Goal: Task Accomplishment & Management: Manage account settings

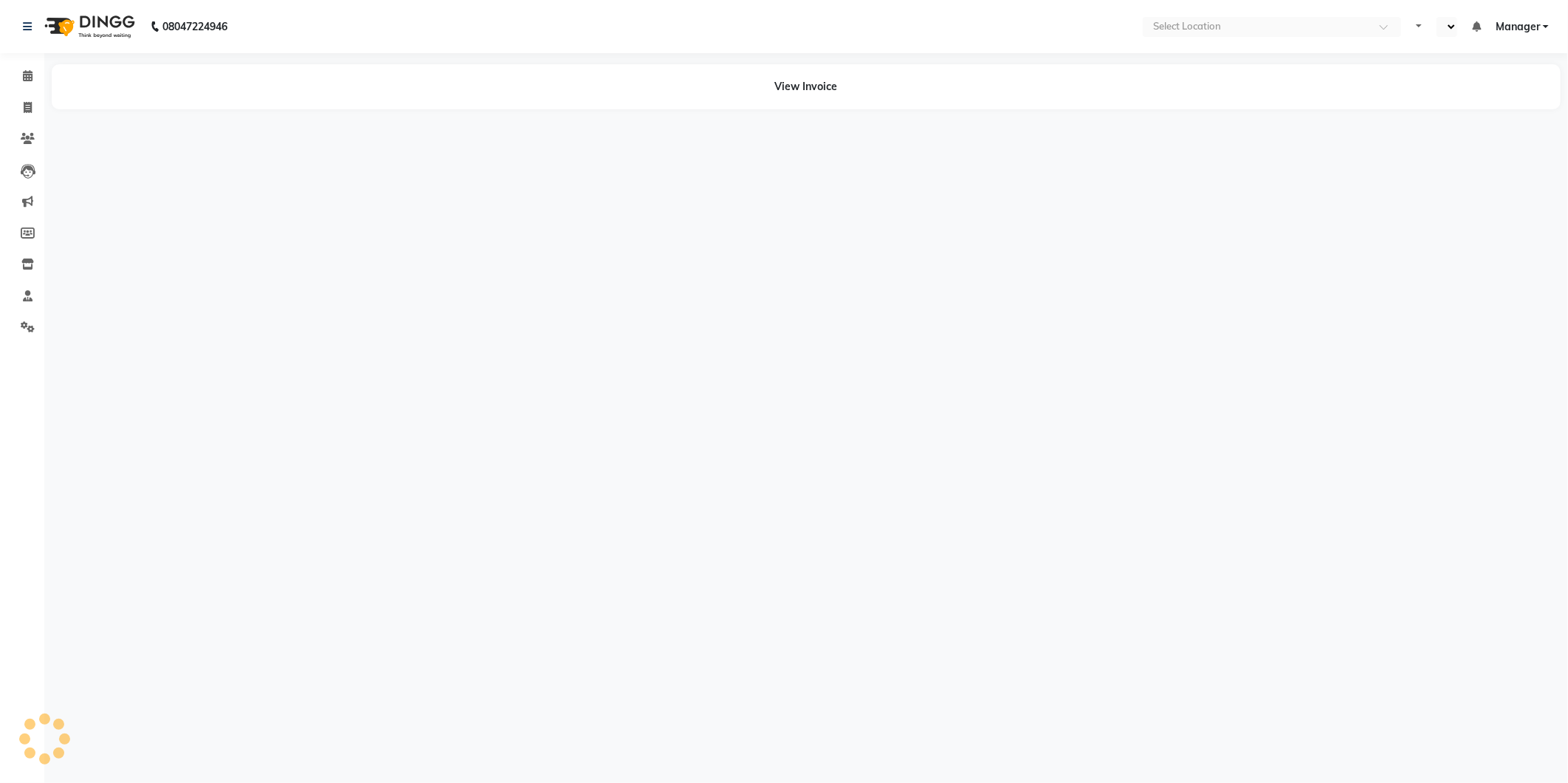
select select "en"
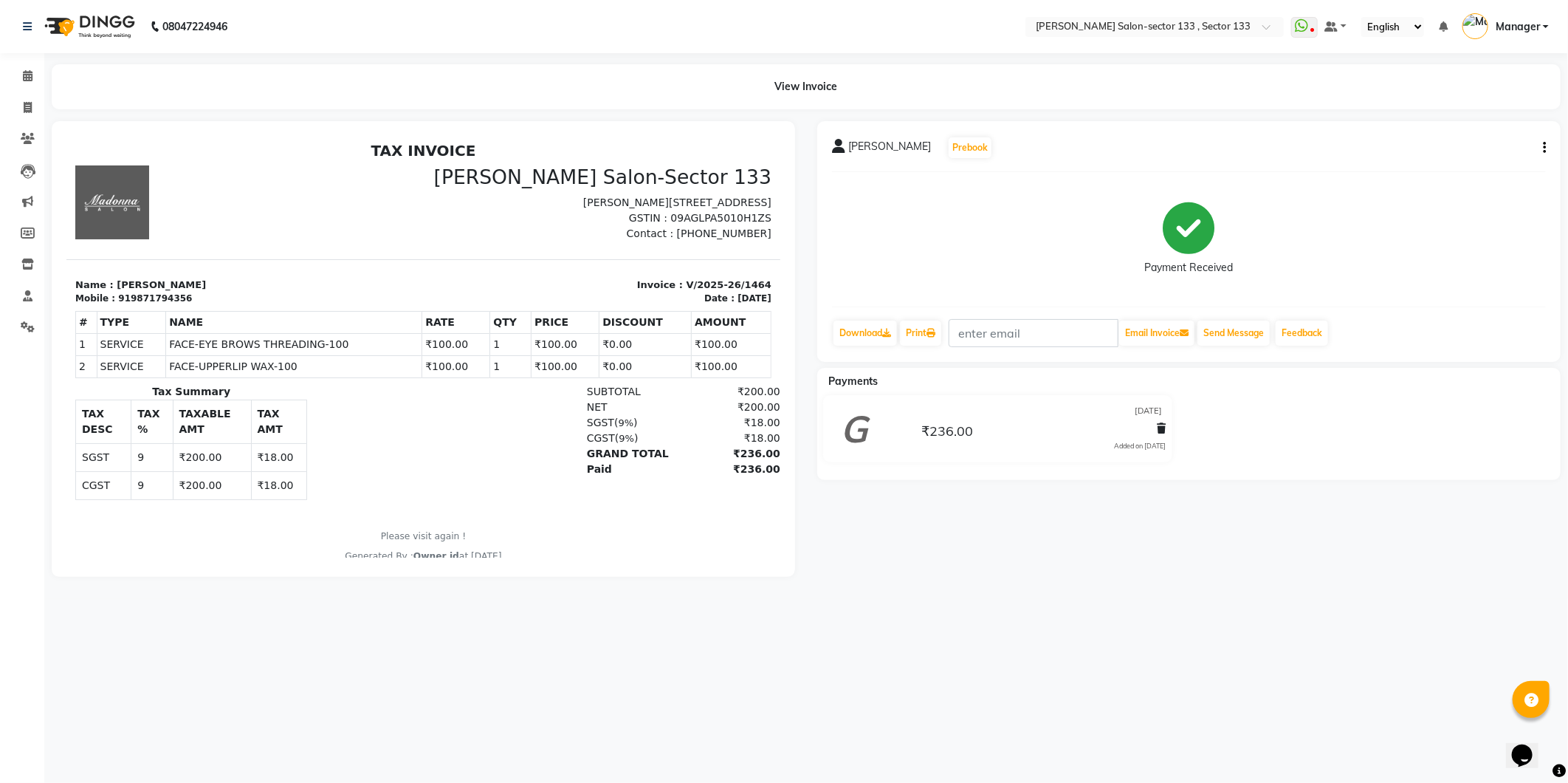
click at [1541, 146] on button "button" at bounding box center [1541, 148] width 8 height 15
click at [1473, 149] on div "Edit Item Staff" at bounding box center [1471, 149] width 102 height 19
select select "83256"
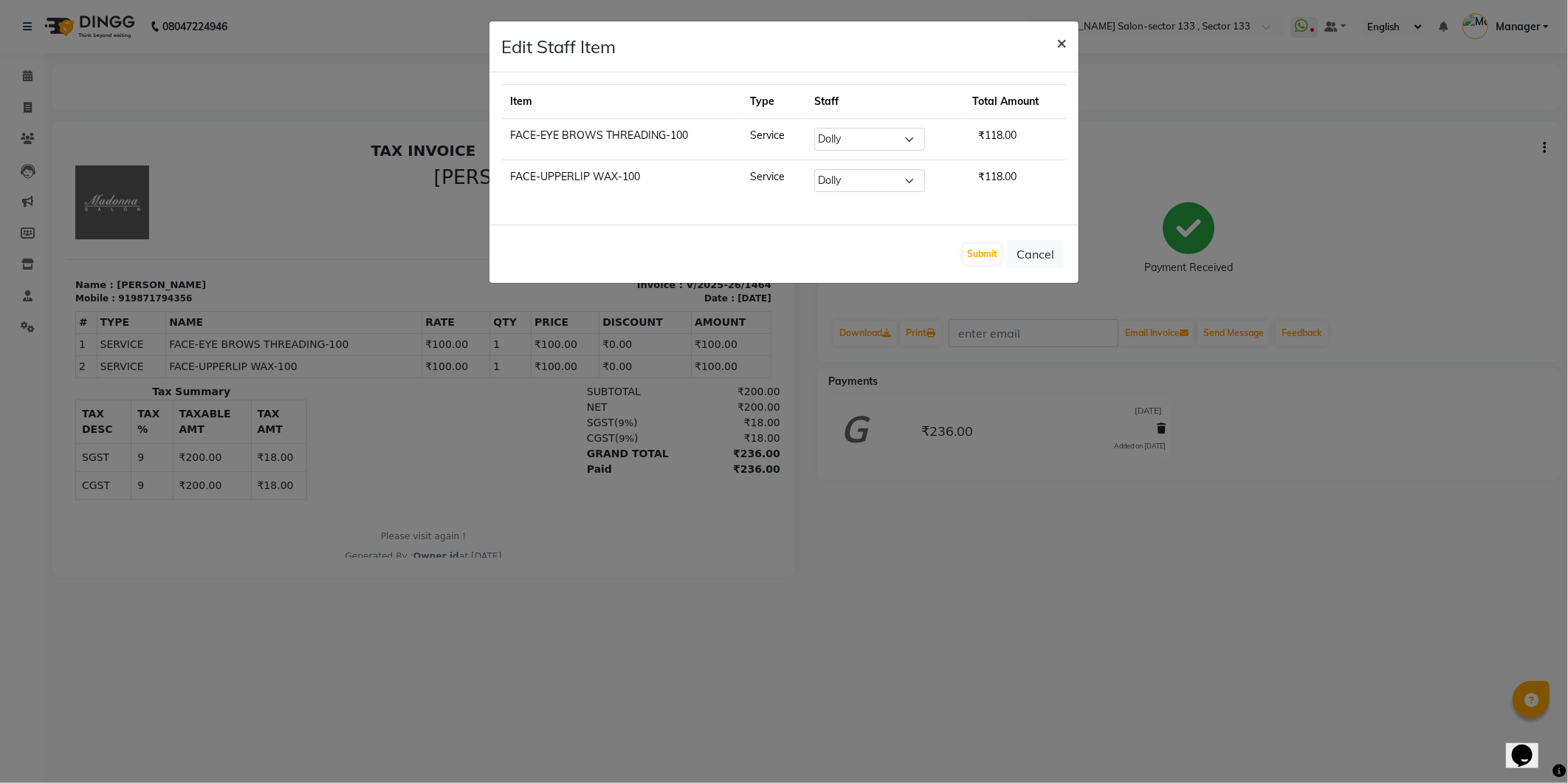
click at [1065, 44] on span "×" at bounding box center [1061, 42] width 10 height 23
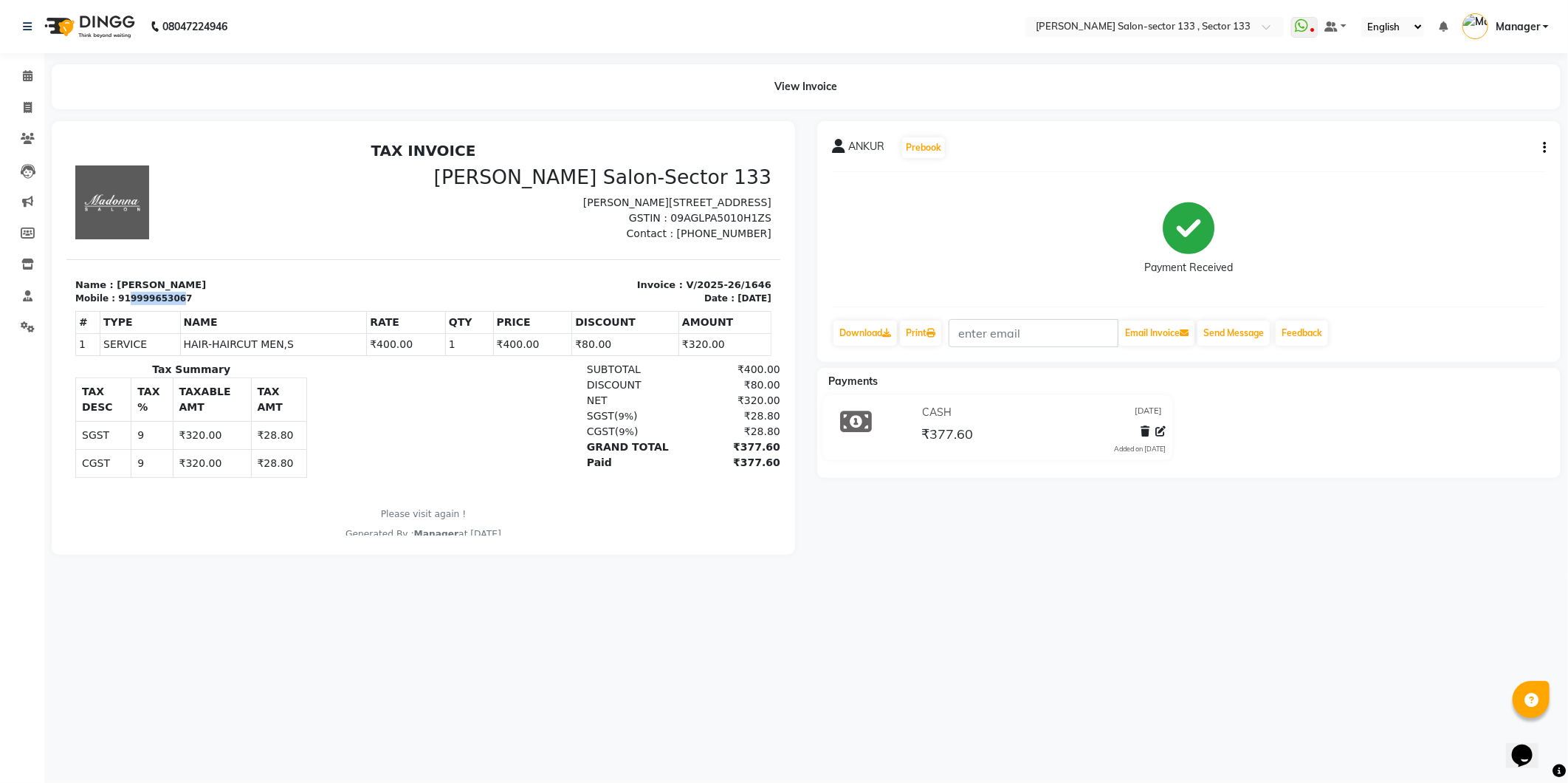
drag, startPoint x: 169, startPoint y: 294, endPoint x: 119, endPoint y: 294, distance: 50.0
click at [119, 294] on div "919999653067" at bounding box center [154, 297] width 73 height 13
click at [32, 104] on span at bounding box center [27, 108] width 25 height 17
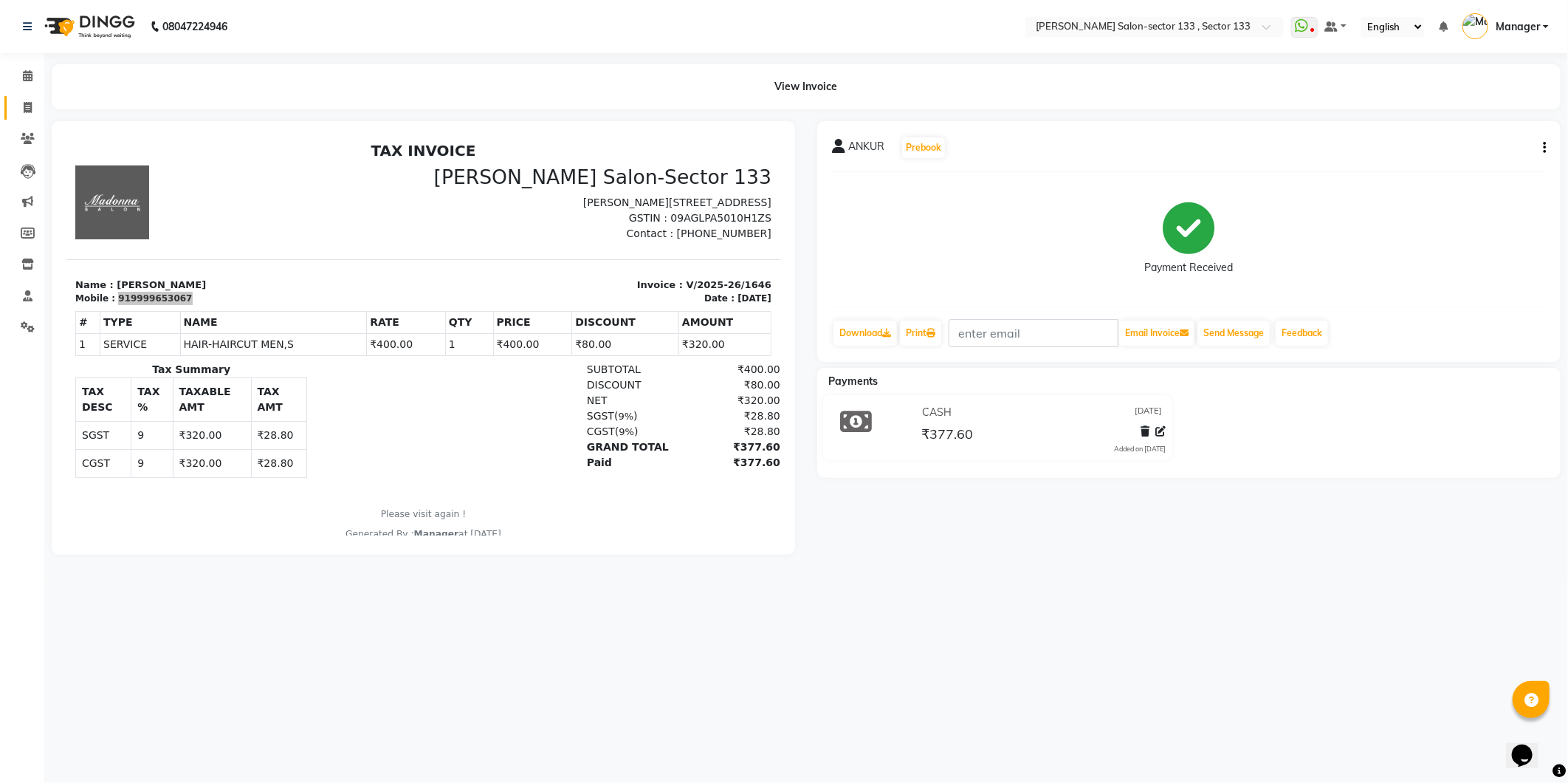
select select "service"
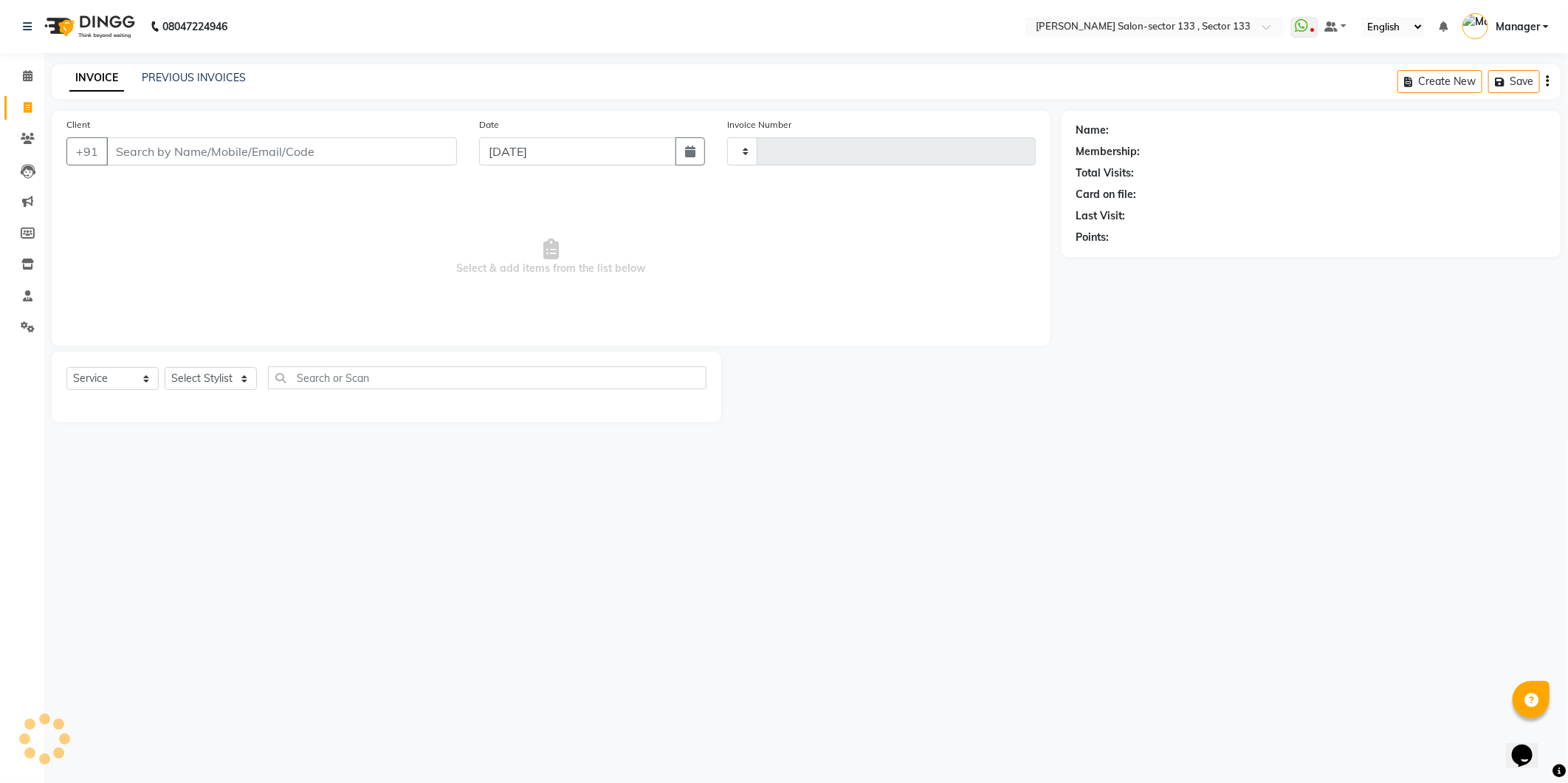
type input "1647"
select select "8302"
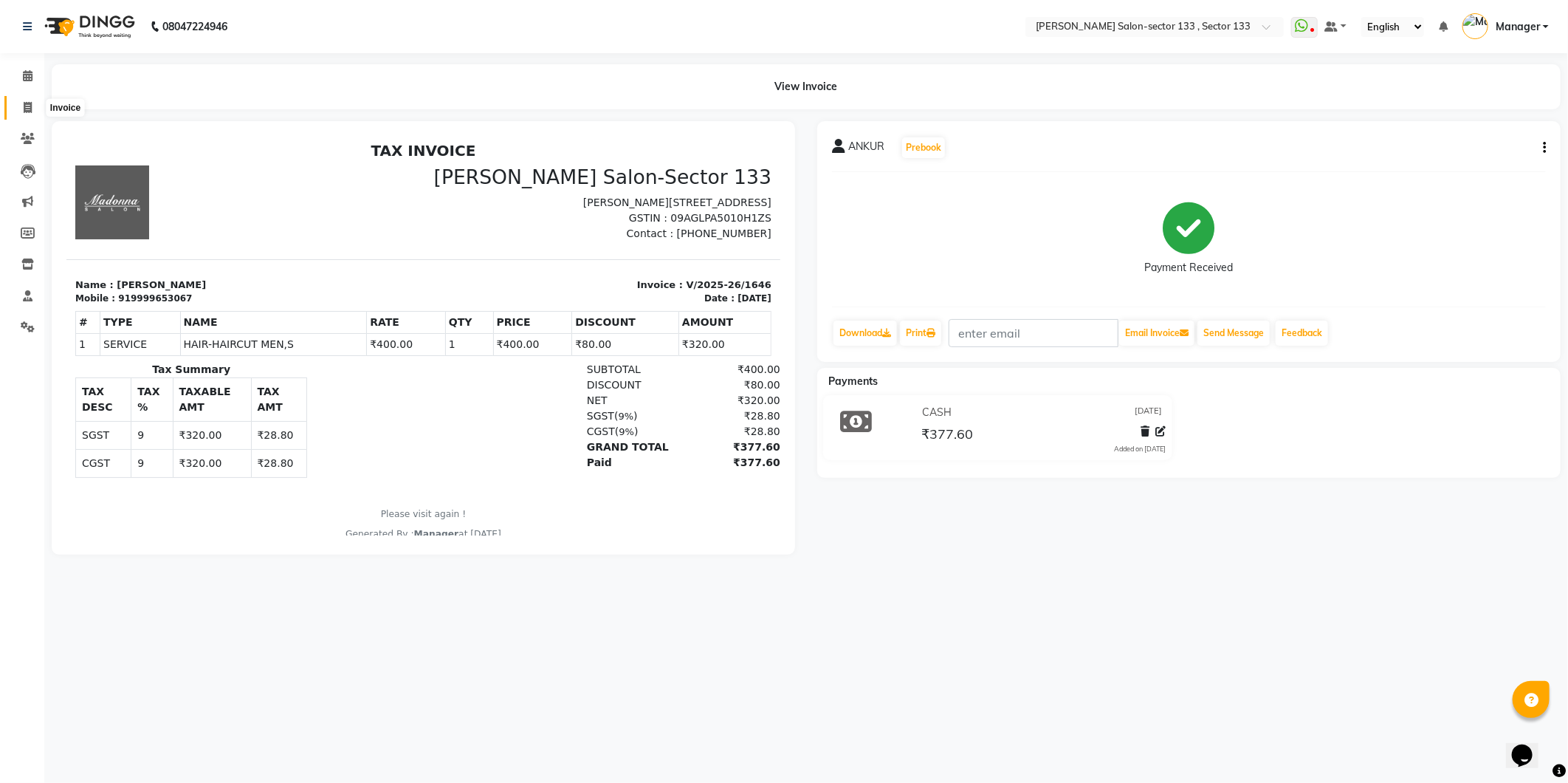
click at [28, 108] on icon at bounding box center [27, 107] width 8 height 11
select select "8302"
select select "service"
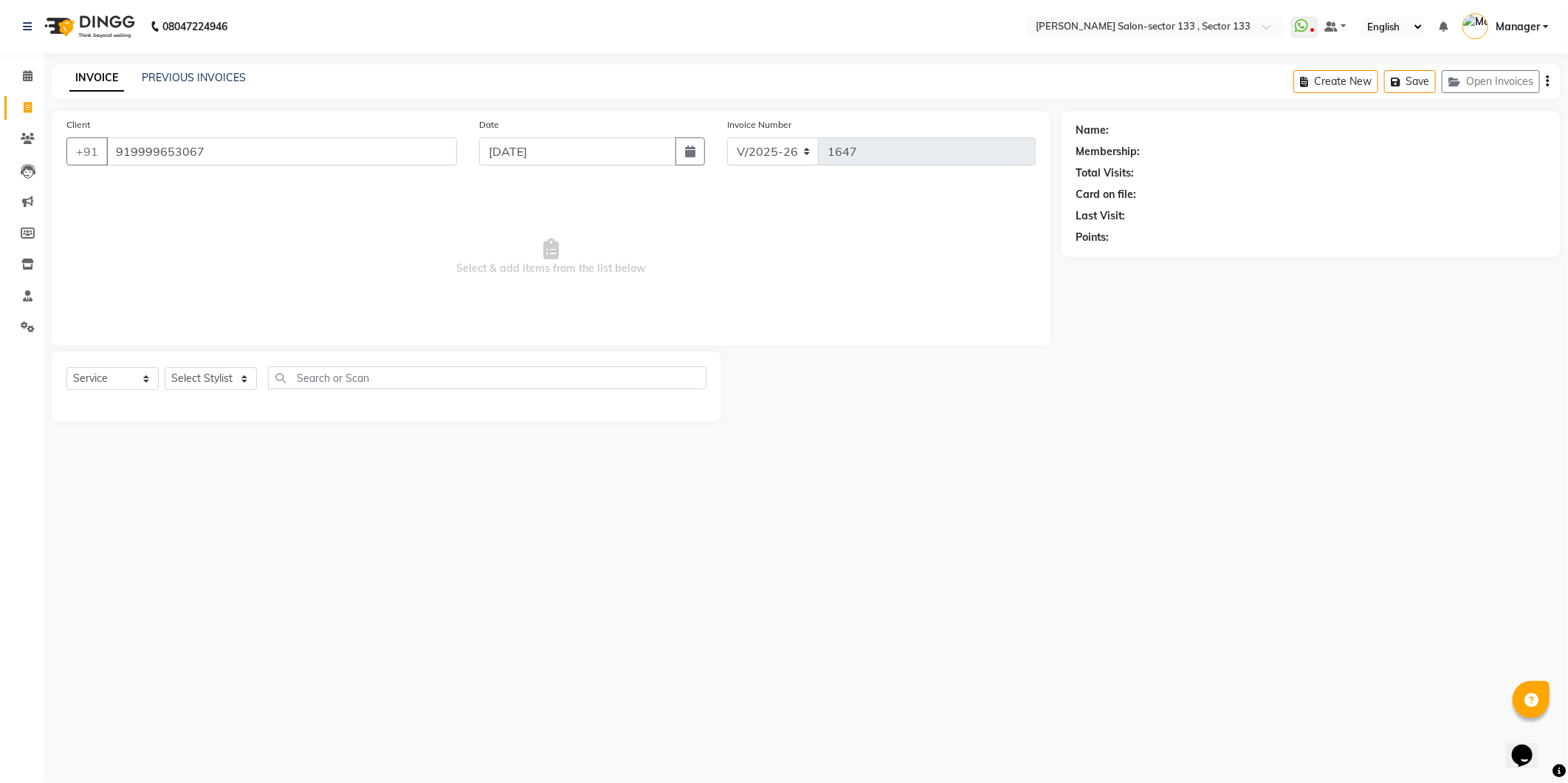
type input "919999653067"
select select "1: Object"
click at [125, 150] on input "919999653067" at bounding box center [281, 152] width 351 height 28
click at [153, 185] on span "ANKUR" at bounding box center [145, 185] width 42 height 15
type input "9999653067"
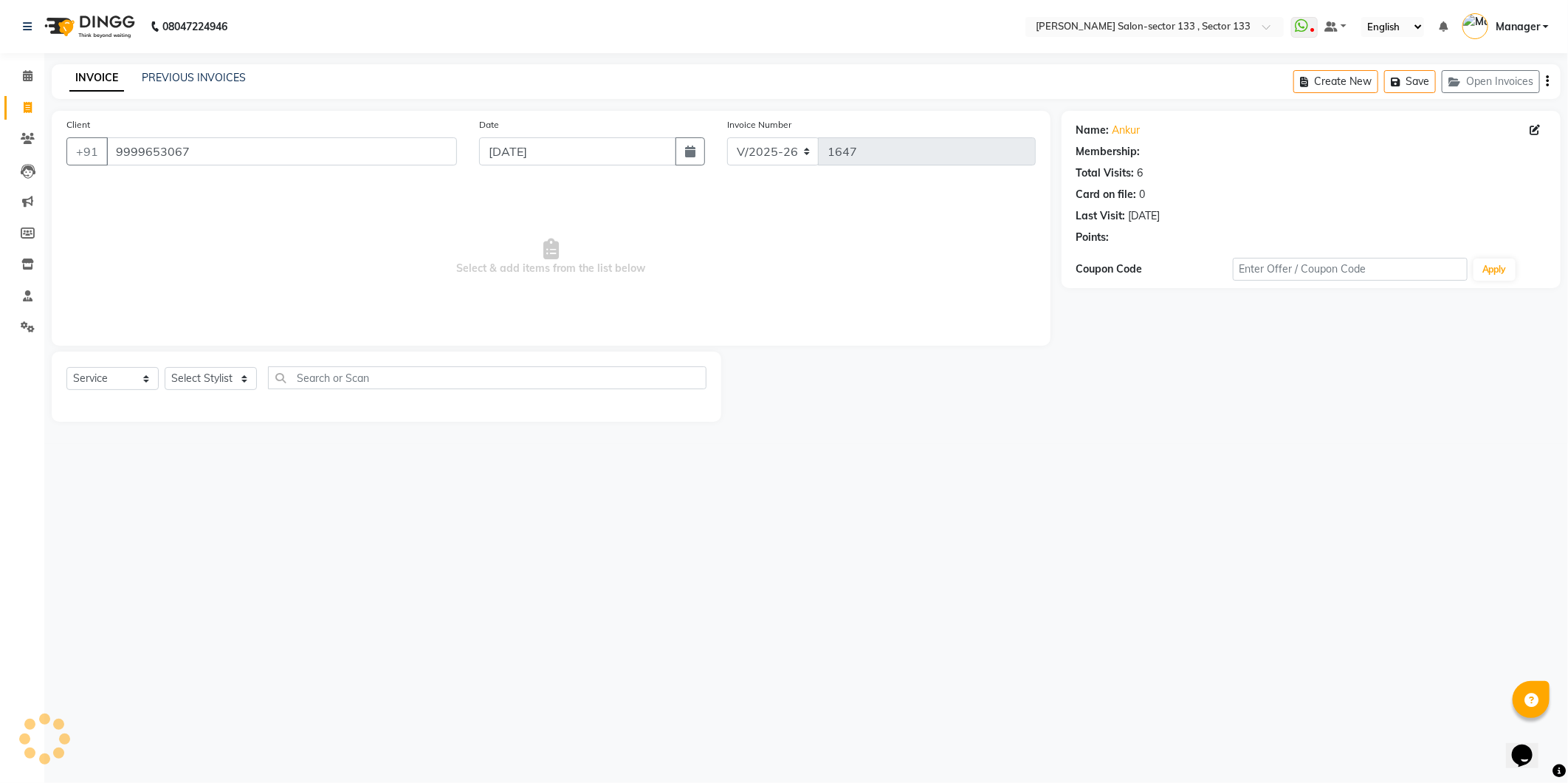
select select "1: Object"
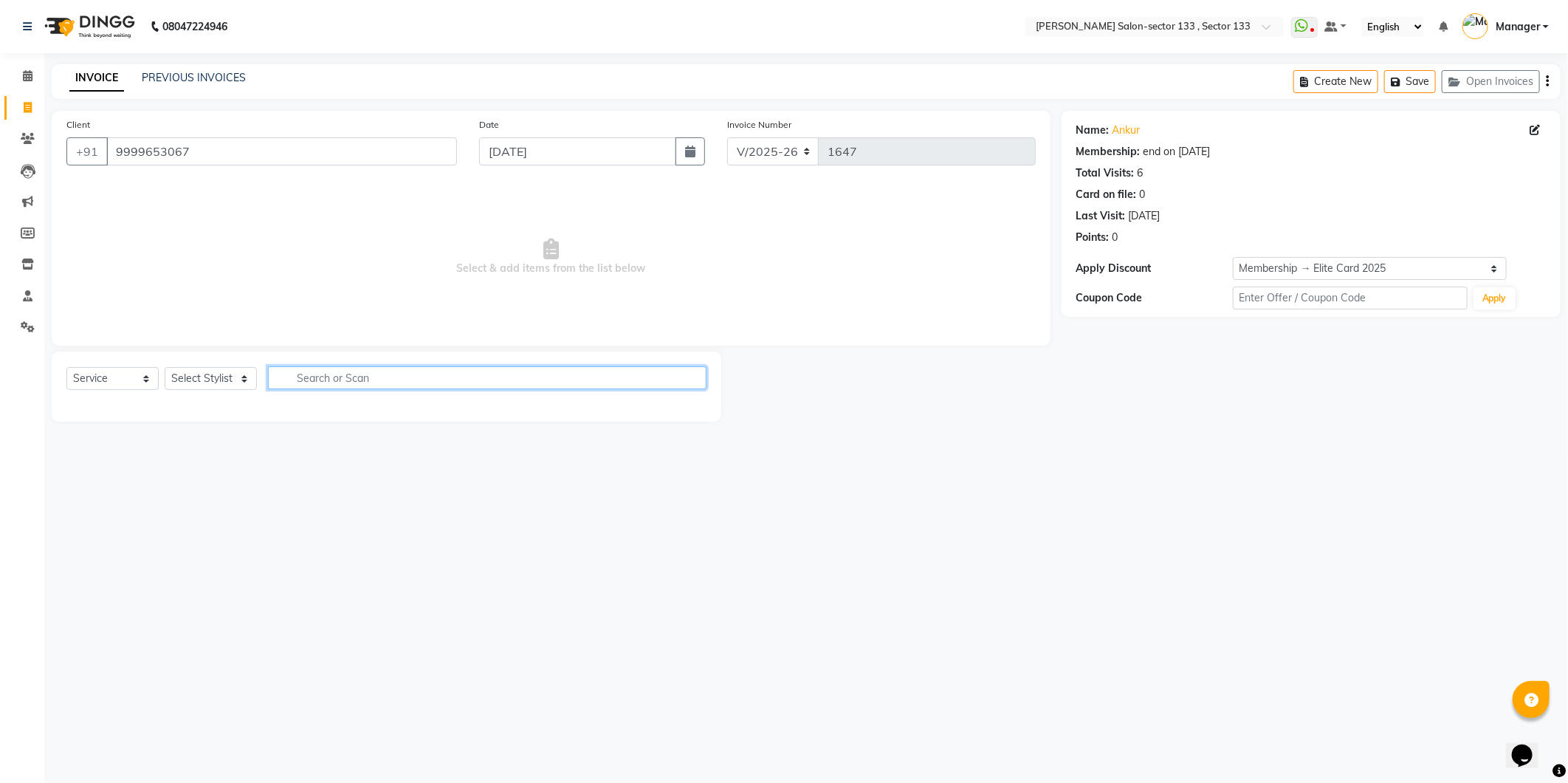
click at [343, 386] on input "text" at bounding box center [487, 377] width 438 height 23
click at [199, 382] on select "Select Stylist Anjali Anwar Dolly jaspal KIRTI Manager Mehboob Owner id Pradeep…" at bounding box center [211, 378] width 92 height 23
select select "80214"
click at [165, 368] on select "Select Stylist Anjali Anwar Dolly jaspal KIRTI Manager Mehboob Owner id Pradeep…" at bounding box center [211, 378] width 92 height 23
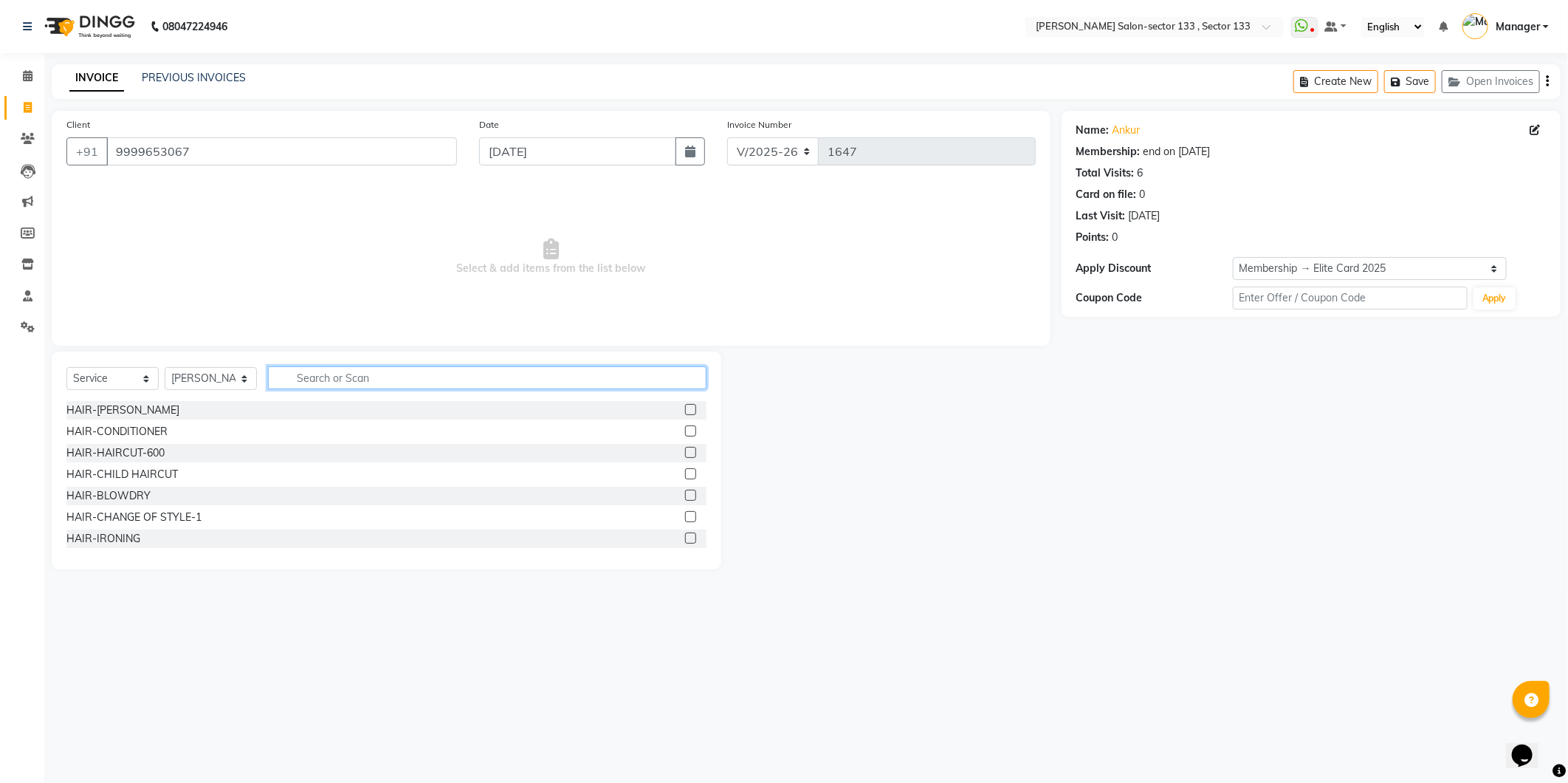
click at [315, 379] on input "text" at bounding box center [487, 377] width 438 height 23
click at [295, 458] on div "HAIR-HAIRCUT-600" at bounding box center [387, 454] width 640 height 19
click at [685, 445] on div at bounding box center [695, 454] width 22 height 19
click at [685, 455] on label at bounding box center [690, 453] width 11 height 11
click at [685, 455] on input "checkbox" at bounding box center [689, 453] width 9 height 9
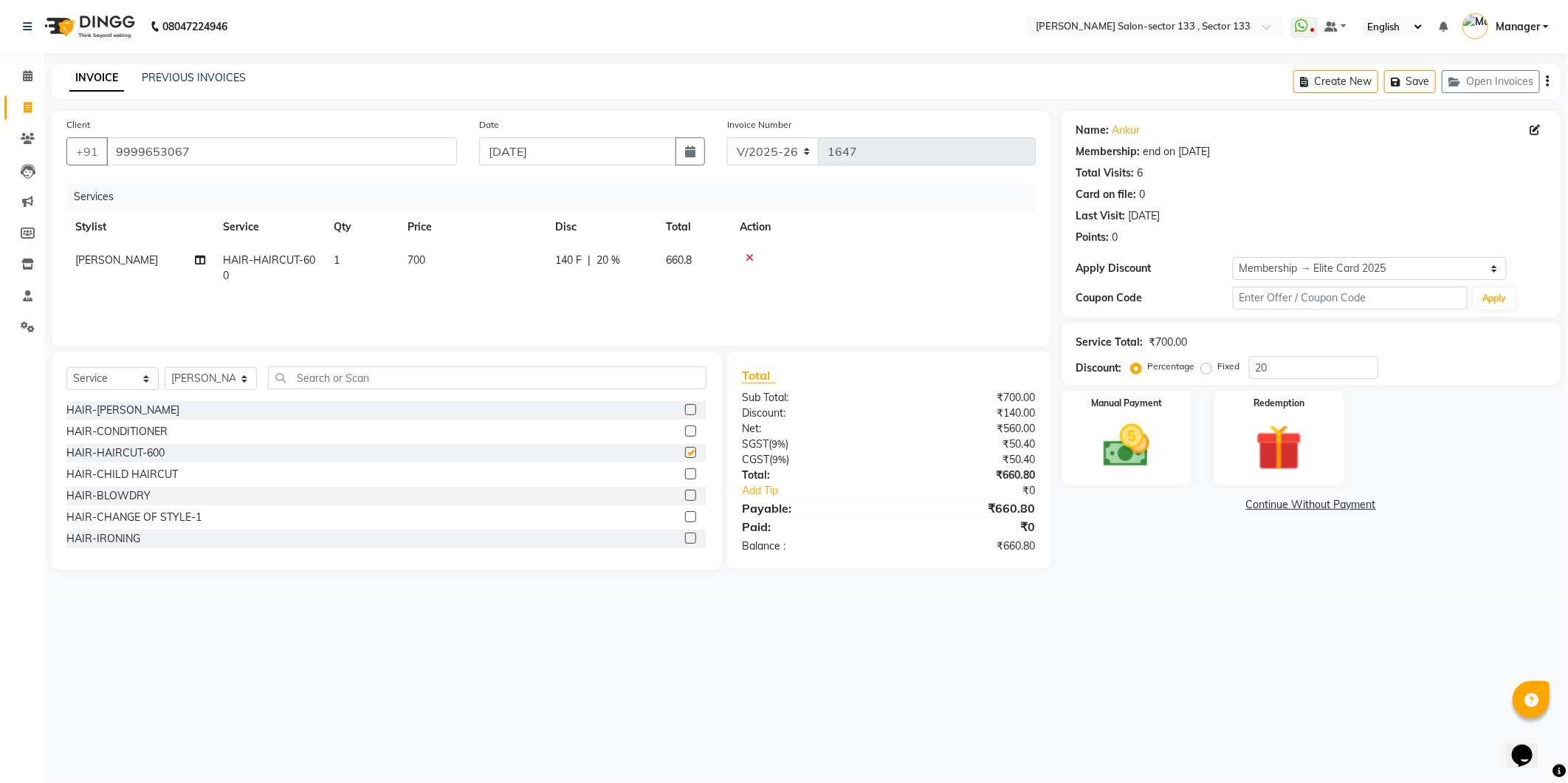
checkbox input "false"
click at [1264, 432] on img at bounding box center [1279, 448] width 79 height 60
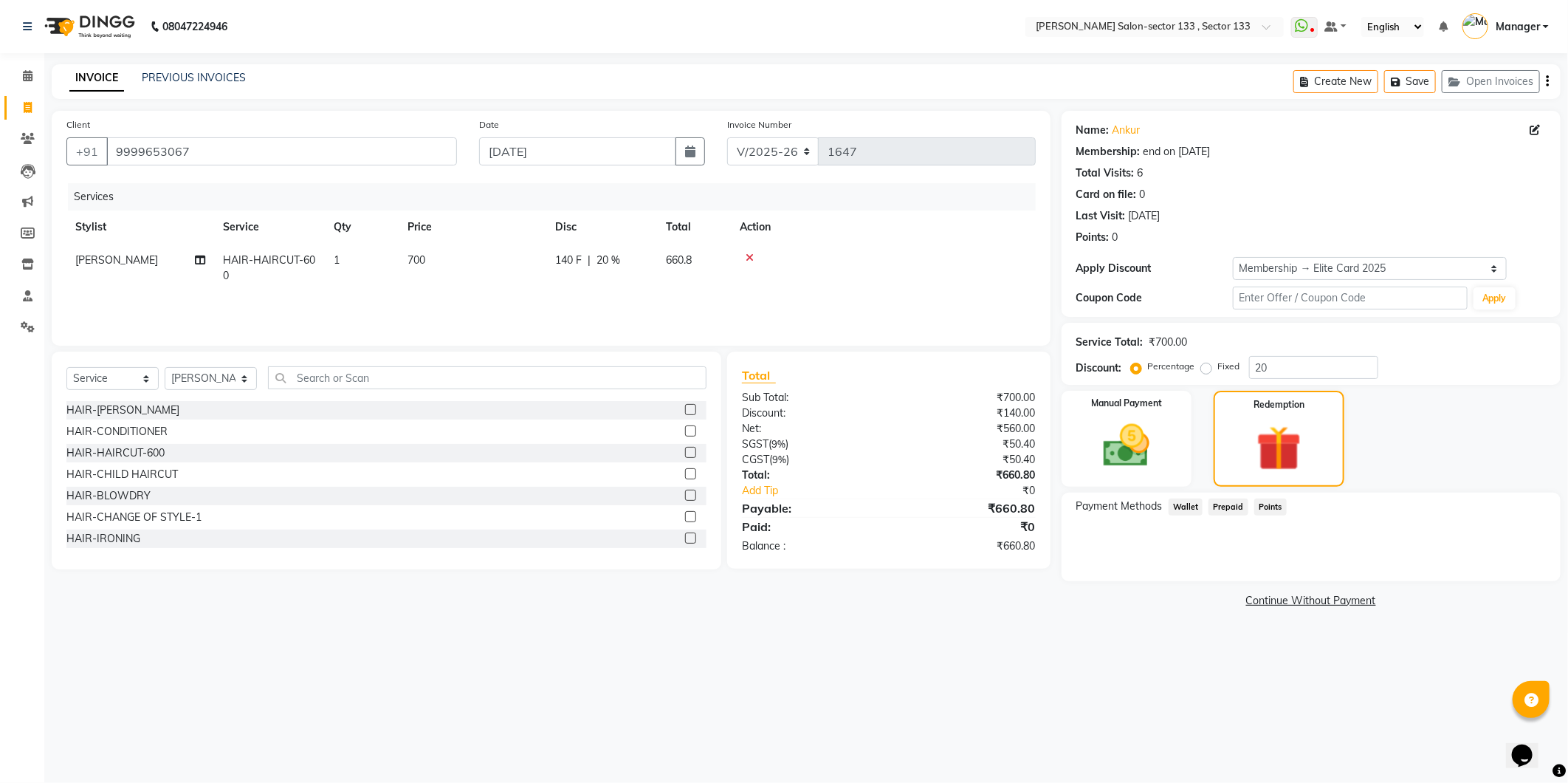
click at [1185, 506] on span "Wallet" at bounding box center [1185, 507] width 35 height 17
click at [1147, 446] on img at bounding box center [1127, 446] width 79 height 56
click at [176, 76] on link "PREVIOUS INVOICES" at bounding box center [194, 77] width 104 height 13
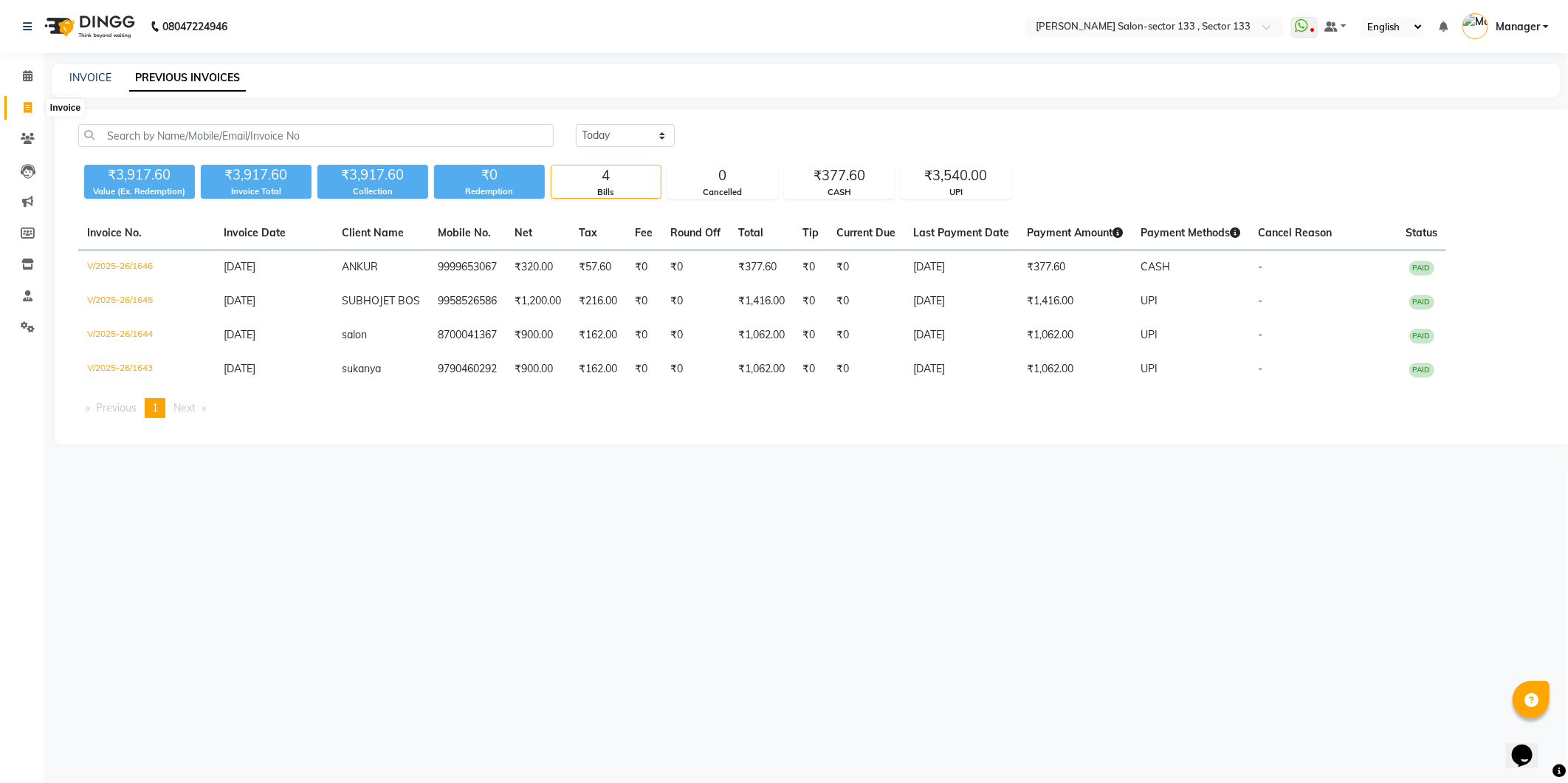
click at [25, 101] on span at bounding box center [27, 108] width 25 height 17
select select "service"
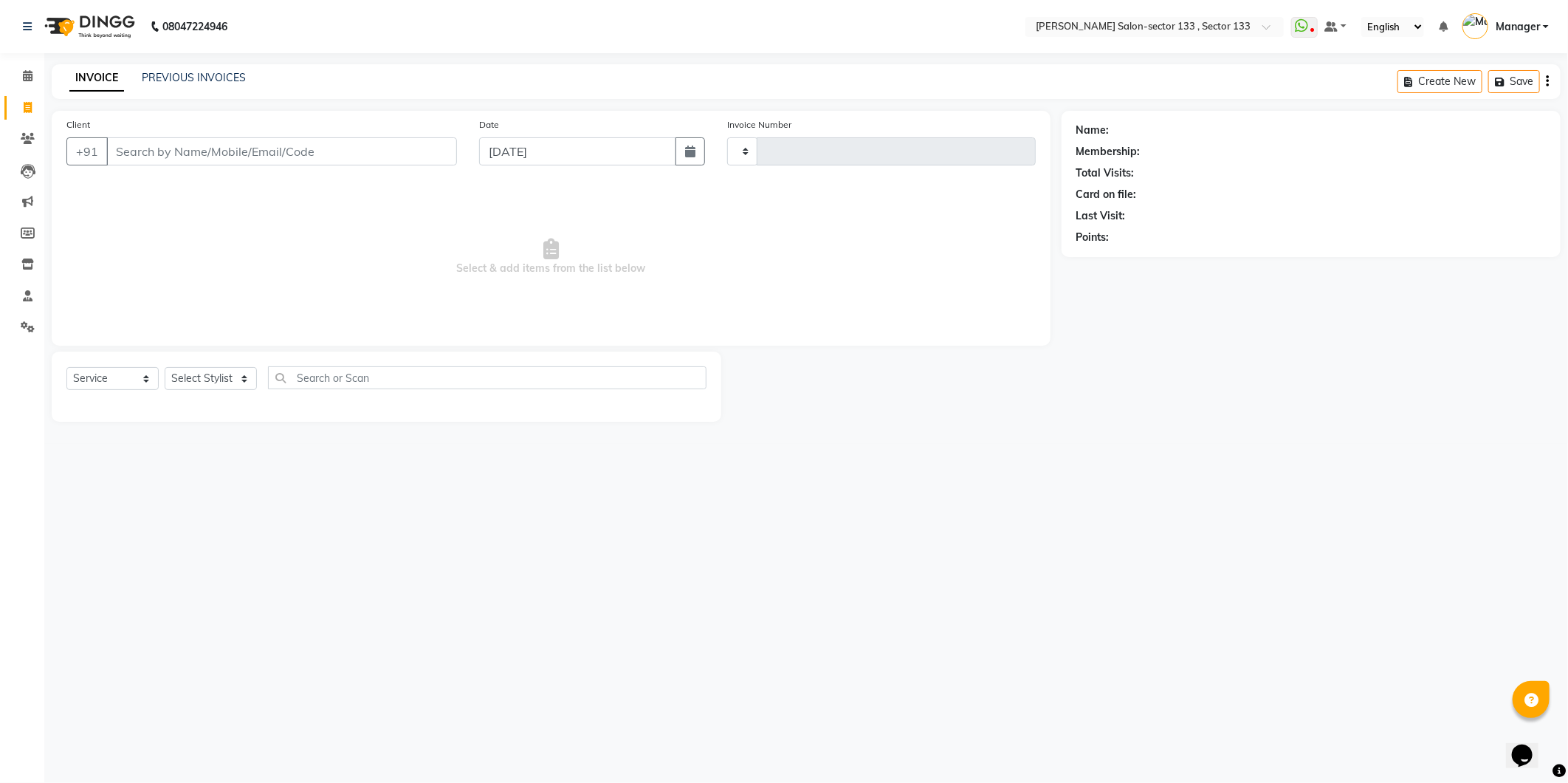
type input "1647"
select select "8302"
click at [33, 84] on span at bounding box center [27, 76] width 25 height 17
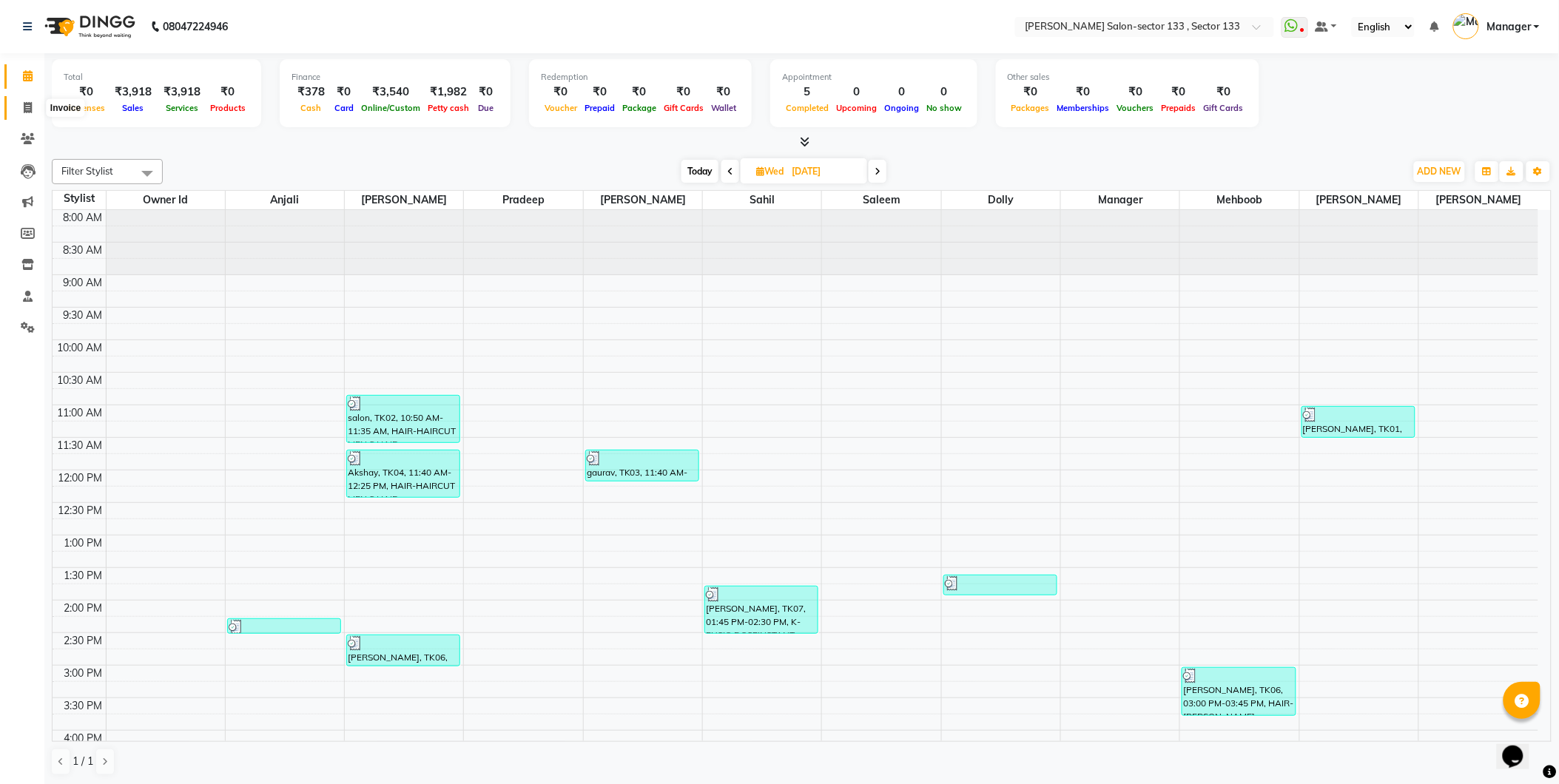
click at [35, 108] on span at bounding box center [27, 108] width 25 height 17
select select "service"
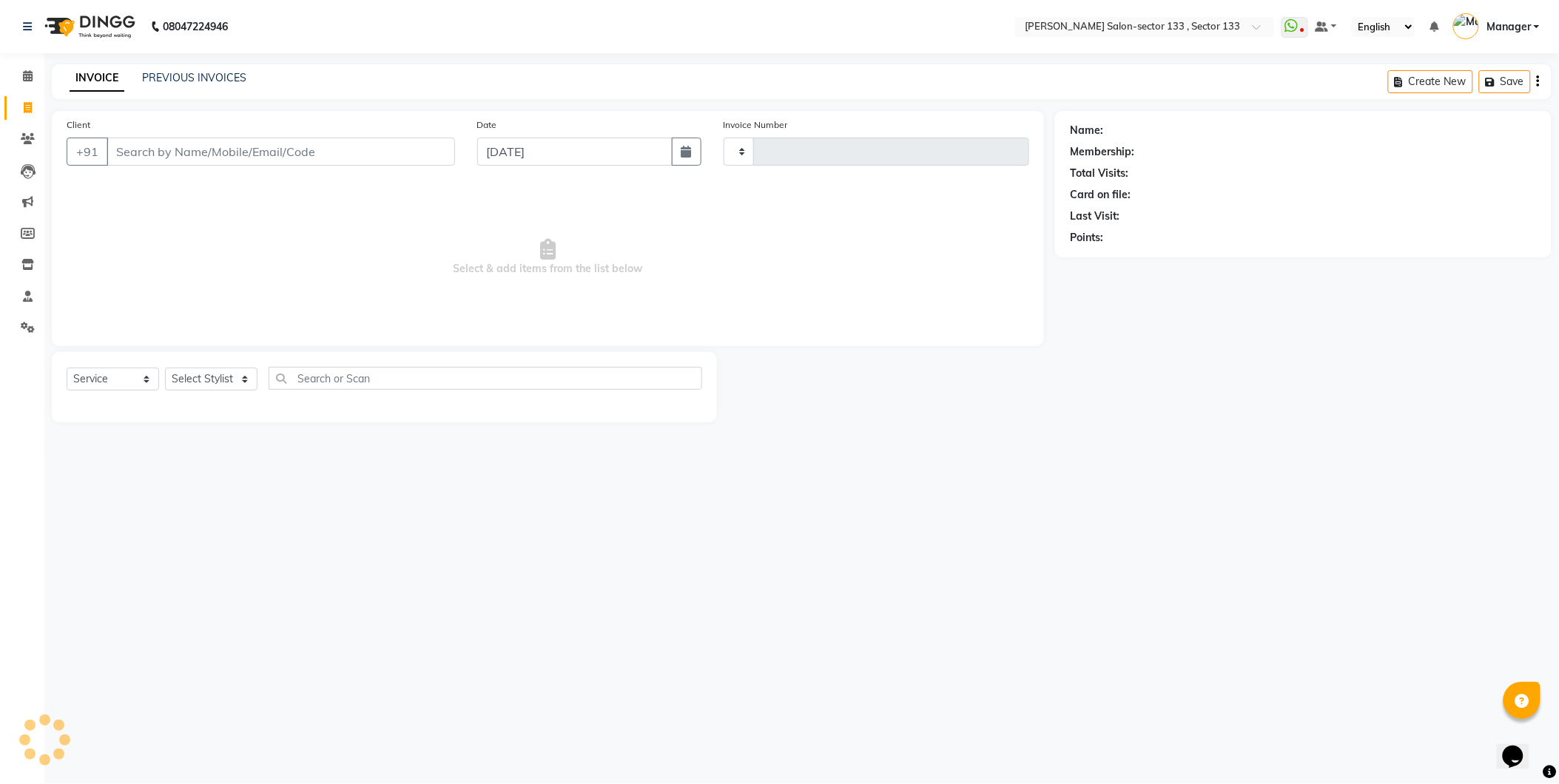
type input "1647"
select select "8302"
click at [35, 108] on span at bounding box center [27, 108] width 25 height 17
select select "service"
type input "1647"
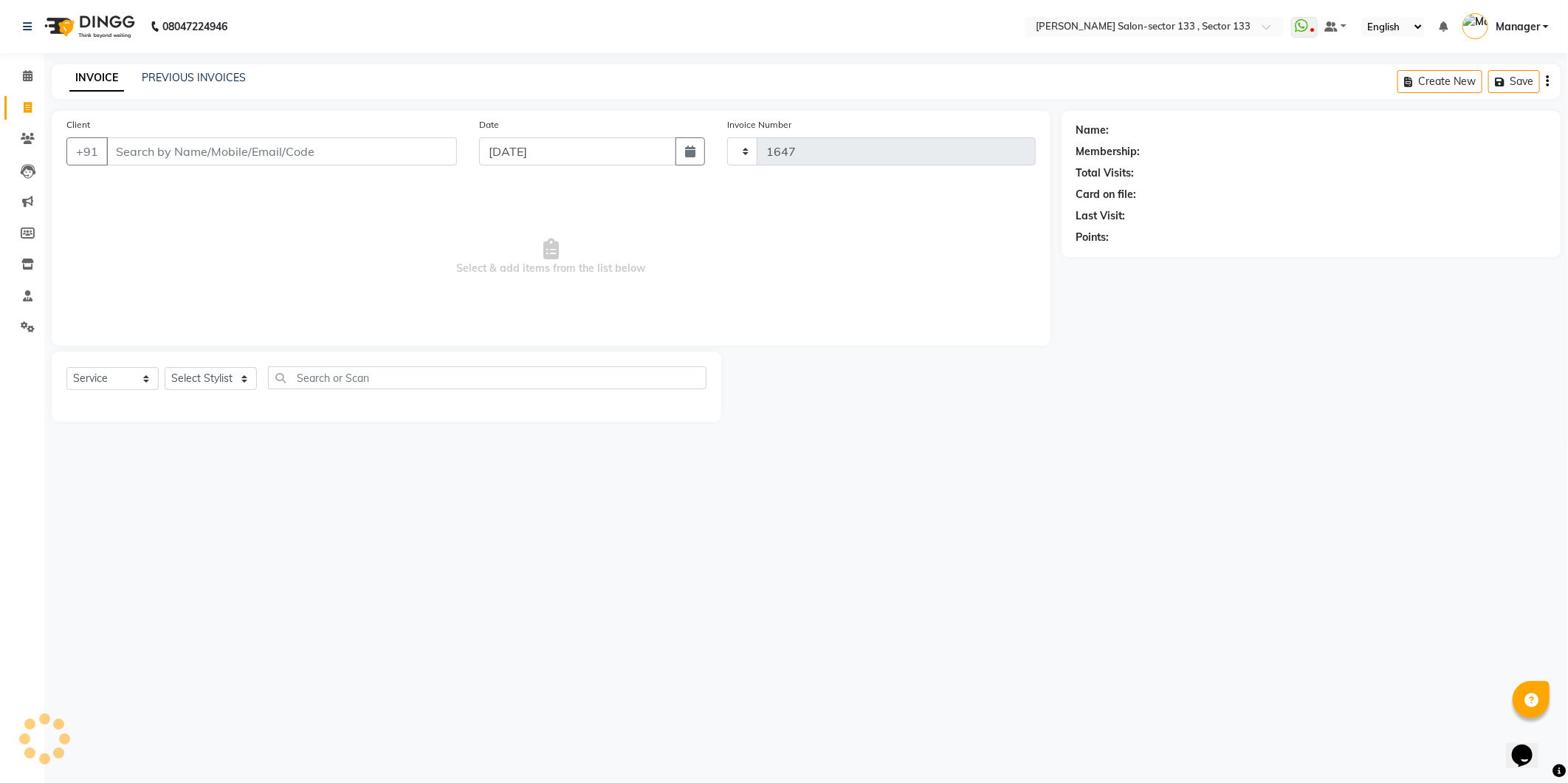
select select "8302"
click at [23, 79] on icon at bounding box center [27, 76] width 9 height 11
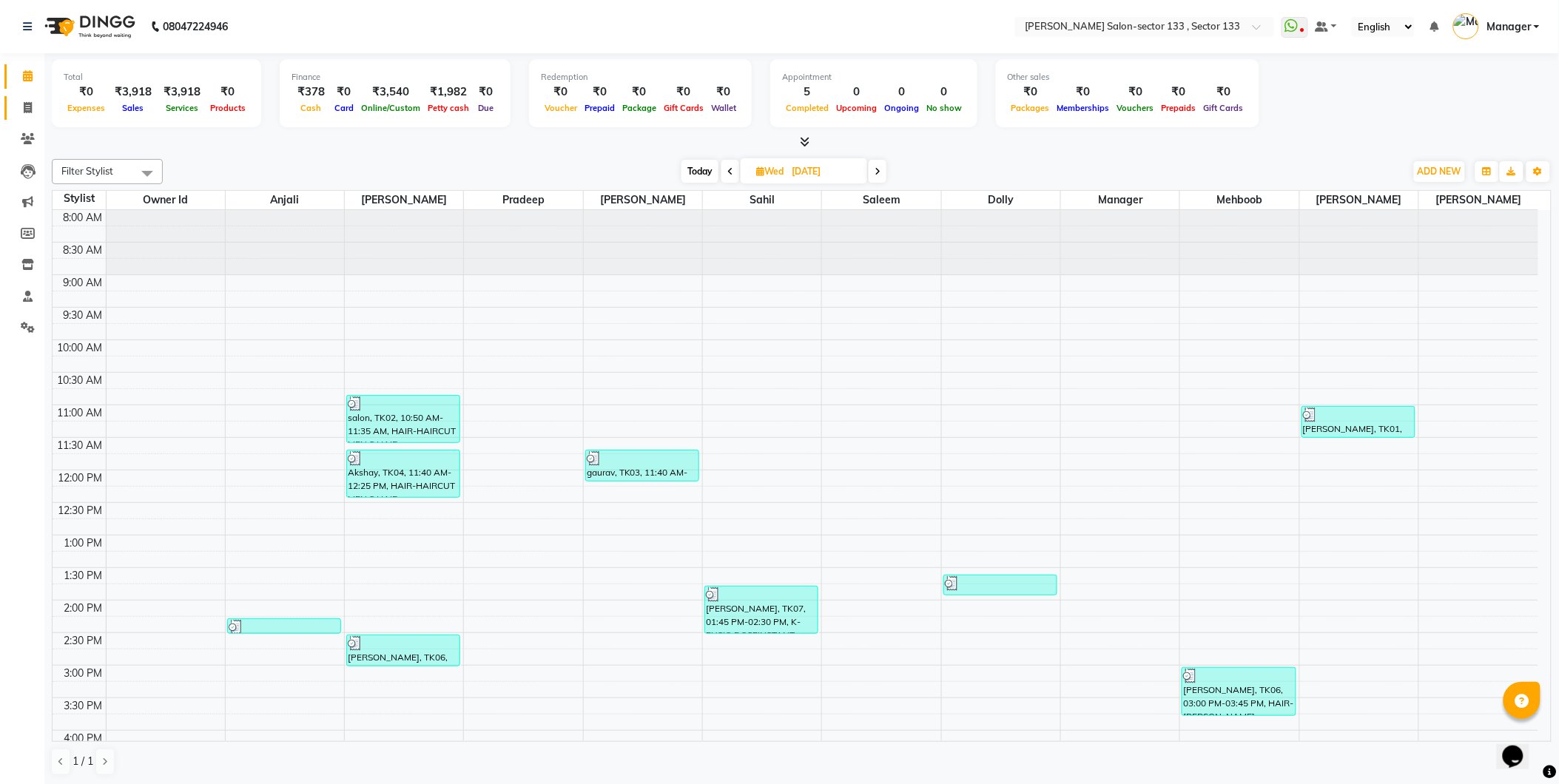
click at [27, 108] on icon at bounding box center [27, 107] width 8 height 11
select select "service"
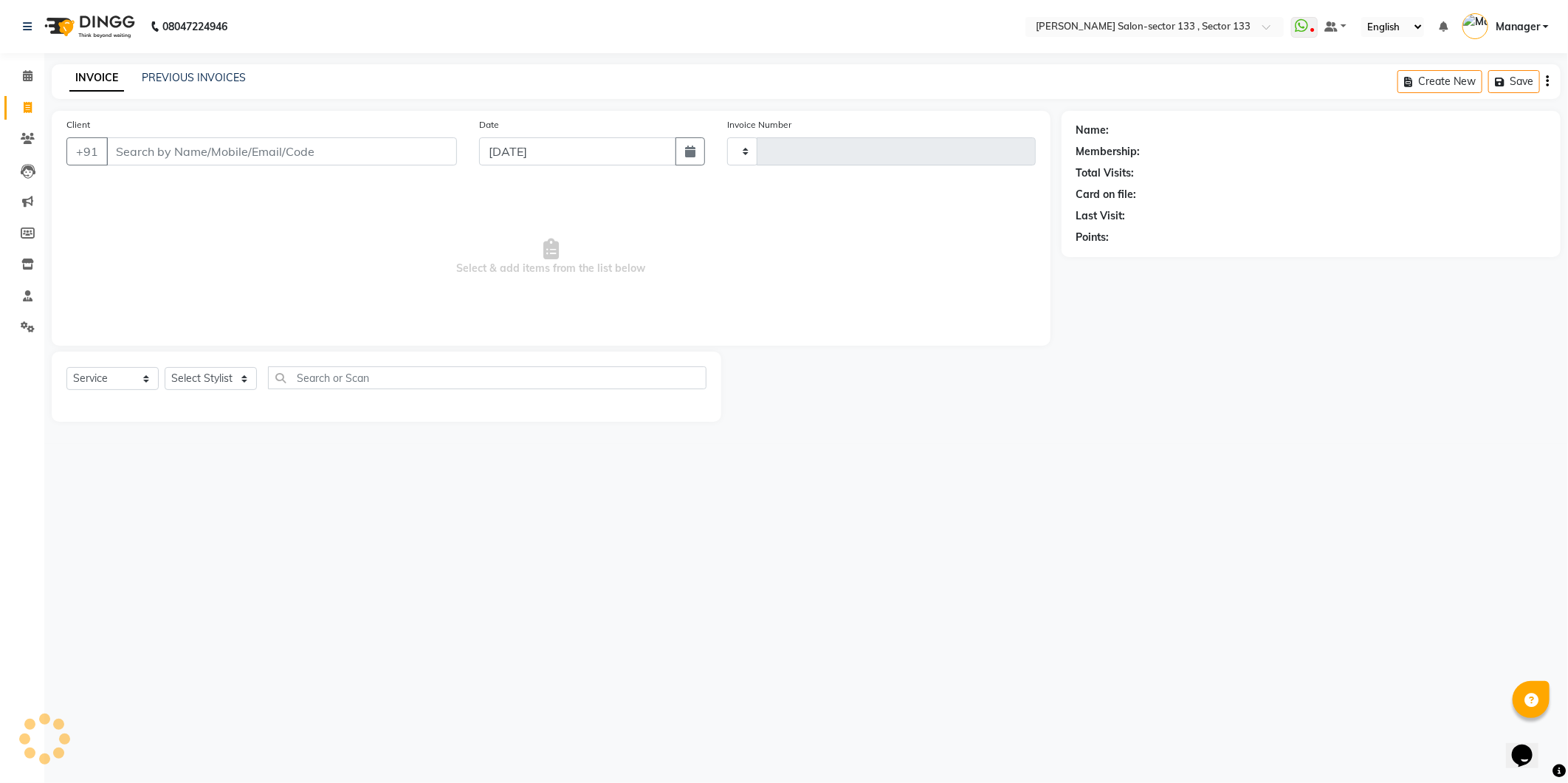
type input "1647"
select select "8302"
click at [204, 74] on link "PREVIOUS INVOICES" at bounding box center [194, 77] width 104 height 13
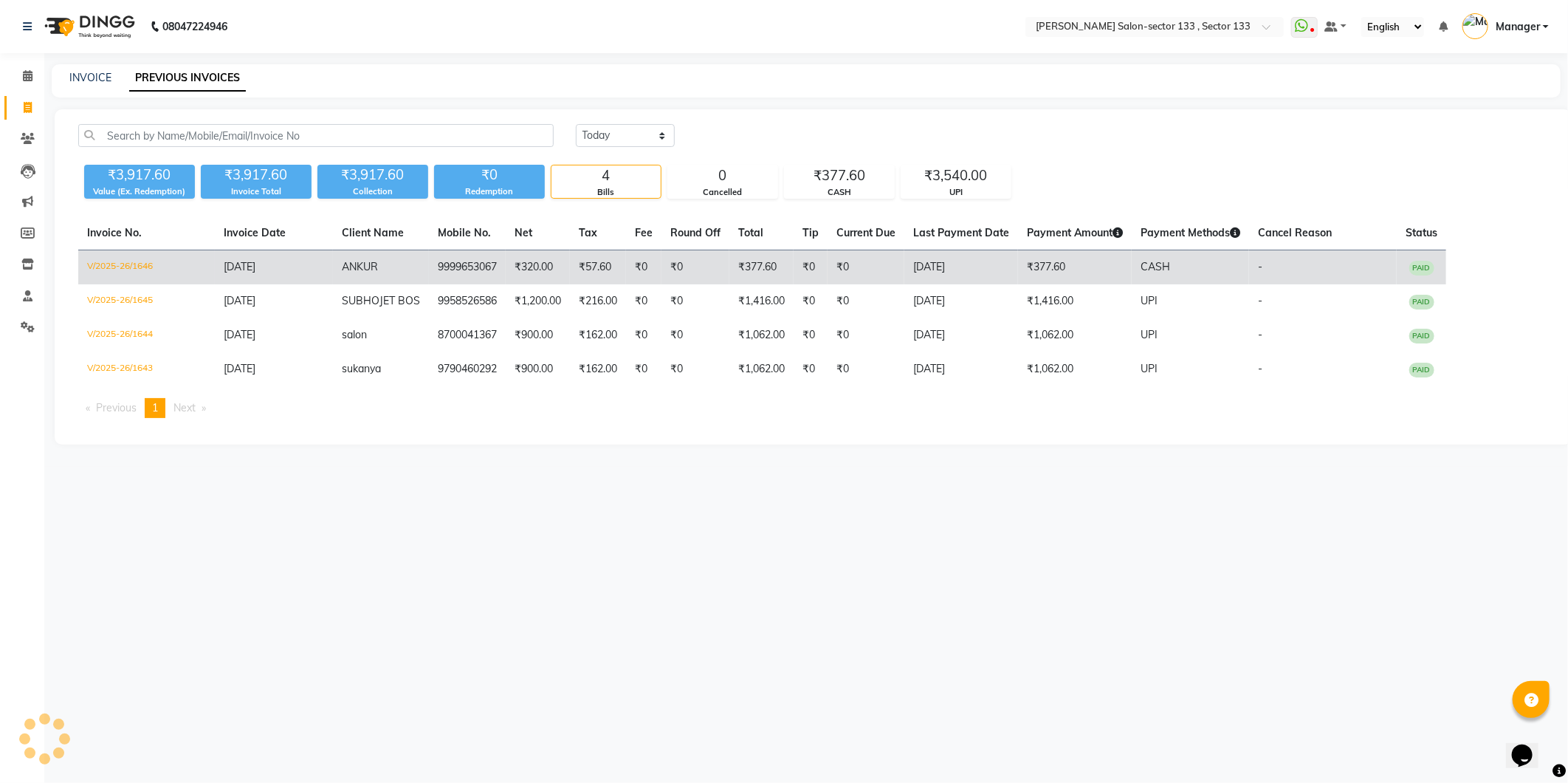
click at [531, 280] on td "₹320.00" at bounding box center [538, 267] width 64 height 35
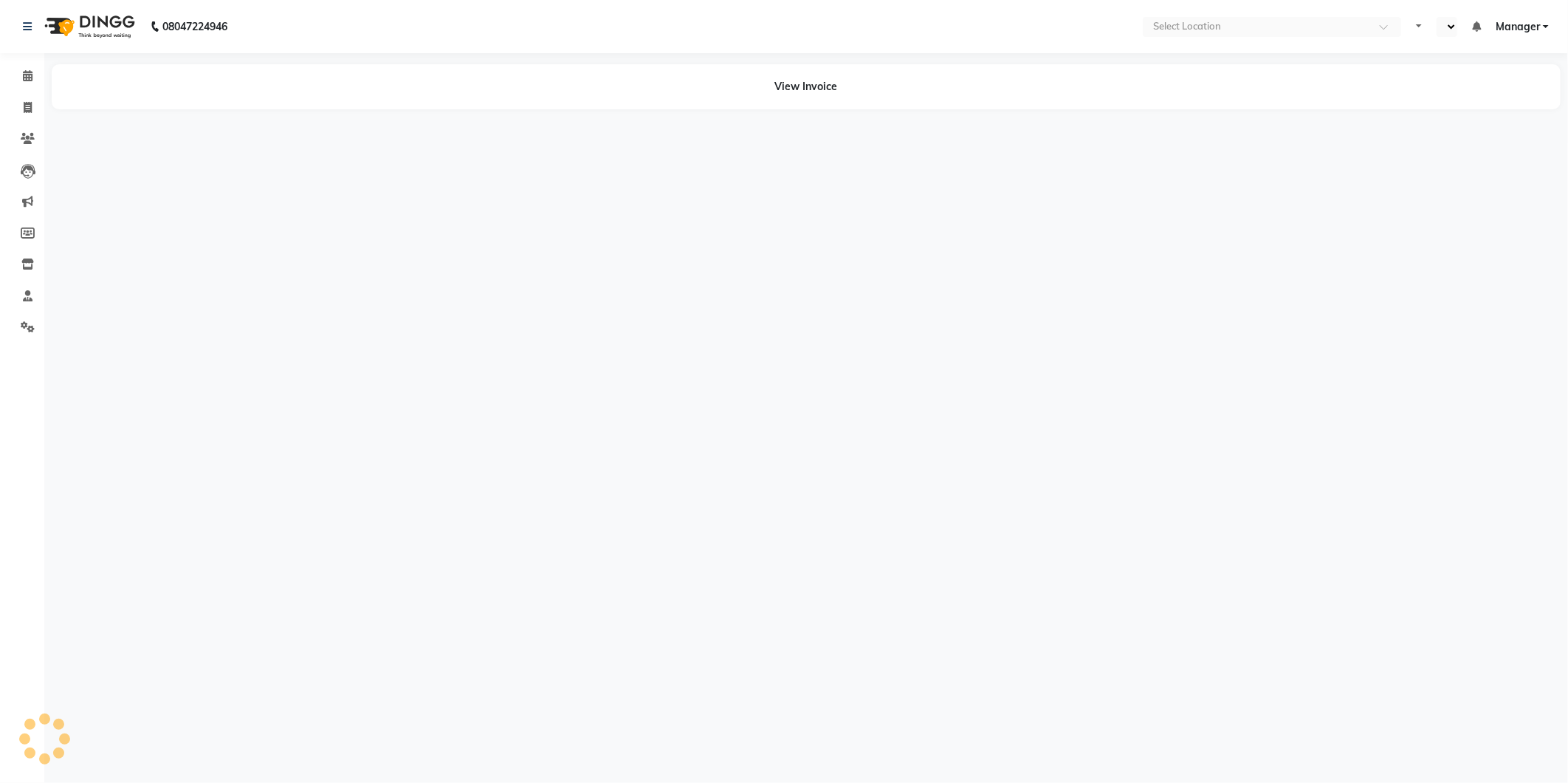
select select "en"
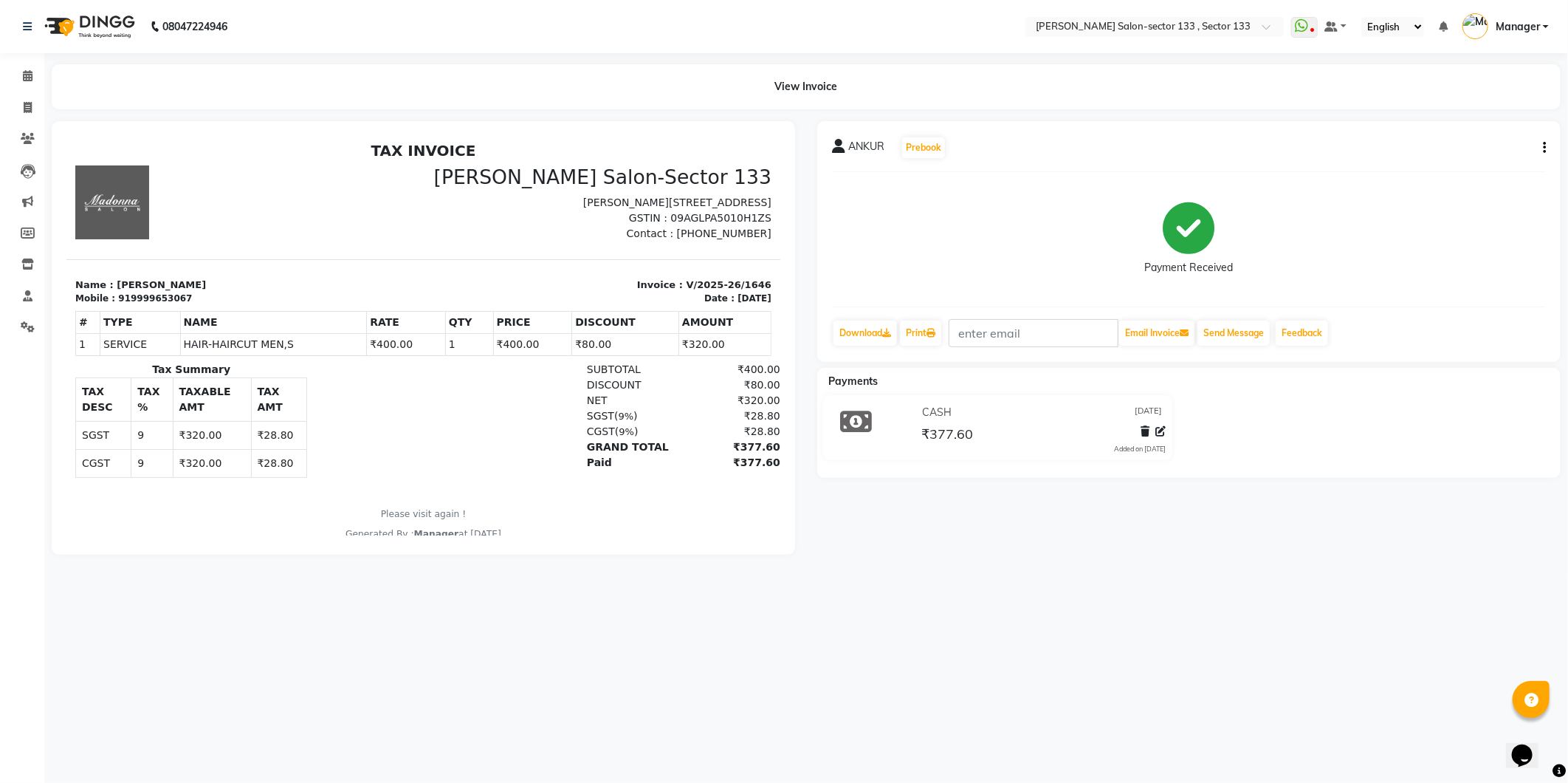
click at [1058, 423] on div "CASH 04-09-2025" at bounding box center [1042, 412] width 247 height 23
click at [1163, 432] on icon at bounding box center [1161, 431] width 10 height 10
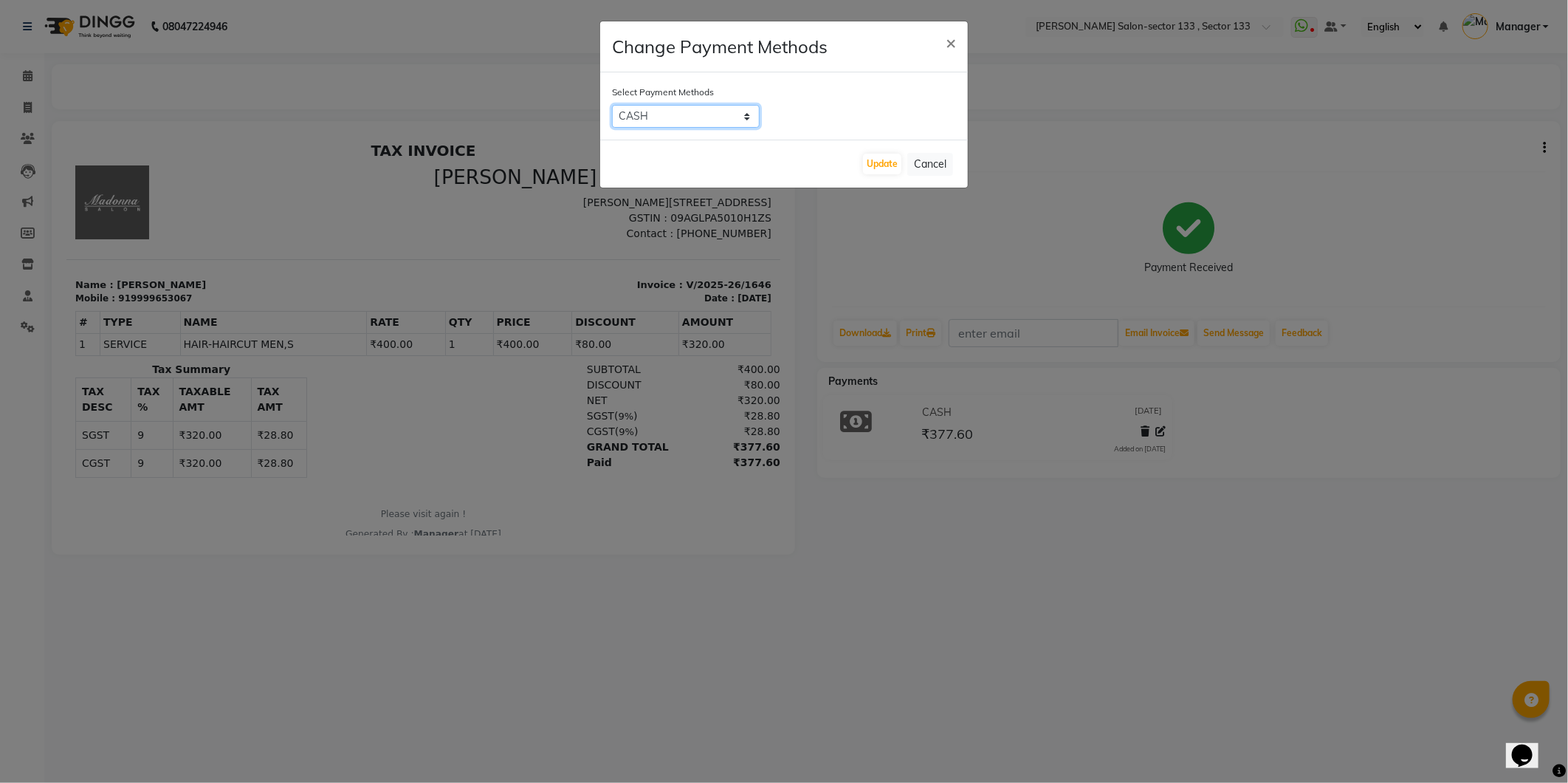
click at [691, 106] on select "CARD CASH Complimentary UPI" at bounding box center [686, 116] width 148 height 23
select select "2"
click at [612, 104] on select "CARD CASH Complimentary UPI" at bounding box center [686, 116] width 148 height 23
click at [961, 26] on button "×" at bounding box center [951, 42] width 34 height 41
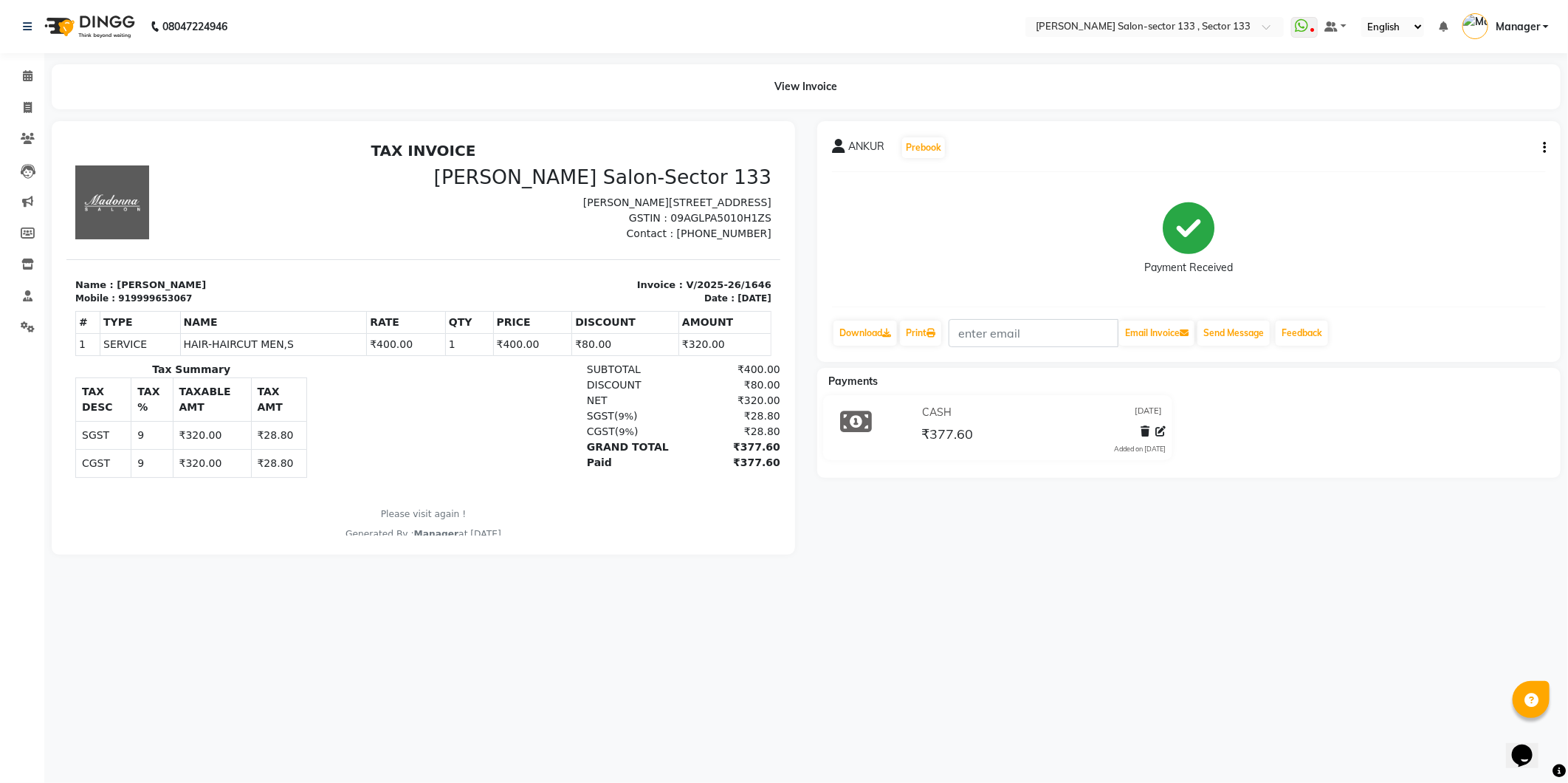
click at [1541, 149] on button "button" at bounding box center [1541, 148] width 8 height 15
click at [1484, 171] on div "Edit Invoice" at bounding box center [1471, 167] width 102 height 19
select select "service"
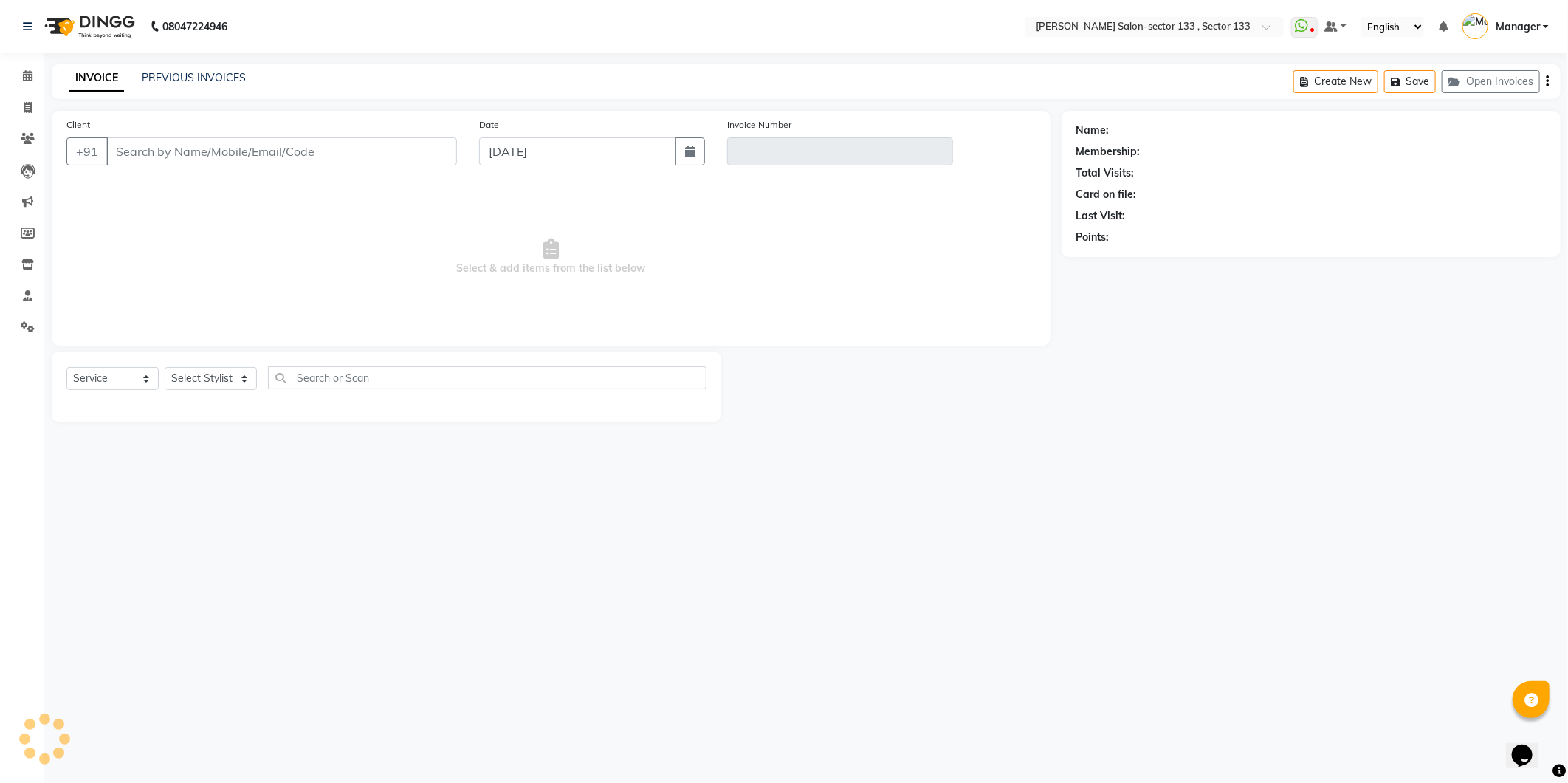
type input "9999653067"
type input "V/2025-26/1646"
select select "select"
select select "1: Object"
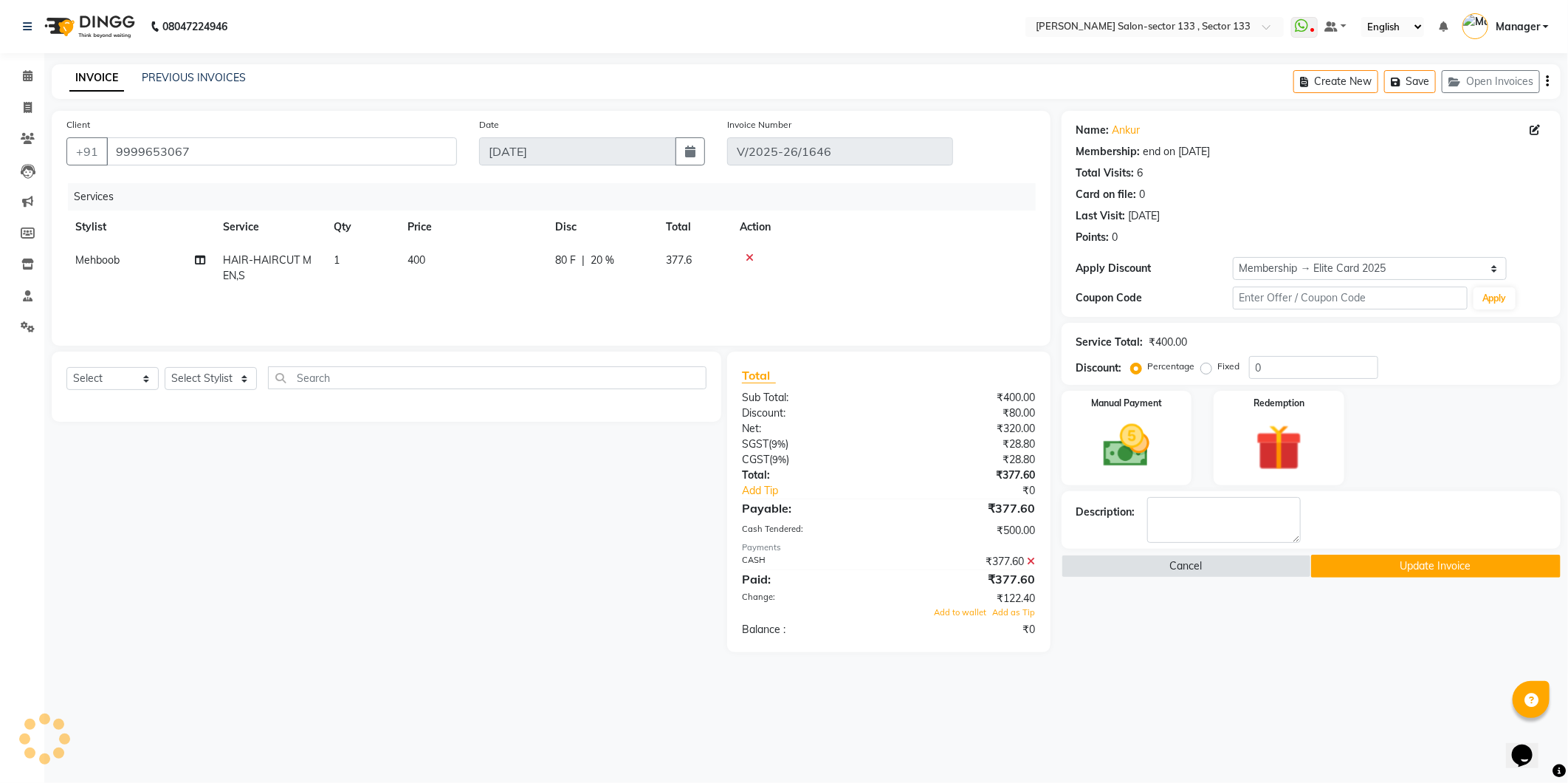
type input "20"
click at [957, 611] on span "Add to wallet" at bounding box center [961, 612] width 53 height 10
click at [1412, 568] on button "Update Invoice" at bounding box center [1435, 566] width 249 height 23
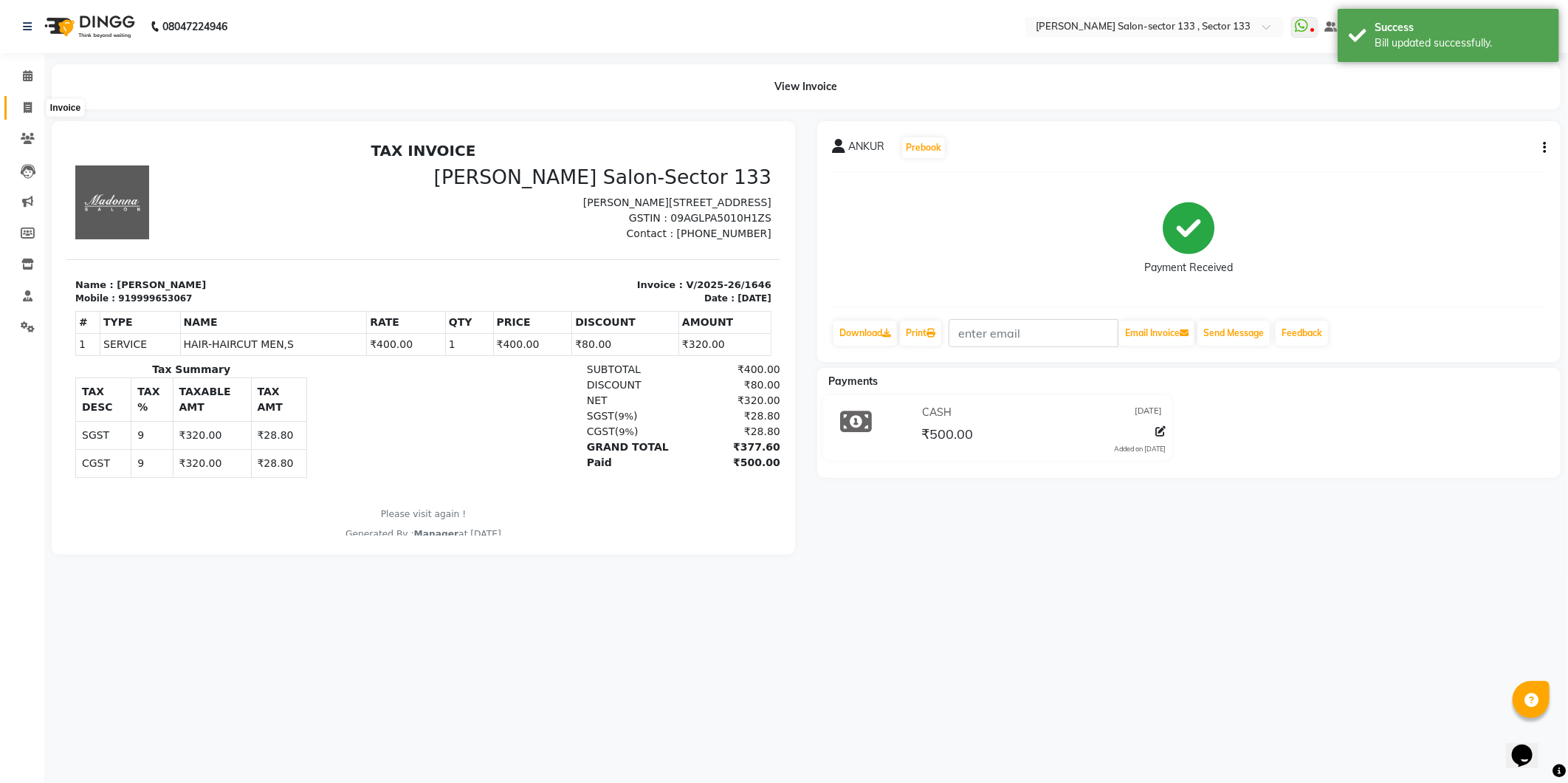
click at [21, 104] on span at bounding box center [27, 108] width 25 height 17
select select "service"
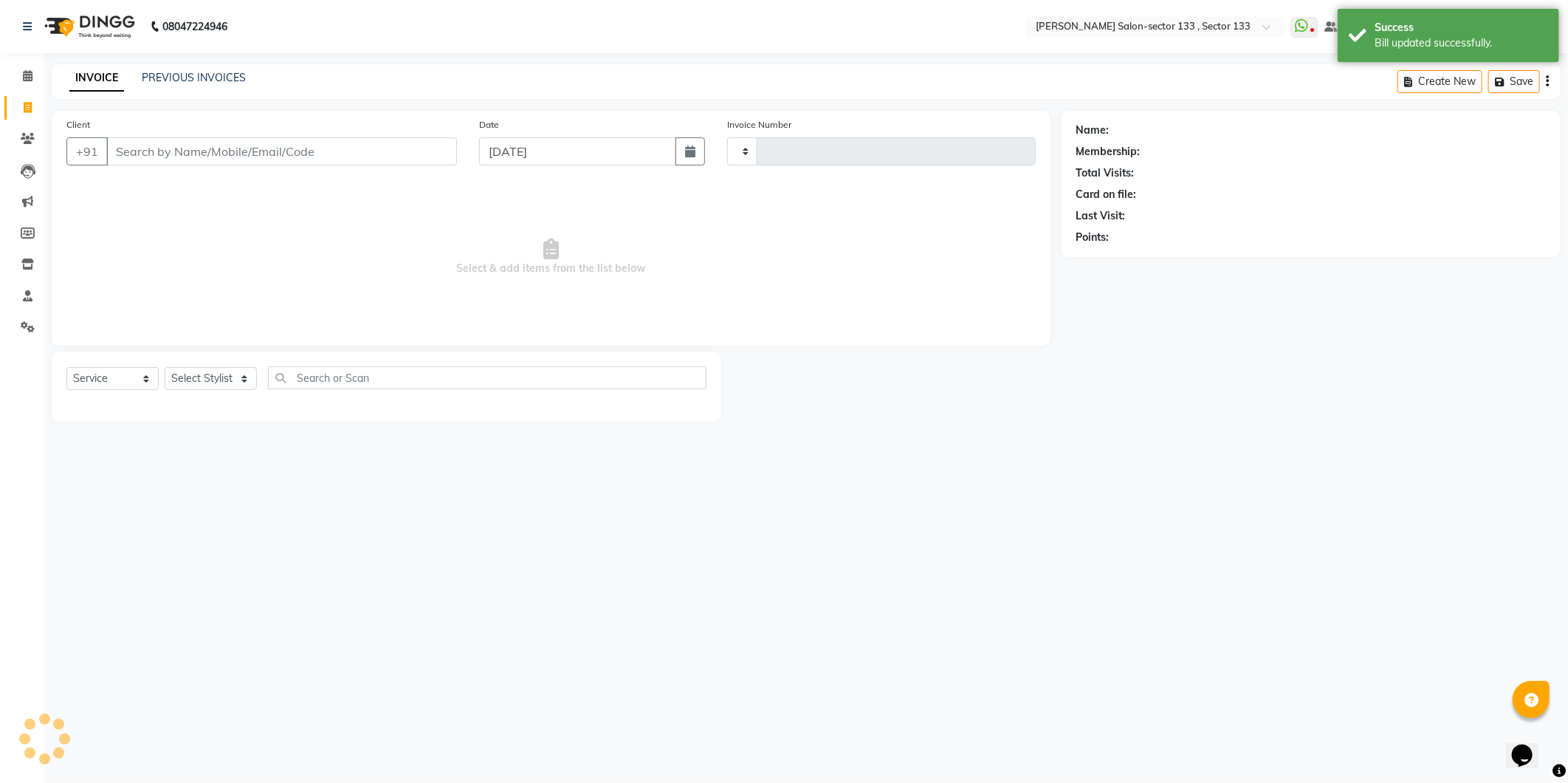
type input "1647"
select select "8302"
type input "919999653067"
select select "1: Object"
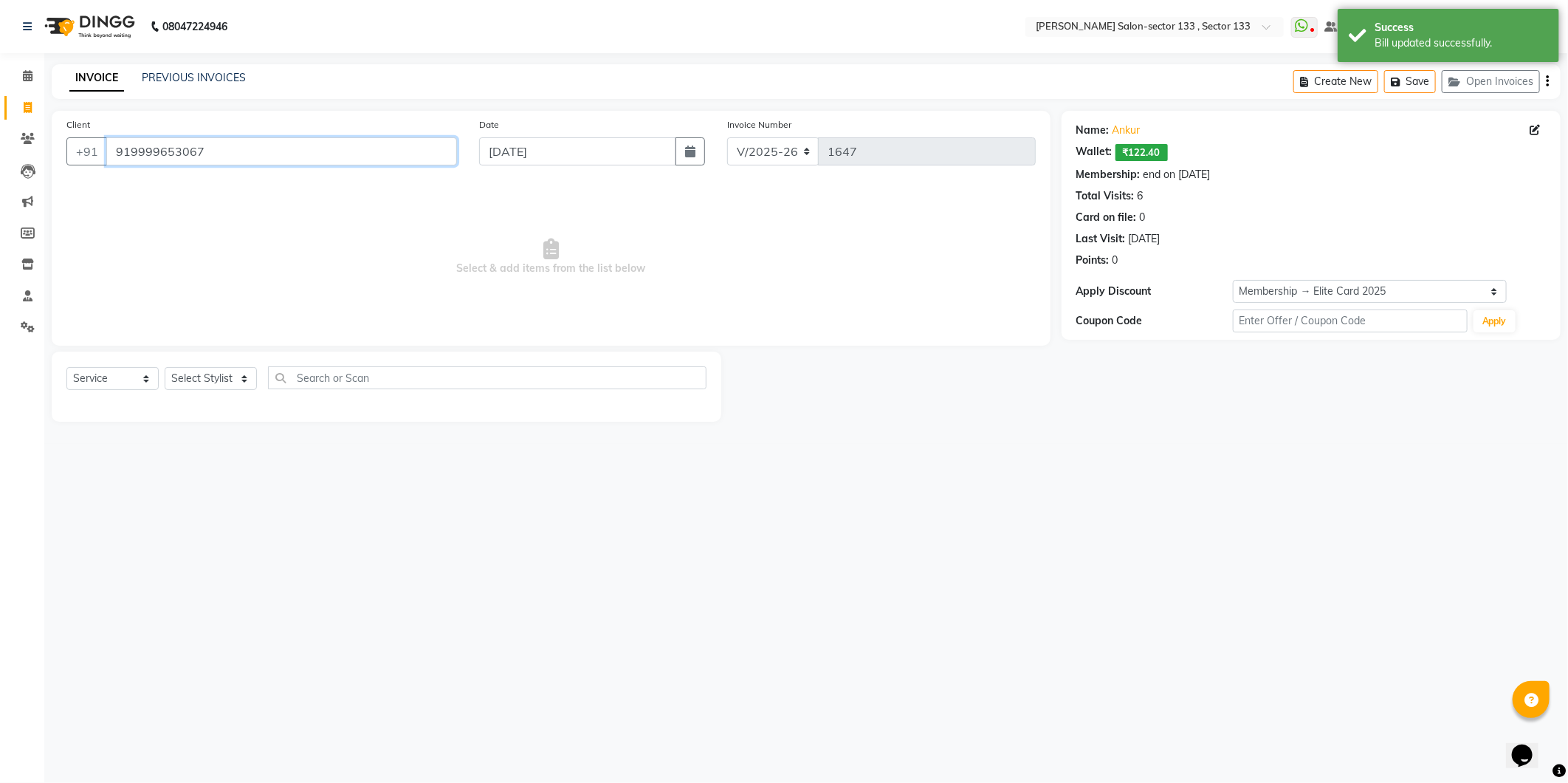
click at [130, 152] on input "919999653067" at bounding box center [281, 152] width 351 height 28
type input "9999653067"
select select "1: Object"
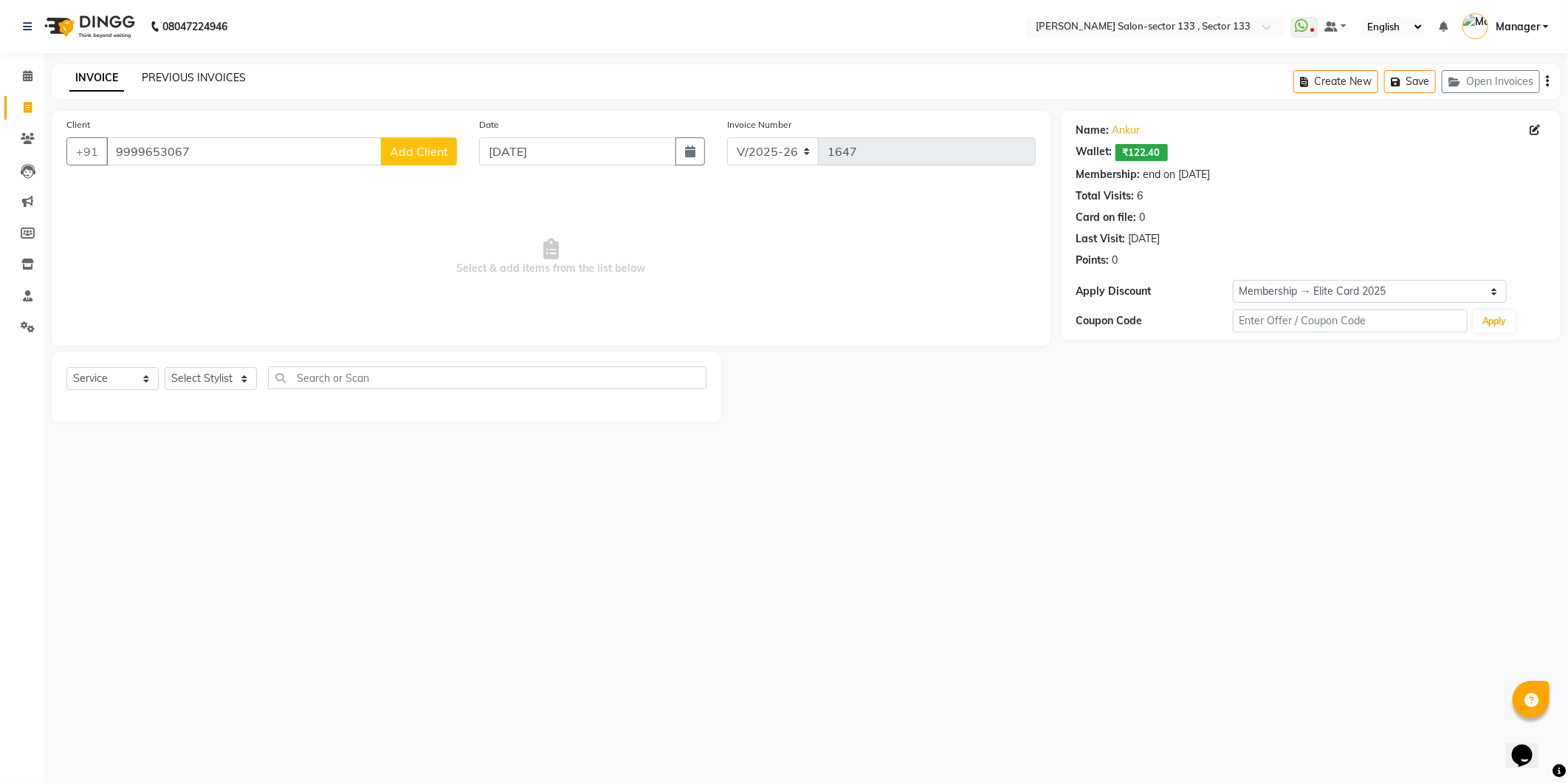
drag, startPoint x: 143, startPoint y: 81, endPoint x: 938, endPoint y: 84, distance: 795.0
click at [143, 81] on link "PREVIOUS INVOICES" at bounding box center [194, 77] width 104 height 13
click at [25, 80] on icon at bounding box center [27, 76] width 9 height 11
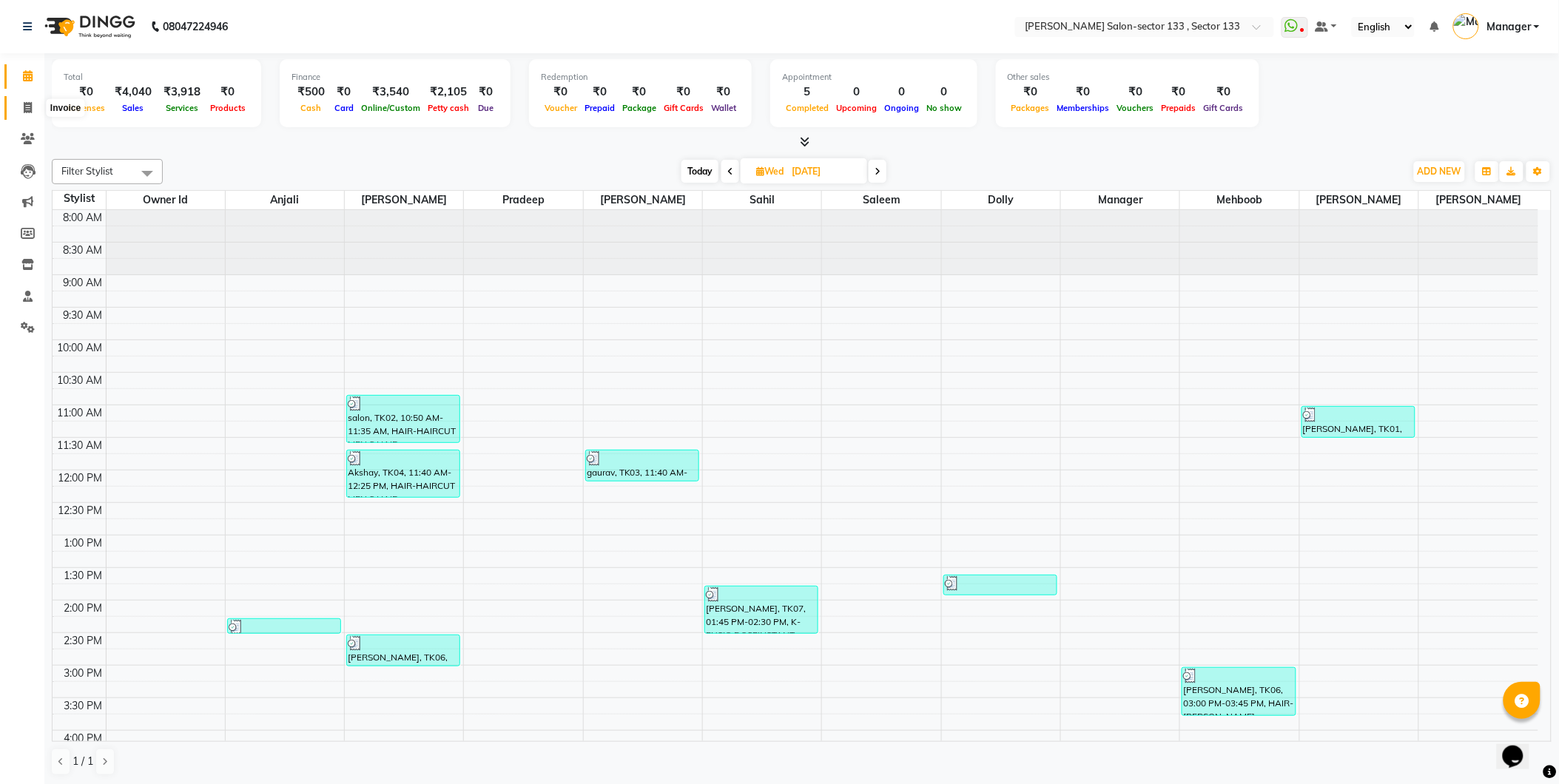
click at [29, 105] on icon at bounding box center [27, 107] width 8 height 11
select select "8302"
select select "service"
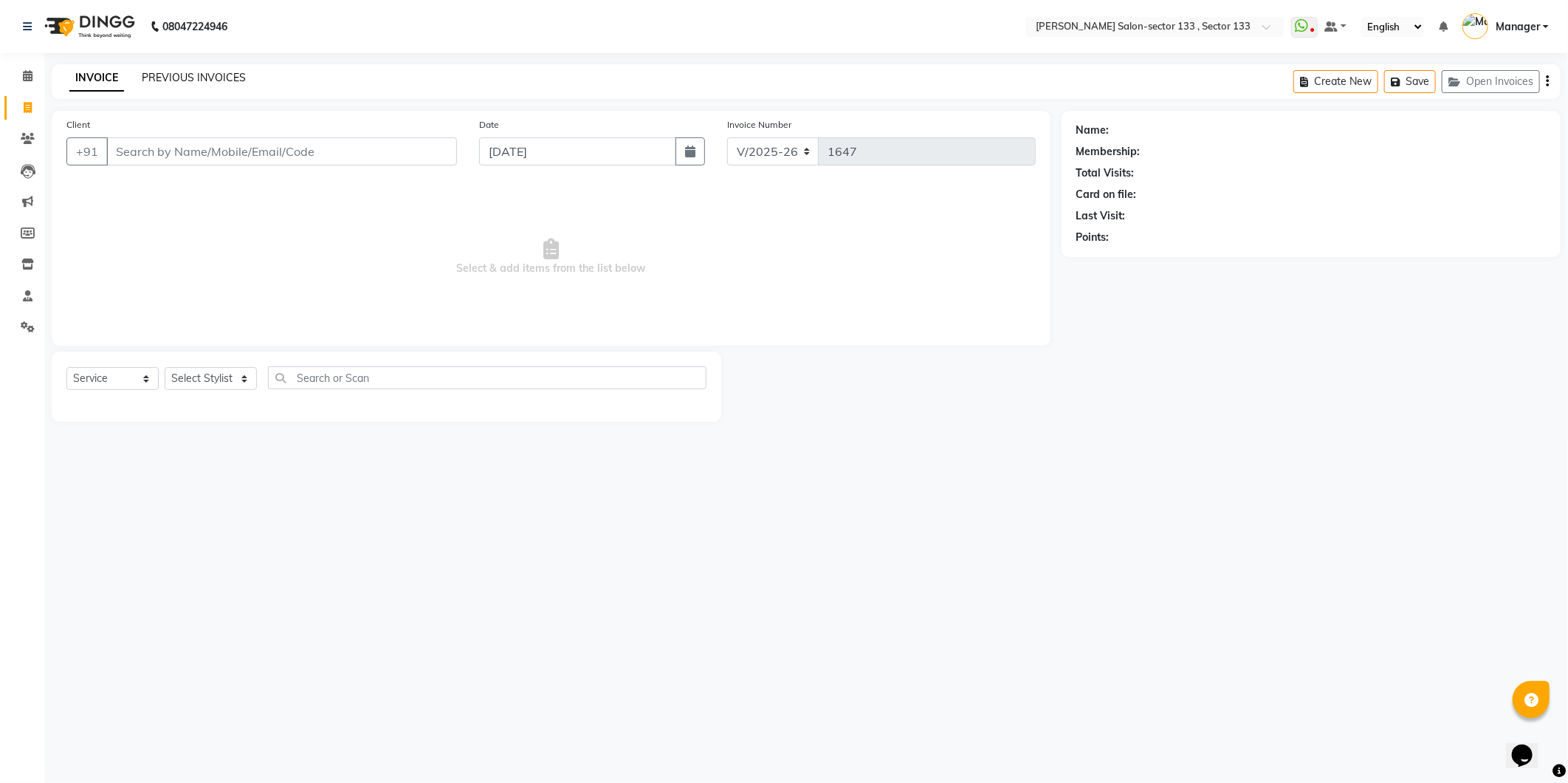
click at [211, 77] on link "PREVIOUS INVOICES" at bounding box center [194, 77] width 104 height 13
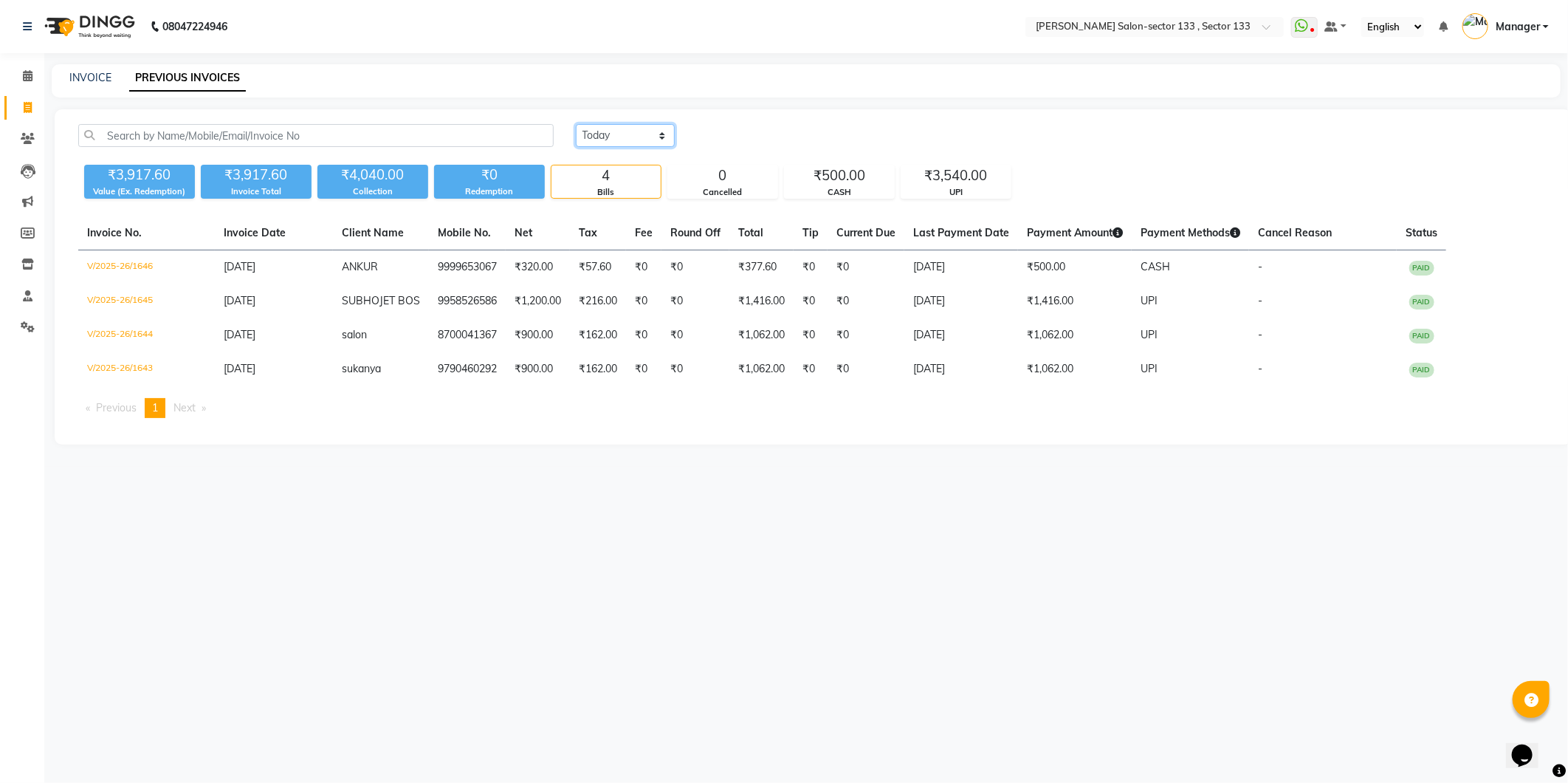
click at [604, 136] on select "[DATE] [DATE] Custom Range" at bounding box center [625, 136] width 99 height 23
click at [576, 124] on select "[DATE] [DATE] Custom Range" at bounding box center [625, 136] width 99 height 23
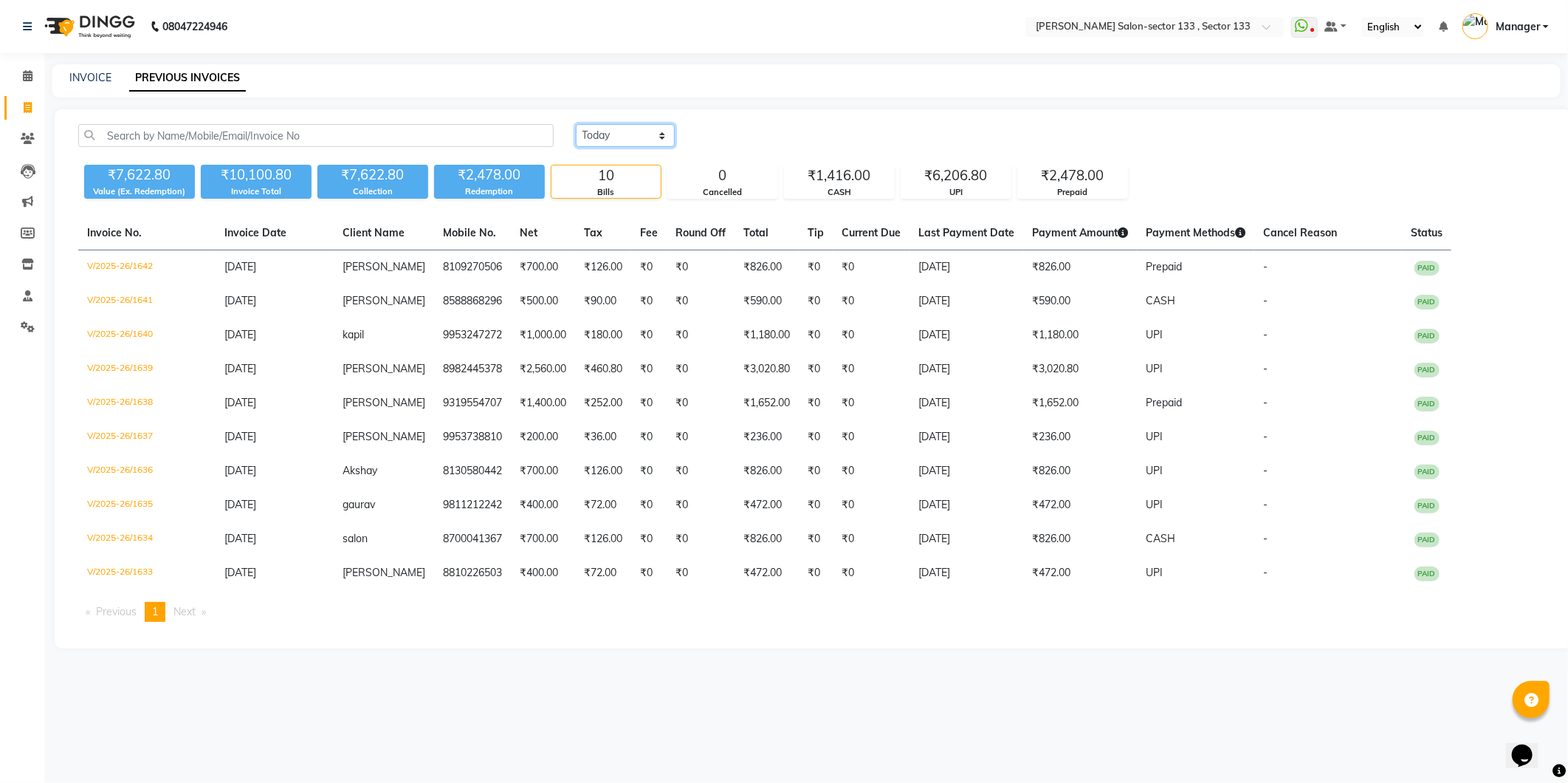
click at [625, 143] on select "[DATE] [DATE] Custom Range" at bounding box center [625, 136] width 99 height 23
select select "range"
click at [576, 124] on select "[DATE] [DATE] Custom Range" at bounding box center [625, 136] width 99 height 23
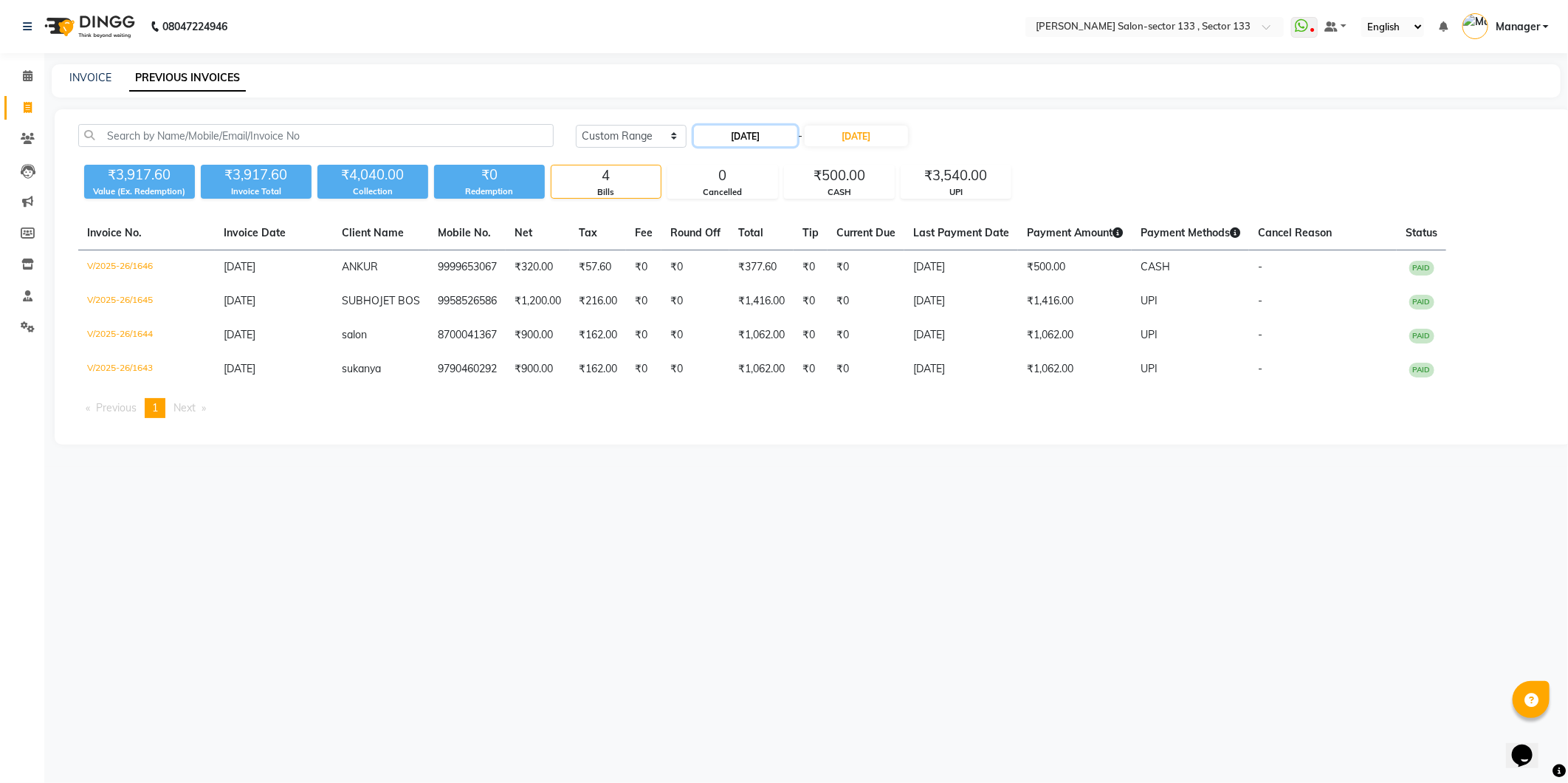
click at [780, 140] on input "[DATE]" at bounding box center [746, 136] width 103 height 21
select select "9"
select select "2025"
click at [700, 216] on div "1" at bounding box center [708, 211] width 24 height 24
type input "[DATE]"
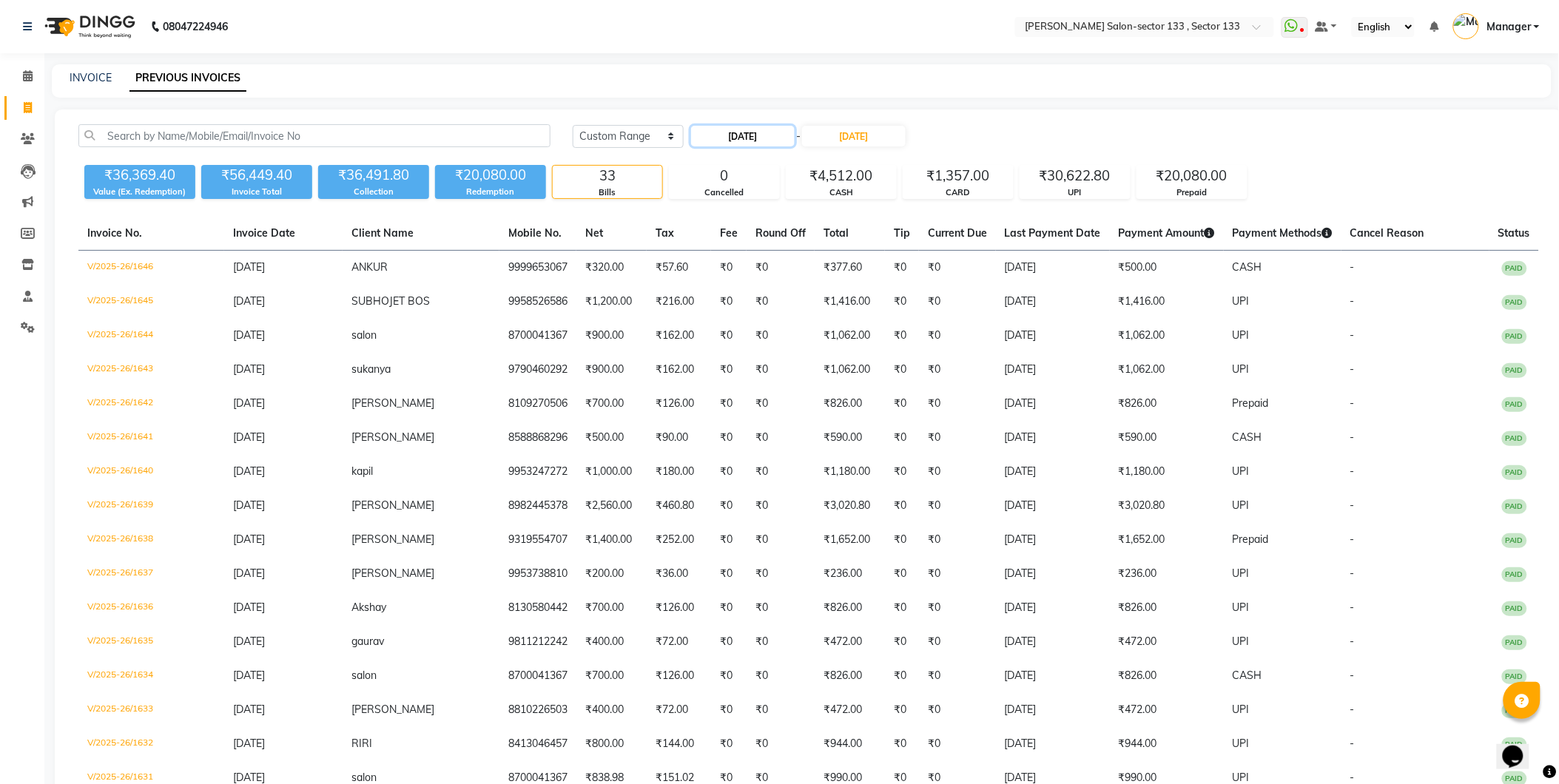
click at [737, 129] on input "[DATE]" at bounding box center [743, 136] width 104 height 21
select select "9"
select select "2025"
click at [701, 215] on div "1" at bounding box center [705, 211] width 24 height 24
click at [853, 132] on input "[DATE]" at bounding box center [854, 136] width 104 height 21
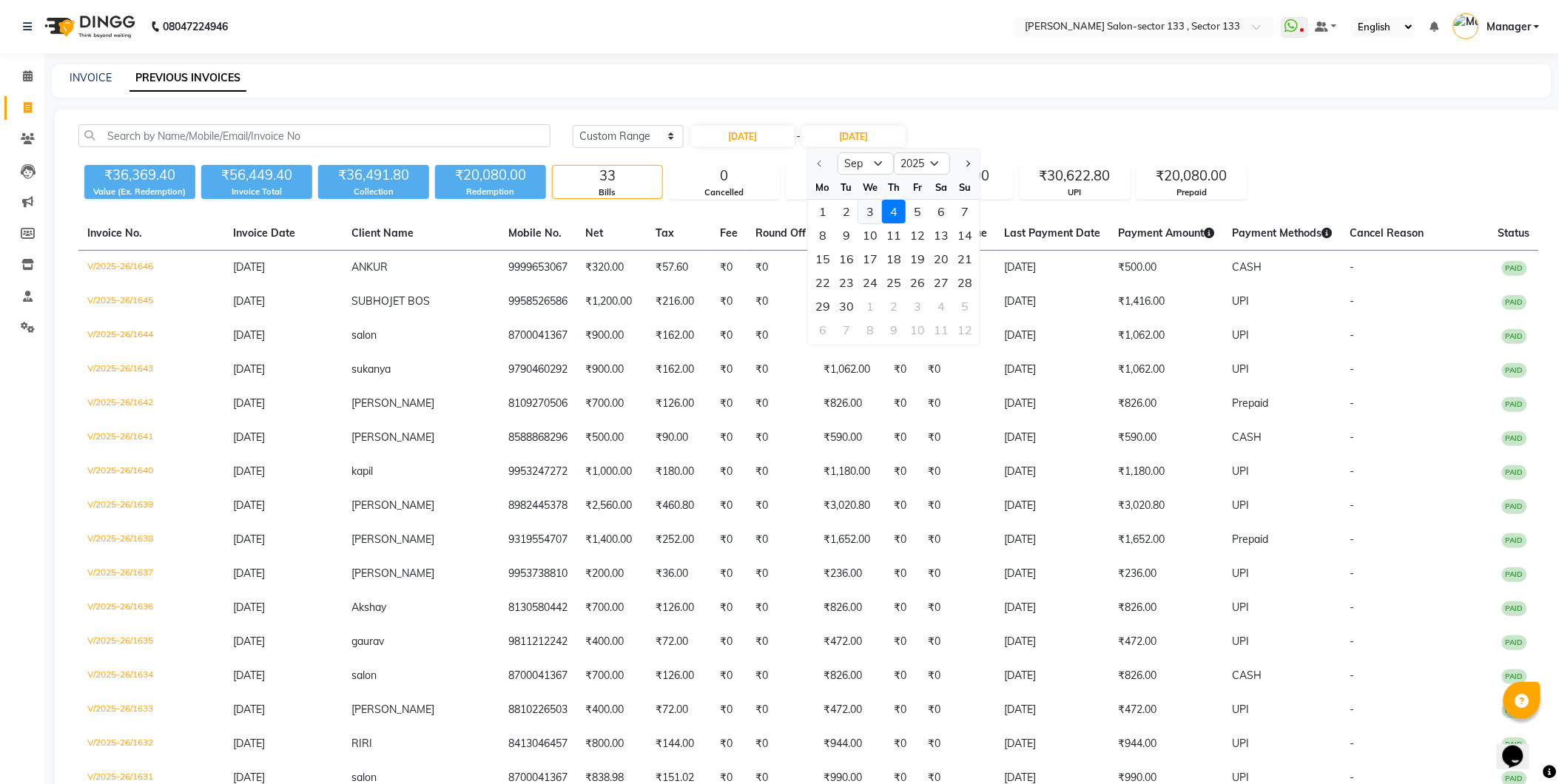
click at [866, 210] on div "3" at bounding box center [869, 211] width 24 height 24
type input "03-09-2025"
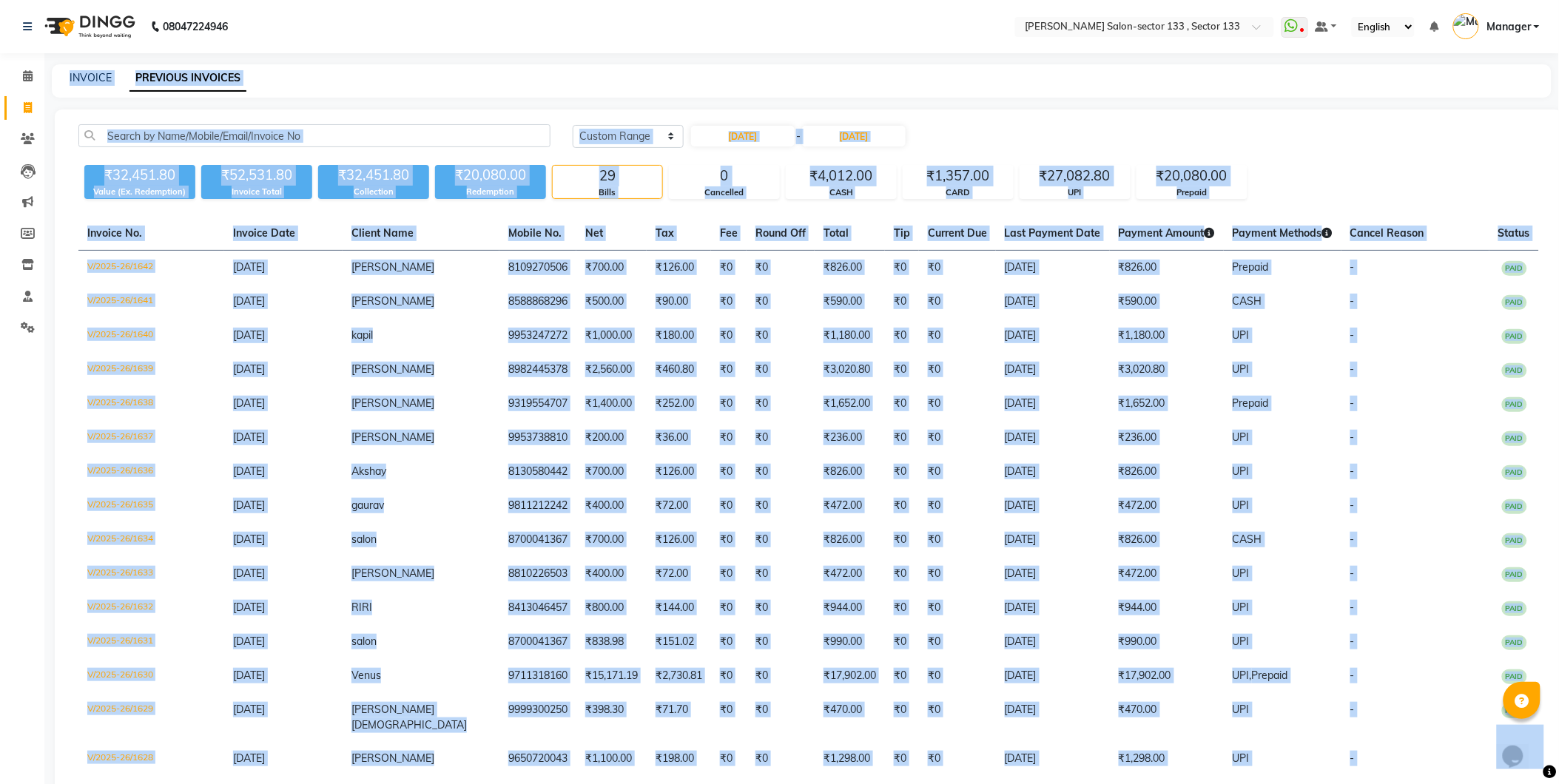
click at [60, 87] on div "INVOICE PREVIOUS INVOICES" at bounding box center [801, 80] width 1500 height 33
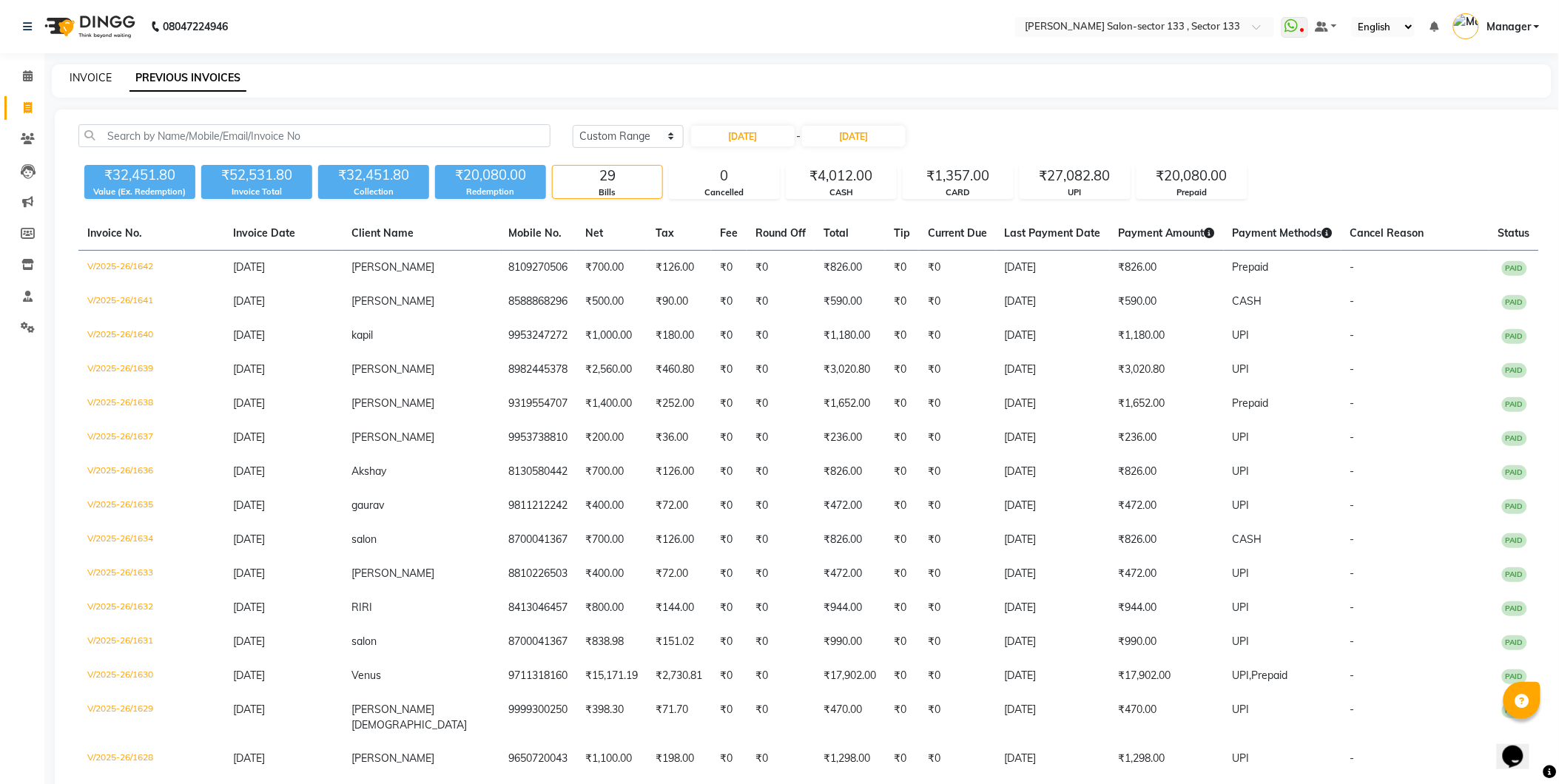
click at [86, 83] on link "INVOICE" at bounding box center [90, 77] width 42 height 13
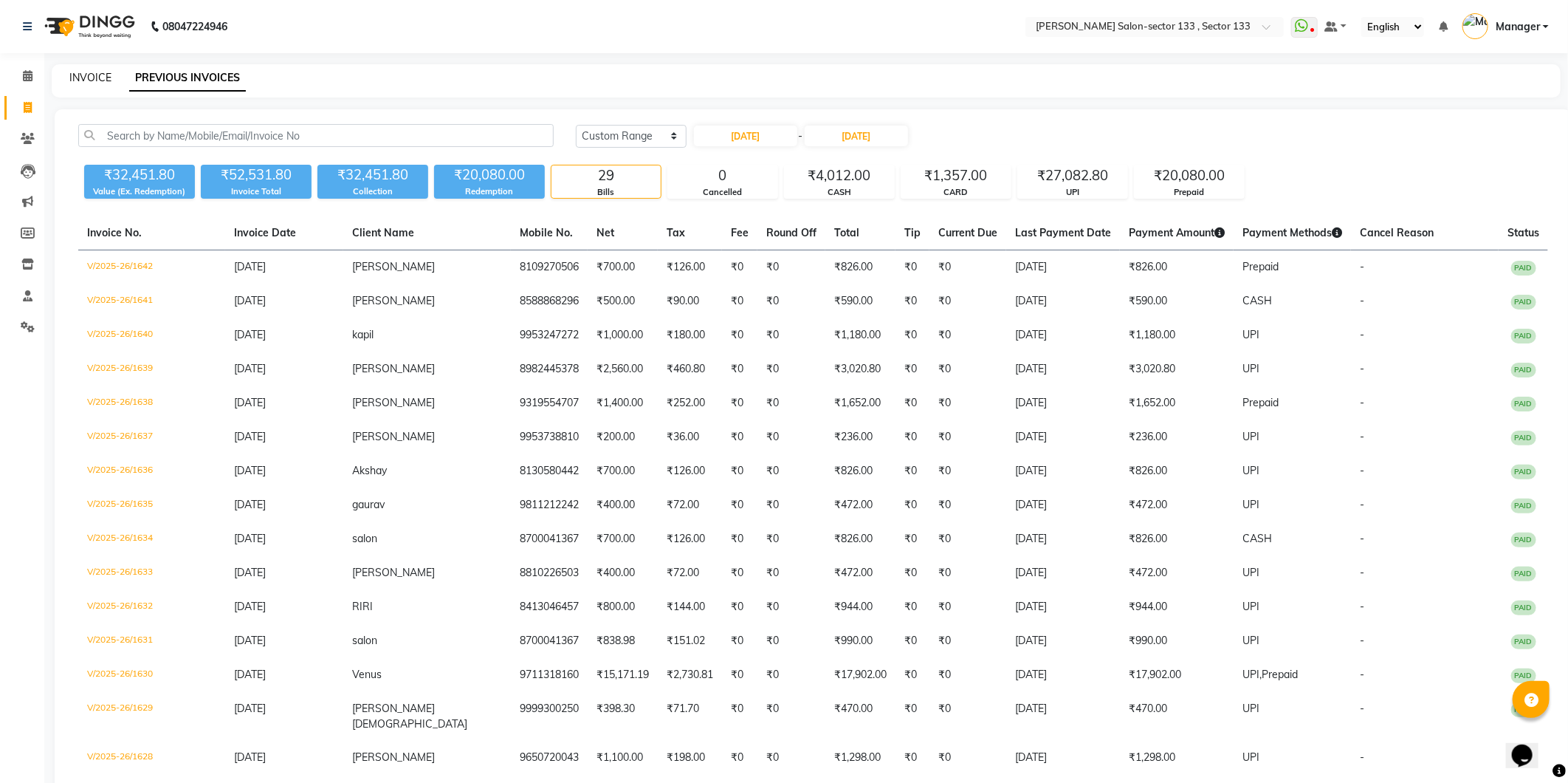
select select "8302"
select select "service"
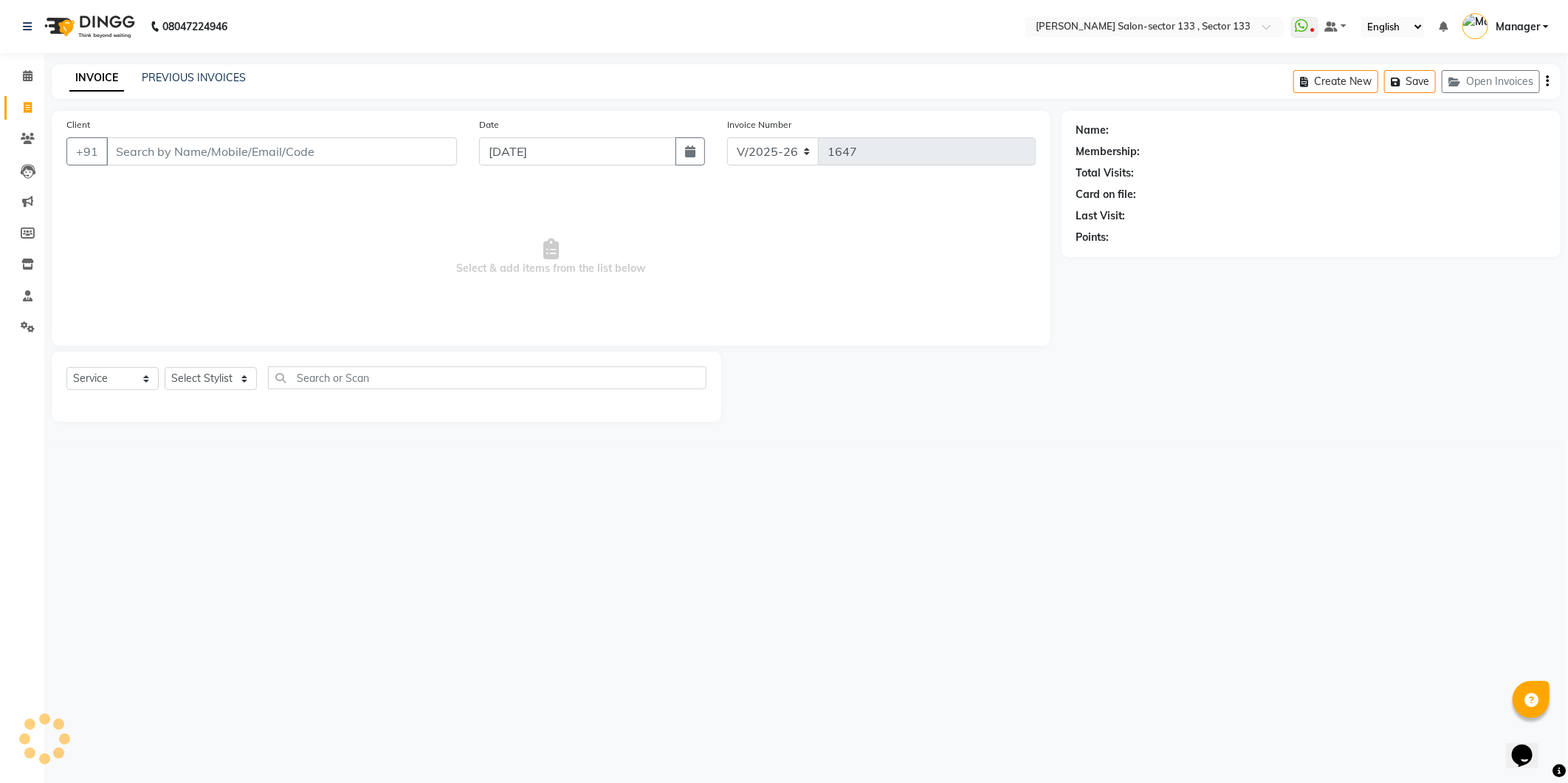
click at [140, 160] on input "Client" at bounding box center [281, 152] width 351 height 28
type input "7042933226"
click at [392, 156] on span "Add Client" at bounding box center [419, 152] width 58 height 15
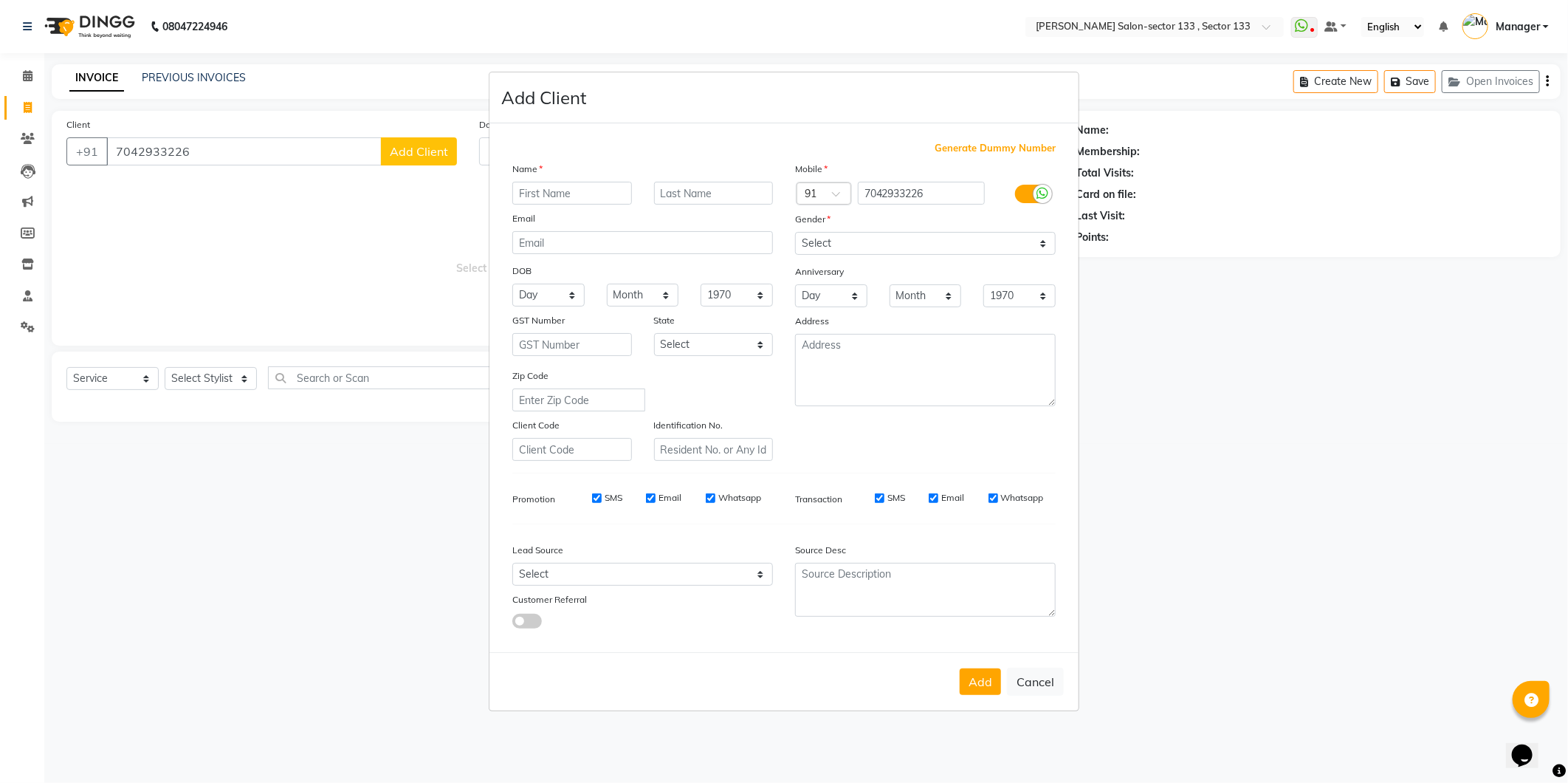
click at [515, 183] on input "text" at bounding box center [572, 193] width 119 height 23
click at [523, 188] on input "text" at bounding box center [572, 193] width 119 height 23
type input "sheetal"
click at [860, 239] on select "Select Male Female Other Prefer Not To Say" at bounding box center [925, 243] width 261 height 23
select select "[DEMOGRAPHIC_DATA]"
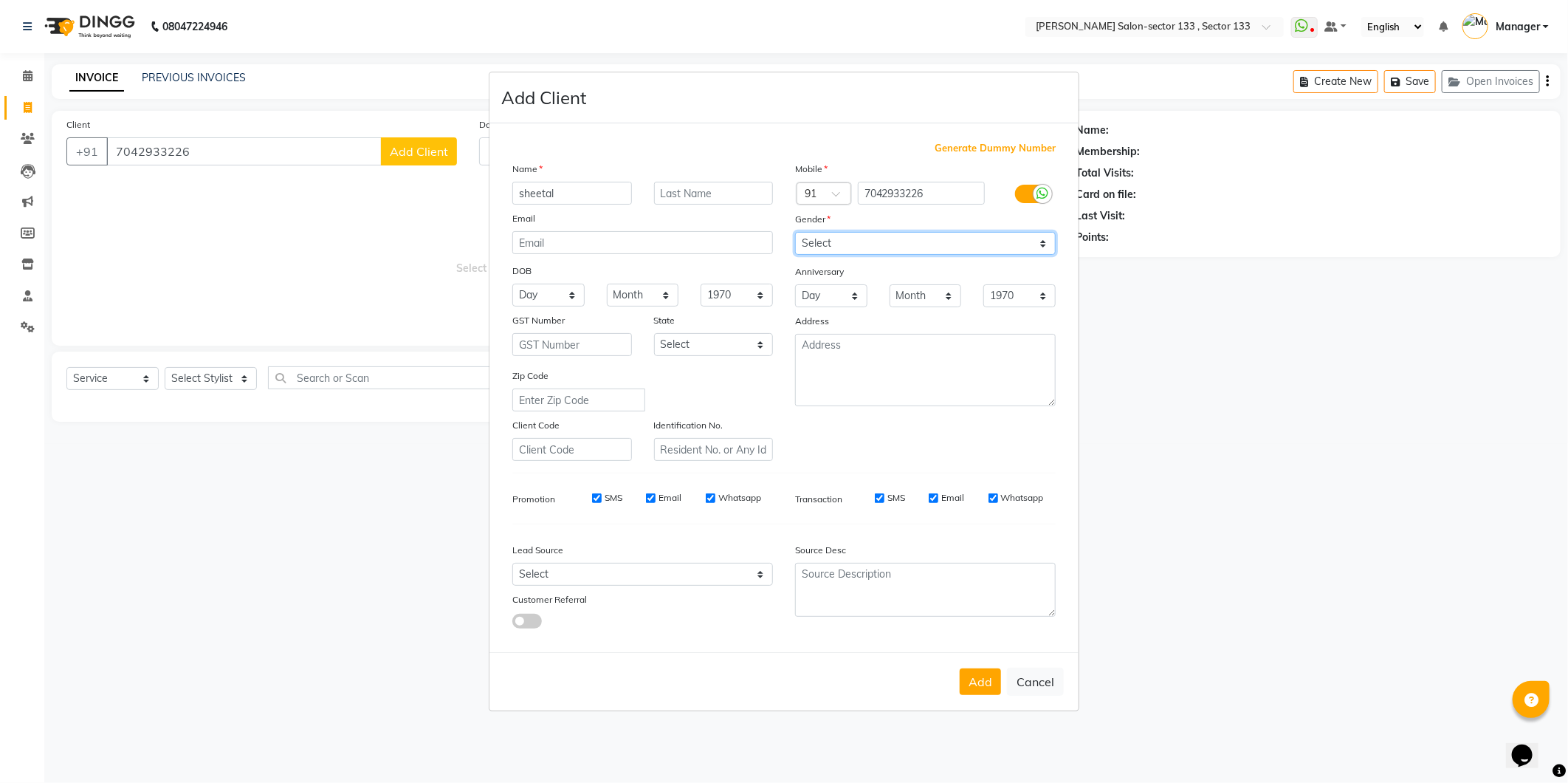
click at [795, 232] on select "Select Male Female Other Prefer Not To Say" at bounding box center [925, 243] width 261 height 23
click at [979, 688] on button "Add" at bounding box center [980, 681] width 41 height 26
select select
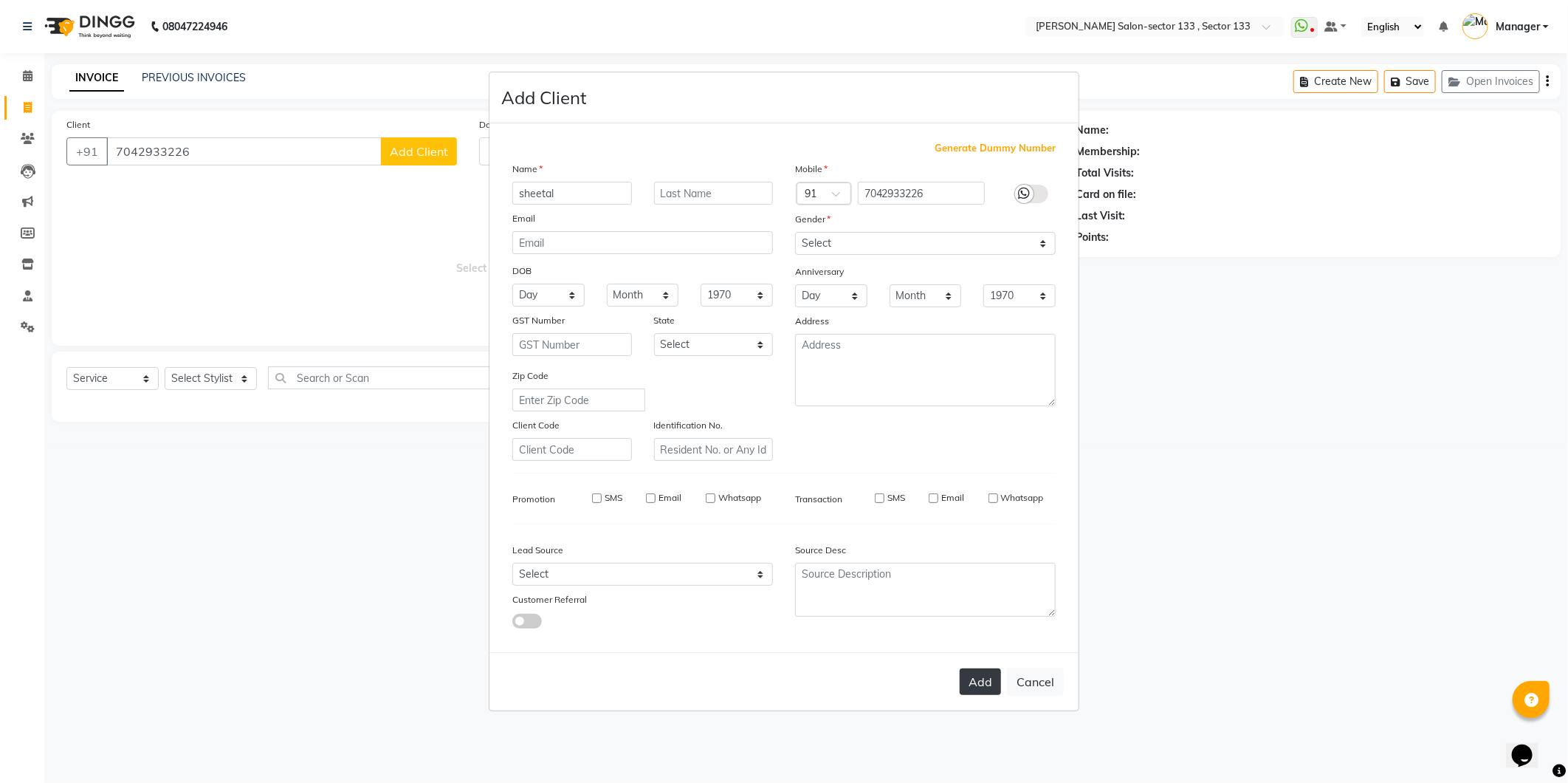
select select
checkbox input "false"
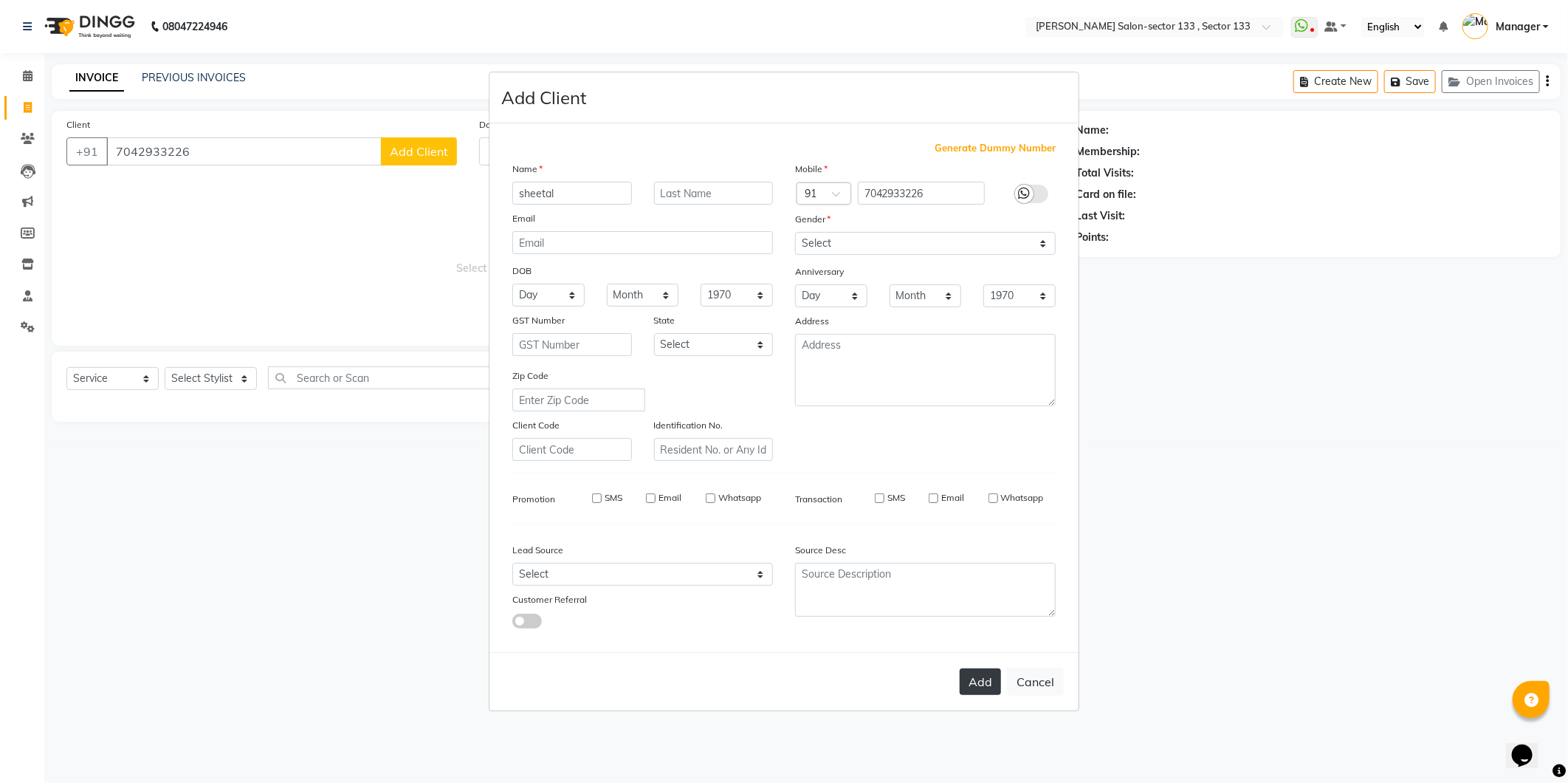
checkbox input "false"
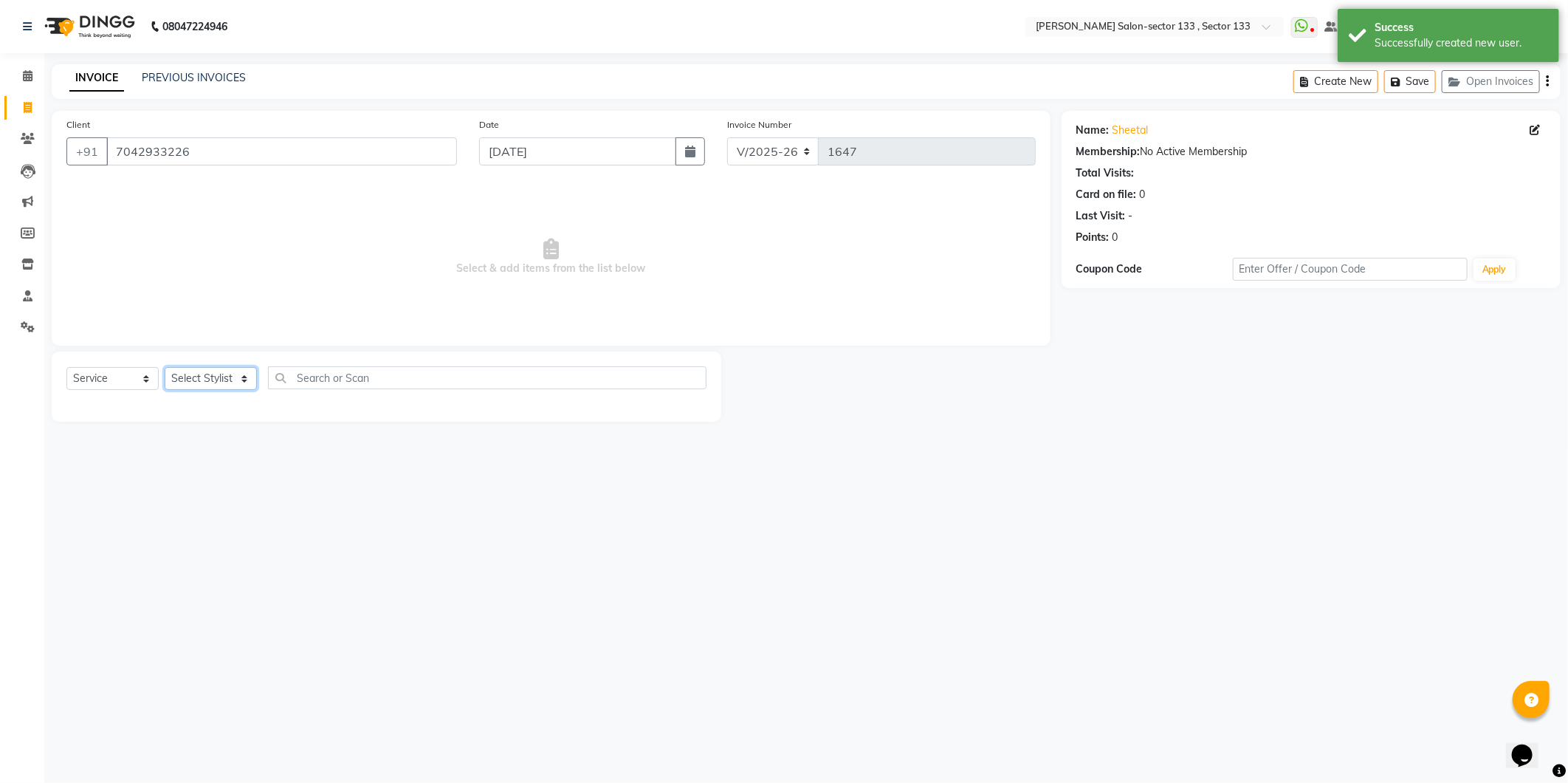
click at [229, 375] on select "Select Stylist Anjali Anwar Dolly jaspal KIRTI Manager Mehboob Owner id Pradeep…" at bounding box center [211, 378] width 92 height 23
select select "90535"
click at [165, 368] on select "Select Stylist Anjali Anwar Dolly jaspal KIRTI Manager Mehboob Owner id Pradeep…" at bounding box center [211, 378] width 92 height 23
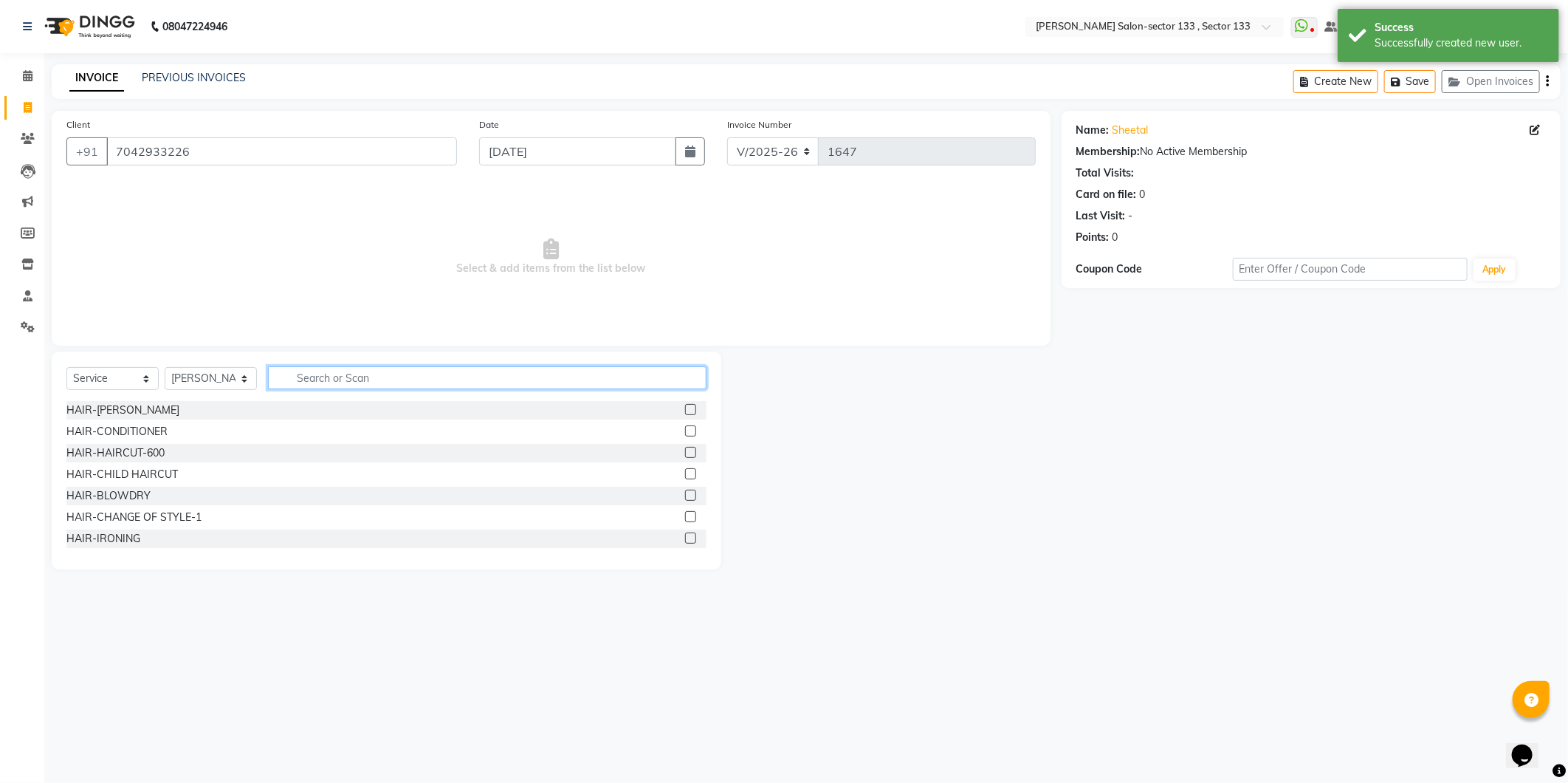
click at [335, 381] on input "text" at bounding box center [487, 377] width 438 height 23
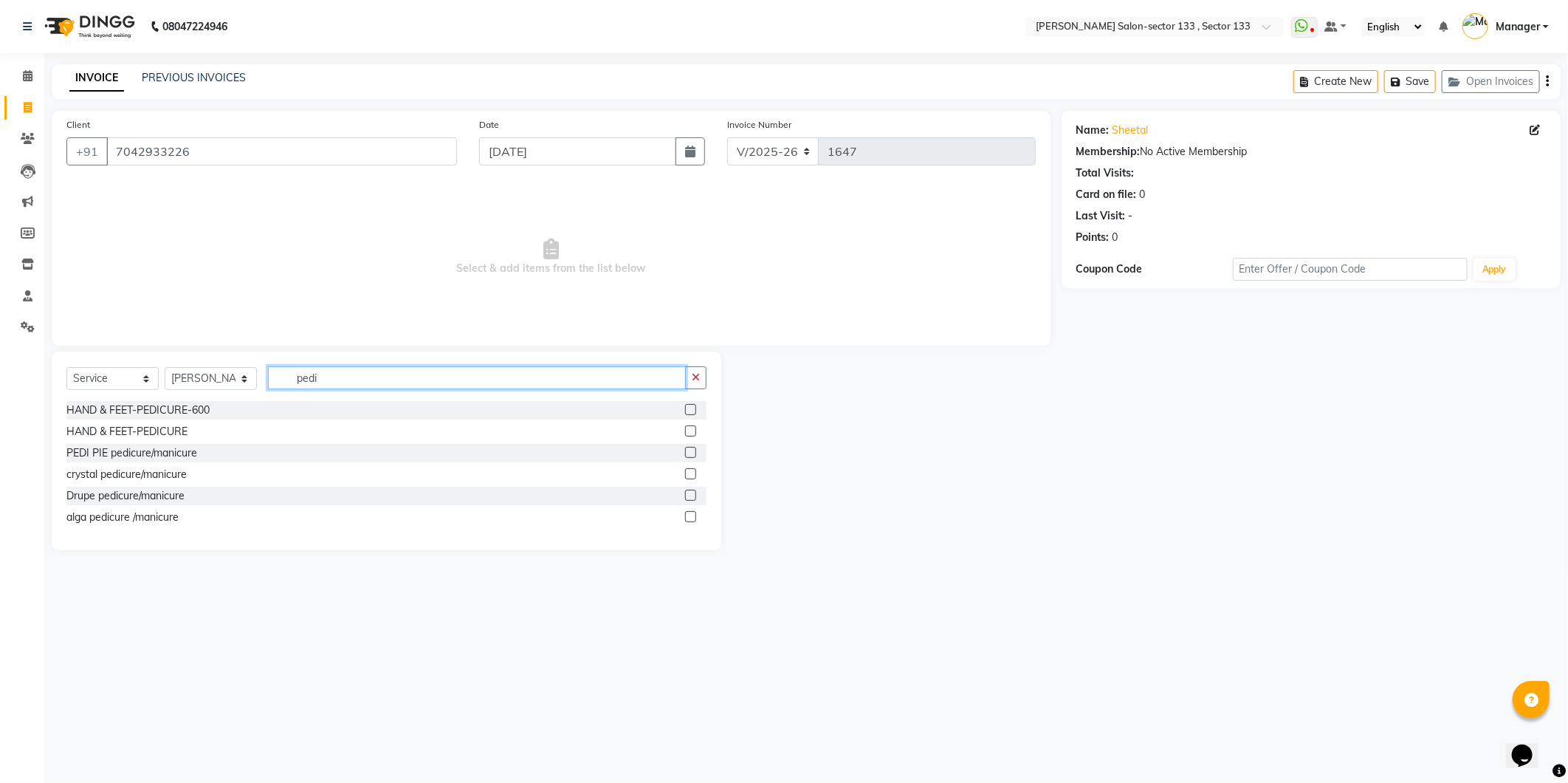
type input "pedi"
click at [687, 430] on label at bounding box center [690, 431] width 11 height 11
click at [687, 430] on input "checkbox" at bounding box center [689, 432] width 9 height 9
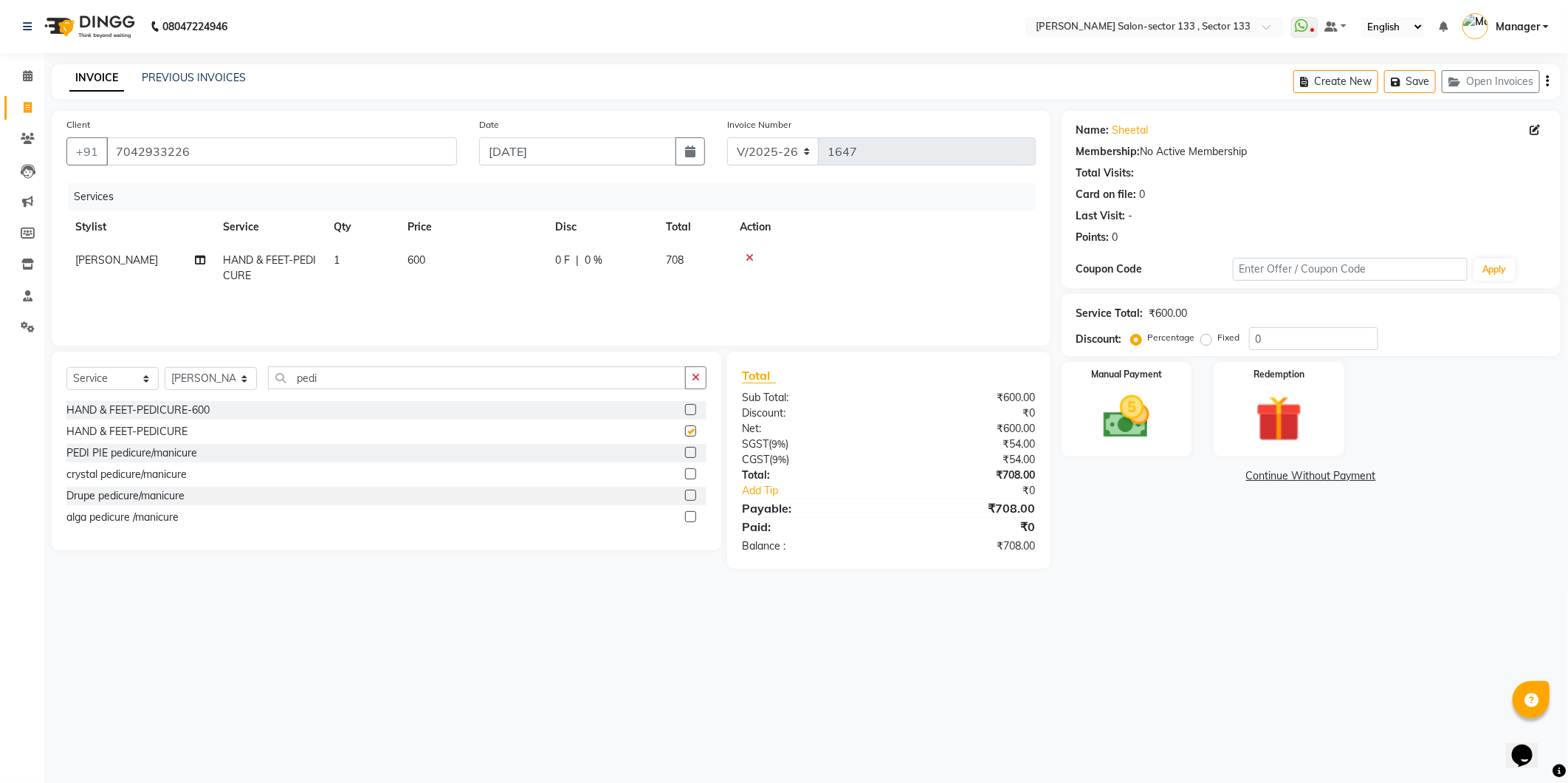
checkbox input "false"
click at [410, 259] on span "600" at bounding box center [416, 260] width 18 height 13
select select "90535"
click at [689, 452] on label at bounding box center [690, 453] width 11 height 11
click at [689, 452] on input "checkbox" at bounding box center [689, 453] width 9 height 9
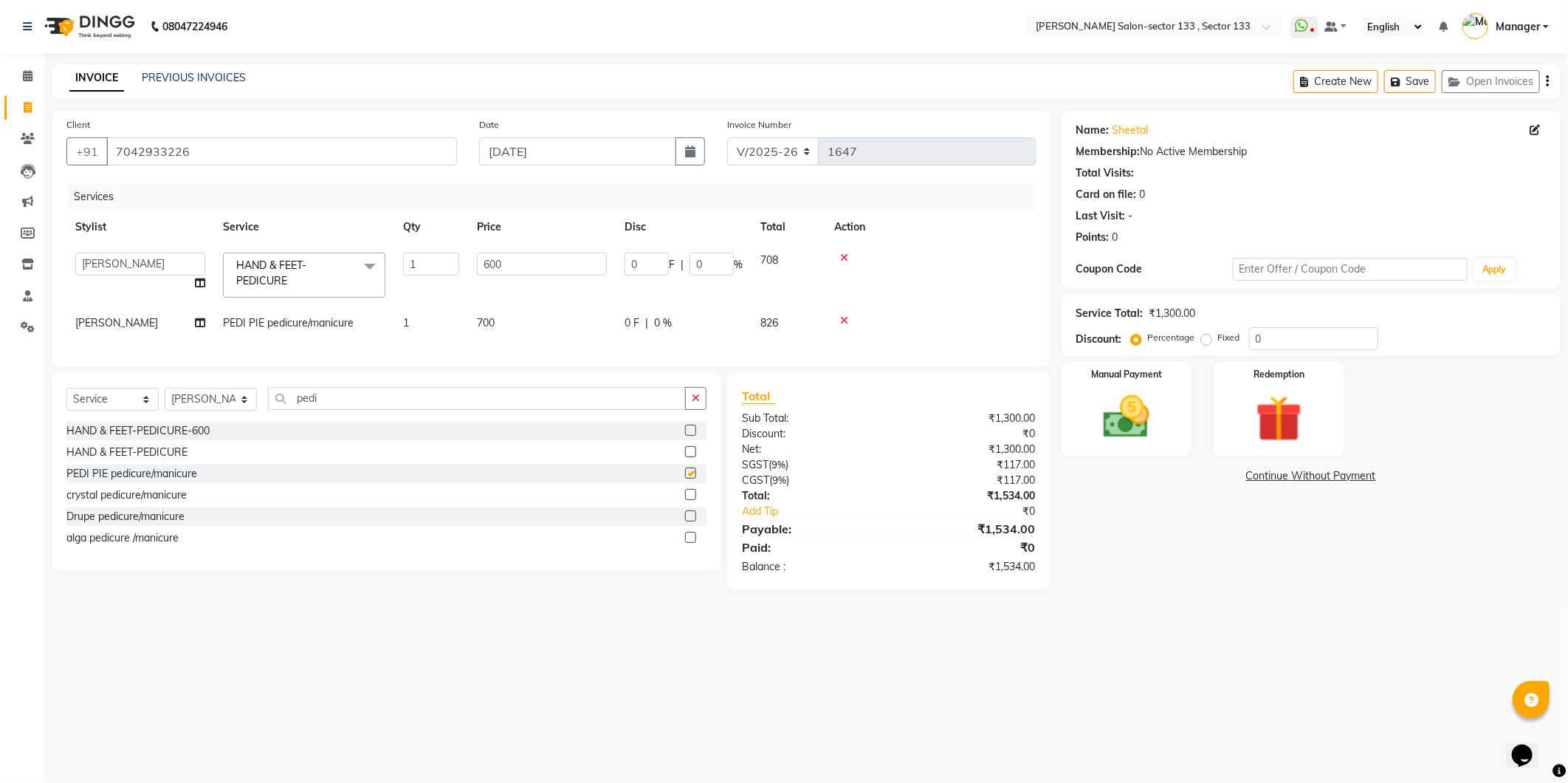
checkbox input "false"
click at [846, 259] on icon at bounding box center [844, 257] width 8 height 10
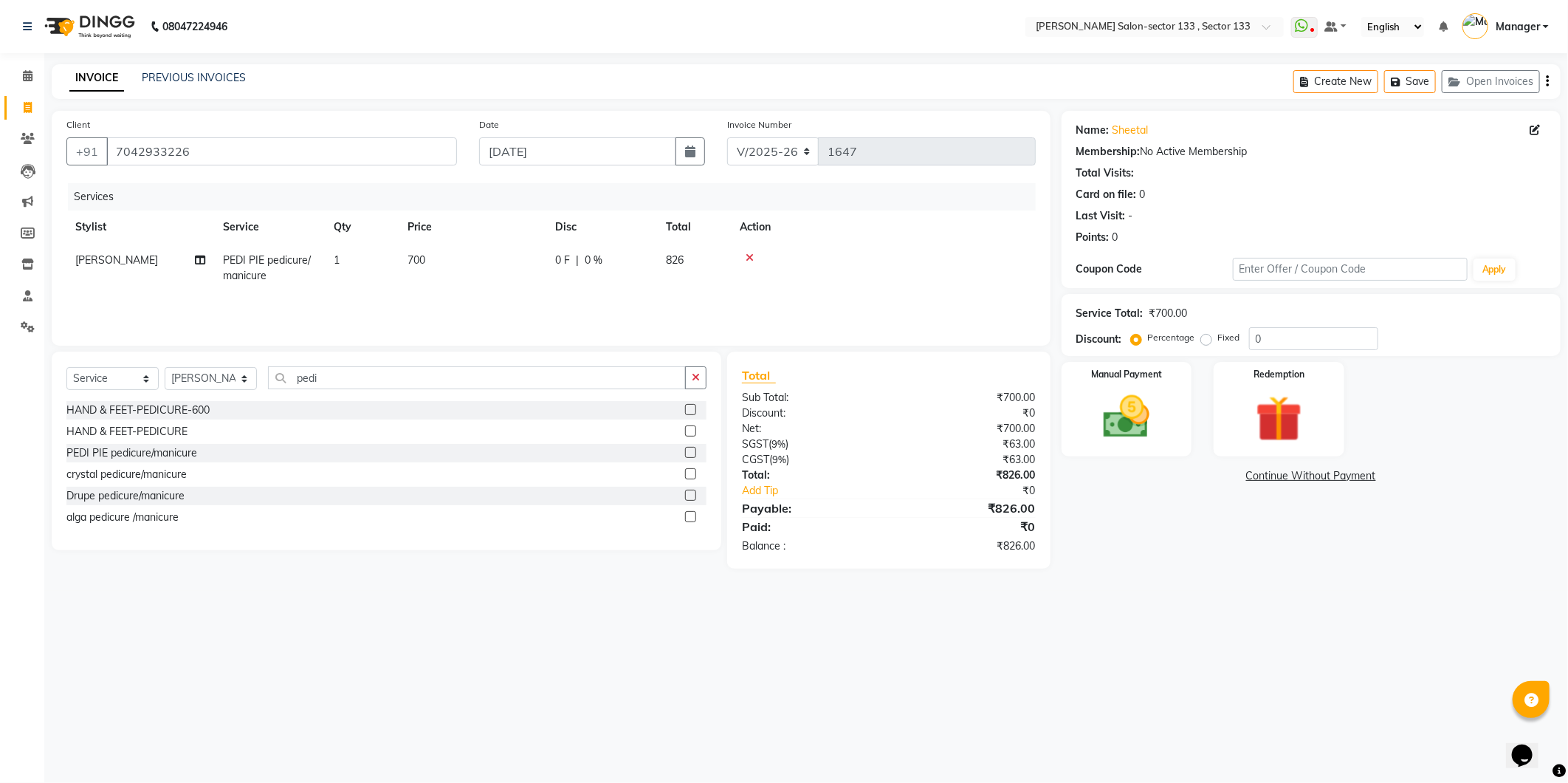
click at [416, 264] on span "700" at bounding box center [416, 260] width 18 height 13
select select "90535"
click at [492, 263] on input "700" at bounding box center [542, 264] width 130 height 23
click at [489, 263] on input "700" at bounding box center [542, 264] width 130 height 23
type input "800"
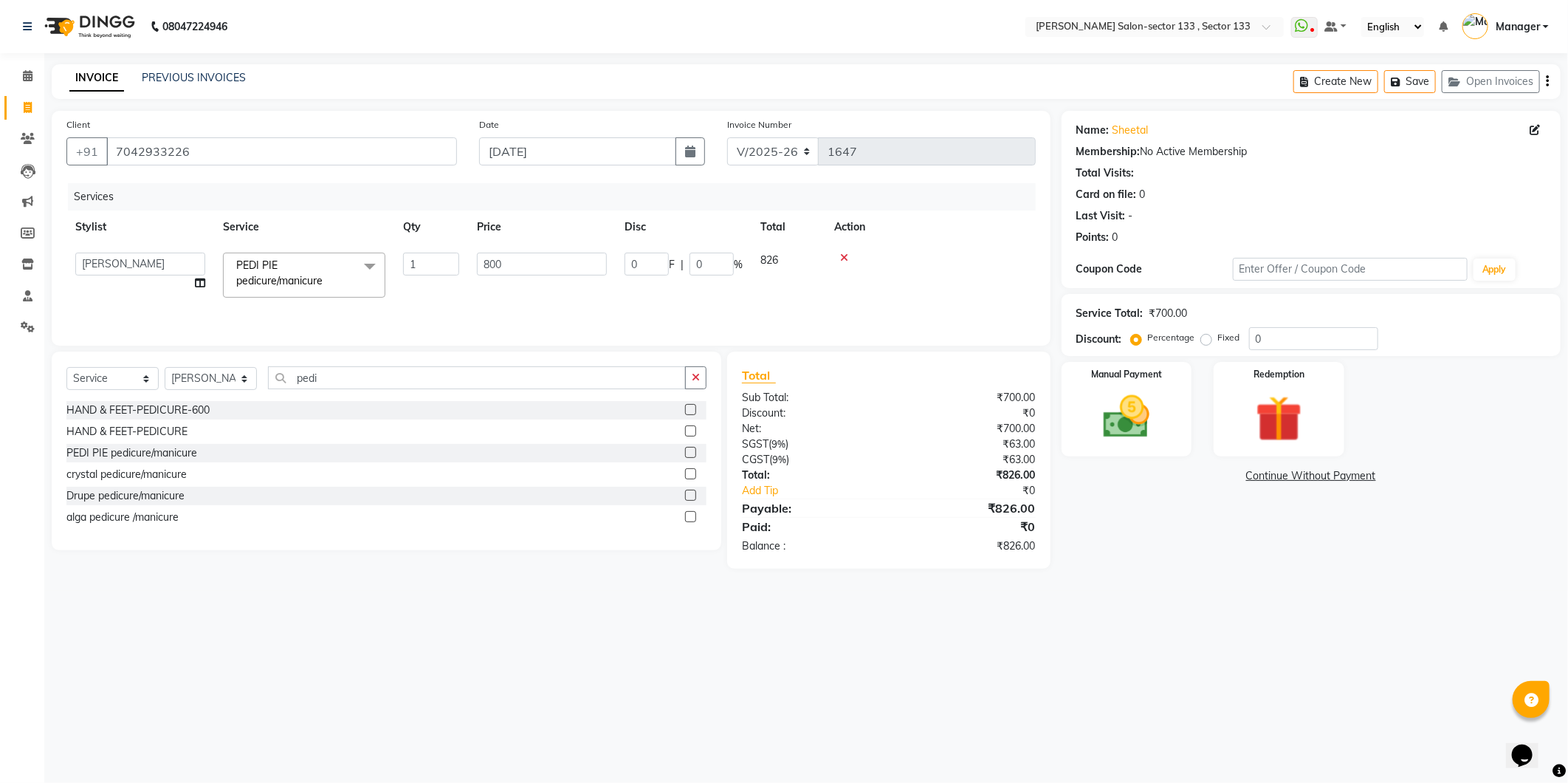
click at [536, 312] on div "Services Stylist Service Qty Price Disc Total Action Anjali Anwar Dolly jaspal …" at bounding box center [551, 257] width 969 height 148
click at [1289, 448] on img at bounding box center [1279, 420] width 79 height 60
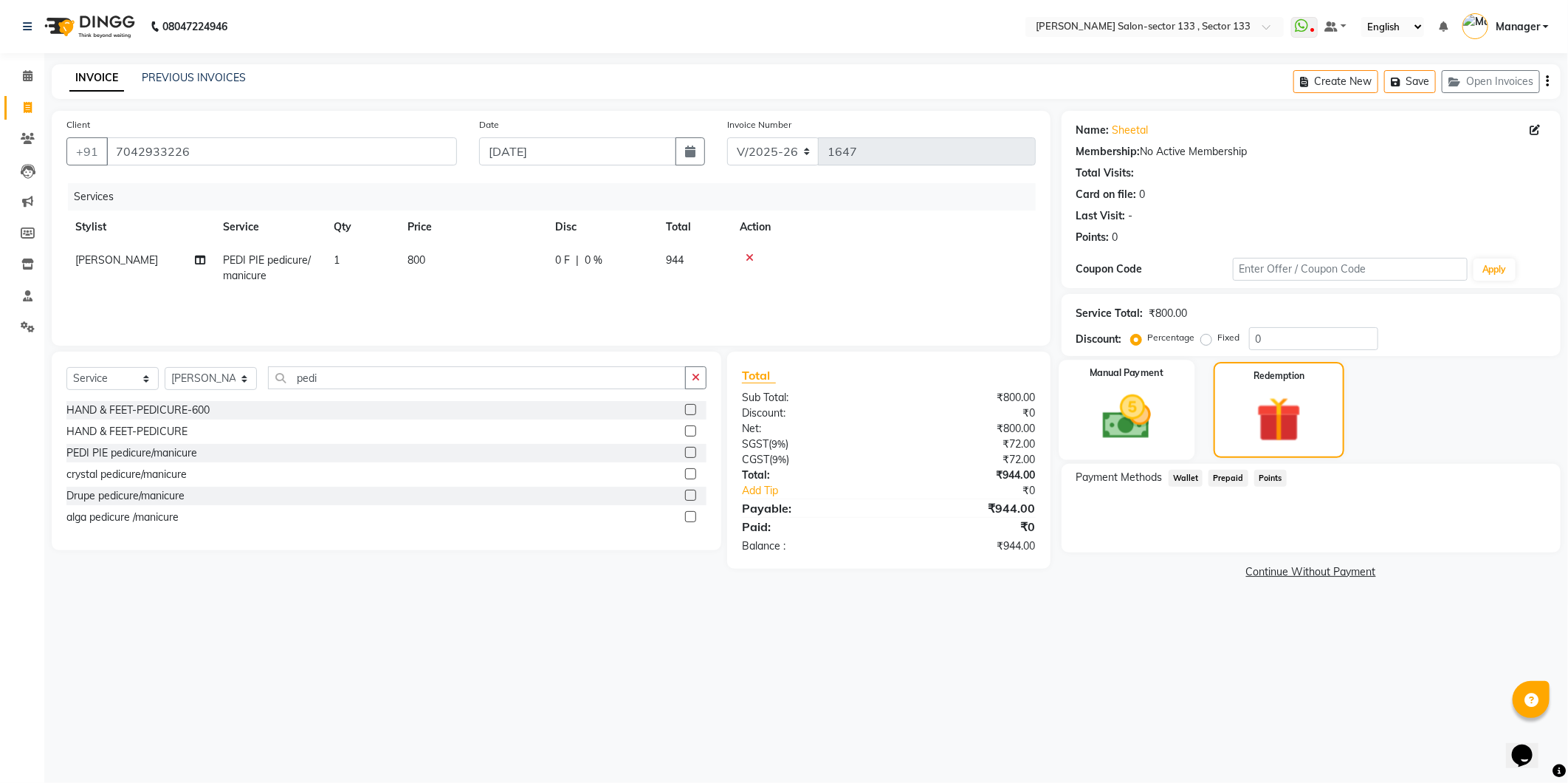
click at [1178, 436] on div "Manual Payment" at bounding box center [1126, 409] width 135 height 100
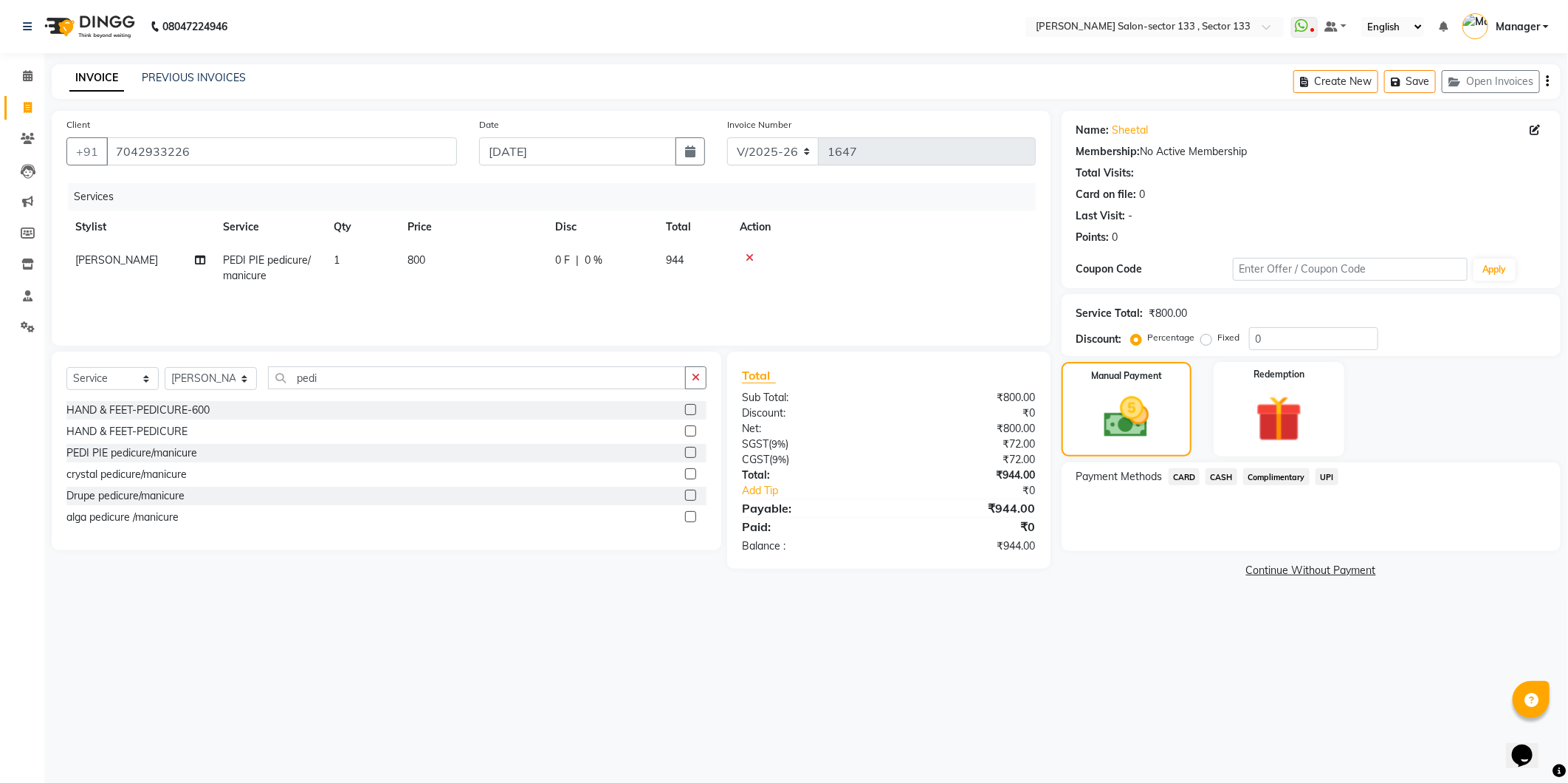
click at [1227, 480] on span "CASH" at bounding box center [1222, 477] width 32 height 17
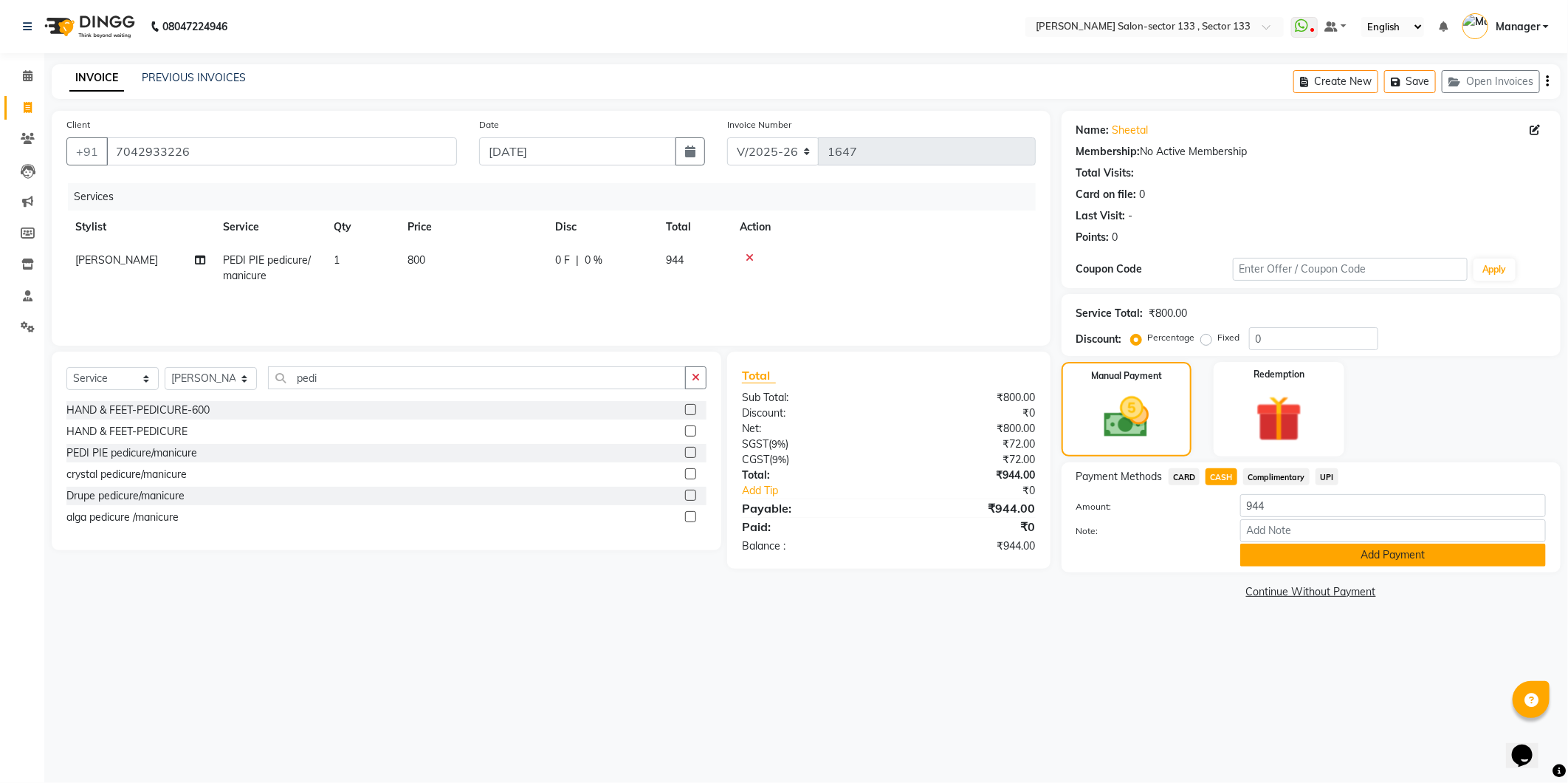
click at [1293, 554] on button "Add Payment" at bounding box center [1392, 555] width 306 height 23
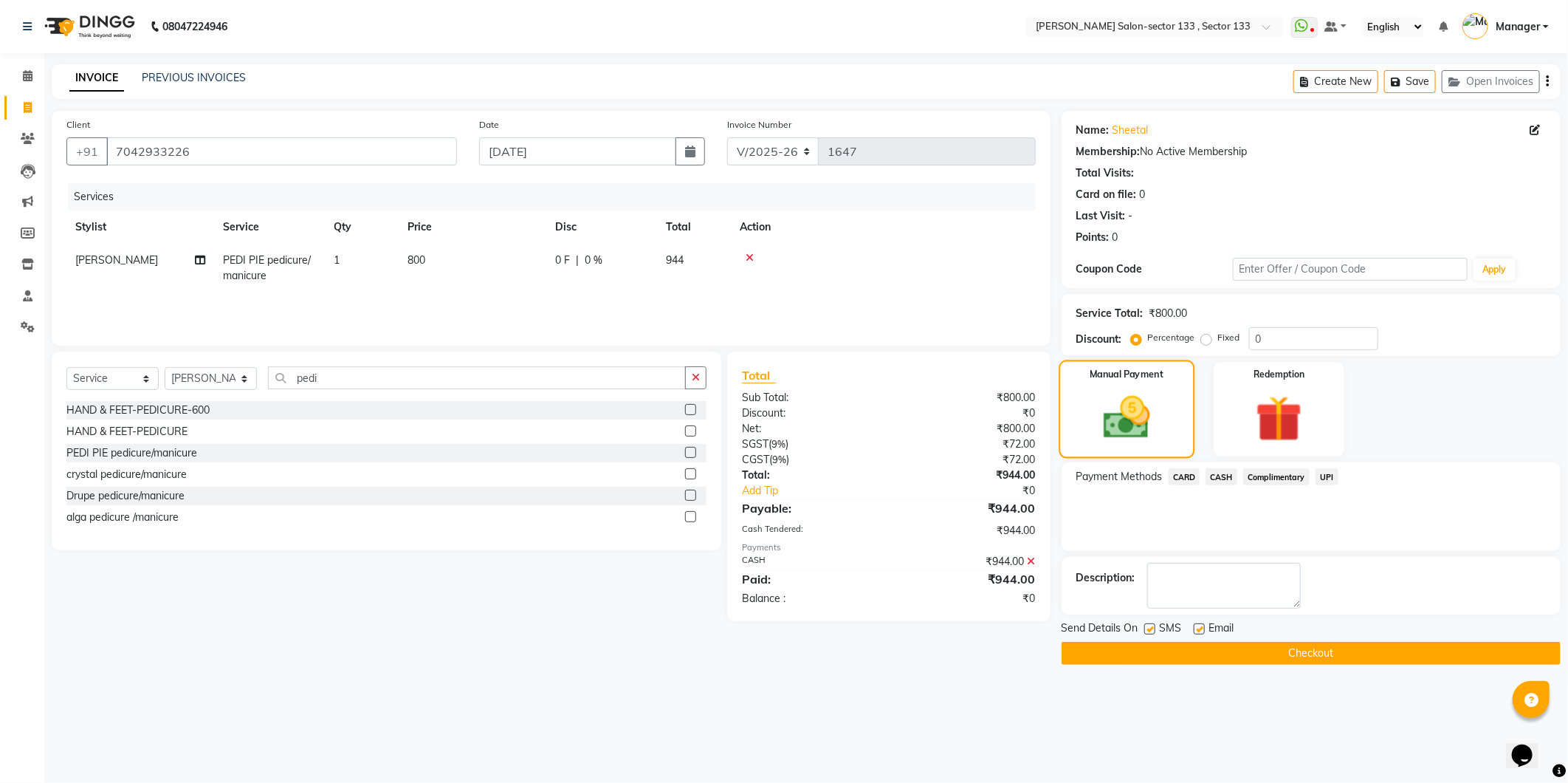
click at [1127, 403] on img at bounding box center [1126, 417] width 76 height 54
click at [1032, 562] on icon at bounding box center [1031, 561] width 8 height 10
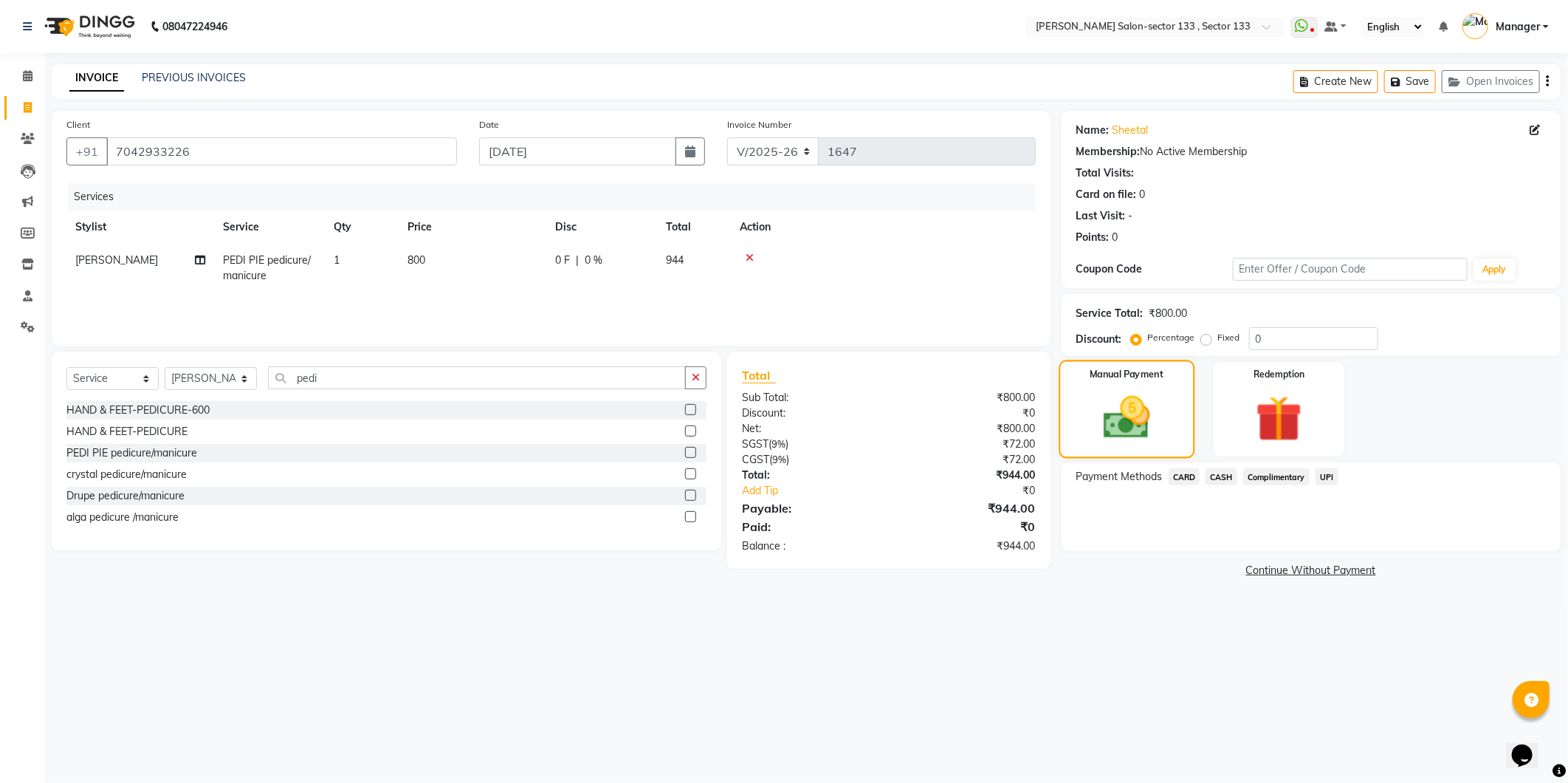
click at [1141, 439] on img at bounding box center [1126, 417] width 76 height 54
click at [1211, 474] on span "CASH" at bounding box center [1222, 477] width 32 height 17
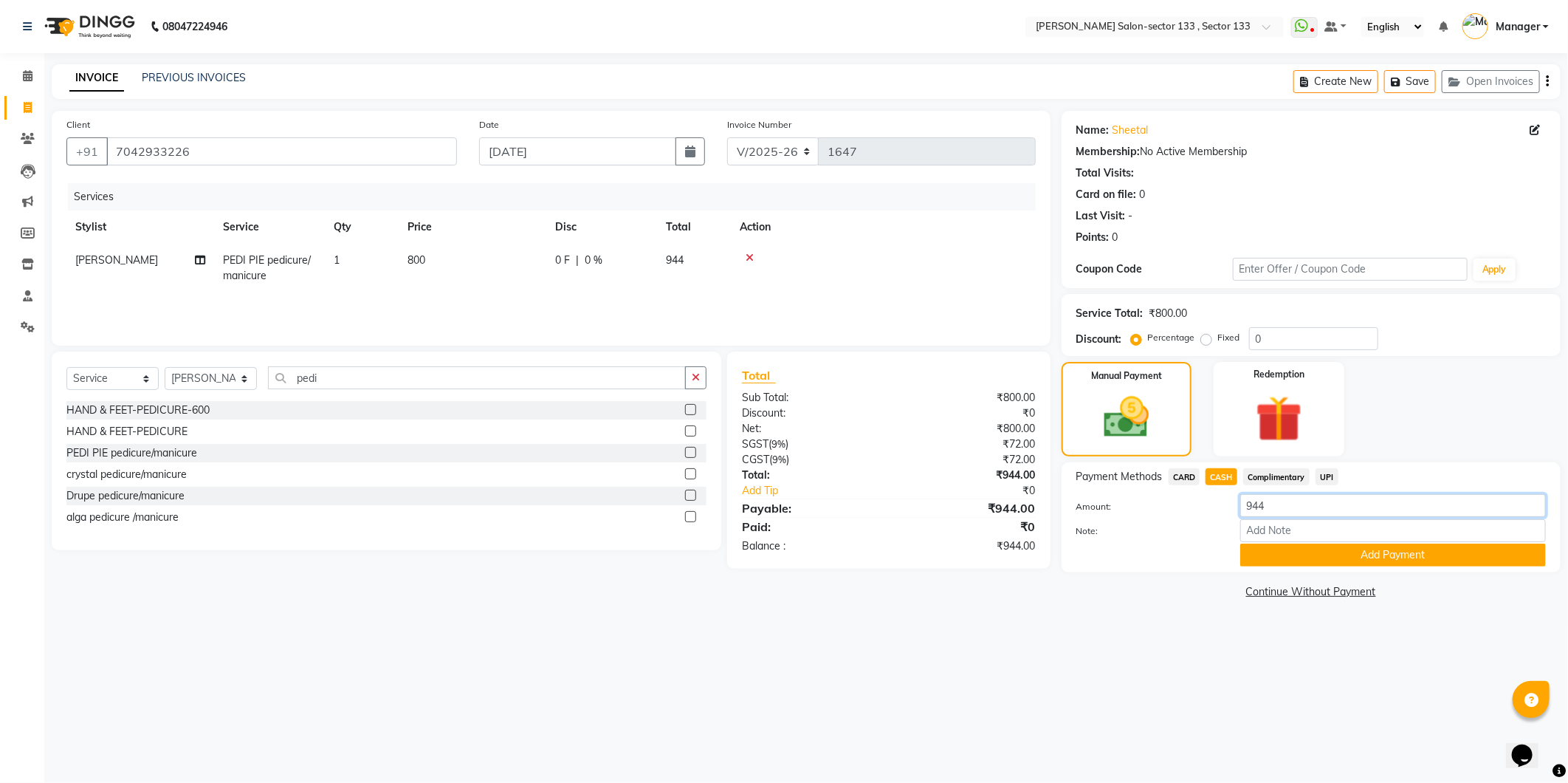
click at [1294, 514] on input "944" at bounding box center [1392, 505] width 306 height 23
type input "940"
click at [1218, 342] on label "Fixed" at bounding box center [1229, 338] width 23 height 13
click at [1207, 342] on input "Fixed" at bounding box center [1209, 337] width 10 height 10
radio input "true"
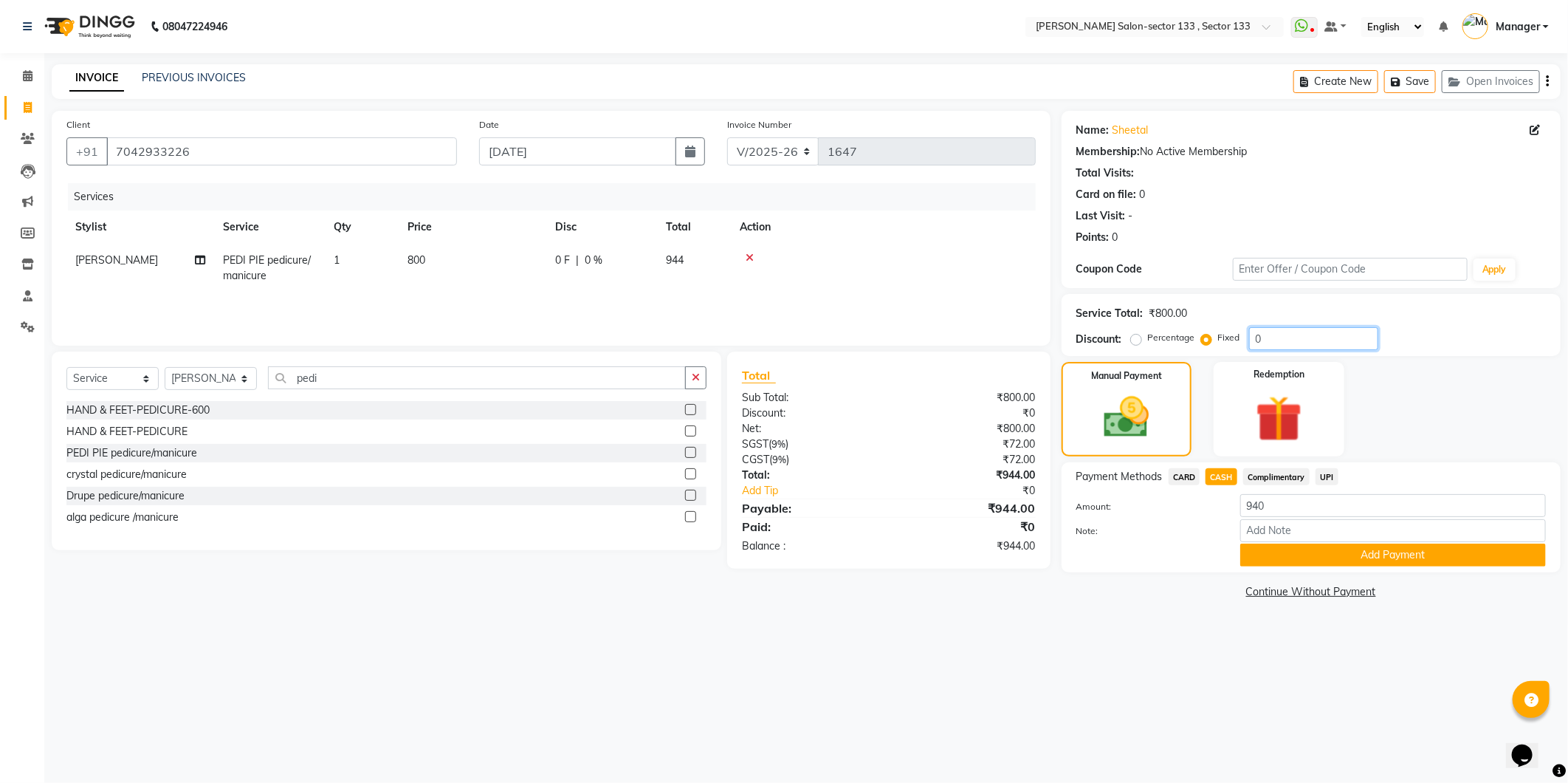
click at [1295, 342] on input "0" at bounding box center [1313, 339] width 129 height 23
click at [1281, 510] on input "940" at bounding box center [1392, 505] width 306 height 23
type input "9"
click at [1275, 335] on input "0" at bounding box center [1313, 339] width 129 height 23
type input "04"
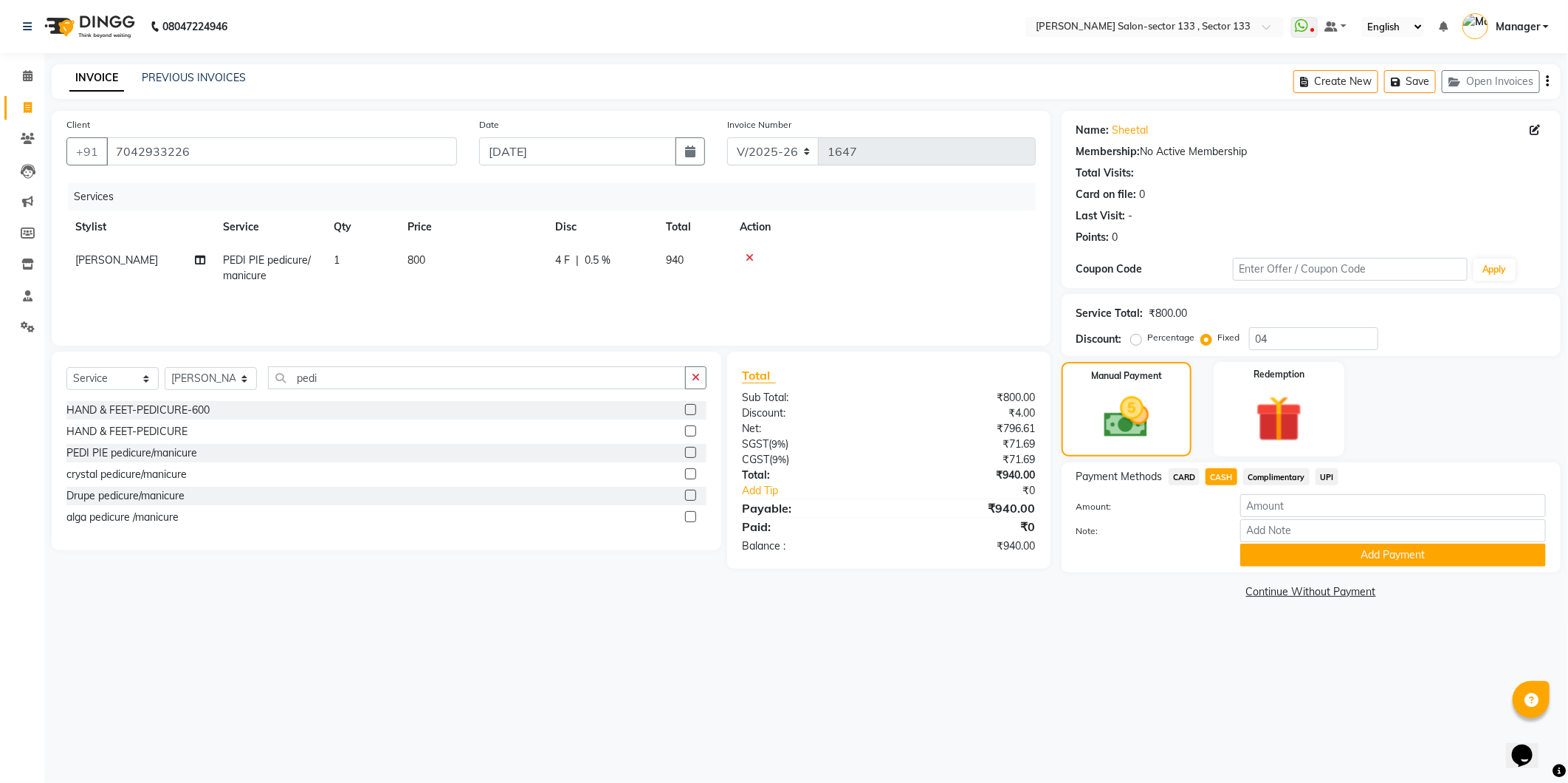
click at [1361, 407] on div "Manual Payment Redemption" at bounding box center [1311, 409] width 521 height 94
click at [1302, 559] on button "Add Payment" at bounding box center [1392, 555] width 306 height 23
click at [1278, 497] on input "number" at bounding box center [1392, 505] width 306 height 23
type input "940"
click at [1294, 571] on div "Payment Methods CARD CASH Complimentary UPI Amount: 940 Note: Add Payment" at bounding box center [1311, 517] width 499 height 110
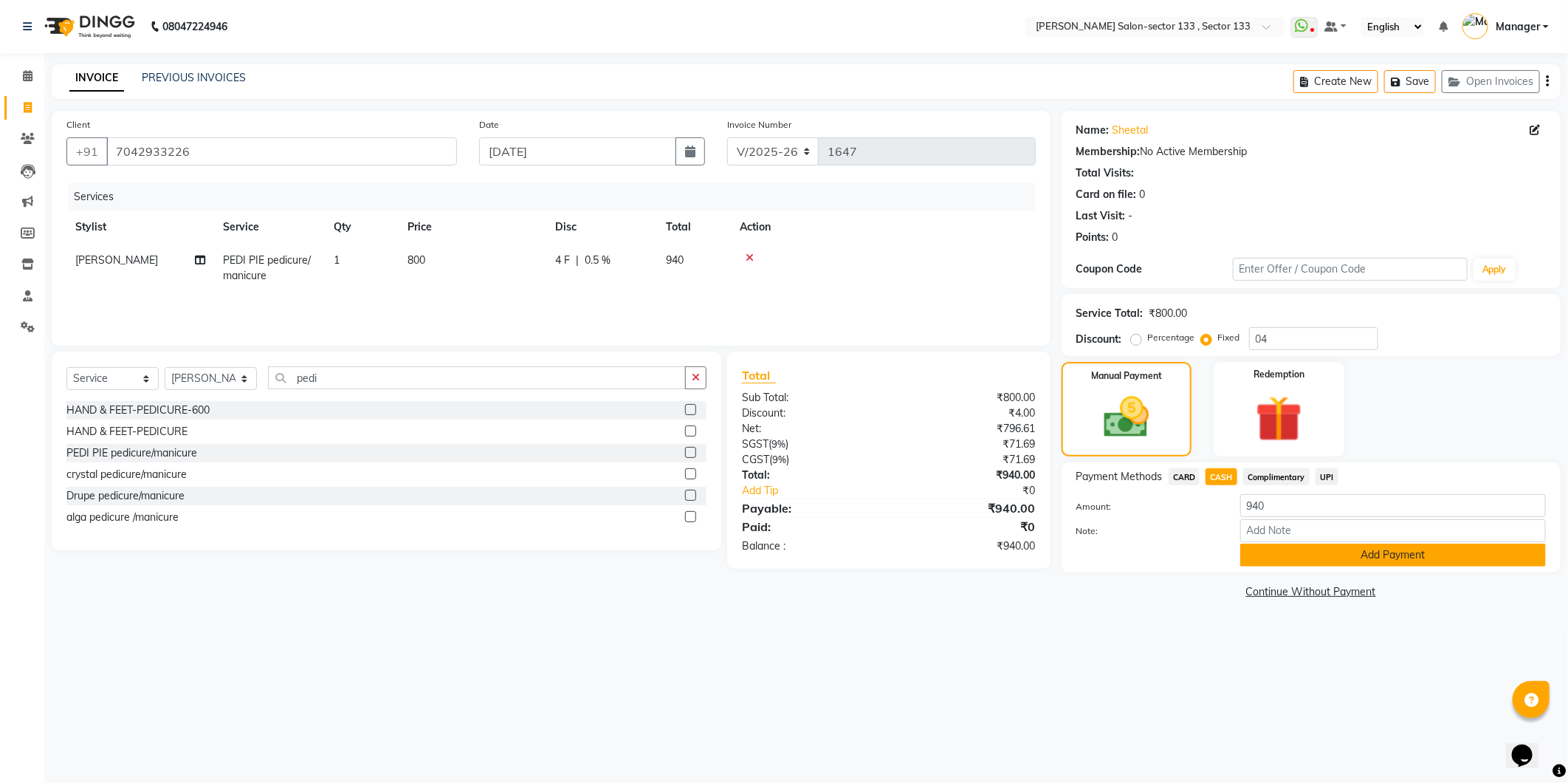
click at [1295, 563] on button "Add Payment" at bounding box center [1392, 555] width 306 height 23
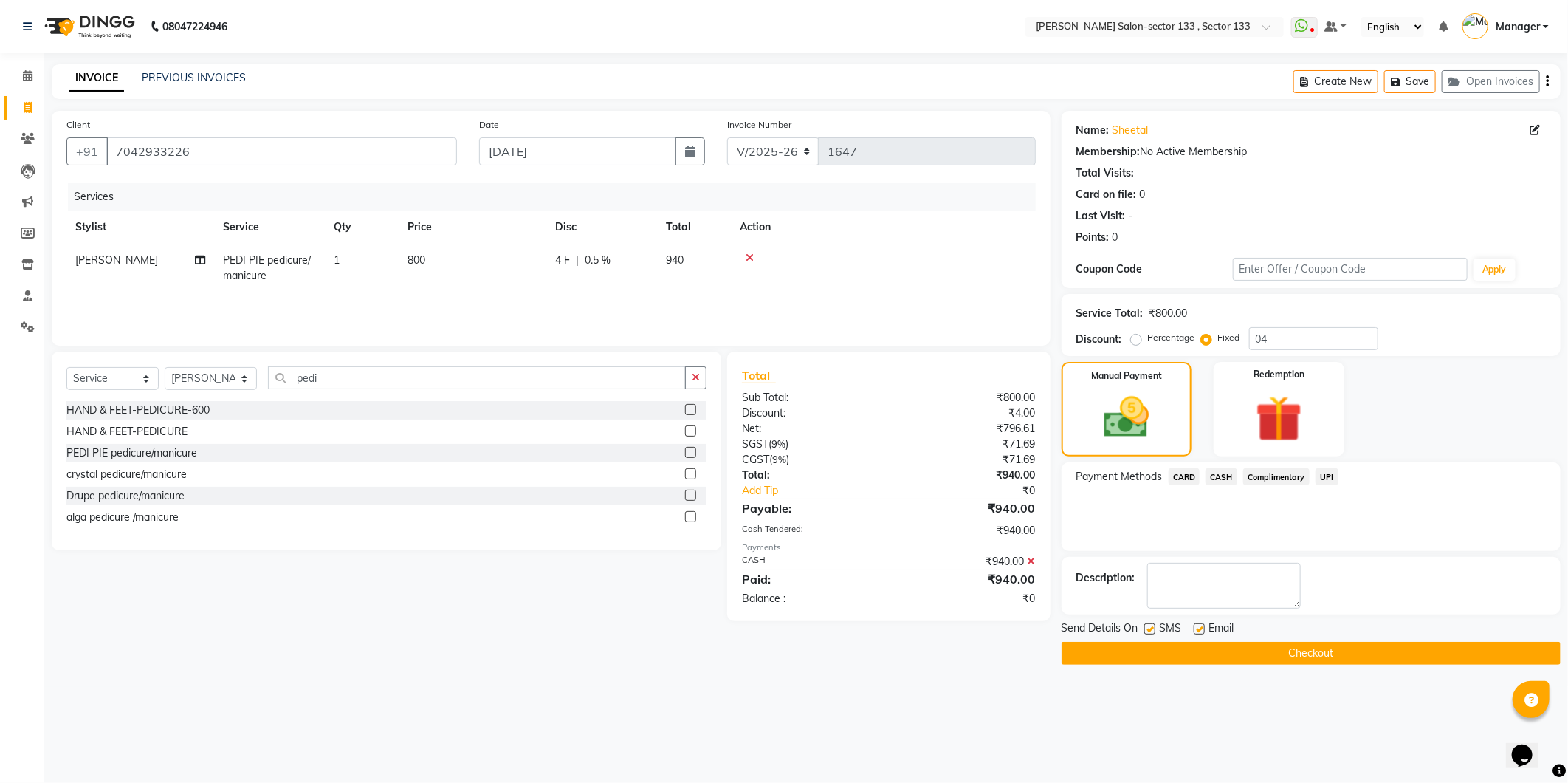
click at [1192, 656] on button "Checkout" at bounding box center [1311, 653] width 499 height 23
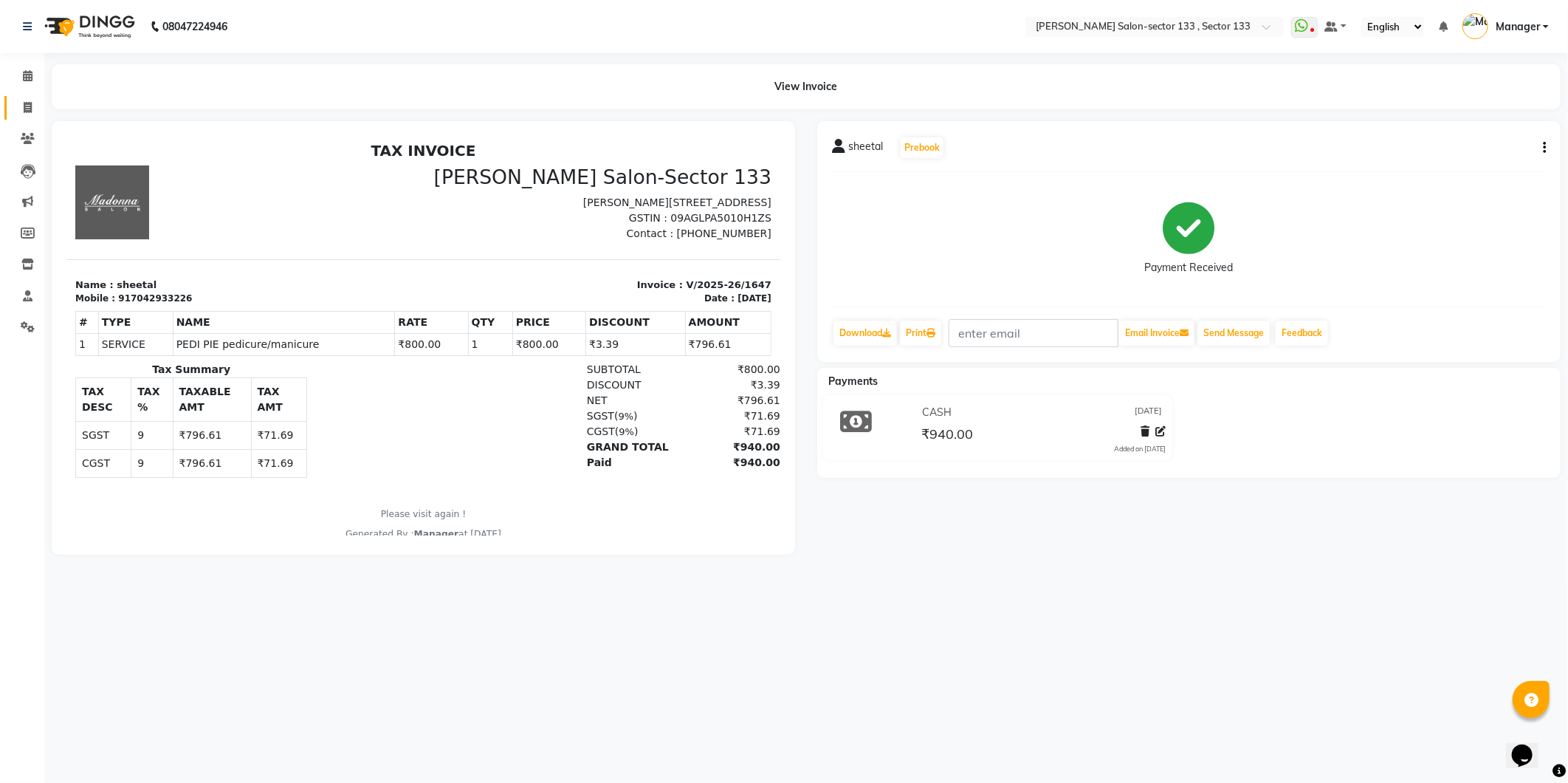
click at [12, 104] on link "Invoice" at bounding box center [23, 108] width 36 height 24
select select "service"
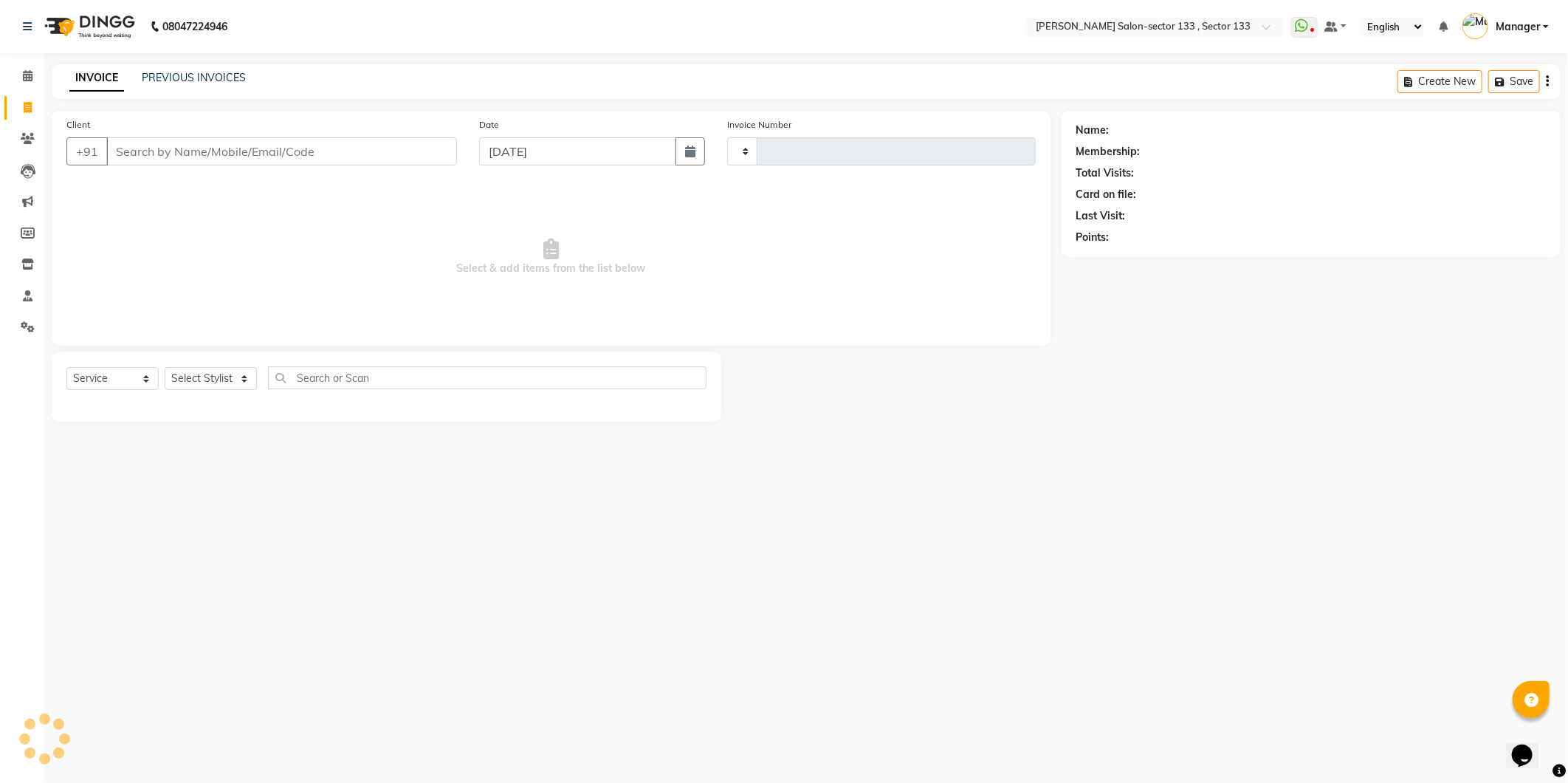
type input "1648"
select select "8302"
click at [198, 96] on div "INVOICE PREVIOUS INVOICES Create New Save Open Invoices" at bounding box center [806, 81] width 1509 height 35
click at [204, 85] on div "PREVIOUS INVOICES" at bounding box center [194, 78] width 104 height 15
click at [207, 82] on link "PREVIOUS INVOICES" at bounding box center [194, 77] width 104 height 13
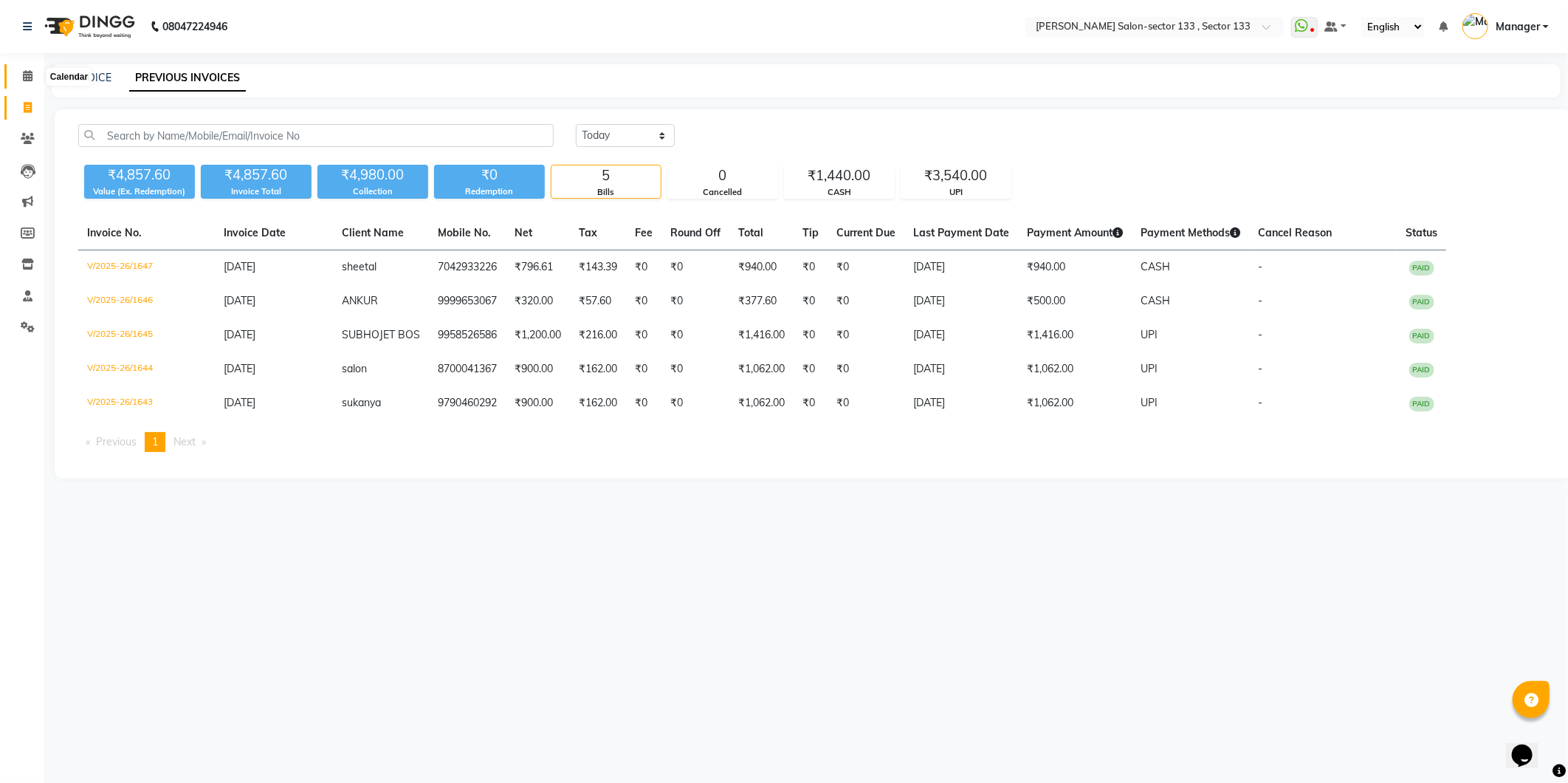
click at [29, 76] on icon at bounding box center [27, 76] width 9 height 11
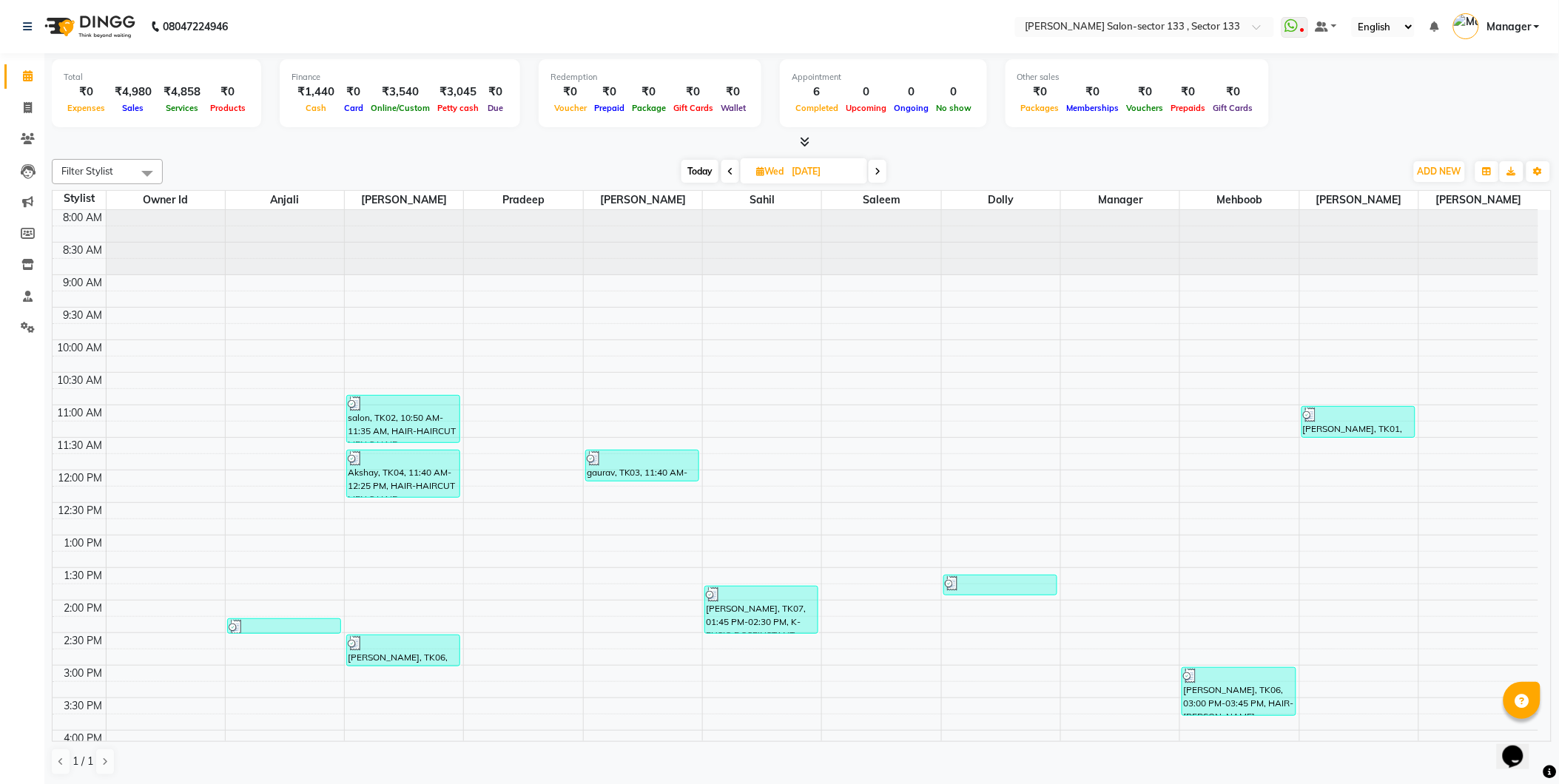
click at [43, 111] on li "Invoice" at bounding box center [22, 108] width 44 height 32
click at [34, 115] on span at bounding box center [27, 108] width 25 height 17
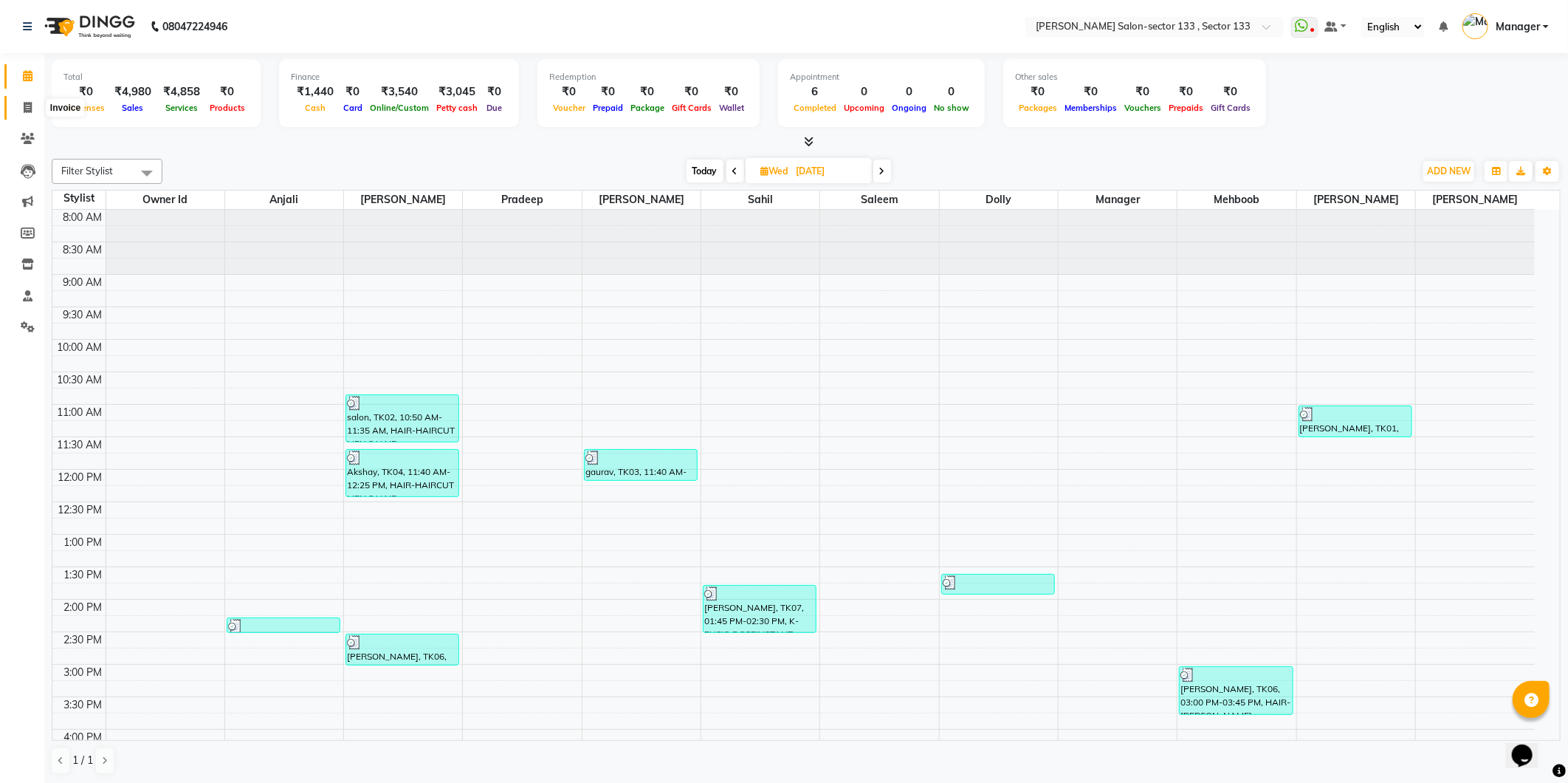
select select "8302"
select select "service"
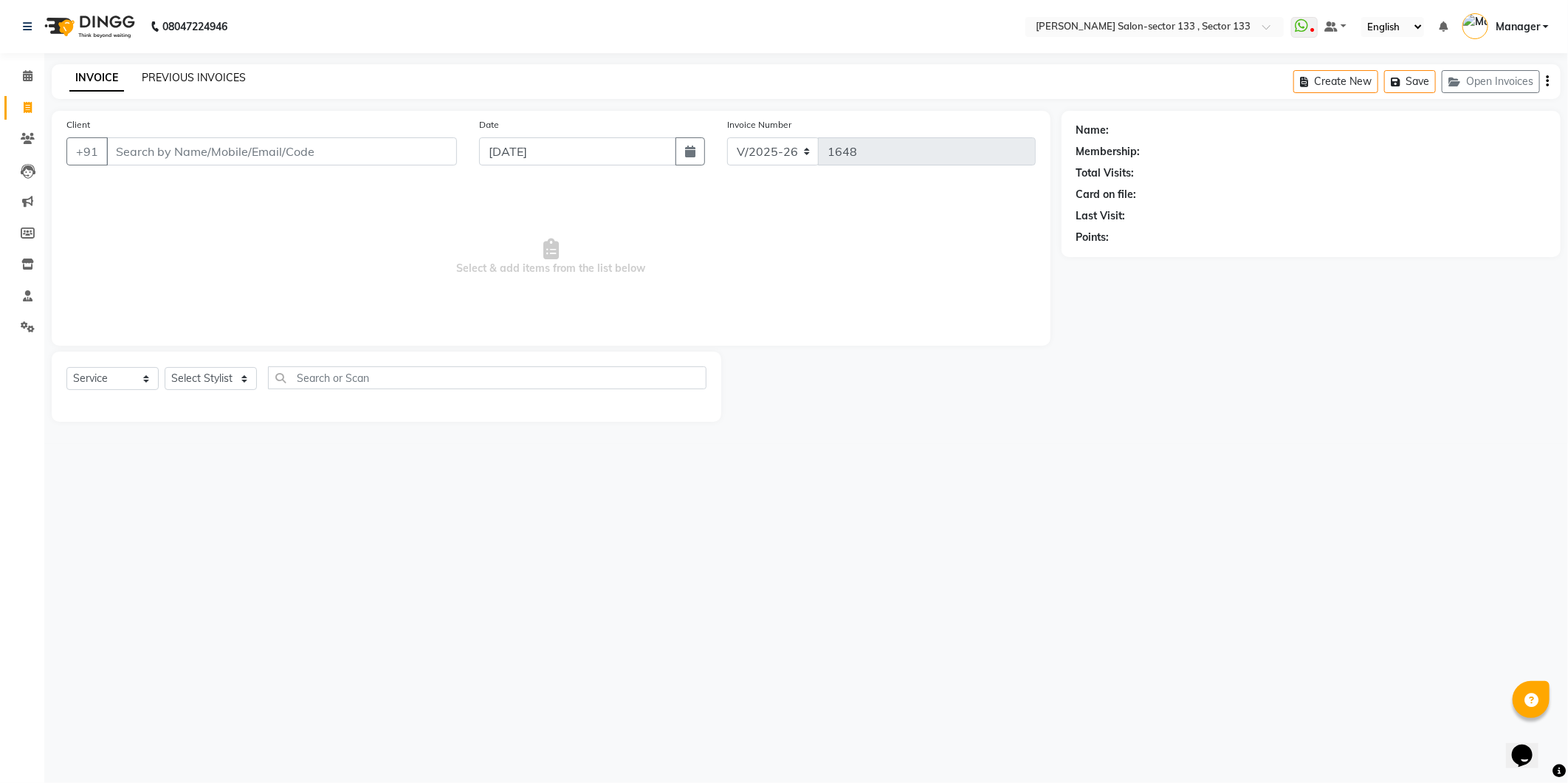
click at [213, 80] on link "PREVIOUS INVOICES" at bounding box center [194, 77] width 104 height 13
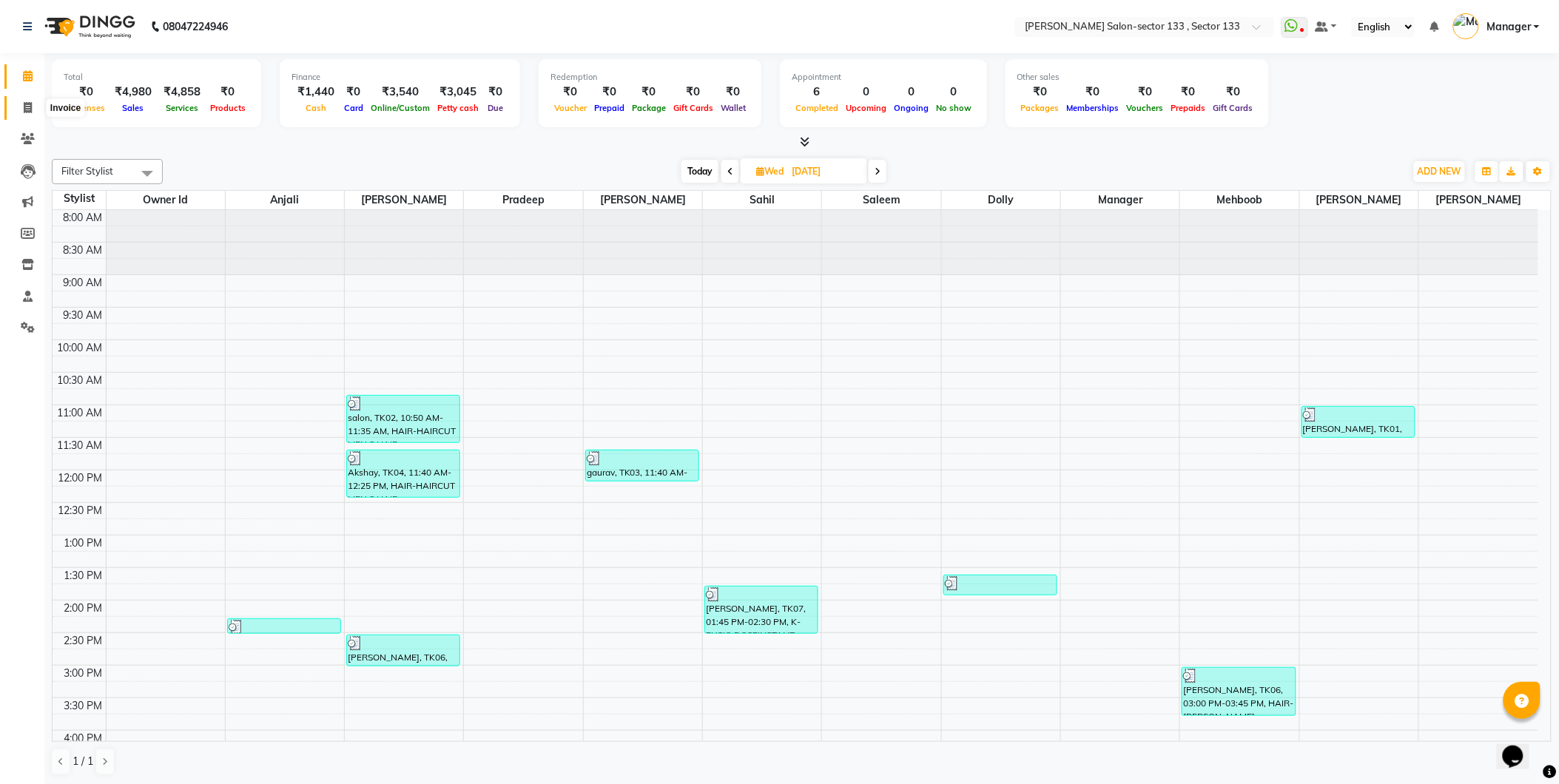
click at [19, 106] on span at bounding box center [27, 108] width 25 height 17
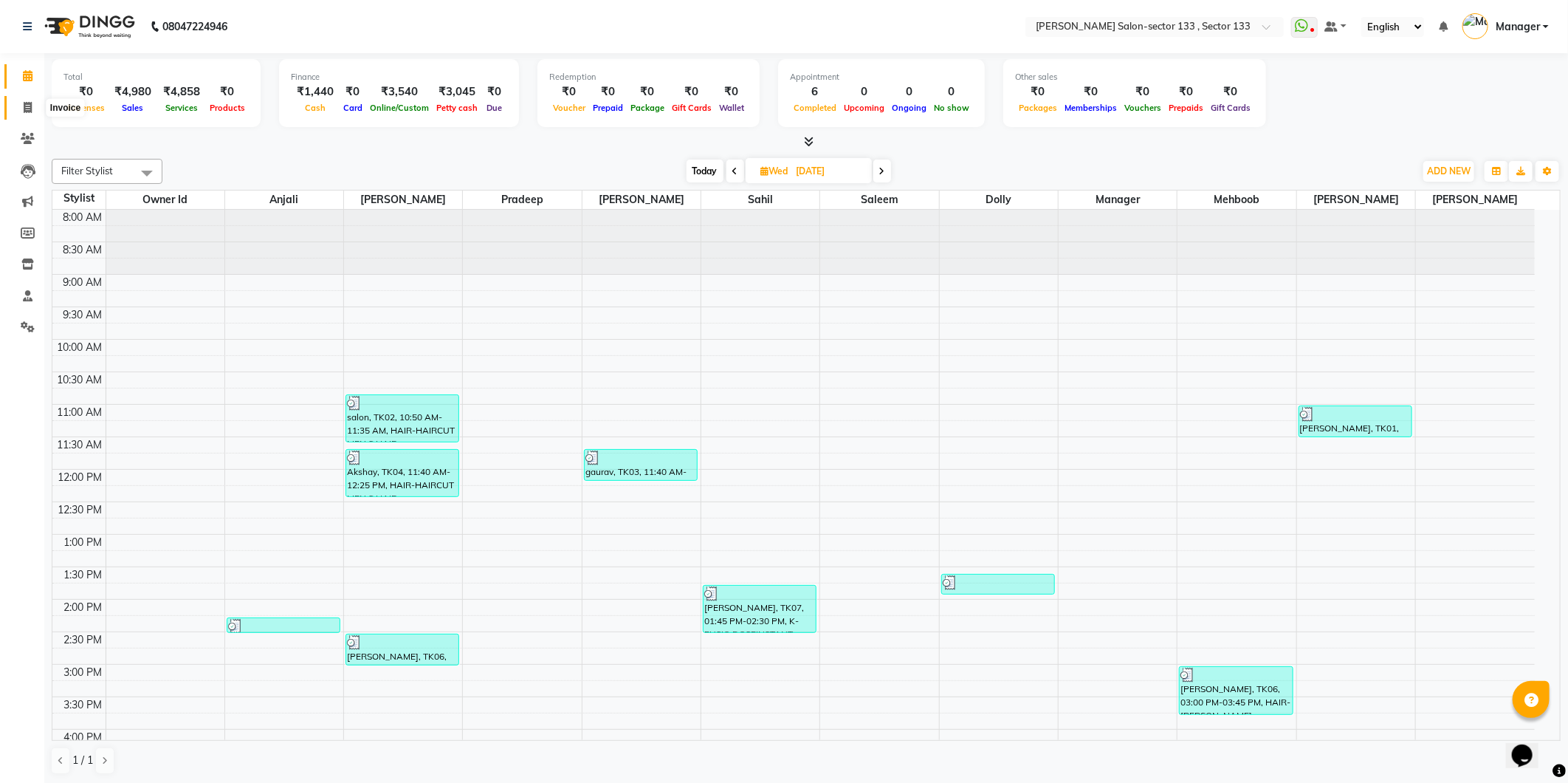
select select "8302"
select select "service"
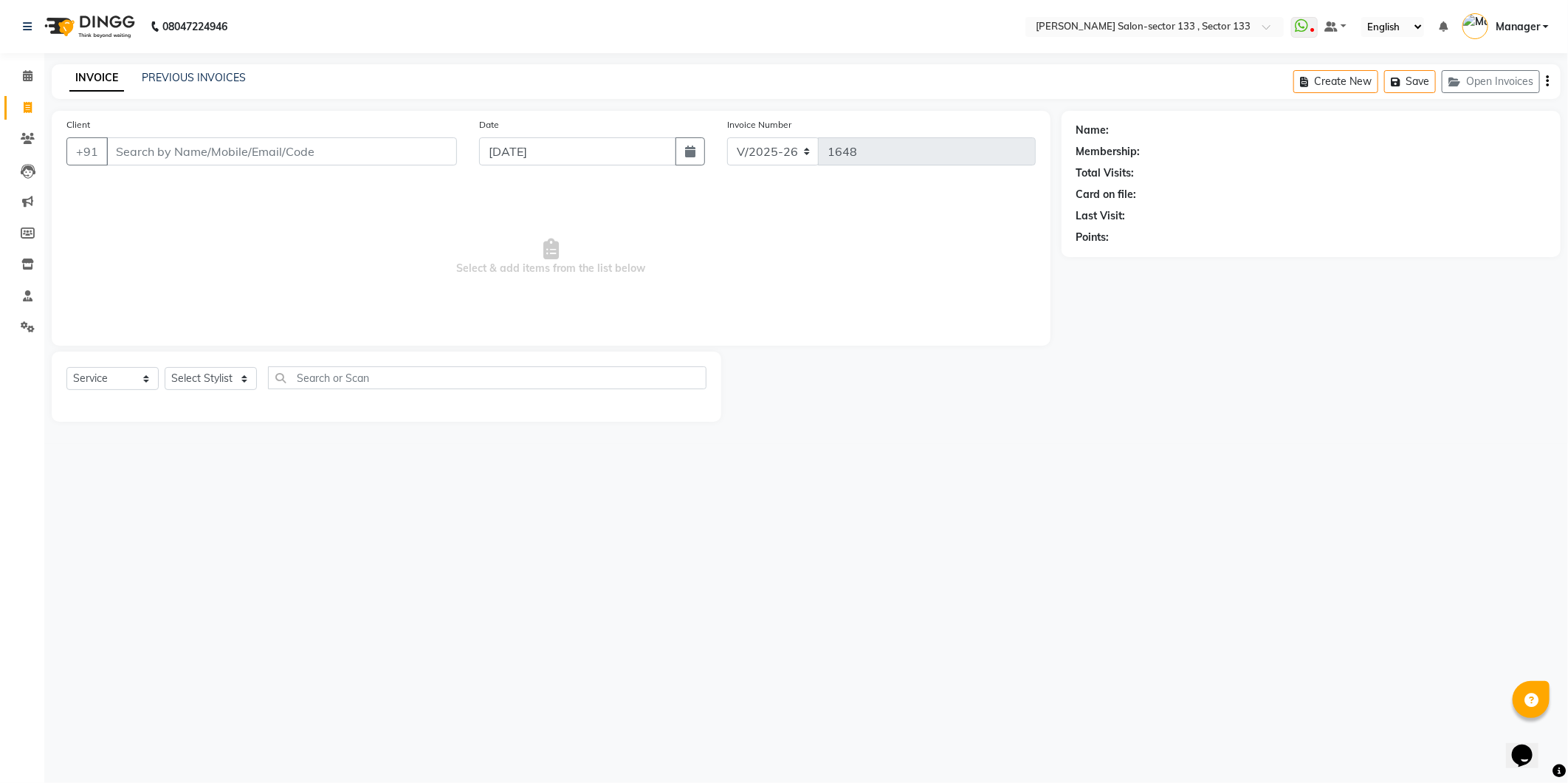
click at [196, 67] on div "INVOICE PREVIOUS INVOICES Create New Save Open Invoices" at bounding box center [806, 81] width 1509 height 35
click at [195, 85] on div "PREVIOUS INVOICES" at bounding box center [194, 78] width 104 height 15
click at [195, 77] on link "PREVIOUS INVOICES" at bounding box center [194, 77] width 104 height 13
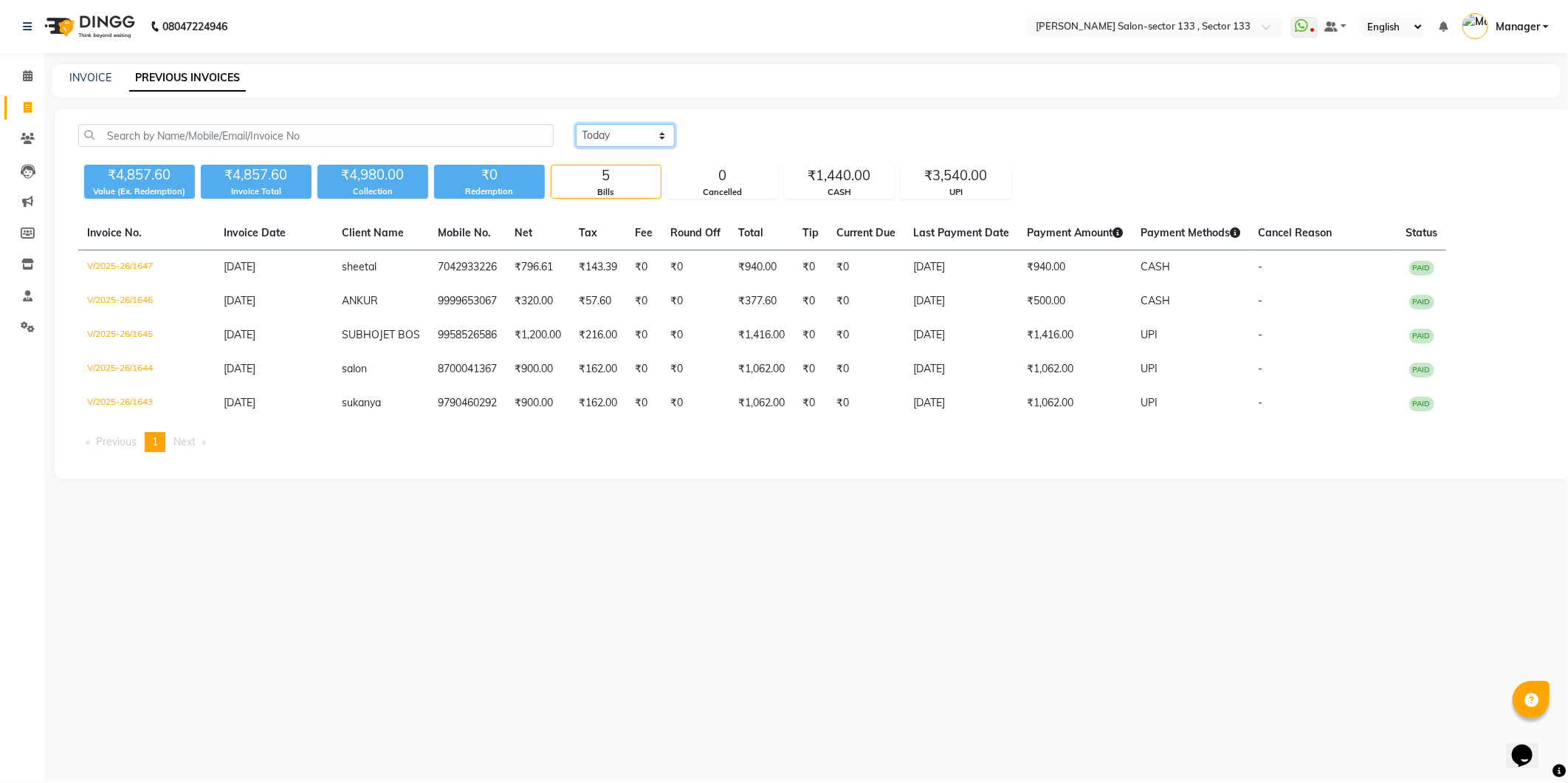
click at [633, 135] on select "[DATE] [DATE] Custom Range" at bounding box center [625, 136] width 99 height 23
select select "range"
click at [576, 124] on select "[DATE] [DATE] Custom Range" at bounding box center [625, 136] width 99 height 23
click at [755, 141] on input "04-09-2025" at bounding box center [746, 136] width 103 height 21
select select "9"
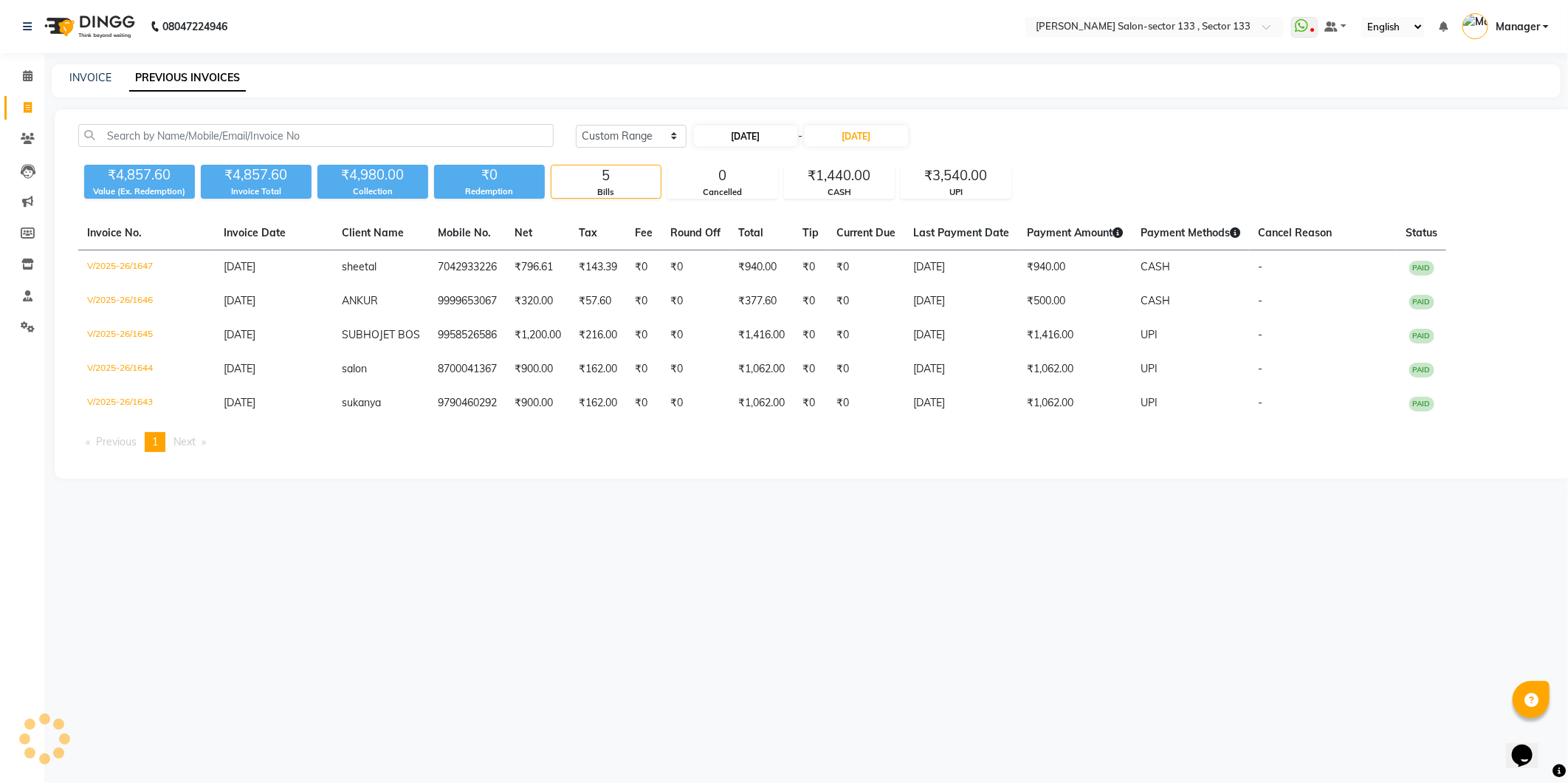
select select "2025"
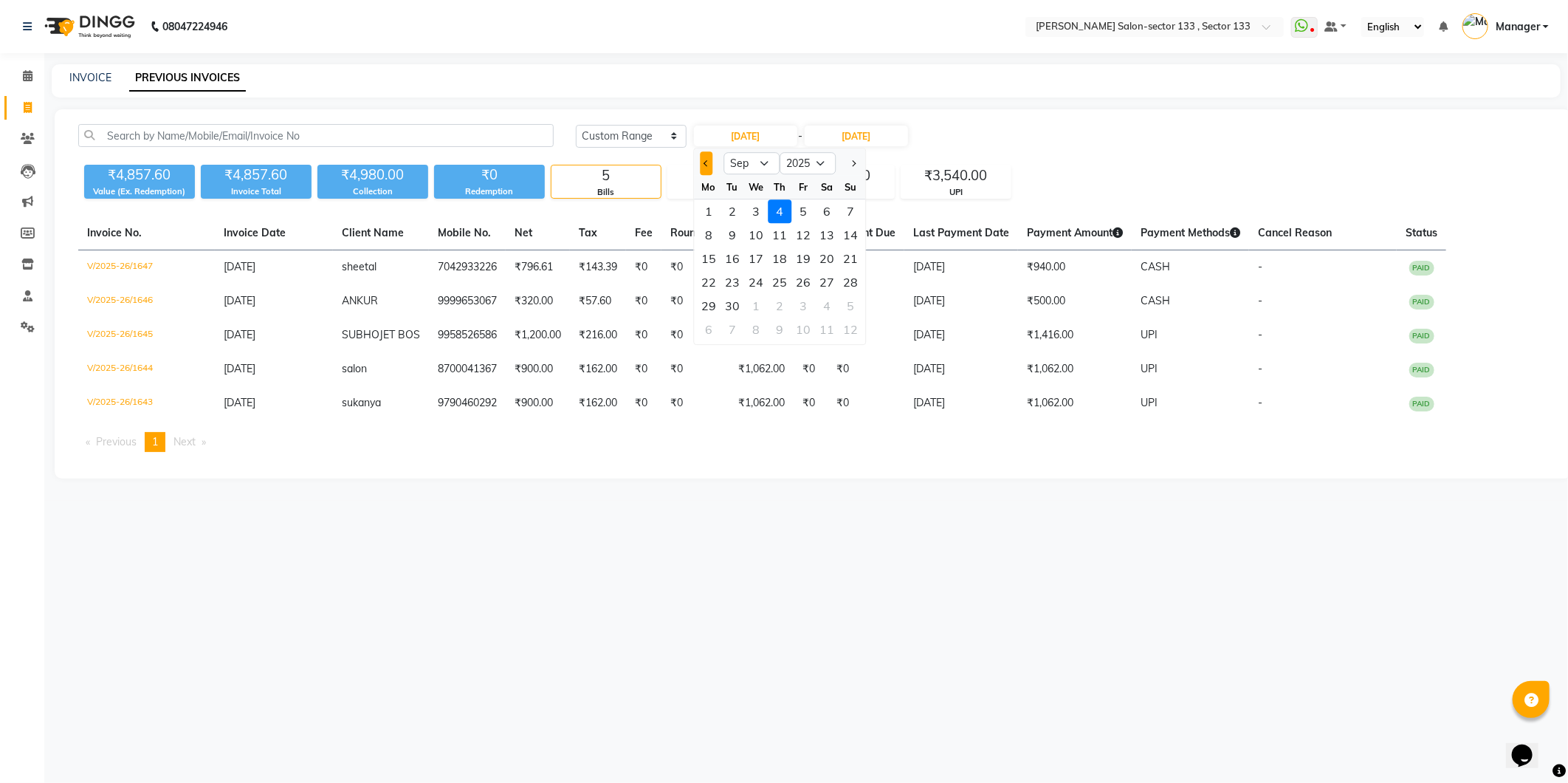
click at [705, 163] on span "Previous month" at bounding box center [706, 163] width 6 height 6
select select "8"
click at [805, 208] on div "1" at bounding box center [802, 211] width 24 height 24
type input "01-08-2025"
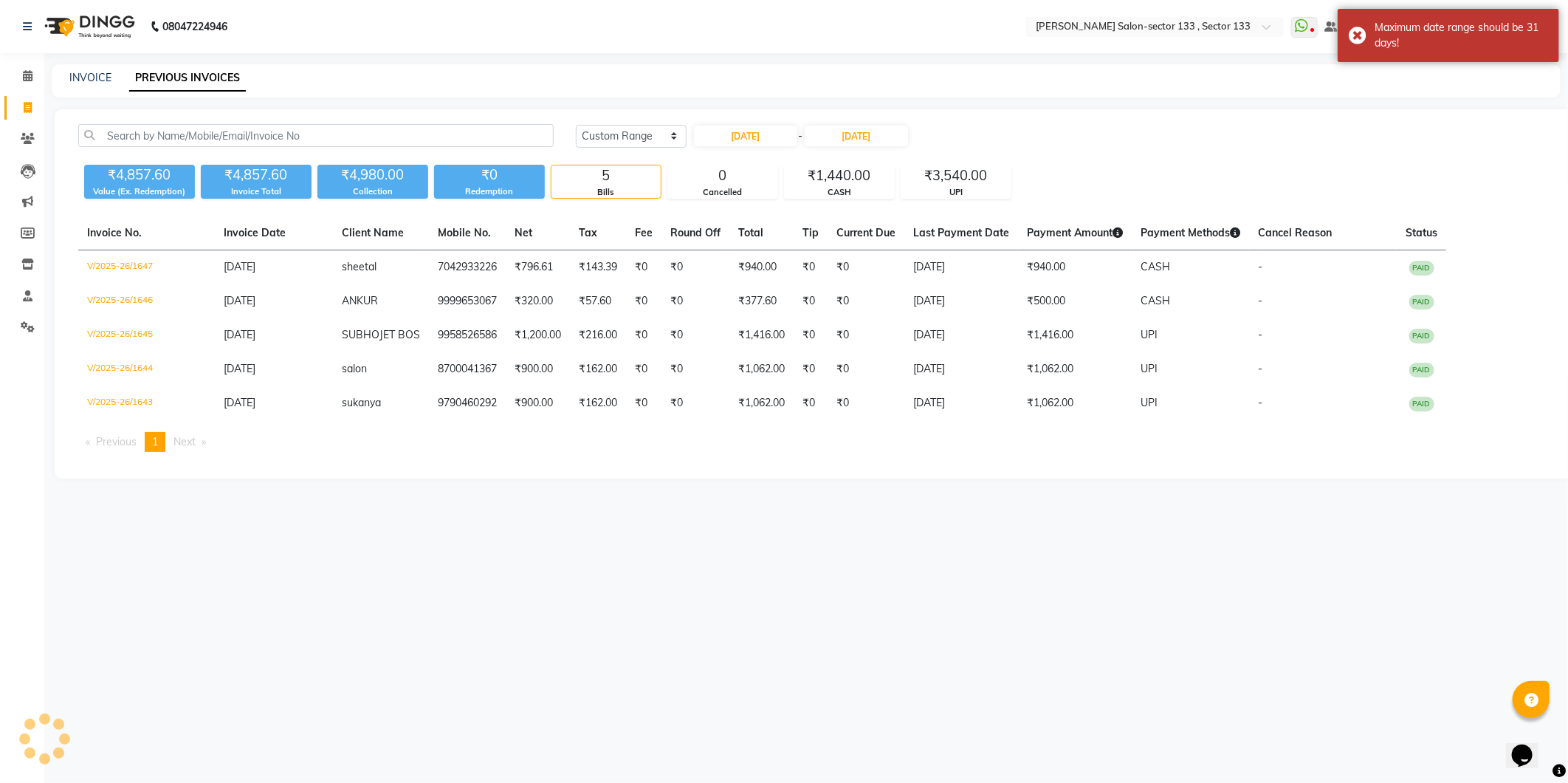
click at [869, 121] on div "Today Yesterday Custom Range 01-08-2025 - 04-09-2025 ₹4,857.60 Value (Ex. Redem…" at bounding box center [813, 294] width 1517 height 369
click at [873, 133] on input "[DATE]" at bounding box center [856, 136] width 103 height 21
click at [821, 160] on span "Previous month" at bounding box center [823, 163] width 6 height 6
select select "8"
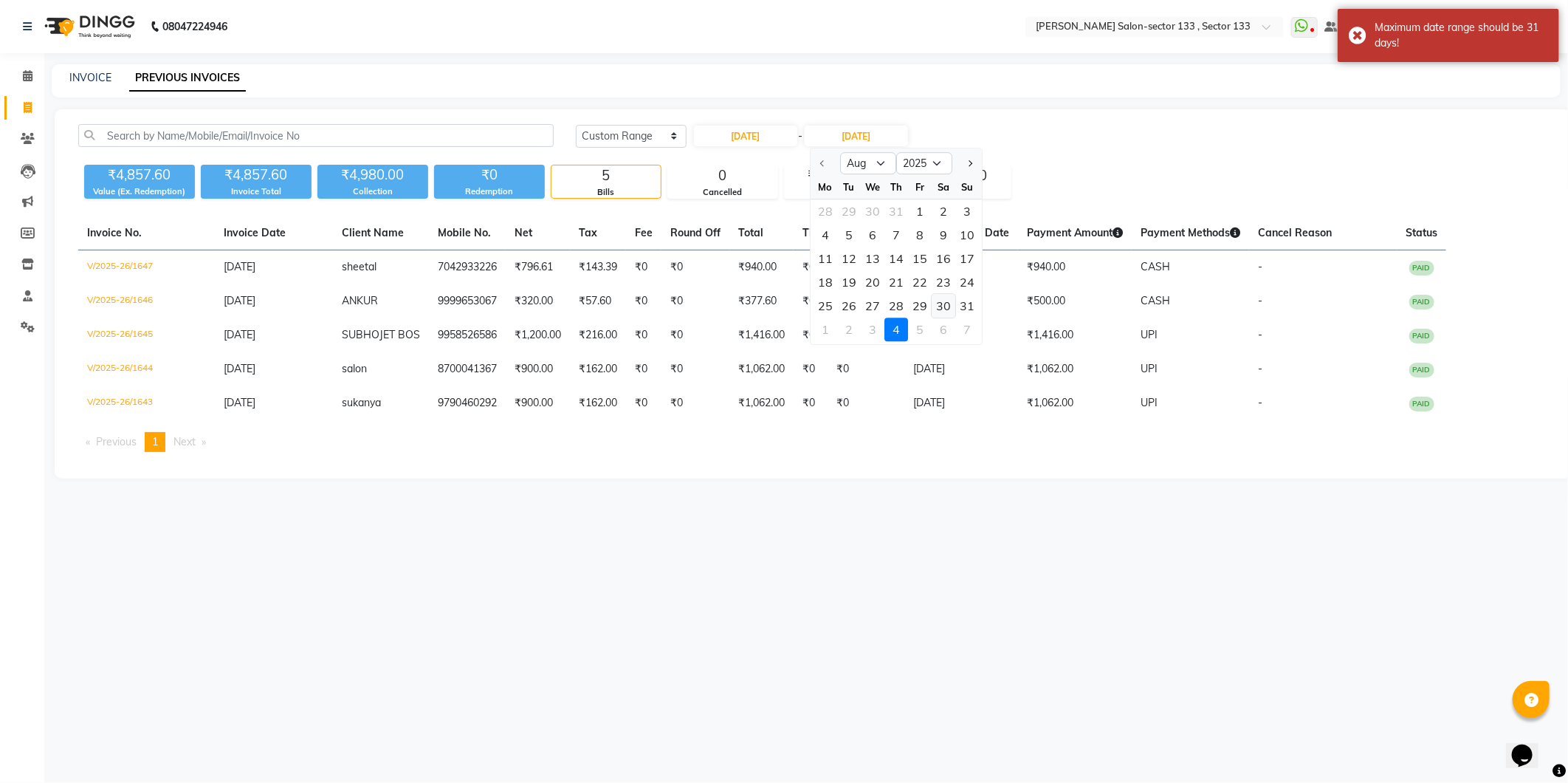
click at [952, 304] on div "30" at bounding box center [942, 305] width 24 height 24
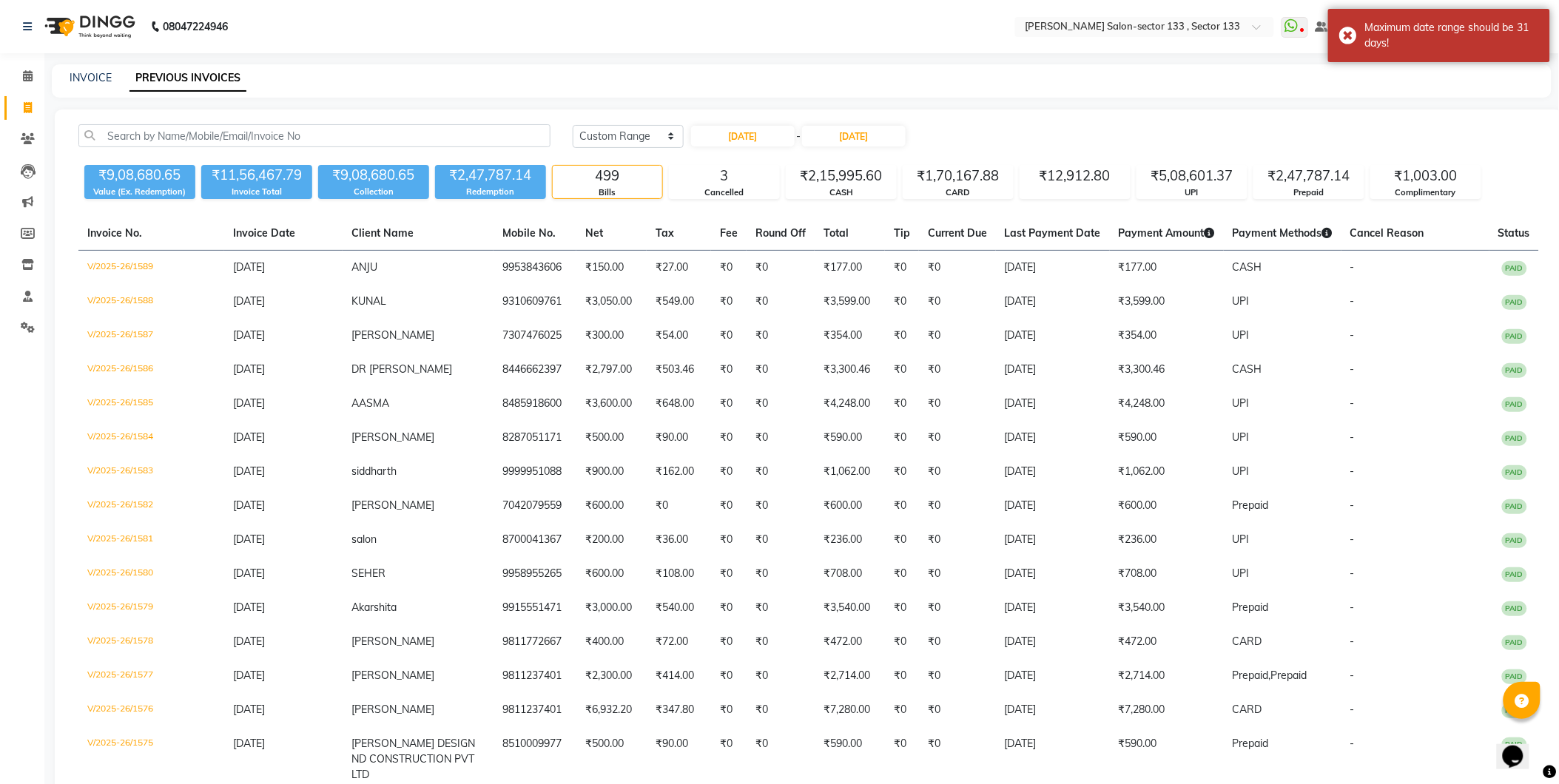
click at [888, 140] on input "[DATE]" at bounding box center [854, 136] width 104 height 21
click at [966, 298] on div "31" at bounding box center [964, 305] width 24 height 24
type input "[DATE]"
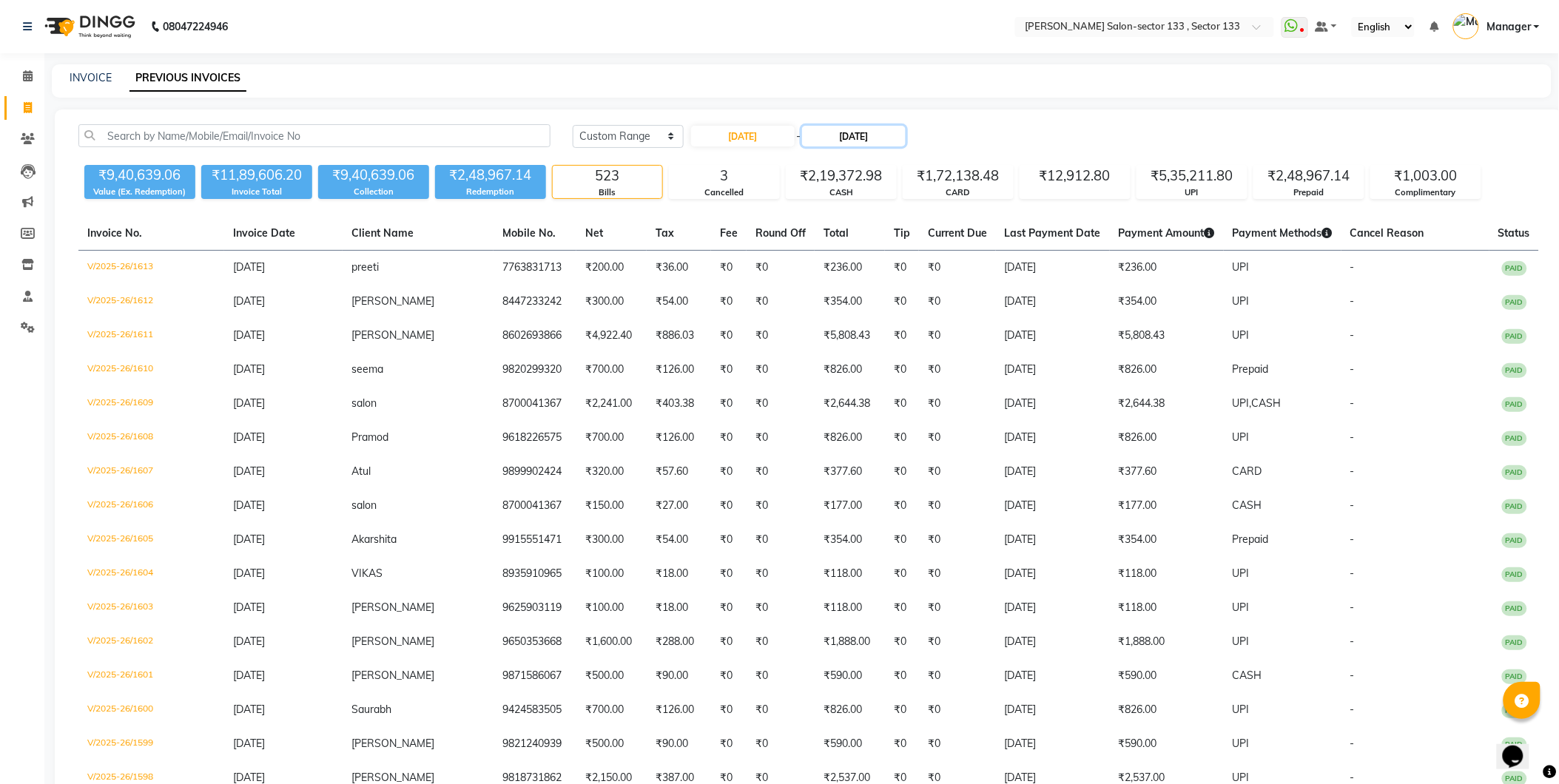
click at [859, 139] on input "[DATE]" at bounding box center [854, 136] width 104 height 21
click at [1391, 172] on div "₹1,003.00" at bounding box center [1425, 176] width 109 height 21
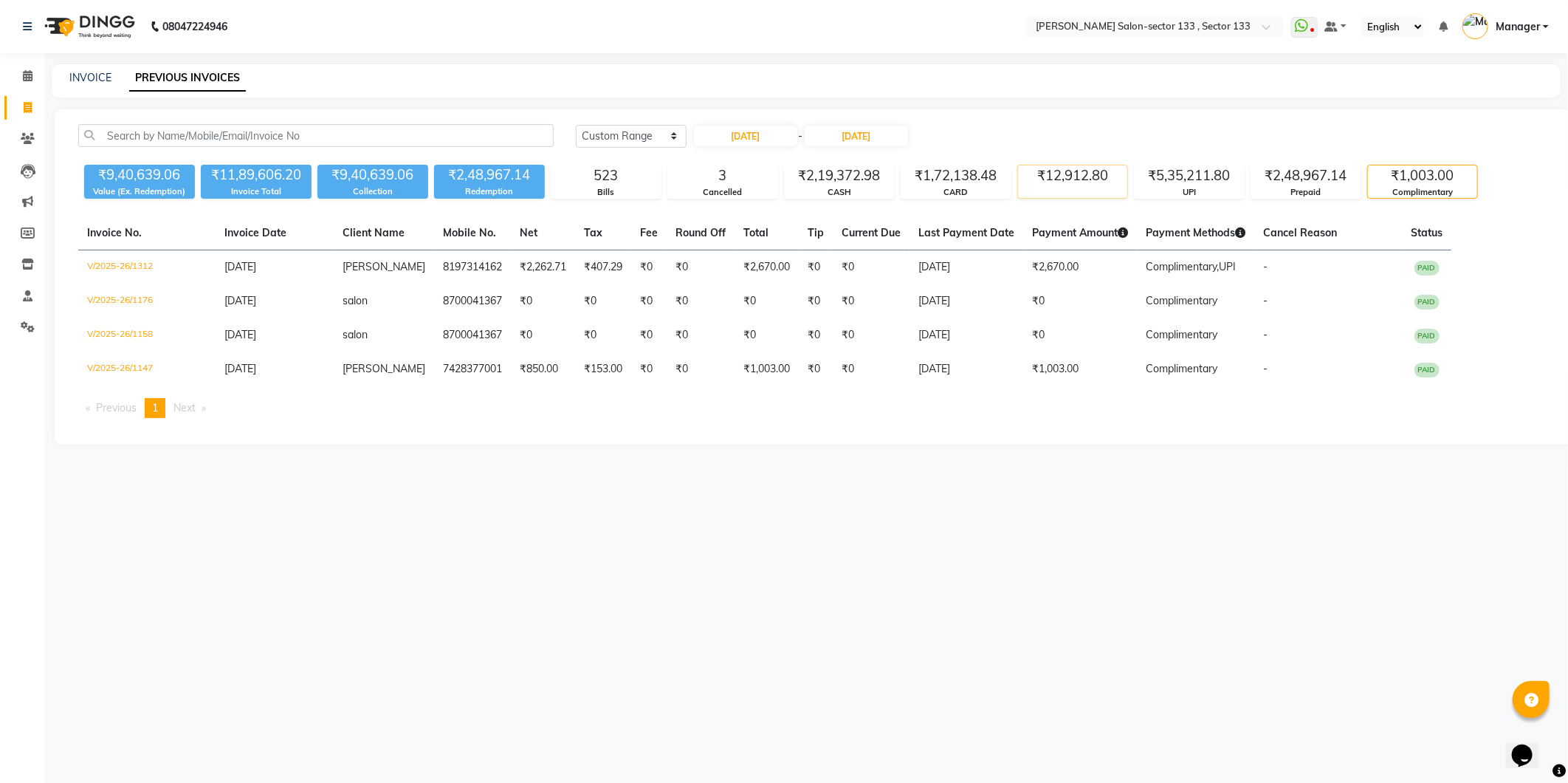
click at [1112, 184] on div "₹12,912.80" at bounding box center [1072, 176] width 109 height 21
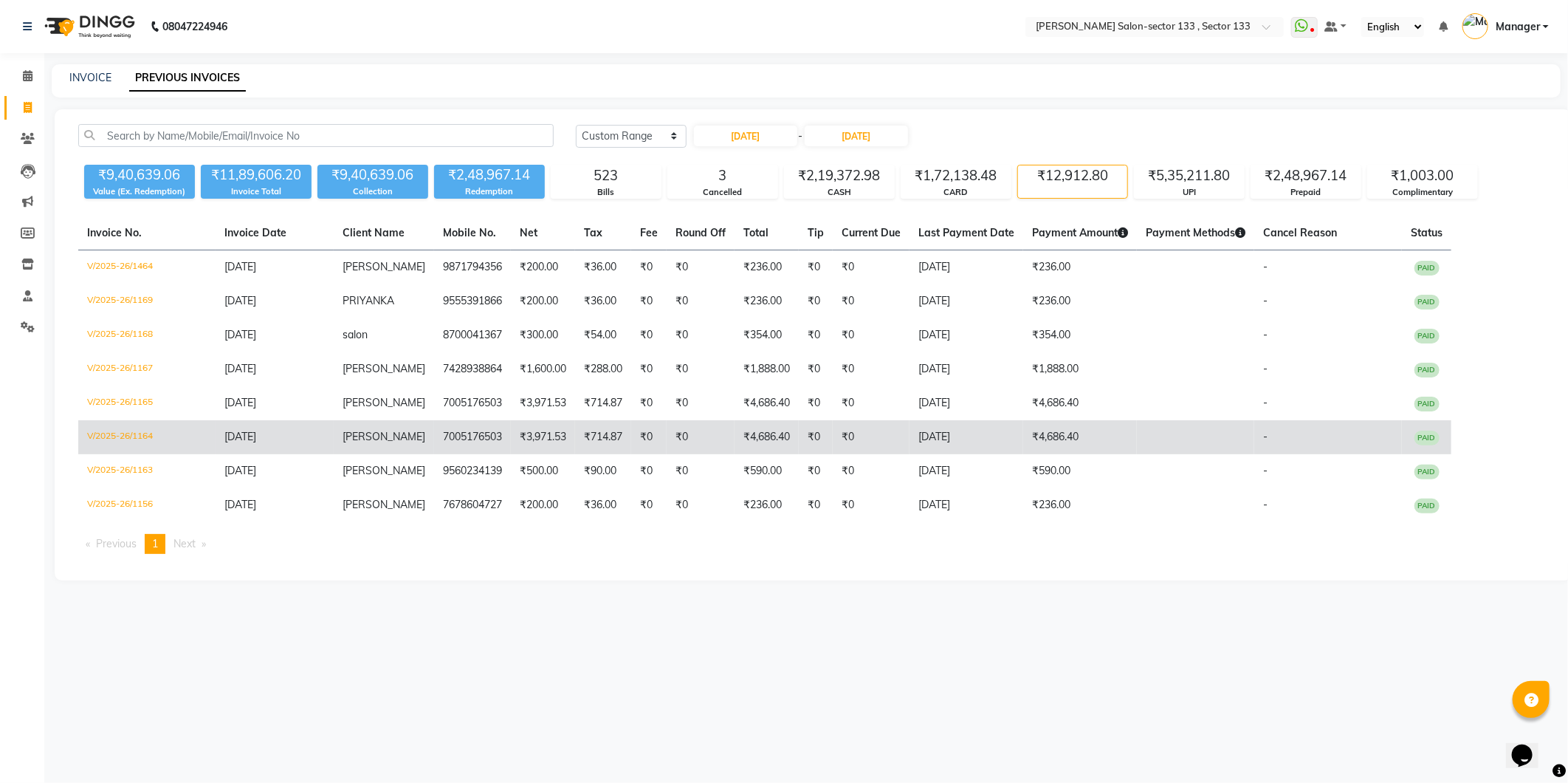
click at [343, 444] on td "[PERSON_NAME]" at bounding box center [384, 438] width 101 height 34
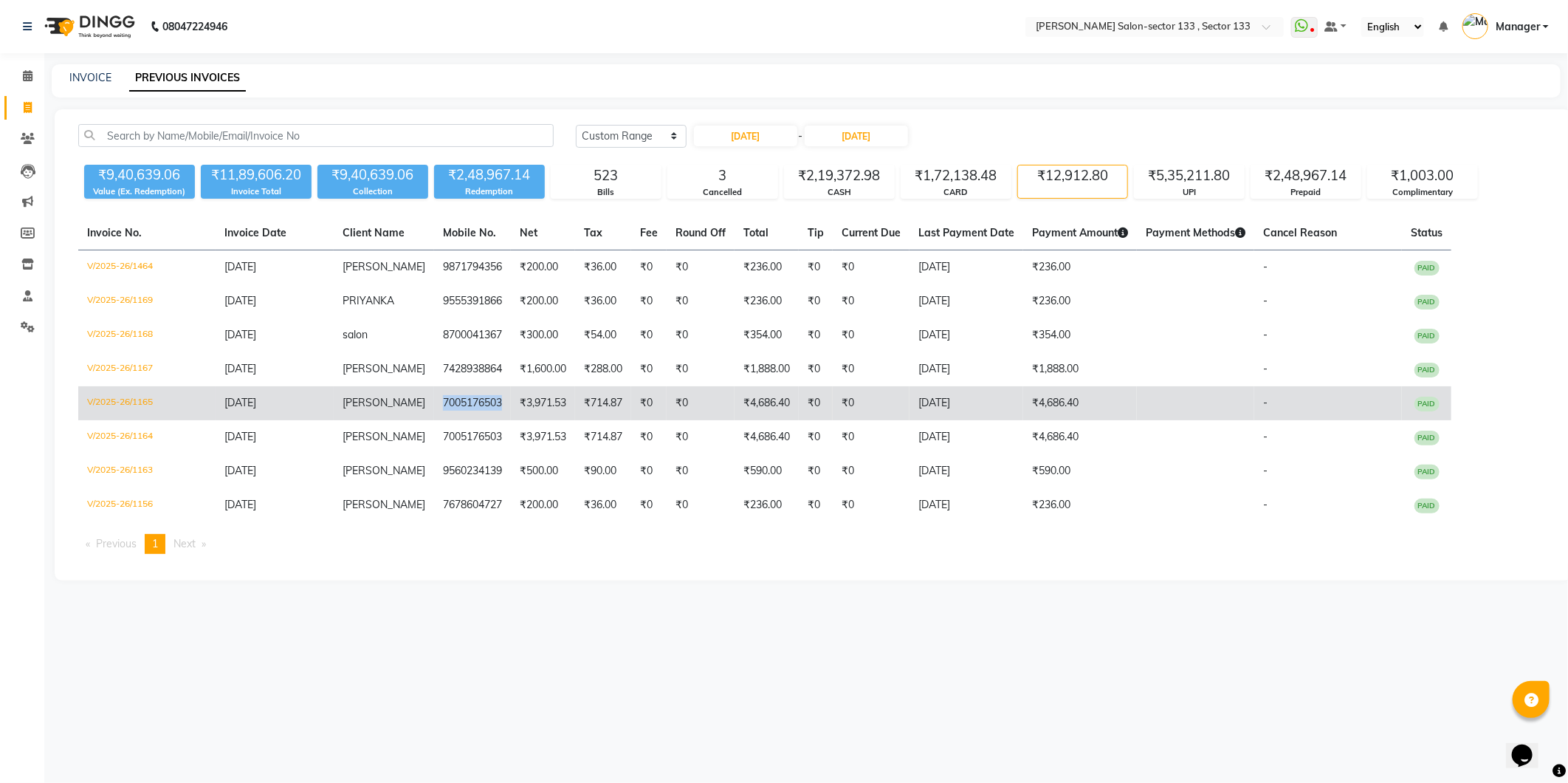
drag, startPoint x: 485, startPoint y: 402, endPoint x: 408, endPoint y: 402, distance: 77.0
click at [408, 402] on tr "V/2025-26/1165 04-08-2025 Pushpa 7005176503 ₹3,971.53 ₹714.87 ₹0 ₹0 ₹4,686.40 ₹…" at bounding box center [765, 403] width 1373 height 34
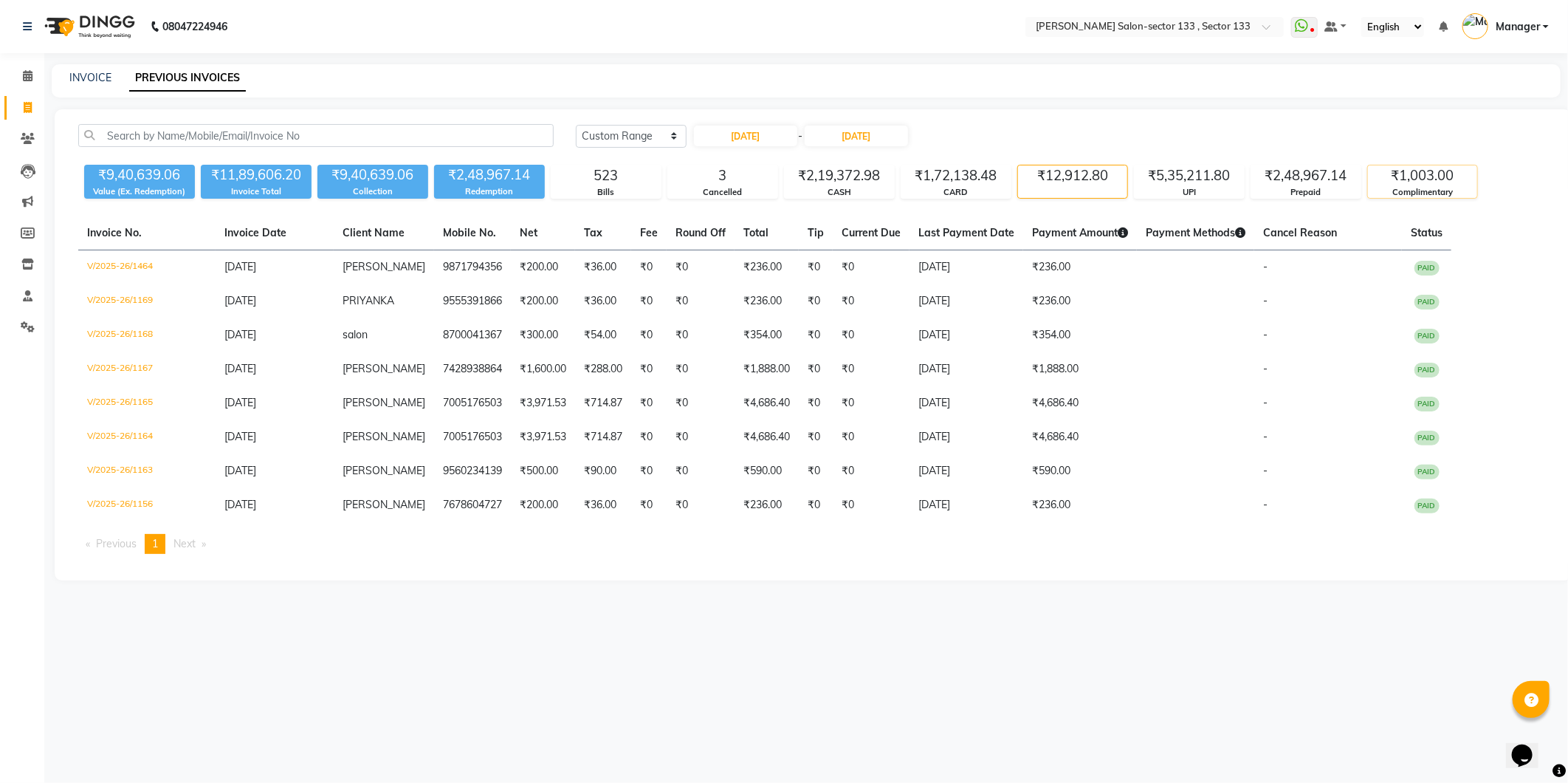
click at [1429, 194] on div "Complimentary" at bounding box center [1422, 192] width 109 height 12
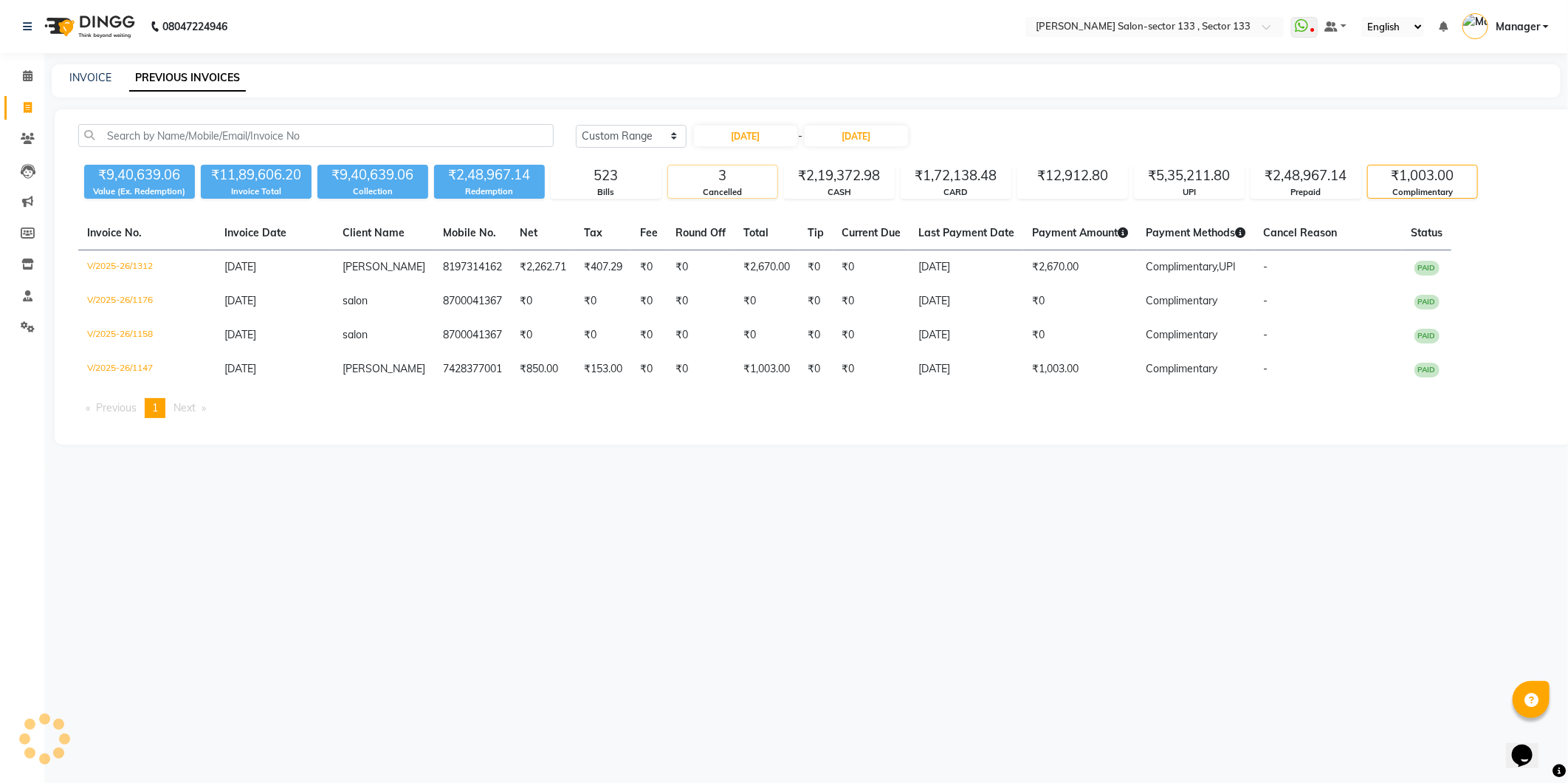
click at [719, 184] on div "3" at bounding box center [722, 176] width 109 height 21
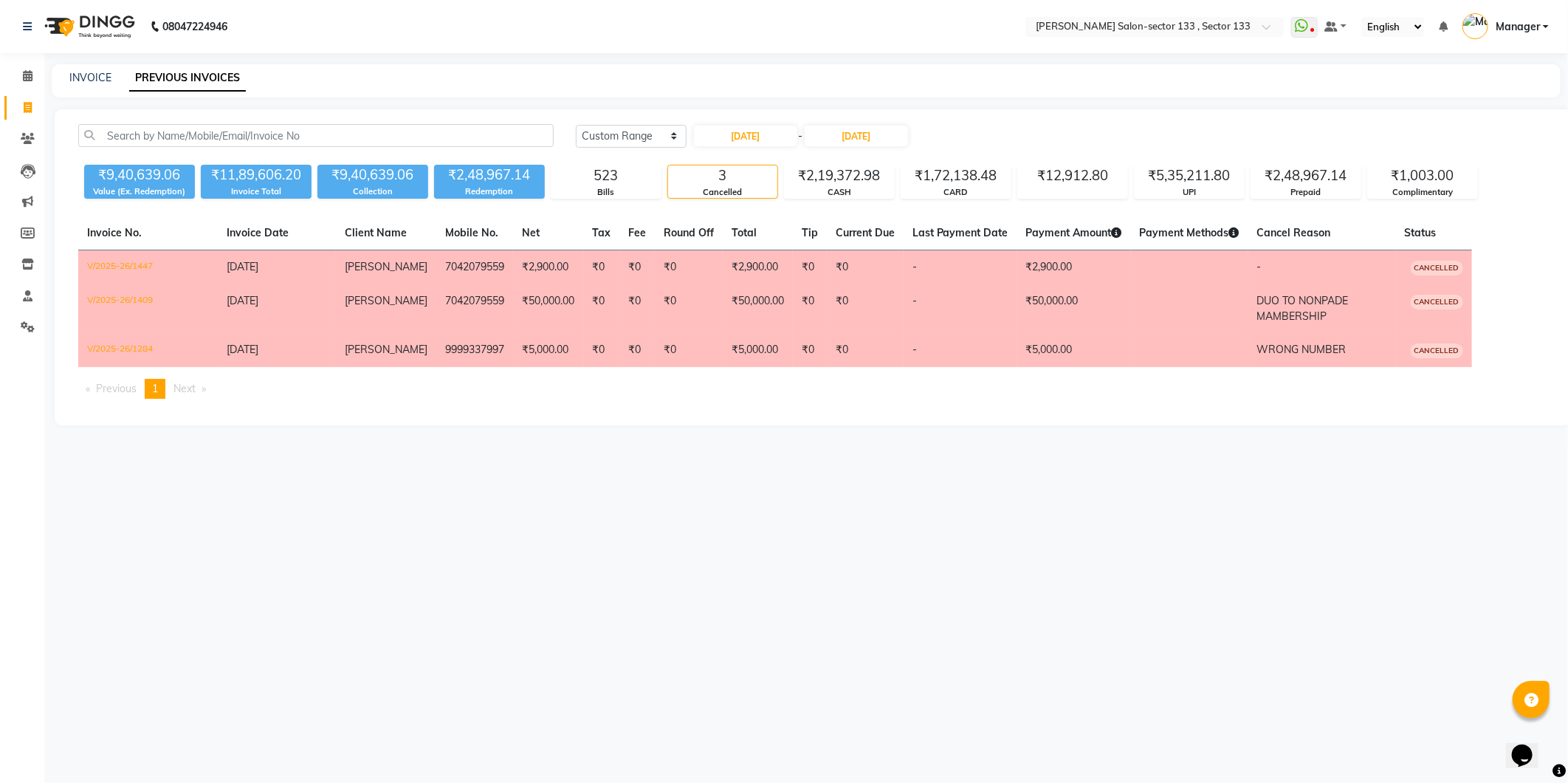
click at [777, 652] on div "08047224946 Select Location × Madonna Salon-sector 133 , Sector 133 WhatsApp St…" at bounding box center [784, 392] width 1568 height 783
drag, startPoint x: 489, startPoint y: 268, endPoint x: 426, endPoint y: 266, distance: 63.0
click at [436, 266] on td "7042079559" at bounding box center [475, 267] width 77 height 35
copy td "7042079559"
click at [290, 136] on input "text" at bounding box center [315, 136] width 475 height 23
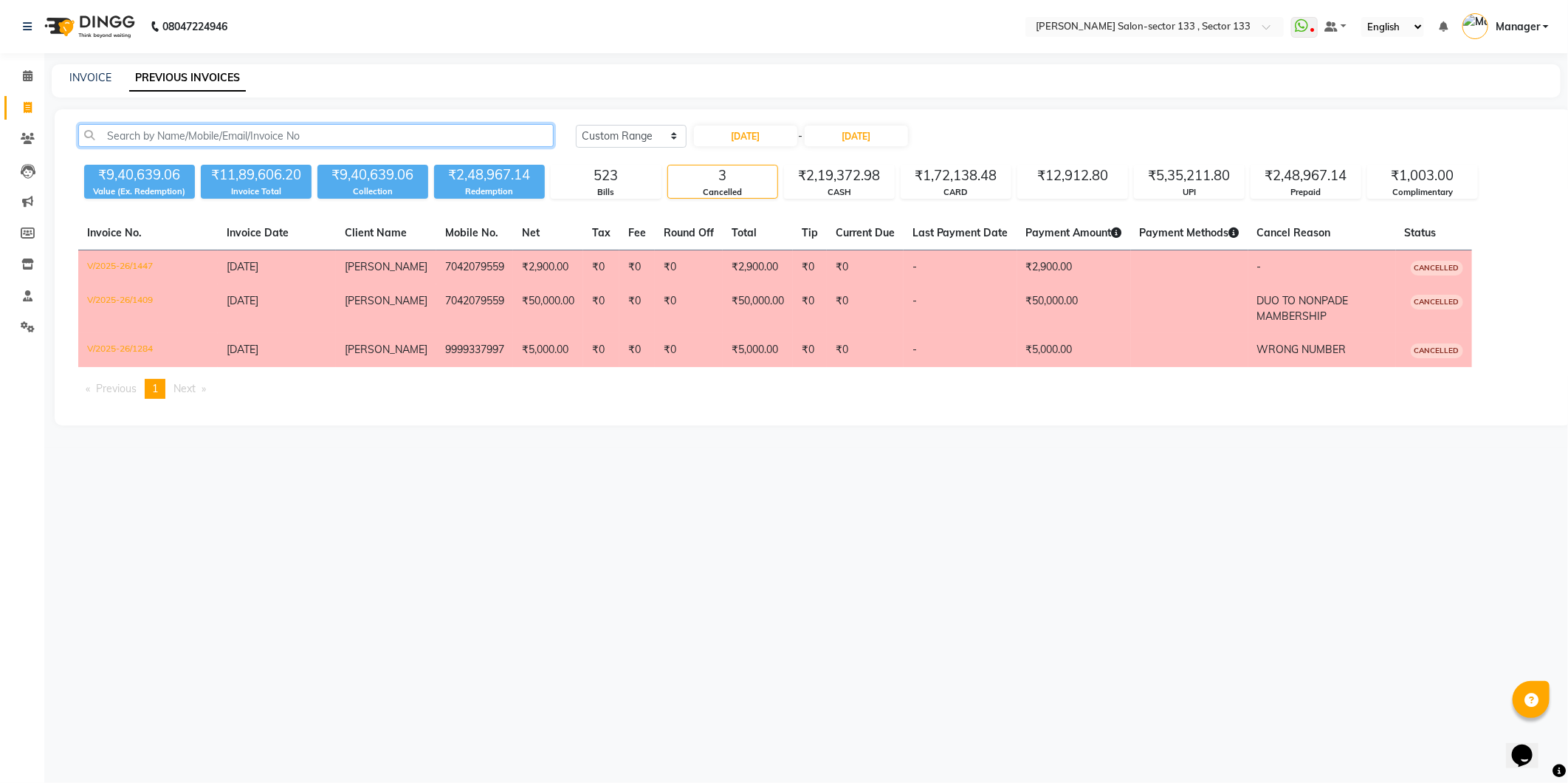
paste input "7042079559"
type input "7042079559"
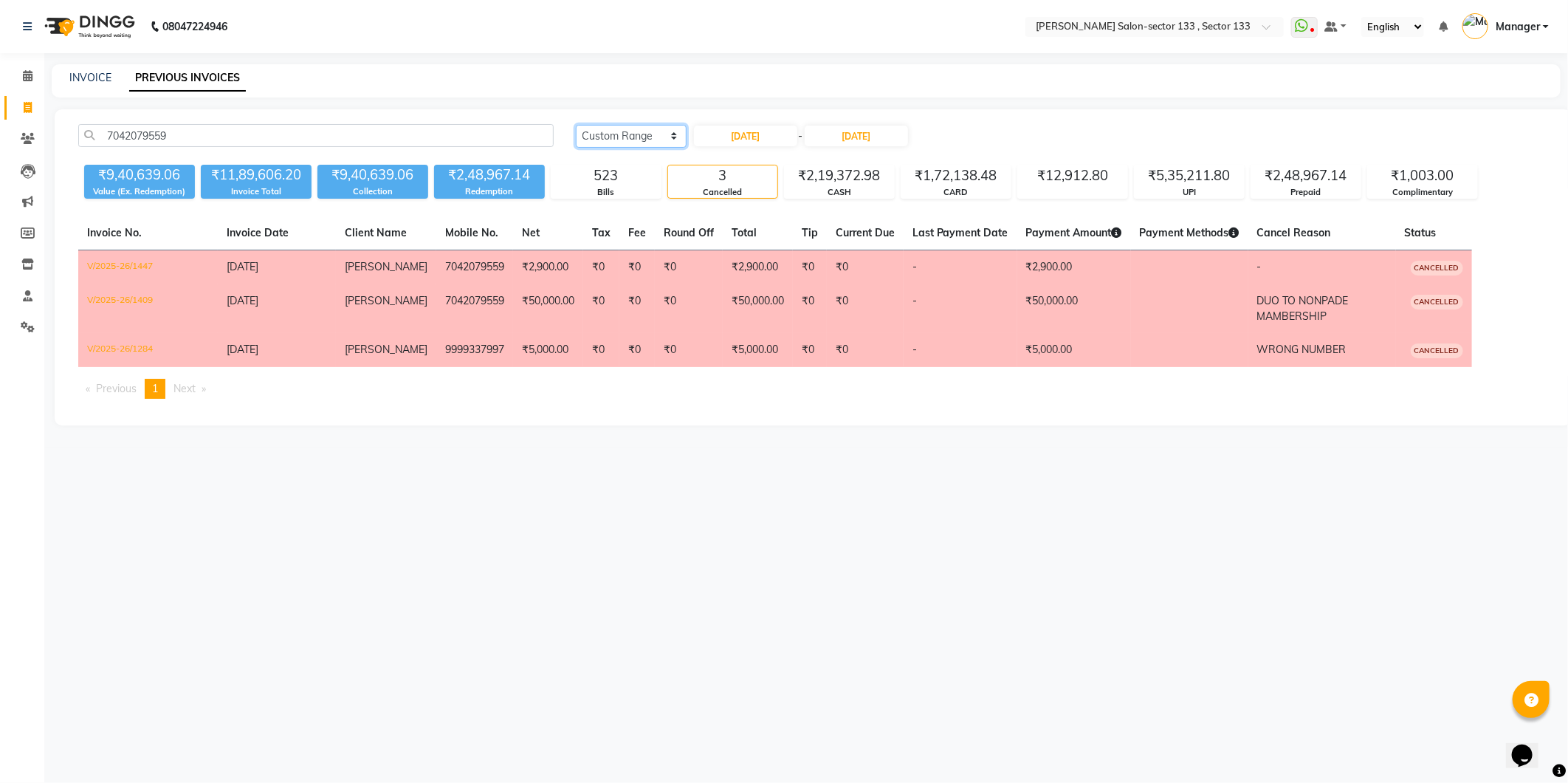
click at [643, 138] on select "[DATE] [DATE] Custom Range" at bounding box center [631, 136] width 111 height 23
click at [663, 128] on select "[DATE] [DATE] Custom Range" at bounding box center [631, 136] width 111 height 23
click at [773, 133] on input "01-08-2025" at bounding box center [746, 136] width 103 height 21
select select "8"
select select "2025"
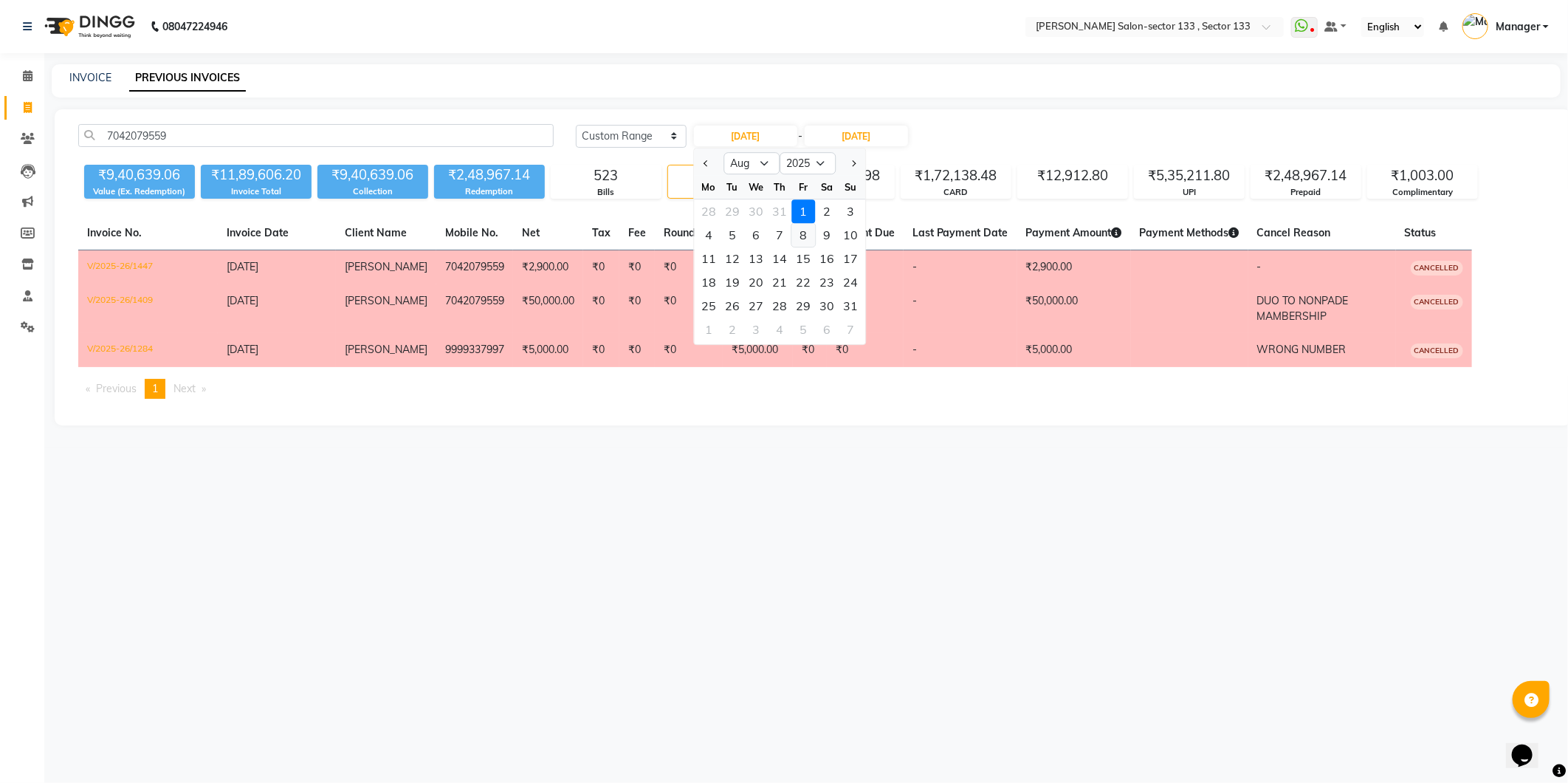
click at [801, 231] on div "8" at bounding box center [802, 234] width 24 height 24
type input "08-08-2025"
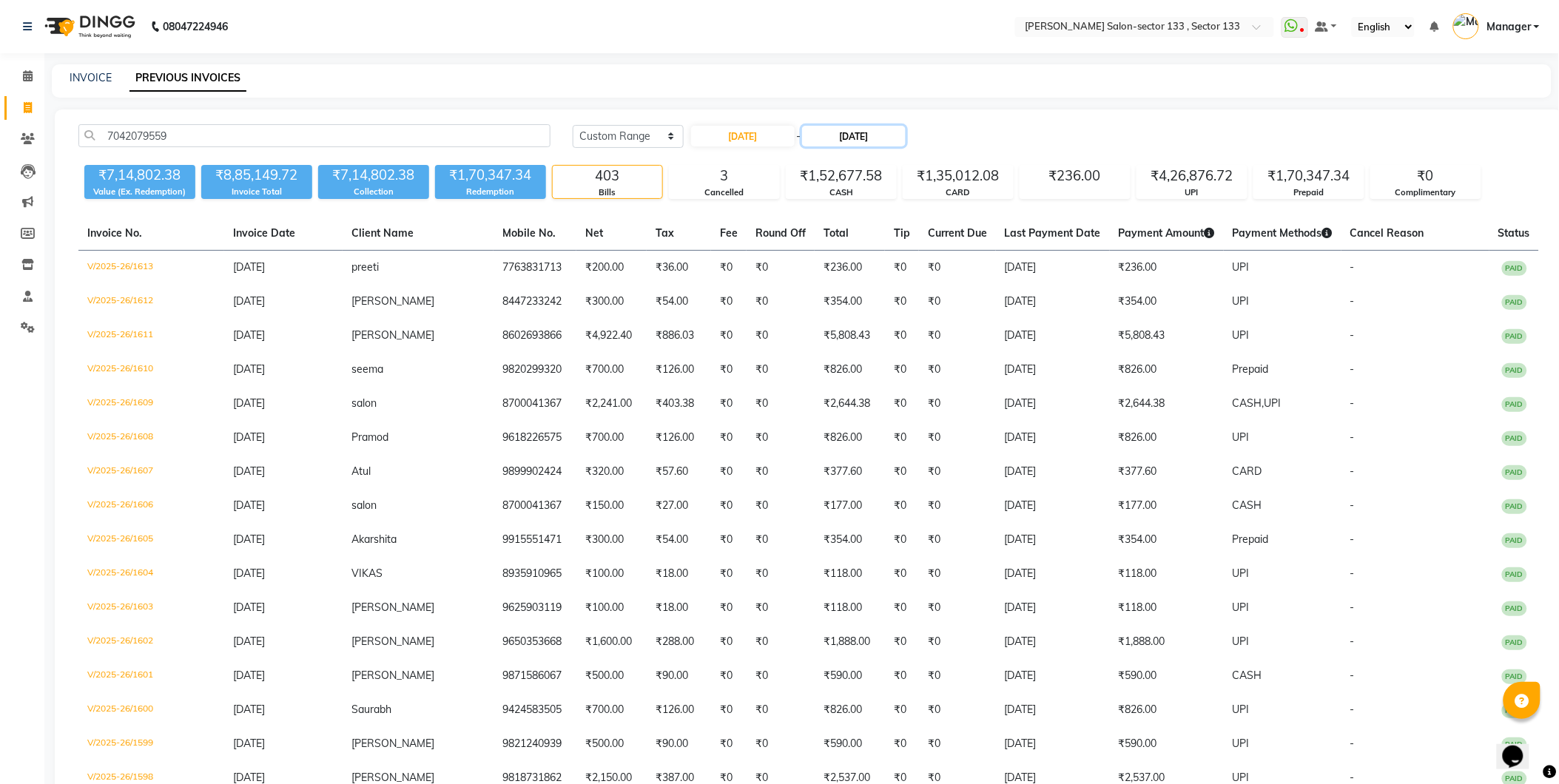
click at [839, 136] on input "[DATE]" at bounding box center [854, 136] width 104 height 21
click at [923, 238] on div "8" at bounding box center [917, 235] width 24 height 24
type input "08-08-2025"
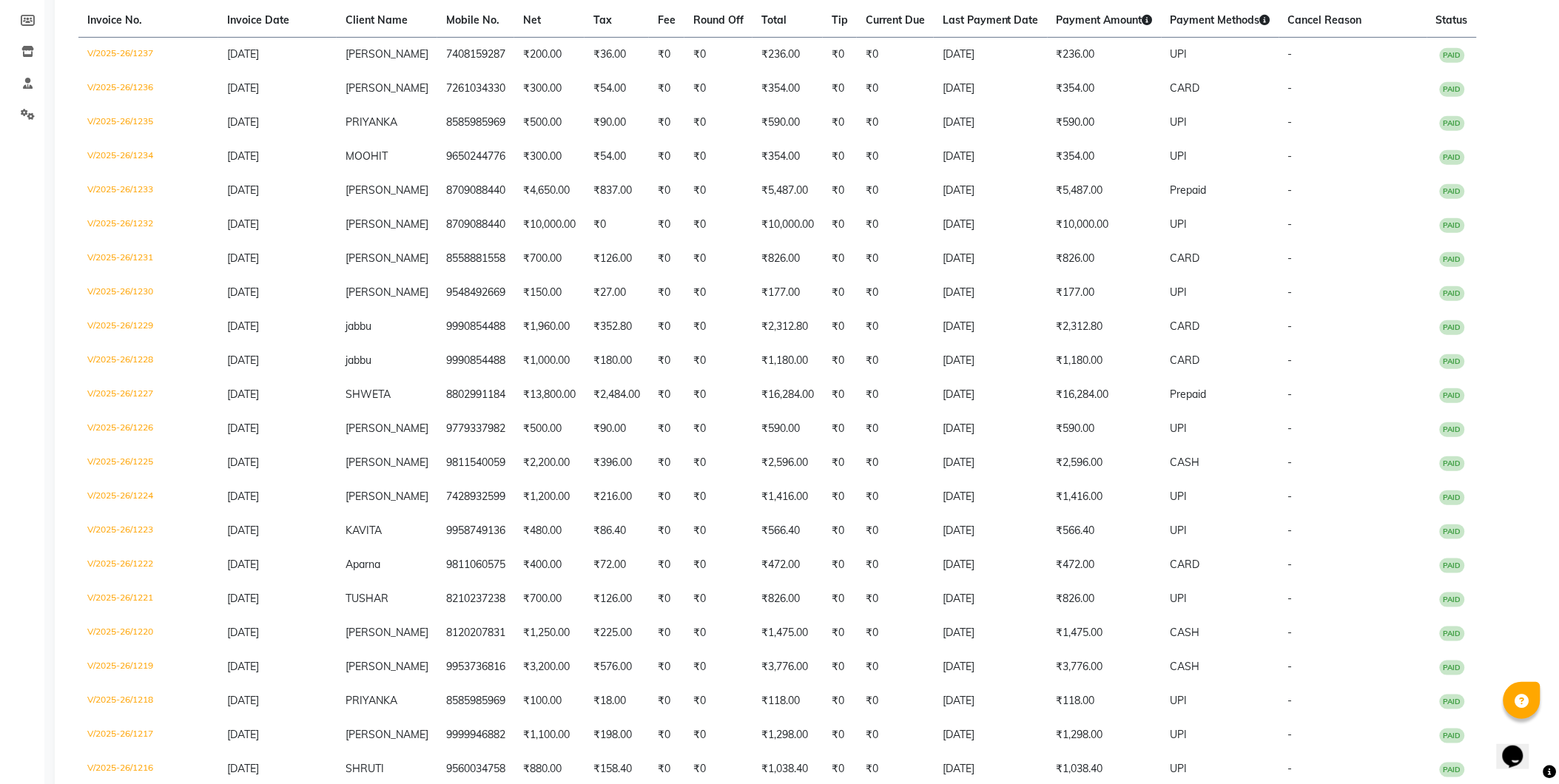
scroll to position [150, 0]
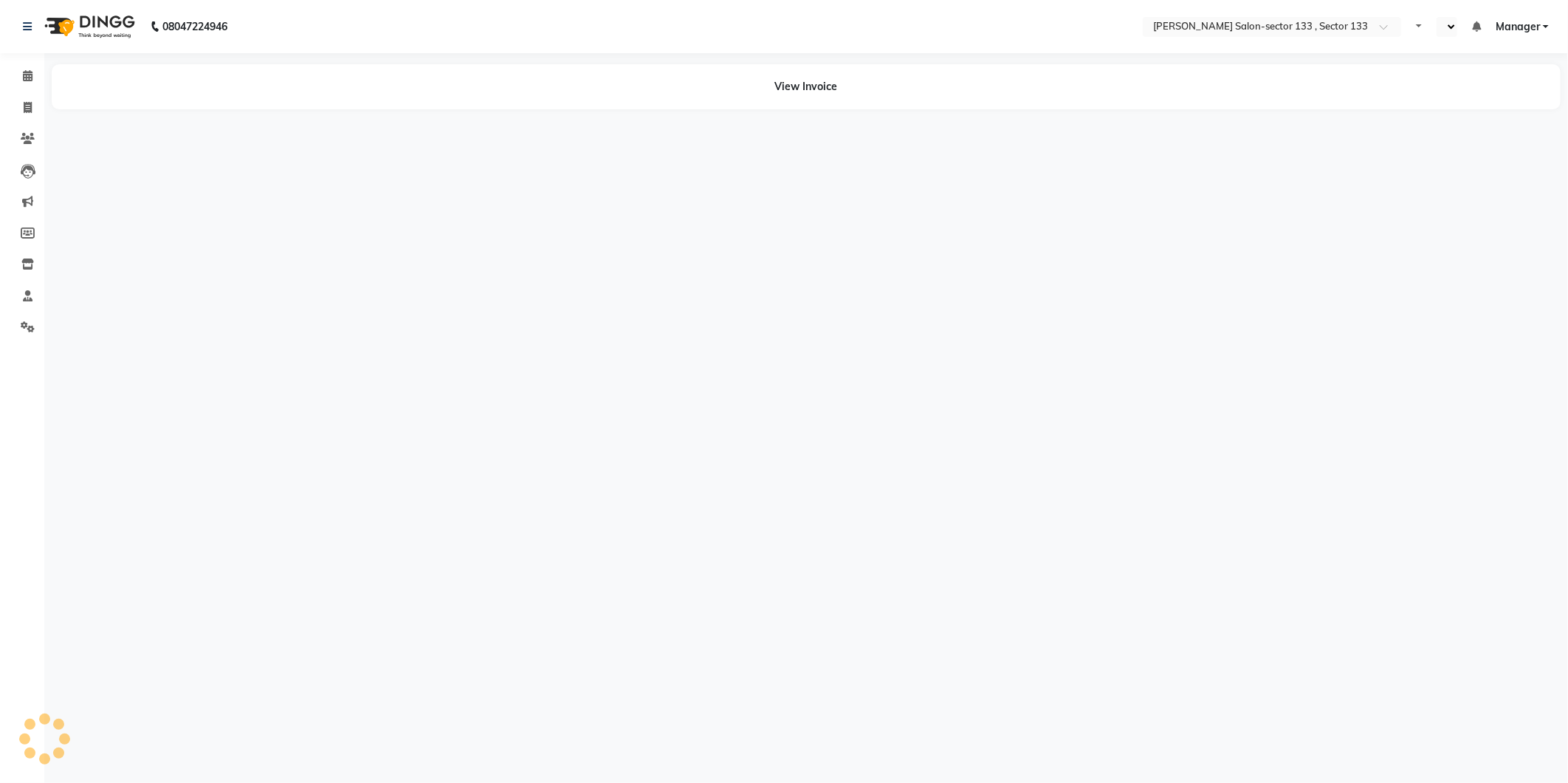
select select "en"
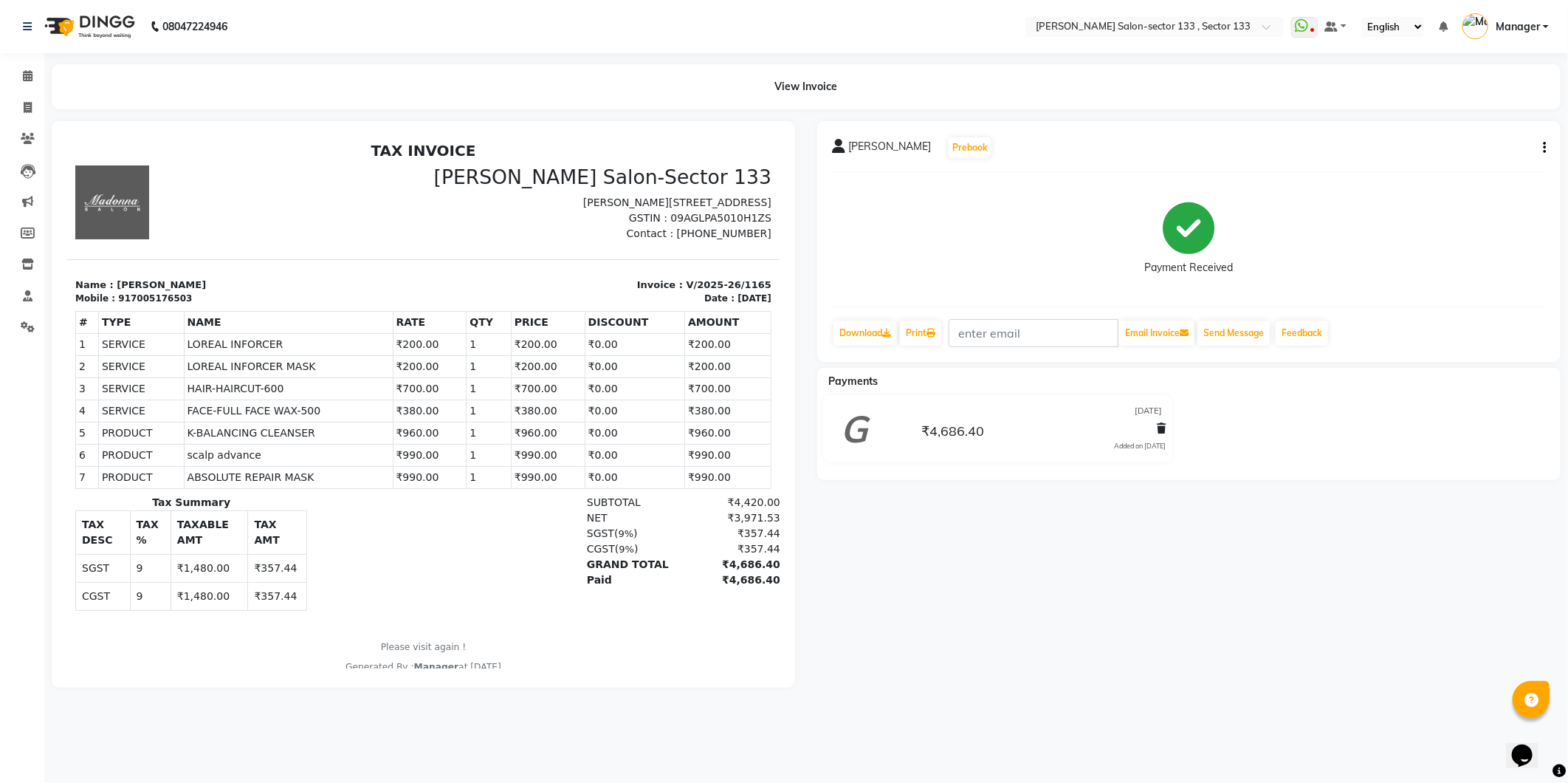
click at [167, 294] on div "917005176503" at bounding box center [154, 297] width 73 height 13
copy div "917005176503"
click at [15, 105] on span at bounding box center [27, 108] width 25 height 17
select select "8302"
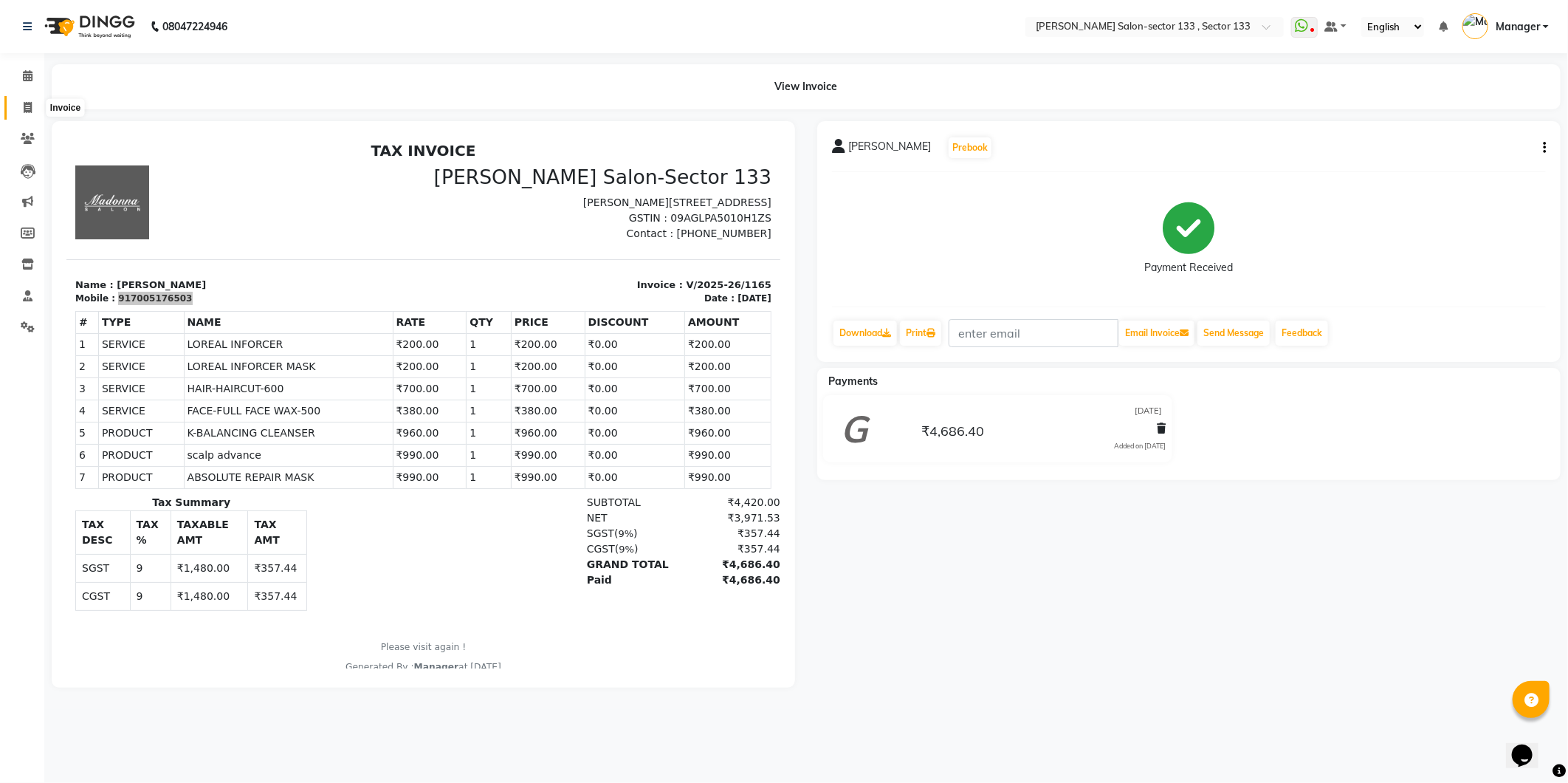
select select "service"
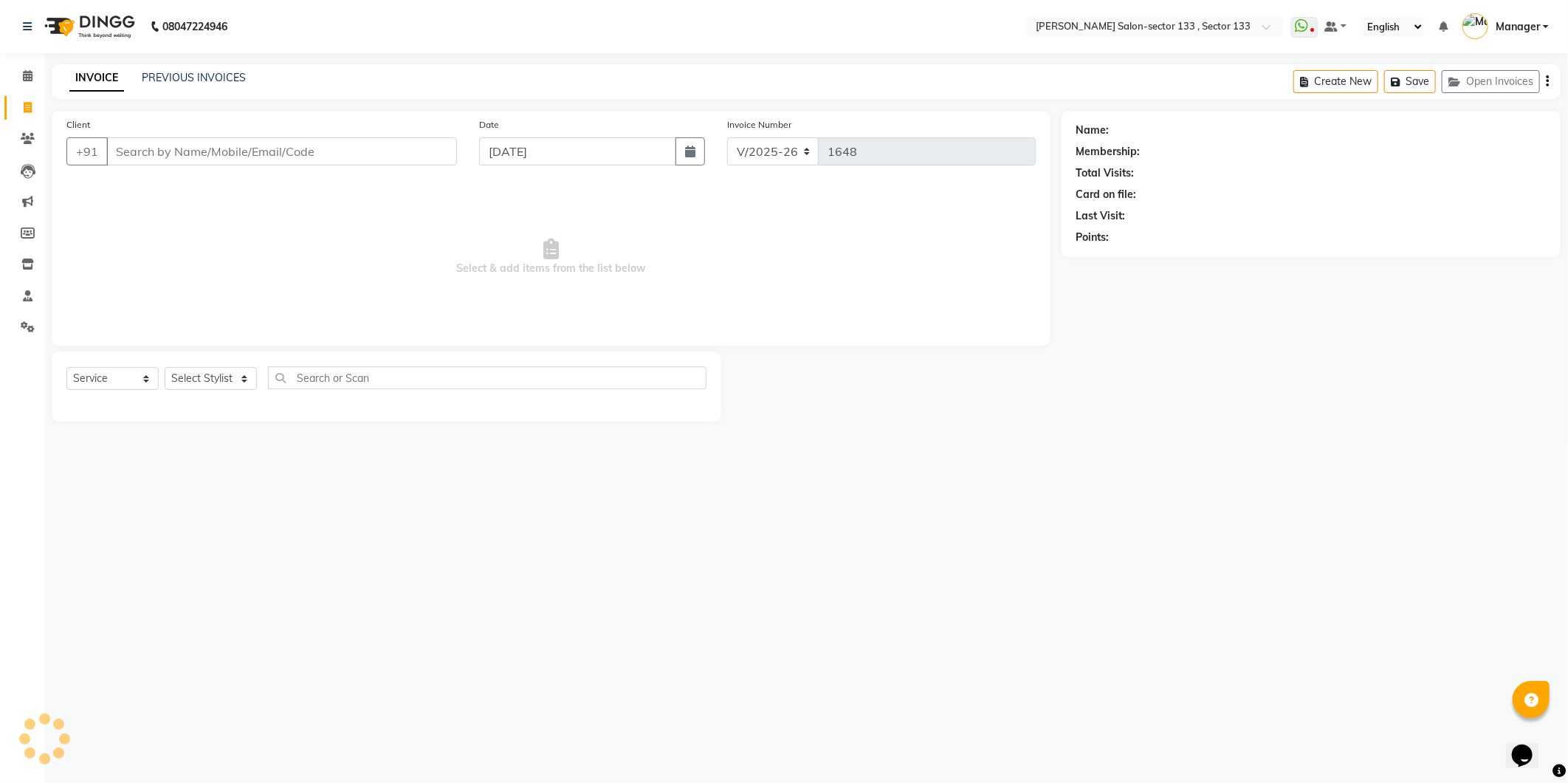
click at [196, 64] on div "INVOICE PREVIOUS INVOICES Create New Save Open Invoices" at bounding box center [806, 81] width 1509 height 35
click at [200, 75] on link "PREVIOUS INVOICES" at bounding box center [194, 77] width 104 height 13
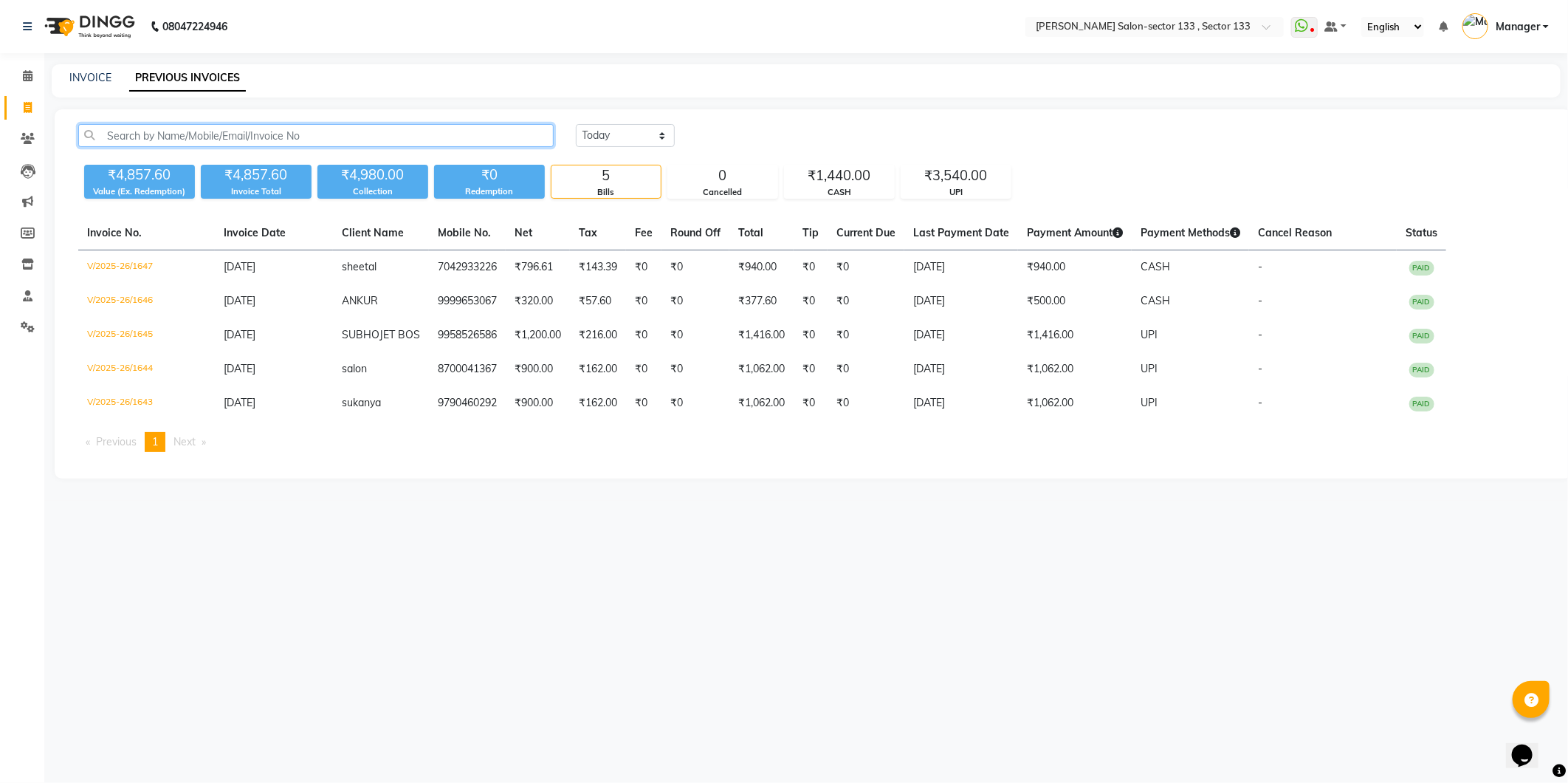
paste input "917005176503"
click at [116, 136] on input "917005176503" at bounding box center [315, 136] width 475 height 23
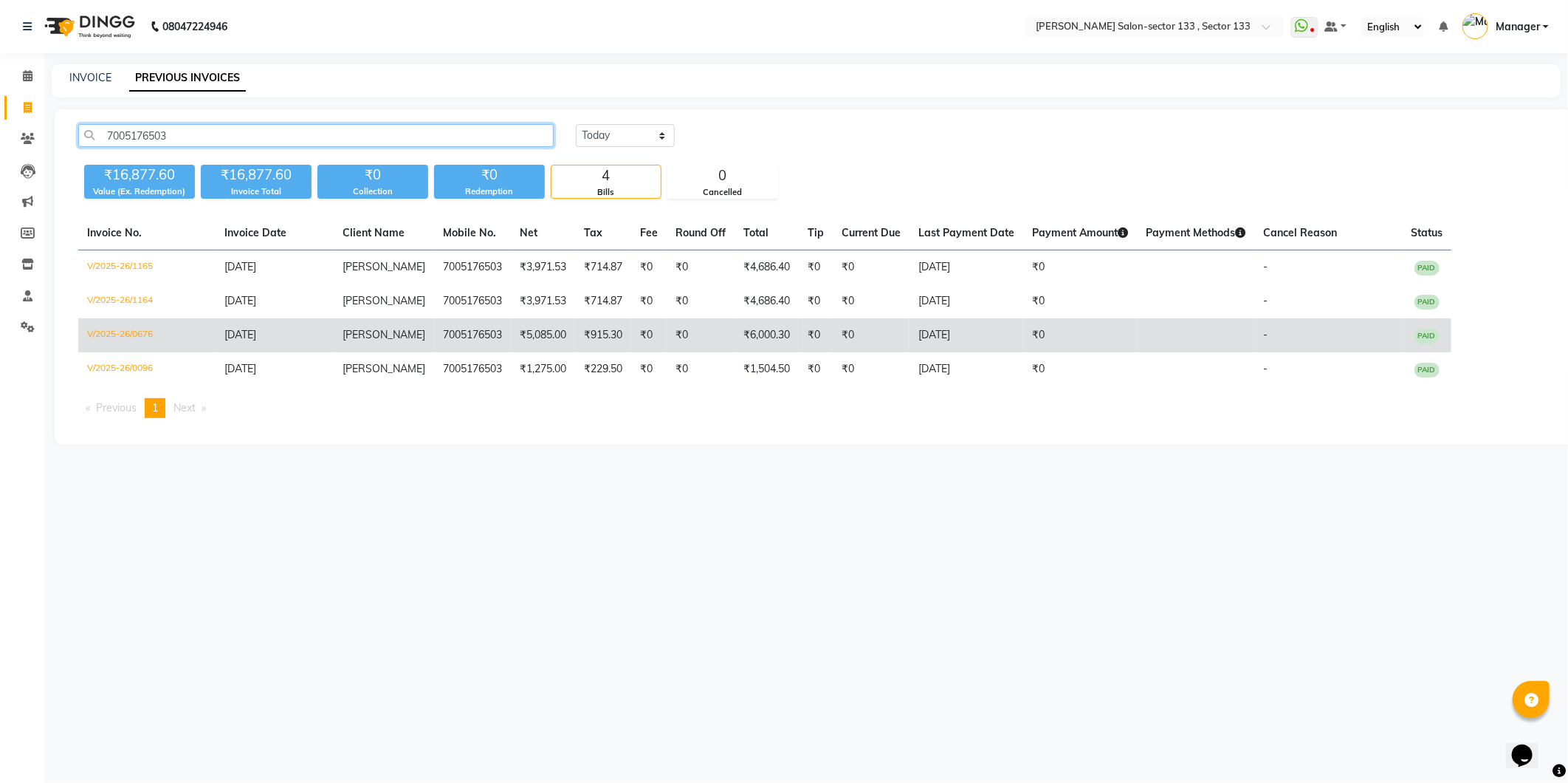
type input "7005176503"
click at [927, 341] on td "[DATE]" at bounding box center [966, 335] width 114 height 34
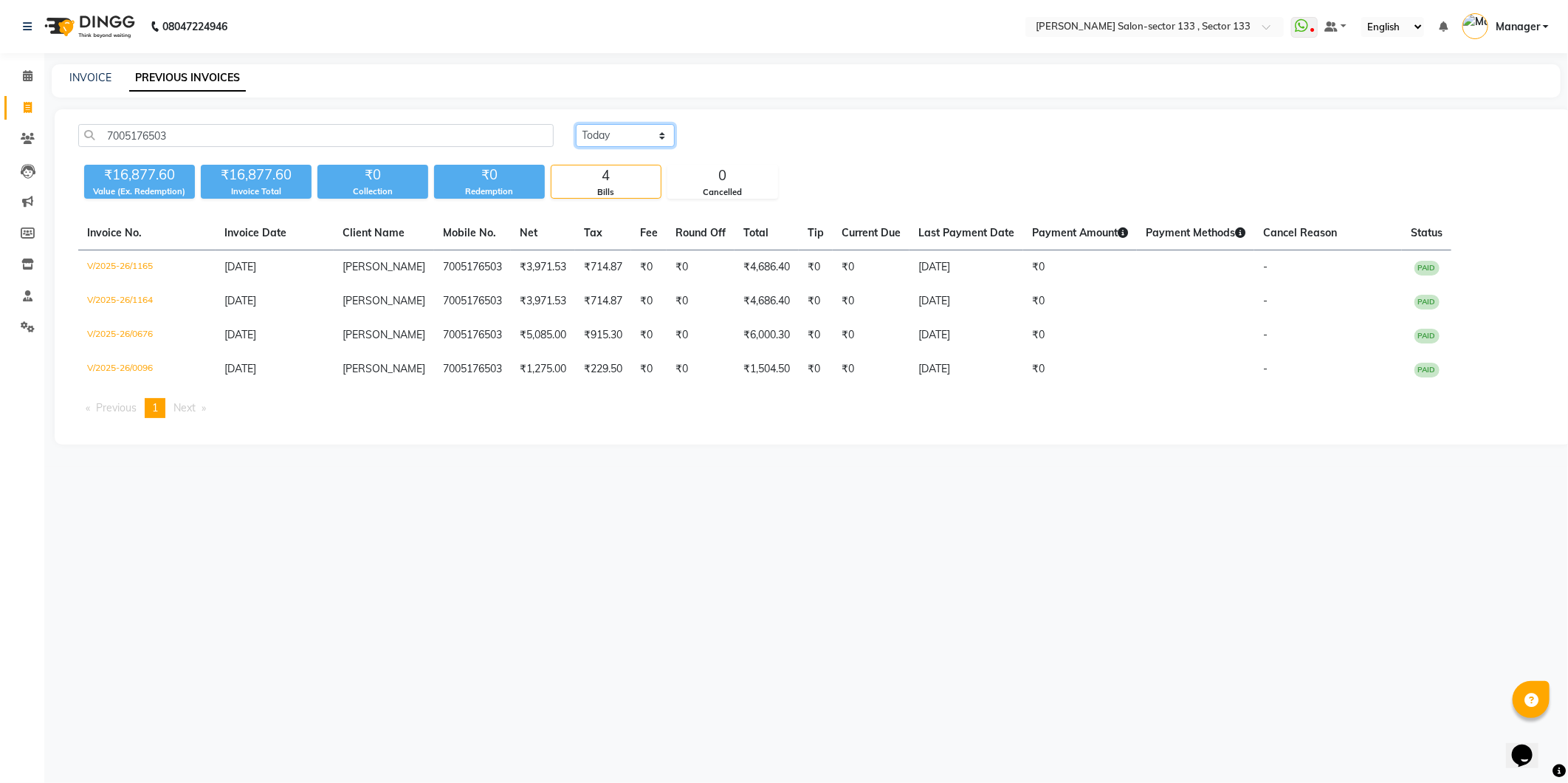
click at [647, 146] on select "[DATE] [DATE] Custom Range" at bounding box center [625, 136] width 99 height 23
select select "range"
click at [576, 124] on select "[DATE] [DATE] Custom Range" at bounding box center [625, 136] width 99 height 23
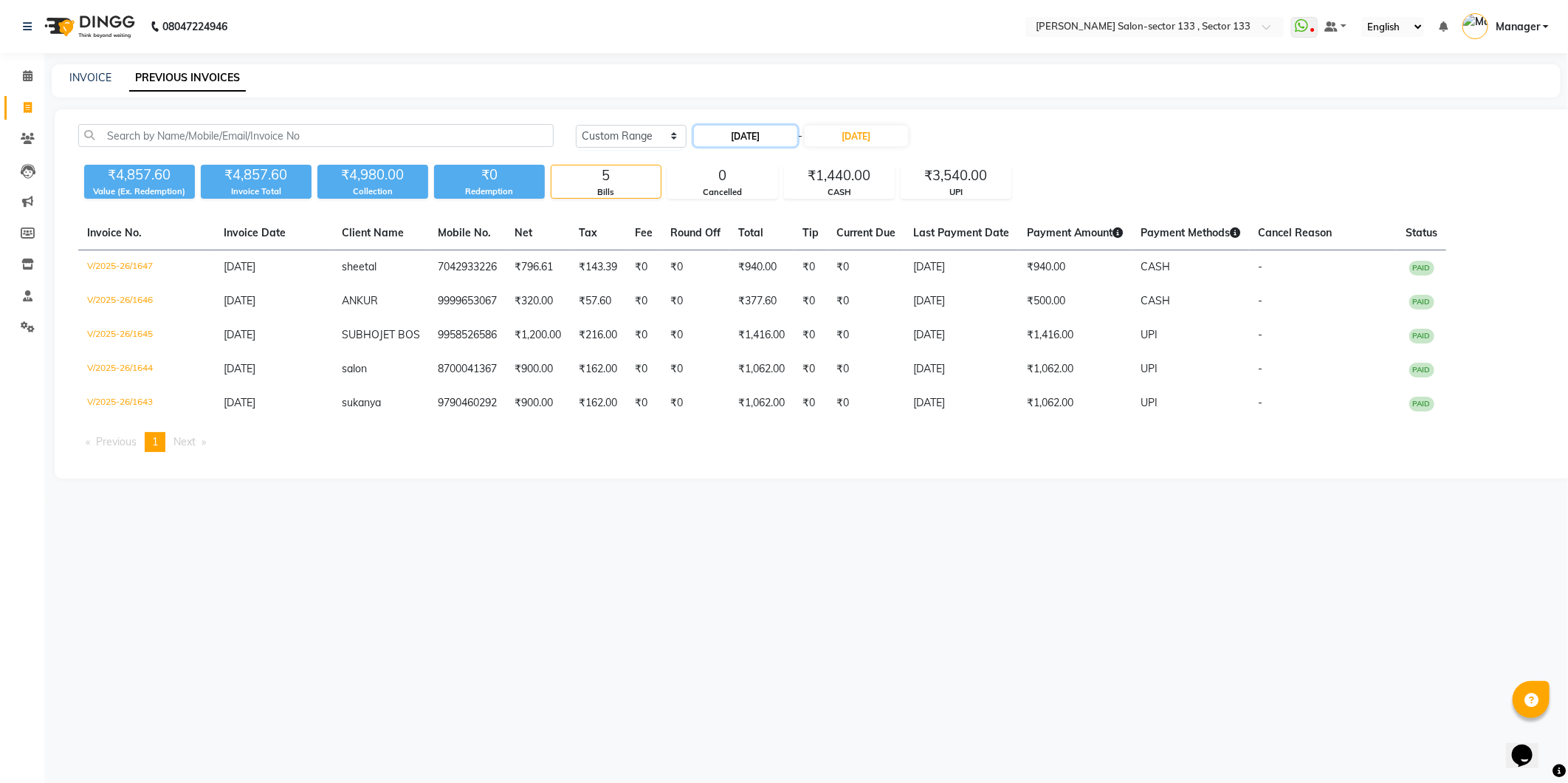
click at [773, 138] on input "[DATE]" at bounding box center [746, 136] width 103 height 21
select select "9"
select select "2025"
click at [718, 290] on div "22" at bounding box center [708, 281] width 24 height 24
type input "[DATE]"
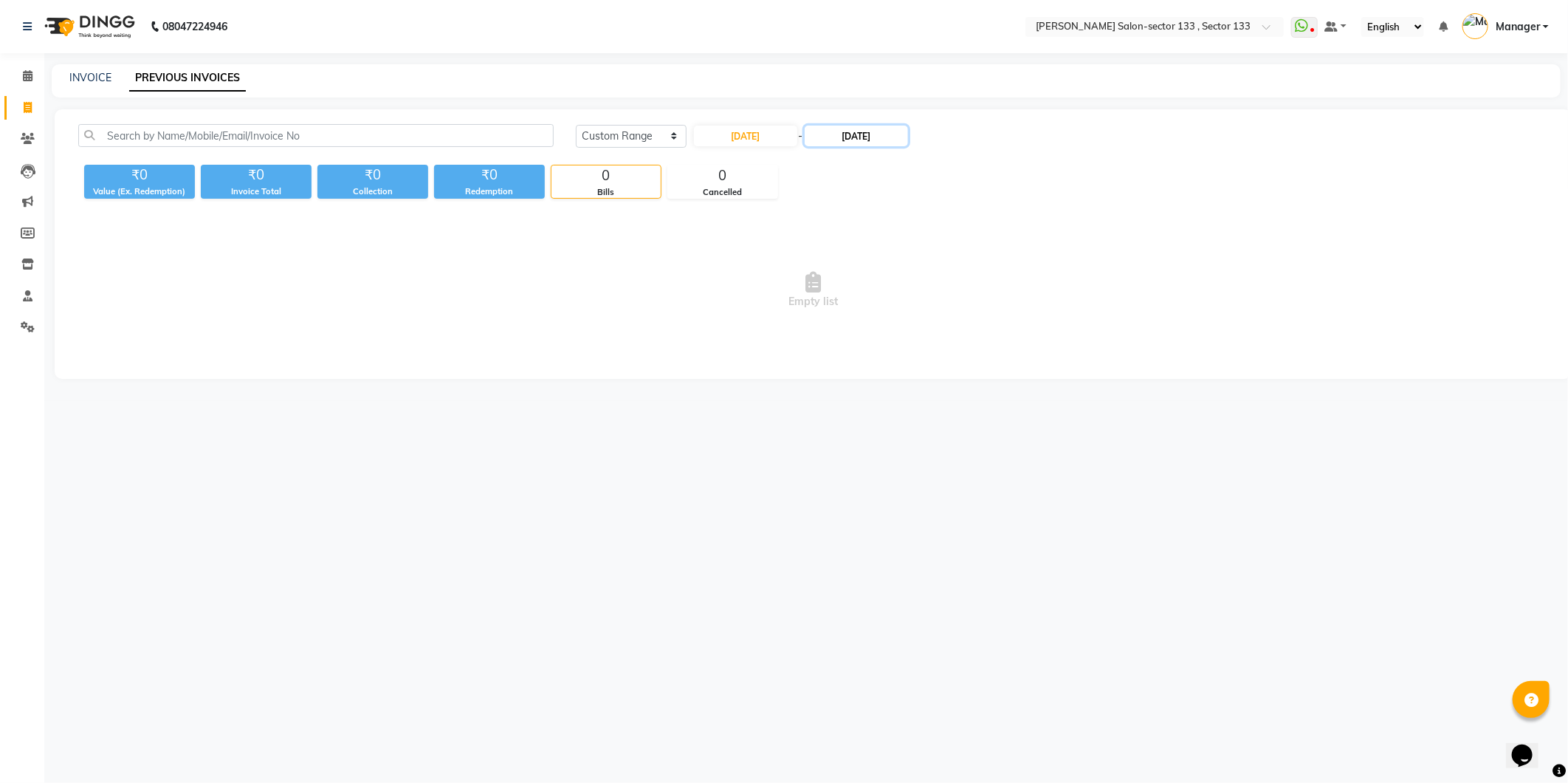
click at [850, 135] on input "[DATE]" at bounding box center [856, 136] width 103 height 21
click at [820, 164] on div at bounding box center [825, 163] width 29 height 24
click at [723, 119] on div "[DATE] [DATE] Custom Range [DATE] - [DATE] Sep Oct Nov [DATE] 2026 2027 2028 20…" at bounding box center [813, 244] width 1517 height 269
click at [721, 133] on input "[DATE]" at bounding box center [746, 136] width 103 height 21
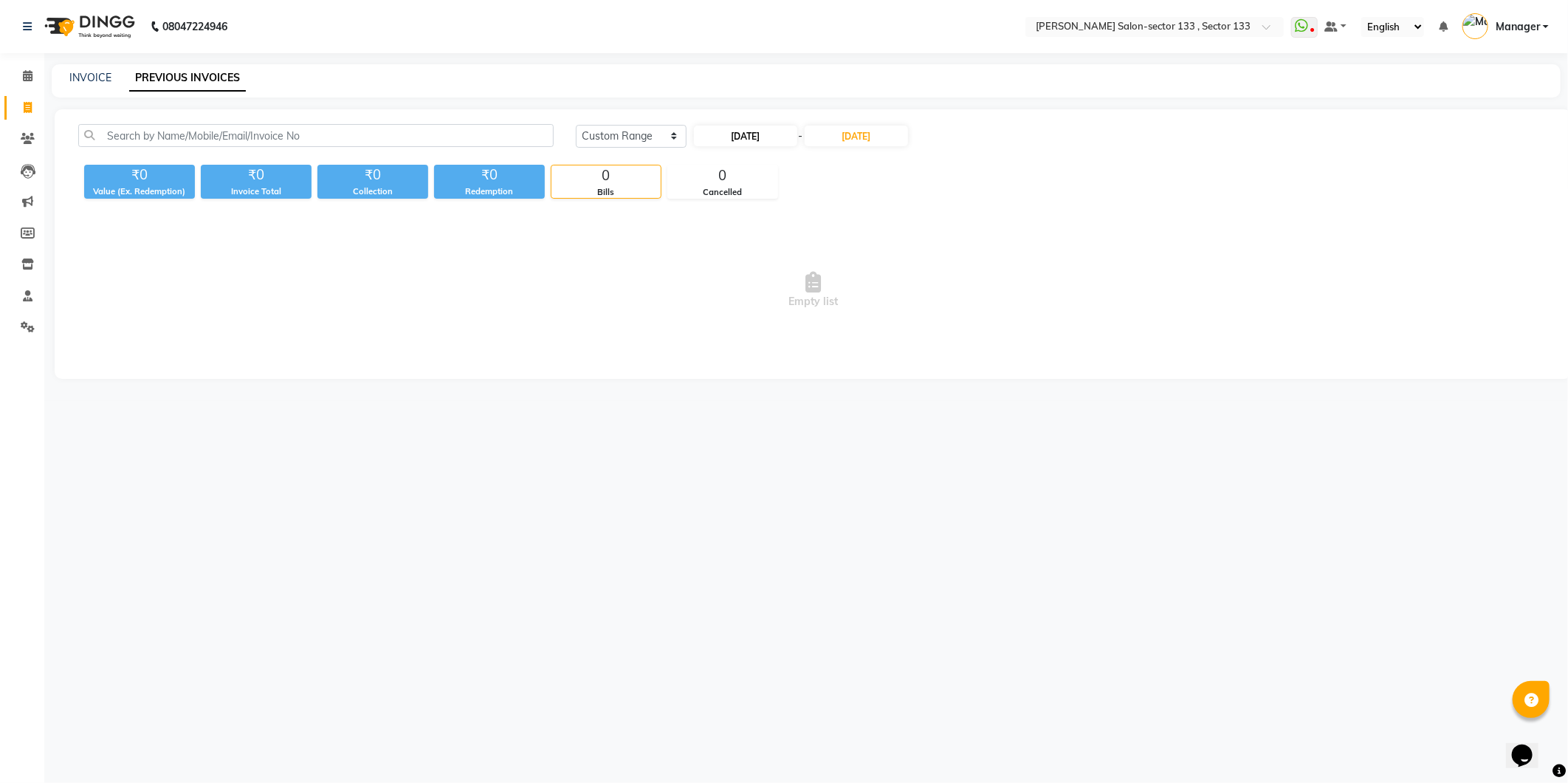
select select "9"
select select "2025"
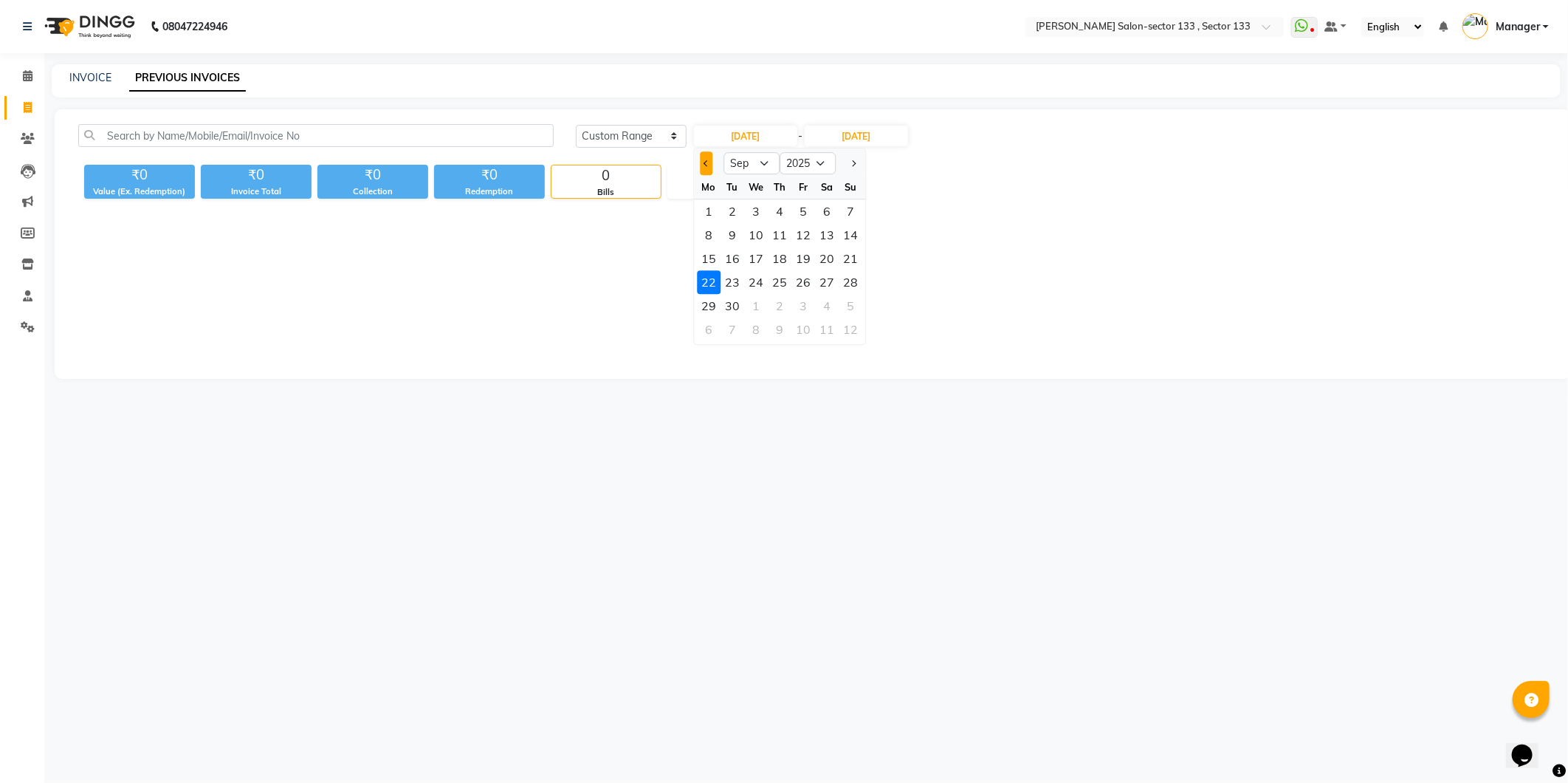
click at [704, 164] on button "Previous month" at bounding box center [705, 163] width 12 height 24
select select "8"
click at [801, 287] on div "22" at bounding box center [802, 281] width 24 height 24
type input "[DATE]"
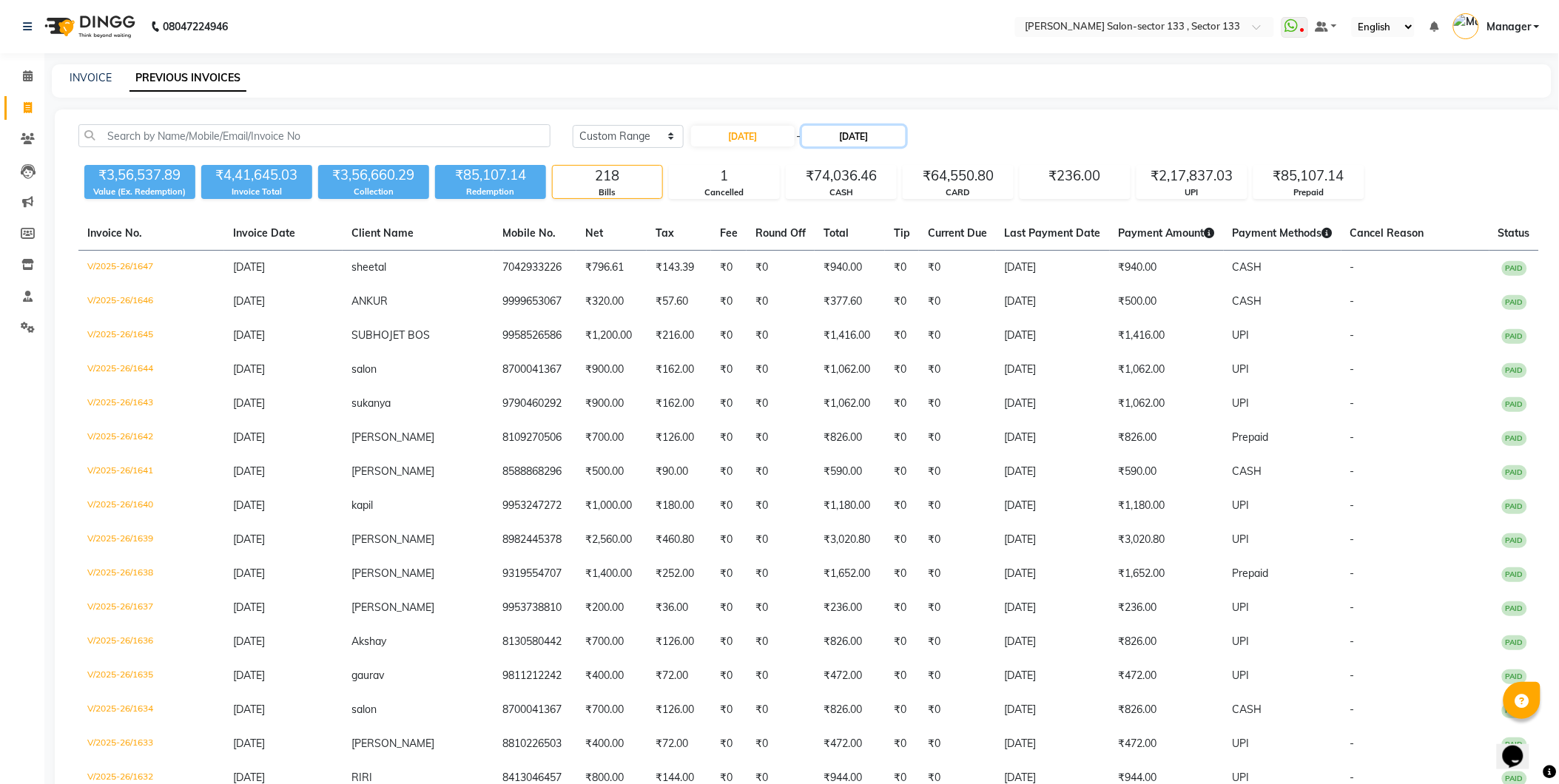
click at [851, 140] on input "[DATE]" at bounding box center [854, 136] width 104 height 21
click at [819, 167] on button "Previous month" at bounding box center [819, 163] width 12 height 24
select select "8"
click at [919, 284] on div "22" at bounding box center [917, 282] width 24 height 24
type input "[DATE]"
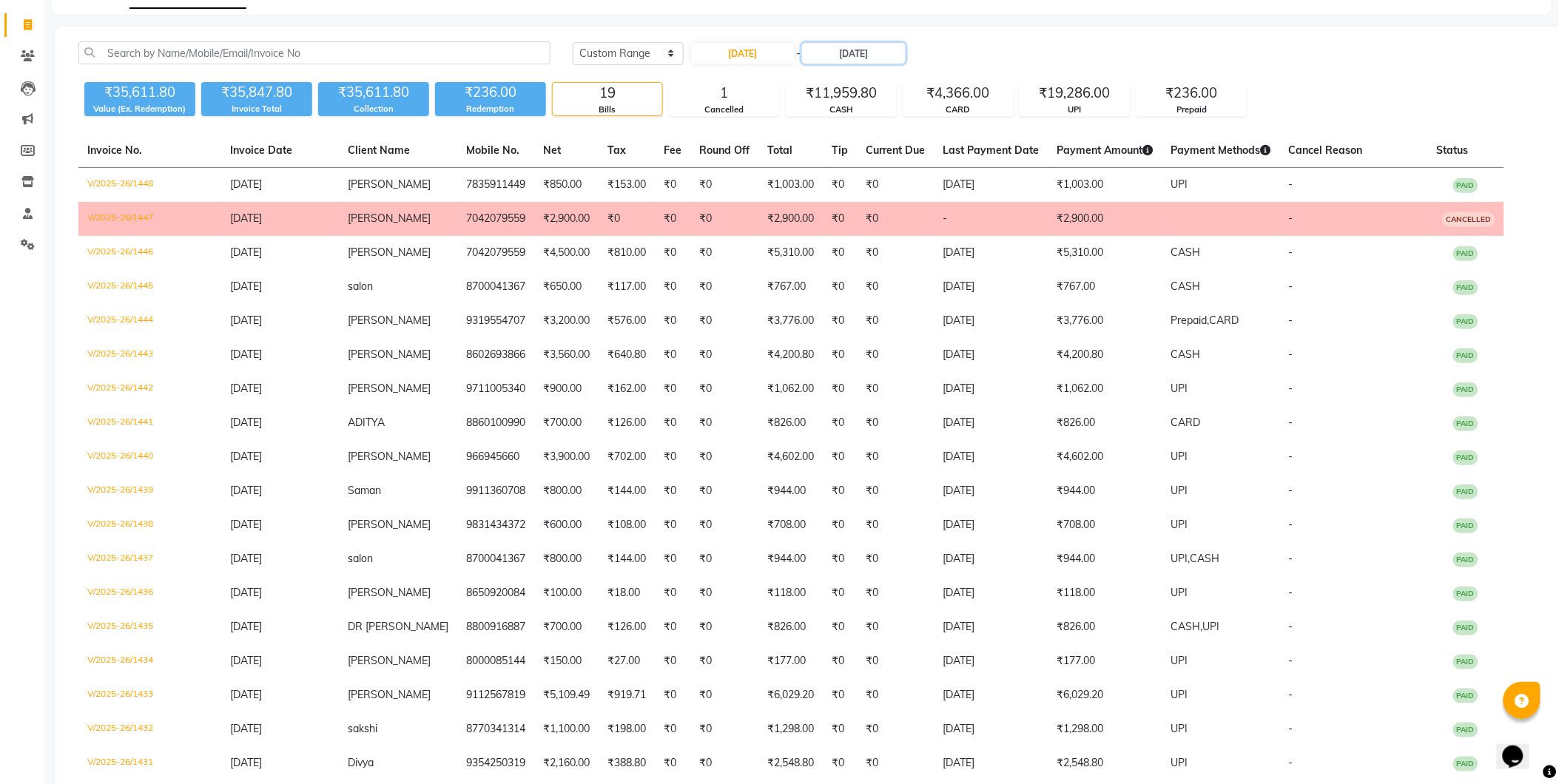
scroll to position [82, 0]
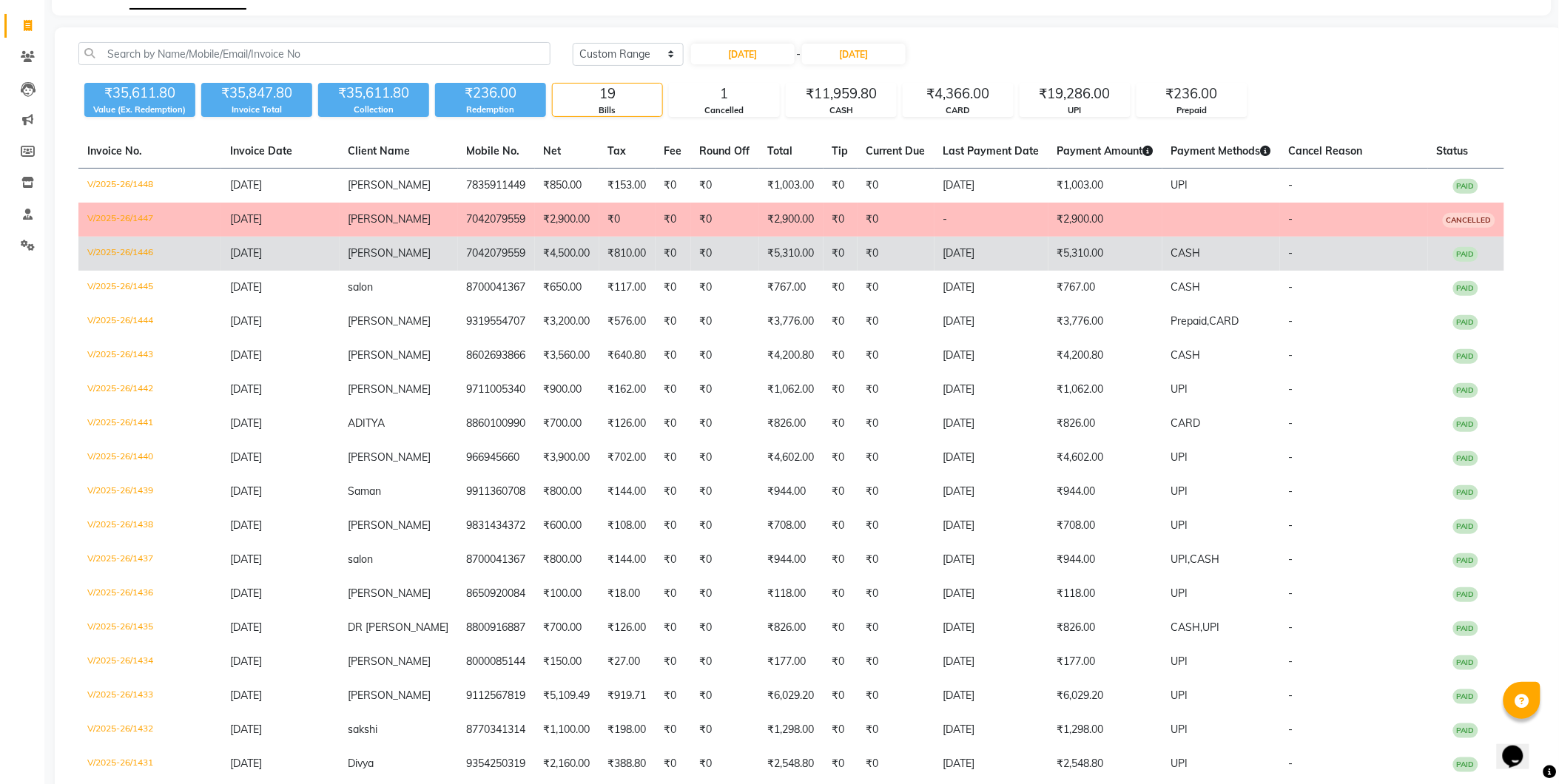
click at [324, 259] on td "[DATE]" at bounding box center [281, 253] width 119 height 34
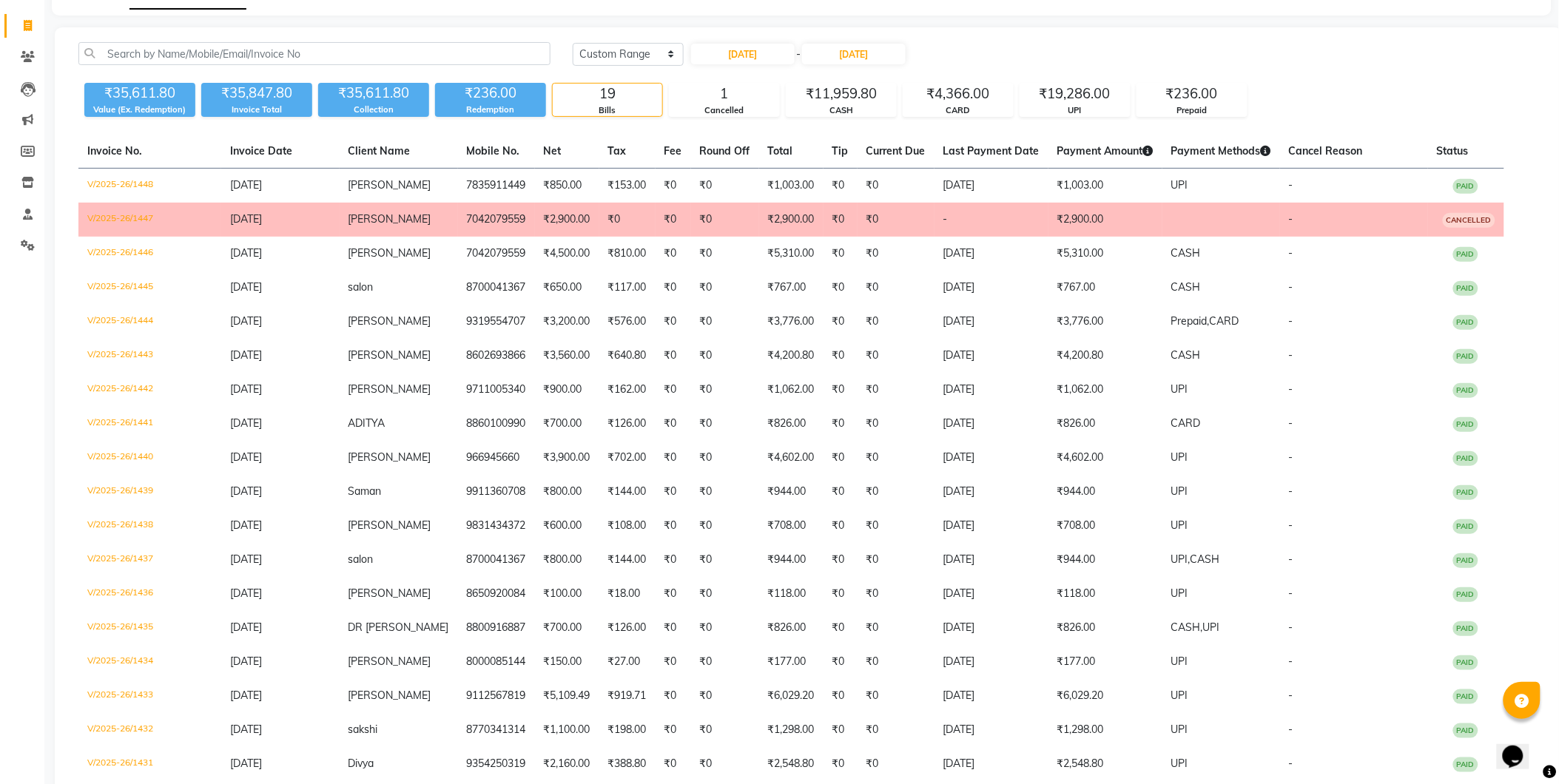
click at [551, 223] on td "₹2,900.00" at bounding box center [566, 220] width 64 height 34
click at [722, 105] on div "Cancelled" at bounding box center [724, 110] width 109 height 12
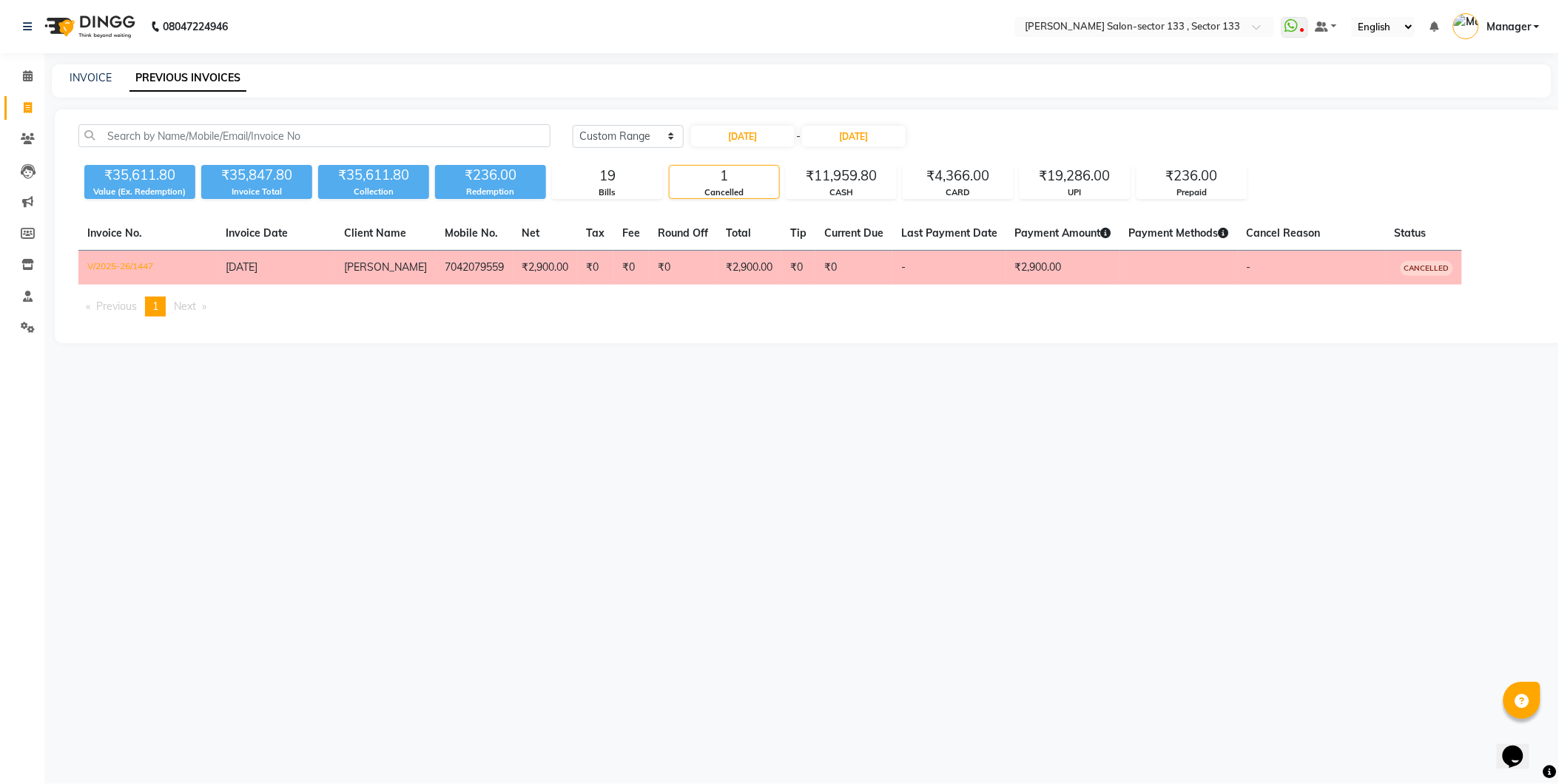
scroll to position [0, 0]
click at [637, 188] on div "Bills" at bounding box center [607, 192] width 109 height 12
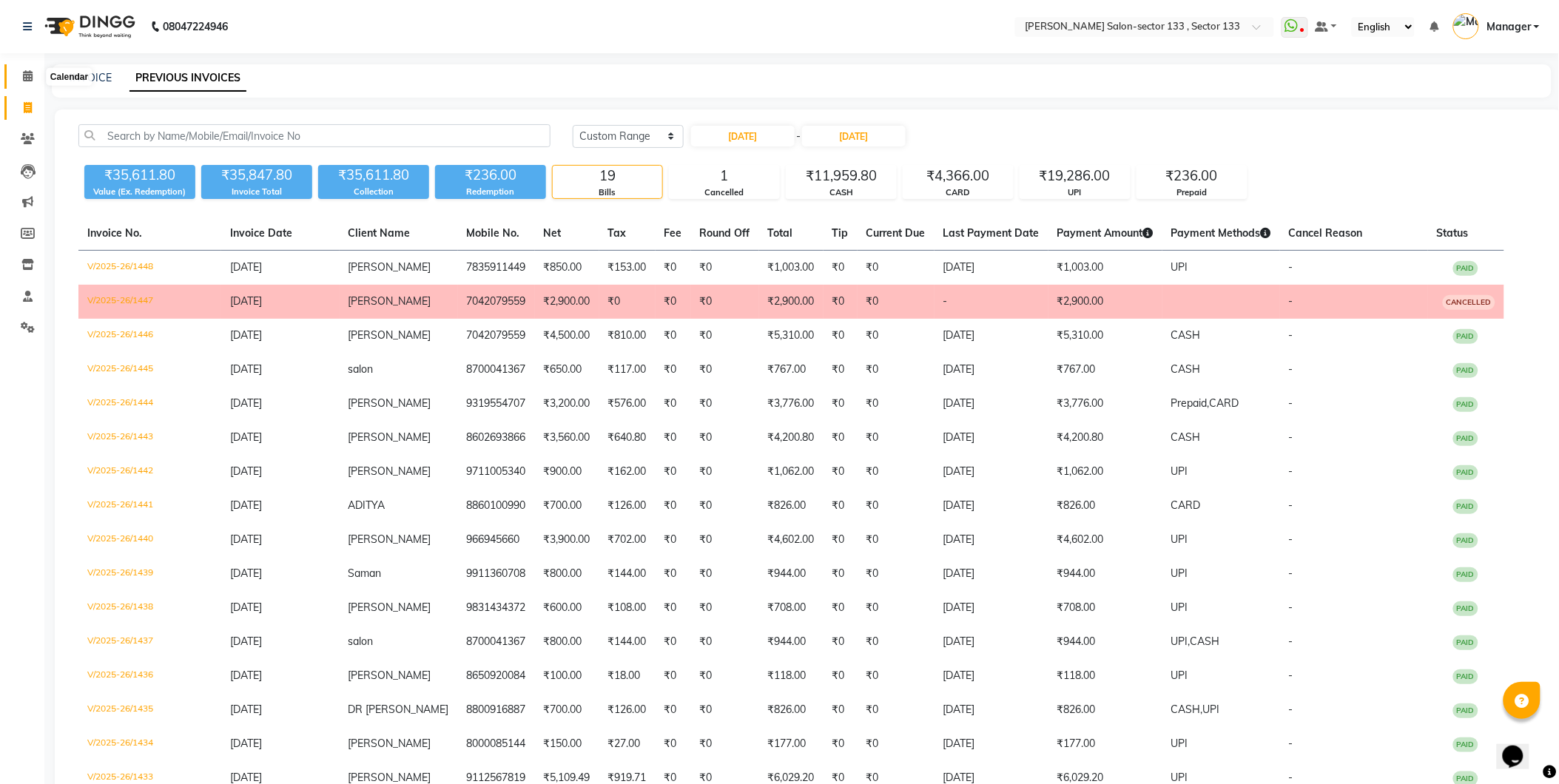
click at [21, 78] on span at bounding box center [27, 76] width 25 height 17
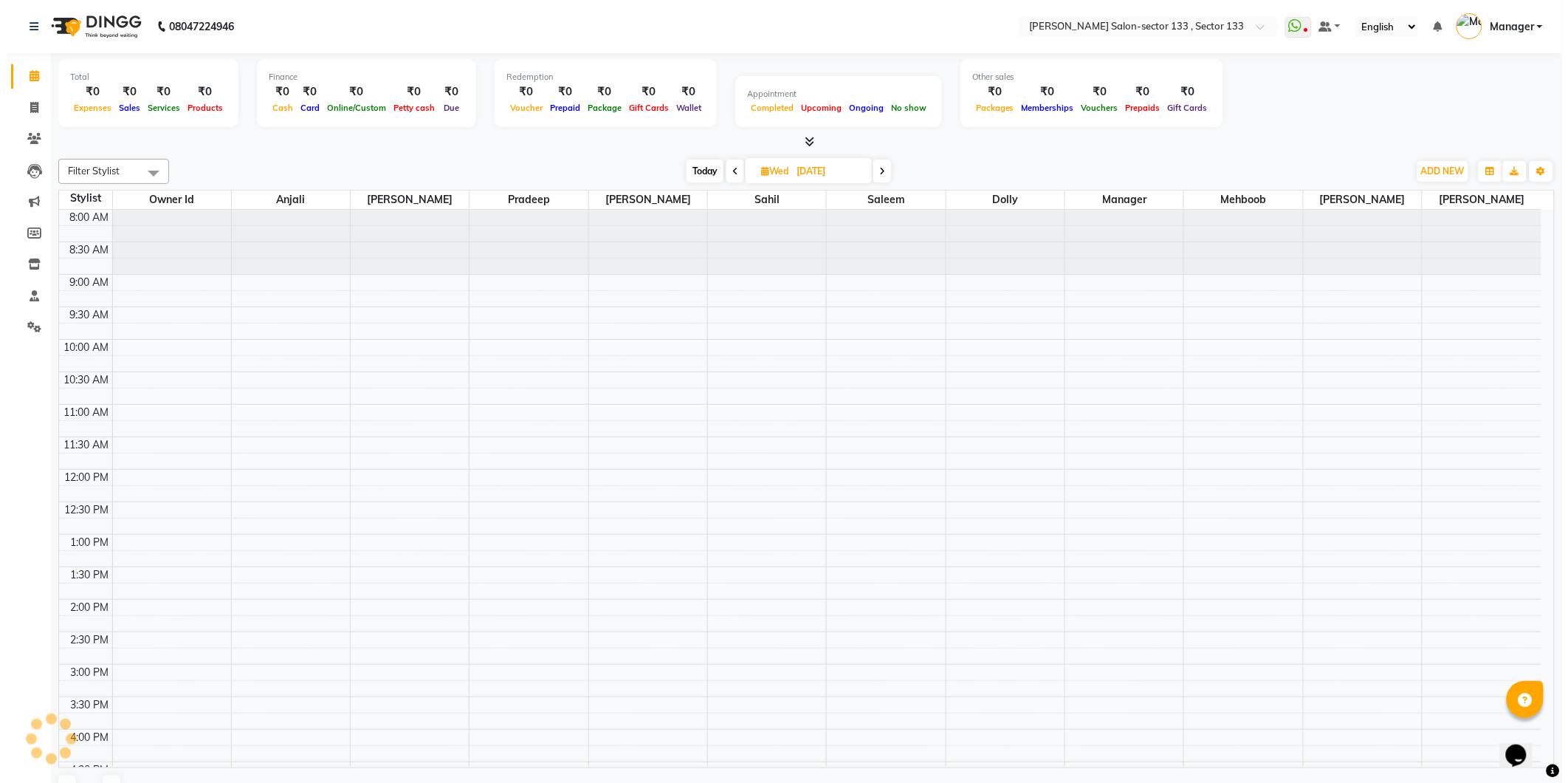
scroll to position [392, 0]
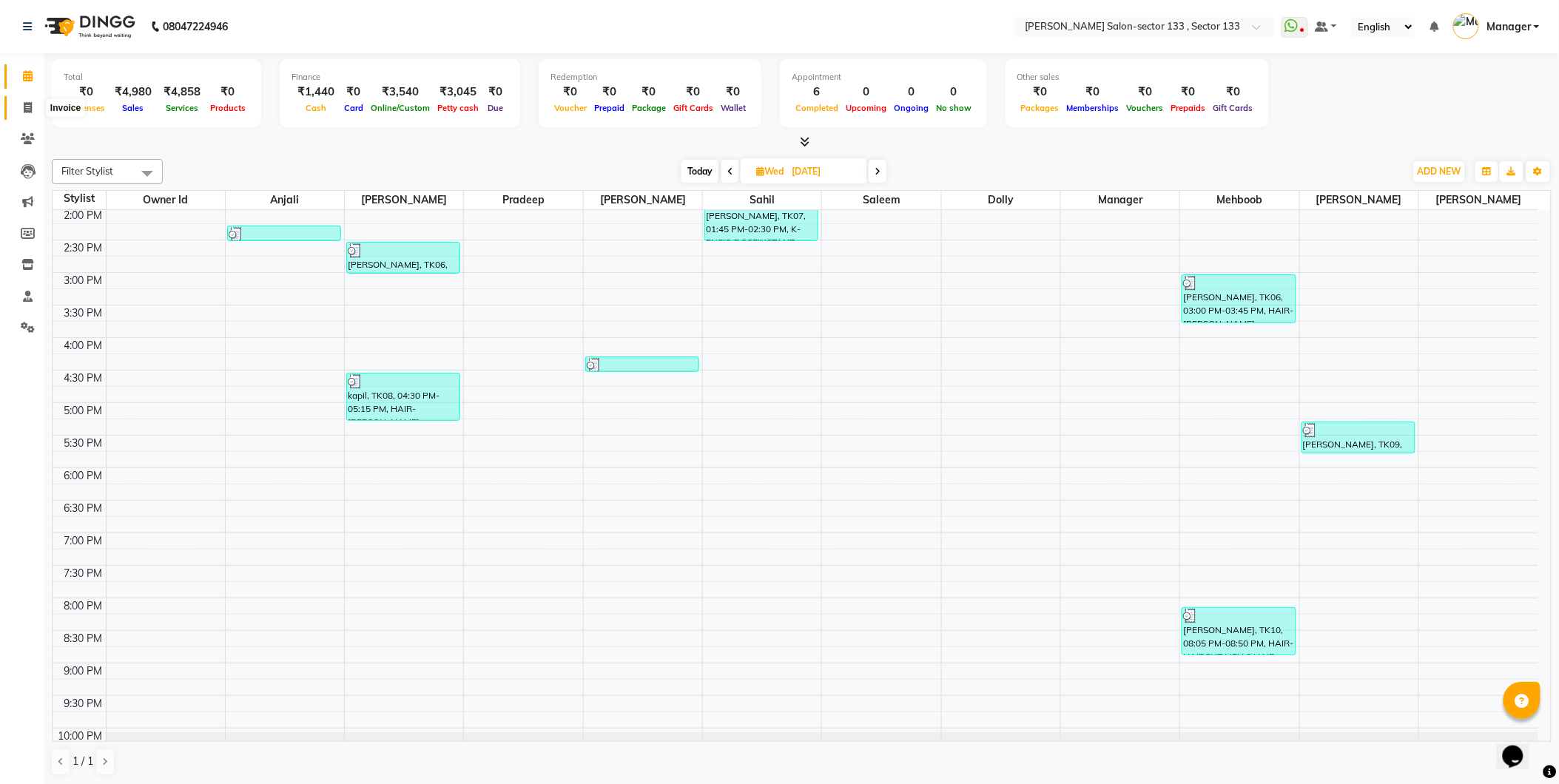
click at [21, 113] on span at bounding box center [27, 108] width 25 height 17
select select "service"
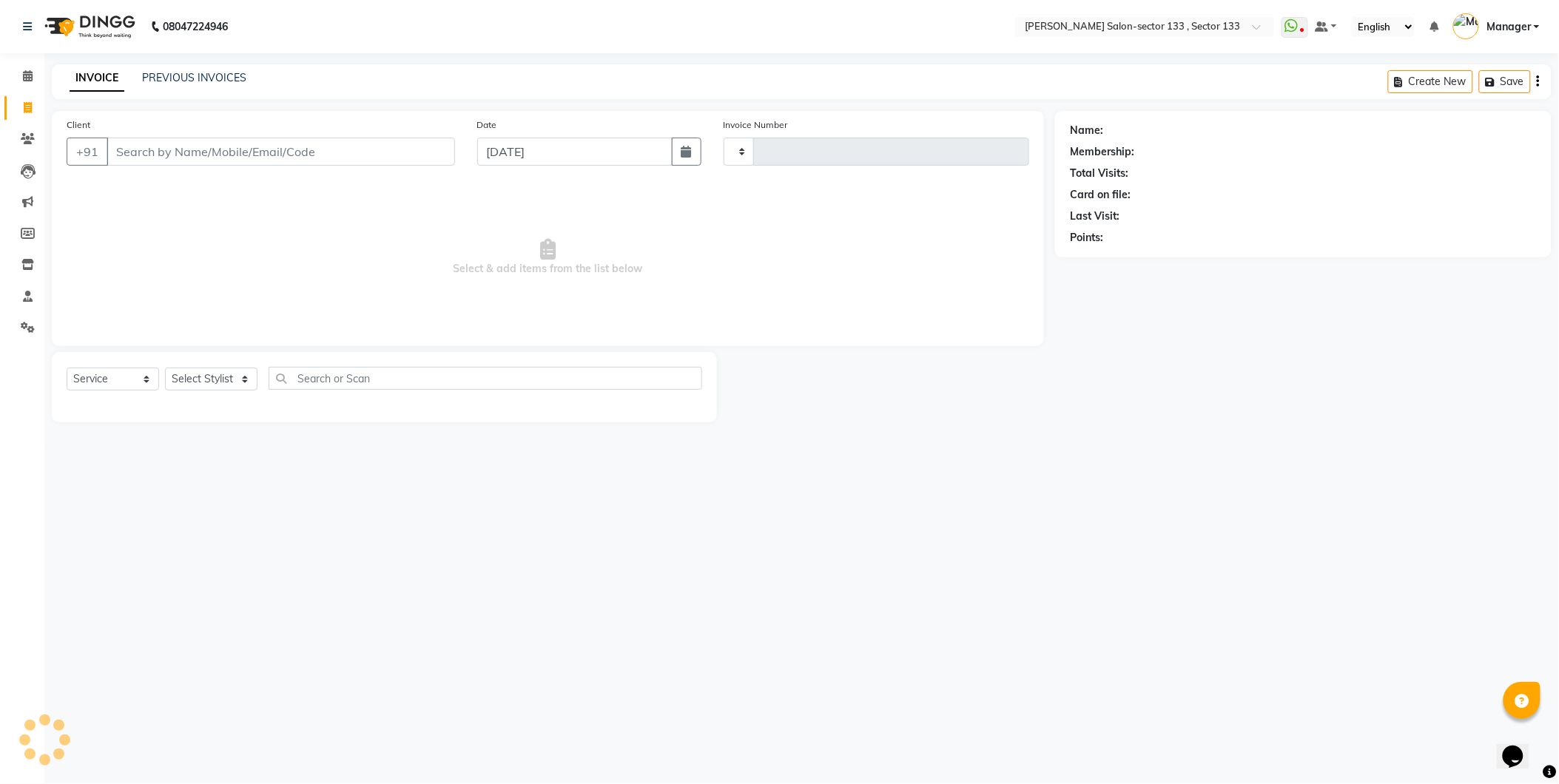
type input "1648"
select select "8302"
click at [174, 81] on link "PREVIOUS INVOICES" at bounding box center [194, 77] width 105 height 13
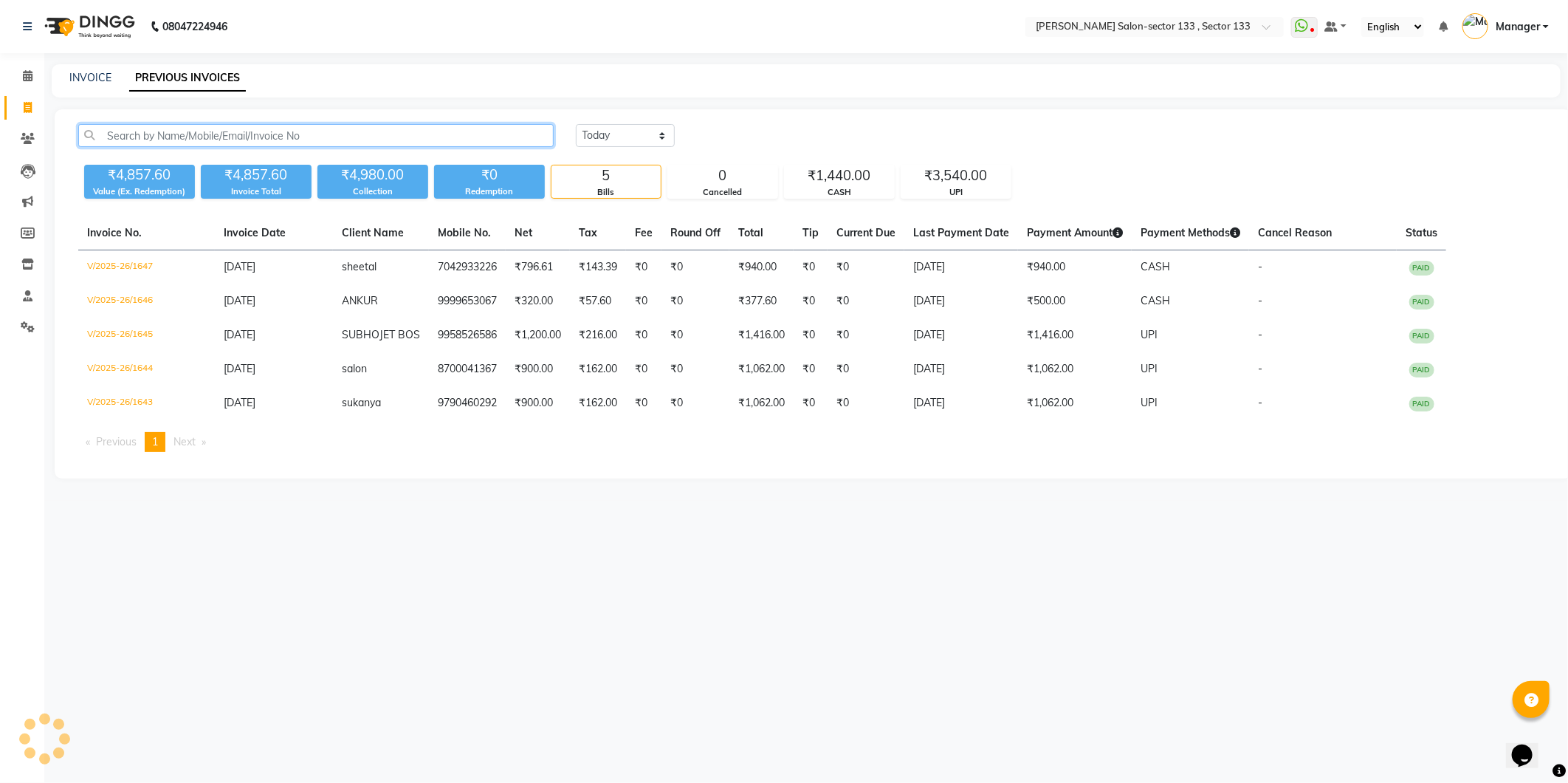
click at [210, 144] on input "text" at bounding box center [315, 136] width 475 height 23
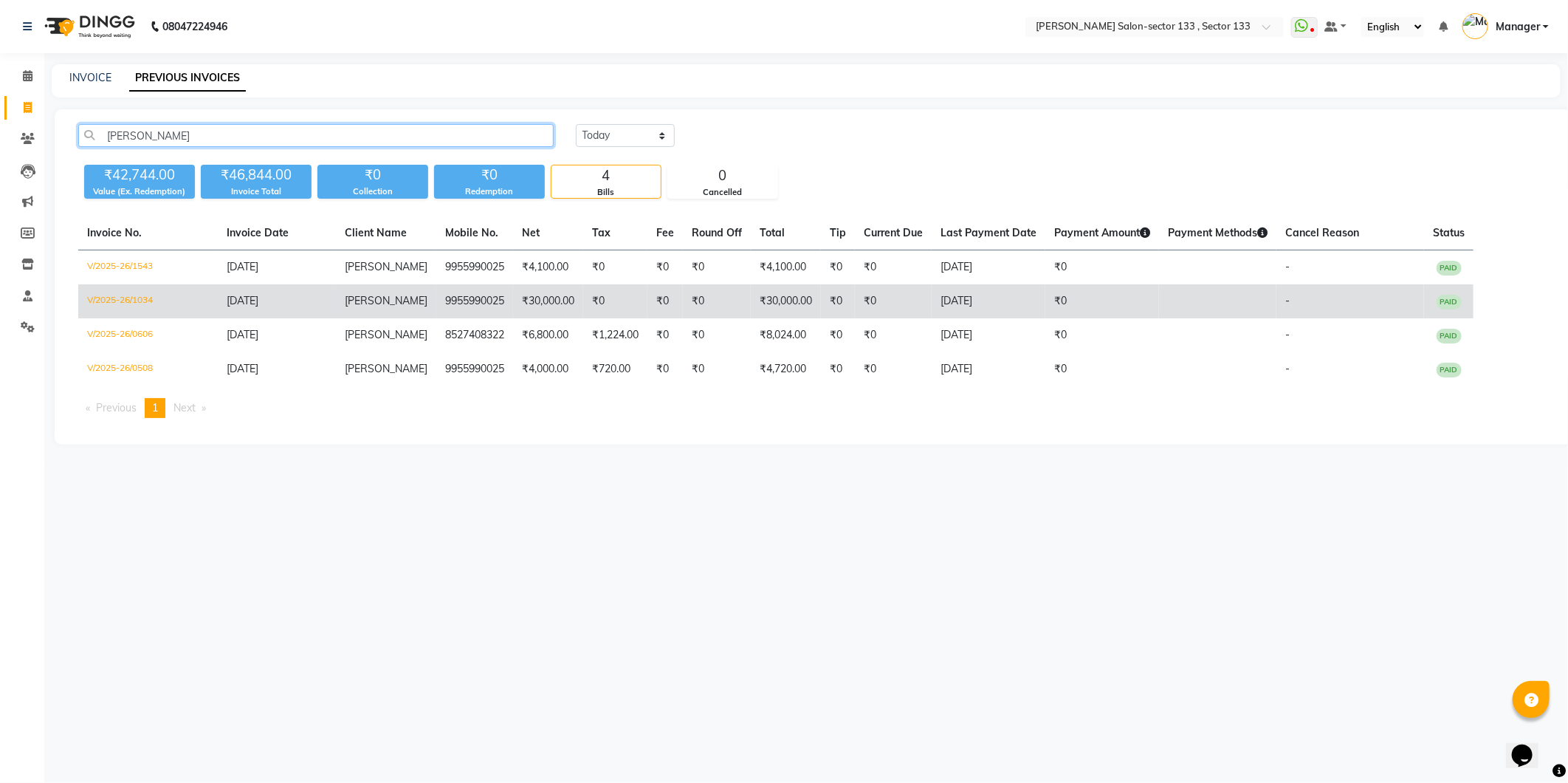
type input "[PERSON_NAME]"
click at [174, 299] on td "V/2025-26/1034" at bounding box center [148, 301] width 139 height 34
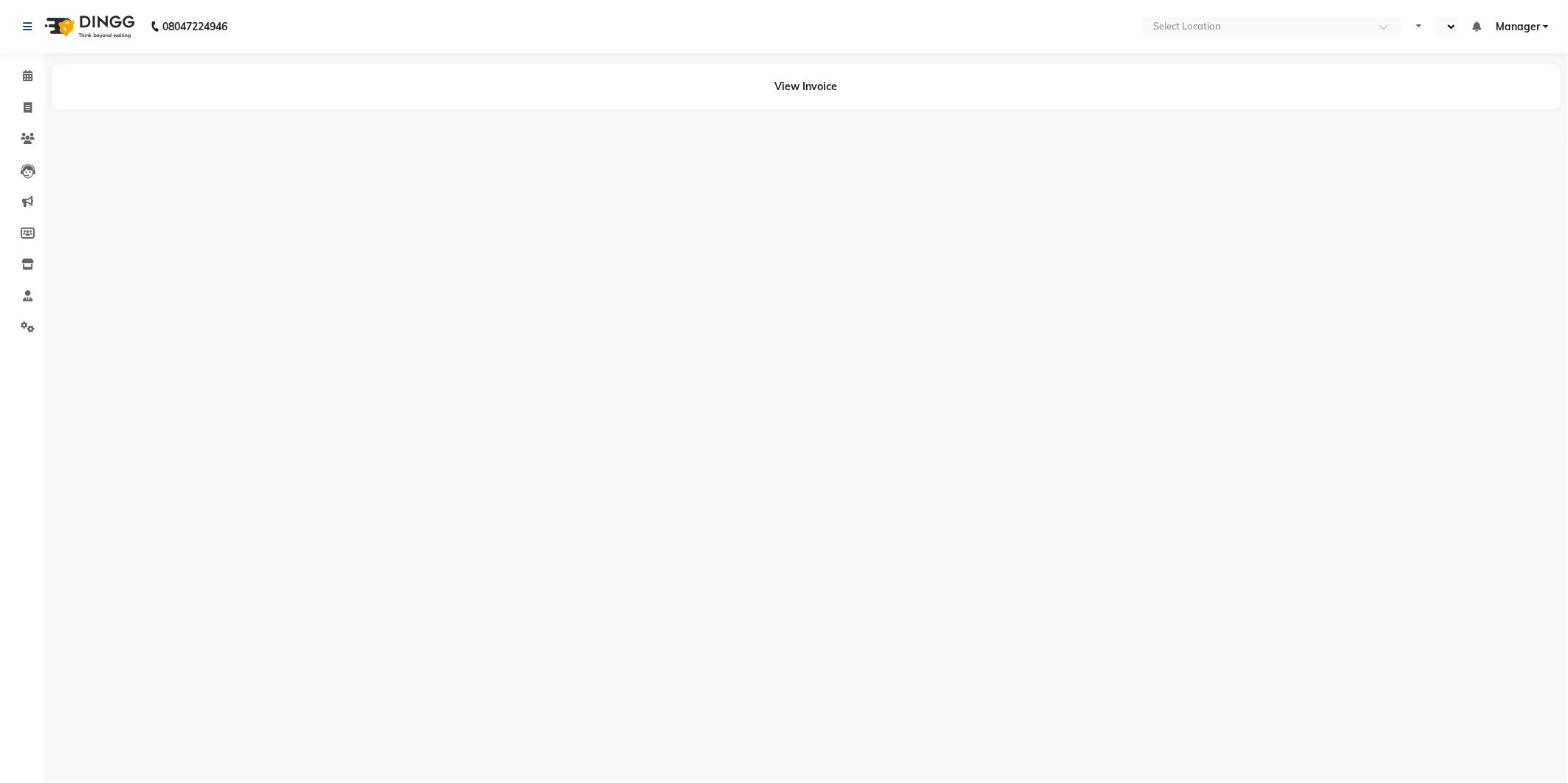
select select "en"
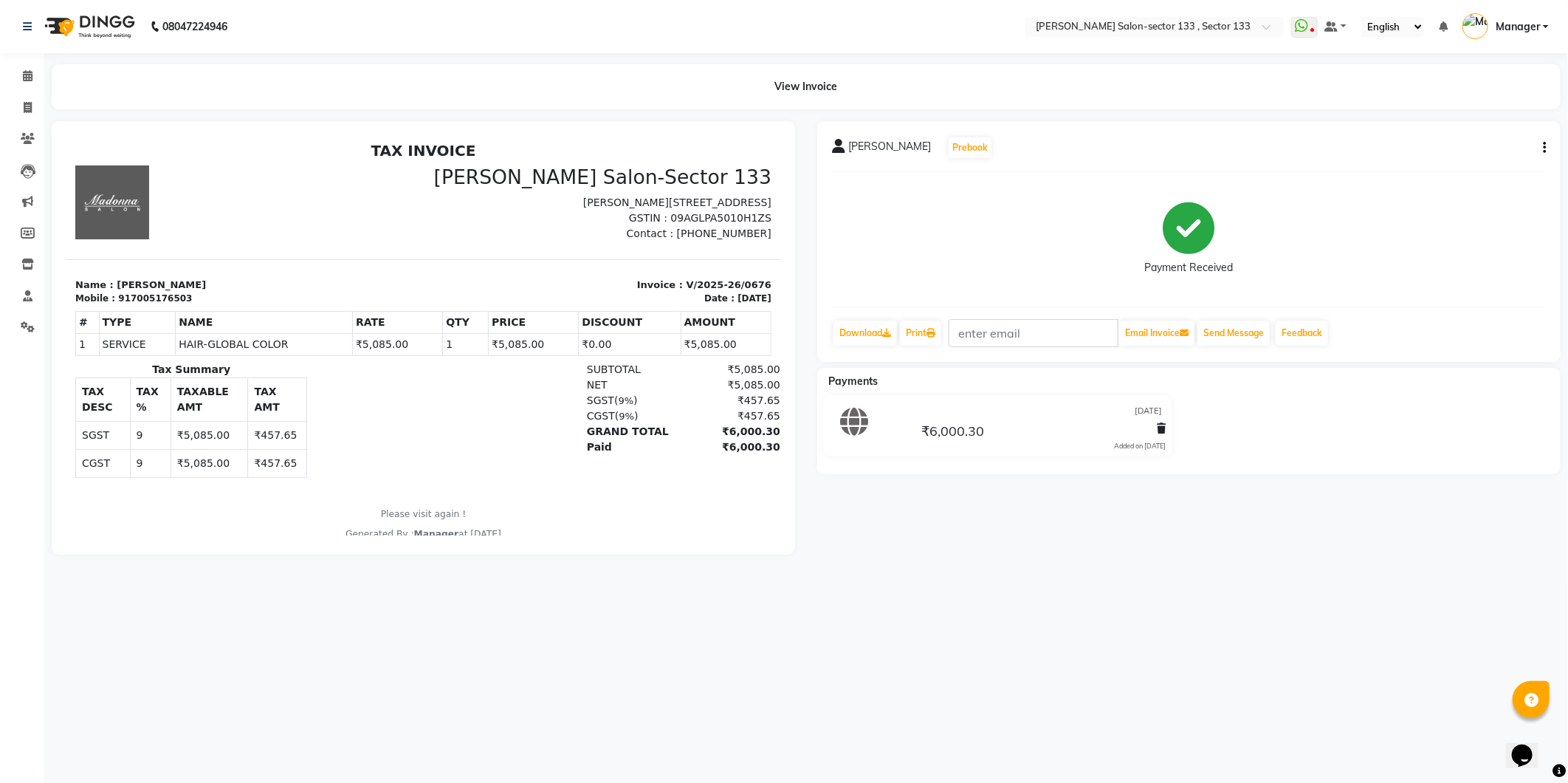
click at [879, 444] on div at bounding box center [863, 425] width 90 height 50
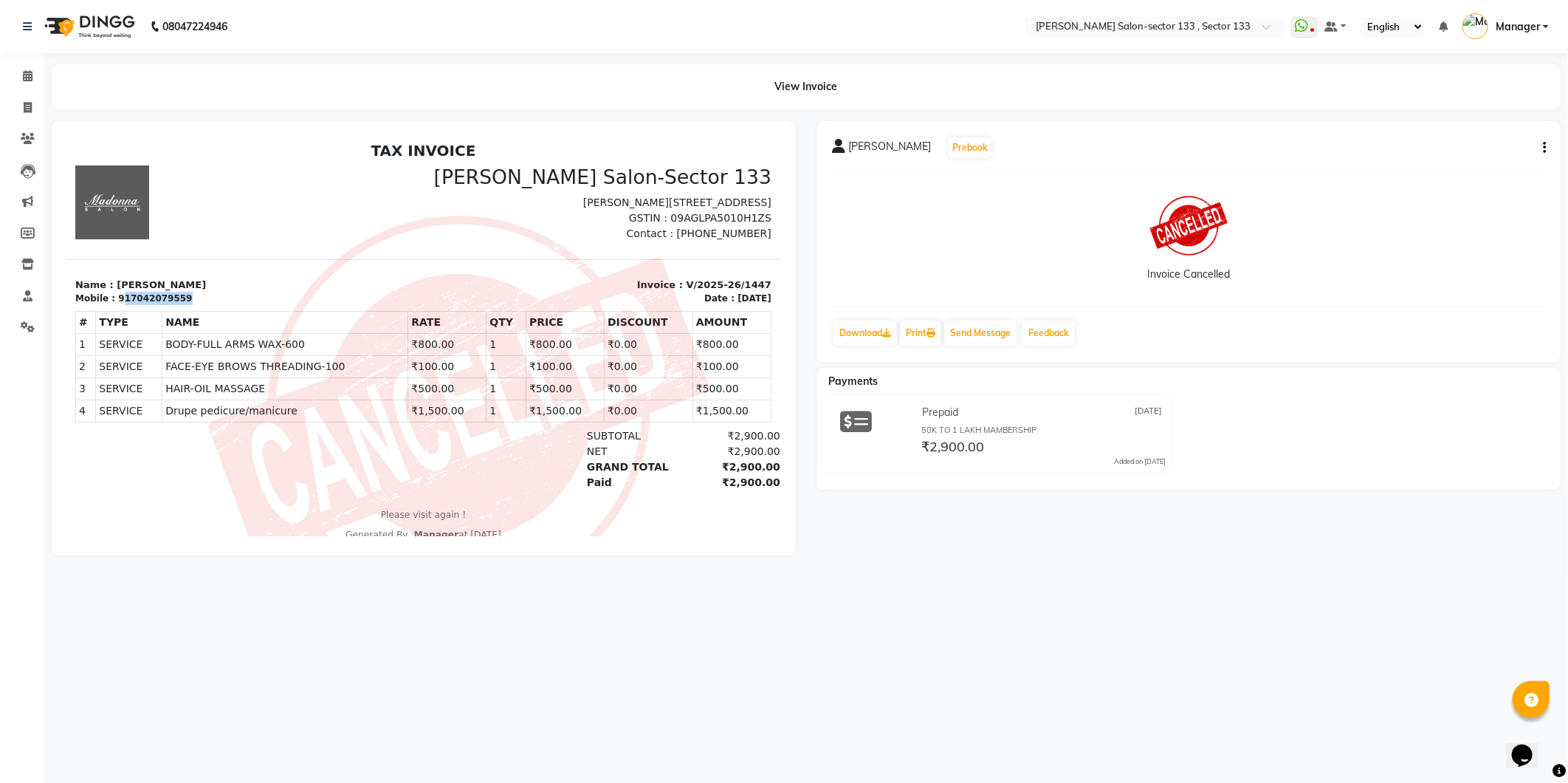
drag, startPoint x: 187, startPoint y: 299, endPoint x: 114, endPoint y: 299, distance: 73.0
click at [114, 299] on div "Mobile : 917042079559" at bounding box center [244, 297] width 340 height 13
copy div "17042079559"
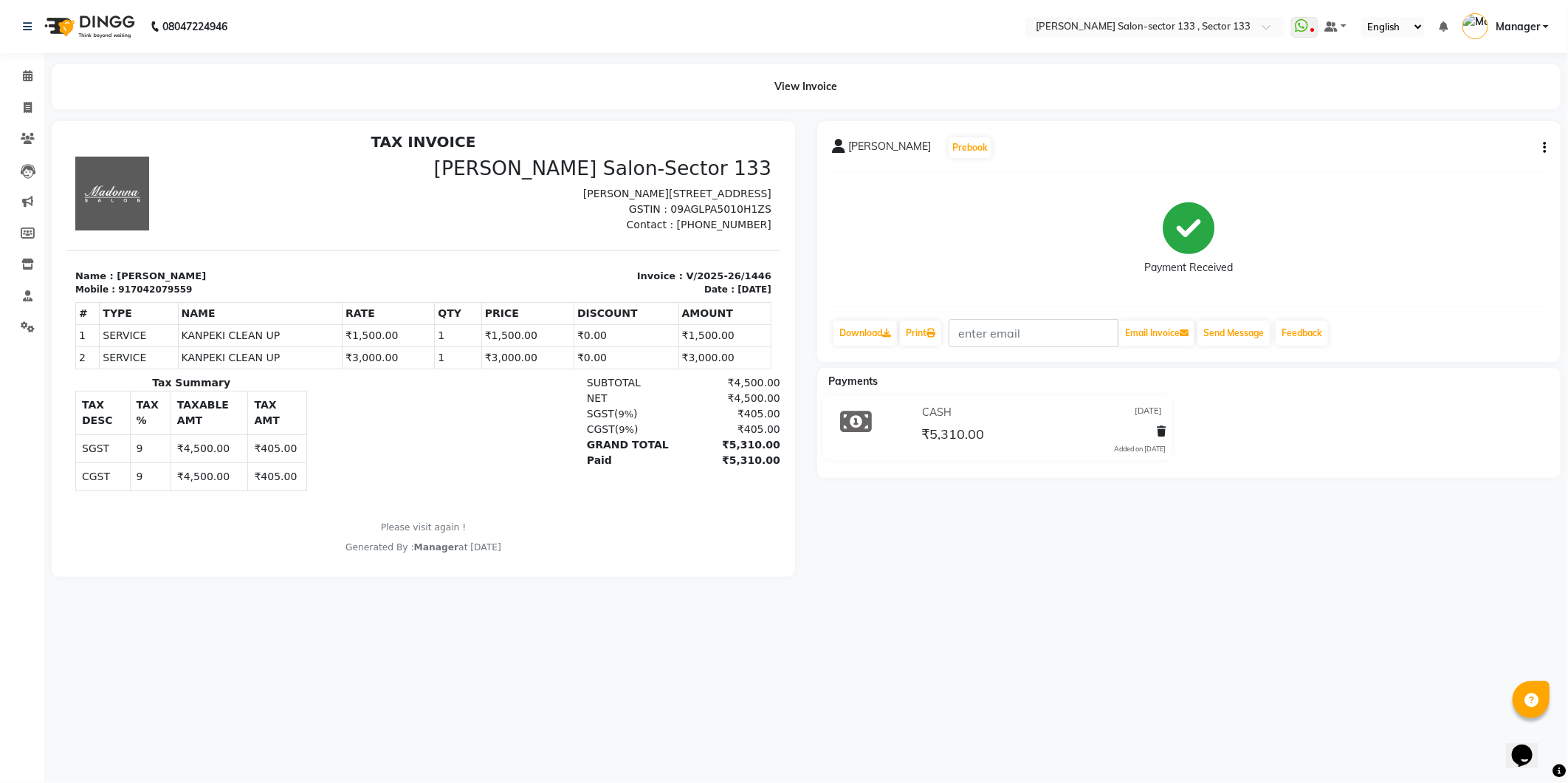
scroll to position [11, 0]
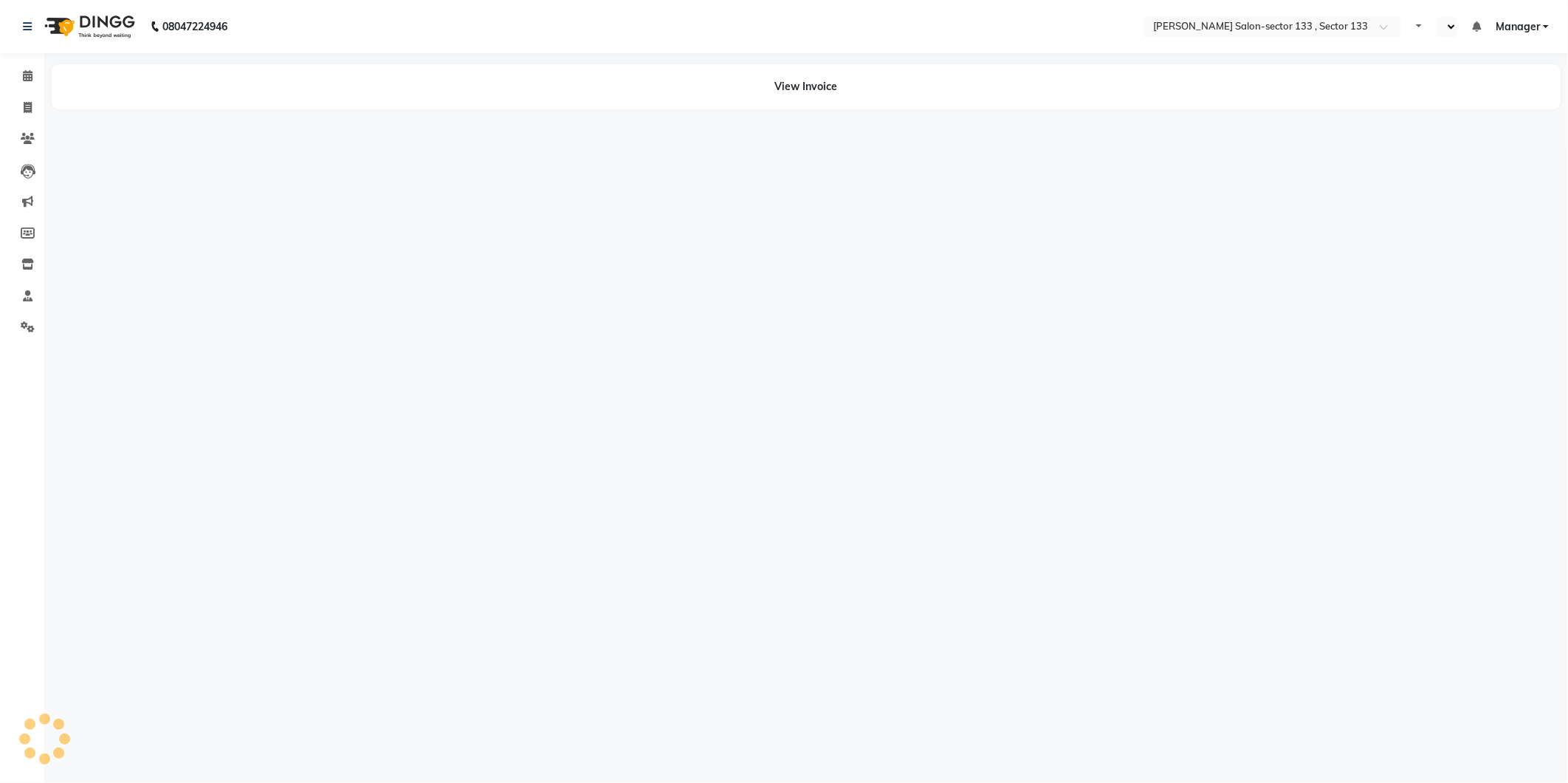
select select "en"
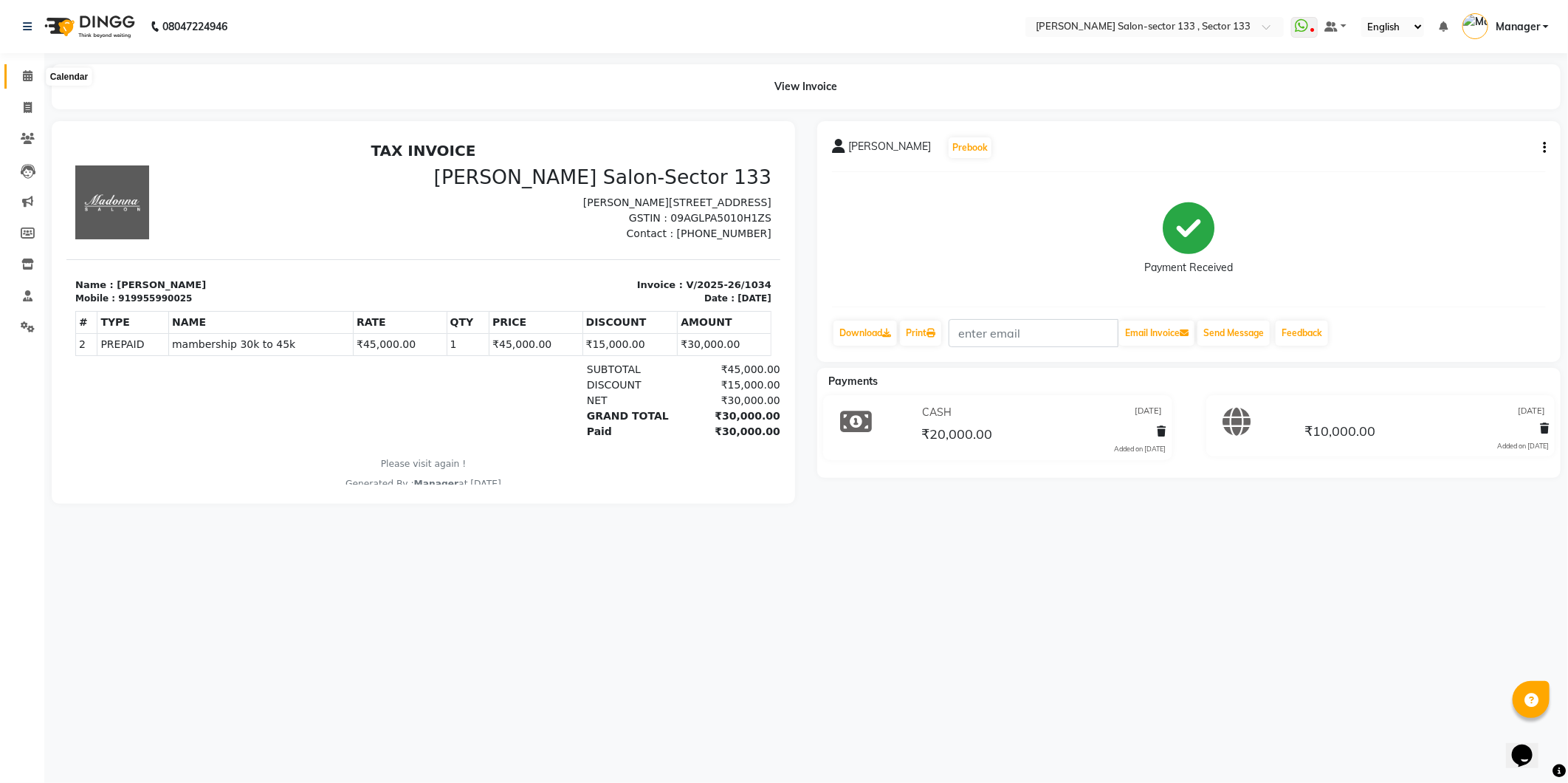
click at [23, 84] on span at bounding box center [27, 76] width 25 height 17
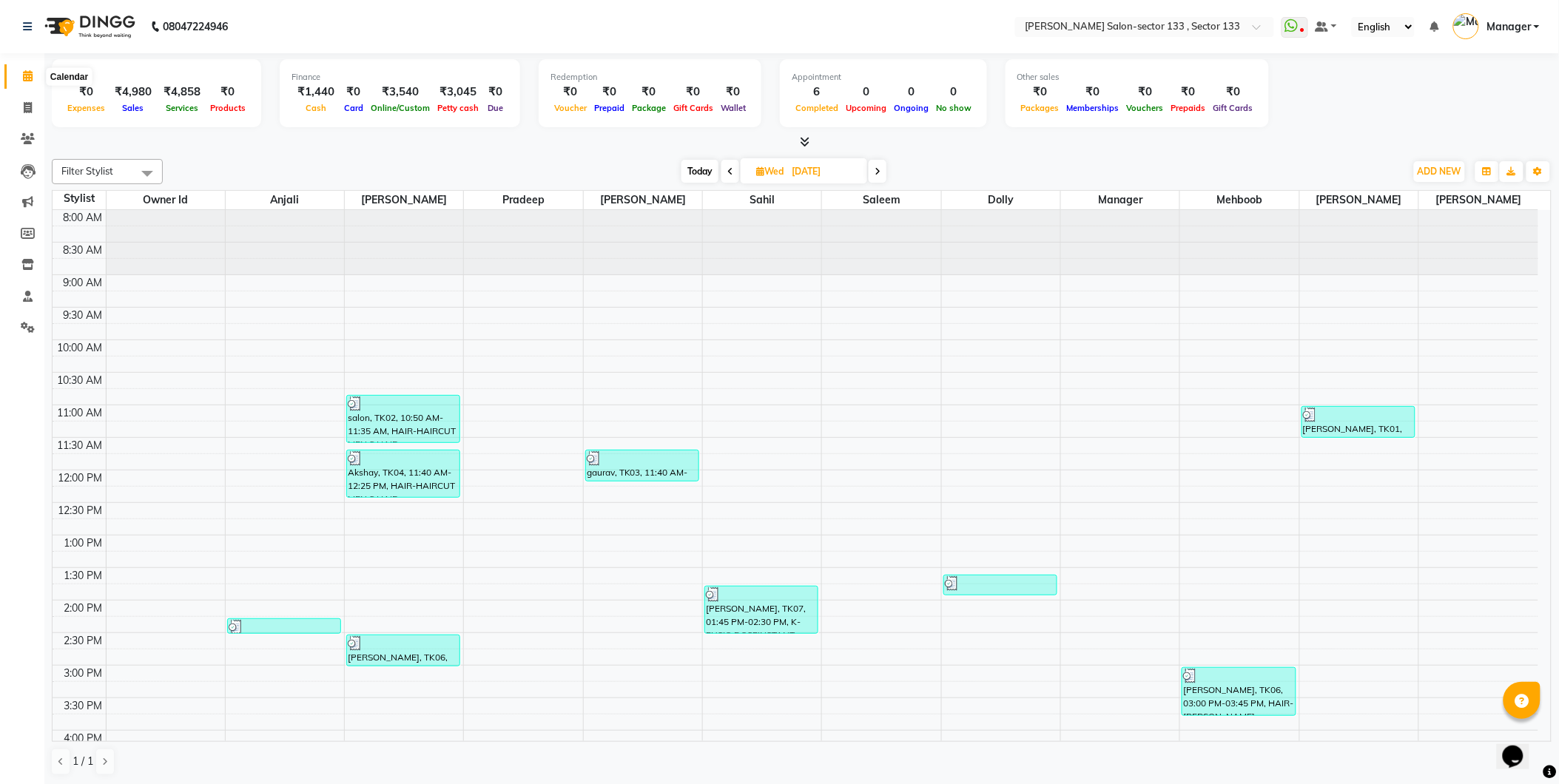
click at [29, 78] on icon at bounding box center [27, 76] width 9 height 11
click at [25, 83] on span at bounding box center [27, 76] width 25 height 17
click at [29, 327] on icon at bounding box center [27, 327] width 14 height 11
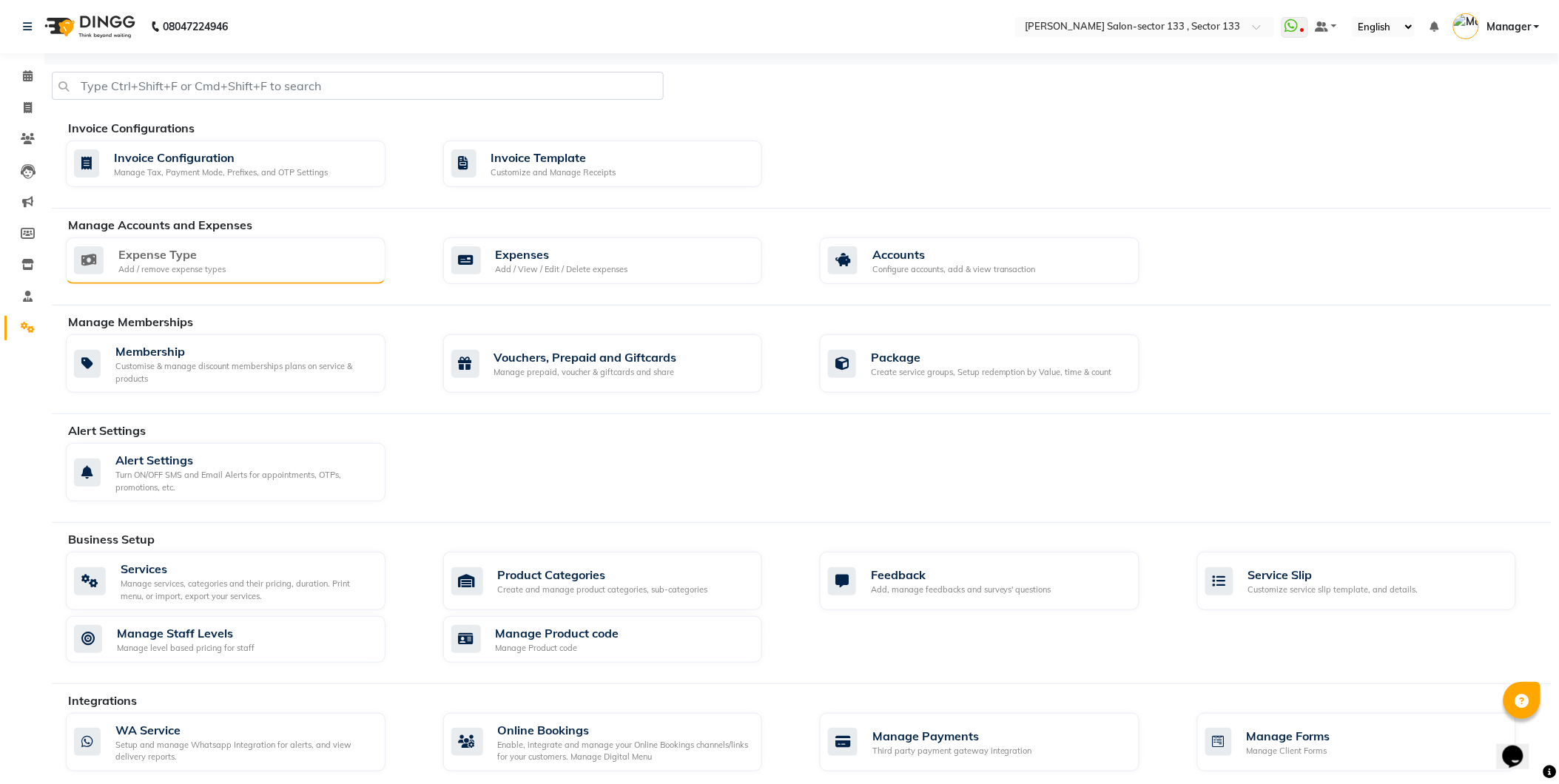
click at [319, 265] on div "Expense Type Add / remove expense types" at bounding box center [223, 261] width 300 height 30
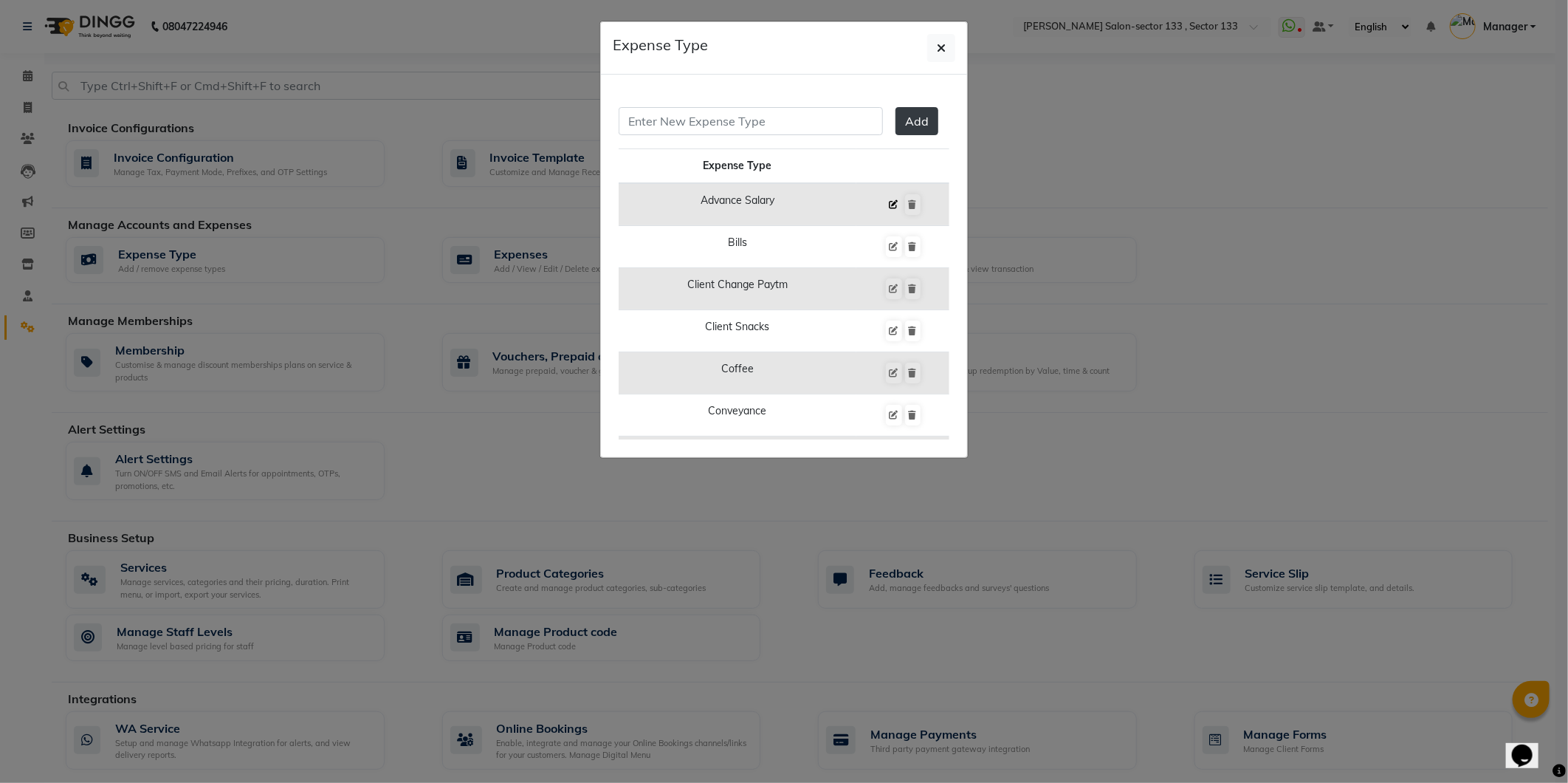
click at [890, 205] on icon at bounding box center [894, 204] width 8 height 8
type input "Advance Salary"
click at [866, 126] on button "Edit" at bounding box center [861, 121] width 40 height 28
click at [948, 55] on button "button" at bounding box center [942, 48] width 28 height 28
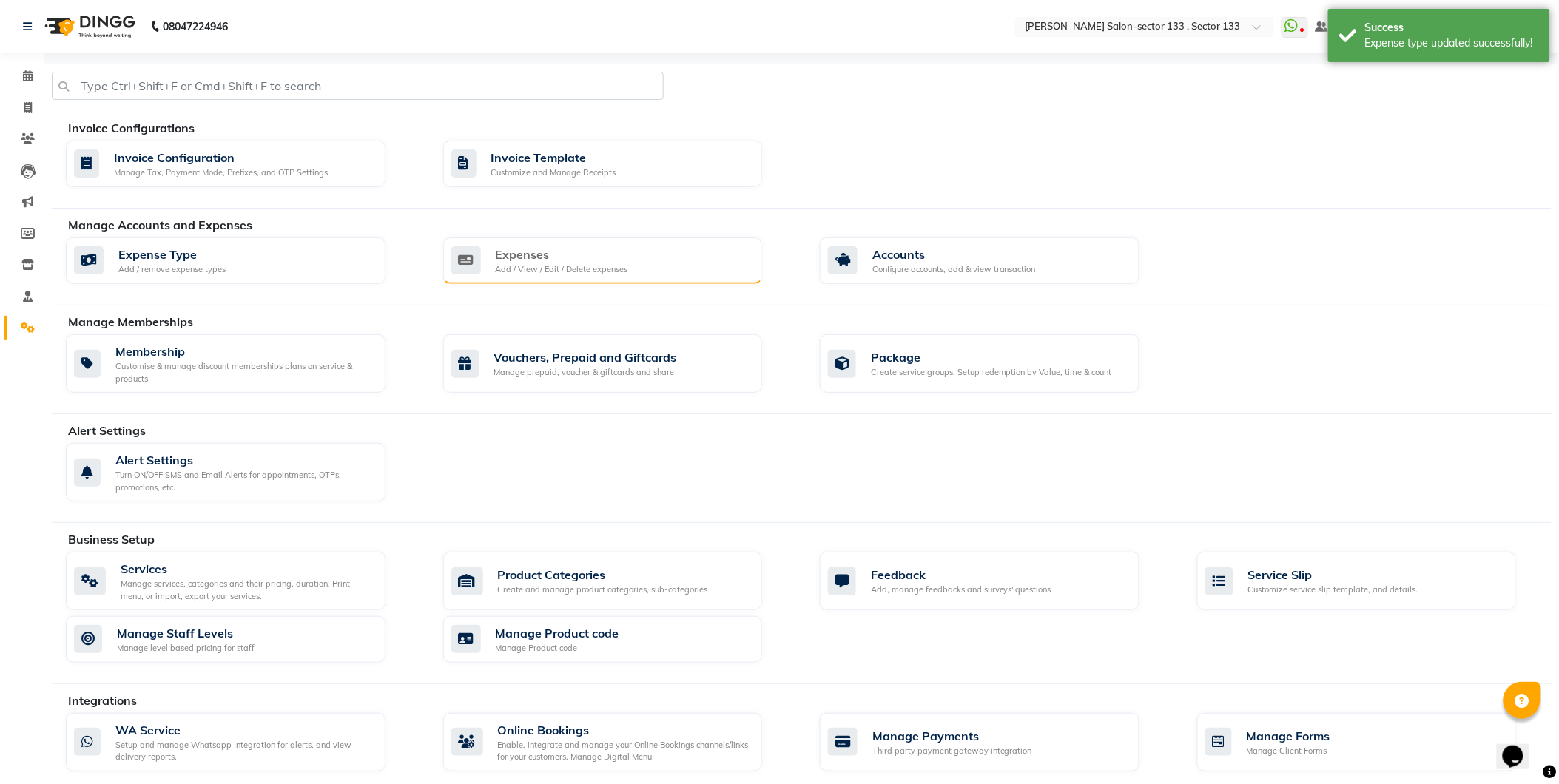
click at [668, 254] on div "Expenses Add / View / Edit / Delete expenses" at bounding box center [601, 261] width 300 height 30
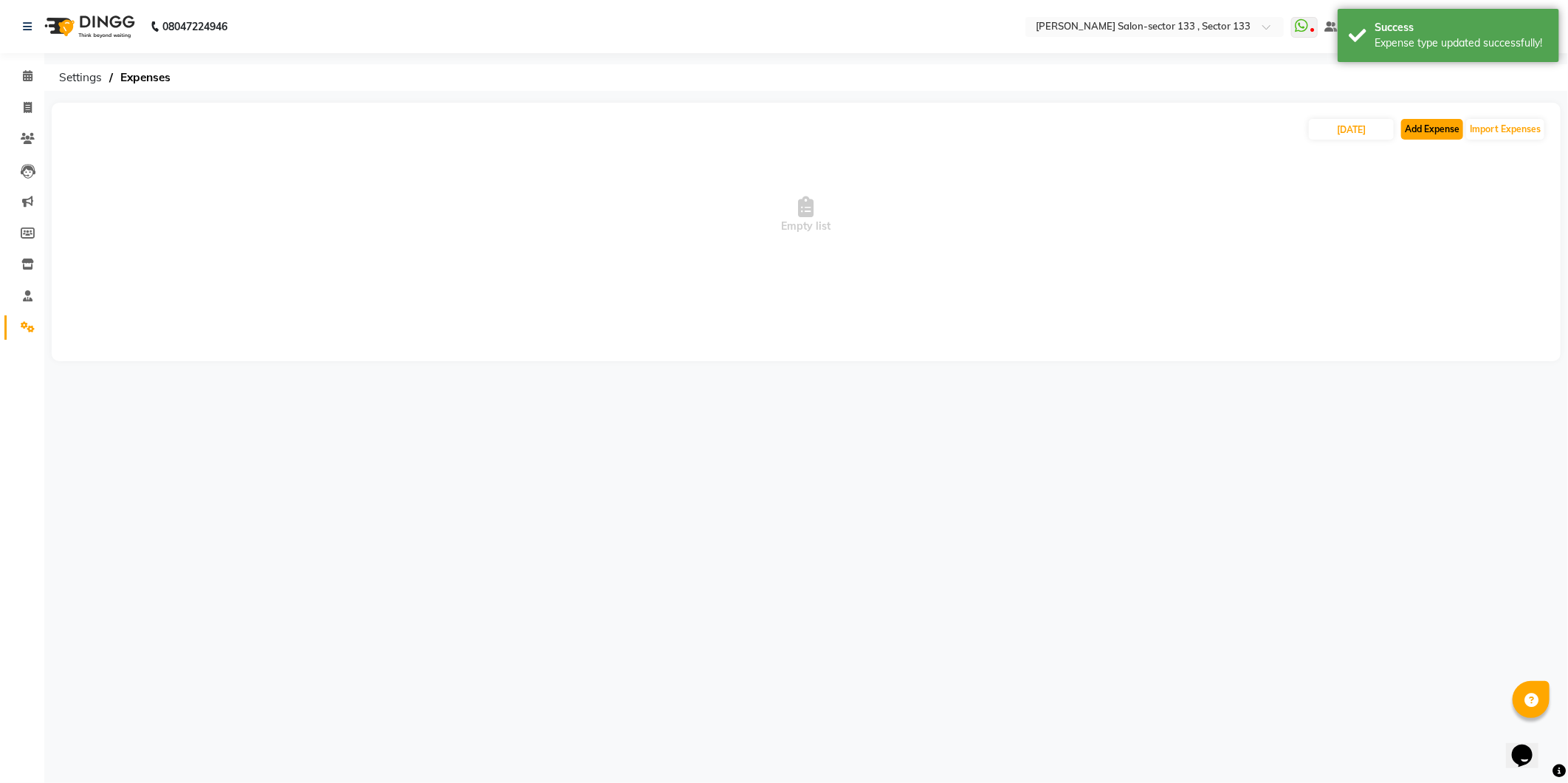
click at [1427, 128] on button "Add Expense" at bounding box center [1433, 129] width 62 height 21
select select "1"
select select "7429"
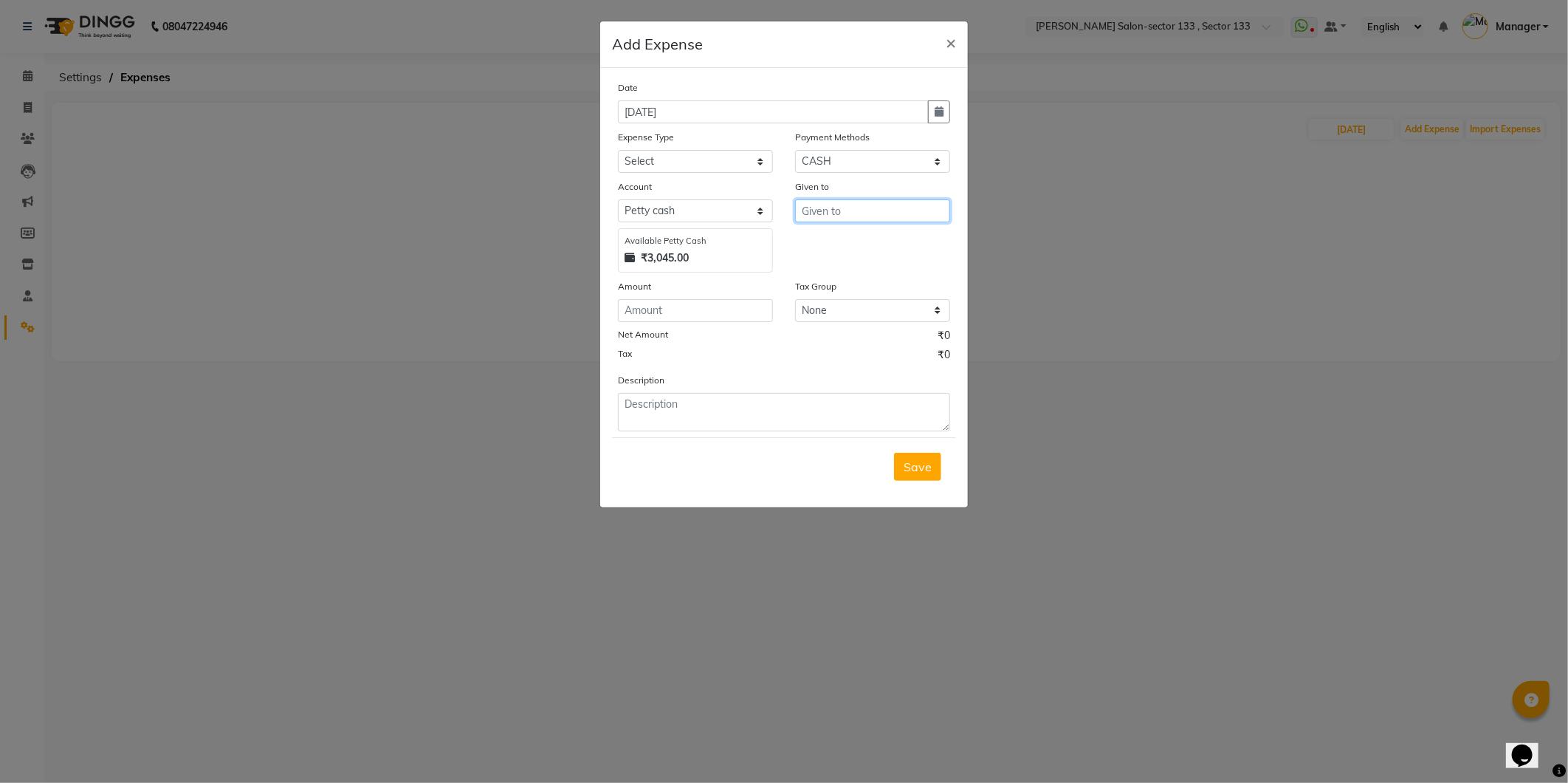
click at [821, 208] on input "text" at bounding box center [872, 211] width 155 height 23
click at [825, 314] on select "None GST" at bounding box center [872, 311] width 155 height 23
click at [713, 320] on input "number" at bounding box center [695, 311] width 155 height 23
click at [761, 216] on select "Select Petty cash Default account" at bounding box center [695, 211] width 155 height 23
click at [756, 174] on div "Date 04-09-2025 Expense Type Select Advance Salary BILLS client change paytm Cl…" at bounding box center [784, 256] width 332 height 352
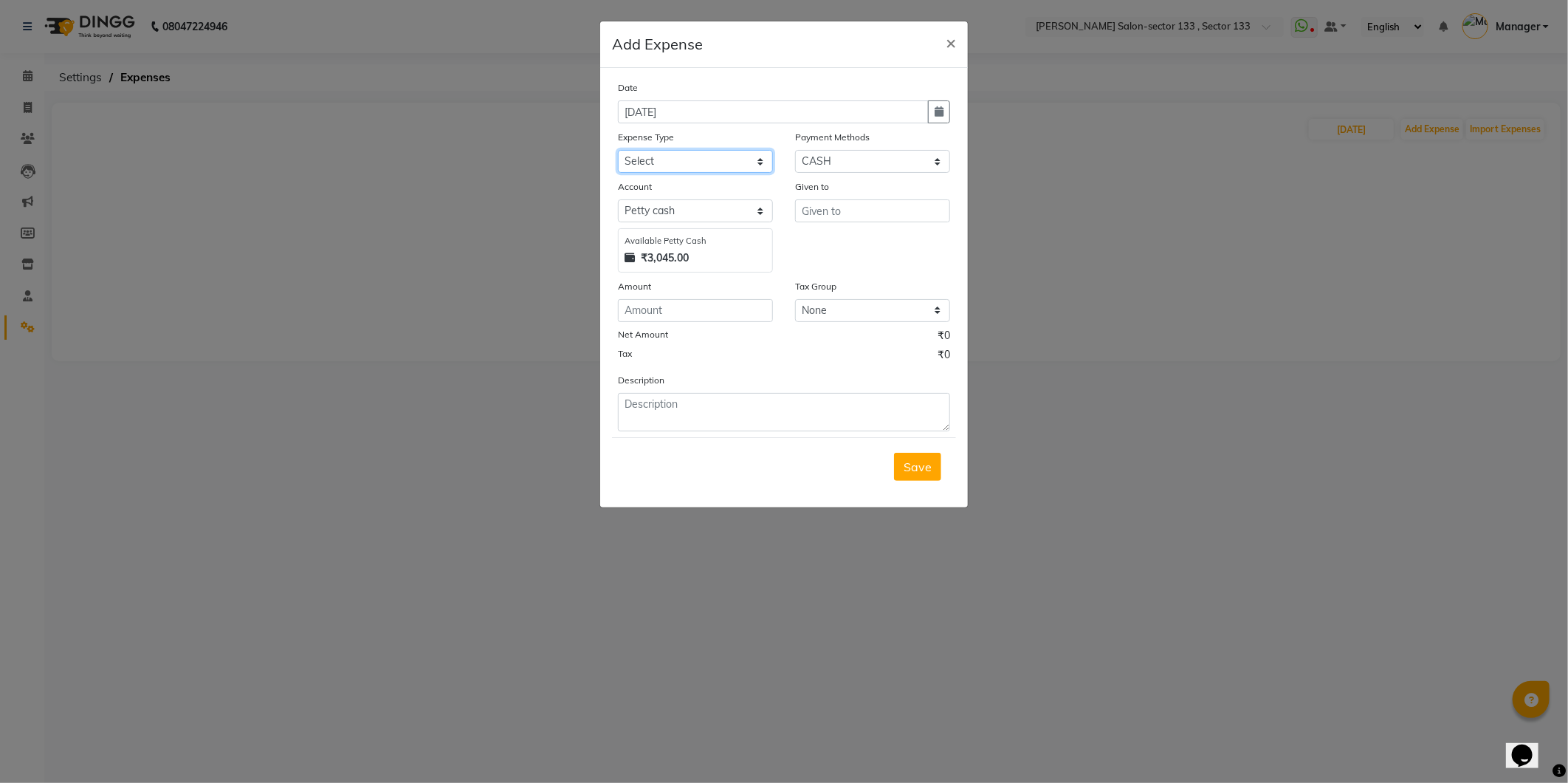
click at [756, 167] on select "Select Advance Salary BILLS client change paytm Client Snacks Coffee CONVEYANCE…" at bounding box center [695, 161] width 155 height 23
select select "15145"
click at [618, 150] on select "Select Advance Salary BILLS client change paytm Client Snacks Coffee CONVEYANCE…" at bounding box center [695, 161] width 155 height 23
click at [842, 161] on select "Select Wallet CARD CASH Complimentary Prepaid UPI Points" at bounding box center [872, 161] width 155 height 23
click at [834, 160] on select "Select Wallet CARD CASH Complimentary Prepaid UPI Points" at bounding box center [872, 161] width 155 height 23
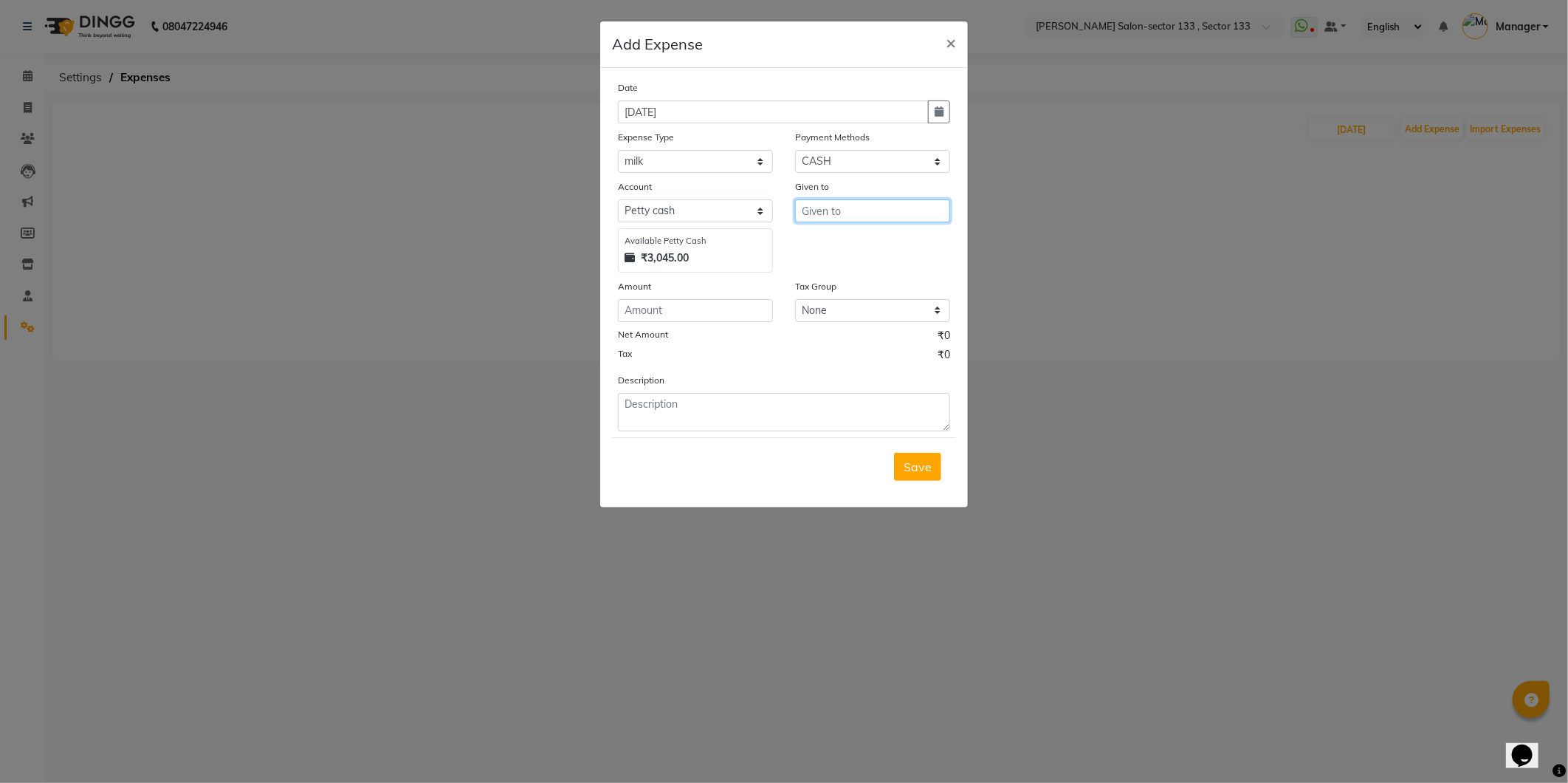
click at [876, 216] on input "text" at bounding box center [872, 211] width 155 height 23
type input "a"
type input "tarak"
click at [689, 304] on input "number" at bounding box center [695, 311] width 155 height 23
click at [850, 317] on select "None GST" at bounding box center [872, 311] width 155 height 23
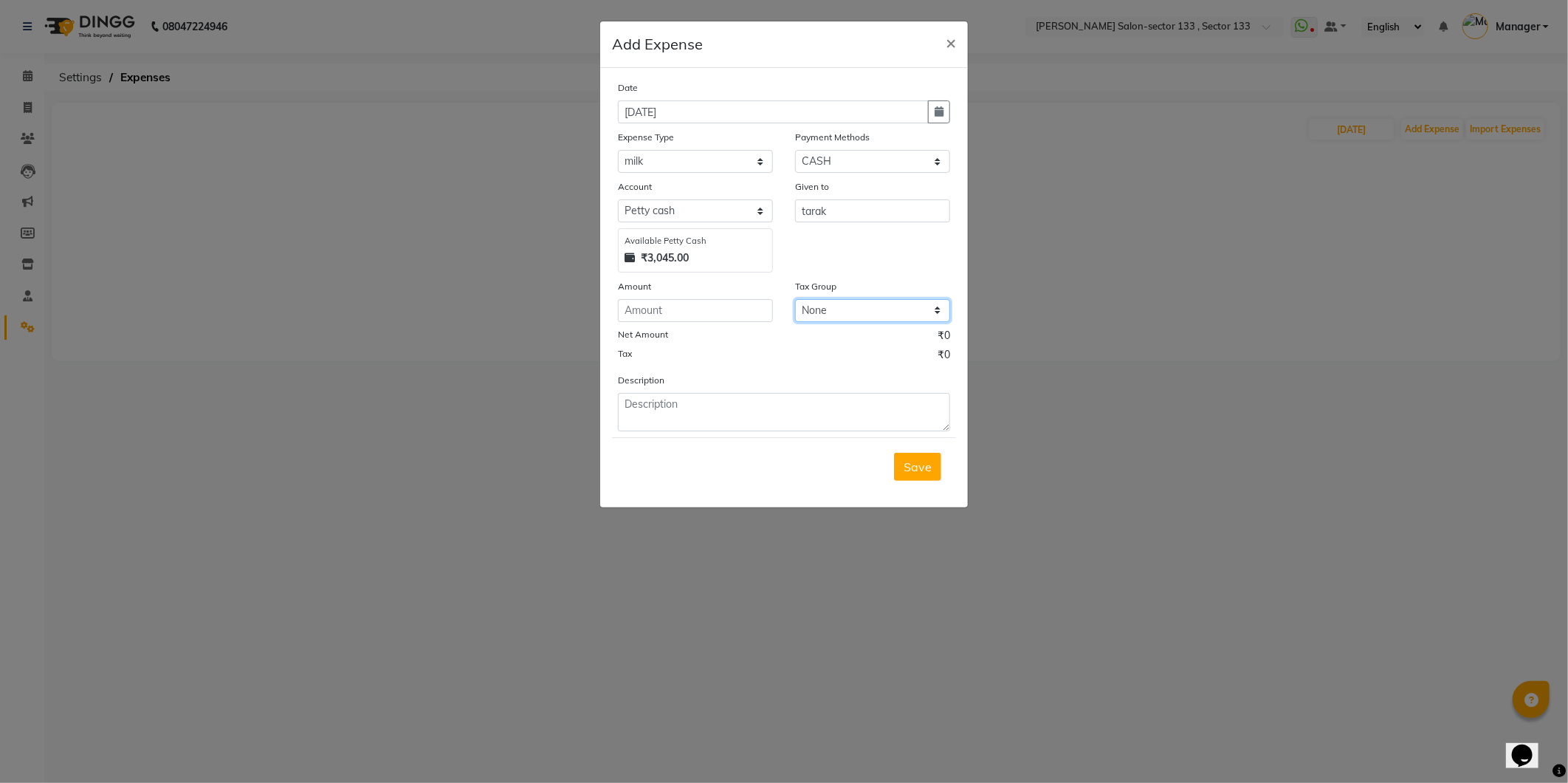
click at [795, 300] on select "None GST" at bounding box center [872, 311] width 155 height 23
click at [838, 304] on select "None GST" at bounding box center [872, 311] width 155 height 23
click at [698, 312] on input "number" at bounding box center [695, 311] width 155 height 23
type input "5"
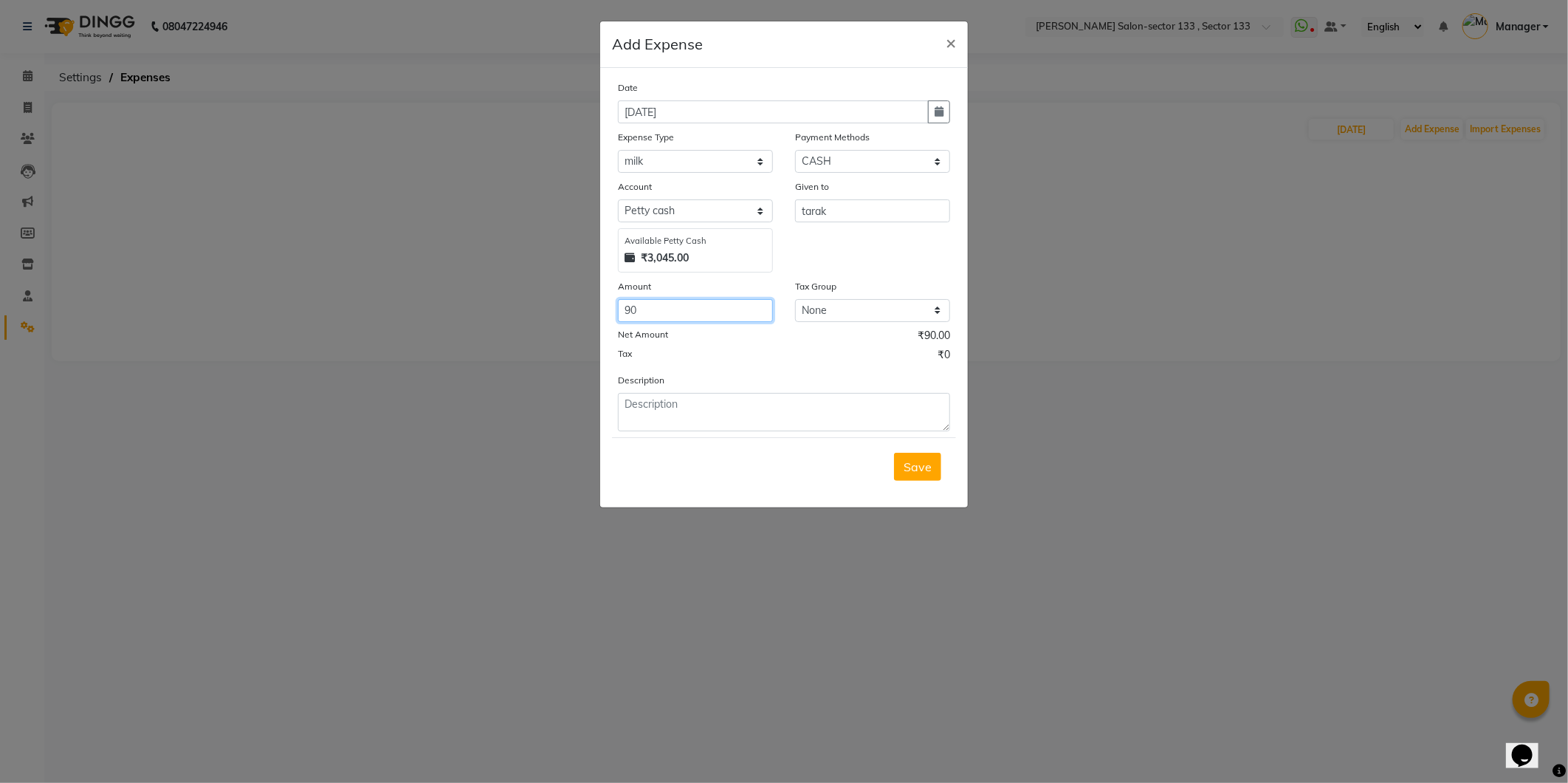
type input "90"
click at [710, 408] on textarea at bounding box center [784, 412] width 332 height 39
click at [921, 475] on button "Save" at bounding box center [917, 467] width 47 height 28
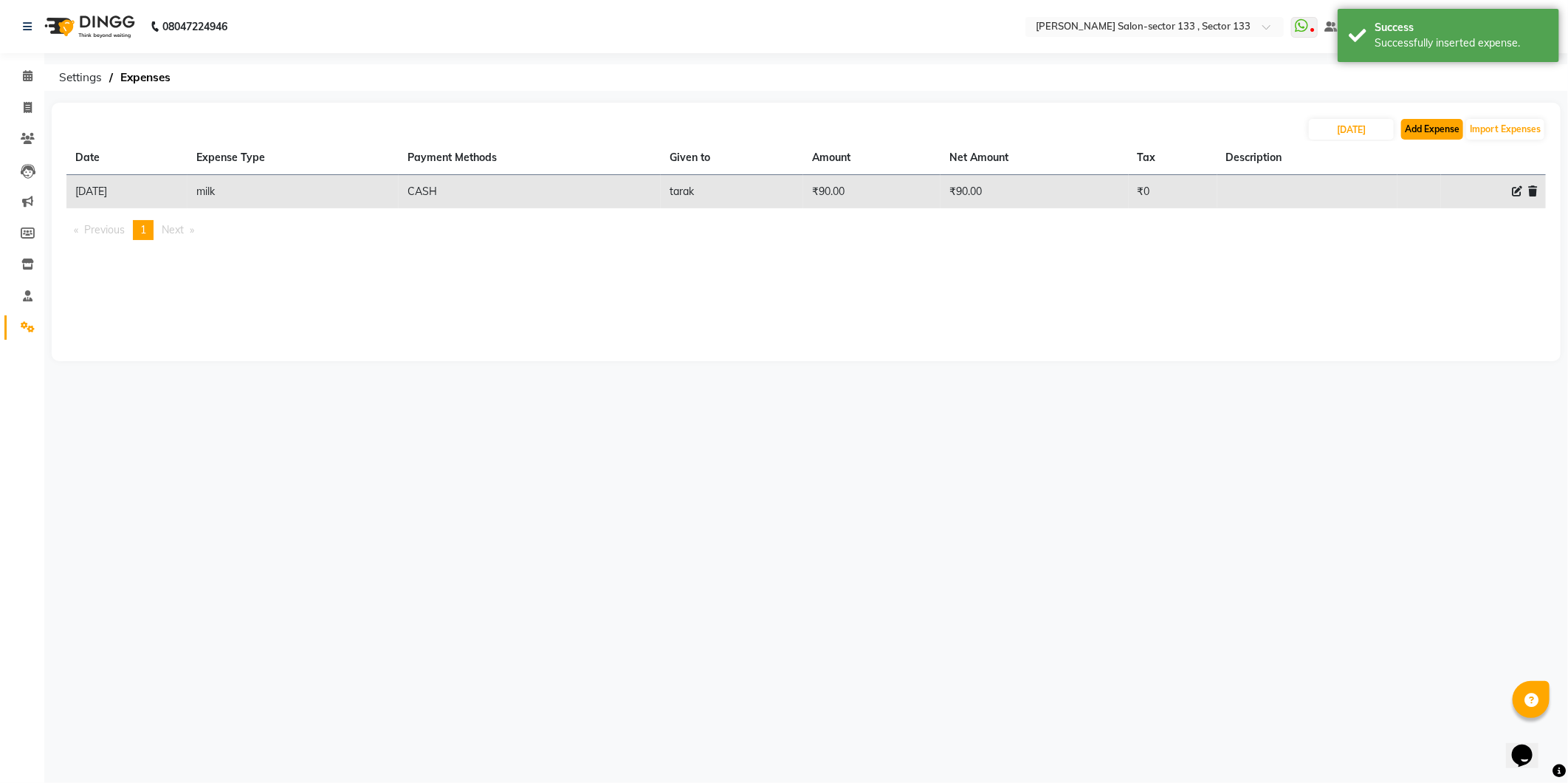
click at [1425, 129] on button "Add Expense" at bounding box center [1433, 129] width 62 height 21
select select "1"
select select "7429"
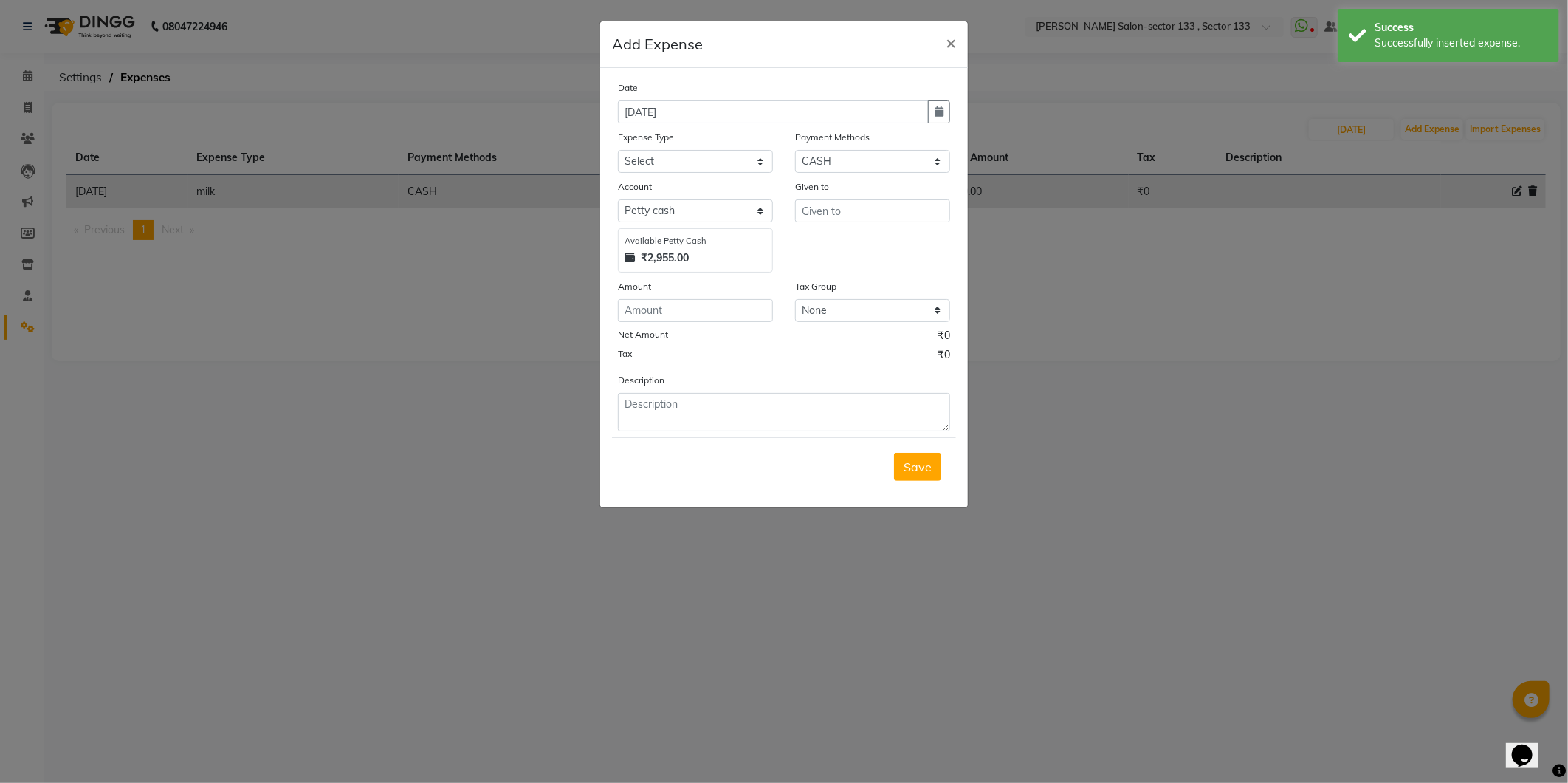
click at [714, 146] on div "Expense Type" at bounding box center [695, 139] width 155 height 21
click at [712, 163] on select "Select Advance Salary BILLS client change paytm Client Snacks Coffee CONVEYANCE…" at bounding box center [695, 161] width 155 height 23
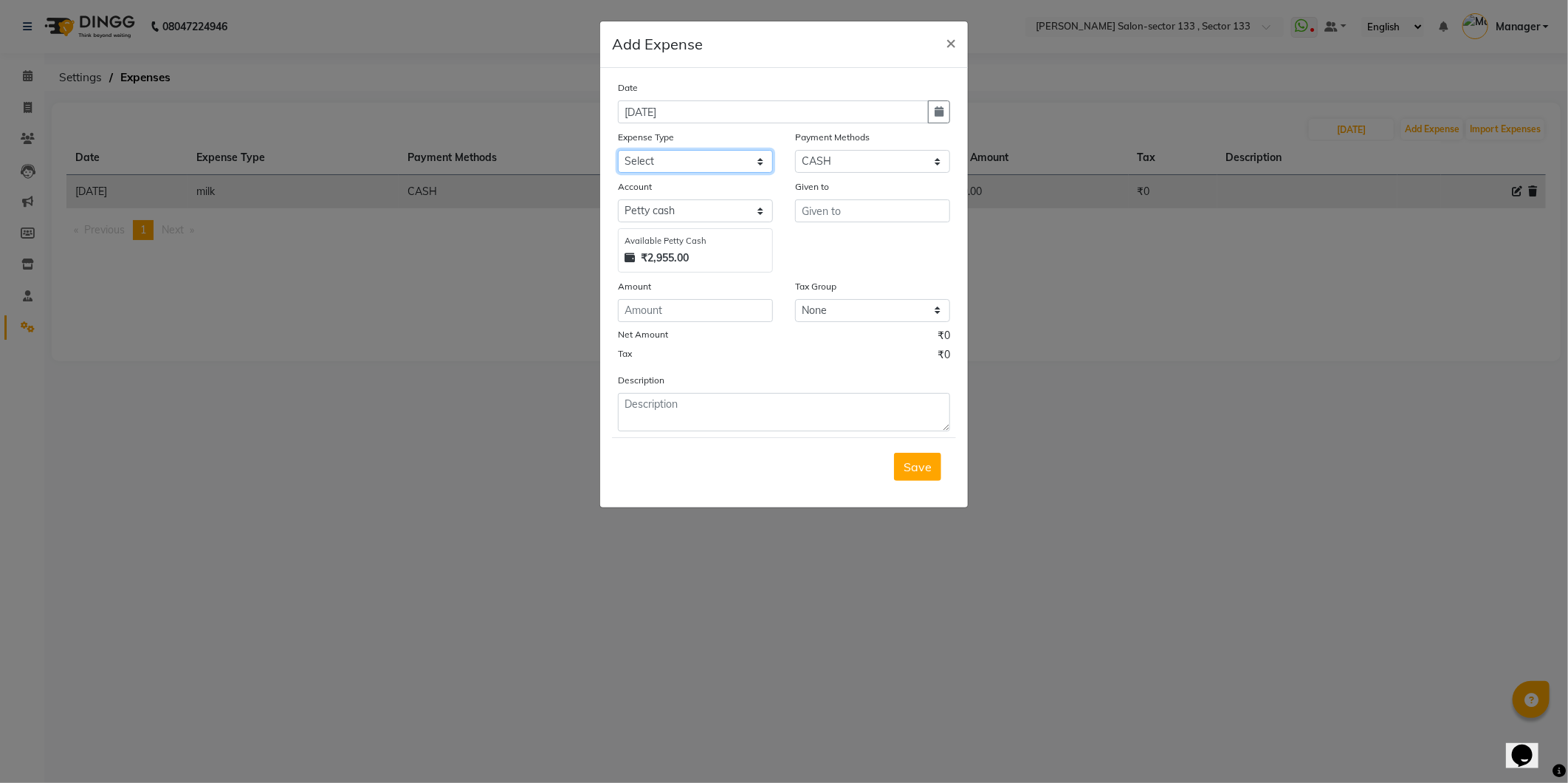
select select "12172"
click at [618, 150] on select "Select Advance Salary BILLS client change paytm Client Snacks Coffee CONVEYANCE…" at bounding box center [695, 161] width 155 height 23
click at [699, 215] on select "Select Petty cash Default account" at bounding box center [695, 211] width 155 height 23
click at [815, 213] on input "text" at bounding box center [872, 211] width 155 height 23
click at [872, 236] on button "[PERSON_NAME]" at bounding box center [863, 242] width 135 height 24
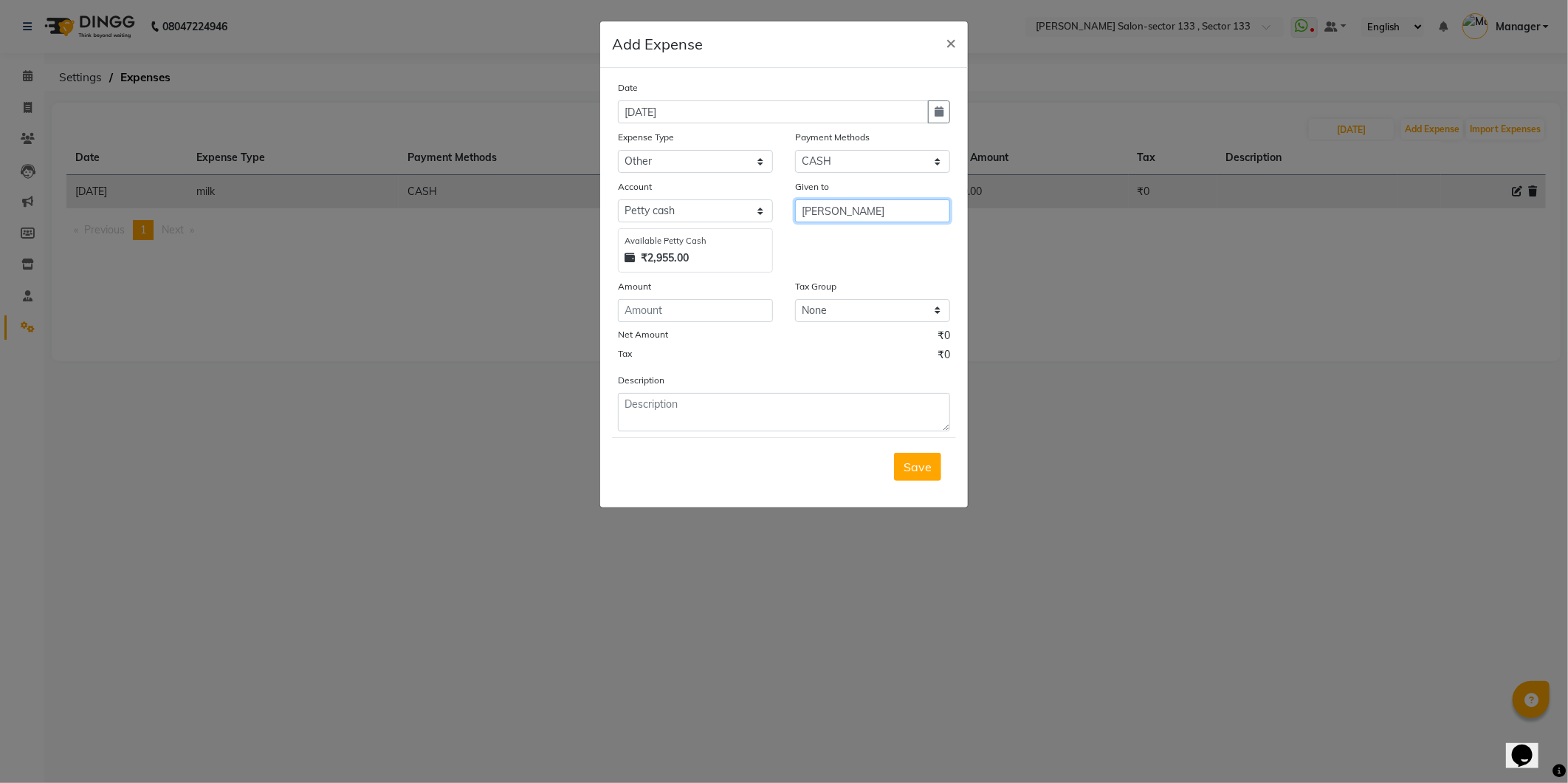
type input "[PERSON_NAME]"
click at [677, 315] on input "number" at bounding box center [695, 311] width 155 height 23
type input "420"
click at [777, 414] on textarea at bounding box center [784, 412] width 332 height 39
type textarea "client water bottle"
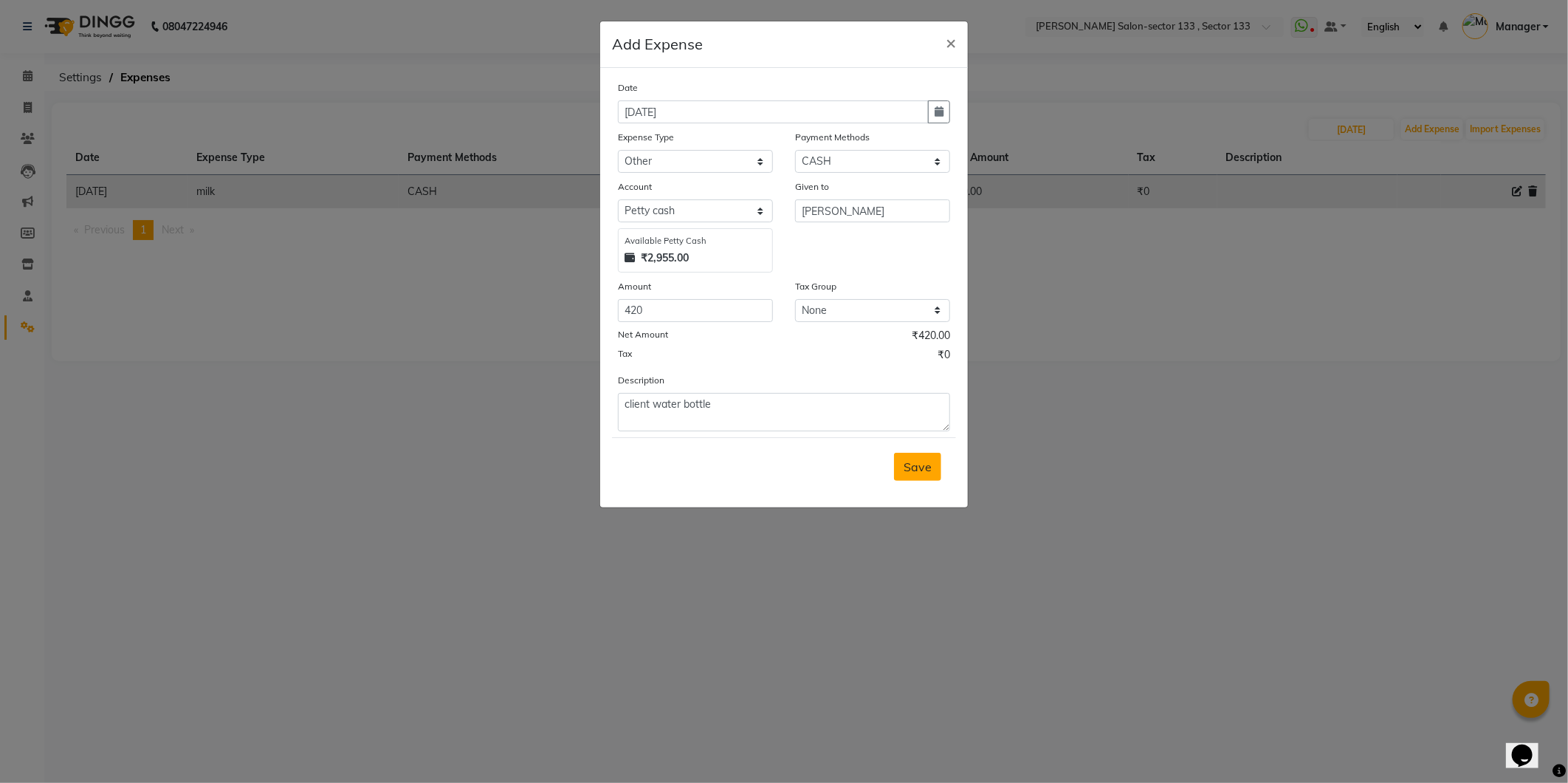
click at [916, 468] on span "Save" at bounding box center [918, 467] width 28 height 15
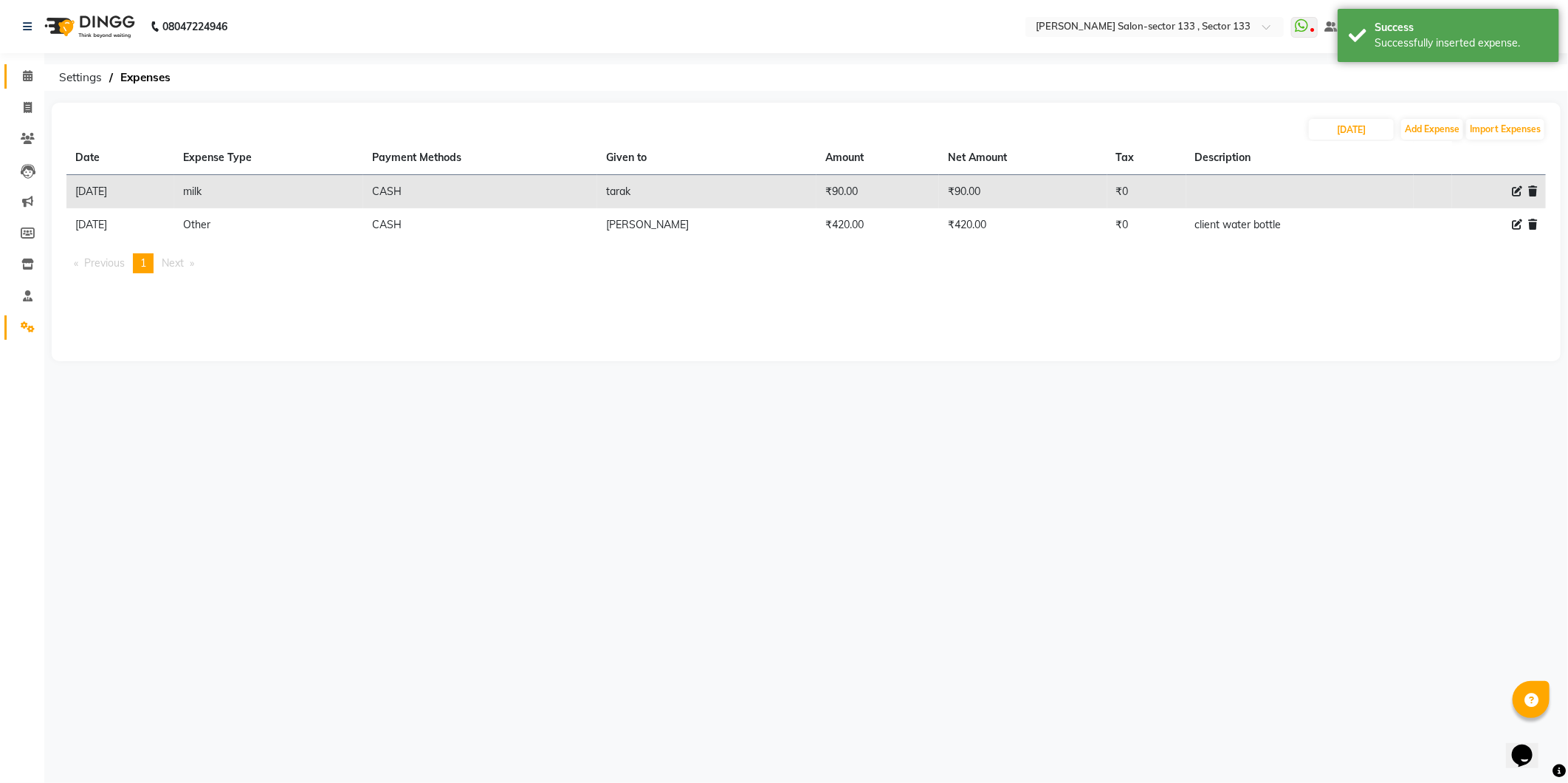
click at [24, 86] on link "Calendar" at bounding box center [23, 76] width 36 height 24
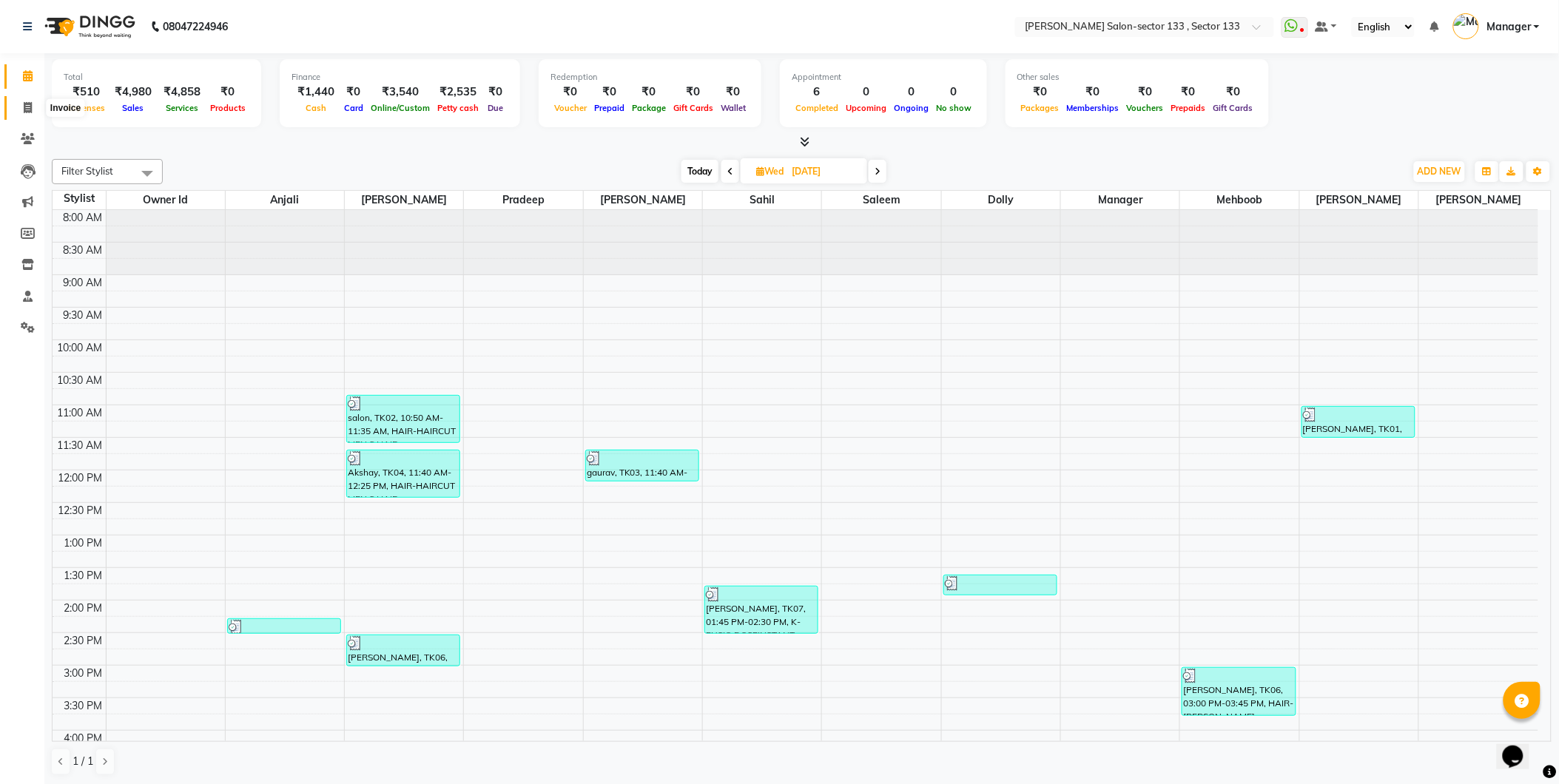
click at [30, 107] on icon at bounding box center [27, 107] width 8 height 11
select select "service"
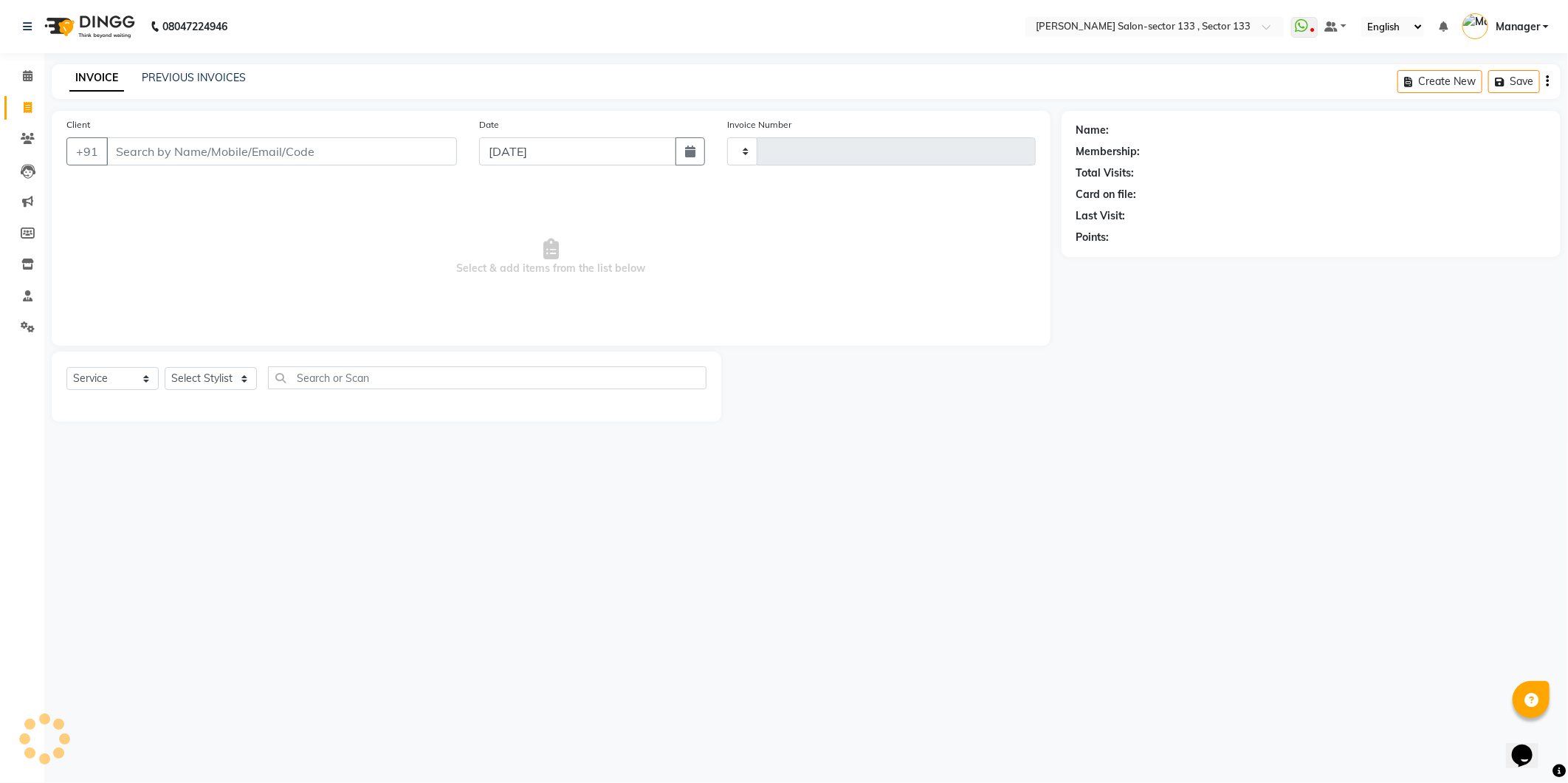
type input "1648"
select select "8302"
click at [184, 72] on link "PREVIOUS INVOICES" at bounding box center [194, 77] width 104 height 13
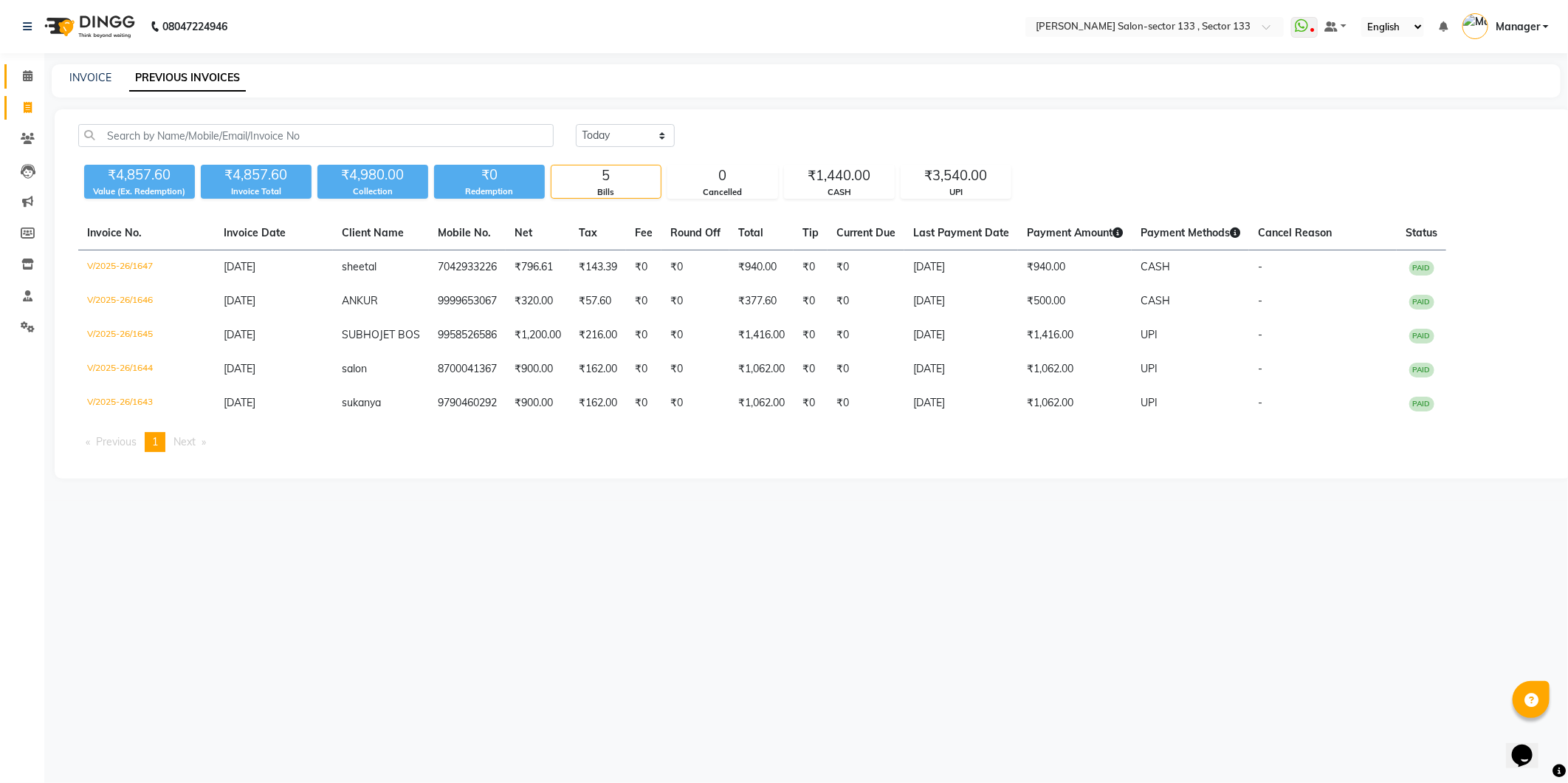
click at [25, 85] on link "Calendar" at bounding box center [23, 76] width 36 height 24
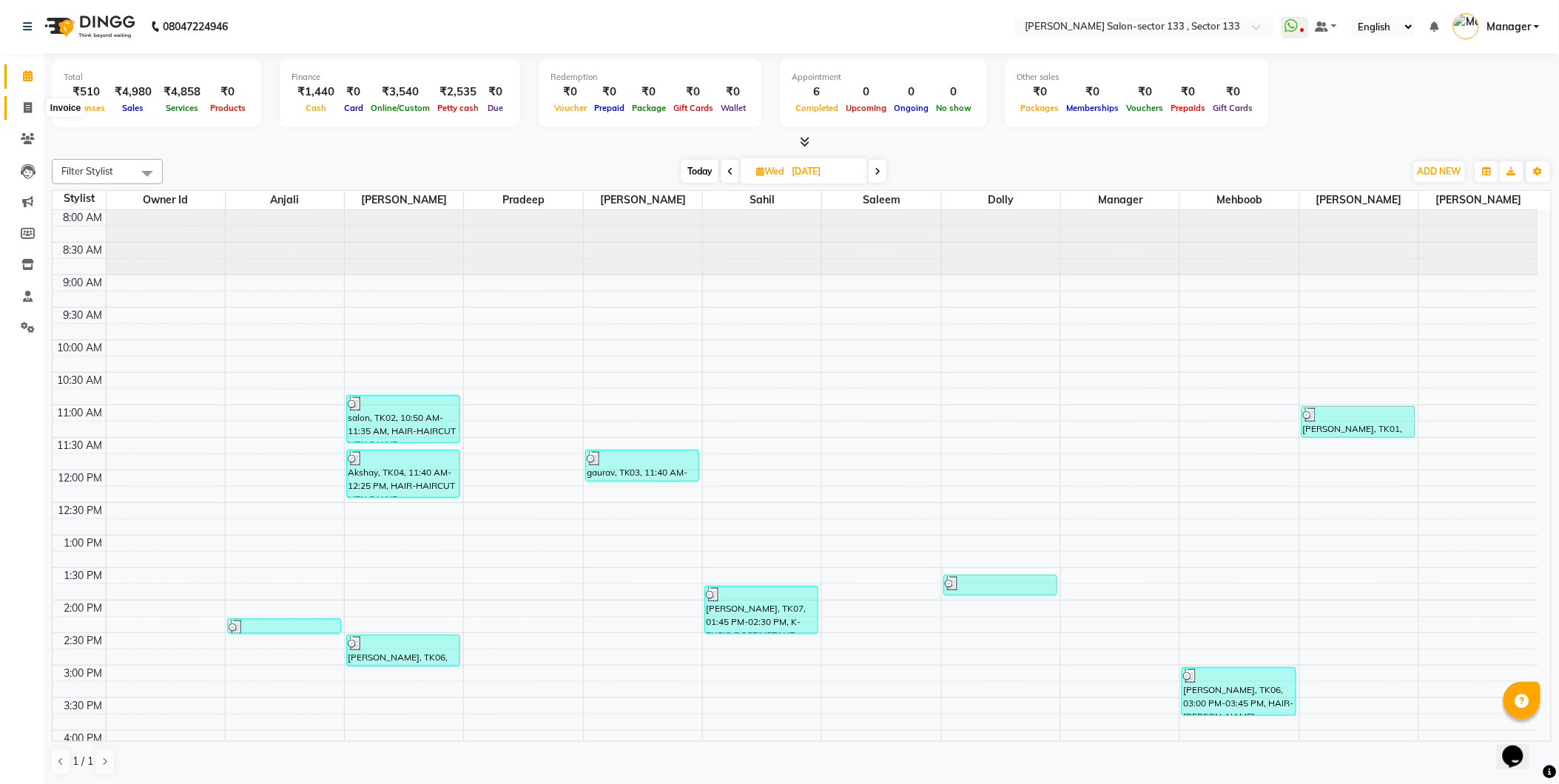
click at [27, 112] on icon at bounding box center [27, 107] width 8 height 11
select select "service"
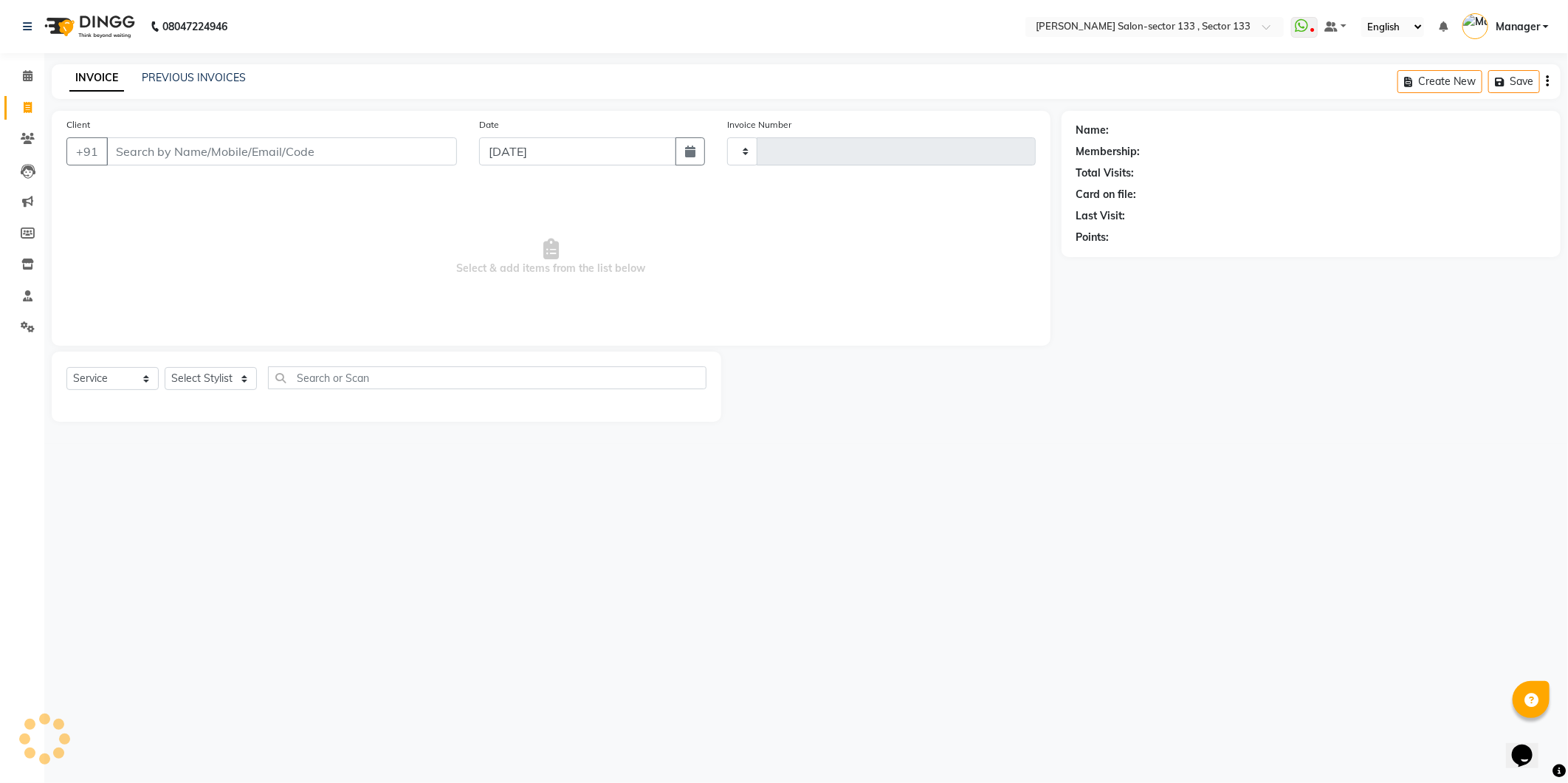
type input "1648"
select select "8302"
click at [225, 72] on link "PREVIOUS INVOICES" at bounding box center [194, 77] width 104 height 13
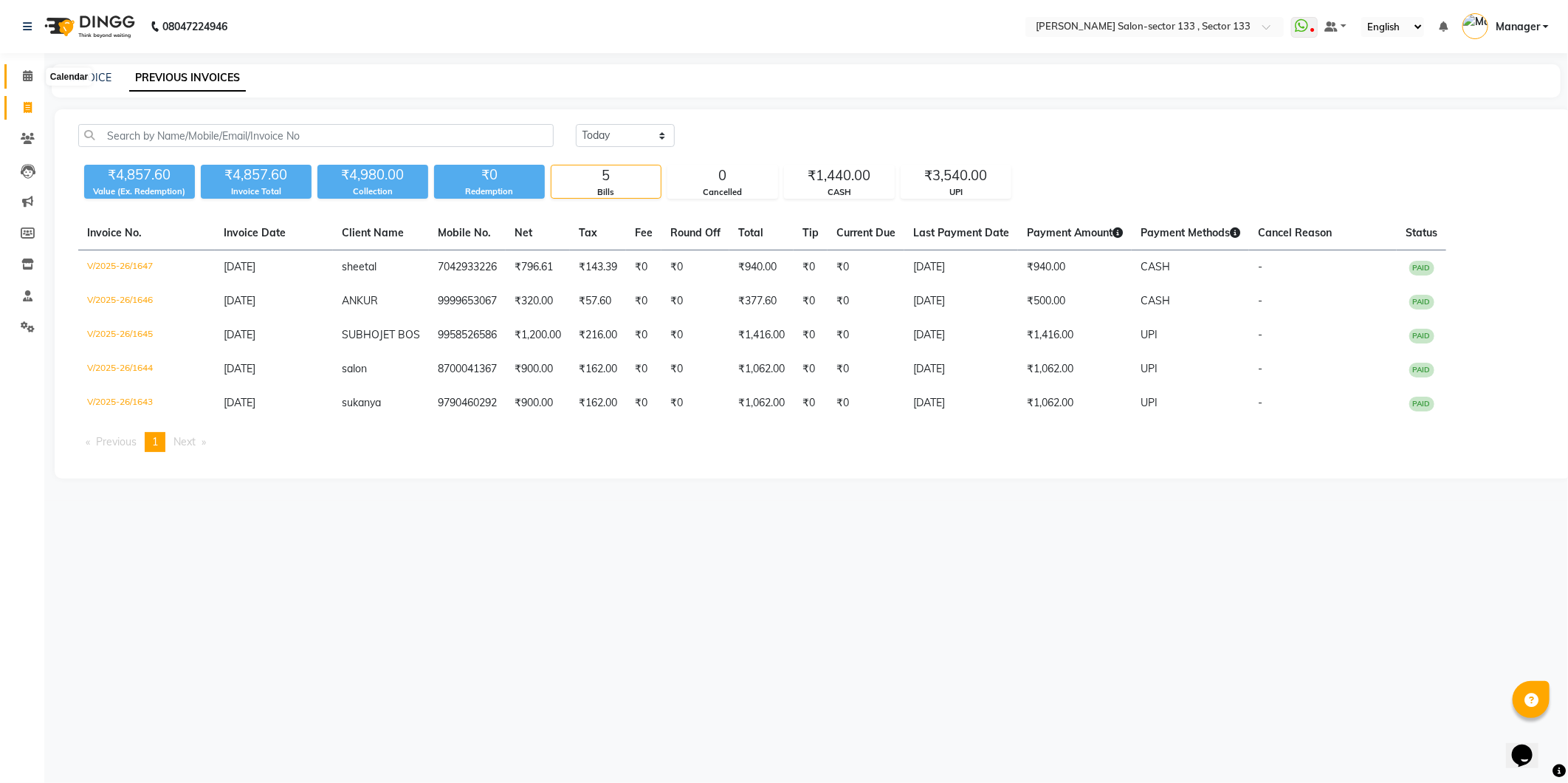
click at [31, 74] on icon at bounding box center [27, 76] width 9 height 11
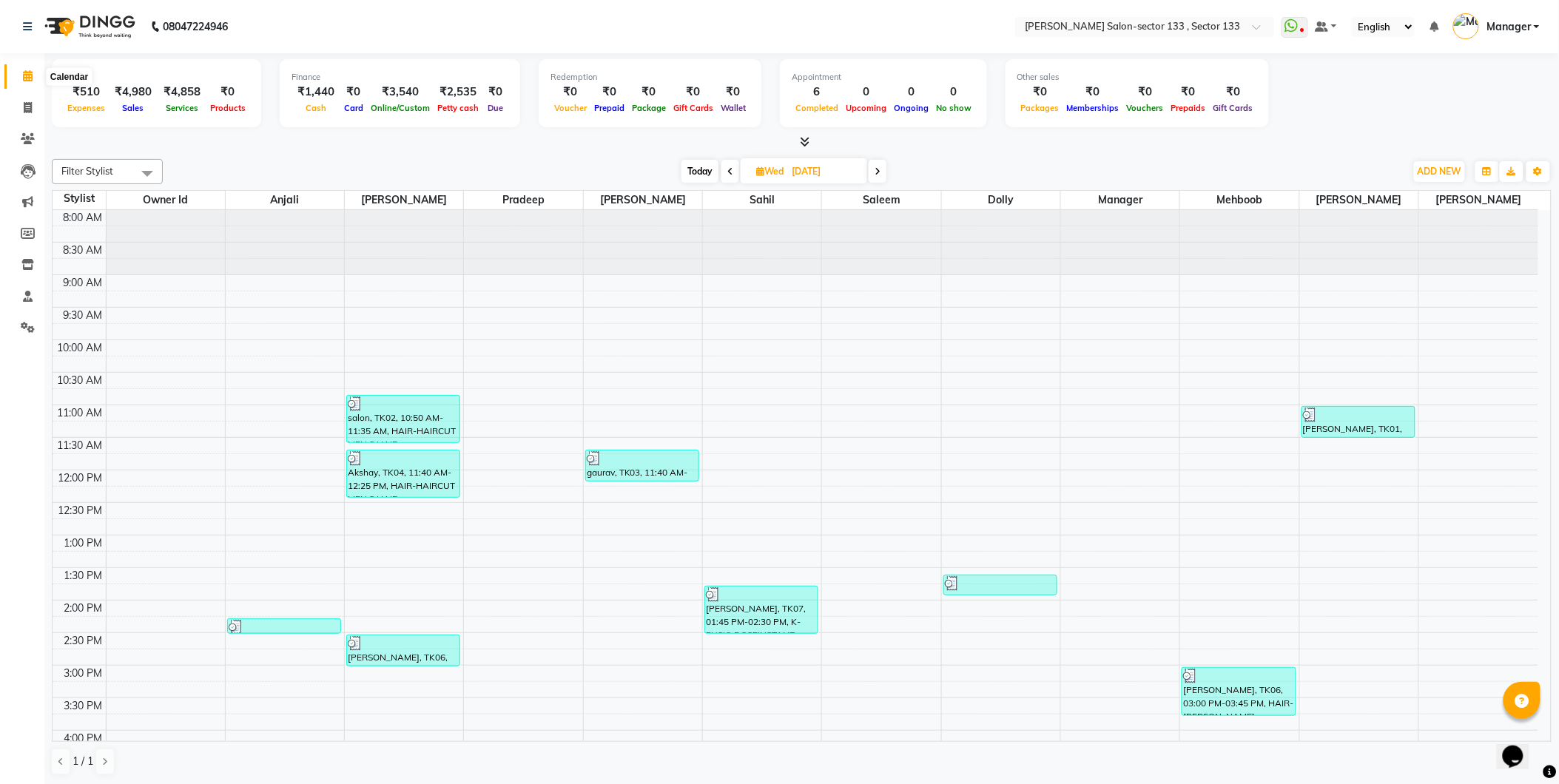
click at [24, 81] on icon at bounding box center [27, 76] width 9 height 11
click at [23, 100] on span at bounding box center [27, 107] width 25 height 17
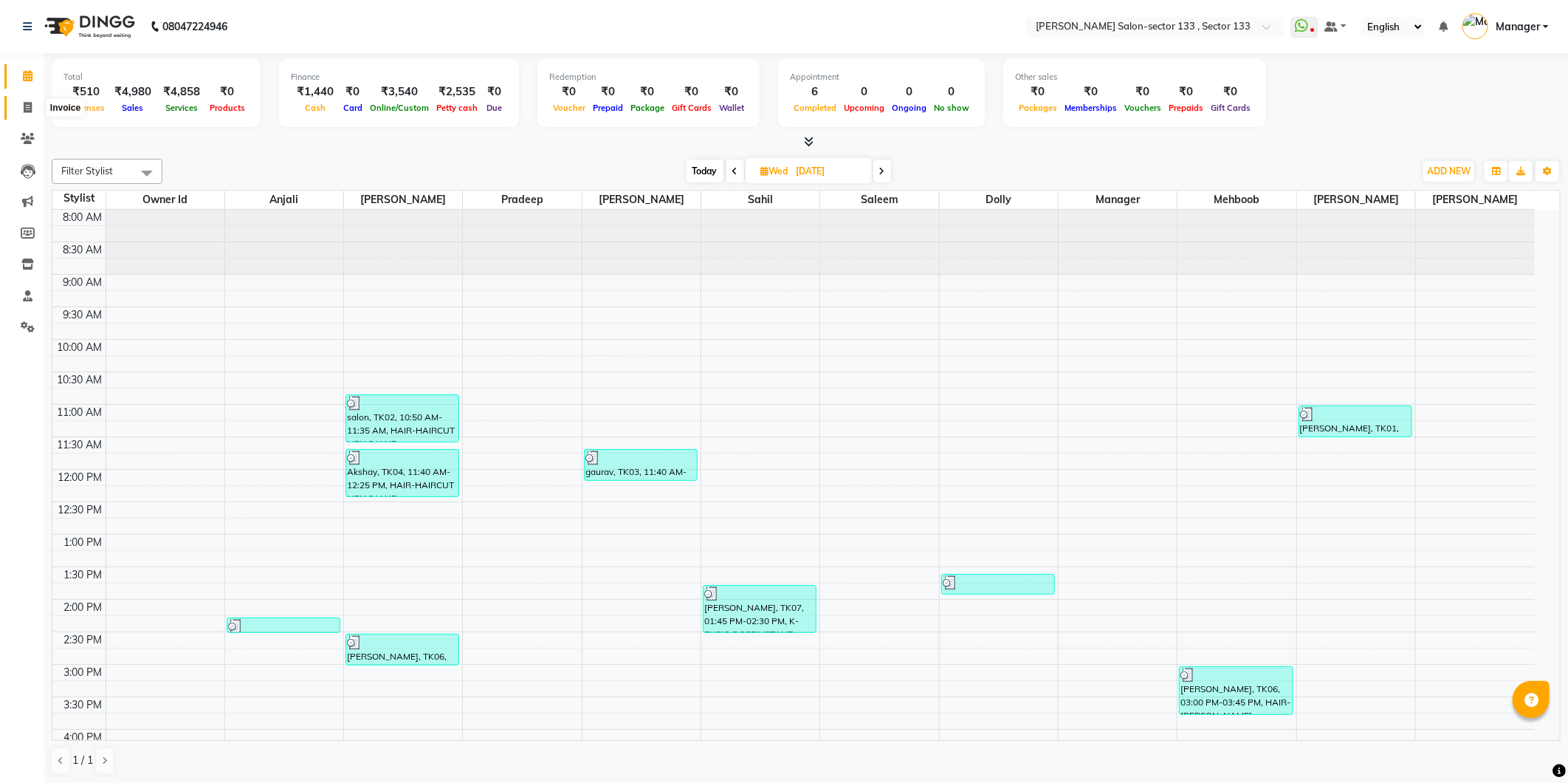
select select "service"
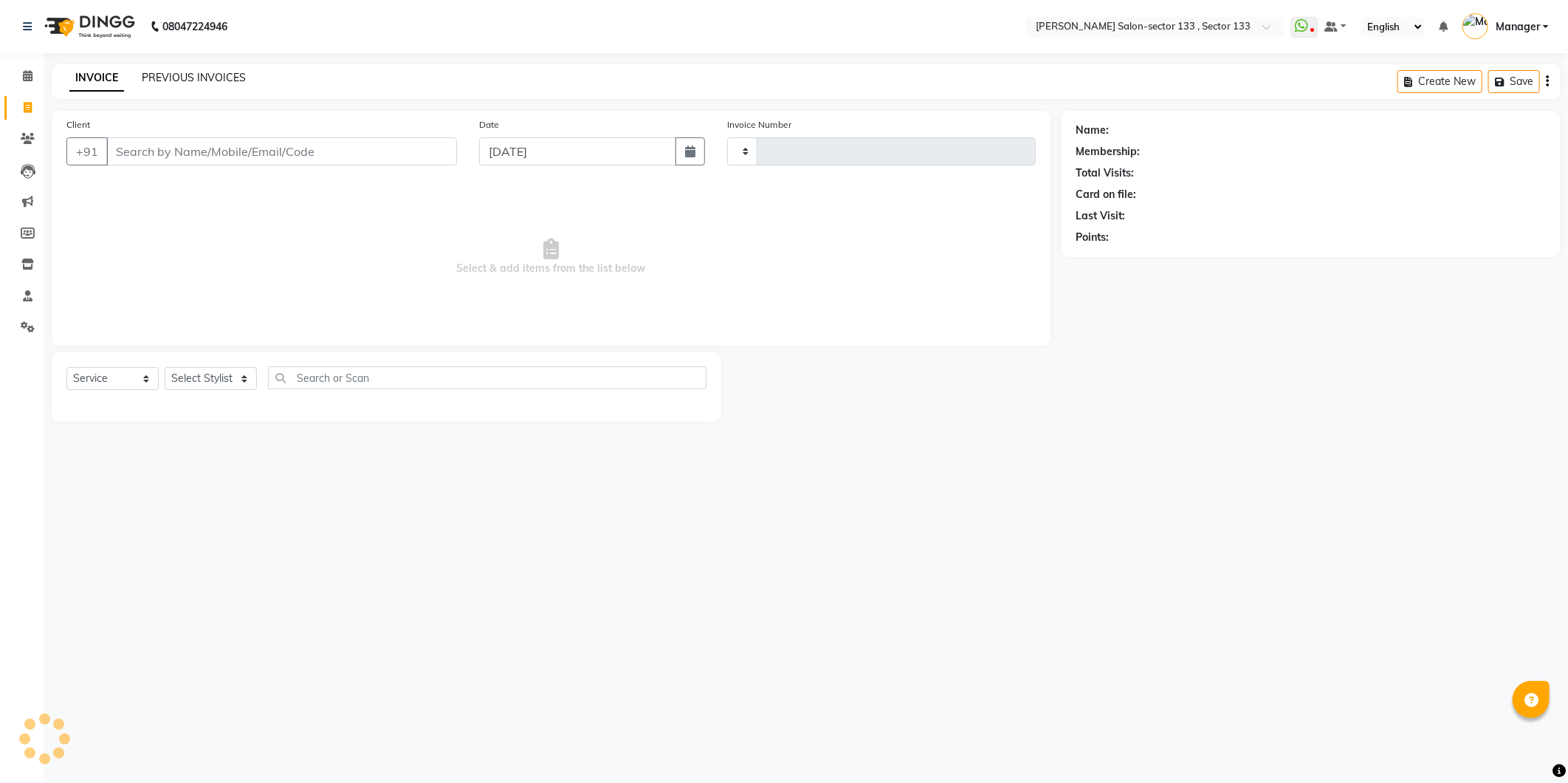
type input "1648"
select select "8302"
click at [167, 83] on link "PREVIOUS INVOICES" at bounding box center [194, 77] width 104 height 13
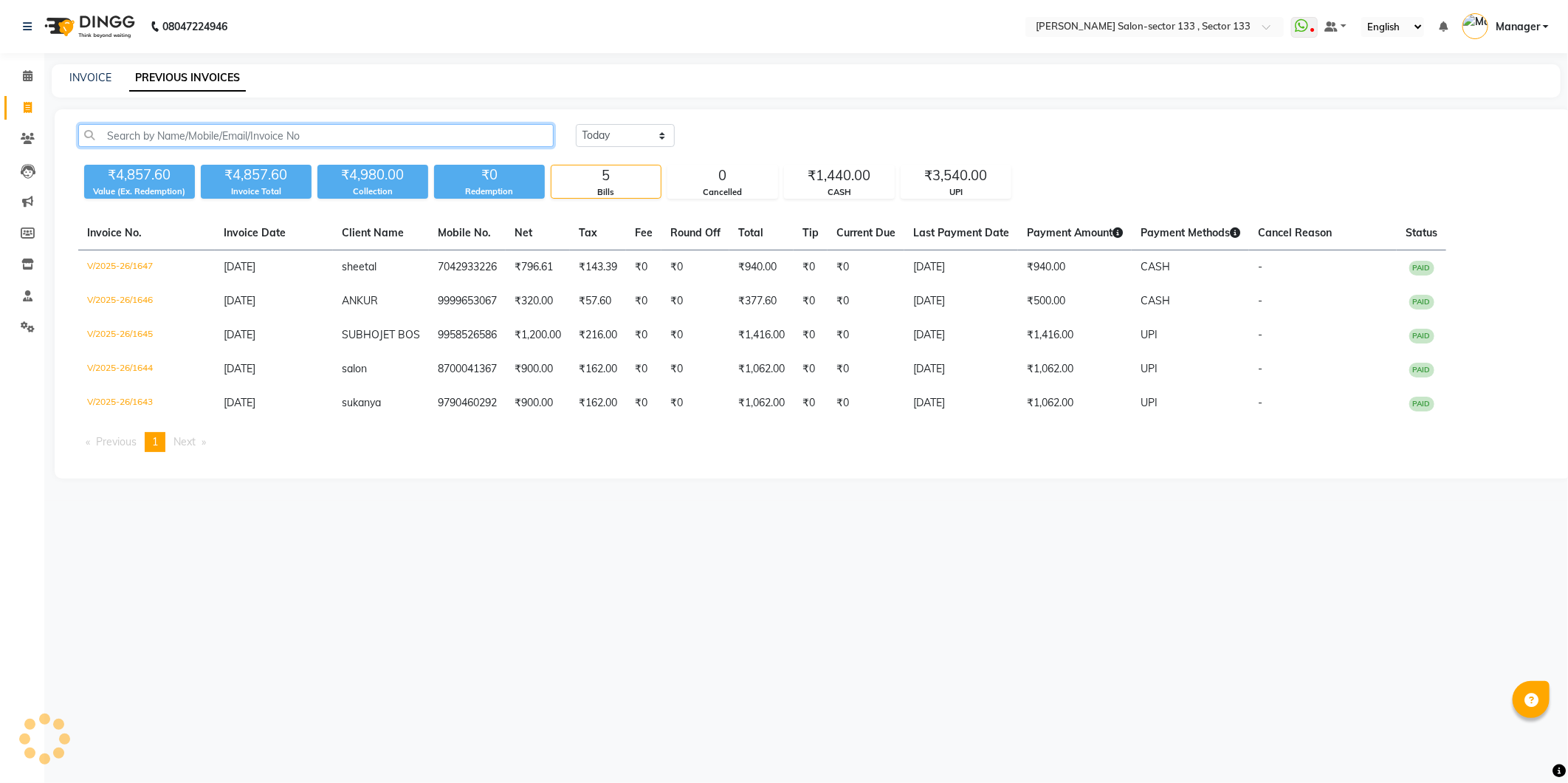
click at [158, 146] on input "text" at bounding box center [315, 136] width 475 height 23
click at [177, 136] on input "text" at bounding box center [315, 136] width 475 height 23
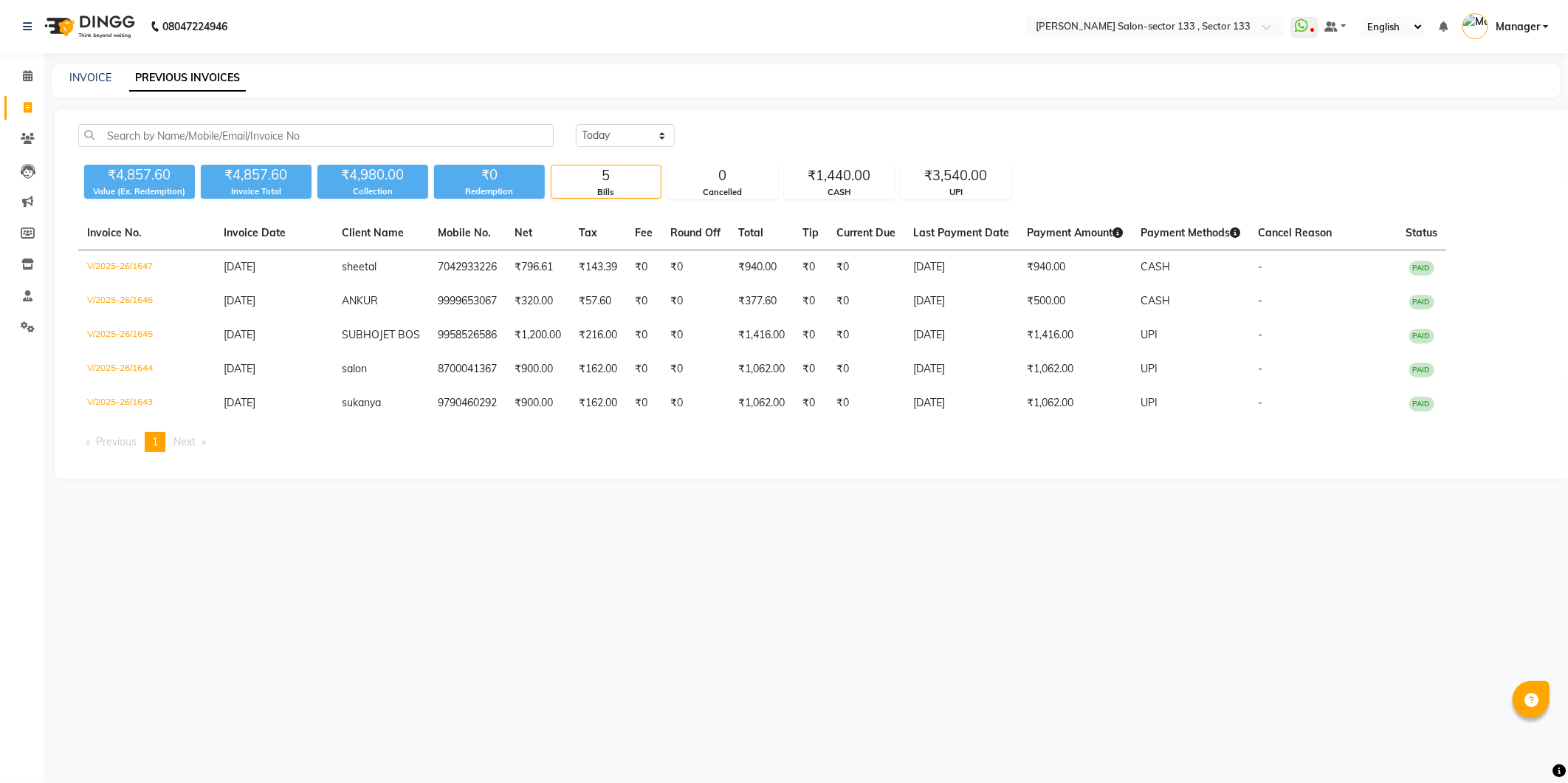
click at [102, 84] on div "INVOICE" at bounding box center [90, 78] width 42 height 15
click at [102, 63] on div "08047224946 Select Location × Madonna Salon-sector 133 , Sector 133 WhatsApp St…" at bounding box center [784, 392] width 1568 height 783
click at [103, 71] on link "INVOICE" at bounding box center [90, 77] width 42 height 13
select select "8302"
select select "service"
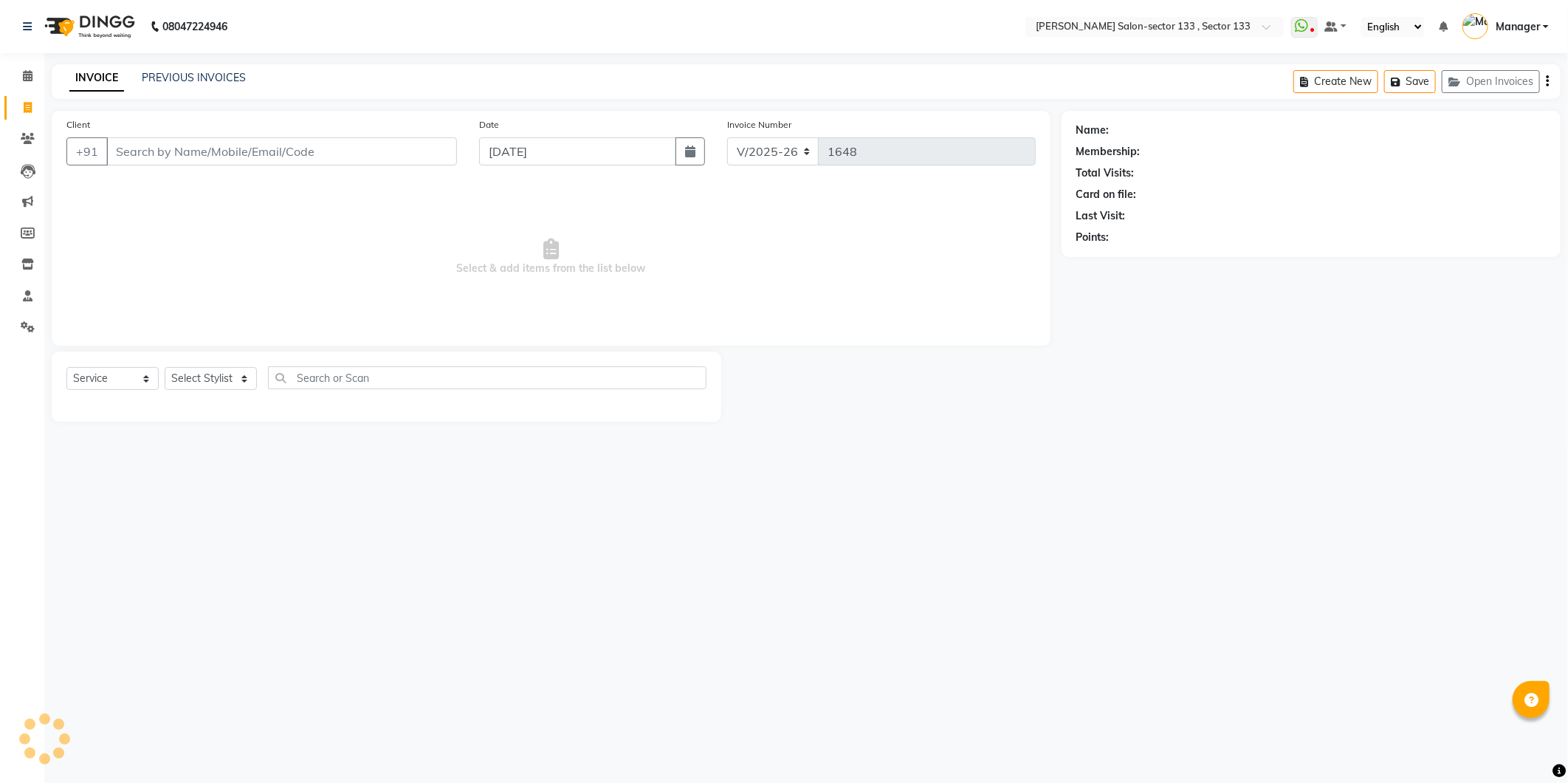
click at [152, 158] on input "Client" at bounding box center [281, 152] width 351 height 28
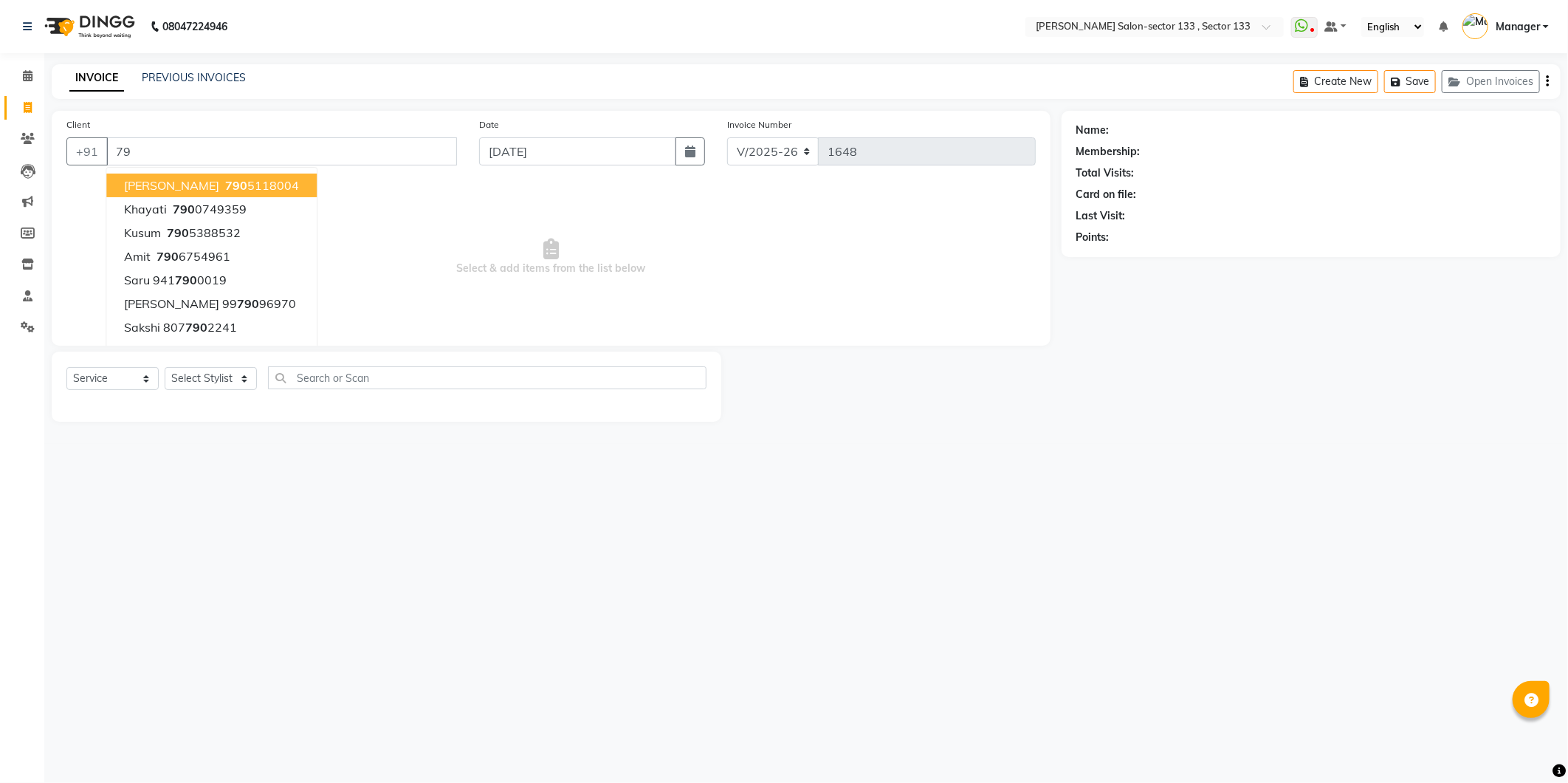
type input "7"
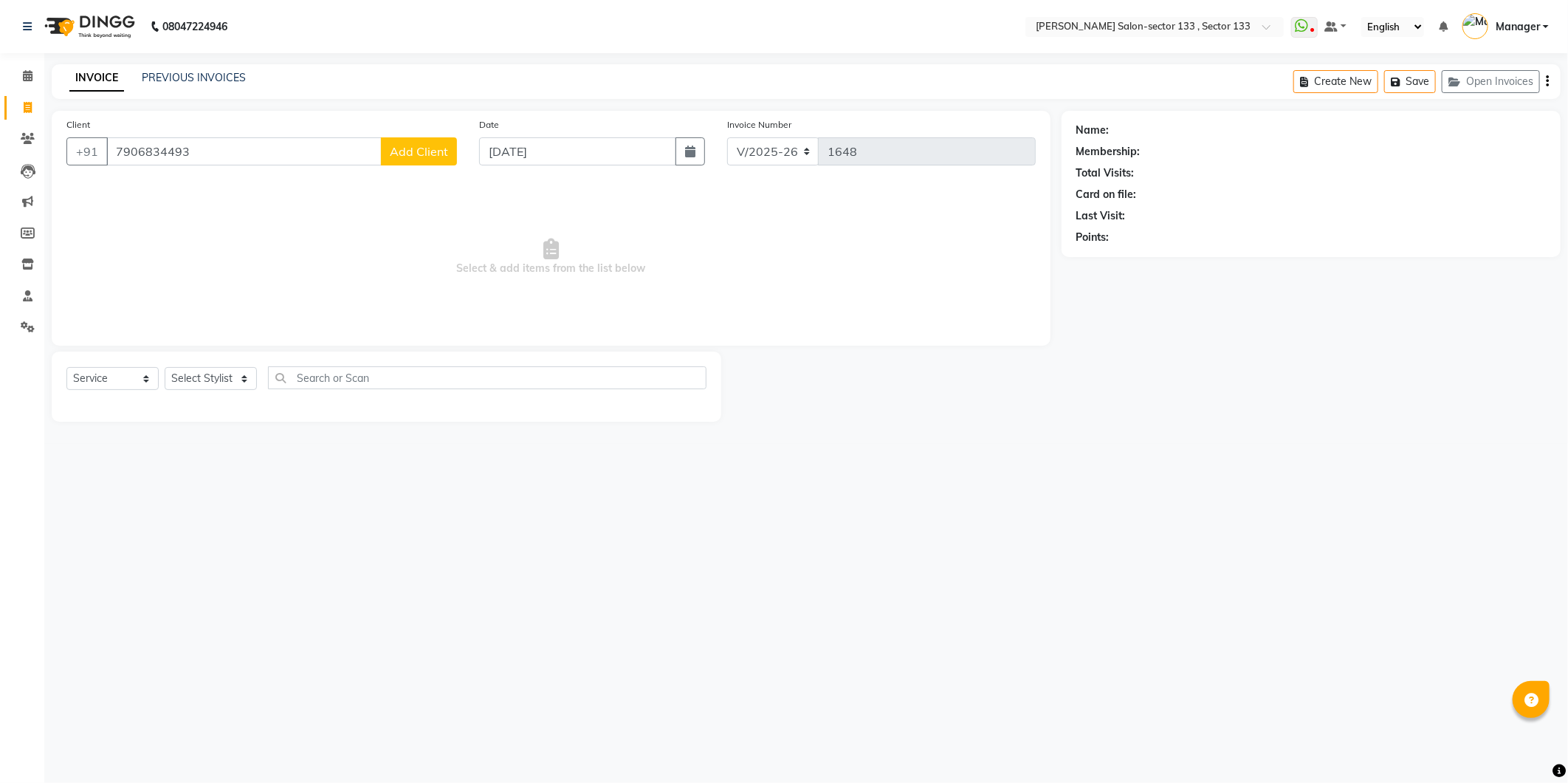
click at [152, 159] on input "7906834493" at bounding box center [244, 152] width 276 height 28
type input "7906834493"
click at [414, 150] on span "Add Client" at bounding box center [419, 152] width 58 height 15
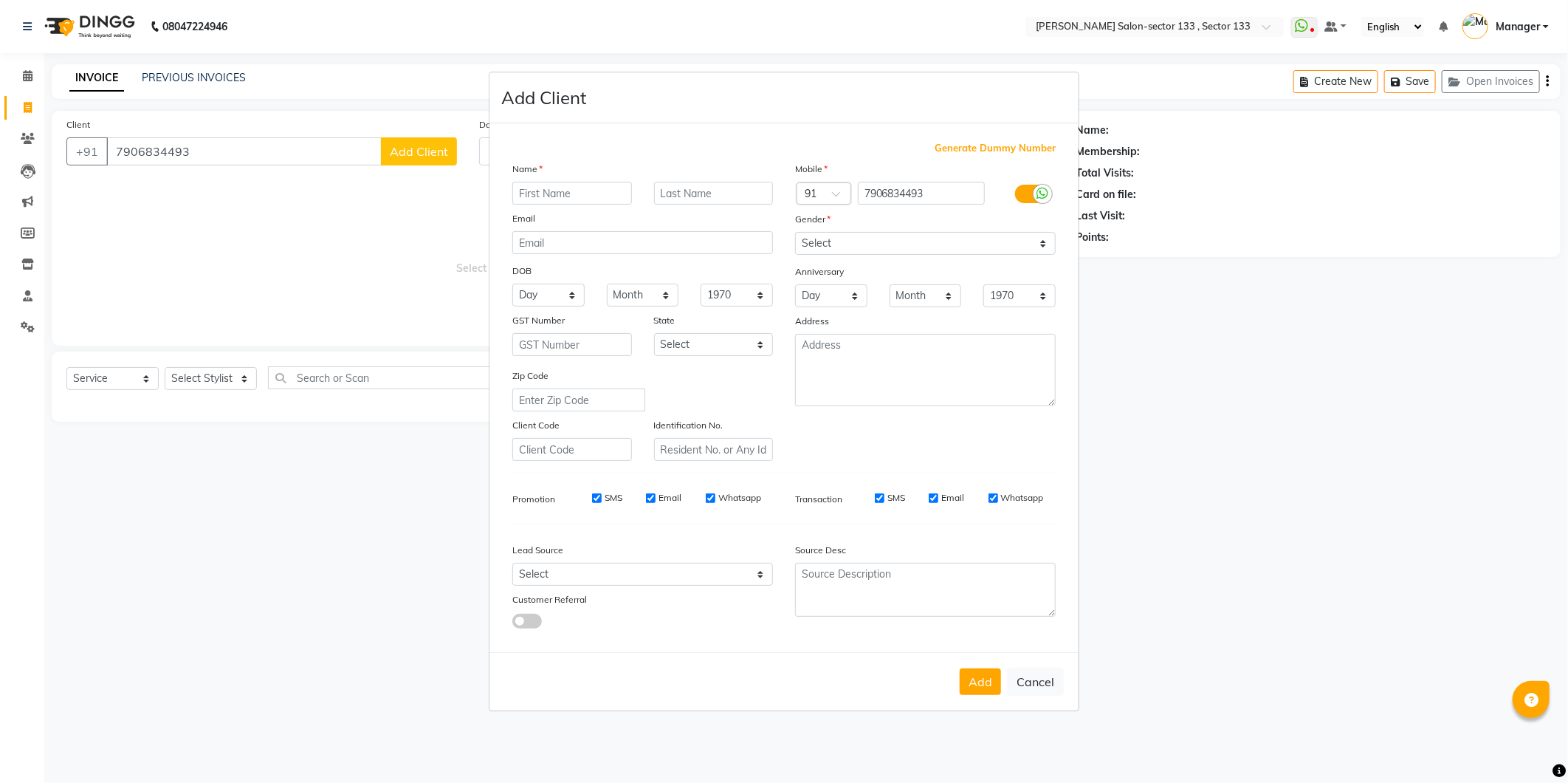
click at [554, 193] on input "text" at bounding box center [572, 193] width 119 height 23
type input "prashan"
click at [823, 232] on select "Select Male Female Other Prefer Not To Say" at bounding box center [925, 243] width 261 height 23
select select "male"
click at [795, 232] on select "Select Male Female Other Prefer Not To Say" at bounding box center [925, 243] width 261 height 23
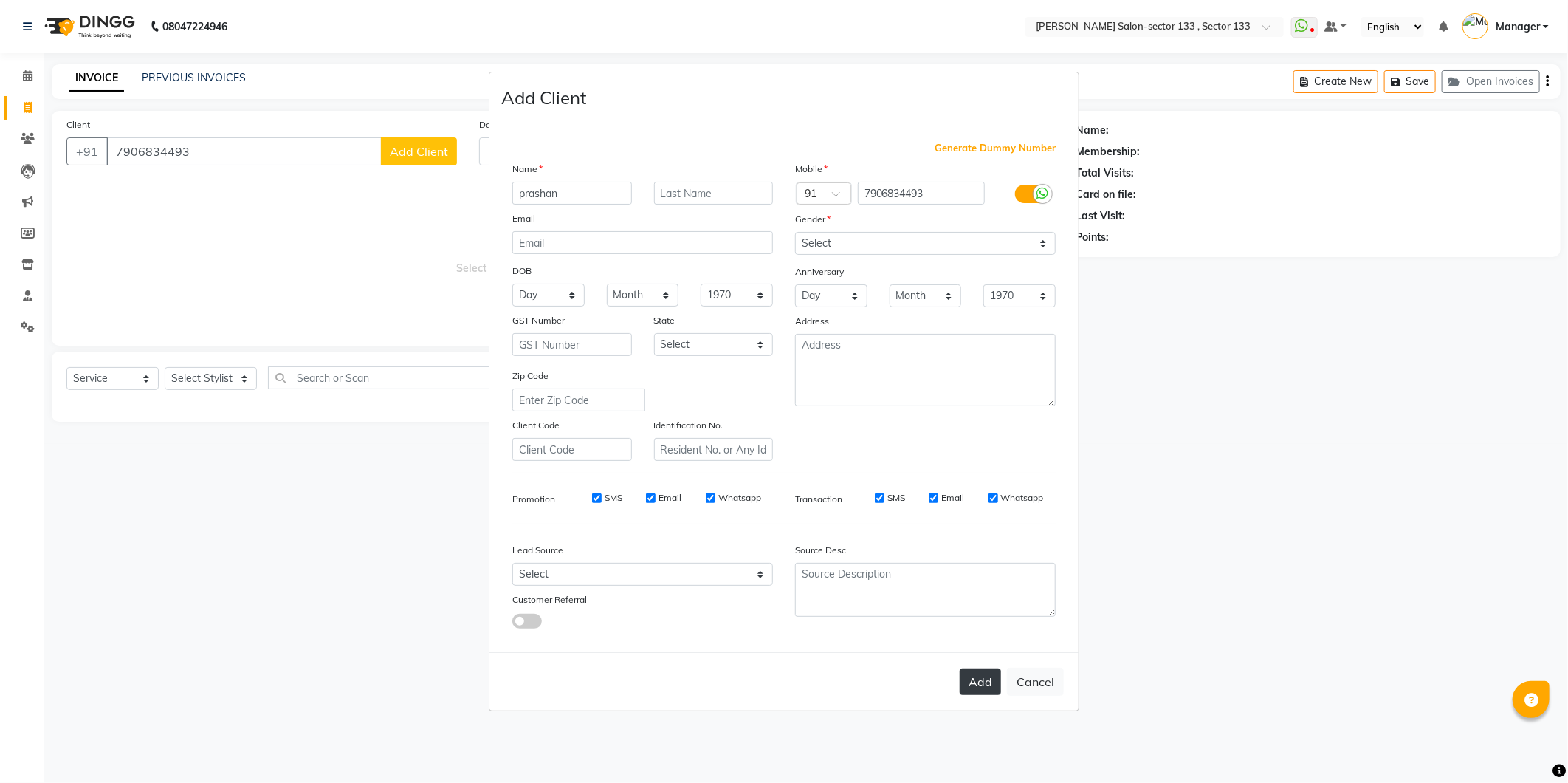
click at [985, 690] on button "Add" at bounding box center [980, 681] width 41 height 26
select select
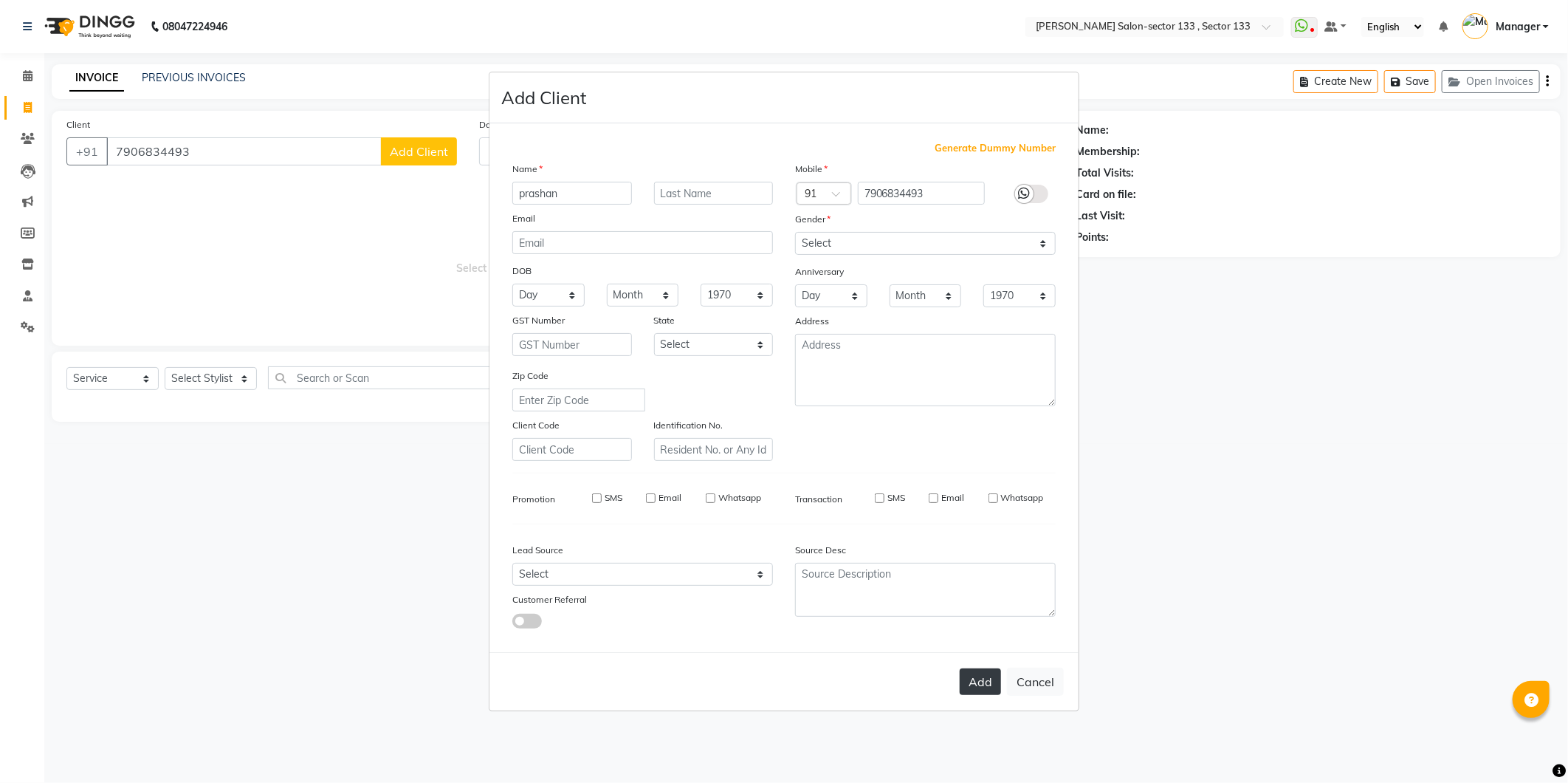
select select
checkbox input "false"
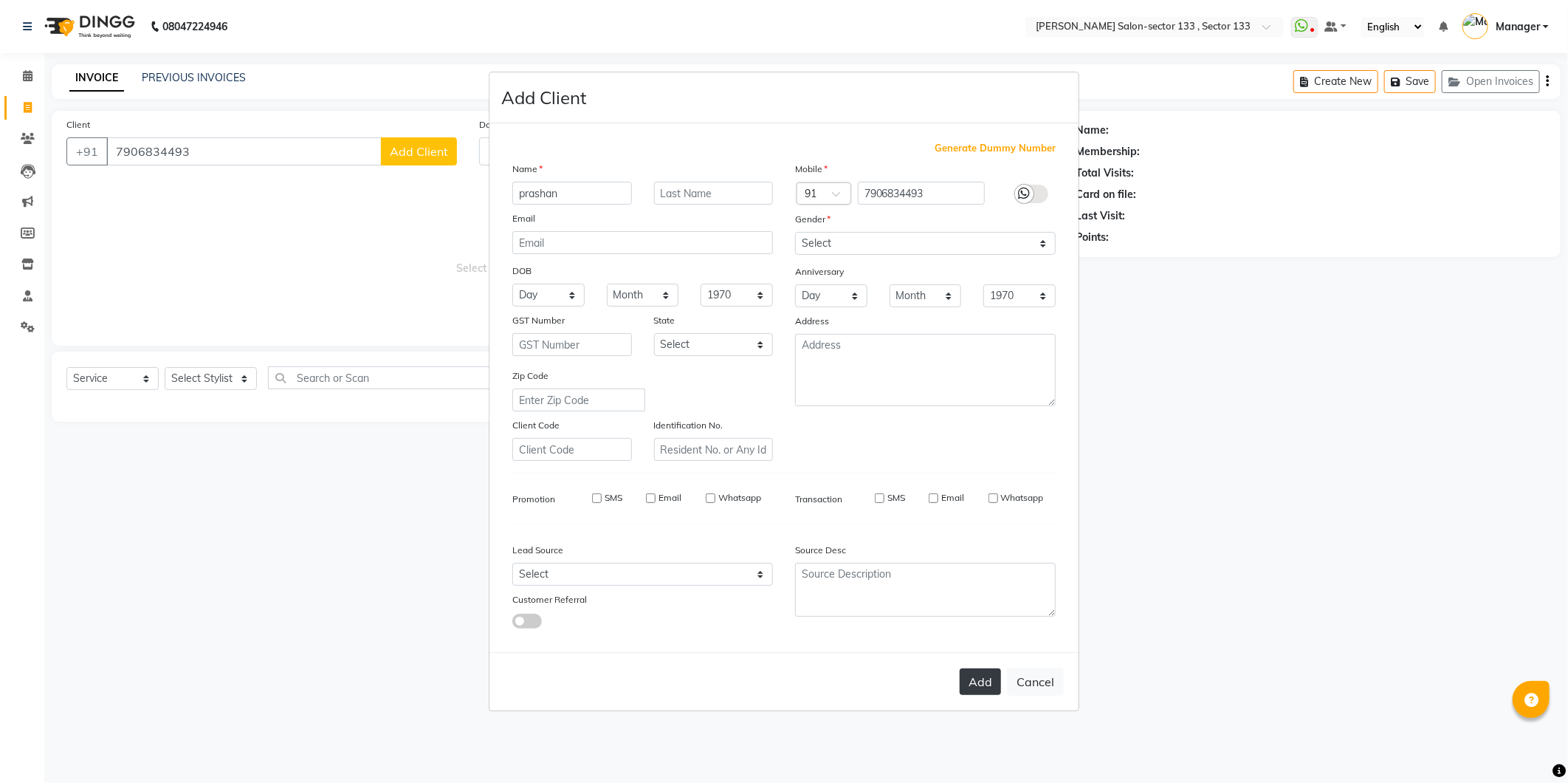
checkbox input "false"
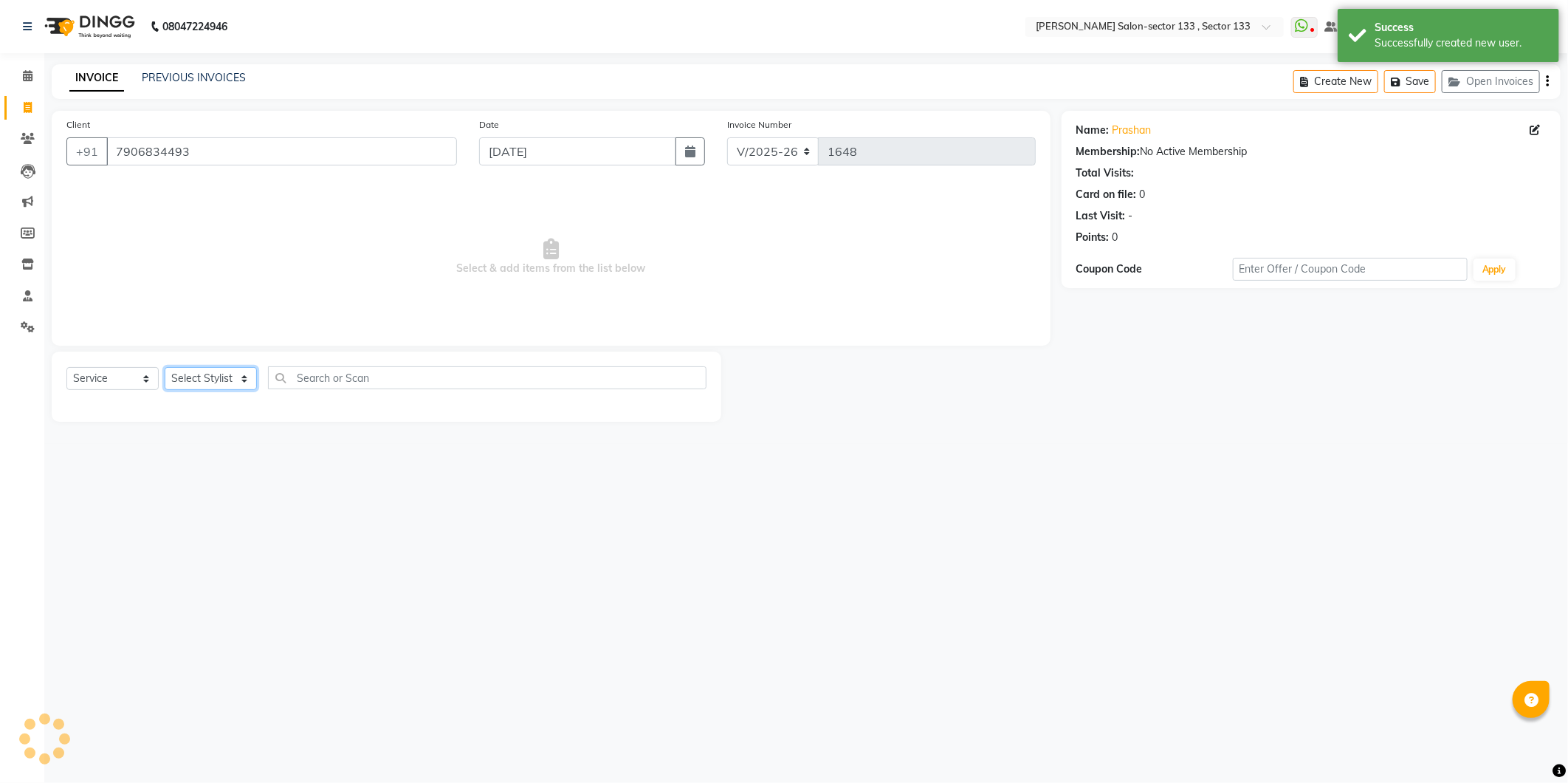
click at [194, 387] on select "Select Stylist Anjali Anwar Dolly jaspal KIRTI Manager Mehboob Owner id Pradeep…" at bounding box center [211, 378] width 92 height 23
select select "80214"
click at [165, 368] on select "Select Stylist Anjali Anwar Dolly jaspal KIRTI Manager Mehboob Owner id Pradeep…" at bounding box center [211, 378] width 92 height 23
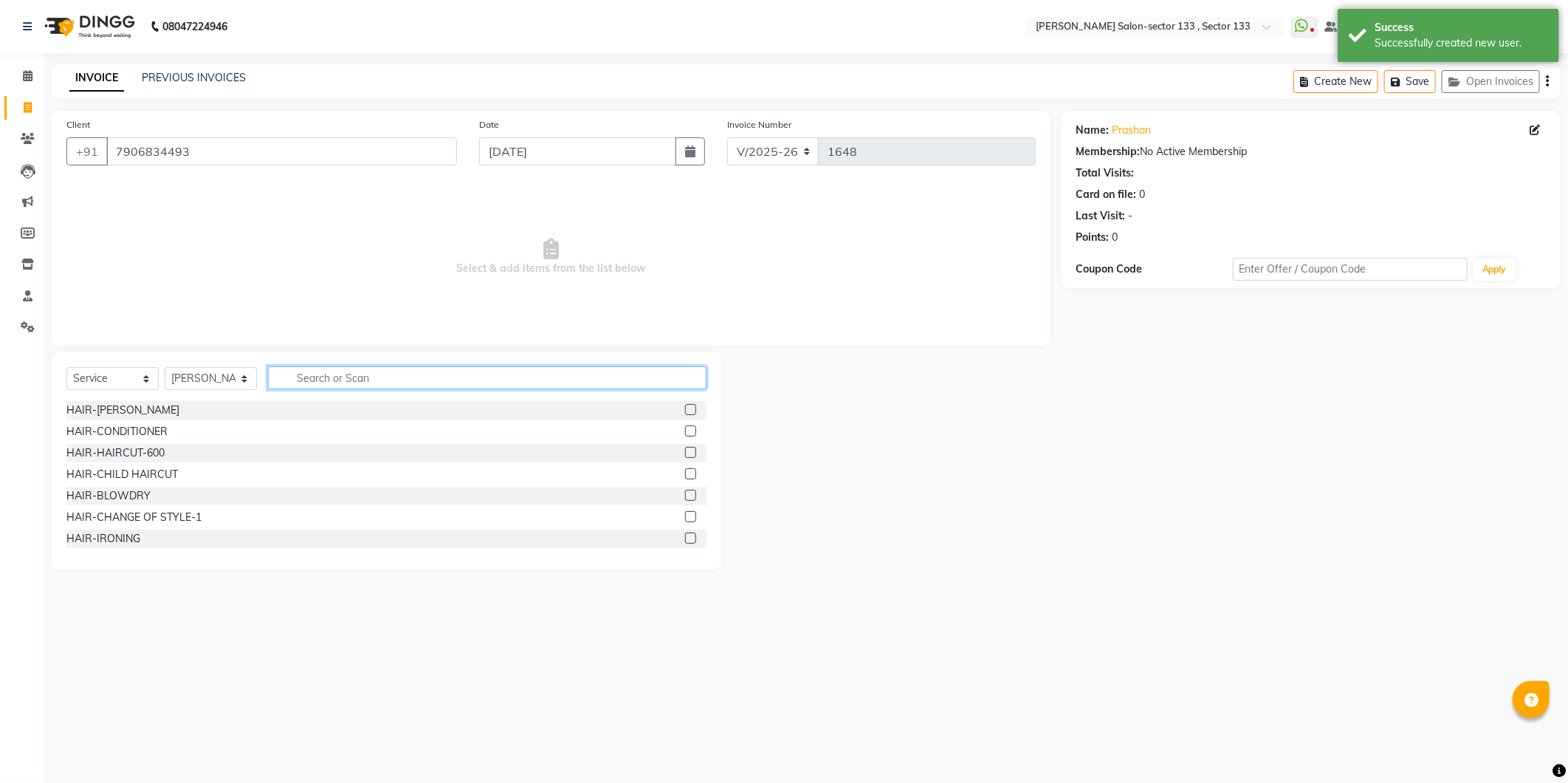
click at [342, 372] on input "text" at bounding box center [487, 377] width 438 height 23
type input "cut"
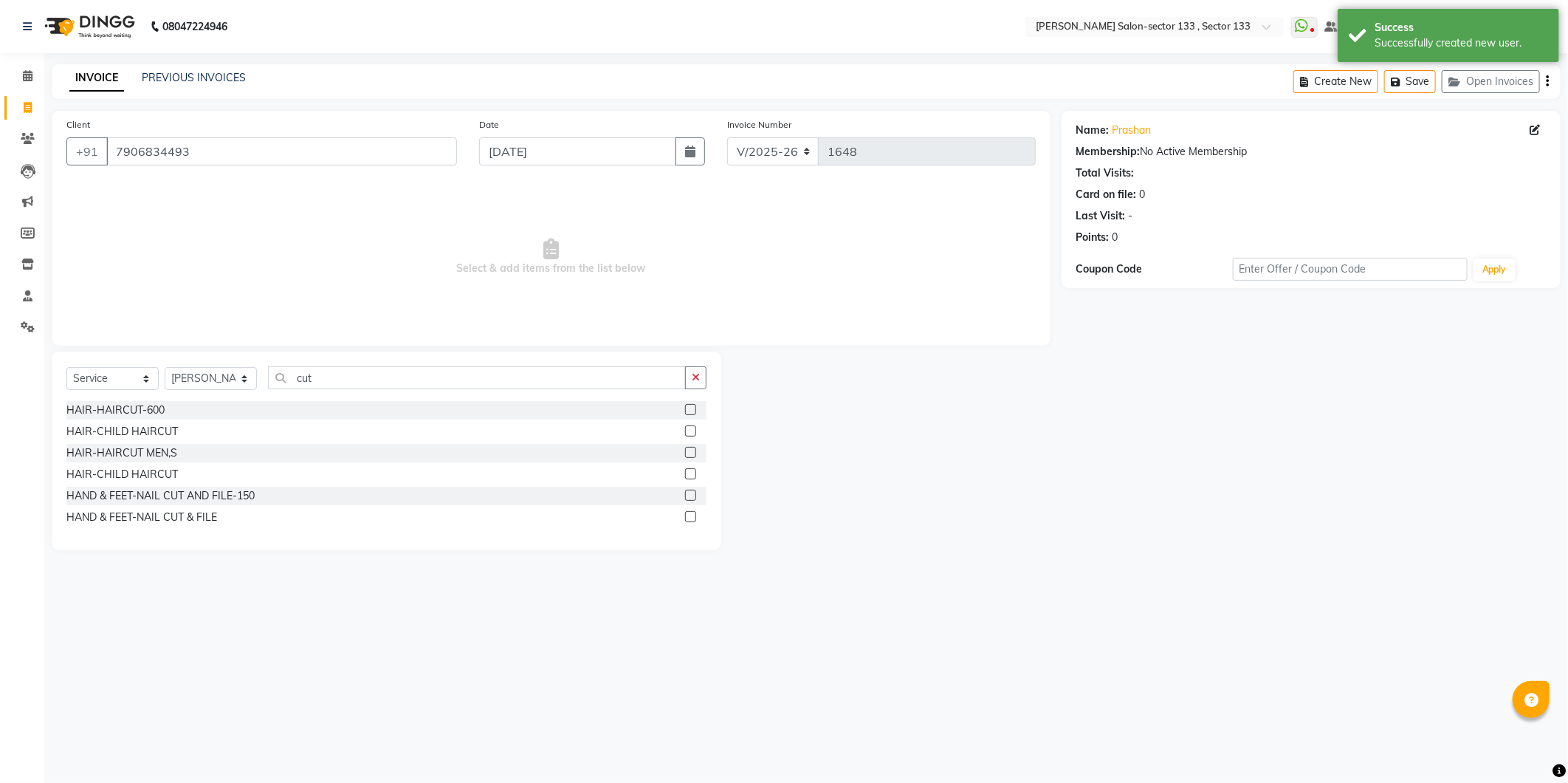
click at [694, 453] on label at bounding box center [690, 453] width 11 height 11
click at [694, 453] on input "checkbox" at bounding box center [689, 453] width 9 height 9
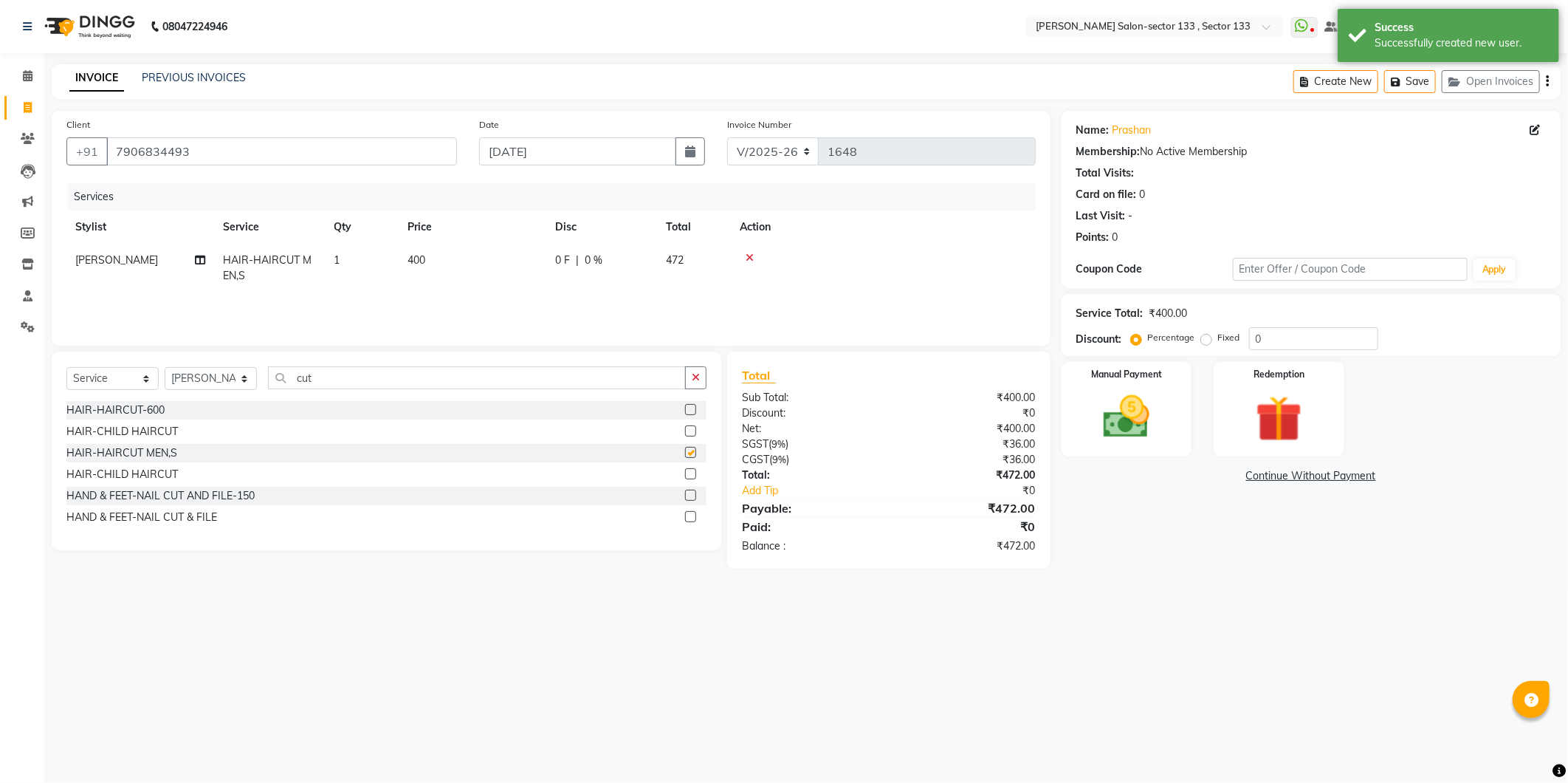
checkbox input "false"
click at [341, 379] on input "cut" at bounding box center [477, 377] width 418 height 23
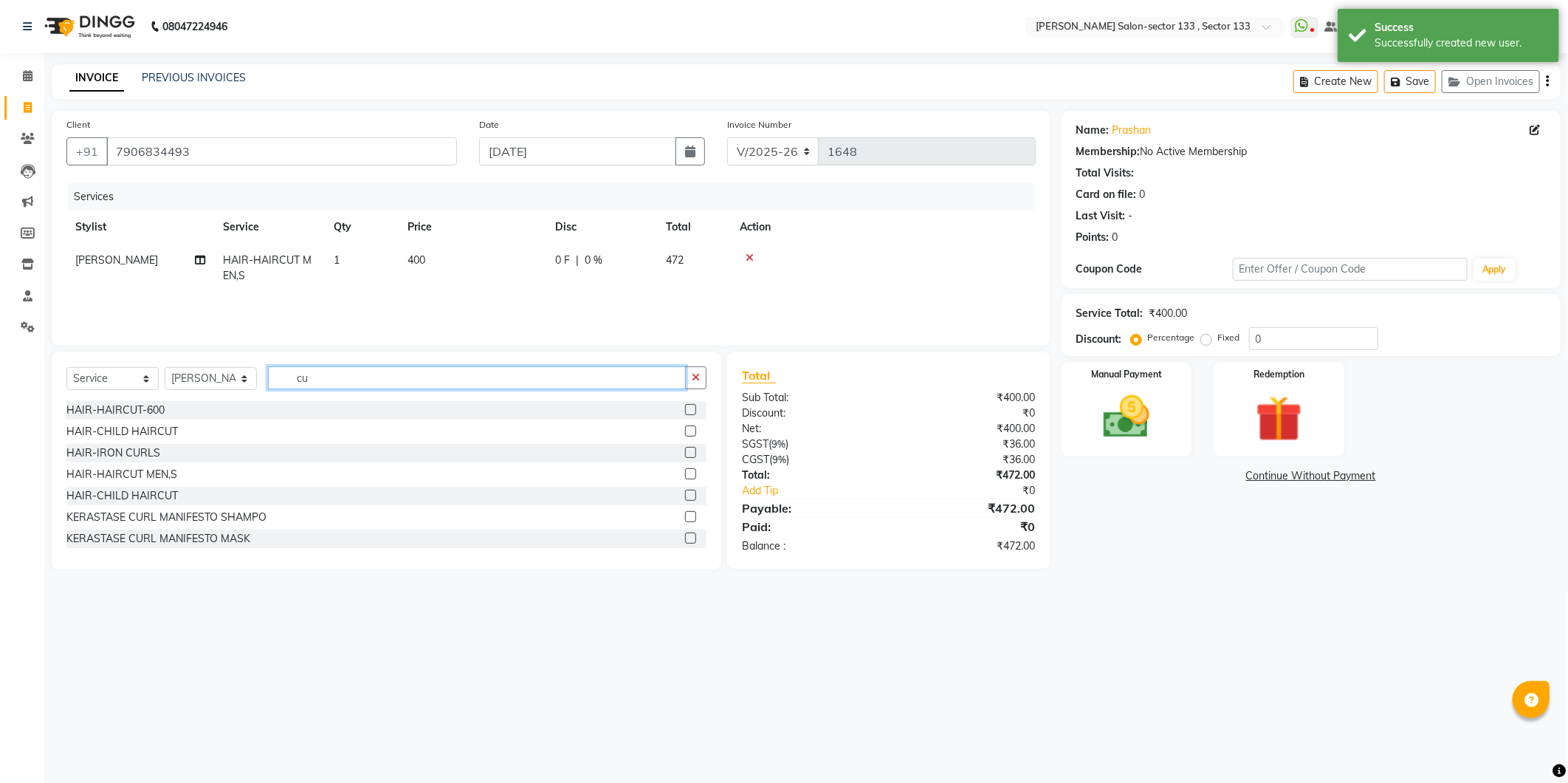
type input "c"
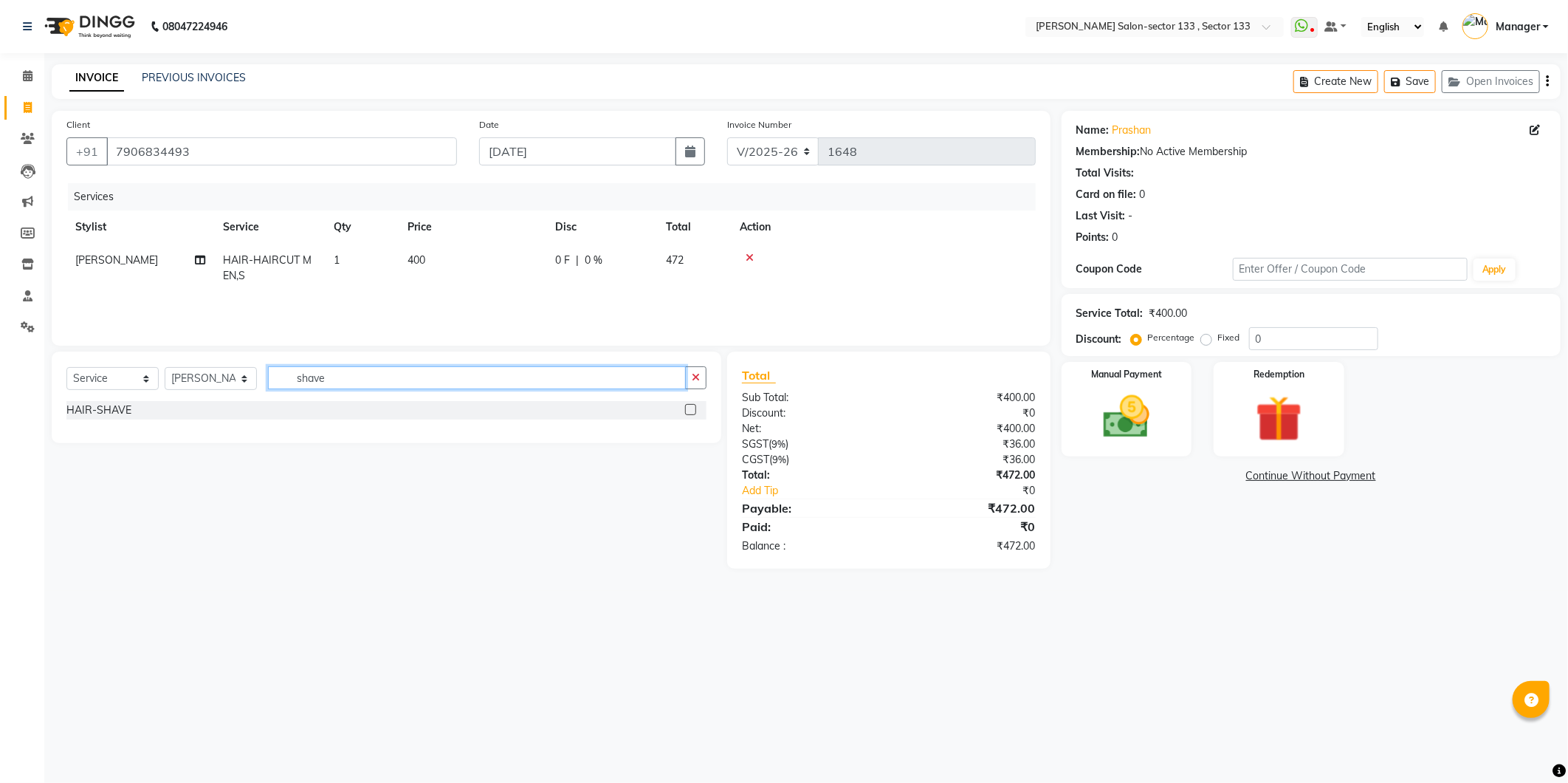
type input "shave"
click at [691, 407] on label at bounding box center [690, 409] width 11 height 11
click at [691, 407] on input "checkbox" at bounding box center [689, 410] width 9 height 9
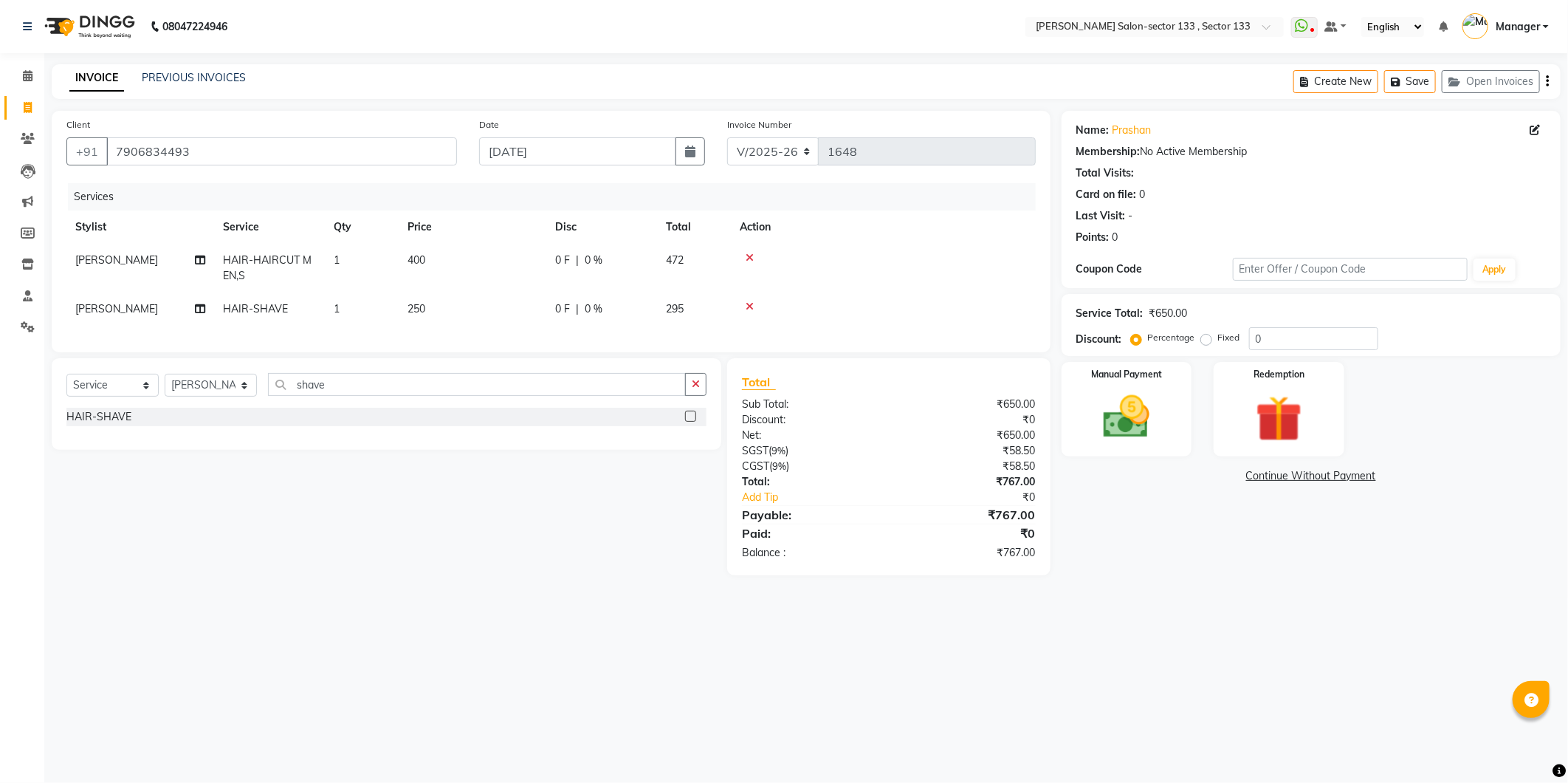
checkbox input "false"
click at [569, 407] on div "Select Service Product Membership Package Voucher Prepaid Gift Card Select Styl…" at bounding box center [387, 390] width 640 height 35
click at [570, 396] on input "shave" at bounding box center [477, 384] width 418 height 23
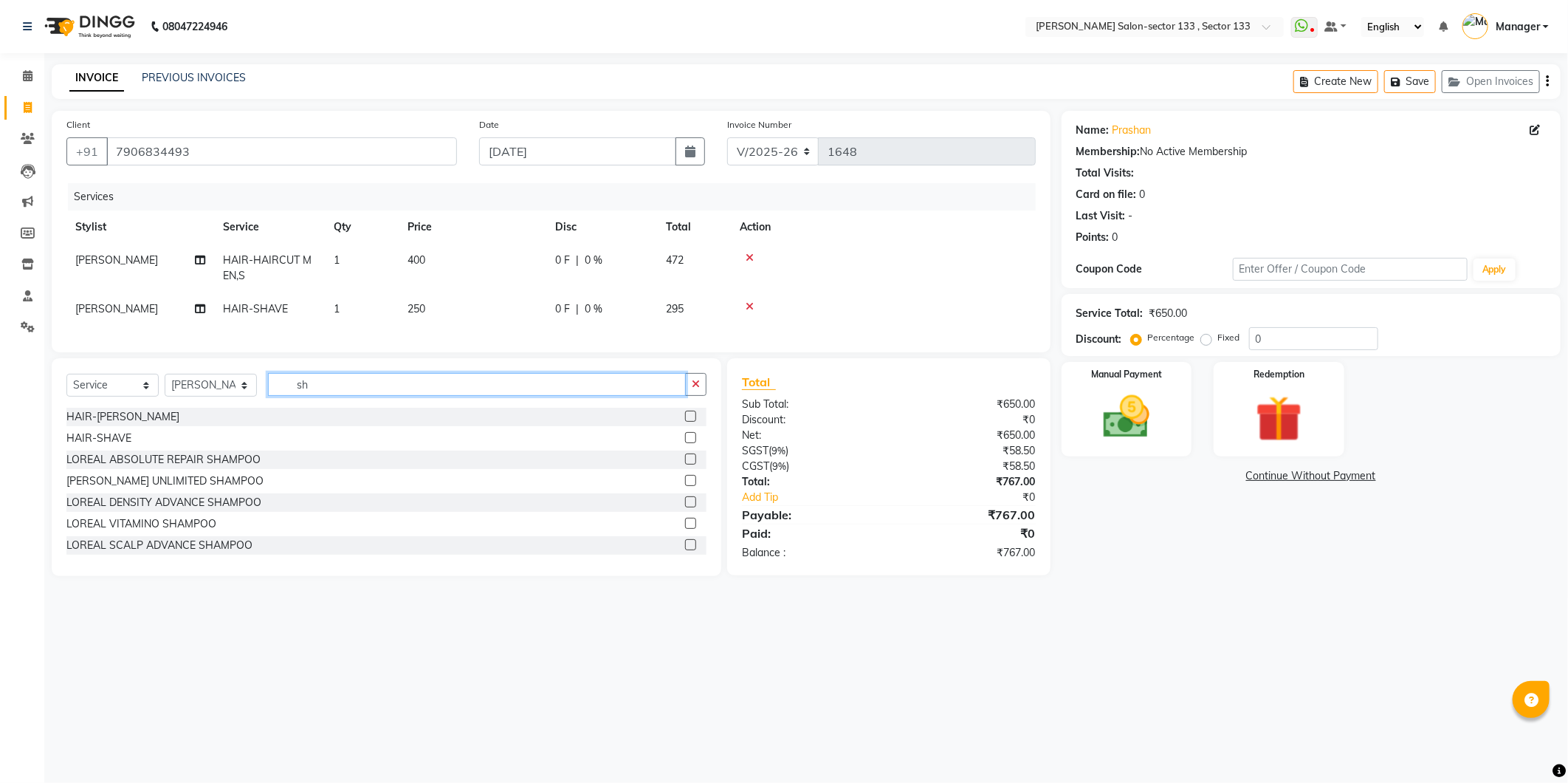
type input "s"
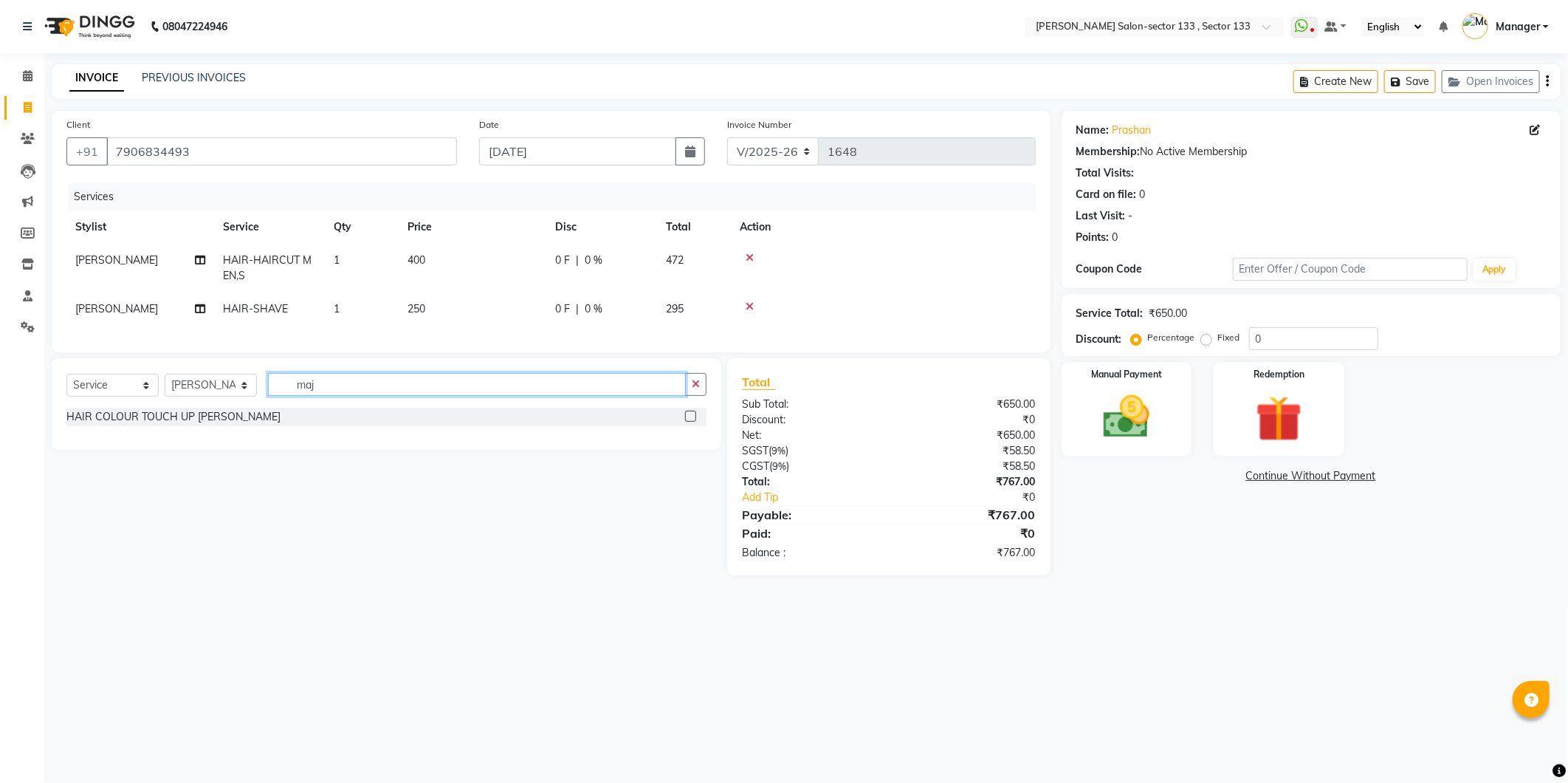
type input "maj"
click at [694, 420] on div at bounding box center [695, 417] width 22 height 19
click at [691, 422] on label at bounding box center [690, 416] width 11 height 11
click at [691, 422] on input "checkbox" at bounding box center [689, 417] width 9 height 9
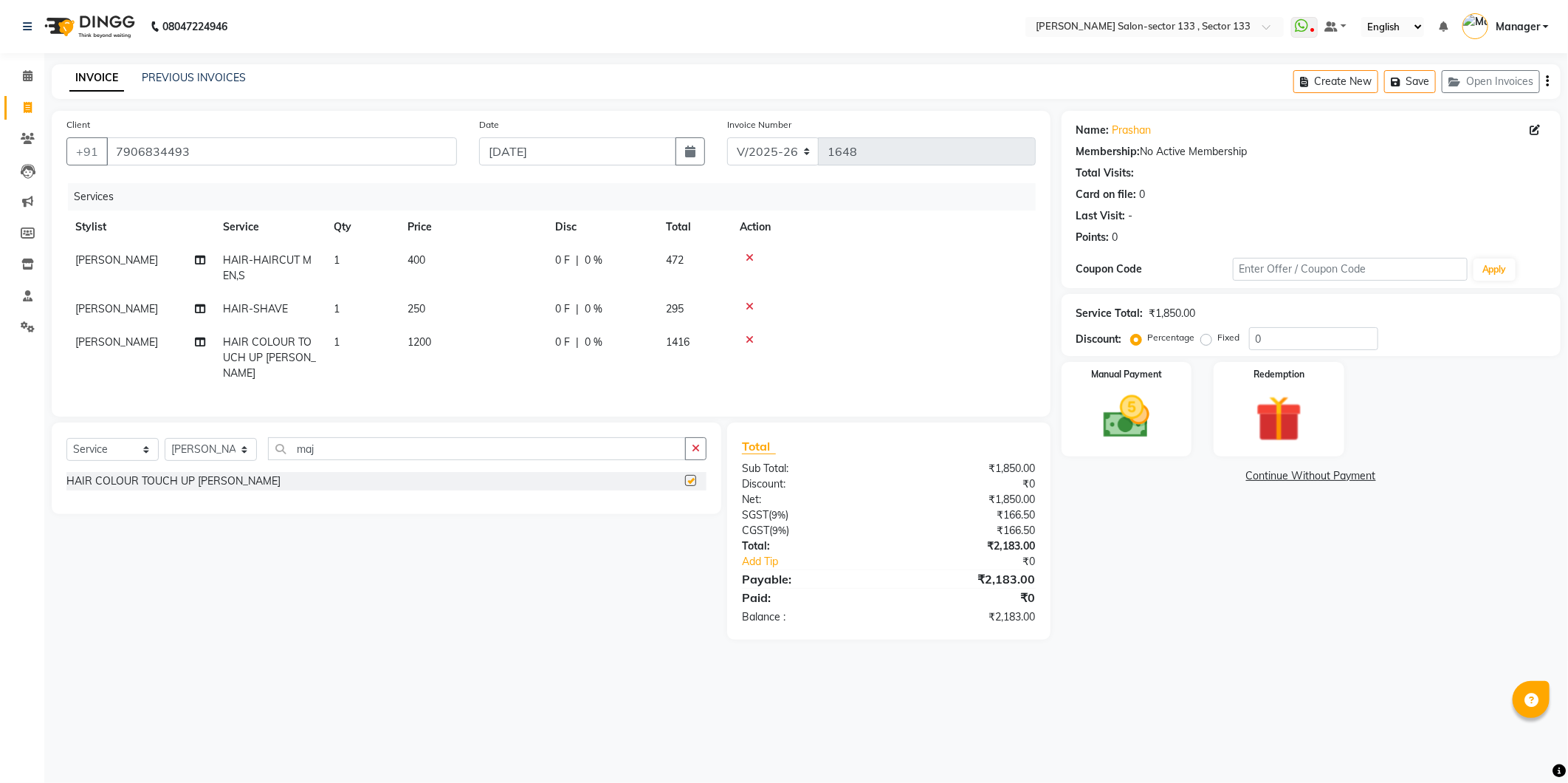
checkbox input "false"
click at [410, 349] on td "1200" at bounding box center [472, 358] width 148 height 64
select select "80214"
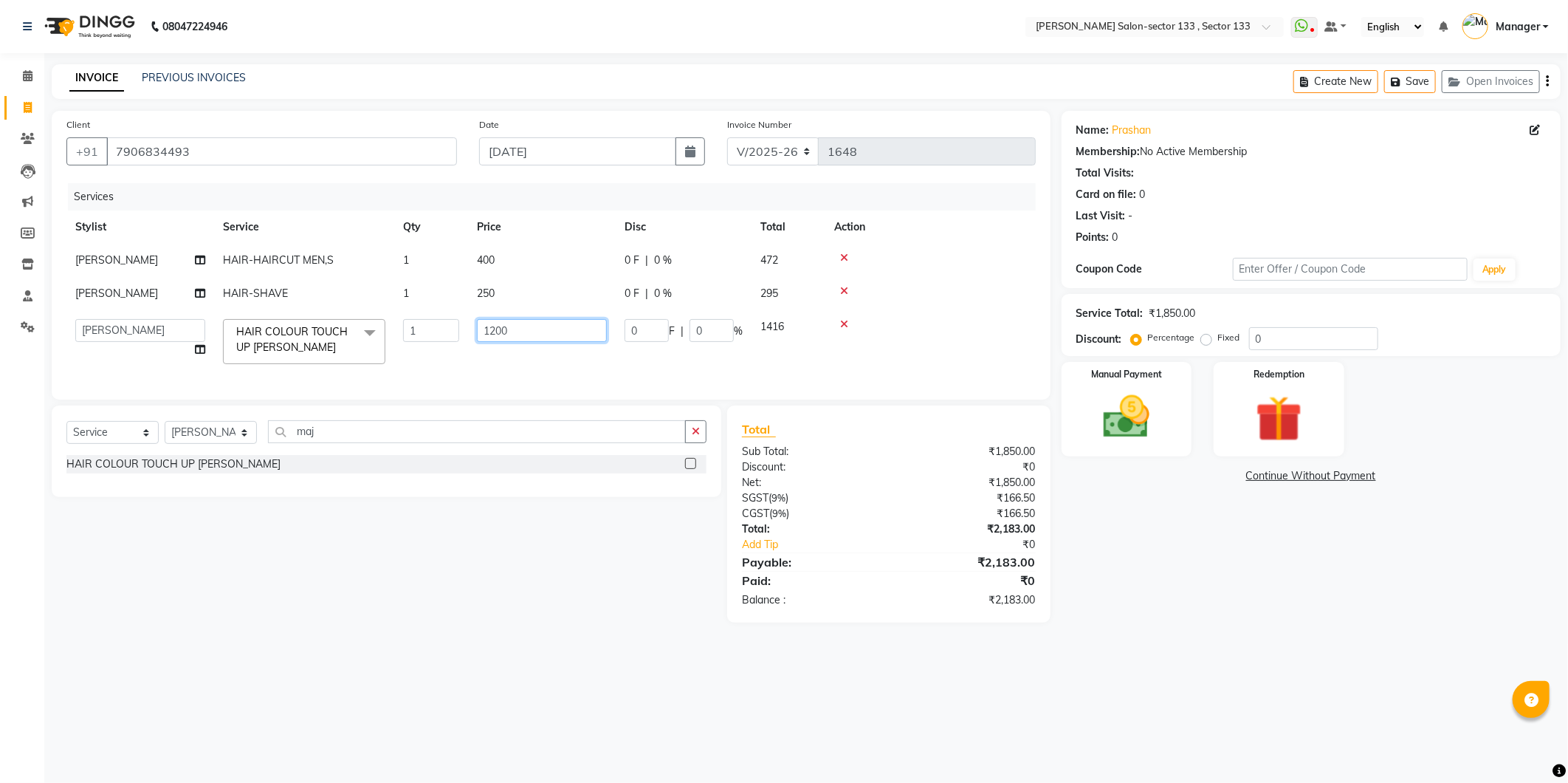
click at [496, 332] on input "1200" at bounding box center [542, 330] width 130 height 23
type input "1300"
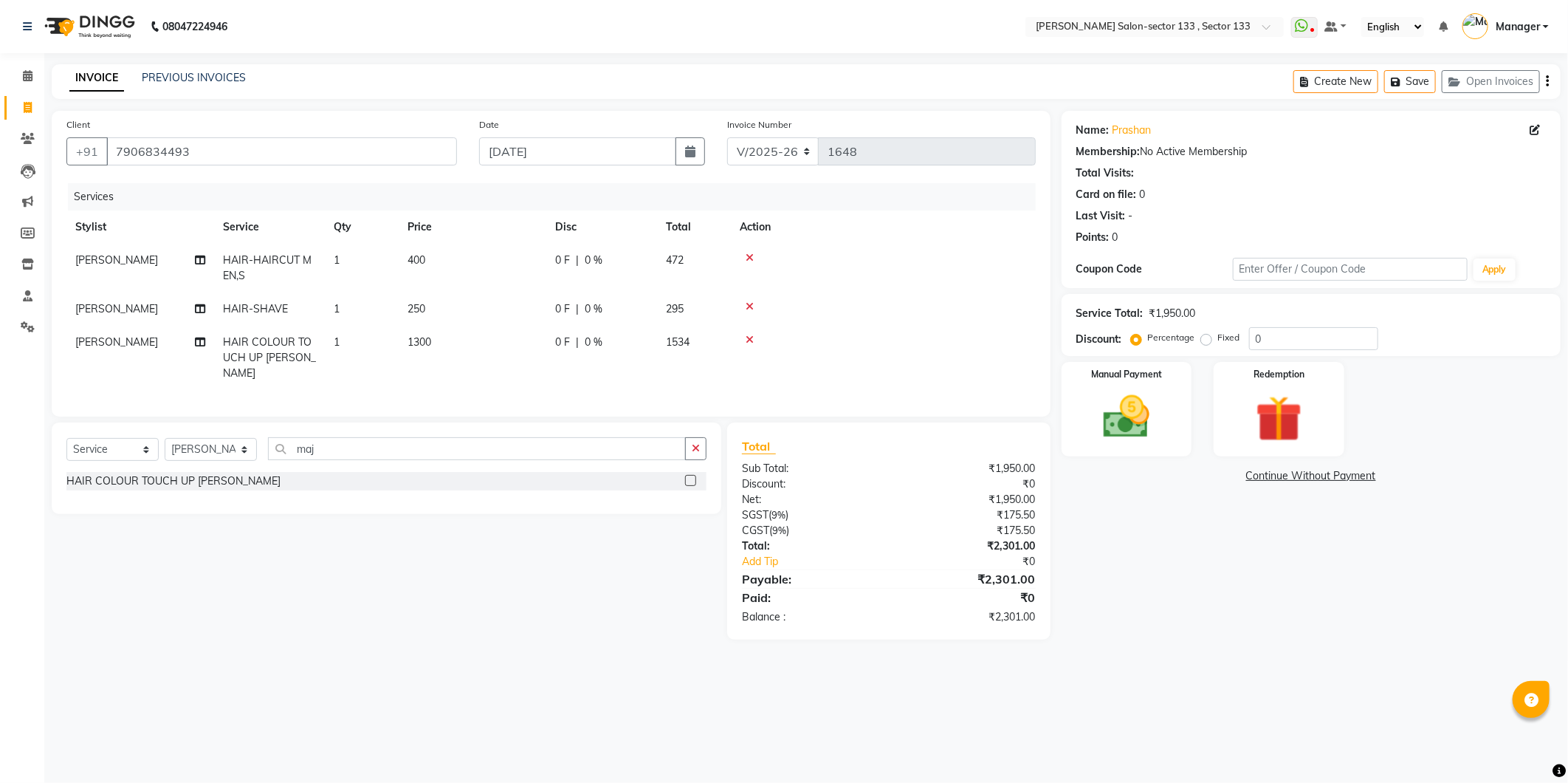
click at [515, 375] on div "Services Stylist Service Qty Price Disc Total Action Anwar HAIR-HAIRCUT MEN,S 1…" at bounding box center [551, 293] width 969 height 218
click at [1303, 343] on input "0" at bounding box center [1313, 339] width 129 height 23
type input "020"
click at [1279, 539] on div "Name: Prashan Membership: No Active Membership Total Visits: Card on file: 0 La…" at bounding box center [1317, 376] width 510 height 529
click at [1150, 421] on img at bounding box center [1127, 418] width 79 height 56
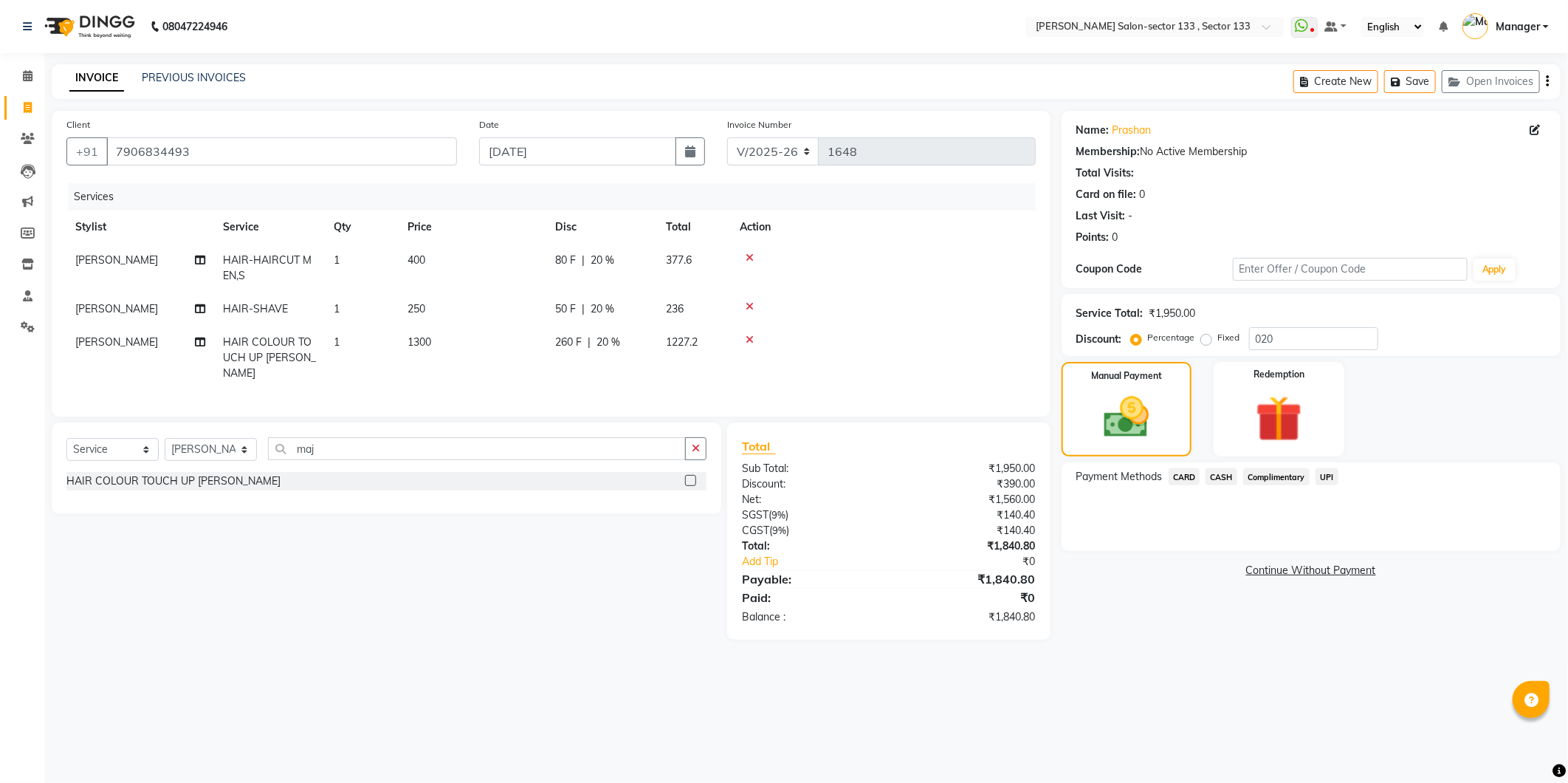
click at [1229, 473] on span "CASH" at bounding box center [1222, 477] width 32 height 17
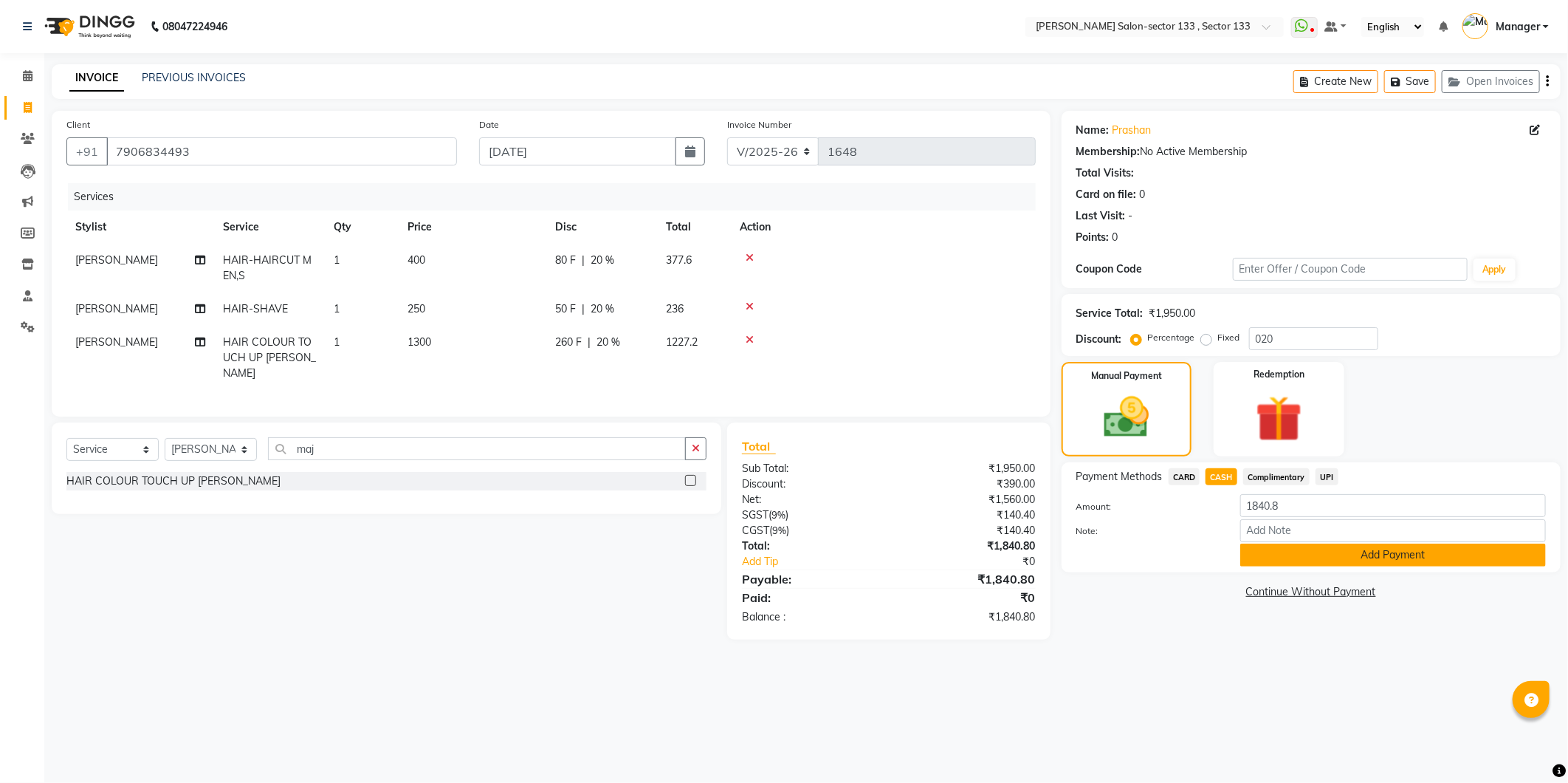
click at [1346, 559] on button "Add Payment" at bounding box center [1392, 555] width 306 height 23
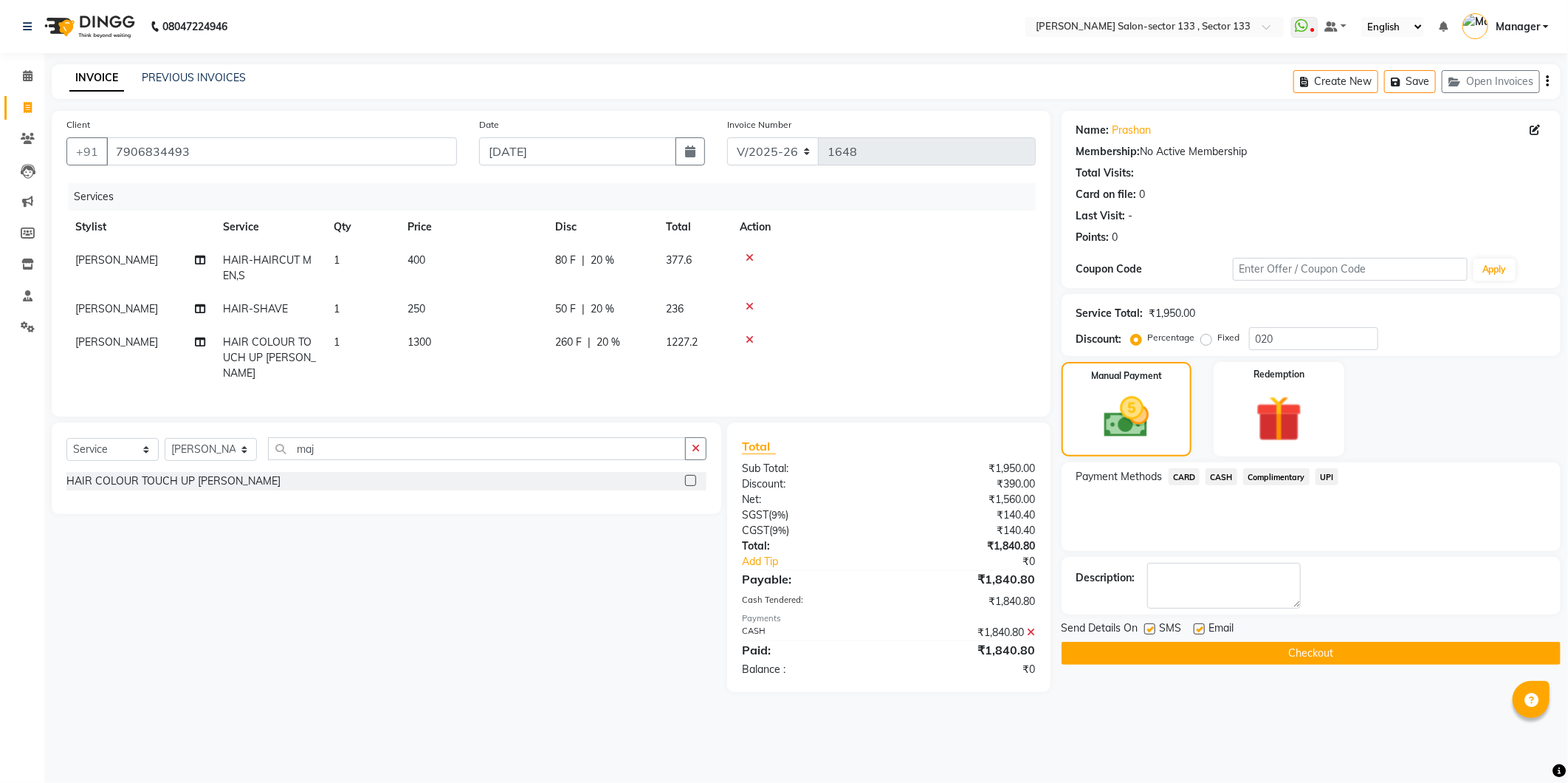
click at [1226, 656] on button "Checkout" at bounding box center [1311, 653] width 499 height 23
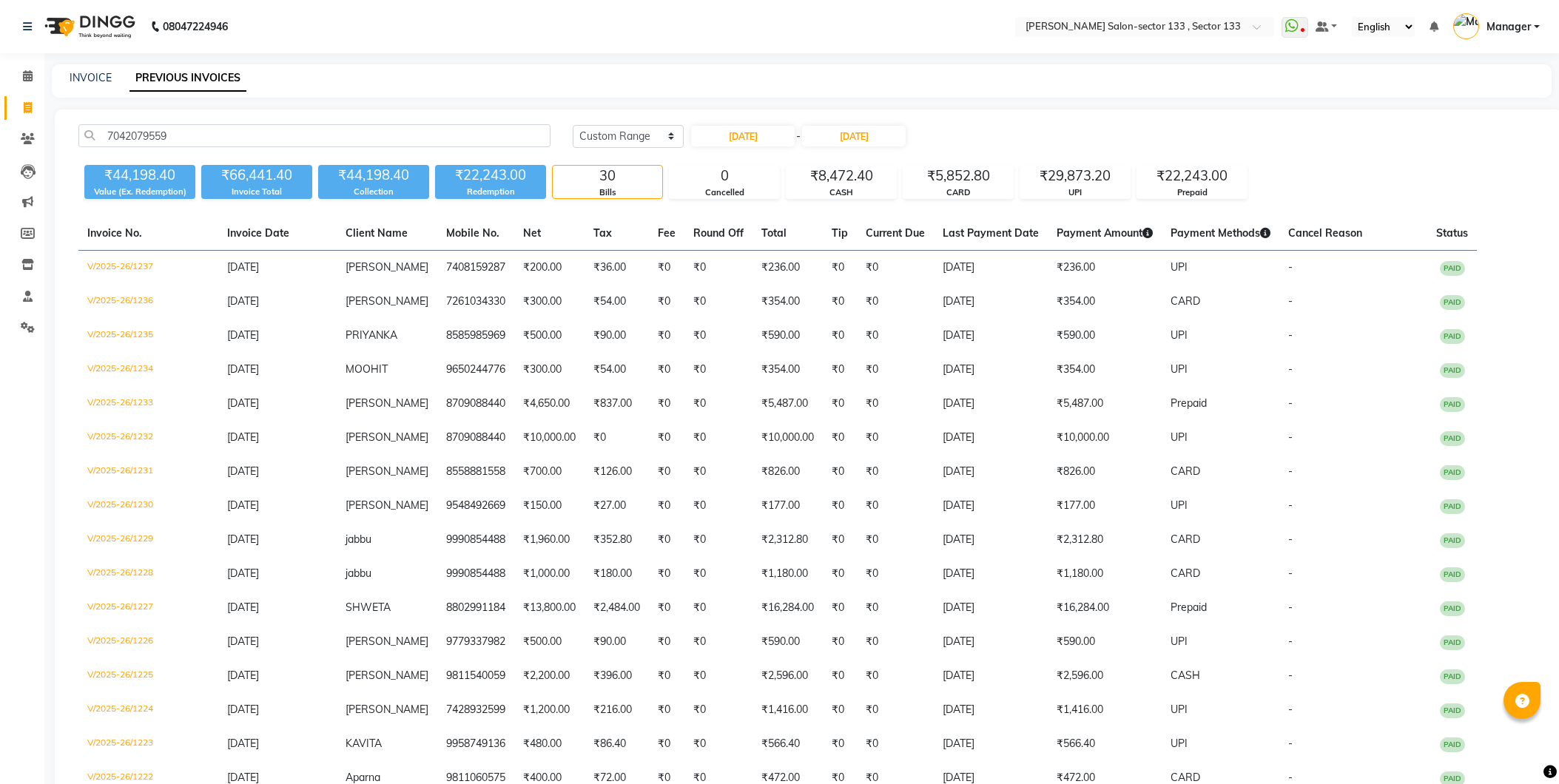
select select "range"
click at [25, 104] on icon at bounding box center [27, 107] width 8 height 11
select select "8302"
select select "service"
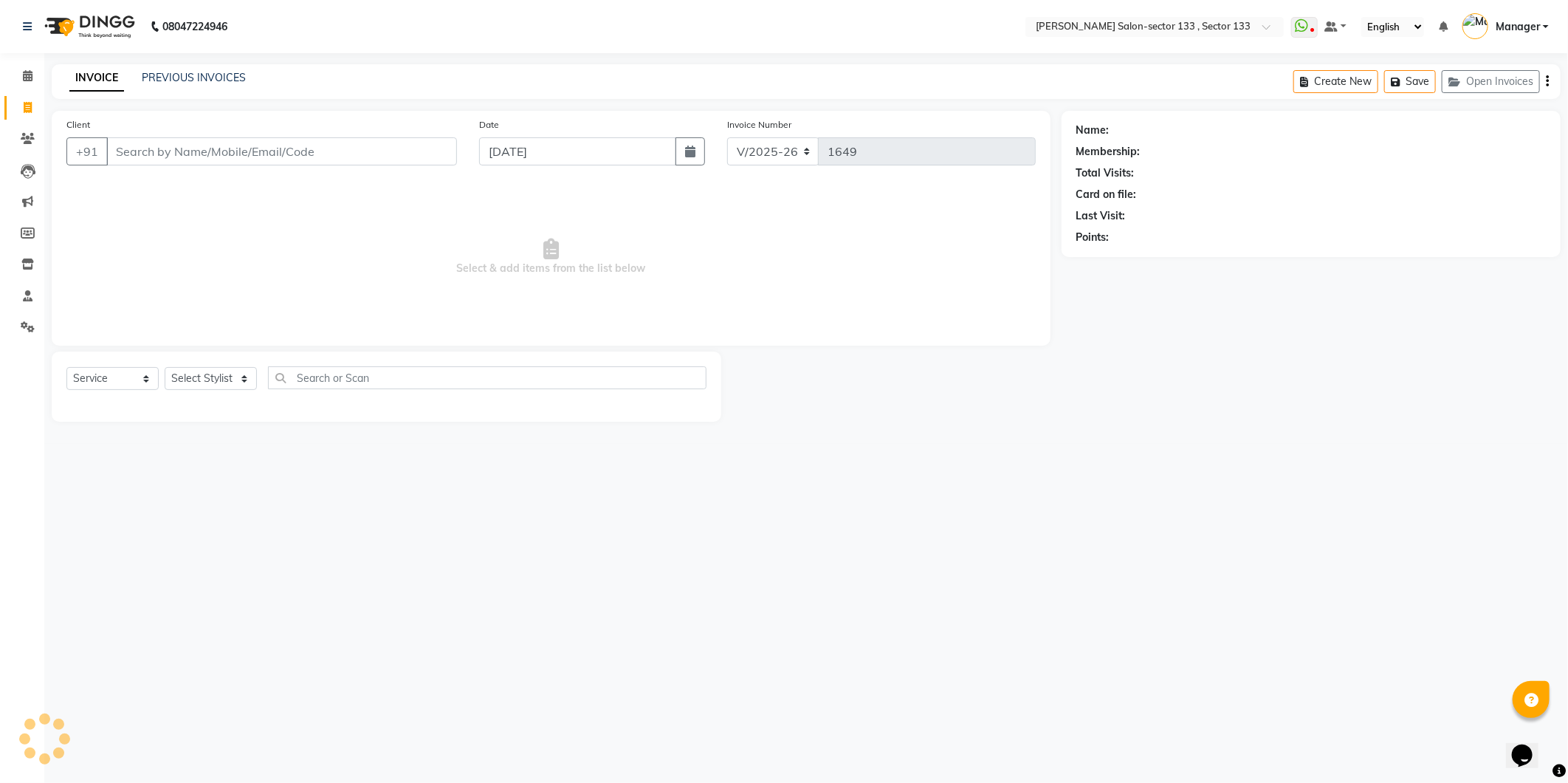
click at [155, 155] on input "Client" at bounding box center [281, 152] width 351 height 28
type input "9958315868"
click at [446, 144] on span "Add Client" at bounding box center [419, 152] width 58 height 15
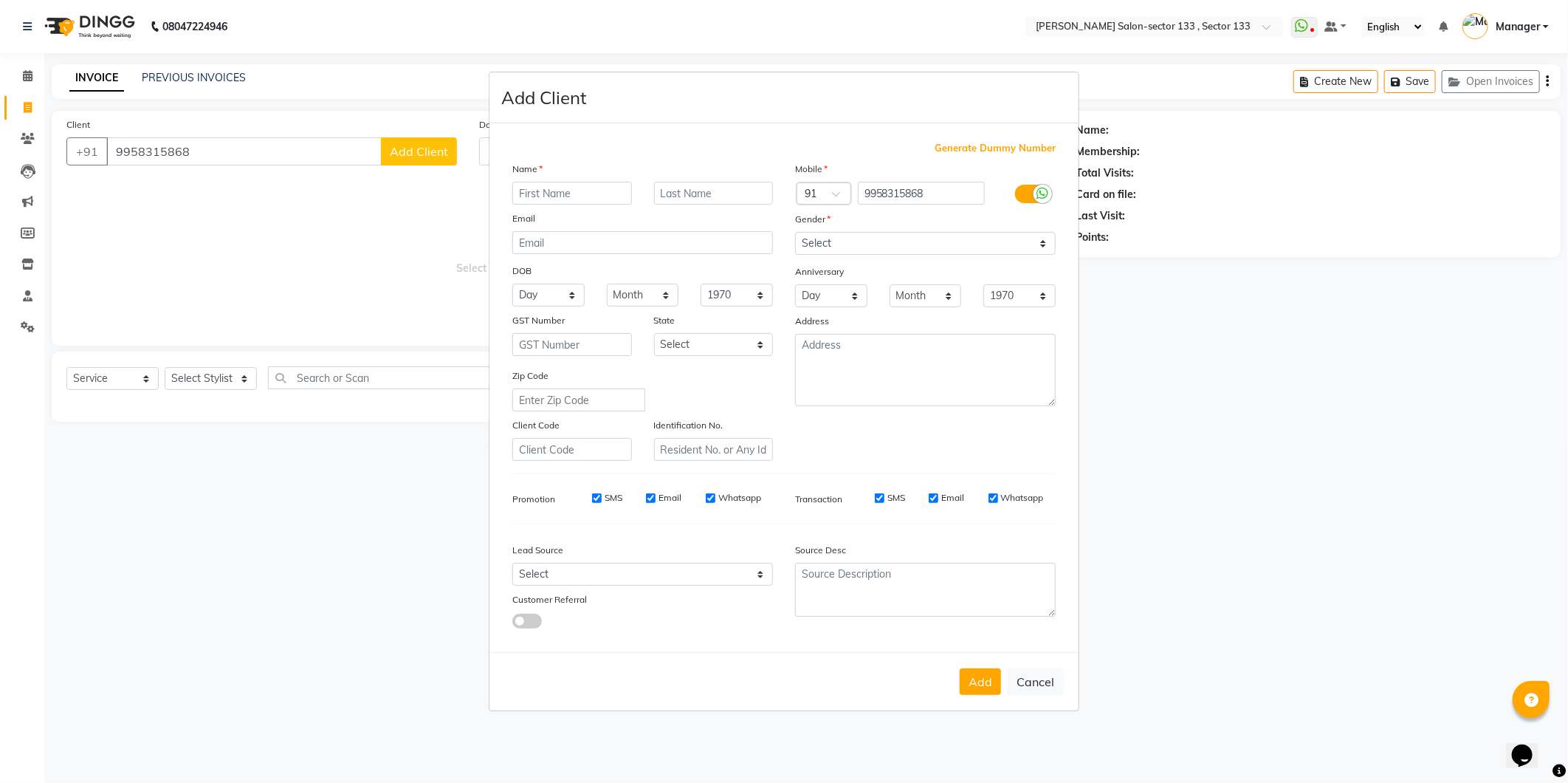
click at [575, 198] on input "text" at bounding box center [572, 193] width 119 height 23
type input "[PERSON_NAME]"
click at [824, 232] on select "Select Male Female Other Prefer Not To Say" at bounding box center [925, 243] width 261 height 23
select select "female"
click at [795, 232] on select "Select Male Female Other Prefer Not To Say" at bounding box center [925, 243] width 261 height 23
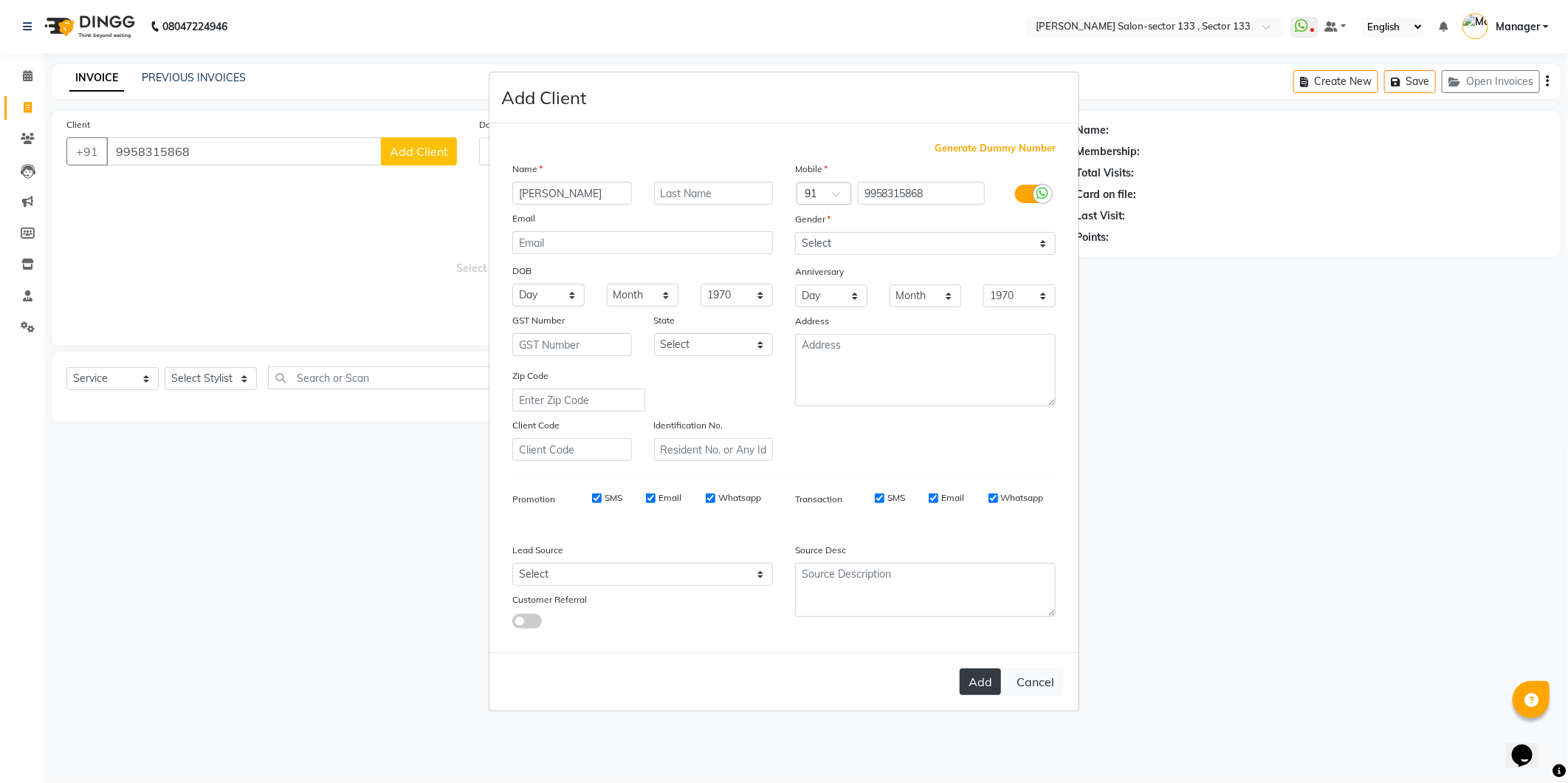
click at [990, 683] on button "Add" at bounding box center [980, 681] width 41 height 26
select select
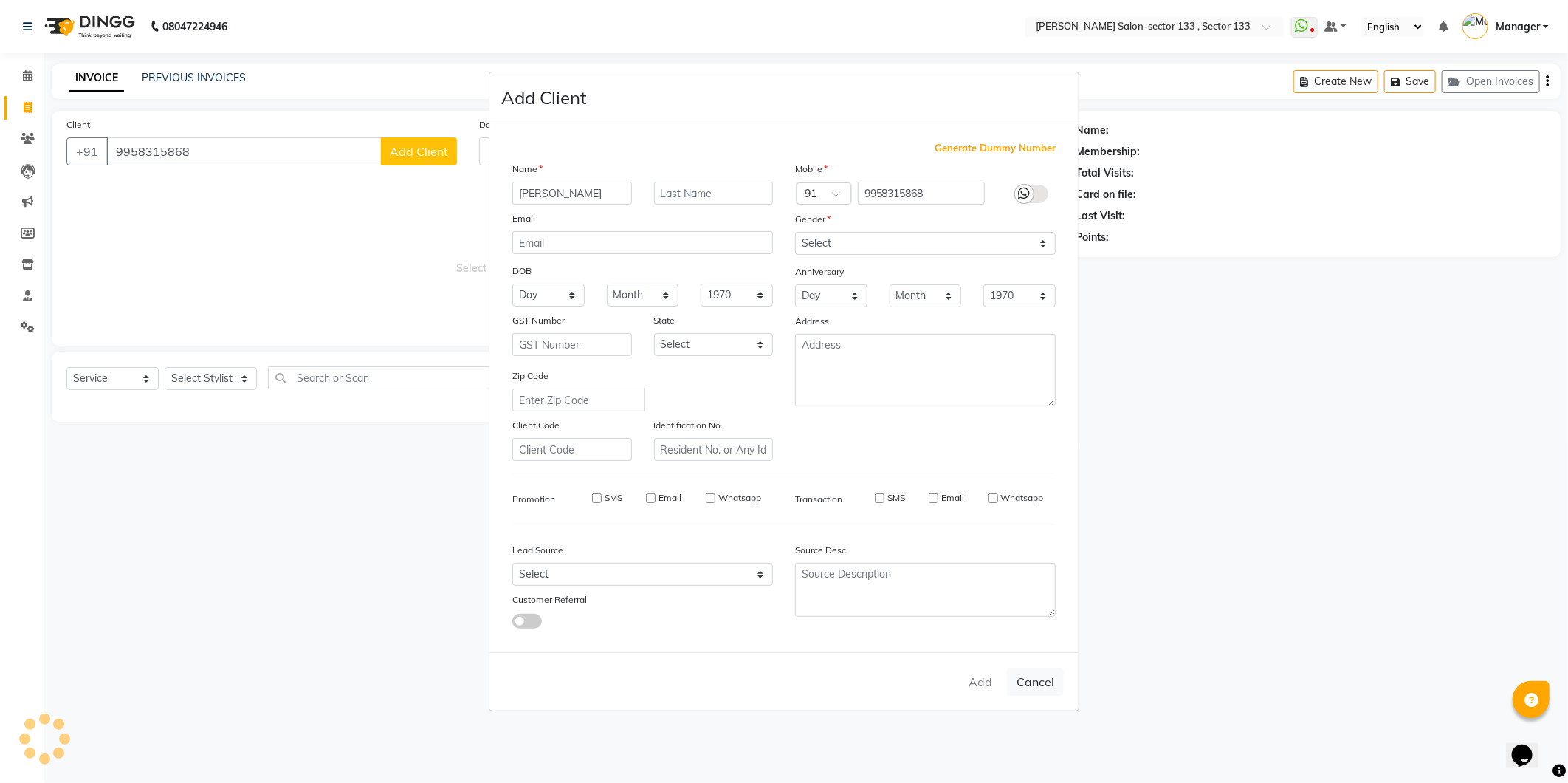
select select
checkbox input "false"
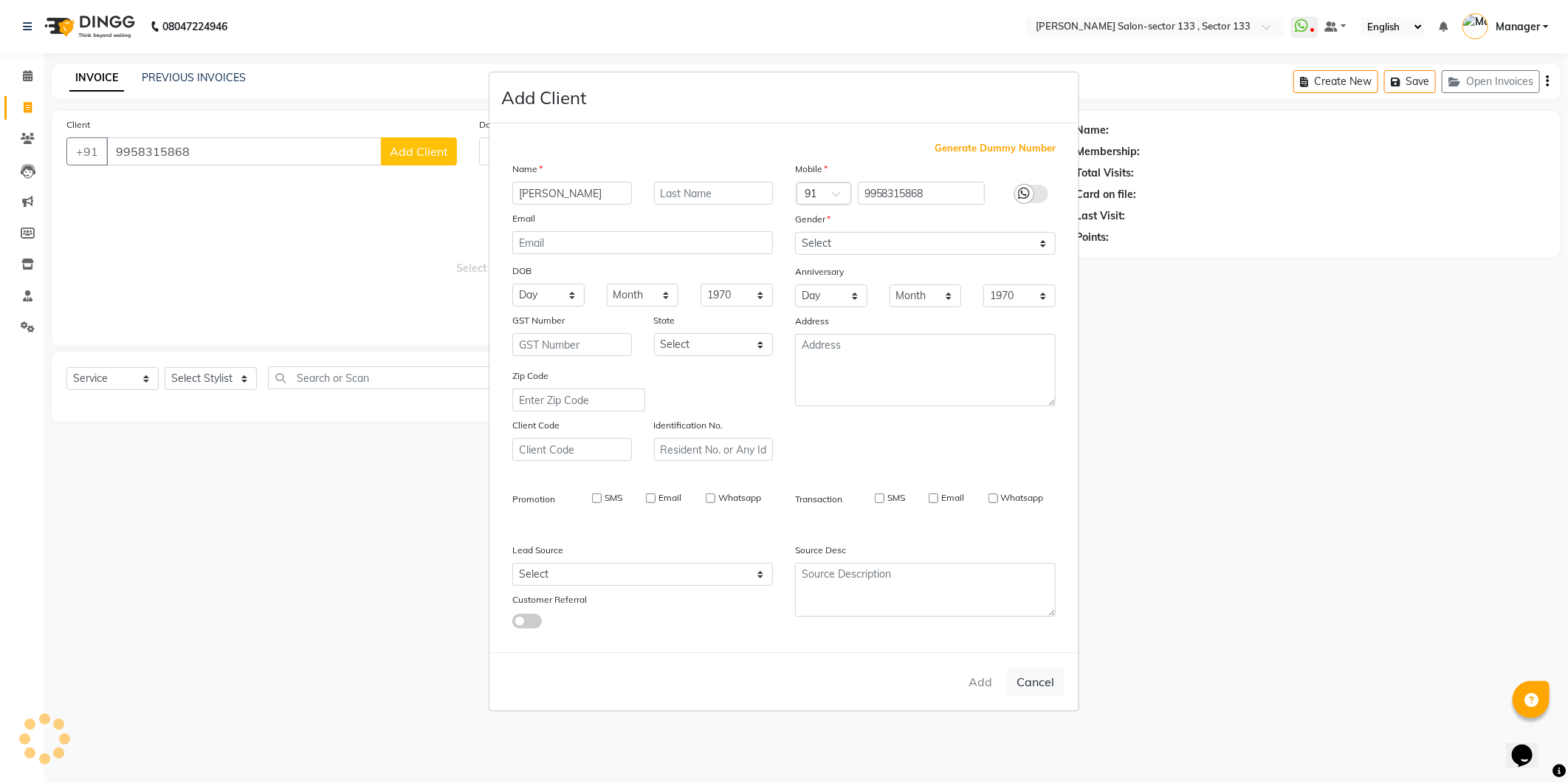
checkbox input "false"
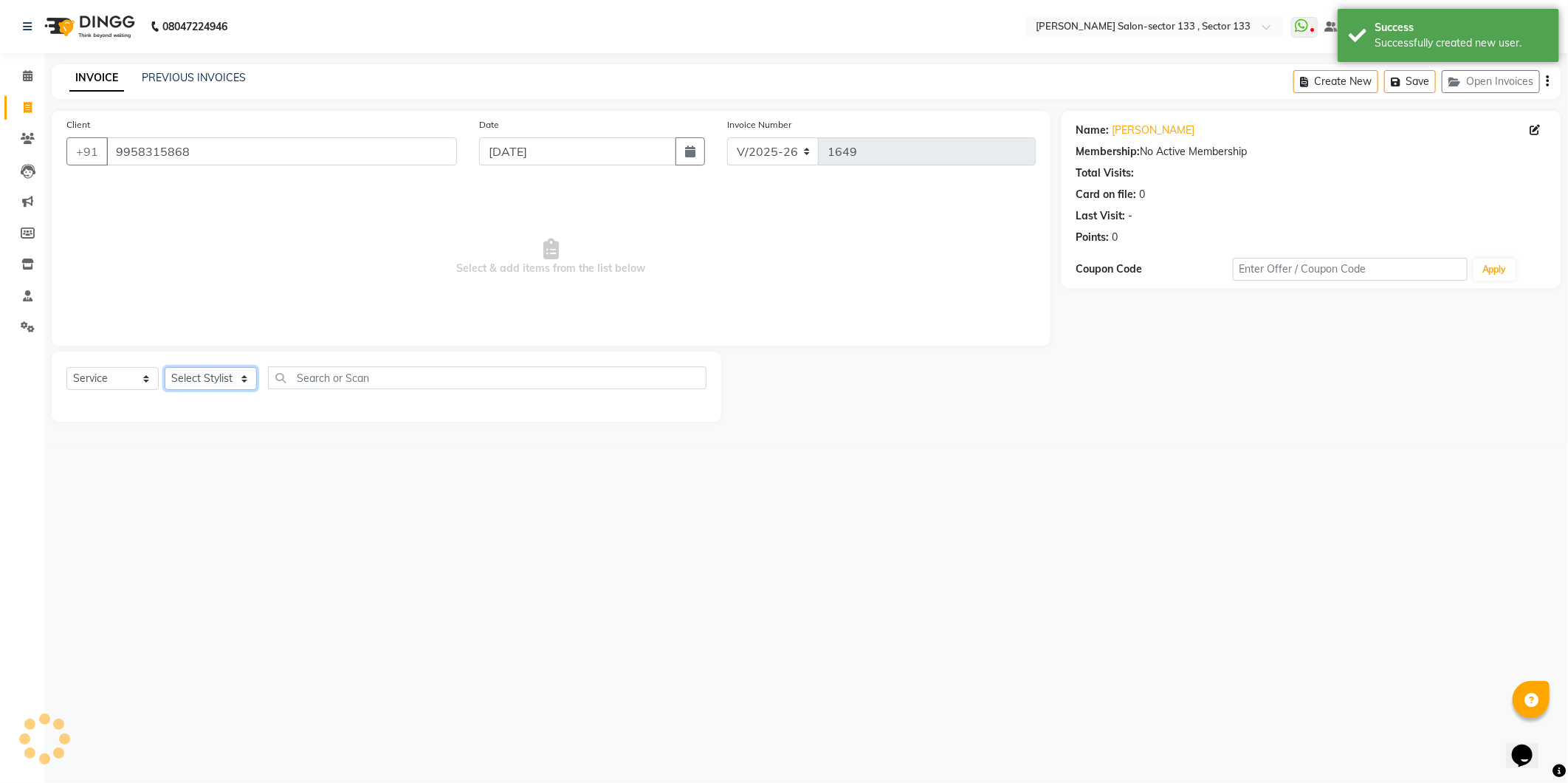
click at [228, 386] on select "Select Stylist Anjali Anwar Dolly jaspal KIRTI Manager Mehboob Owner id Pradeep…" at bounding box center [211, 378] width 92 height 23
select select "80172"
click at [165, 368] on select "Select Stylist Anjali Anwar Dolly jaspal KIRTI Manager Mehboob Owner id Pradeep…" at bounding box center [211, 378] width 92 height 23
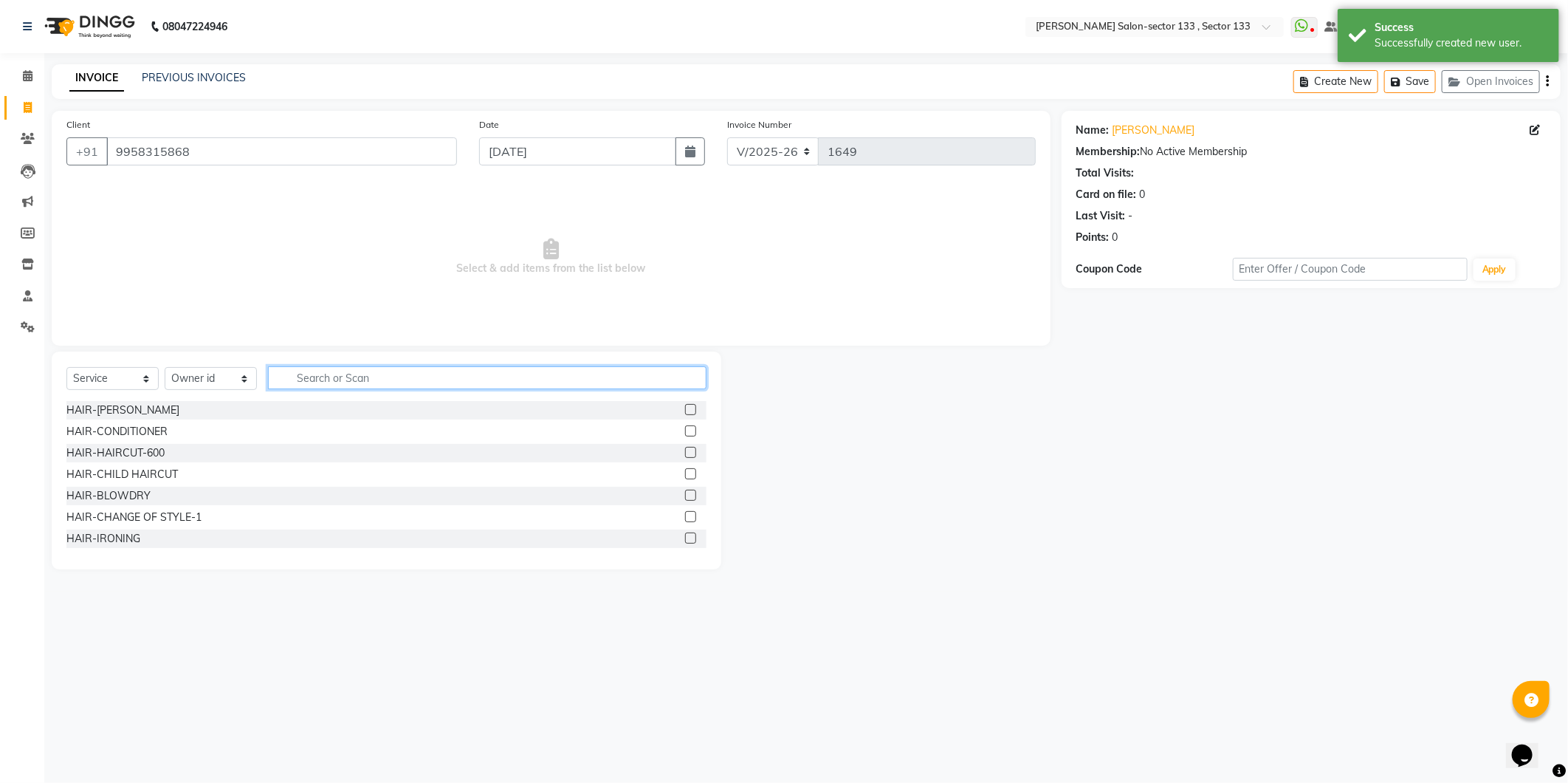
click at [329, 386] on input "text" at bounding box center [487, 377] width 438 height 23
type input "nail"
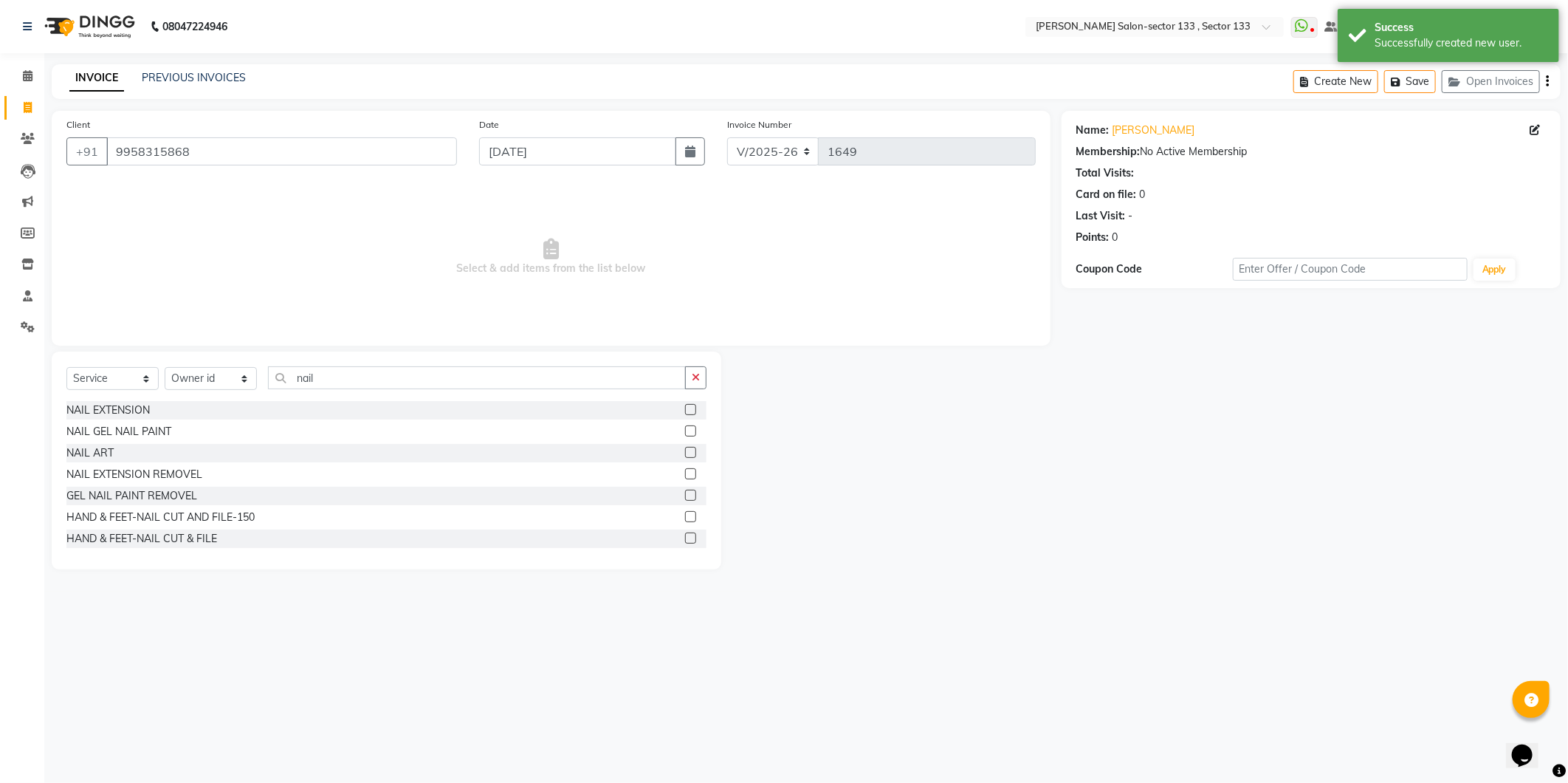
click at [676, 400] on div "Select Service Product Membership Package Voucher Prepaid Gift Card Select Styl…" at bounding box center [387, 383] width 640 height 35
click at [685, 416] on div at bounding box center [689, 411] width 9 height 15
click at [685, 410] on label at bounding box center [690, 409] width 11 height 11
click at [685, 410] on input "checkbox" at bounding box center [689, 410] width 9 height 9
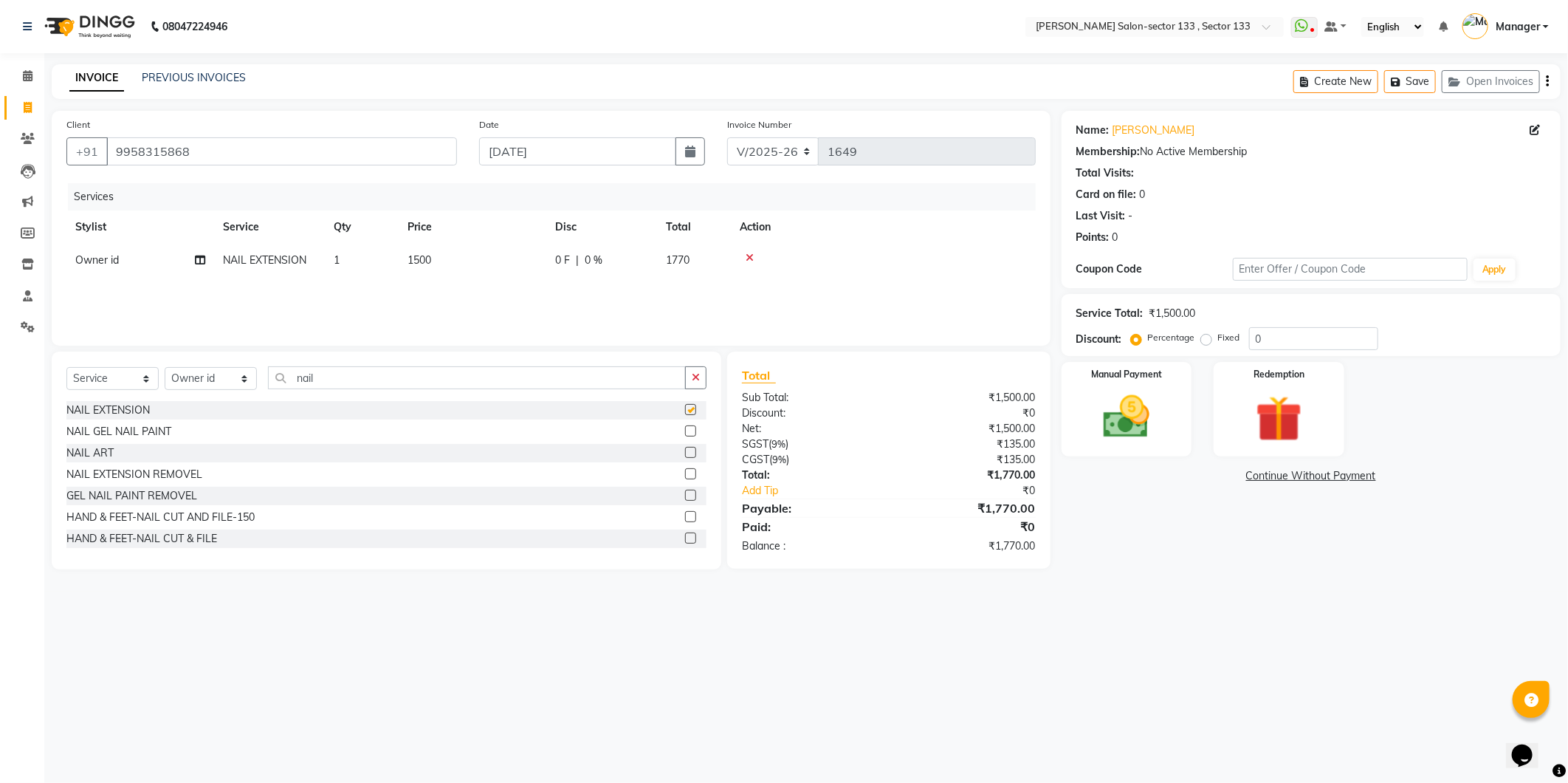
checkbox input "false"
click at [1132, 407] on img at bounding box center [1127, 418] width 79 height 56
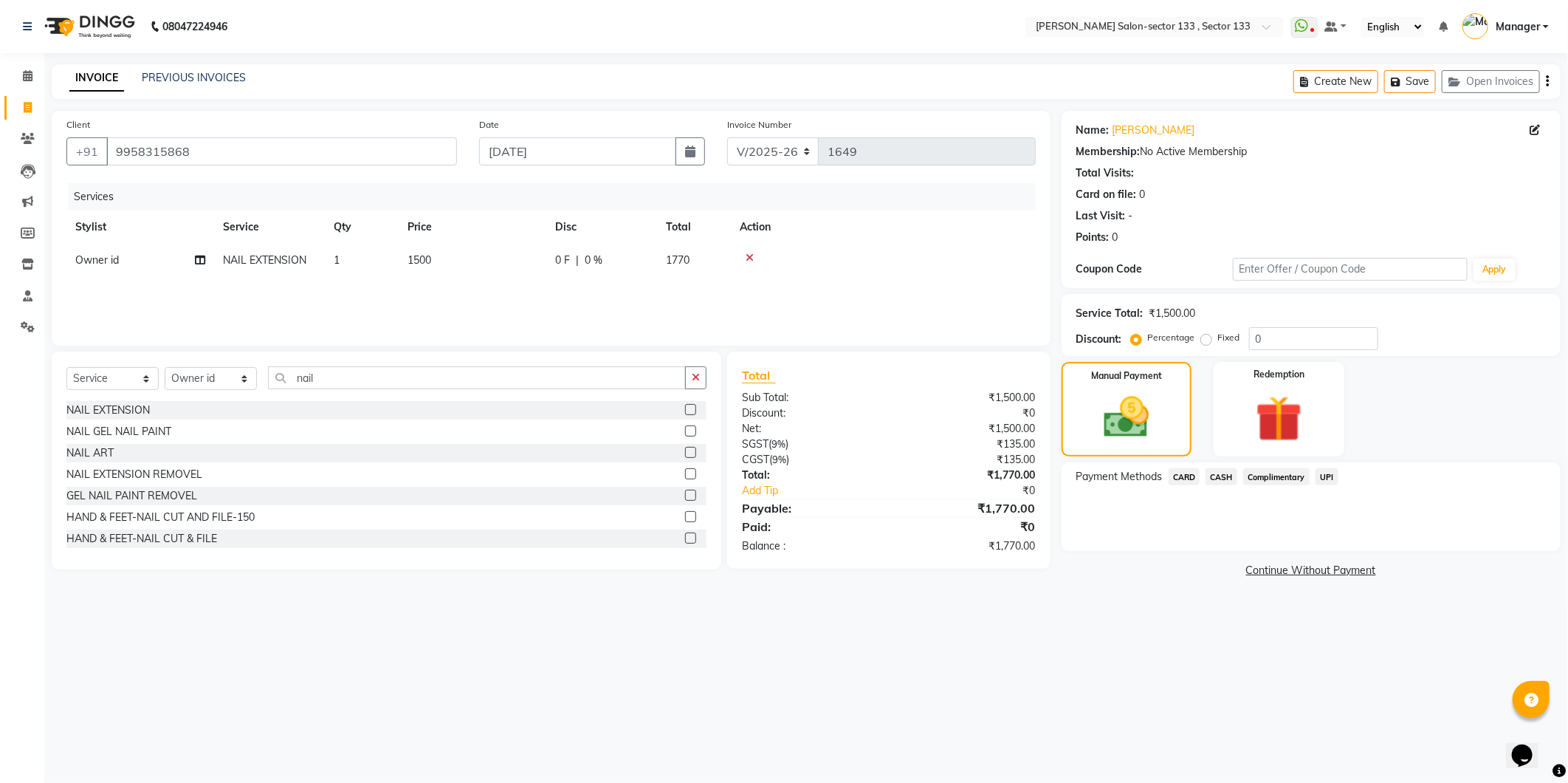
click at [1216, 482] on span "CASH" at bounding box center [1222, 477] width 32 height 17
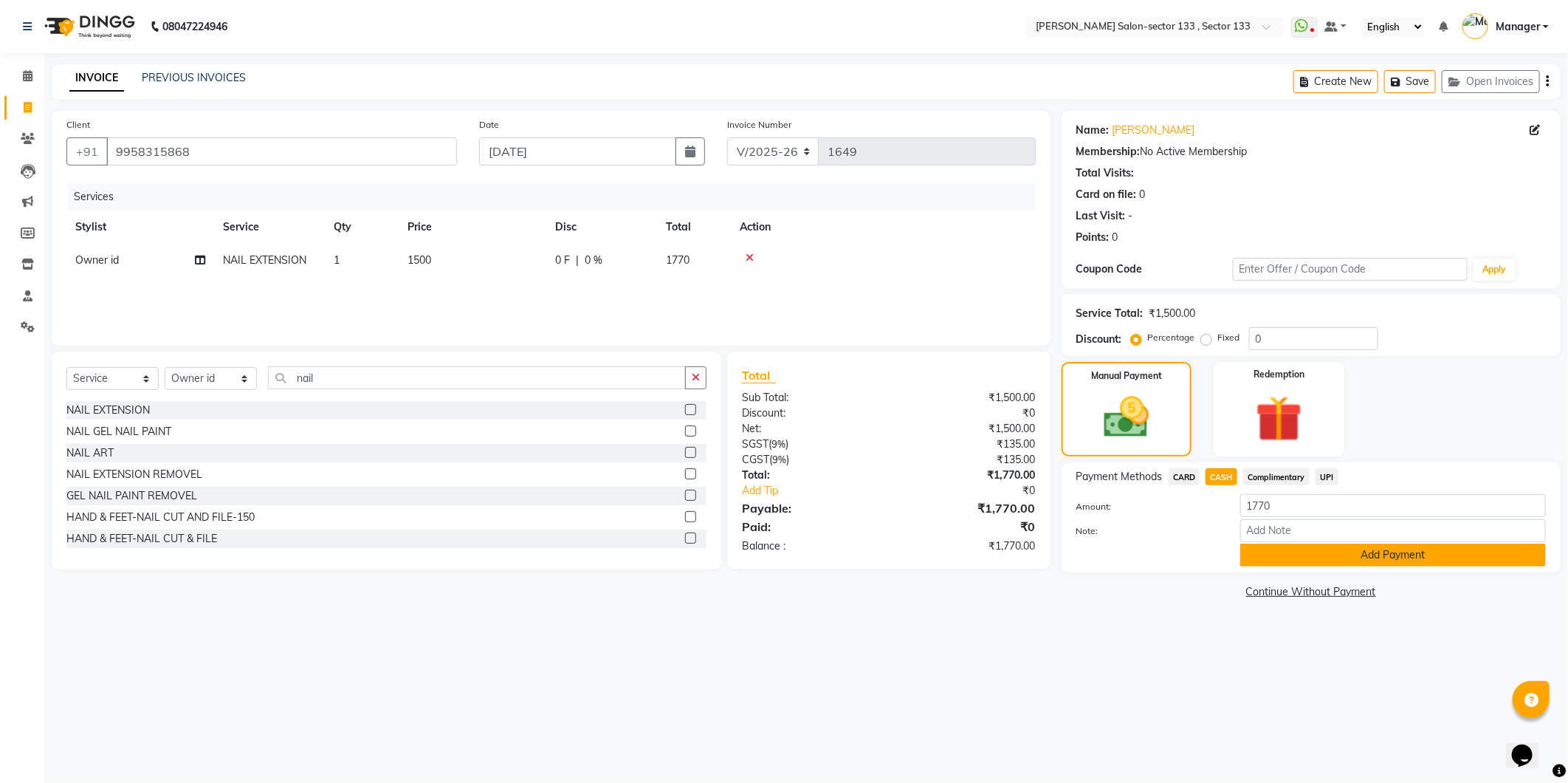
click at [1267, 549] on button "Add Payment" at bounding box center [1392, 555] width 306 height 23
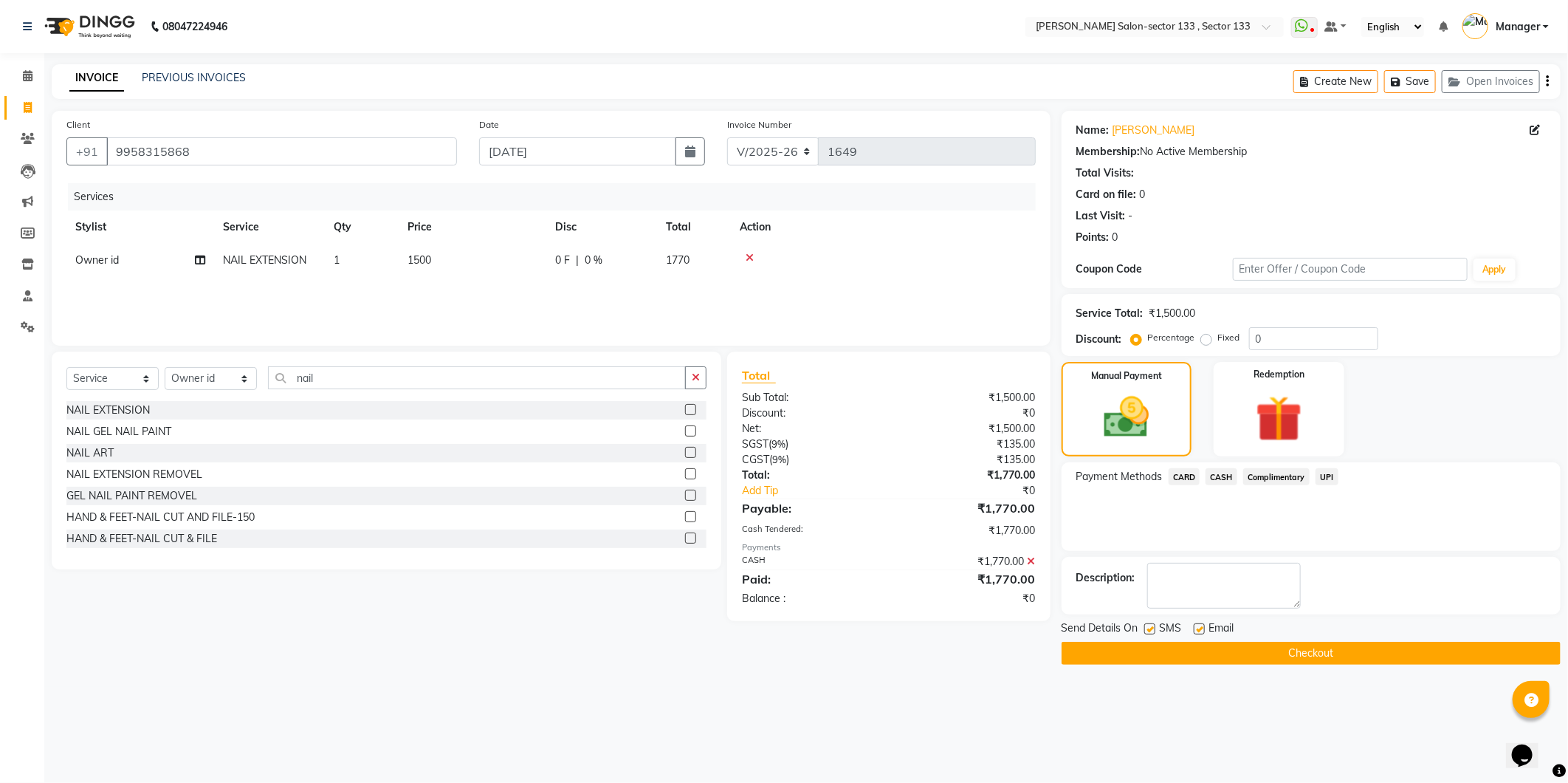
click at [1259, 647] on button "Checkout" at bounding box center [1311, 653] width 499 height 23
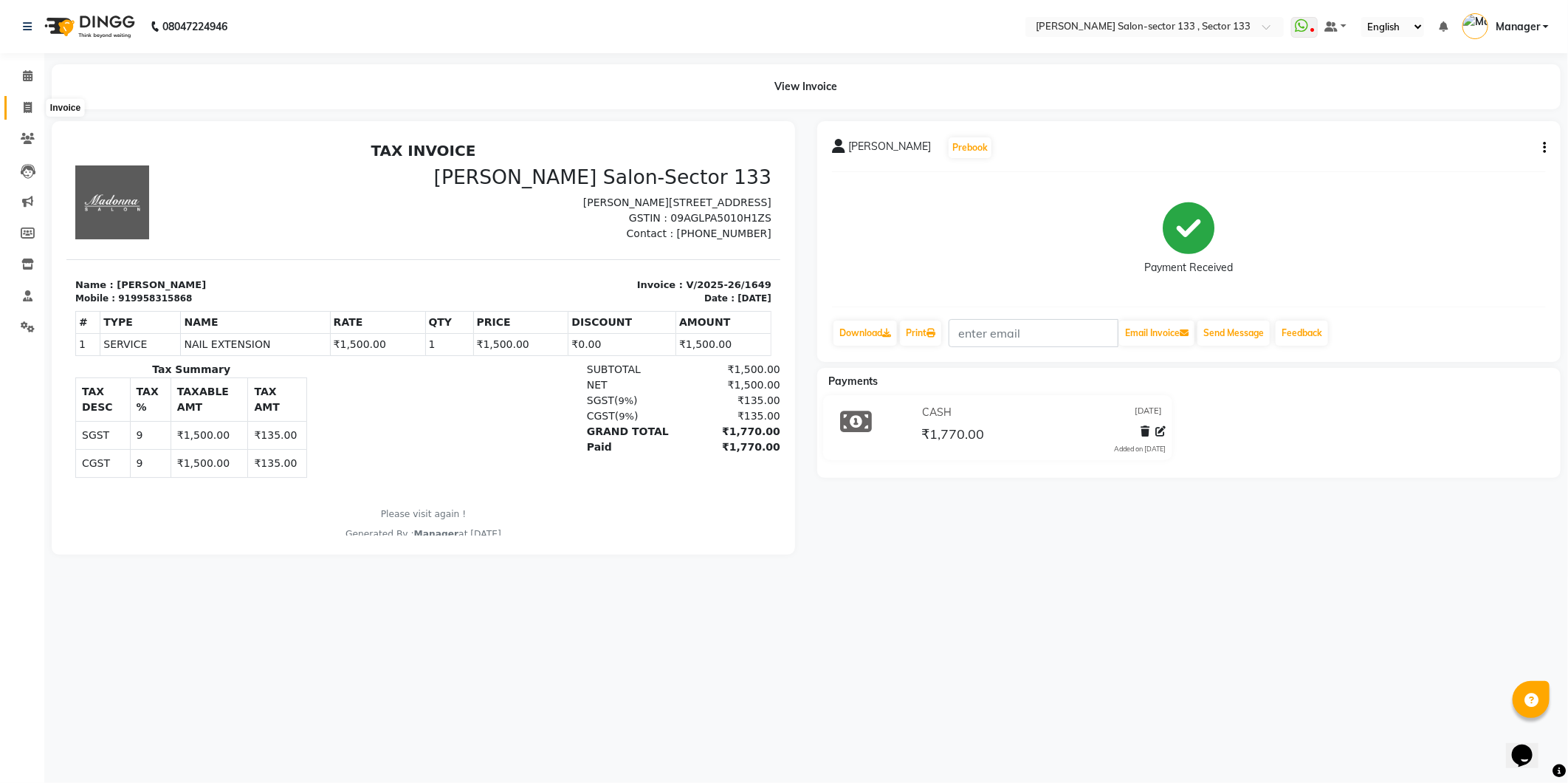
click at [25, 106] on icon at bounding box center [27, 107] width 8 height 11
select select "8302"
select select "service"
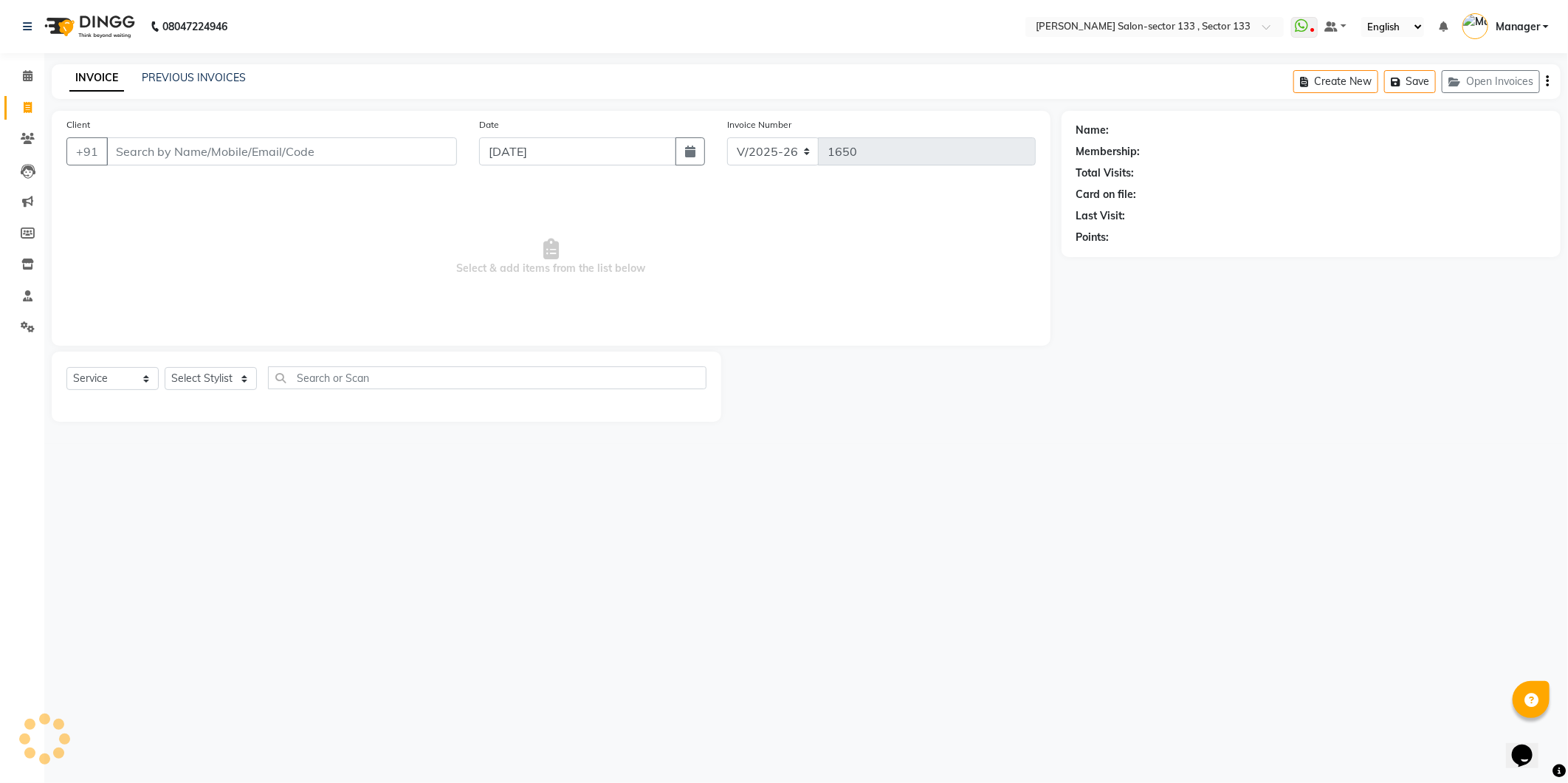
click at [138, 151] on input "Client" at bounding box center [281, 152] width 351 height 28
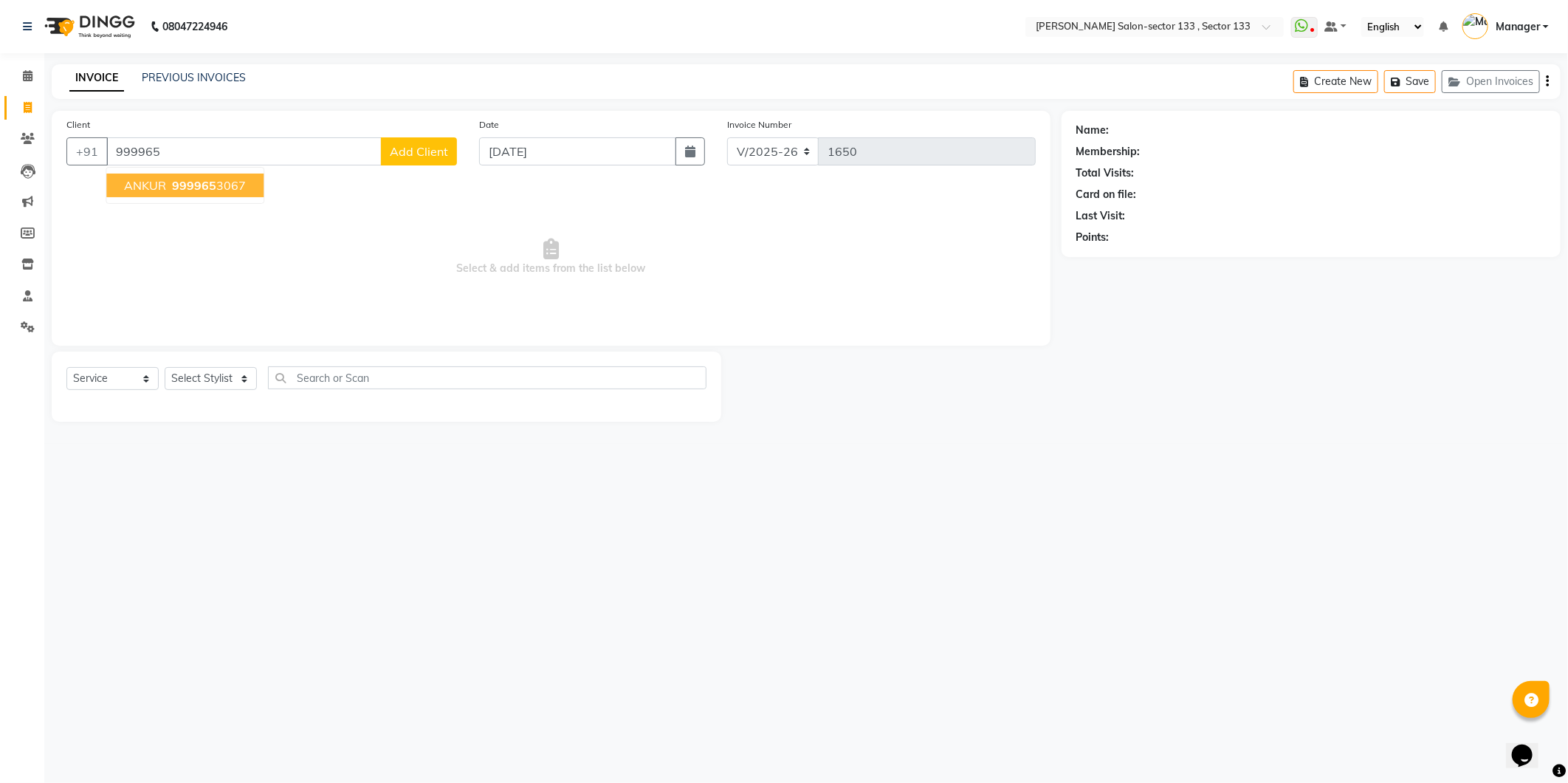
click at [172, 184] on span "999965" at bounding box center [194, 185] width 44 height 15
type input "9999653067"
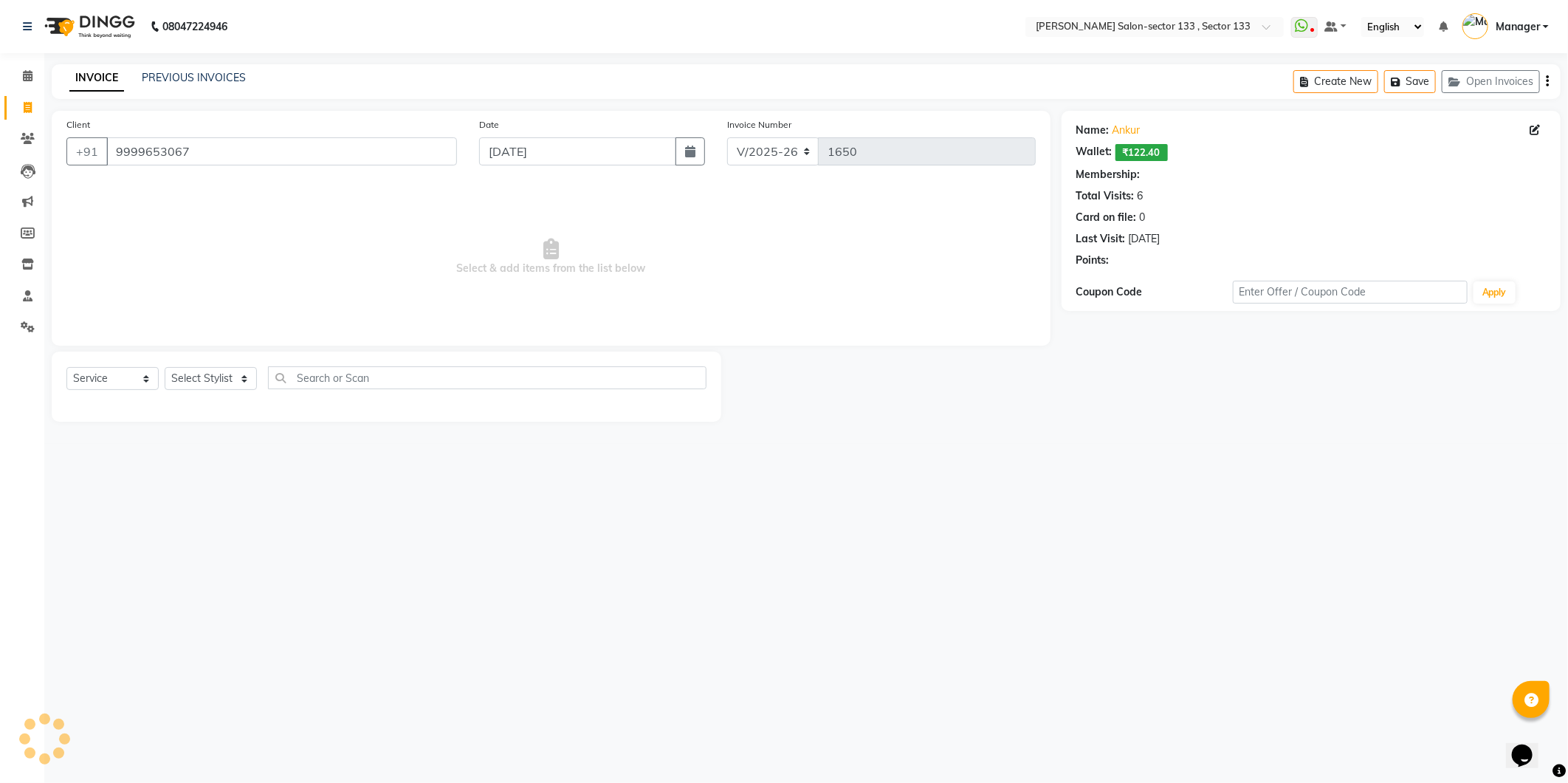
select select "1: Object"
click at [189, 370] on select "Select Stylist Anjali Anwar Dolly jaspal KIRTI Manager Mehboob Owner id Pradeep…" at bounding box center [211, 378] width 92 height 23
select select "90535"
click at [165, 368] on select "Select Stylist Anjali Anwar Dolly jaspal KIRTI Manager Mehboob Owner id Pradeep…" at bounding box center [211, 378] width 92 height 23
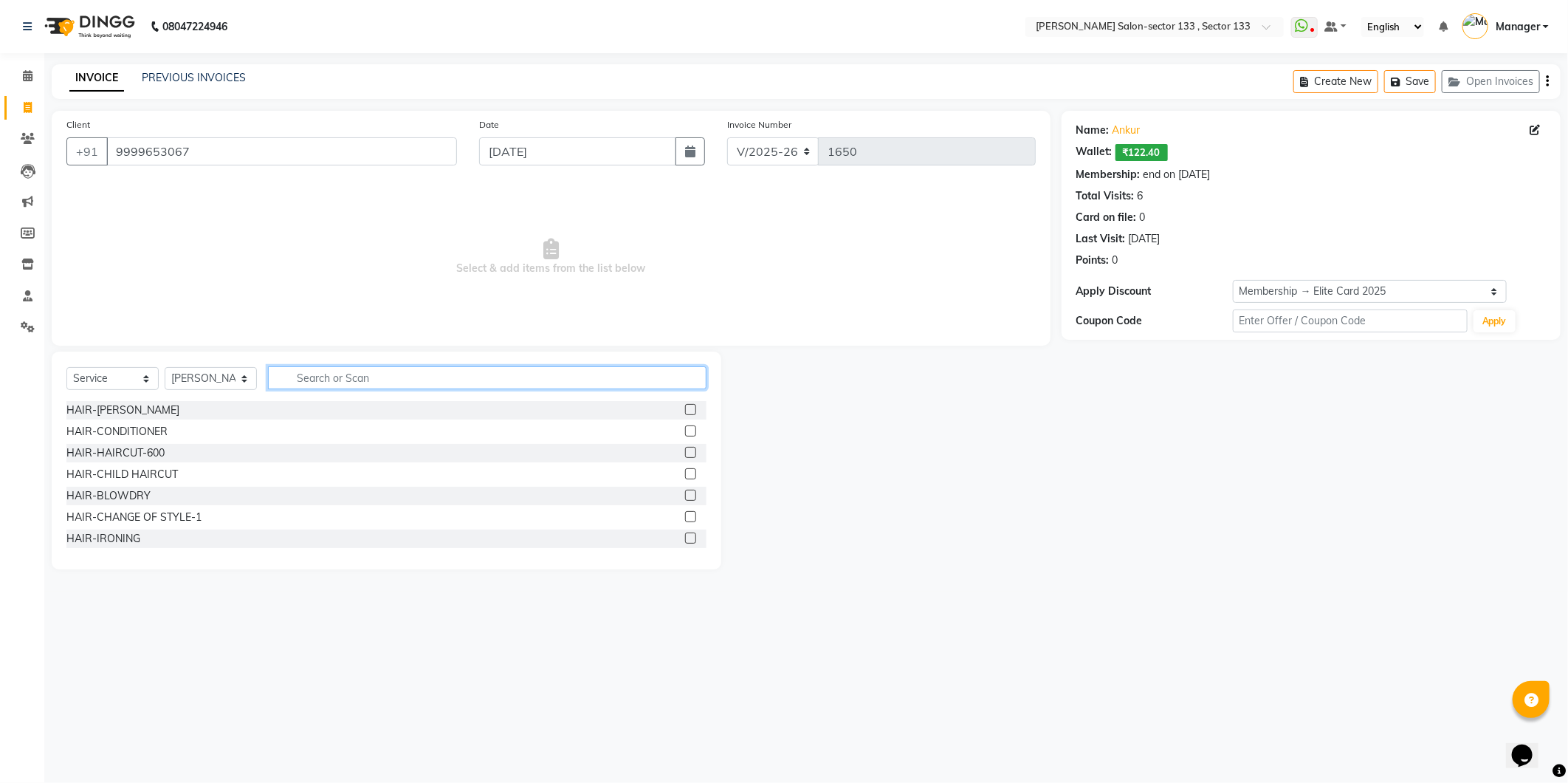
click at [364, 378] on input "text" at bounding box center [487, 377] width 438 height 23
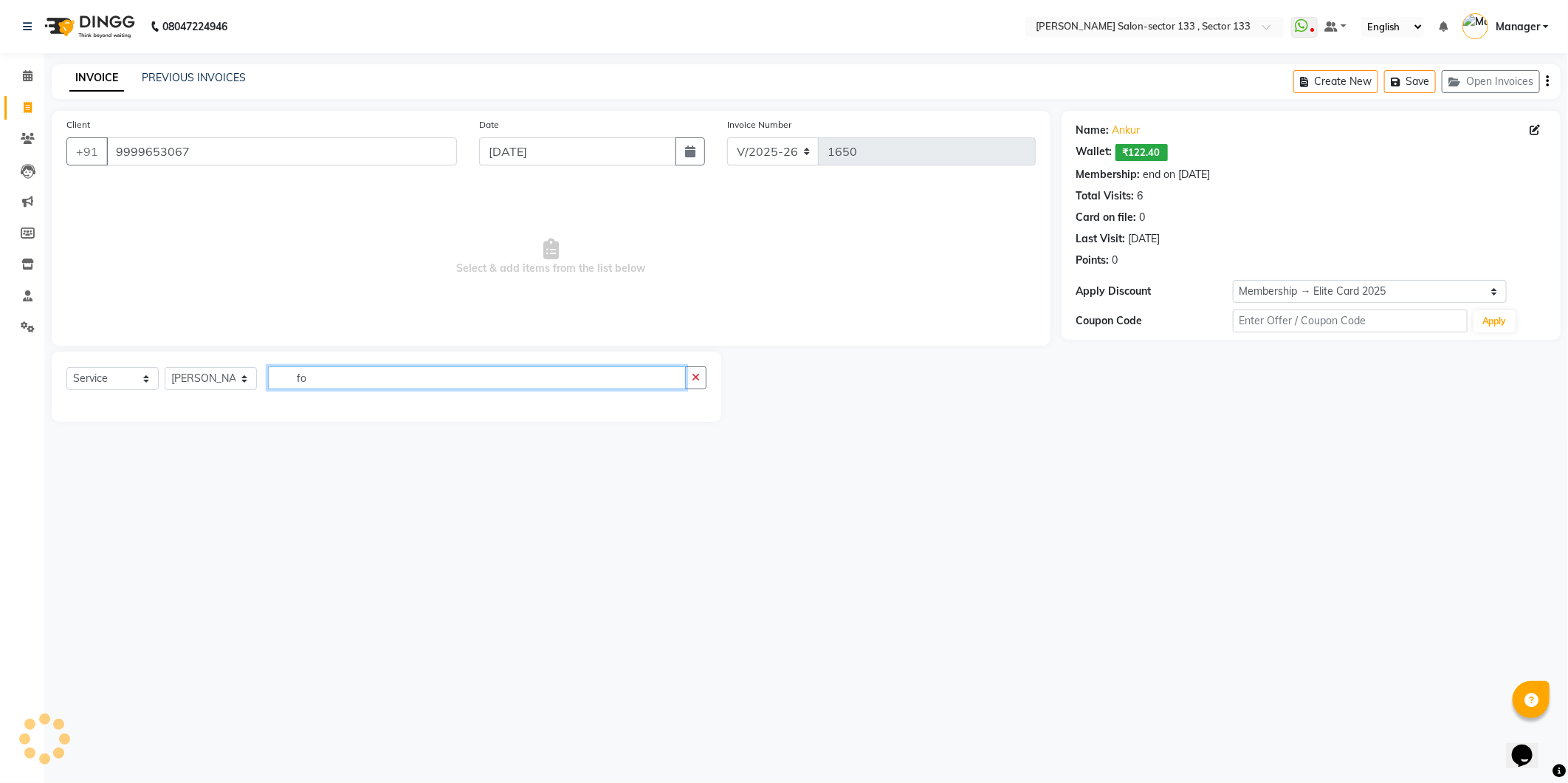
type input "f"
type input "mes"
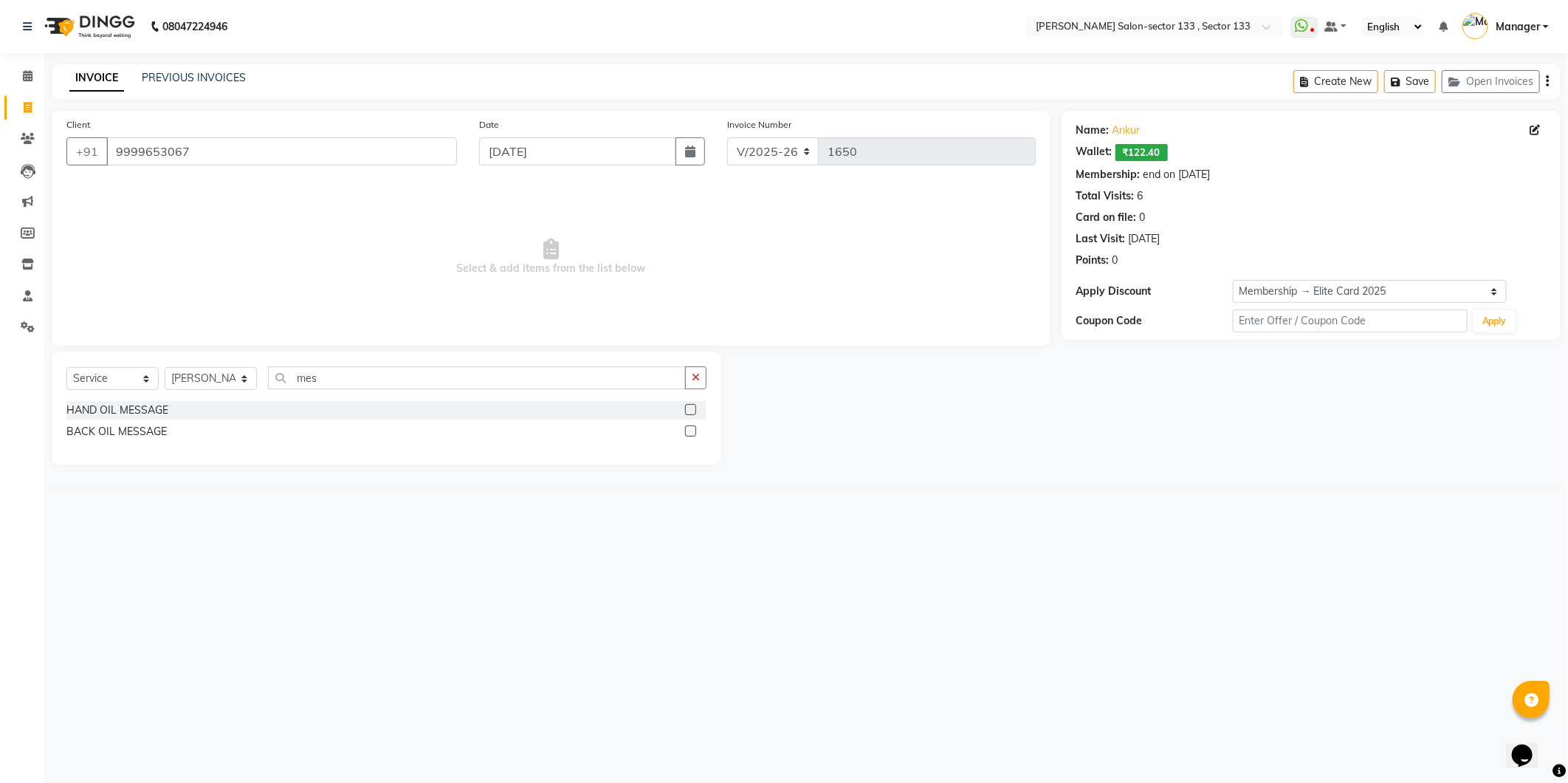
click at [685, 409] on label at bounding box center [690, 409] width 11 height 11
click at [685, 409] on input "checkbox" at bounding box center [689, 410] width 9 height 9
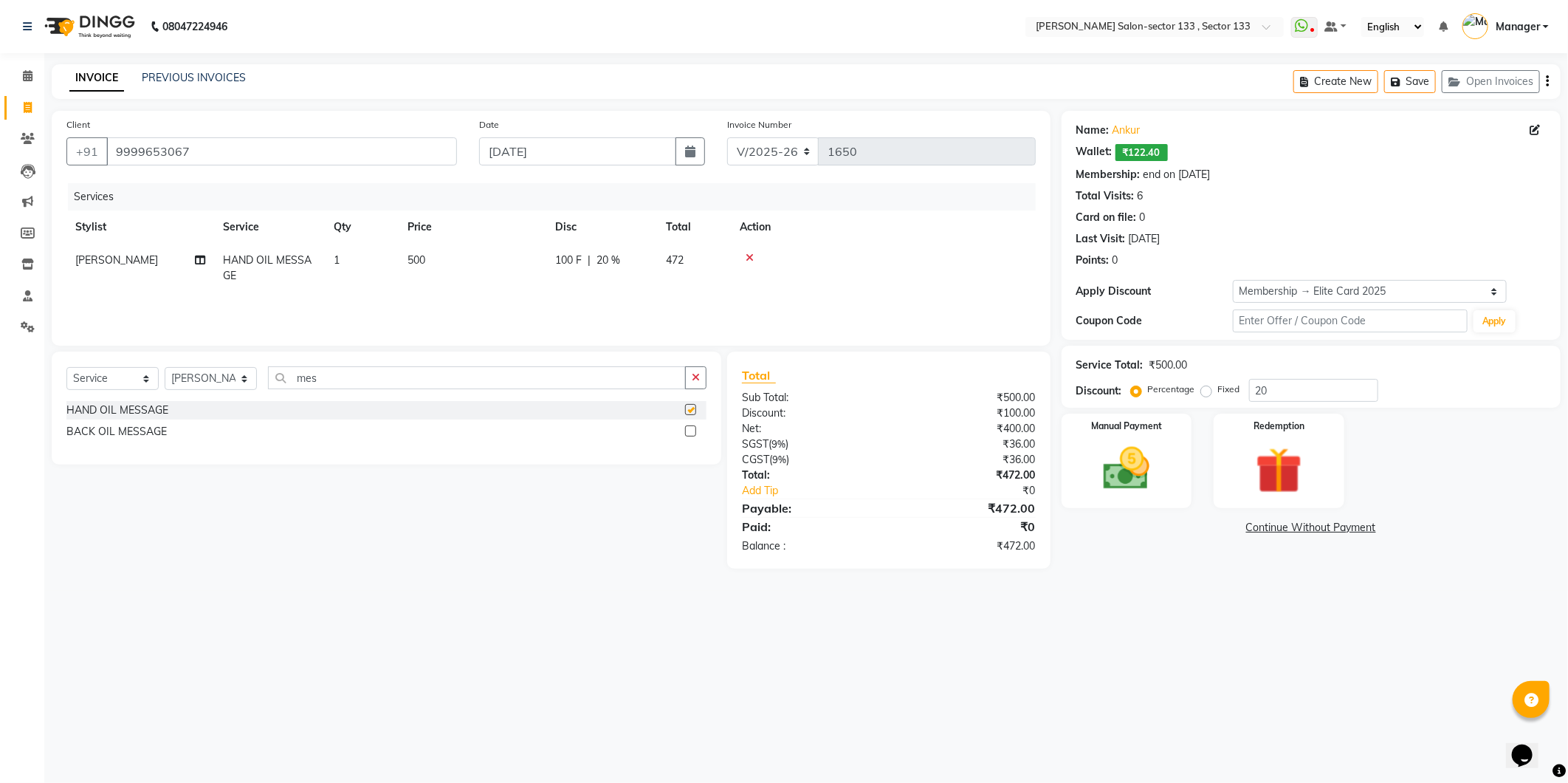
checkbox input "false"
click at [436, 266] on td "500" at bounding box center [472, 268] width 148 height 49
select select "90535"
click at [490, 268] on input "500" at bounding box center [542, 264] width 130 height 23
type input "1000"
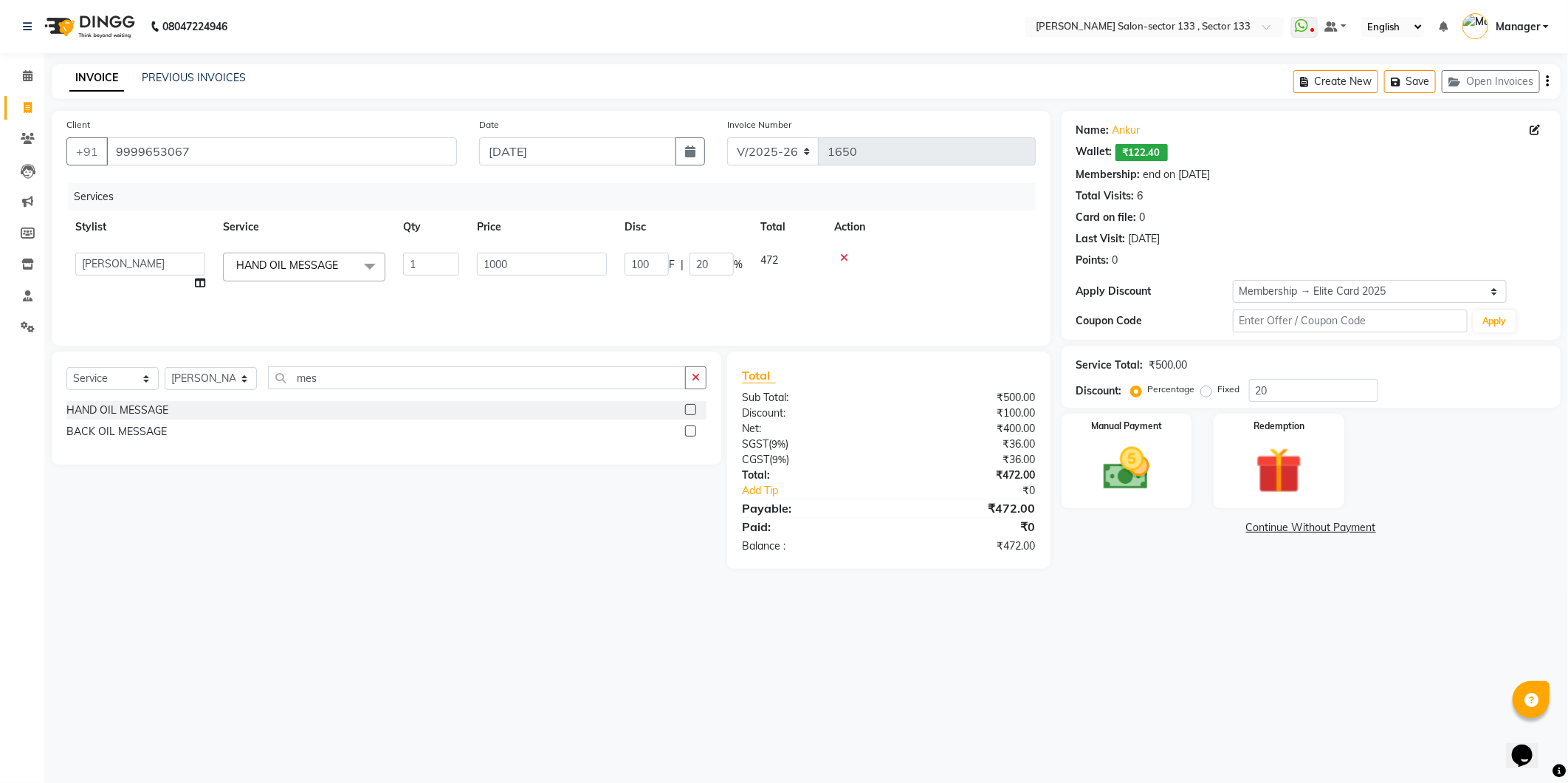
click at [395, 234] on th "Qty" at bounding box center [431, 227] width 73 height 33
click at [554, 281] on td "200 F | 20 %" at bounding box center [602, 268] width 111 height 49
select select "90535"
click at [515, 377] on input "mes" at bounding box center [477, 377] width 418 height 23
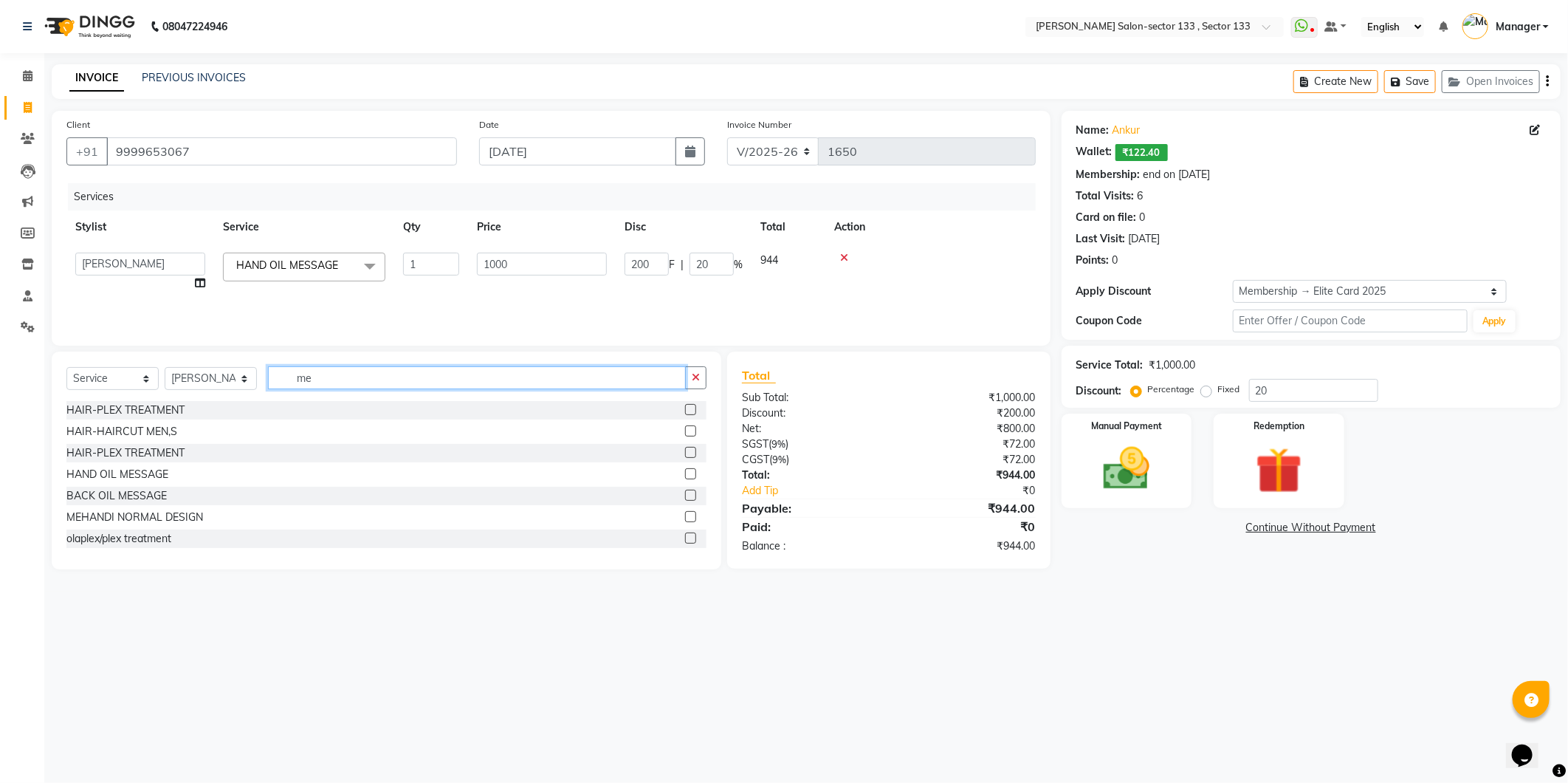
type input "m"
click at [1079, 461] on div "Manual Payment" at bounding box center [1126, 460] width 135 height 98
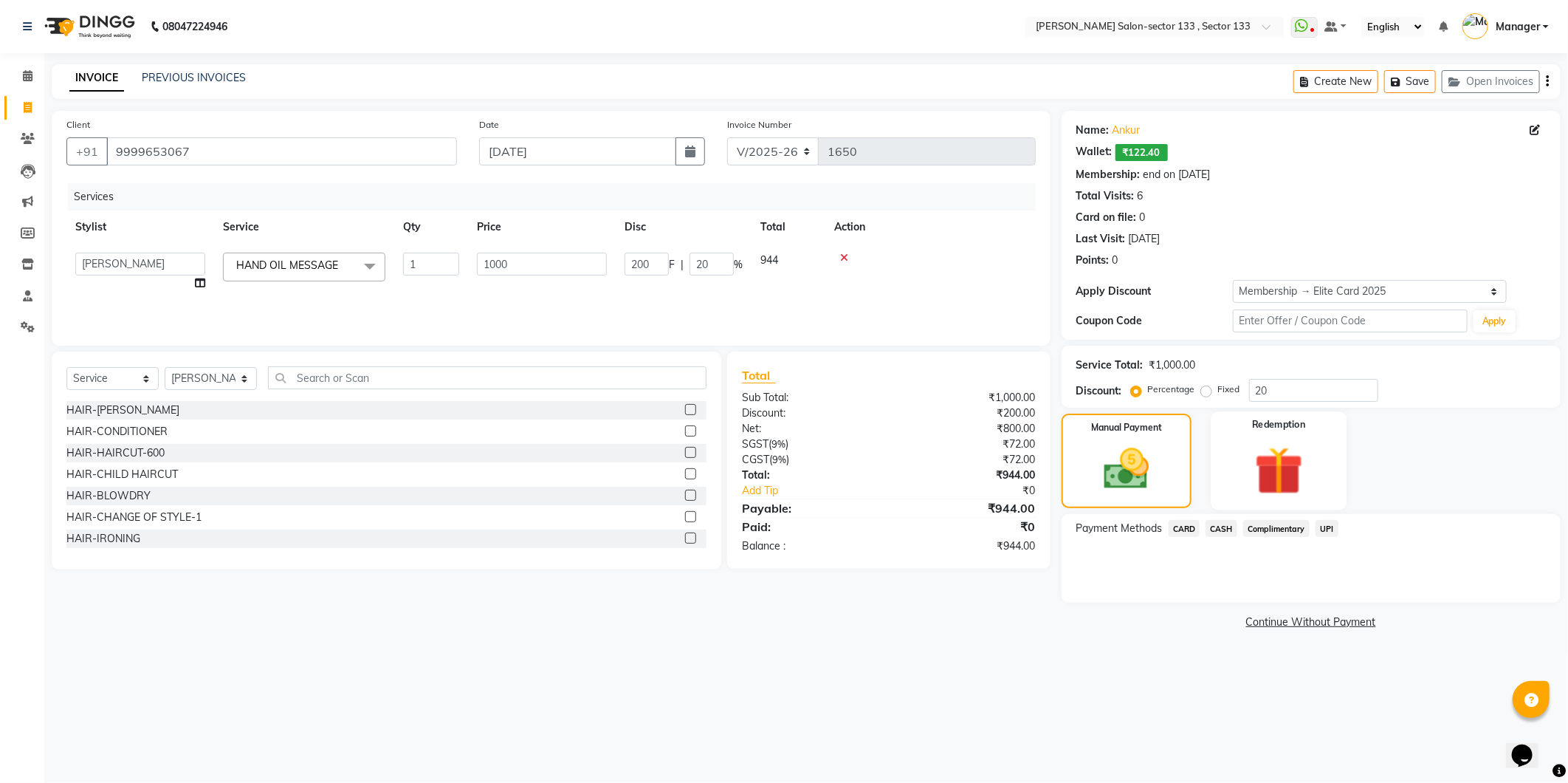
click at [1264, 462] on img at bounding box center [1279, 471] width 79 height 60
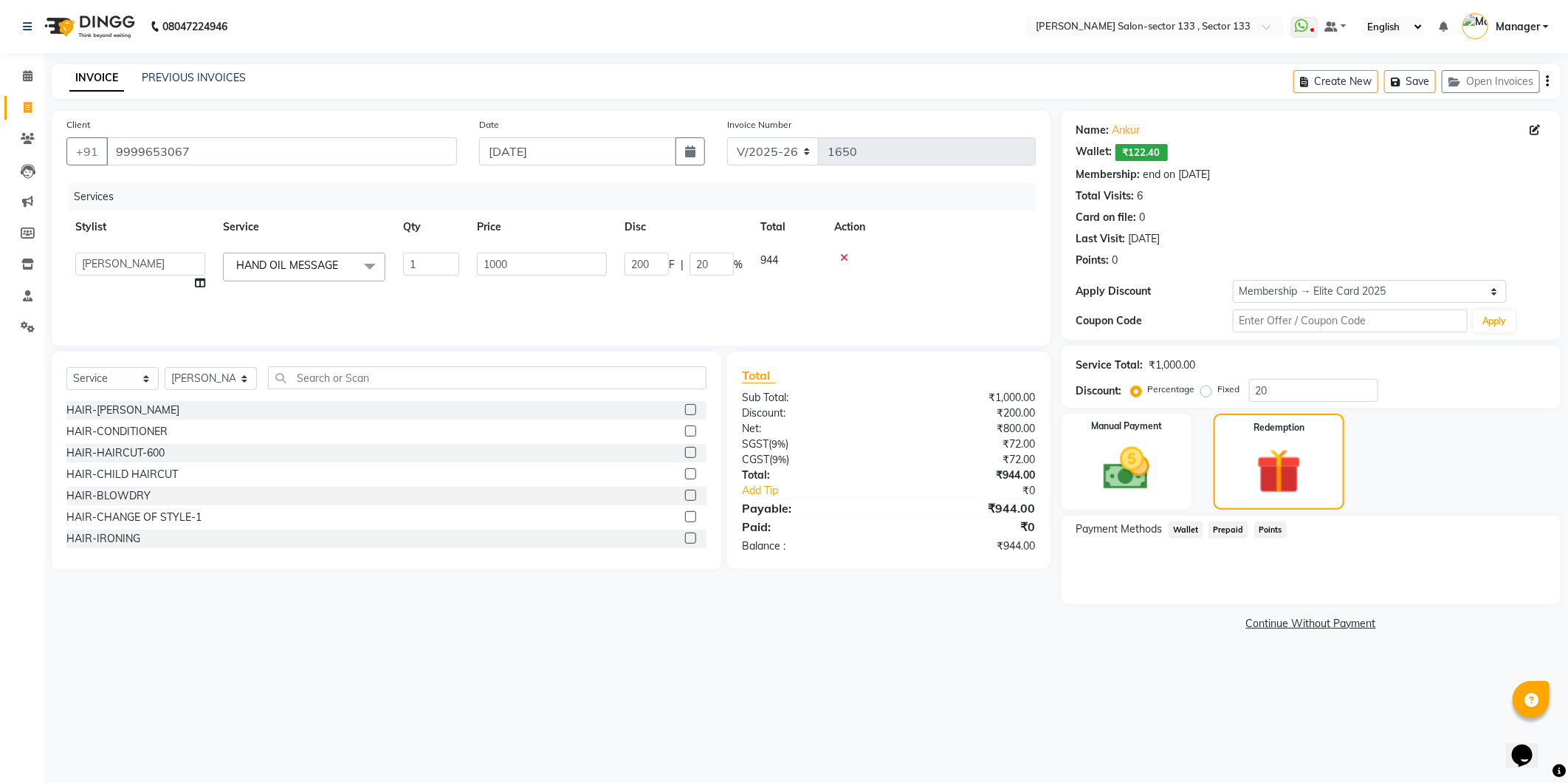
click at [1189, 527] on span "Wallet" at bounding box center [1185, 530] width 35 height 17
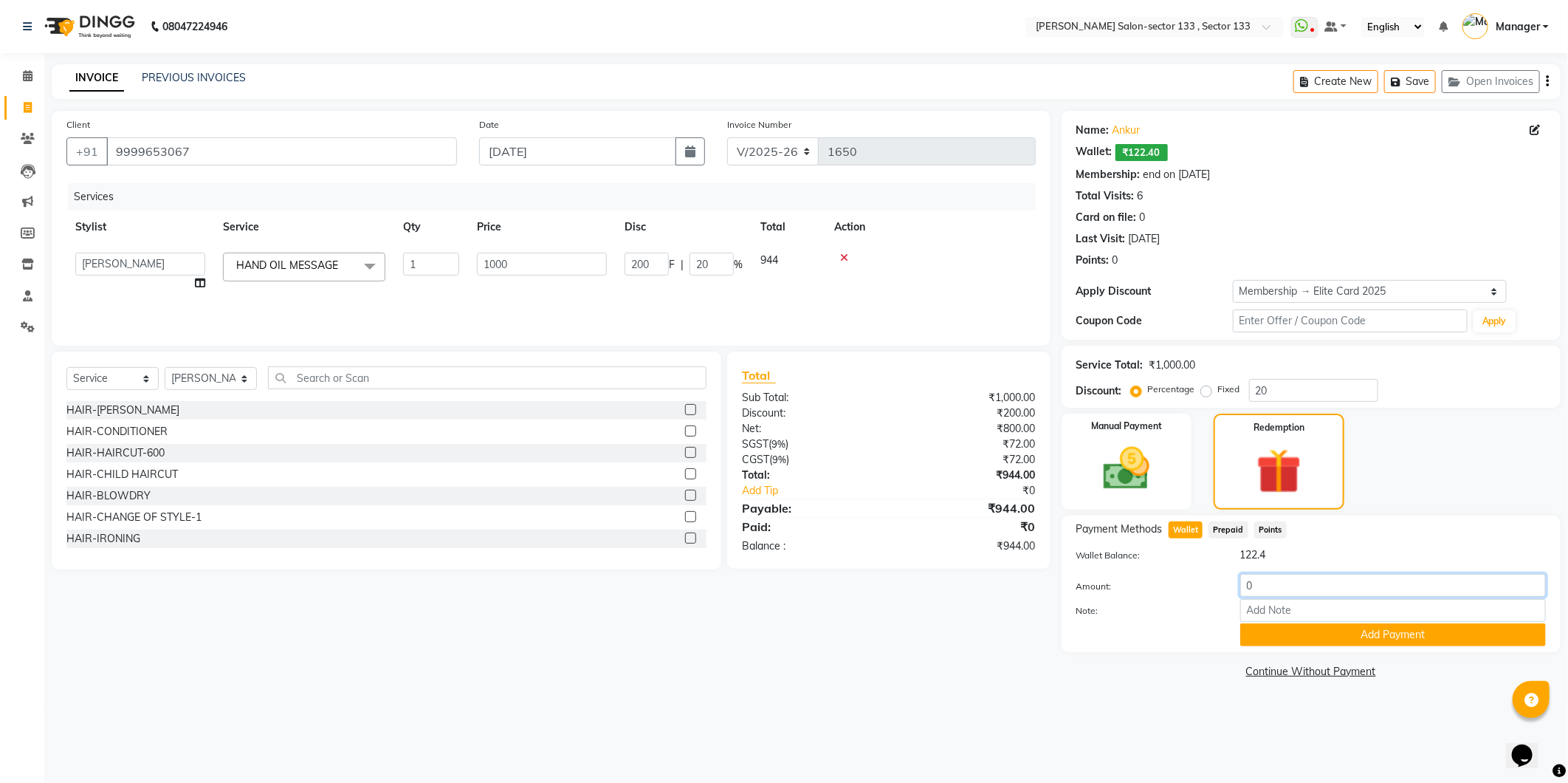
click at [1280, 587] on input "0" at bounding box center [1392, 585] width 306 height 23
type input "122"
click at [1360, 639] on button "Add Payment" at bounding box center [1392, 634] width 306 height 23
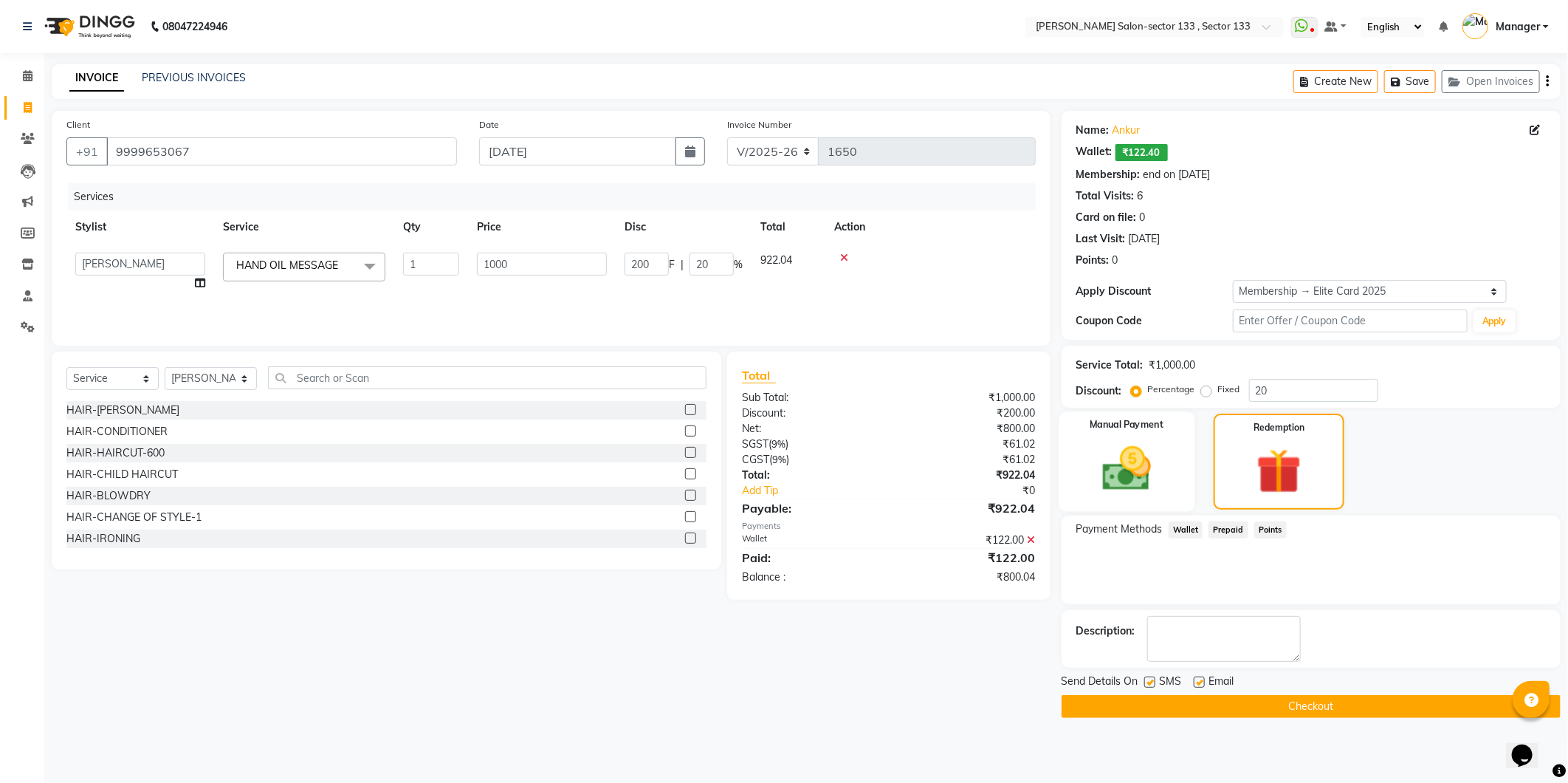
click at [1177, 475] on div "Manual Payment" at bounding box center [1126, 461] width 135 height 100
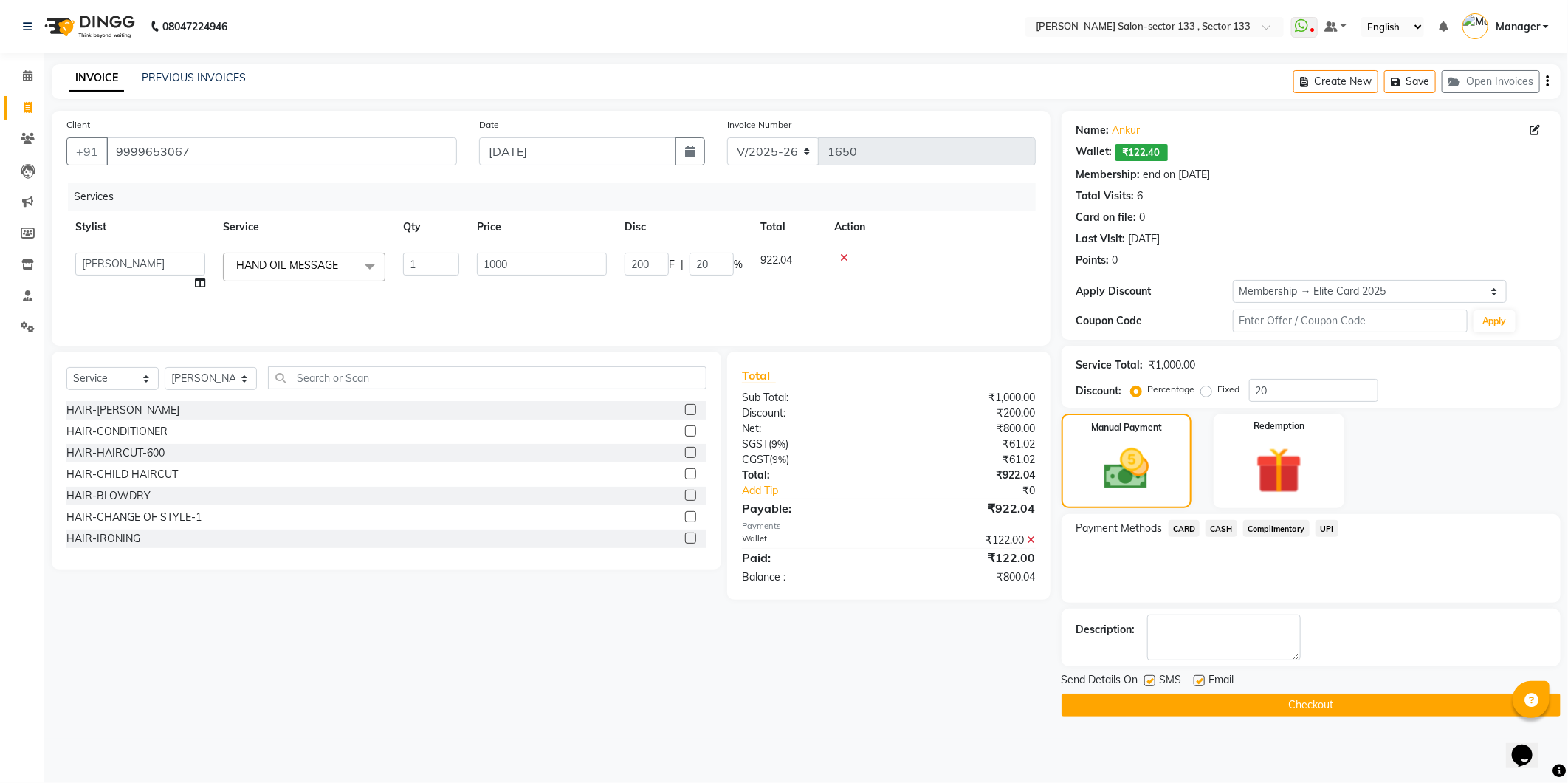
click at [1227, 529] on span "CASH" at bounding box center [1222, 528] width 32 height 17
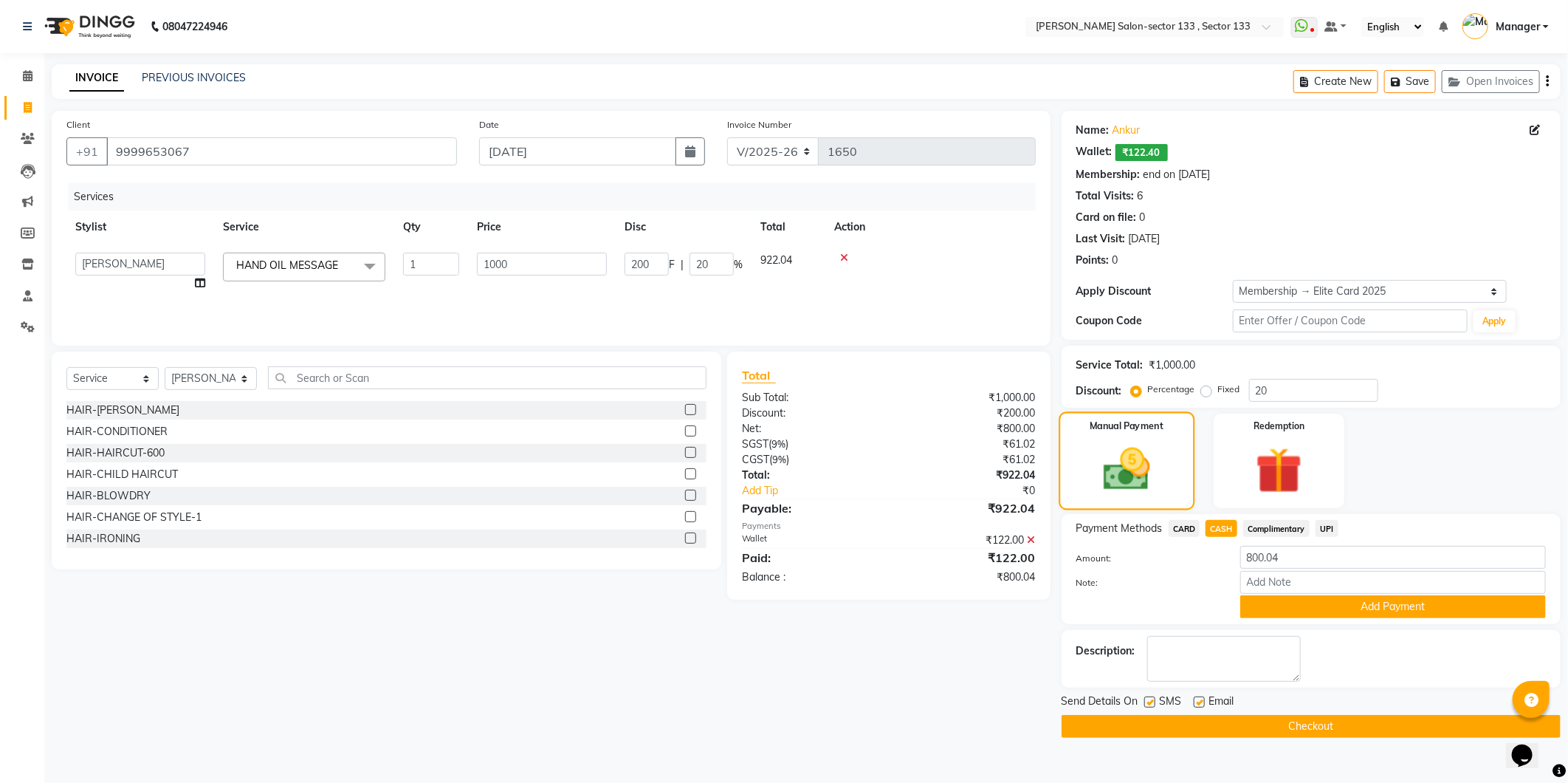
click at [1110, 477] on img at bounding box center [1126, 469] width 76 height 54
click at [1307, 399] on input "20" at bounding box center [1313, 391] width 129 height 23
click at [1433, 290] on select "Select Membership → Elite Card 2025" at bounding box center [1370, 291] width 274 height 23
click at [1233, 280] on select "Select Membership → Elite Card 2025" at bounding box center [1370, 291] width 274 height 23
click at [1281, 390] on input "20" at bounding box center [1313, 391] width 129 height 23
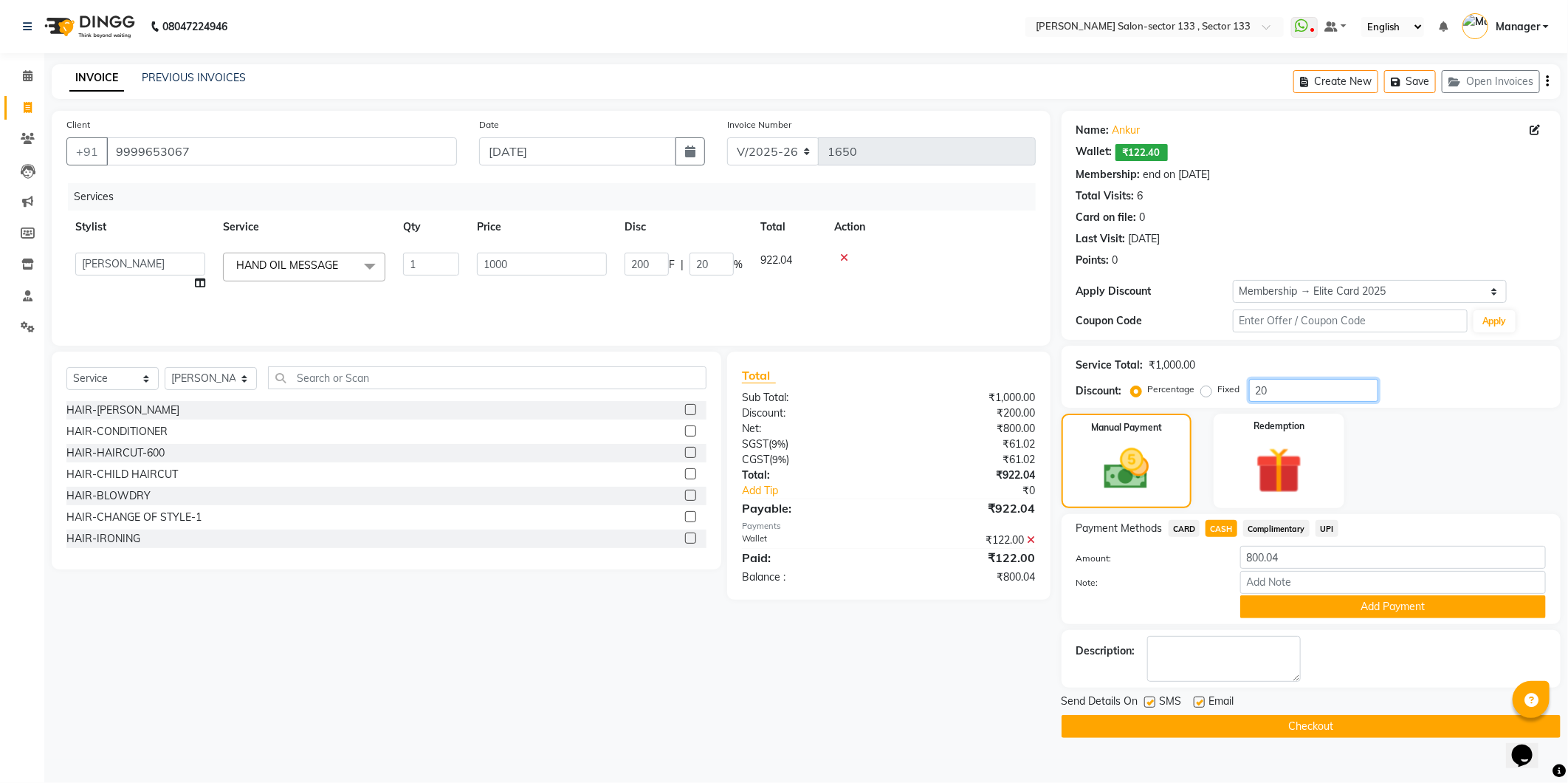
type input "2"
type input "20"
type input "2"
type input "0"
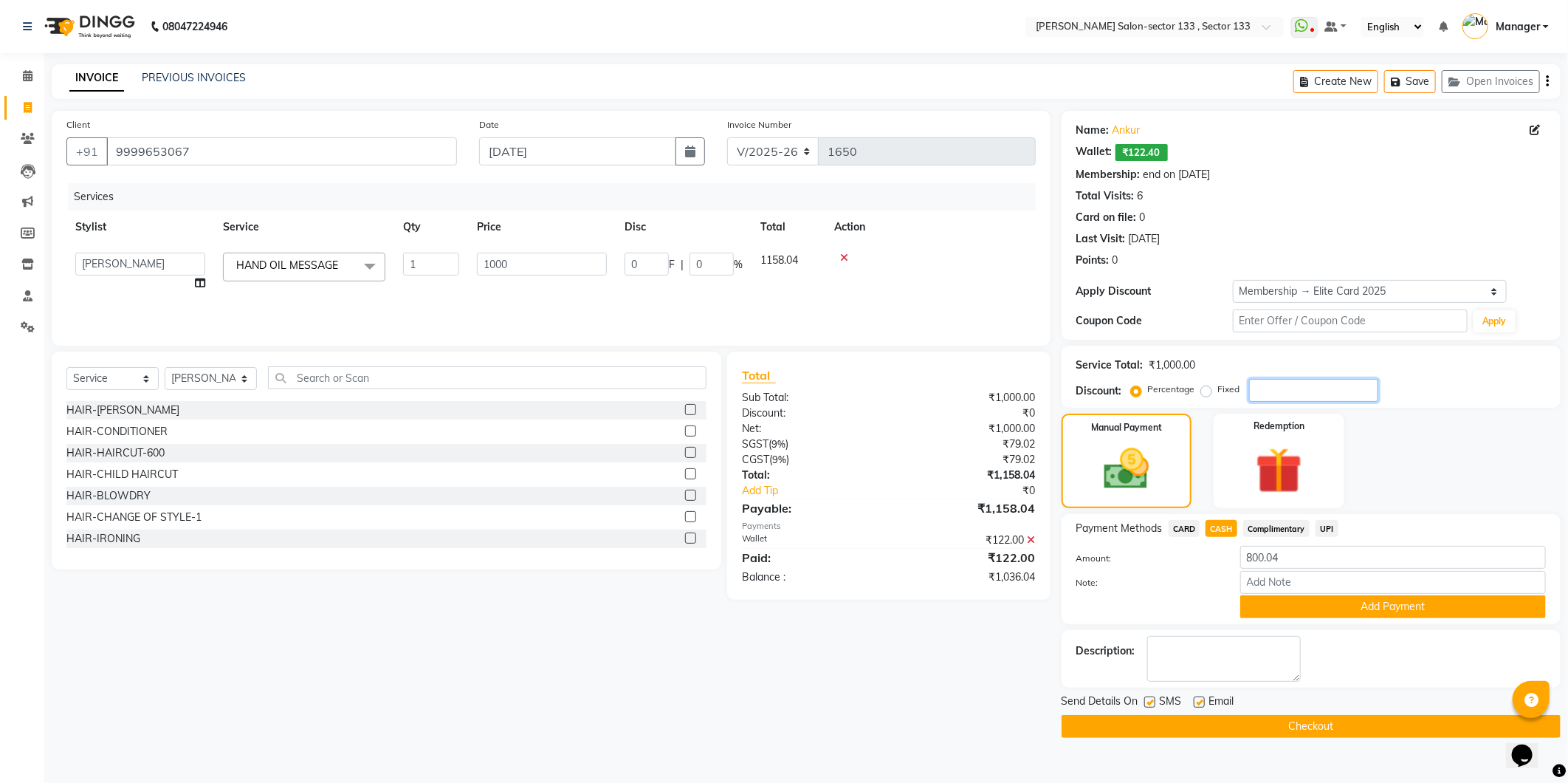
type input "2"
type input "20"
type input "2"
type input "20"
type input "200"
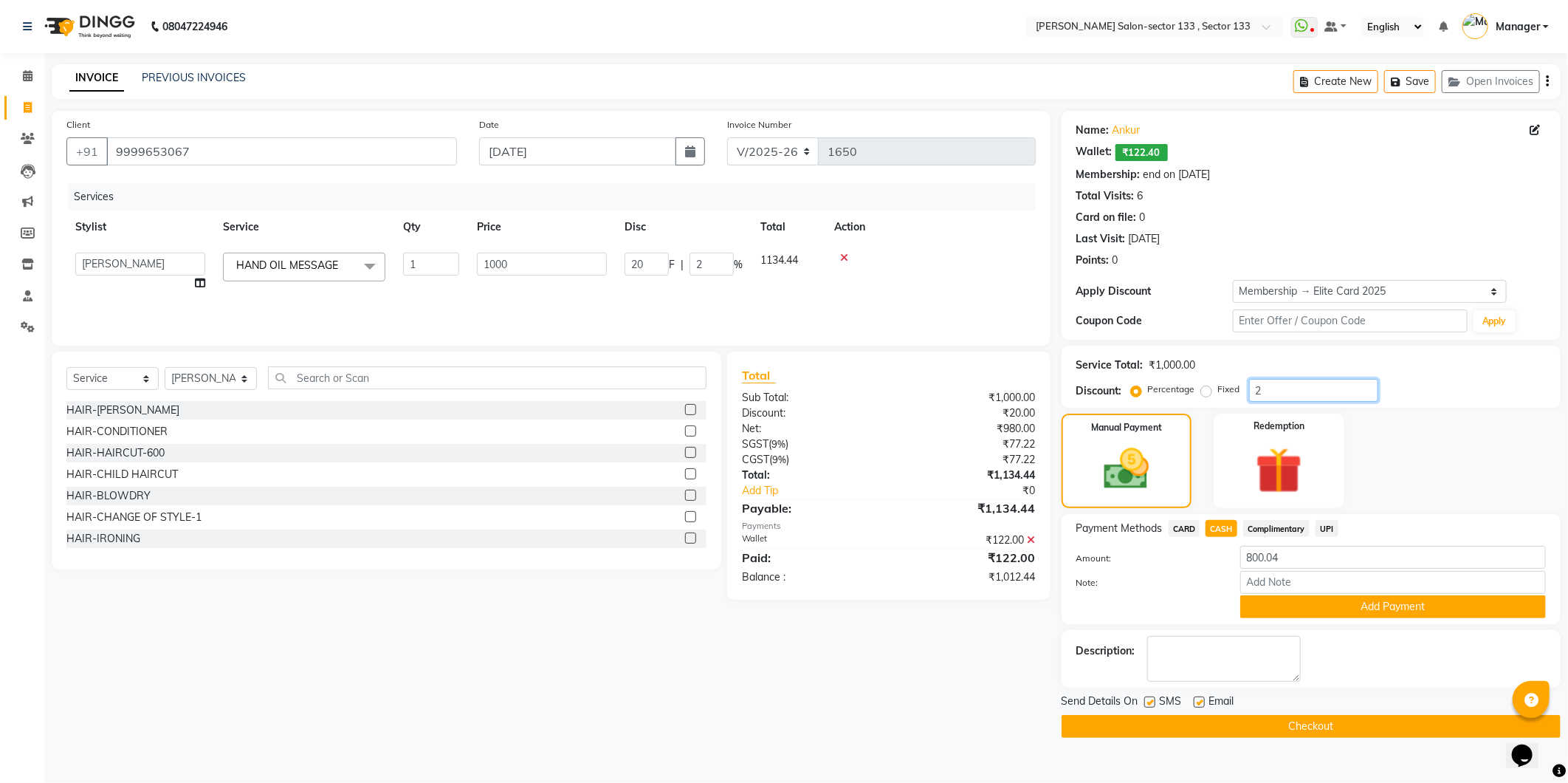
type input "20"
click at [1457, 471] on div "Manual Payment Redemption" at bounding box center [1311, 460] width 521 height 94
click at [1212, 535] on span "CASH" at bounding box center [1222, 528] width 32 height 17
click at [1330, 606] on button "Add Payment" at bounding box center [1392, 607] width 306 height 23
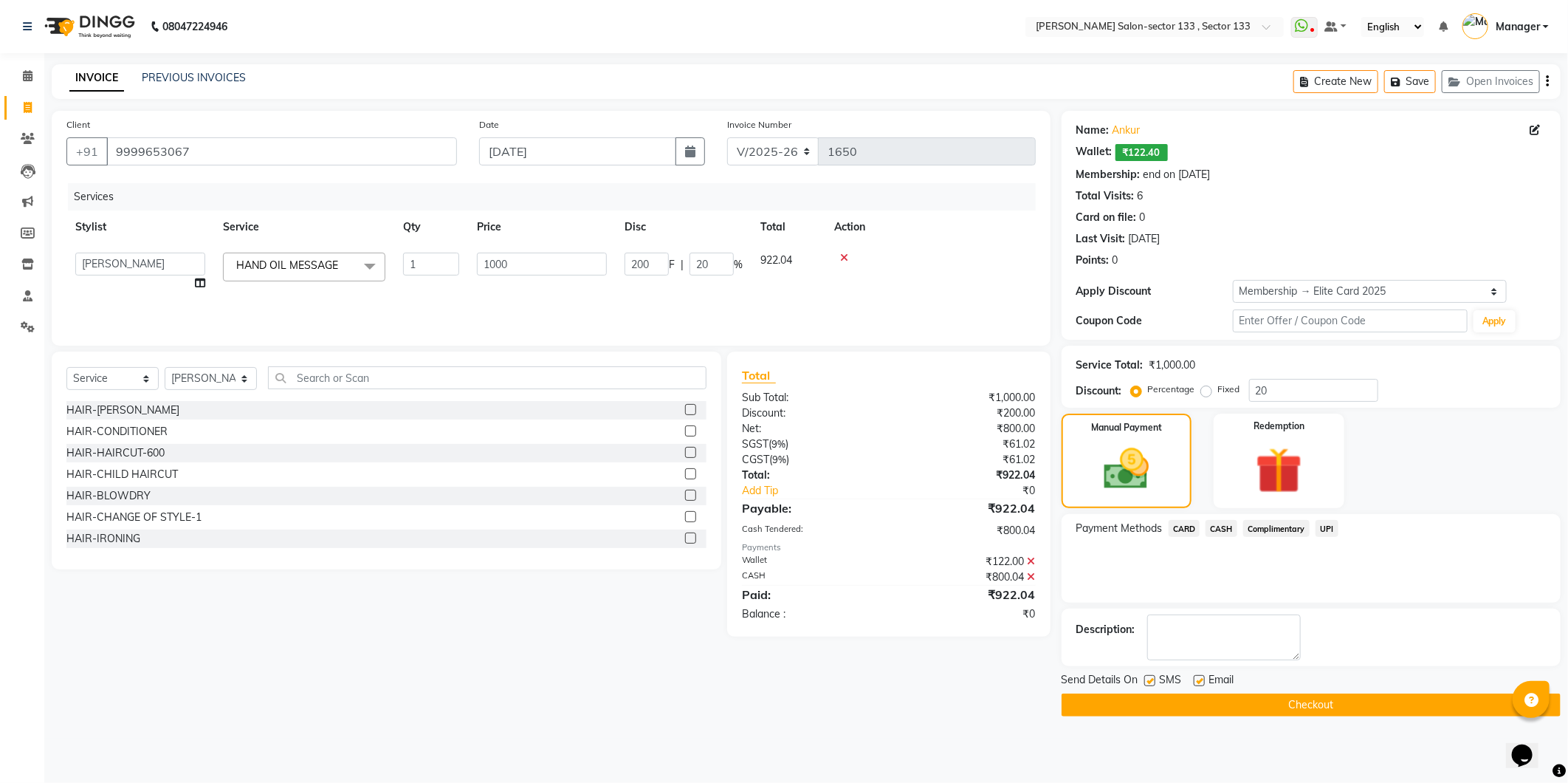
click at [1332, 712] on button "Checkout" at bounding box center [1311, 705] width 499 height 23
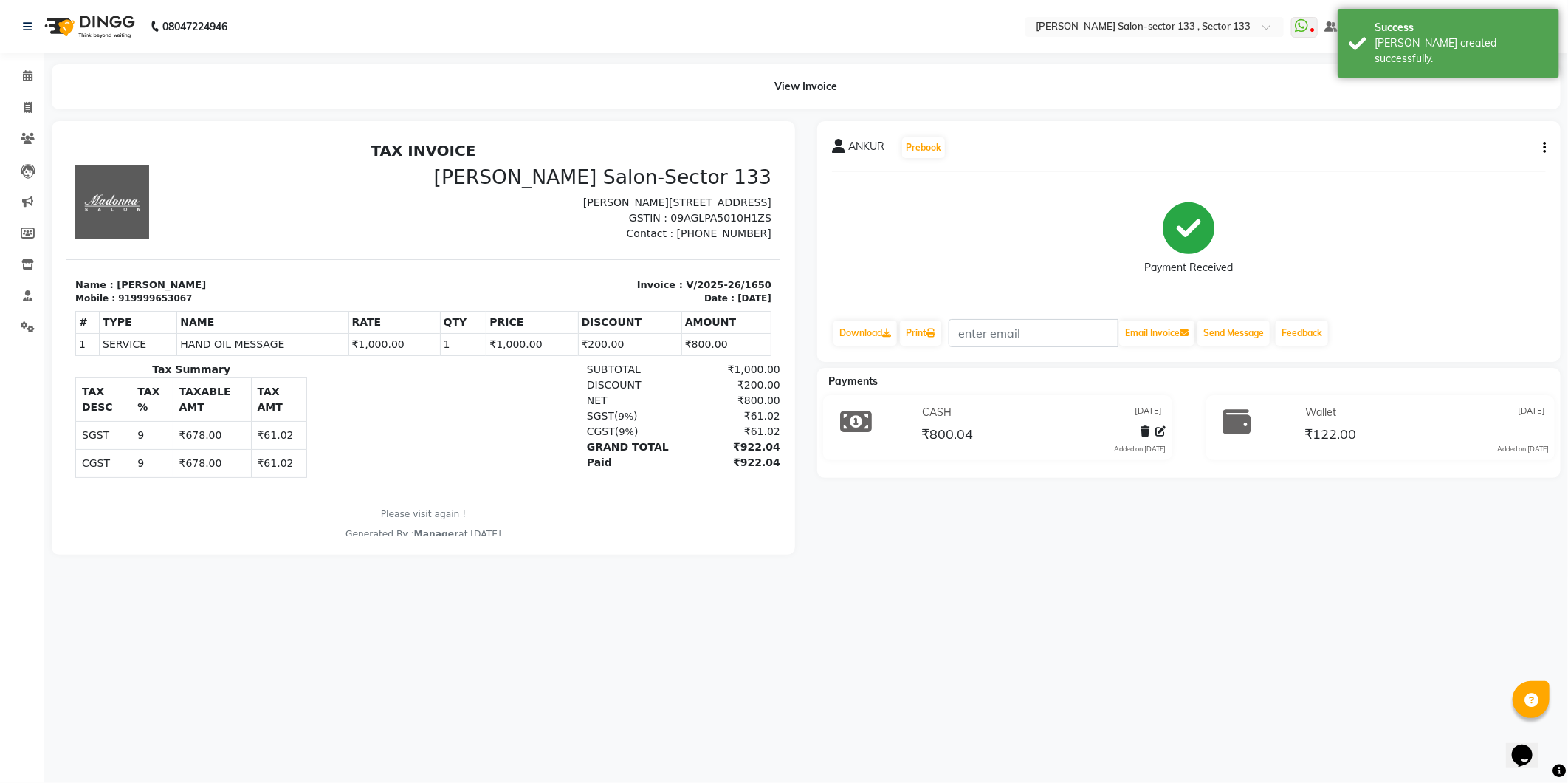
click at [23, 120] on li "Invoice" at bounding box center [22, 108] width 44 height 32
click at [24, 111] on icon at bounding box center [27, 107] width 8 height 11
select select "8302"
select select "service"
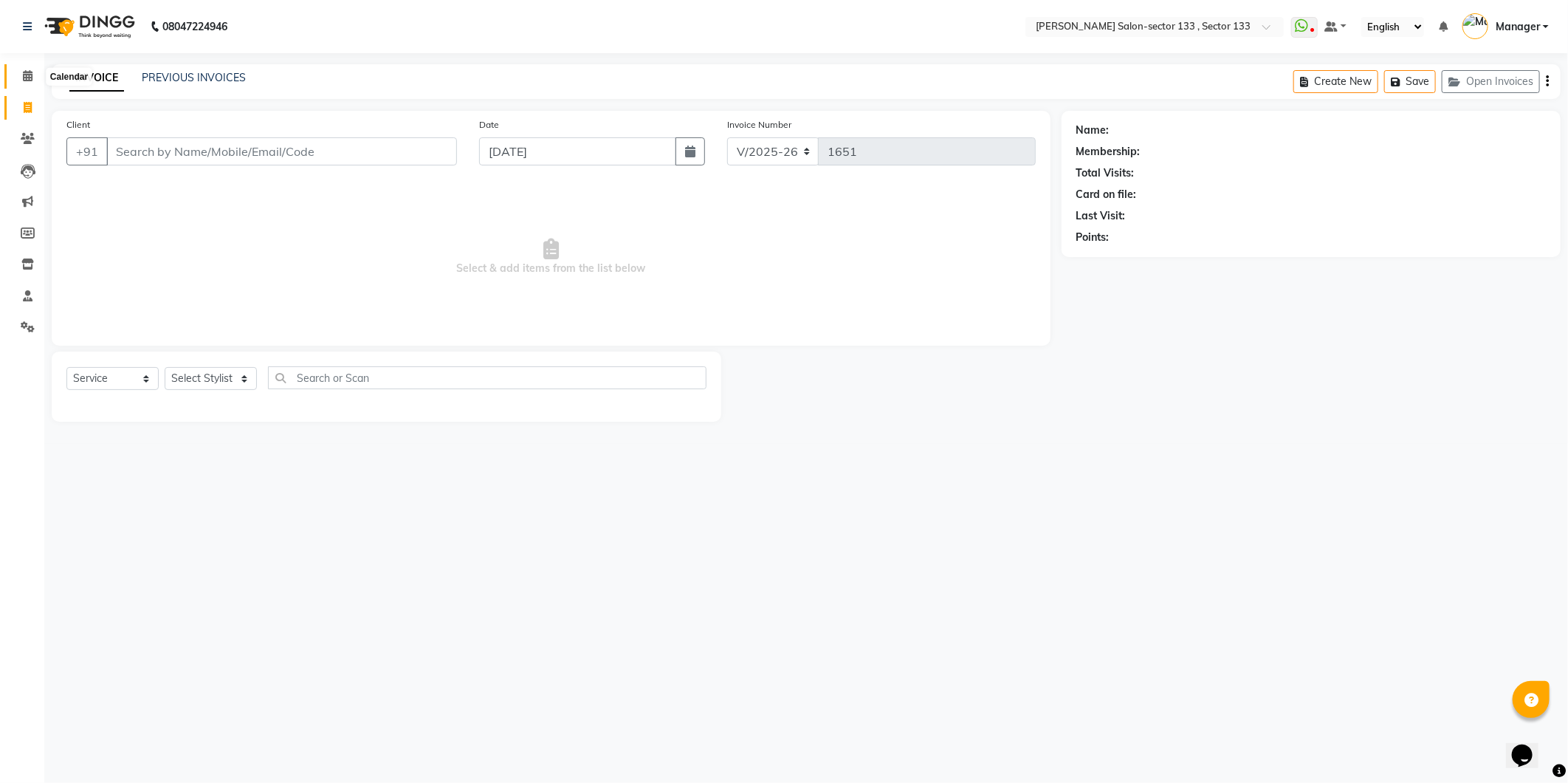
click at [24, 83] on span at bounding box center [27, 76] width 25 height 17
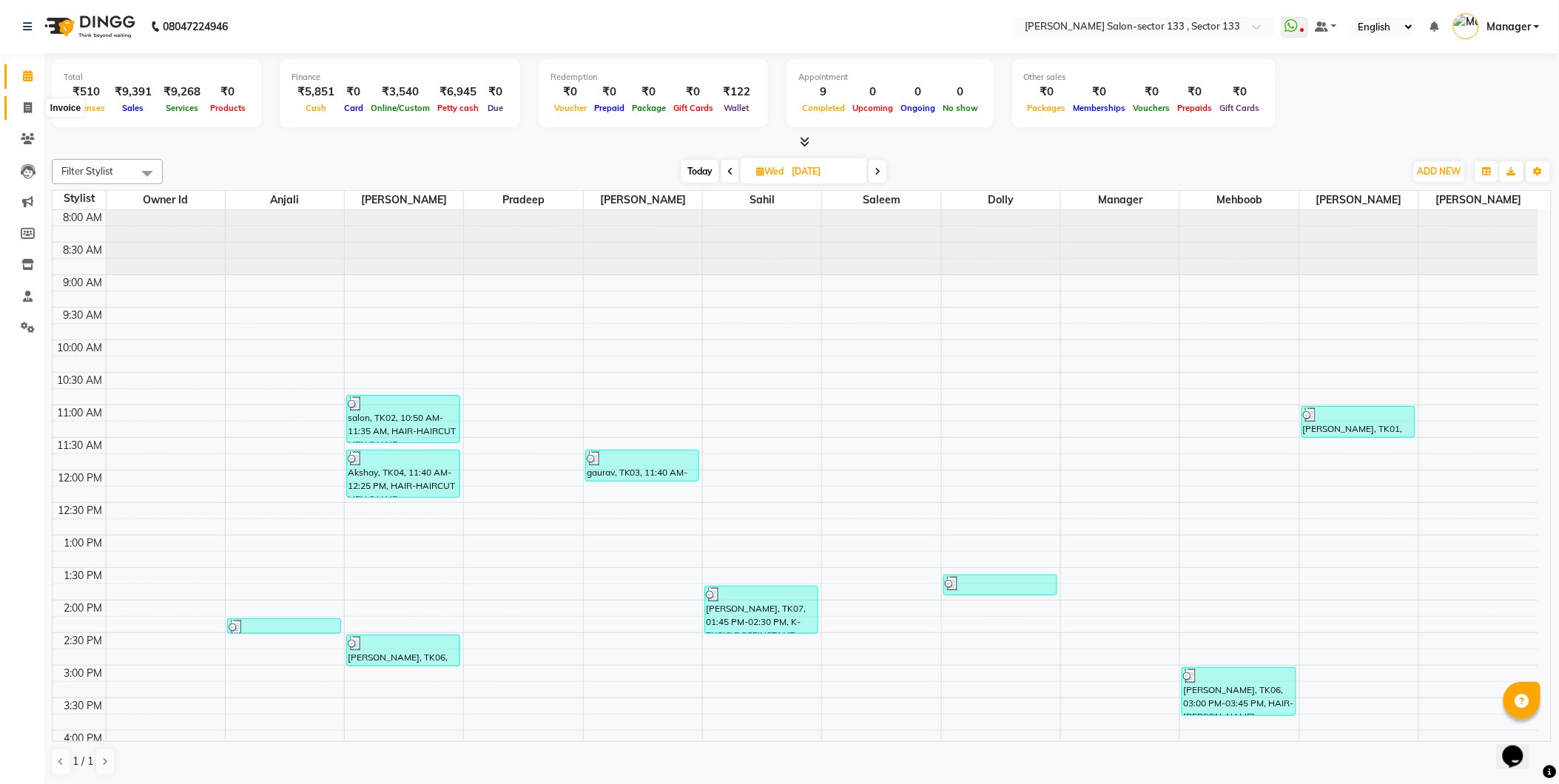
click at [27, 105] on icon at bounding box center [27, 107] width 8 height 11
select select "service"
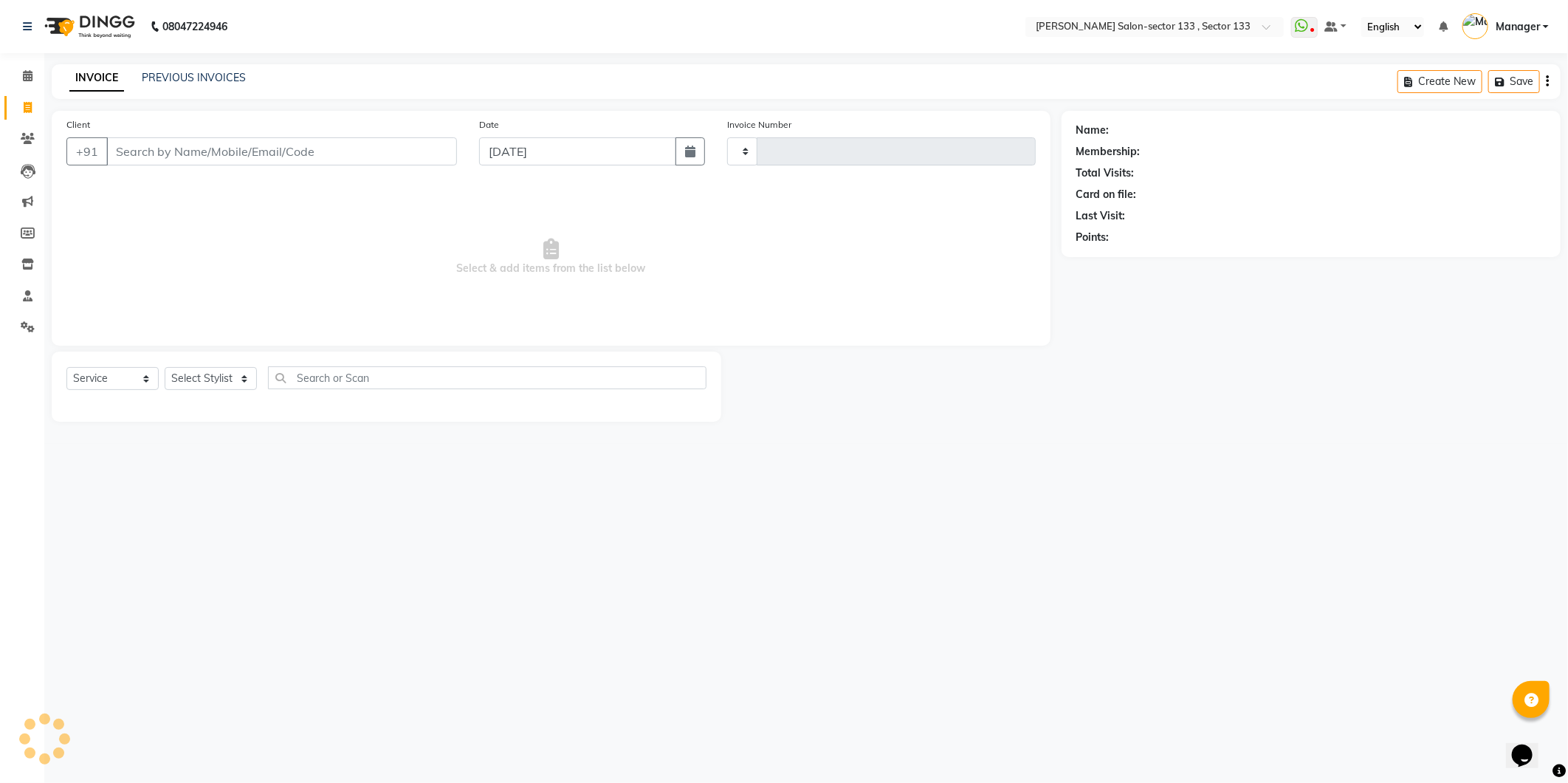
type input "1651"
select select "8302"
click at [132, 80] on div "INVOICE PREVIOUS INVOICES" at bounding box center [149, 78] width 194 height 15
click at [223, 84] on div "PREVIOUS INVOICES" at bounding box center [194, 78] width 104 height 15
click at [224, 71] on link "PREVIOUS INVOICES" at bounding box center [194, 77] width 104 height 13
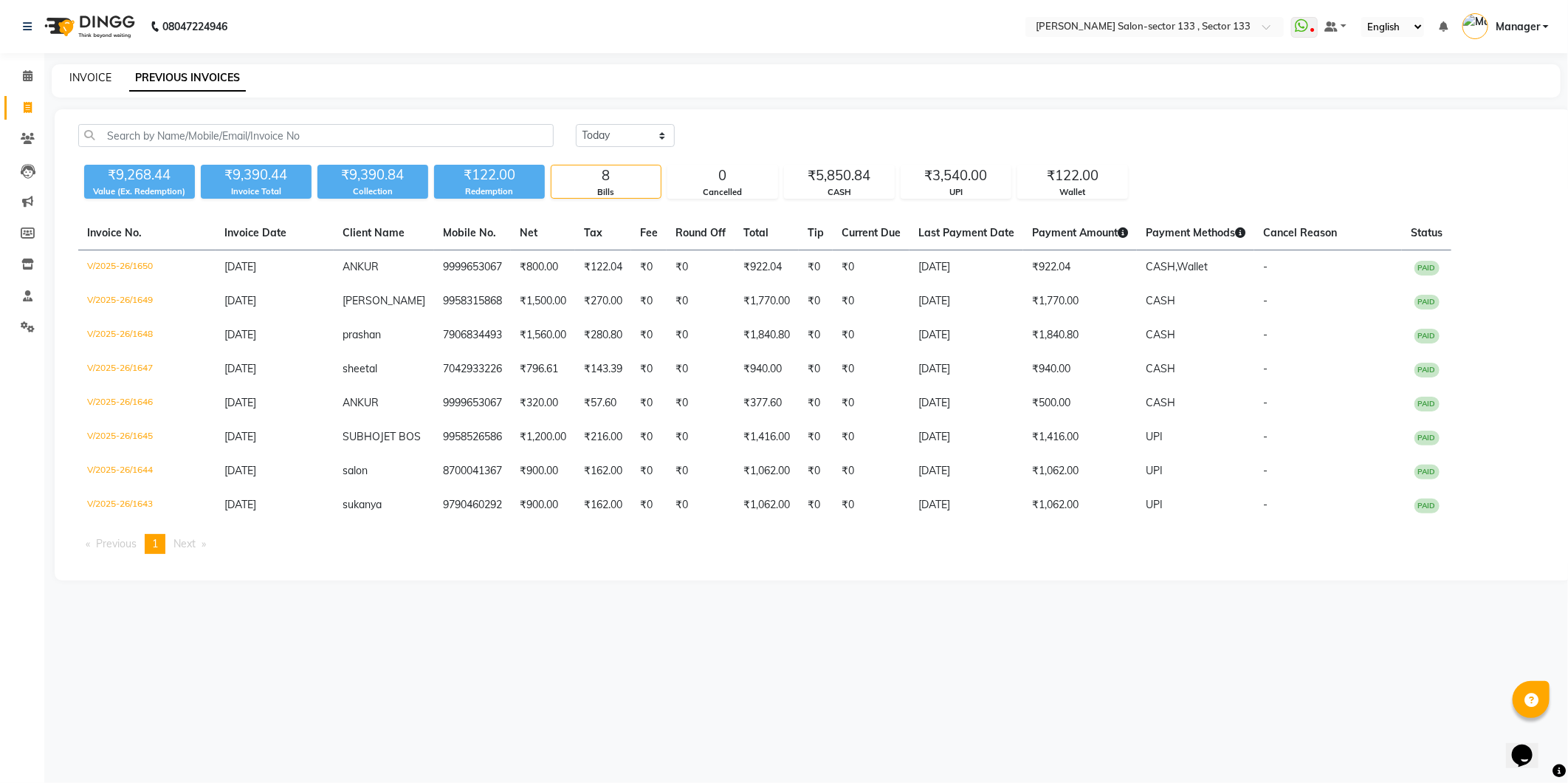
click at [102, 81] on link "INVOICE" at bounding box center [90, 77] width 42 height 13
select select "service"
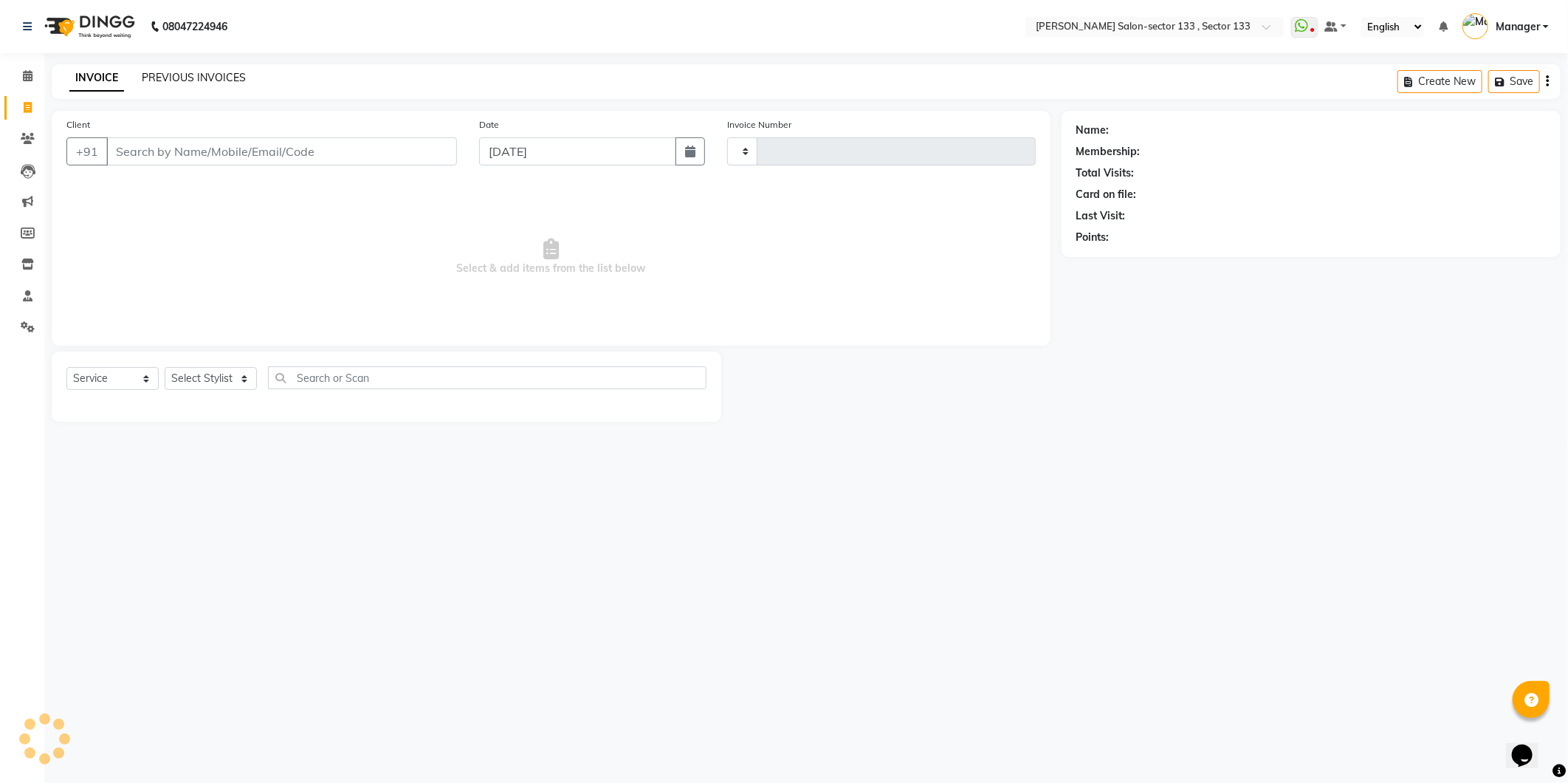
click at [158, 76] on link "PREVIOUS INVOICES" at bounding box center [194, 77] width 104 height 13
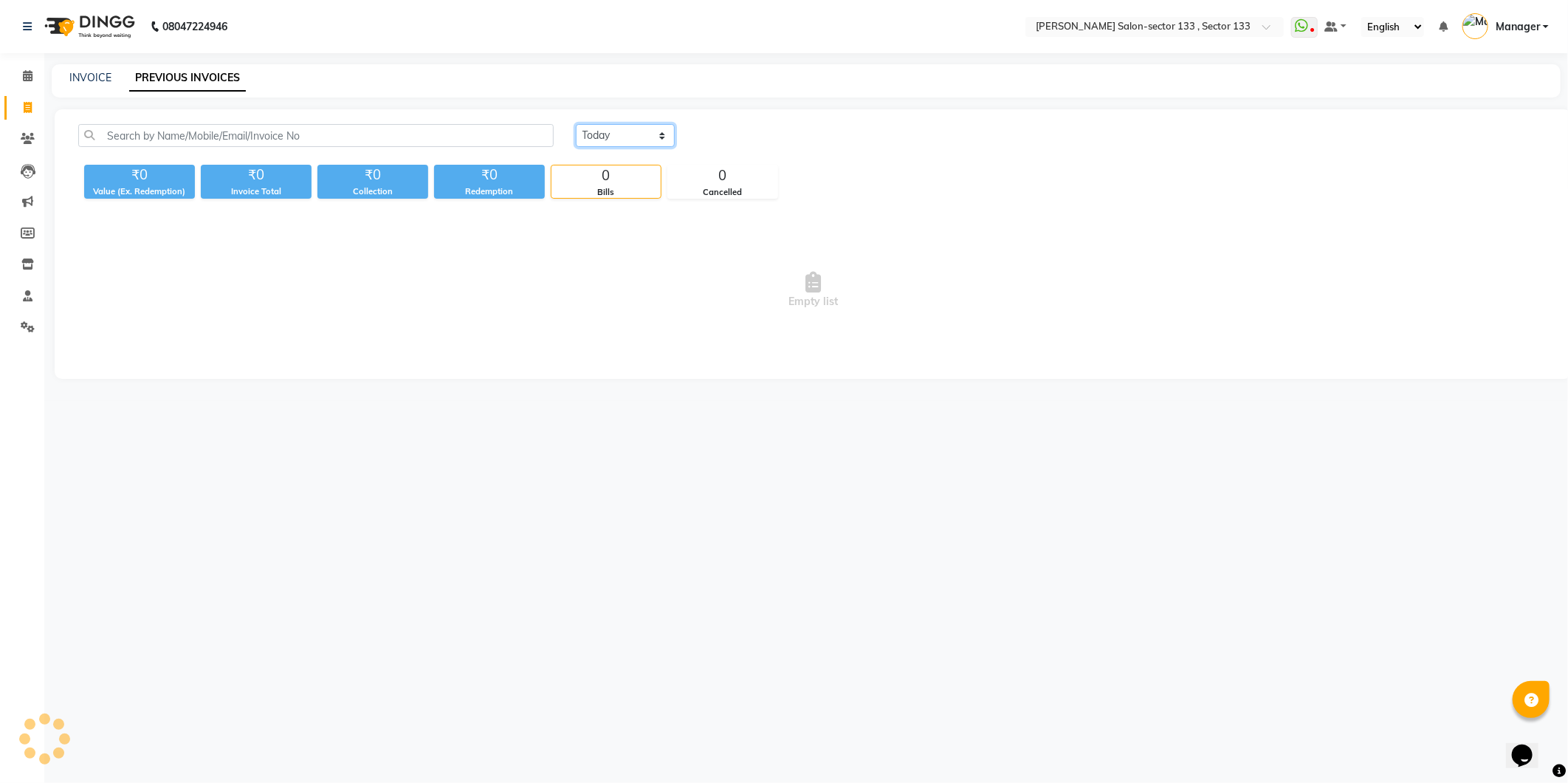
click at [611, 136] on select "Today Yesterday Custom Range" at bounding box center [625, 136] width 99 height 23
select select "range"
click at [576, 124] on select "Today Yesterday Custom Range" at bounding box center [625, 136] width 99 height 23
click at [759, 133] on input "[DATE]" at bounding box center [746, 136] width 103 height 21
select select "9"
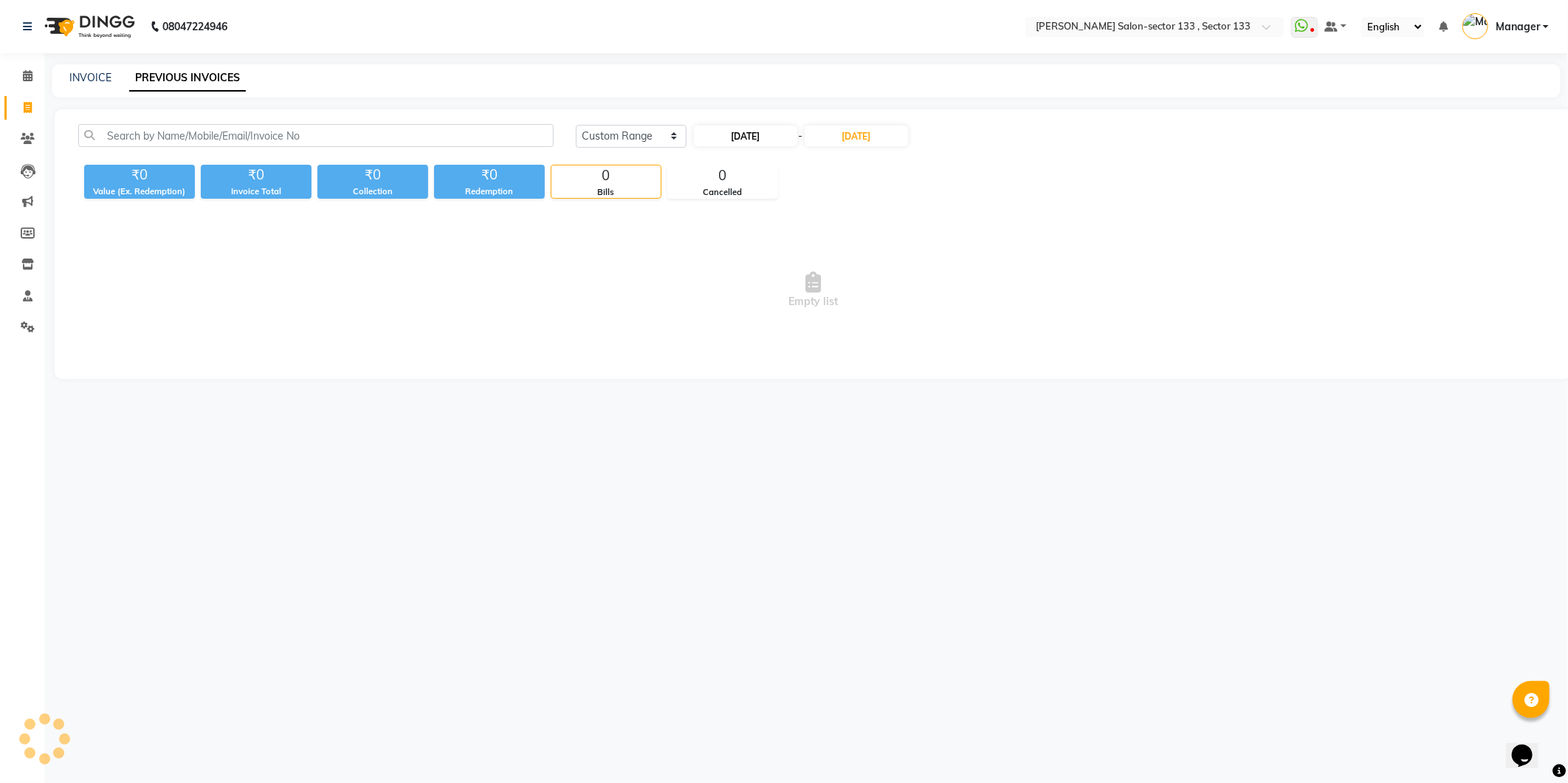
select select "2025"
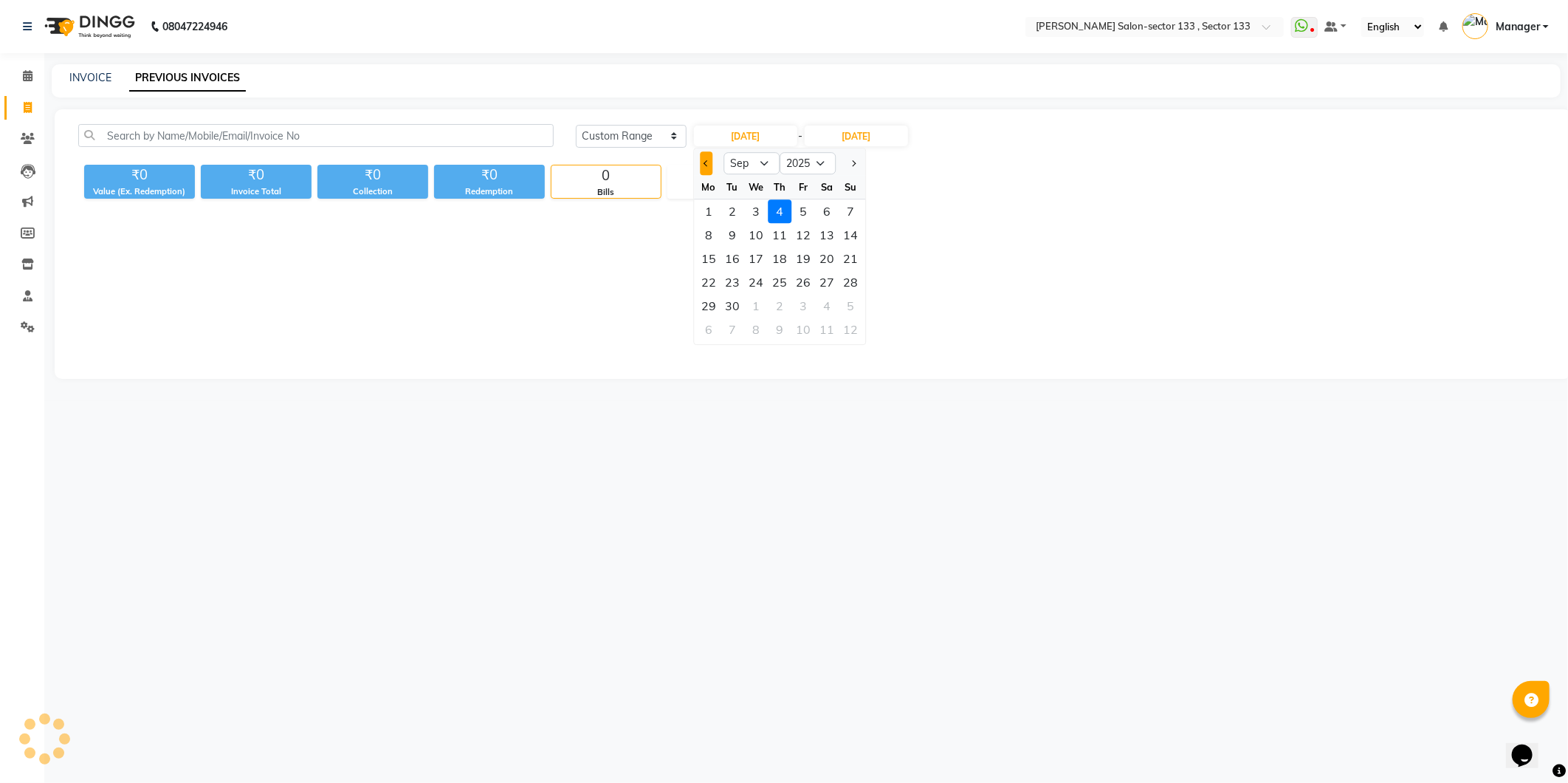
click at [709, 164] on button "Previous month" at bounding box center [705, 163] width 12 height 24
select select "8"
click at [877, 129] on input "[DATE]" at bounding box center [856, 136] width 103 height 21
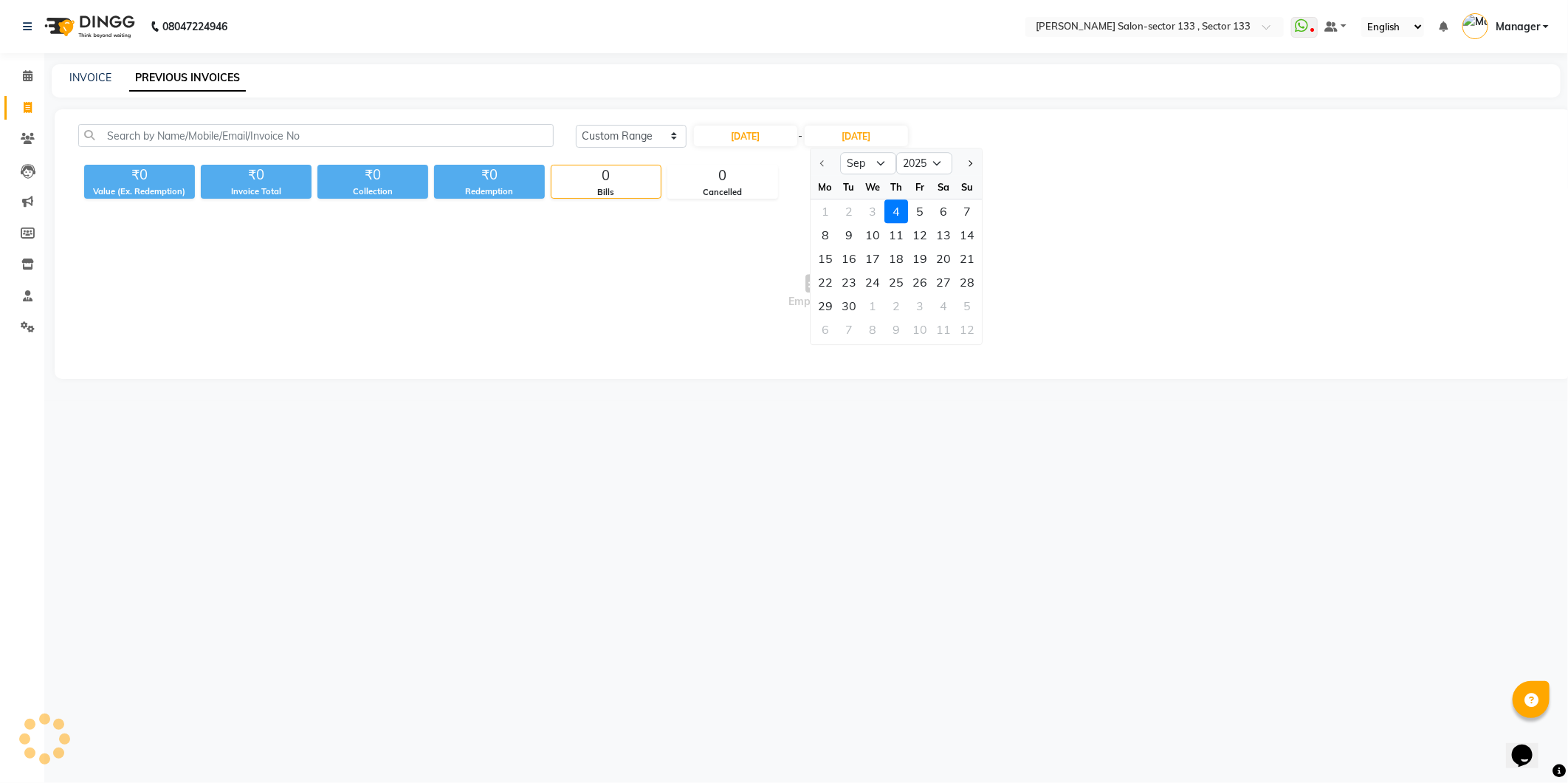
click at [822, 161] on div at bounding box center [825, 163] width 29 height 24
click at [822, 165] on div at bounding box center [825, 163] width 29 height 24
click at [827, 167] on div at bounding box center [825, 163] width 29 height 24
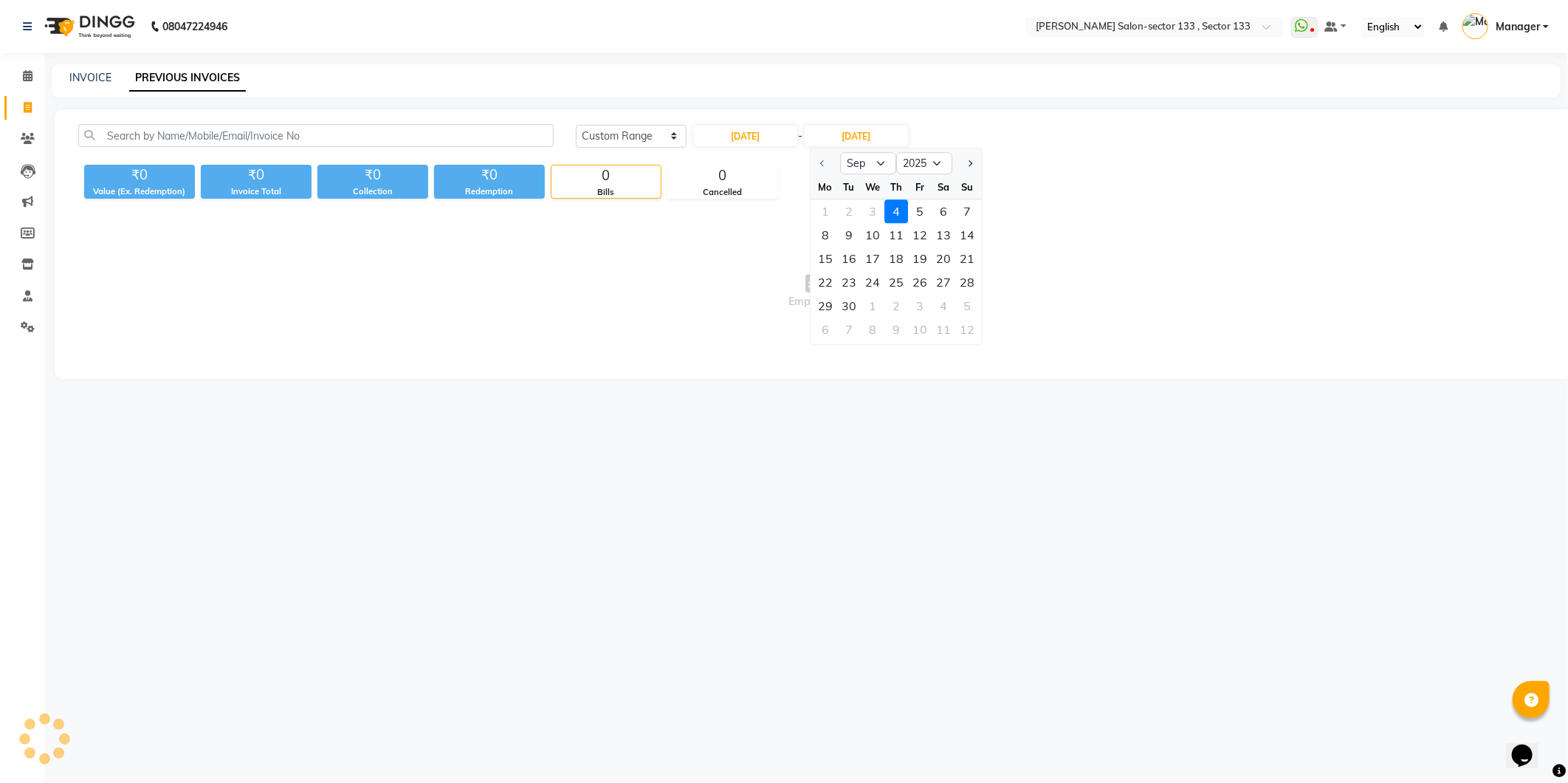
click at [748, 146] on div "04-09-2025 - 04-09-2025 Sep Oct Nov Dec 2025 2026 2027 2028 2029 2030 2031 2032…" at bounding box center [800, 136] width 217 height 24
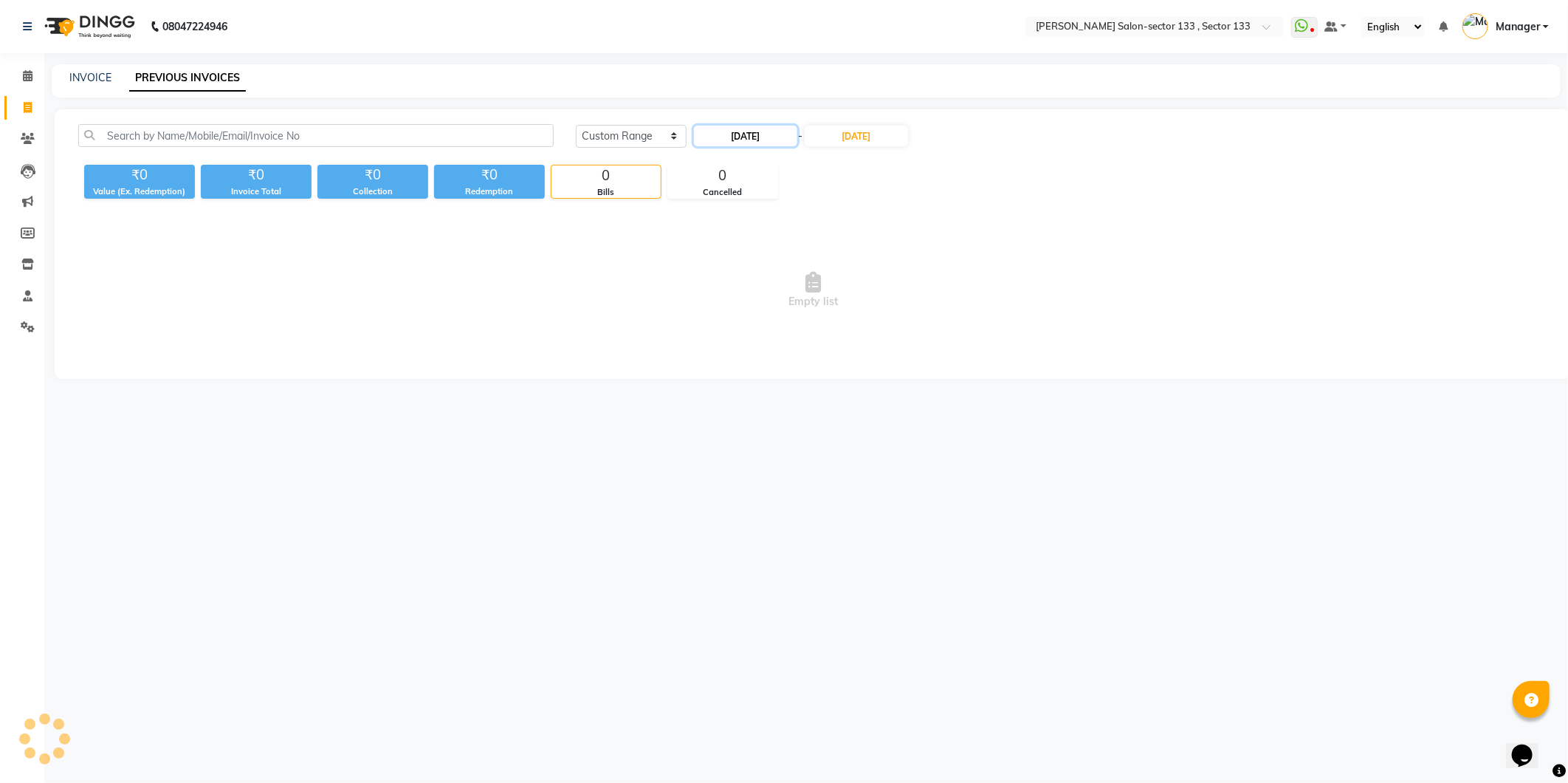
click at [746, 142] on input "[DATE]" at bounding box center [746, 136] width 103 height 21
select select "9"
select select "2025"
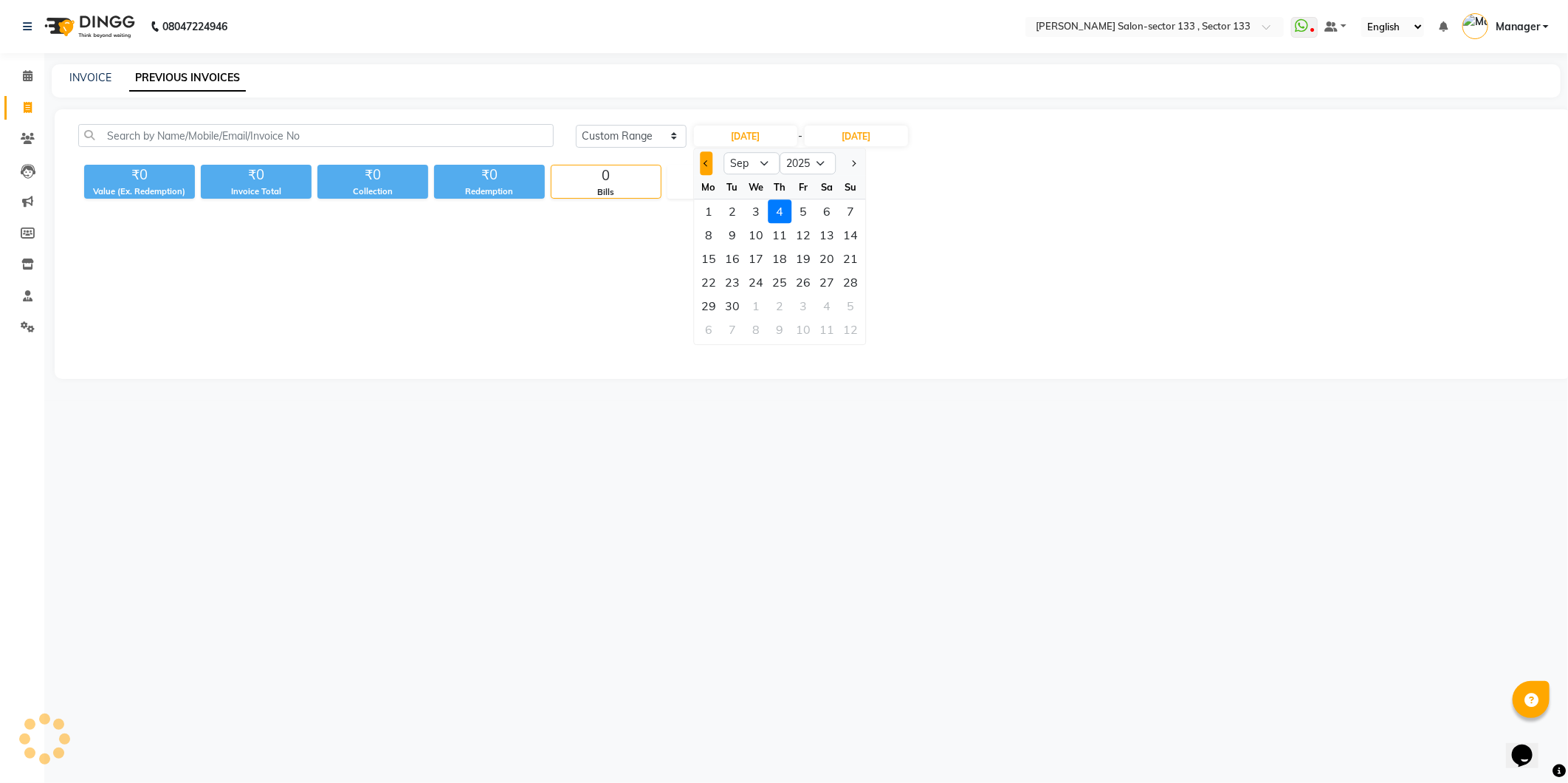
click at [707, 160] on span "Previous month" at bounding box center [706, 163] width 6 height 6
select select "8"
click at [801, 211] on div "1" at bounding box center [802, 211] width 24 height 24
type input "01-08-2025"
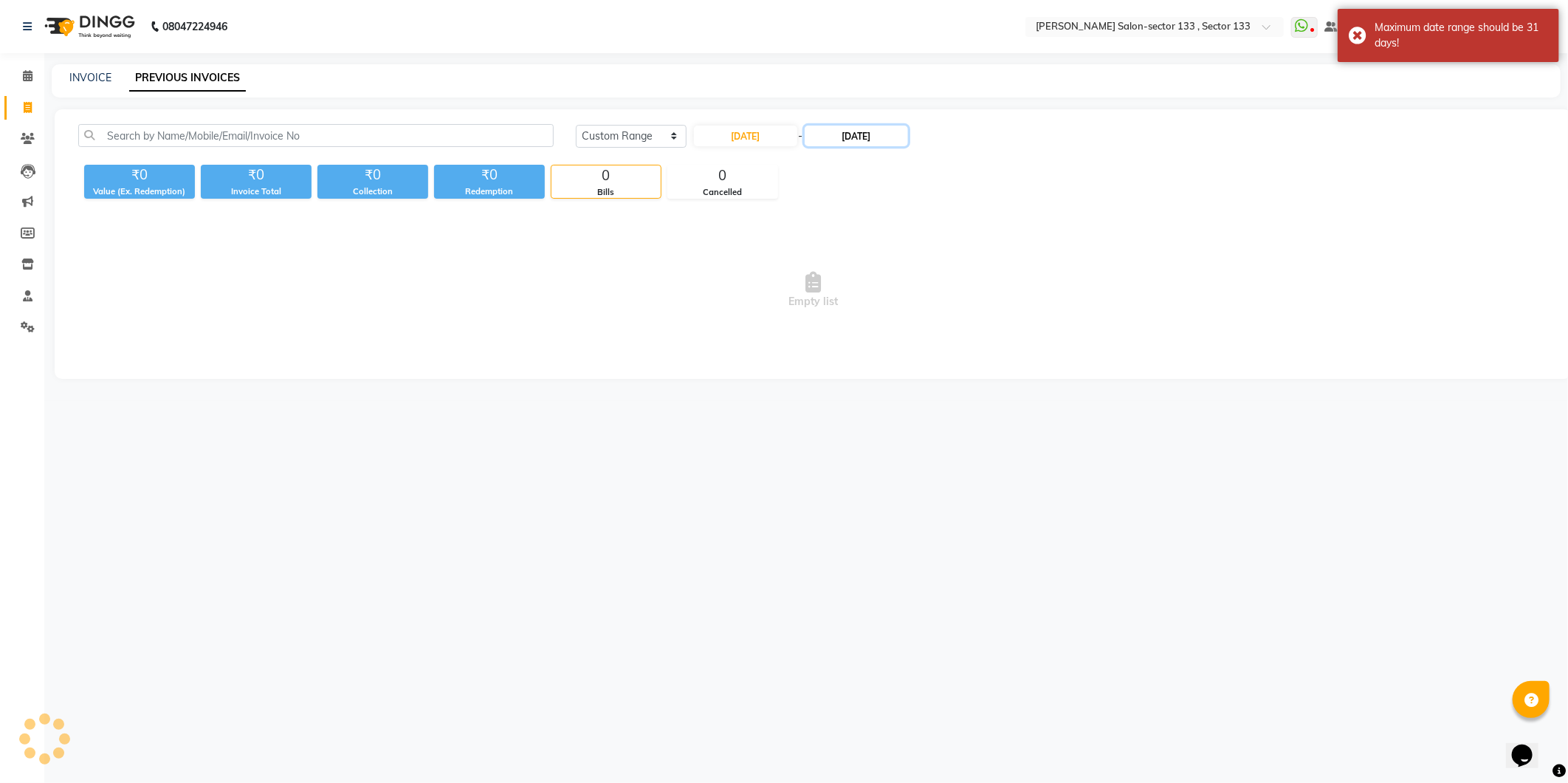
click at [844, 136] on input "[DATE]" at bounding box center [856, 136] width 103 height 21
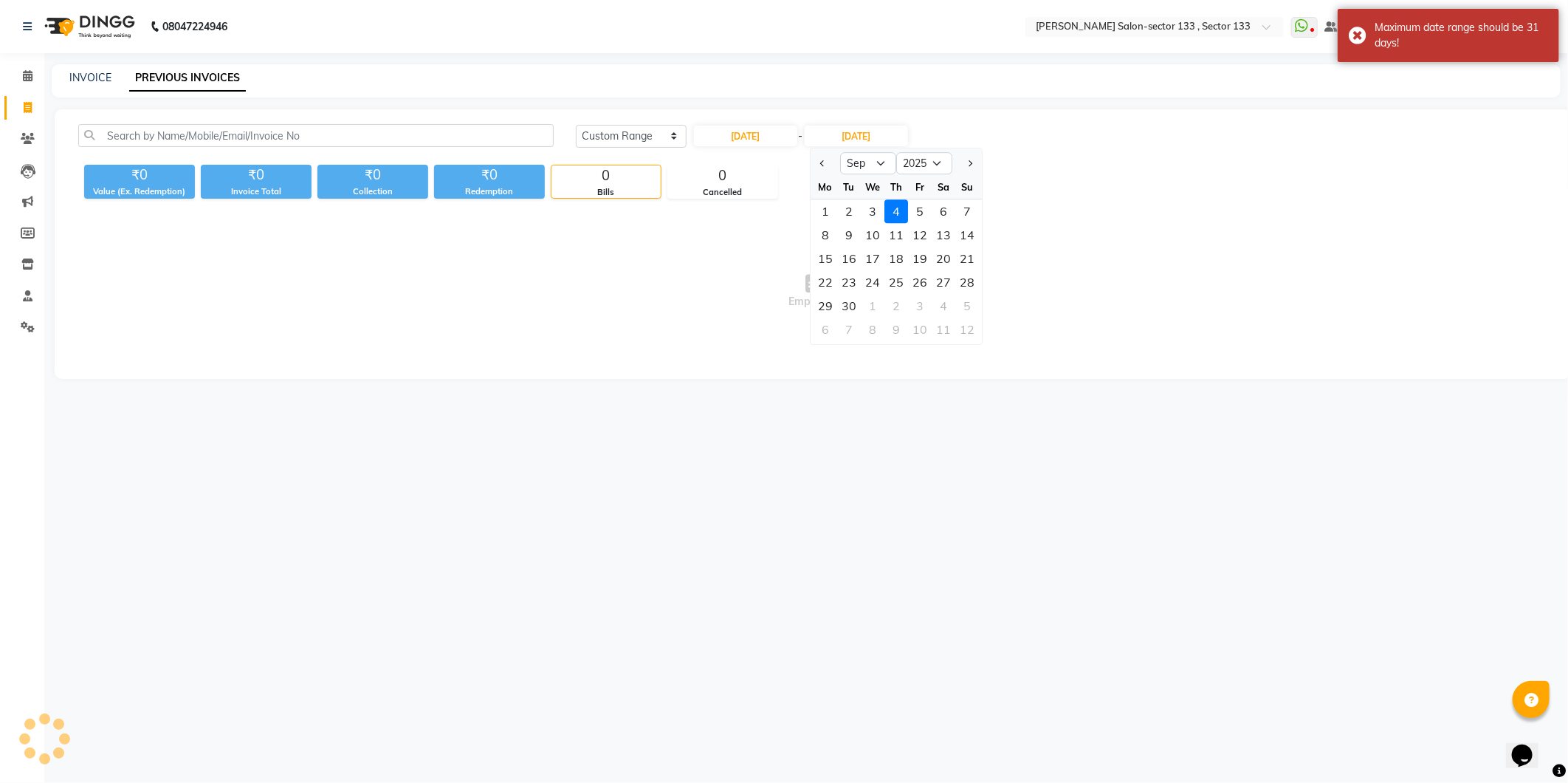
click at [832, 163] on div at bounding box center [825, 163] width 29 height 24
click at [824, 159] on button "Previous month" at bounding box center [822, 163] width 12 height 24
select select "8"
click at [966, 309] on div "31" at bounding box center [967, 305] width 24 height 24
type input "31-08-2025"
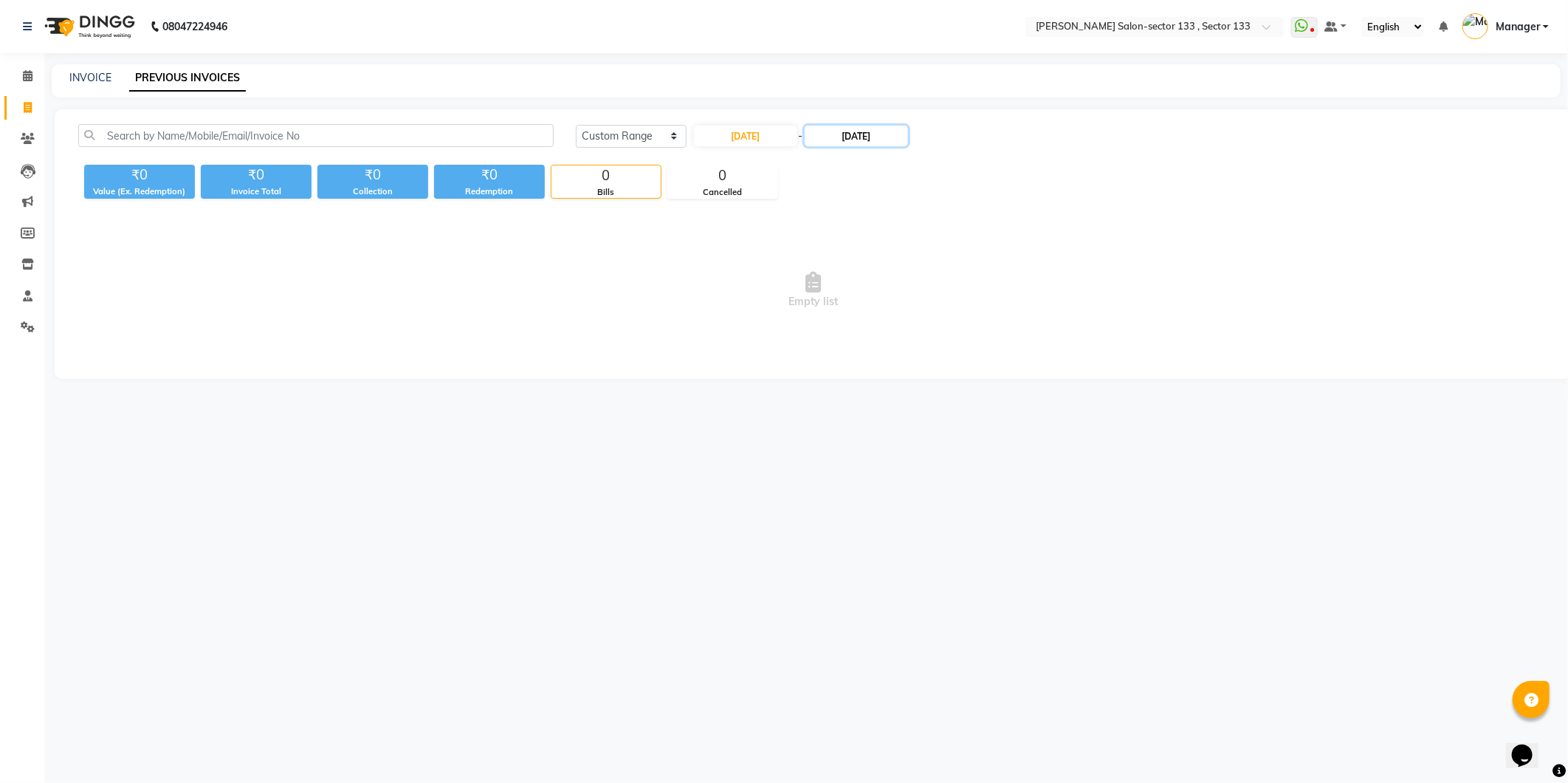
click at [832, 133] on input "31-08-2025" at bounding box center [856, 136] width 103 height 21
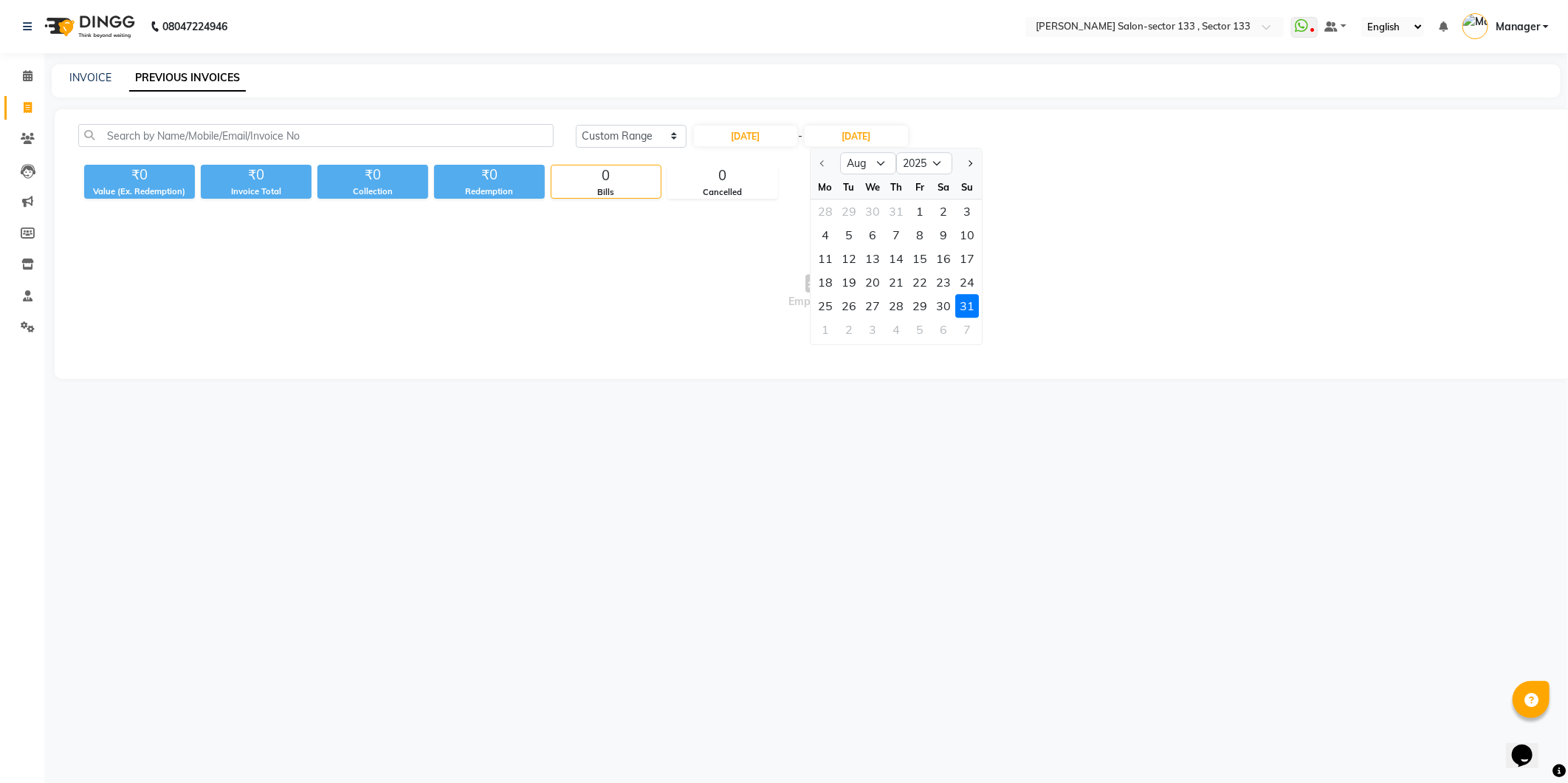
click at [962, 311] on div "31" at bounding box center [967, 305] width 24 height 24
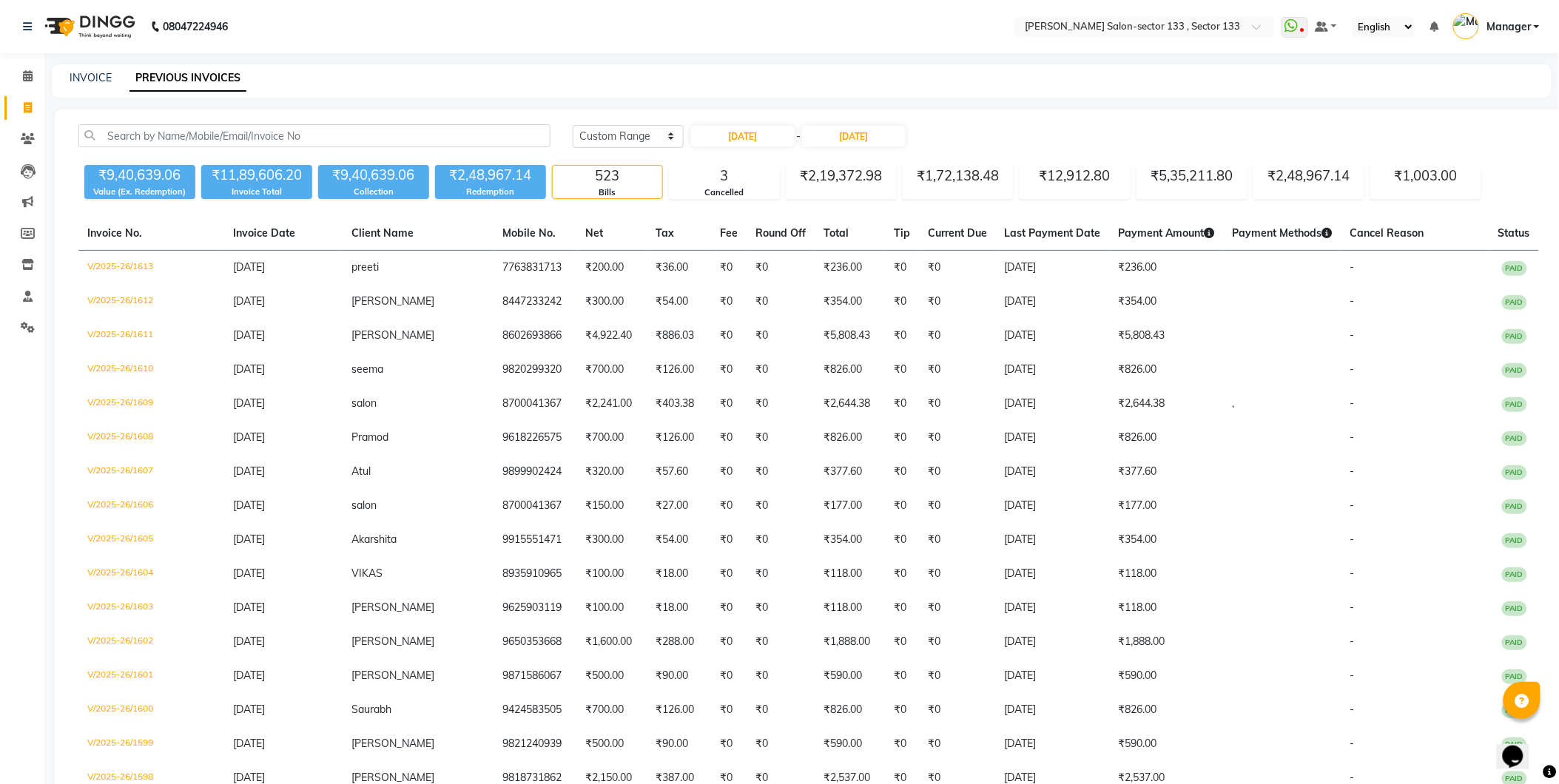
click at [1063, 175] on div "₹12,912.80" at bounding box center [1075, 176] width 109 height 21
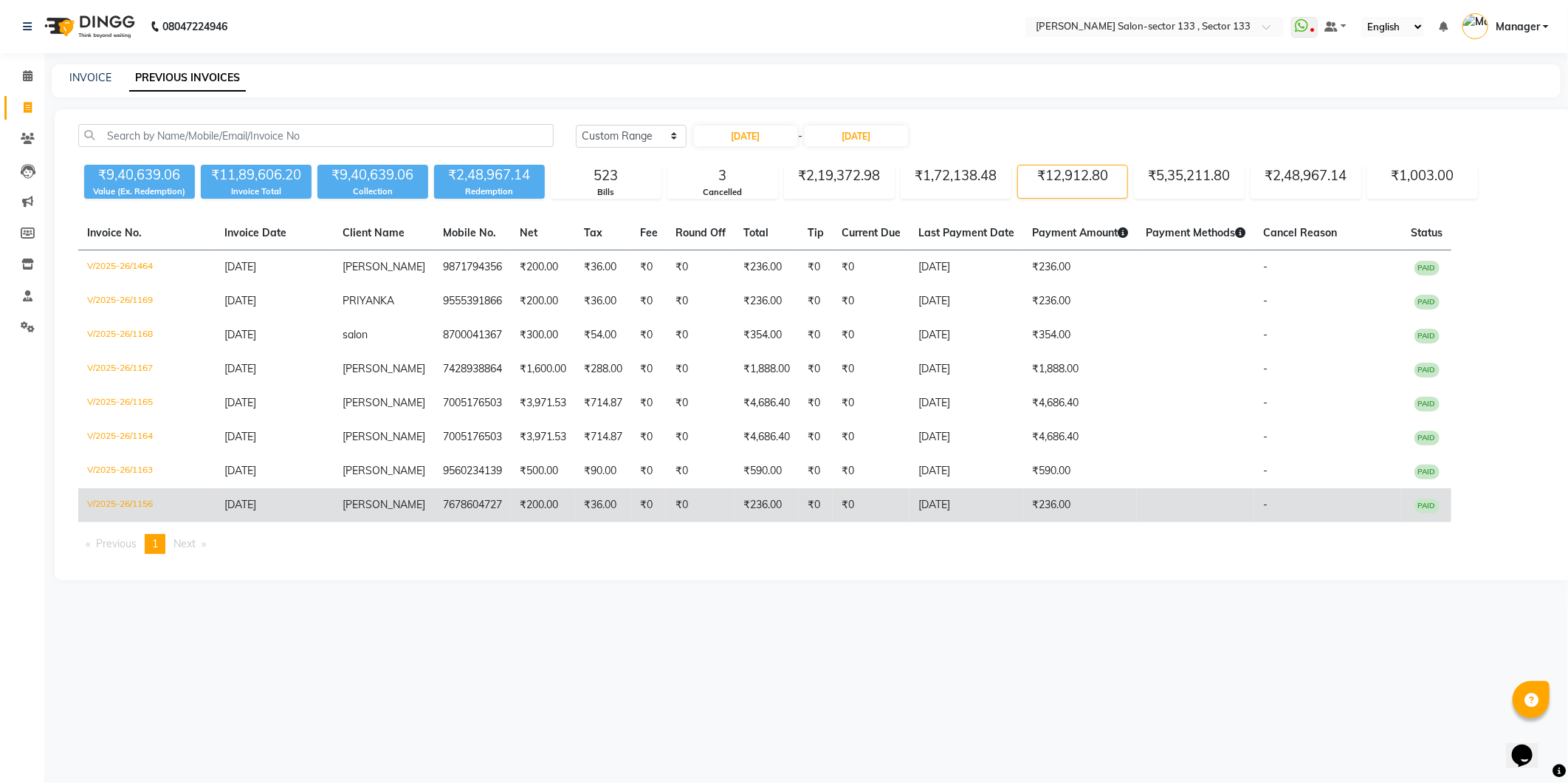
click at [385, 497] on td "Kritika" at bounding box center [384, 505] width 101 height 34
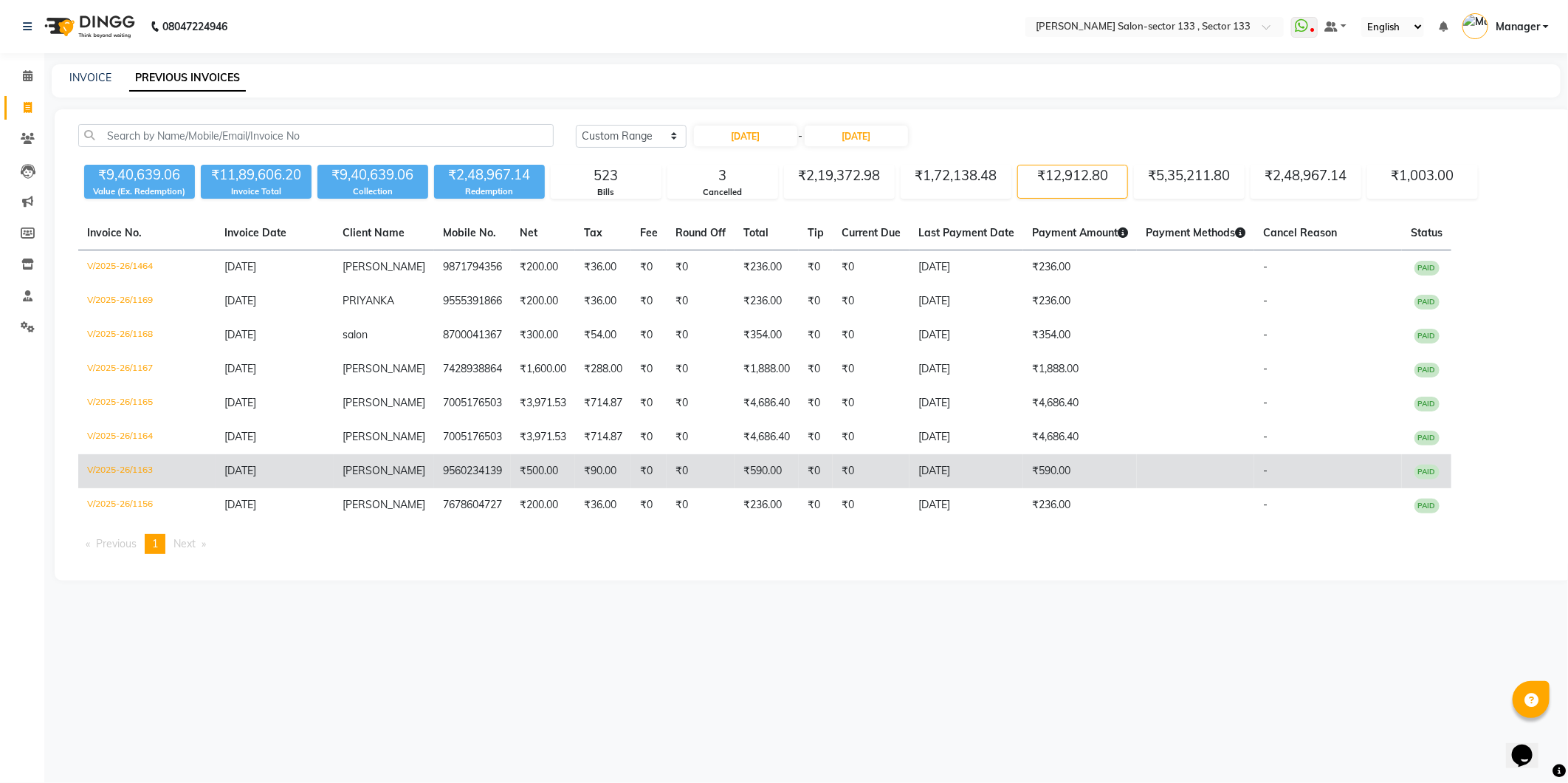
click at [575, 470] on td "₹90.00" at bounding box center [603, 471] width 56 height 34
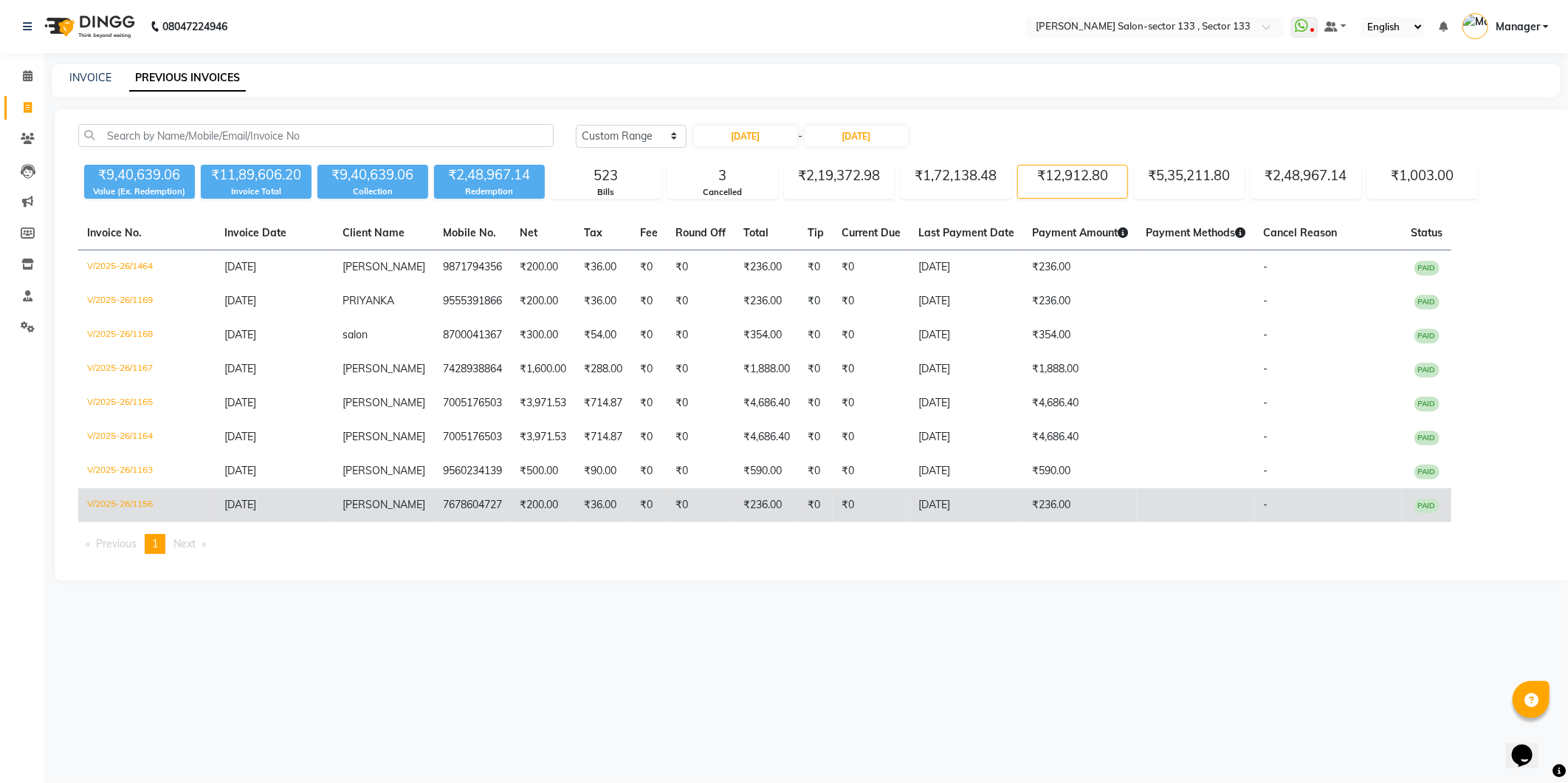
click at [384, 489] on td "Kritika" at bounding box center [384, 505] width 101 height 34
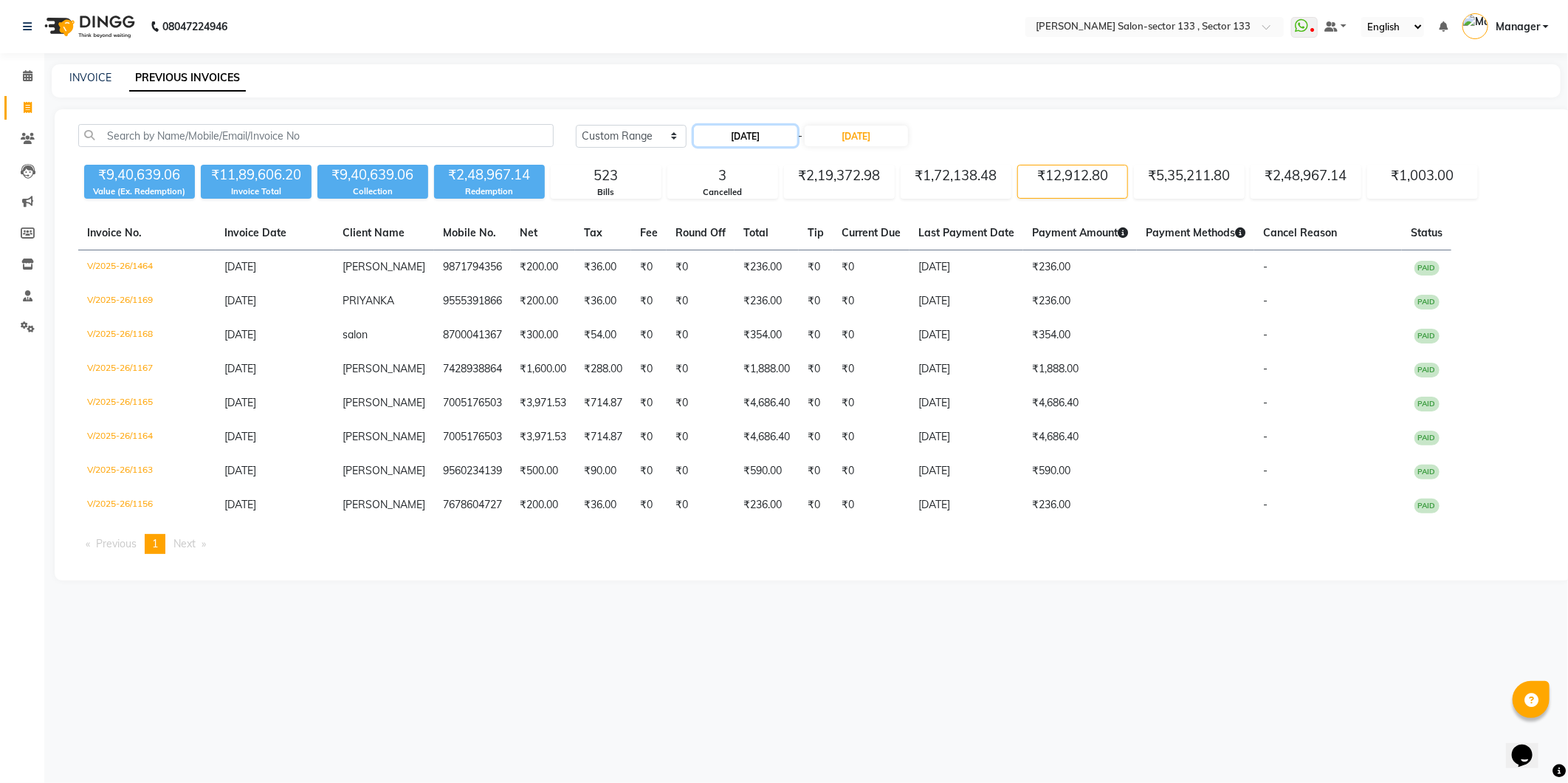
click at [729, 141] on input "01-08-2025" at bounding box center [746, 136] width 103 height 21
select select "8"
select select "2025"
click at [942, 163] on div "₹9,40,639.06 Value (Ex. Redemption) ₹11,89,606.20 Invoice Total ₹9,40,639.06 Co…" at bounding box center [813, 179] width 1470 height 40
click at [948, 173] on div "₹1,72,138.48" at bounding box center [956, 176] width 109 height 21
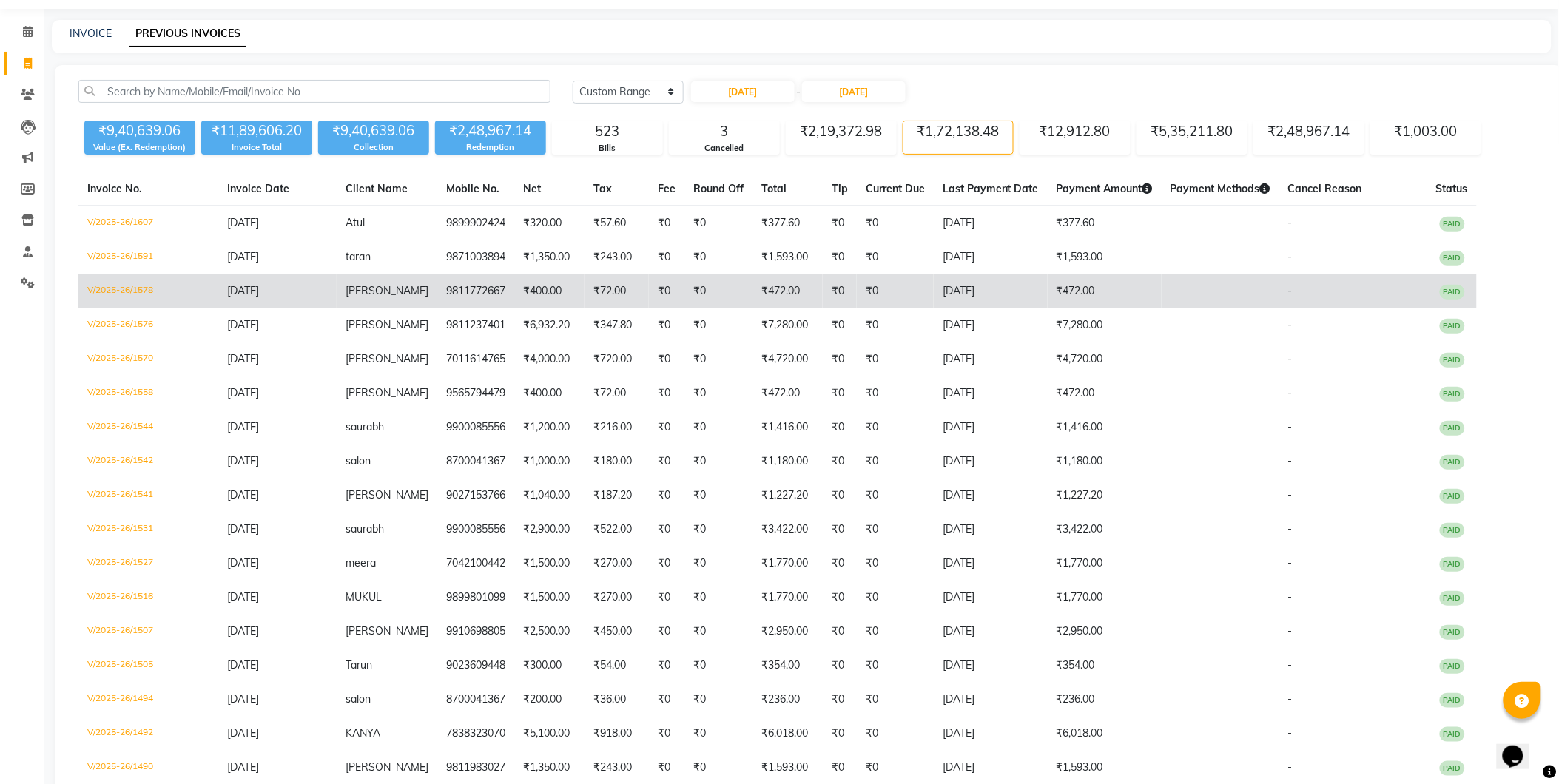
scroll to position [82, 0]
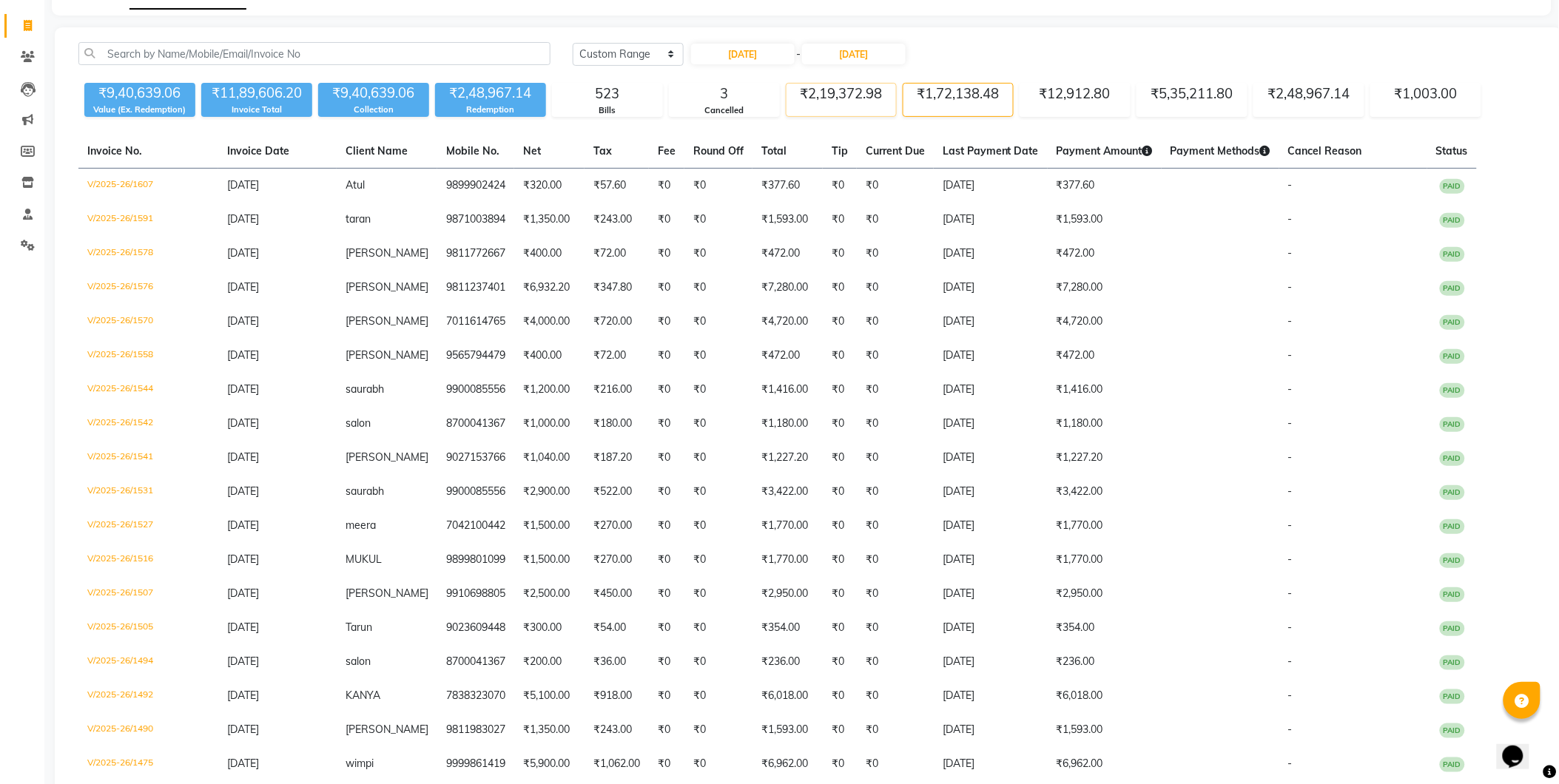
click at [877, 96] on div "₹2,19,372.98" at bounding box center [841, 94] width 109 height 21
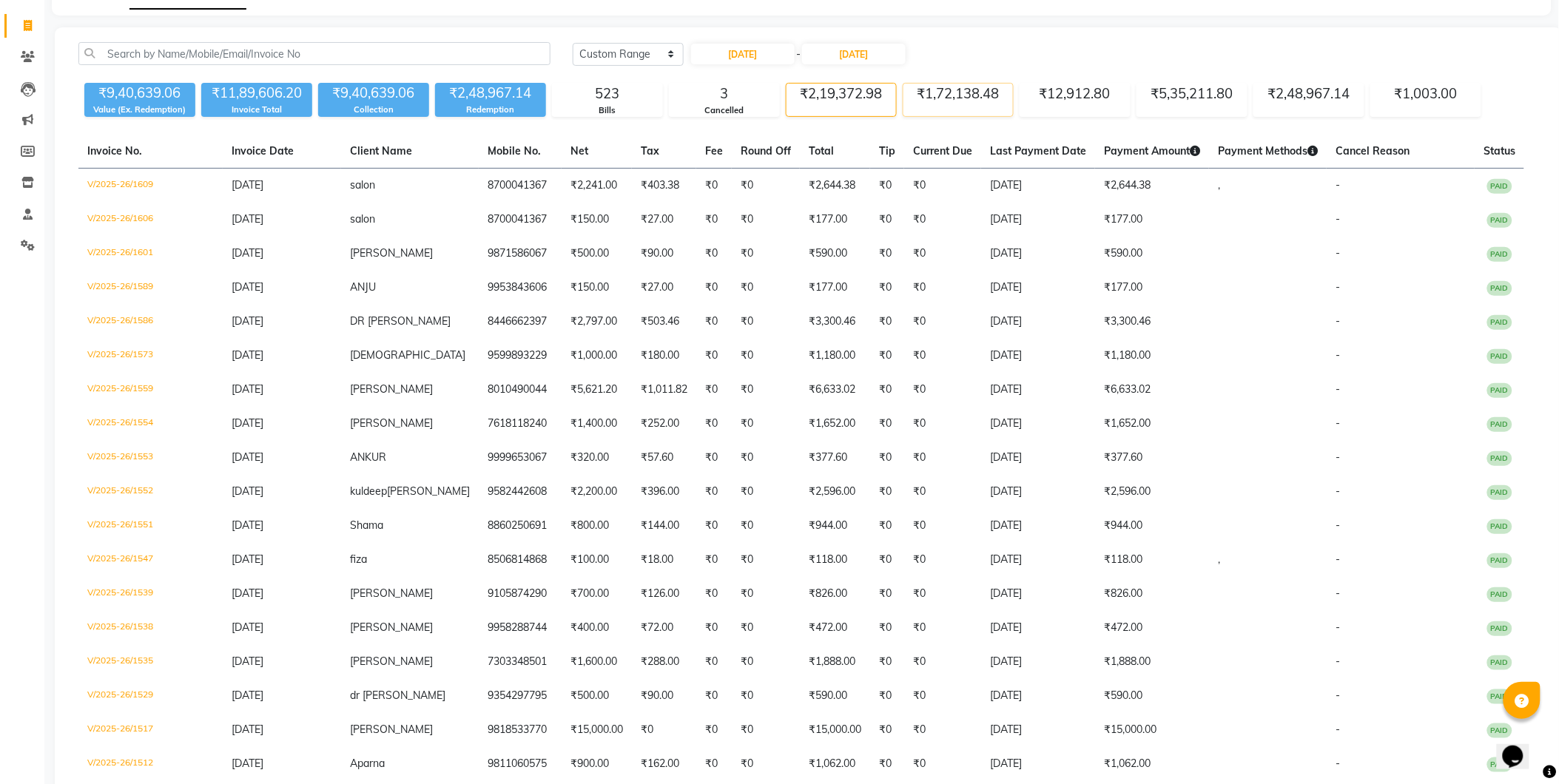
drag, startPoint x: 877, startPoint y: 96, endPoint x: 985, endPoint y: 94, distance: 108.0
click at [877, 97] on div "₹2,19,372.98" at bounding box center [841, 94] width 109 height 21
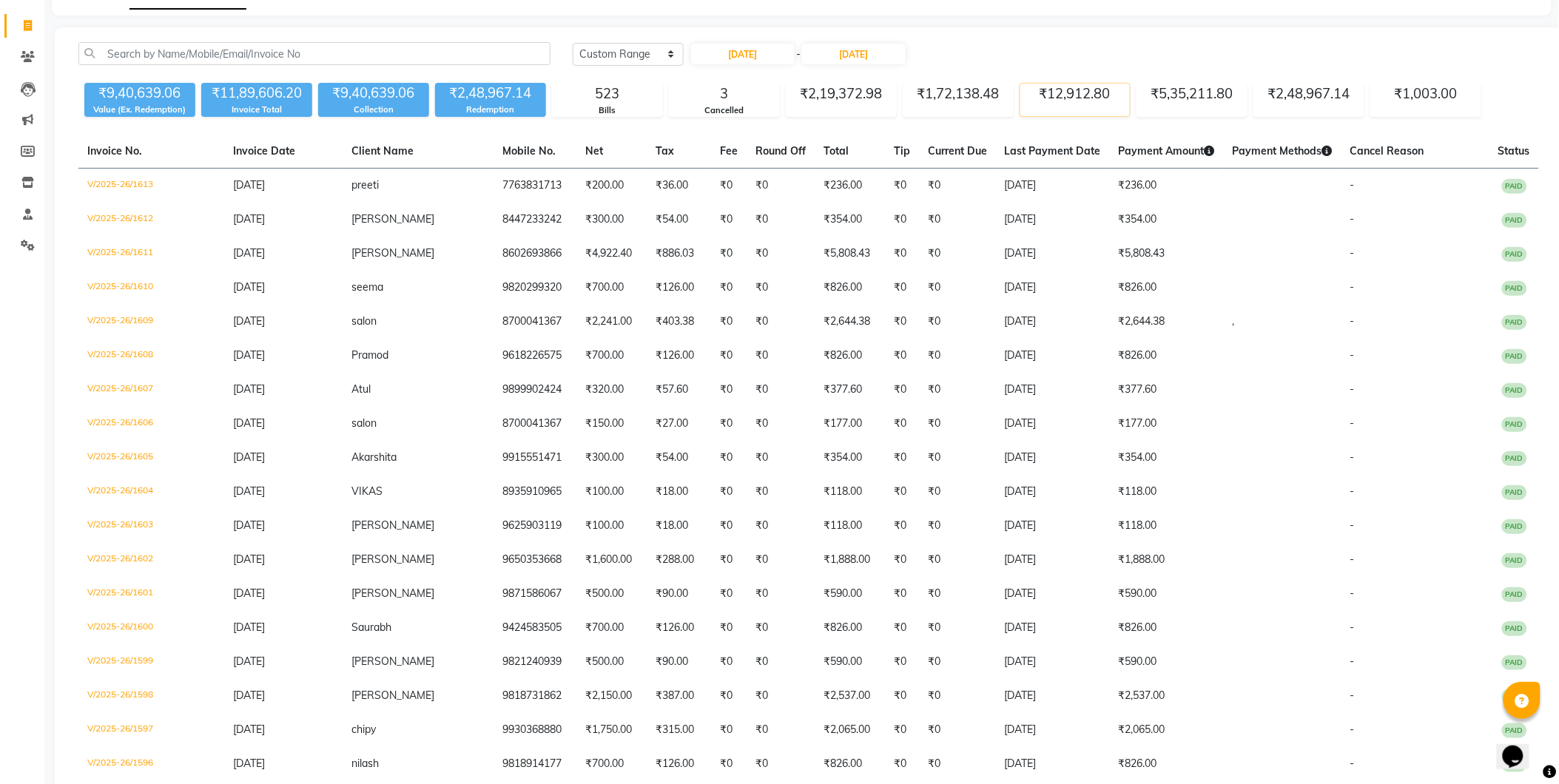
click at [1023, 94] on div "₹12,912.80" at bounding box center [1075, 94] width 109 height 21
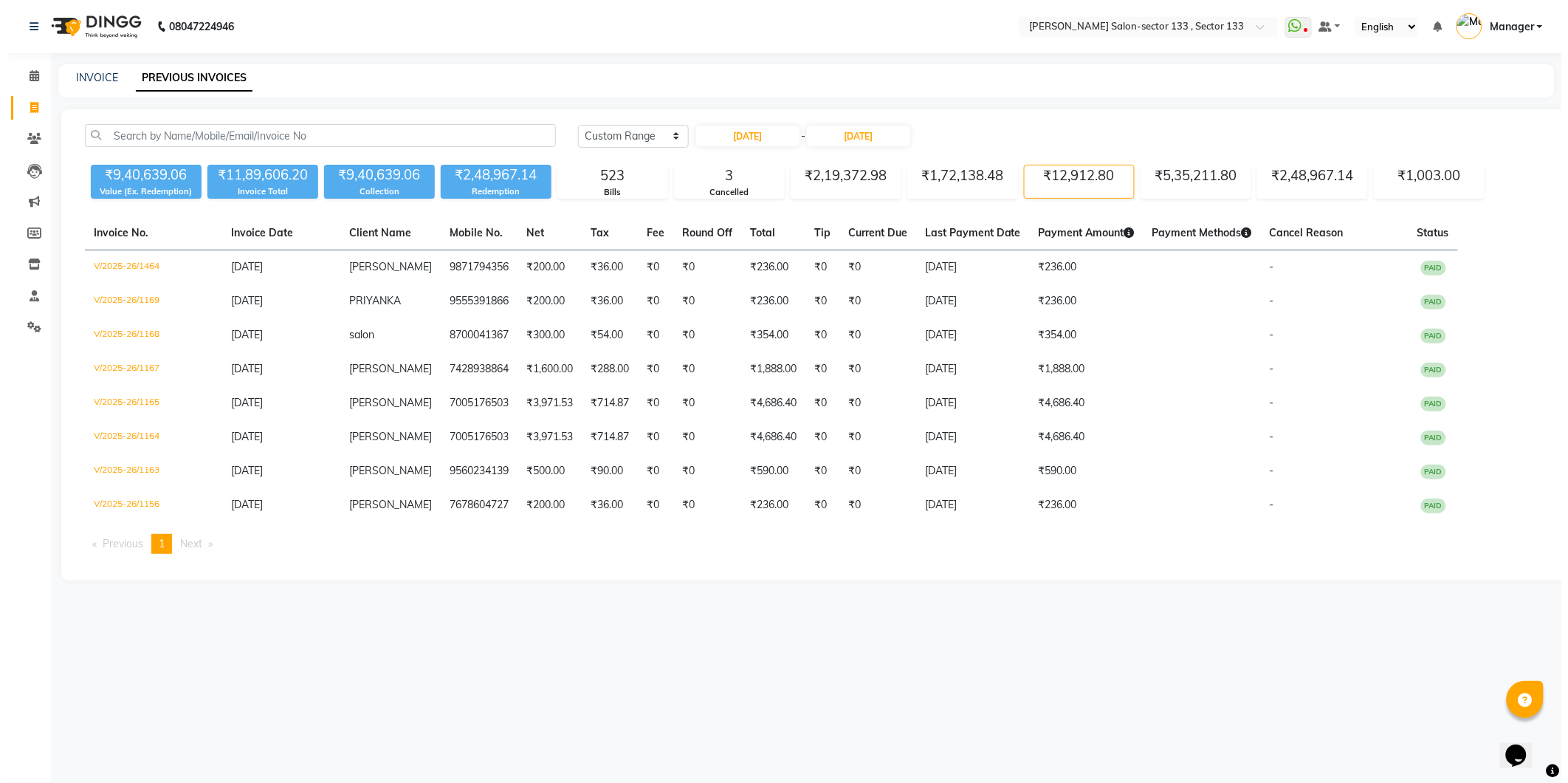
scroll to position [0, 0]
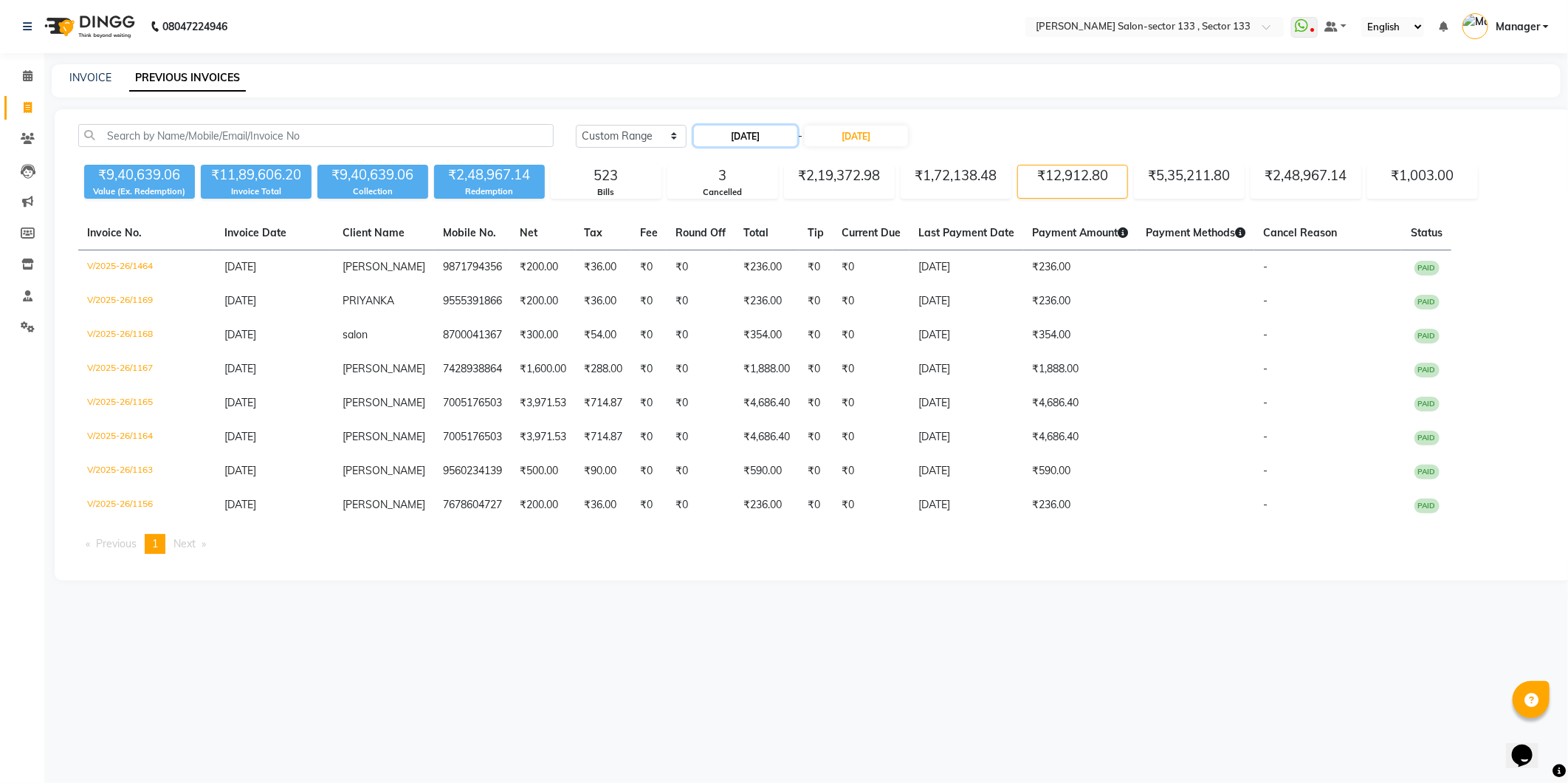
click at [779, 139] on input "01-08-2025" at bounding box center [746, 136] width 103 height 21
select select "8"
select select "2025"
click at [629, 148] on div "Today Yesterday Custom Range 01-08-2025 Jan Feb Mar Apr May Jun Jul Aug Sep Oct…" at bounding box center [1061, 141] width 994 height 35
click at [633, 137] on select "Today Yesterday Custom Range" at bounding box center [631, 136] width 111 height 23
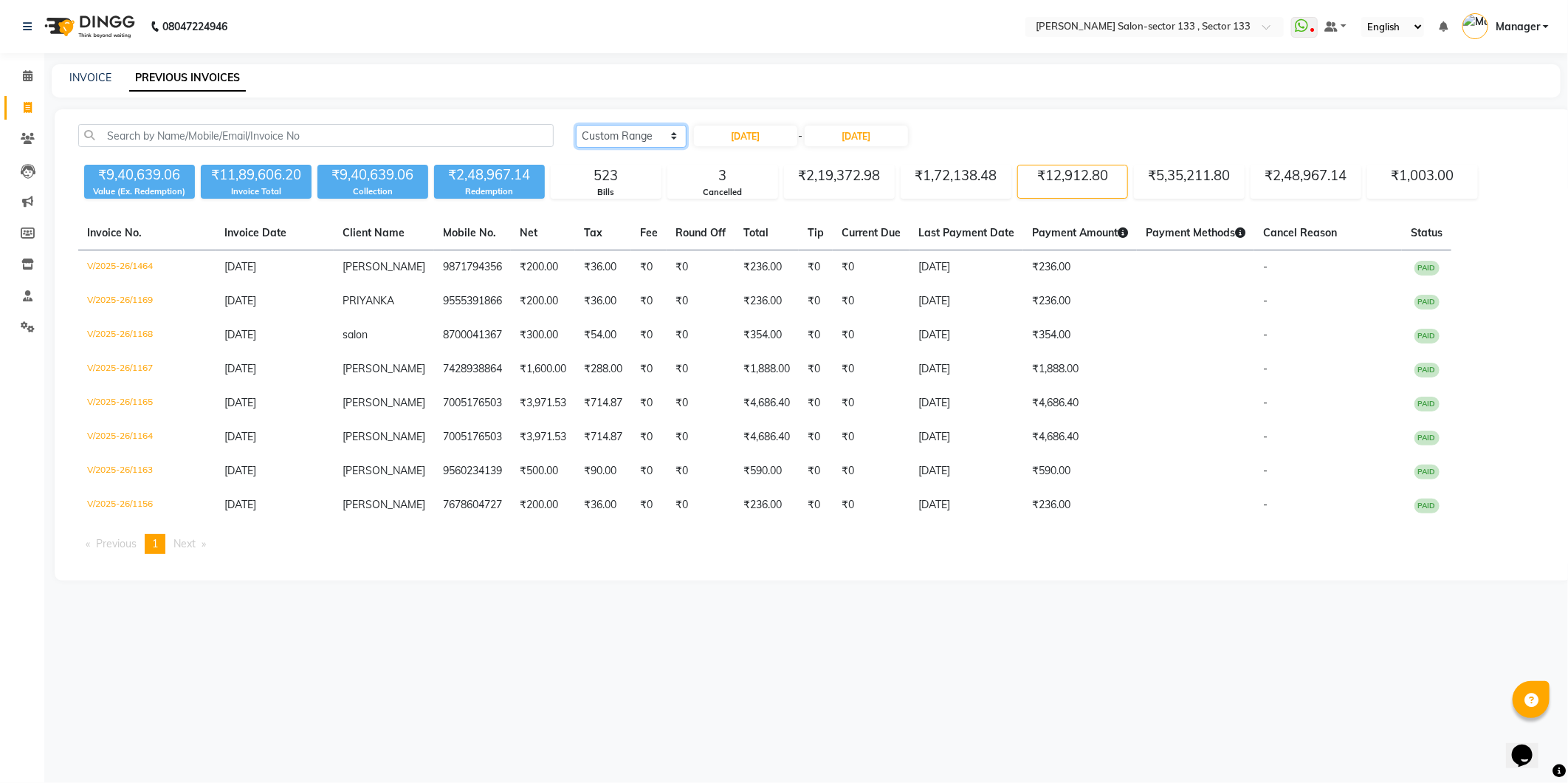
select select "today"
click at [576, 125] on select "Today Yesterday Custom Range" at bounding box center [631, 136] width 111 height 23
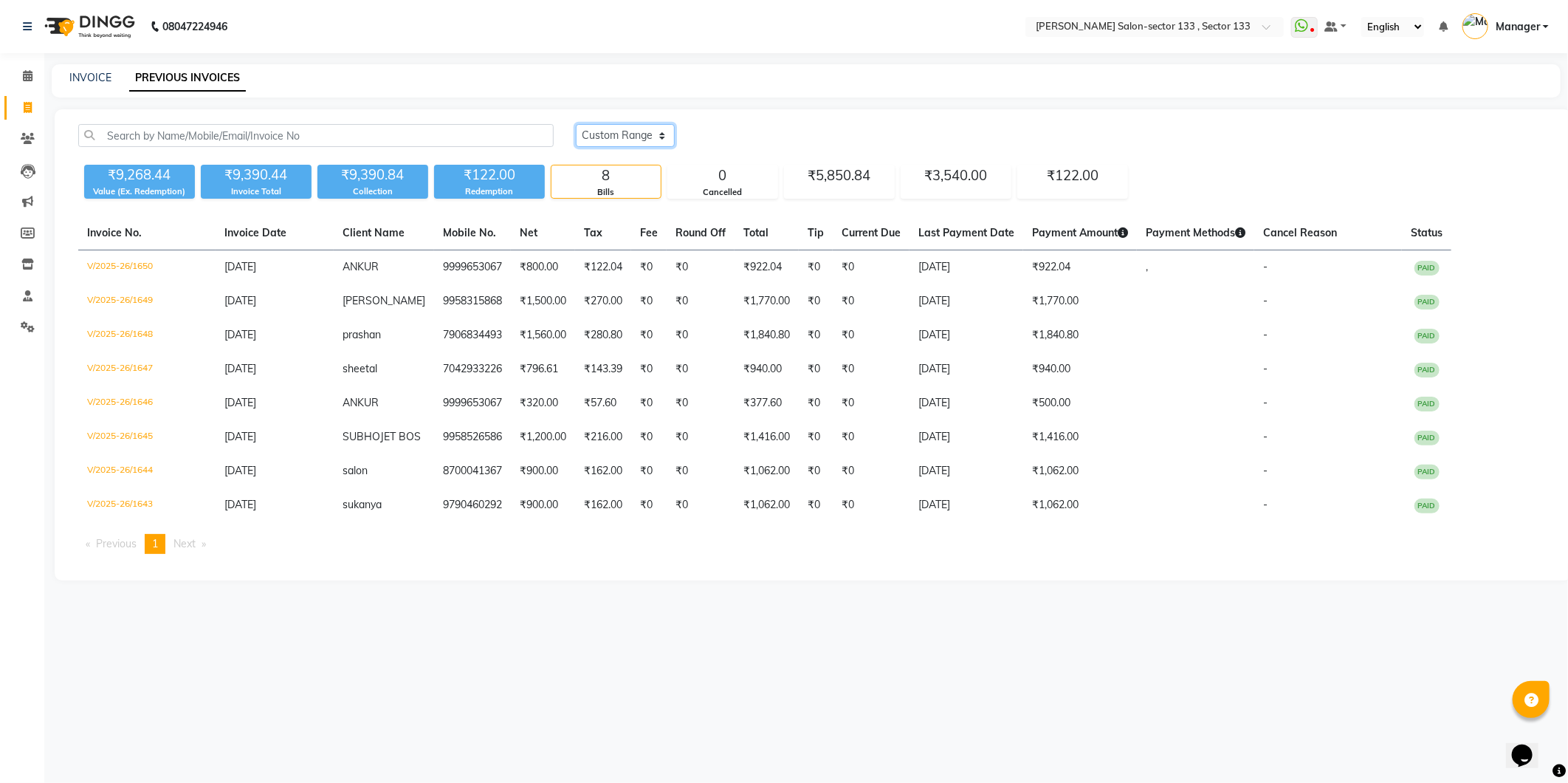
click at [630, 137] on select "Today Yesterday Custom Range" at bounding box center [625, 136] width 99 height 23
click at [576, 124] on select "Today Yesterday Custom Range" at bounding box center [625, 136] width 99 height 23
click at [629, 165] on div "8 Bills" at bounding box center [606, 182] width 111 height 34
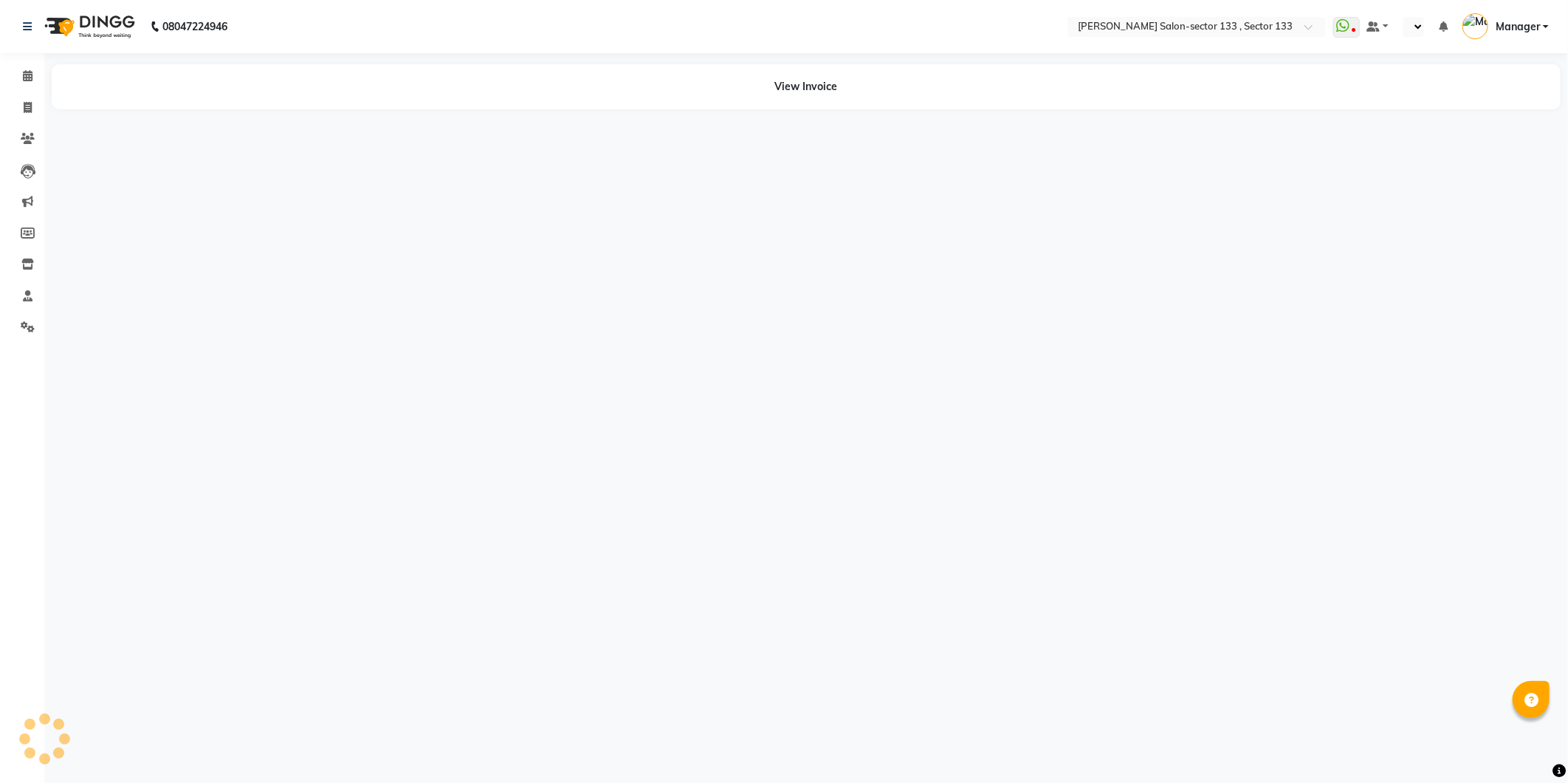
select select "en"
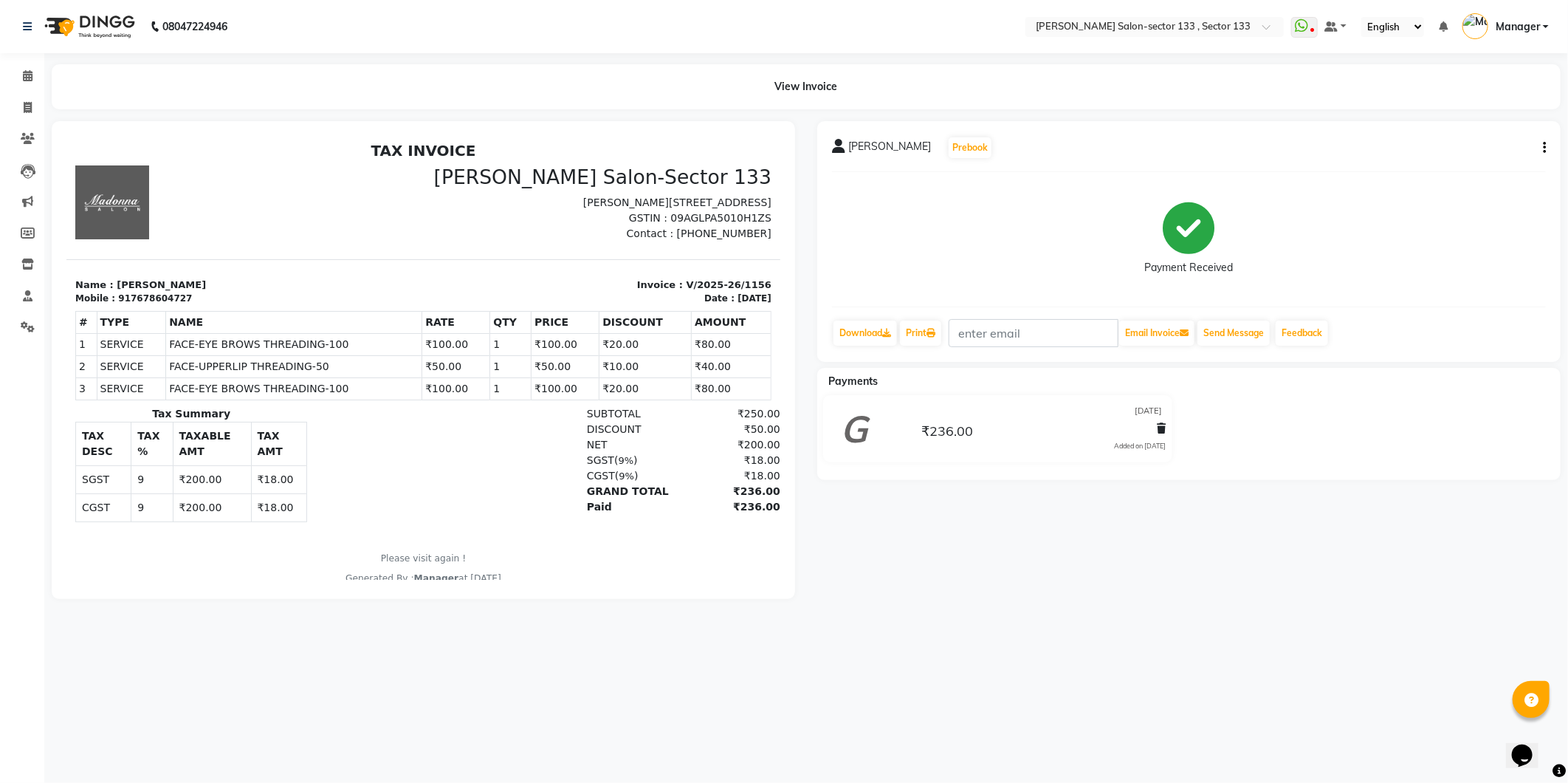
click at [1540, 152] on button "button" at bounding box center [1541, 148] width 8 height 15
click at [1456, 137] on div "Split Service Amount" at bounding box center [1471, 130] width 102 height 19
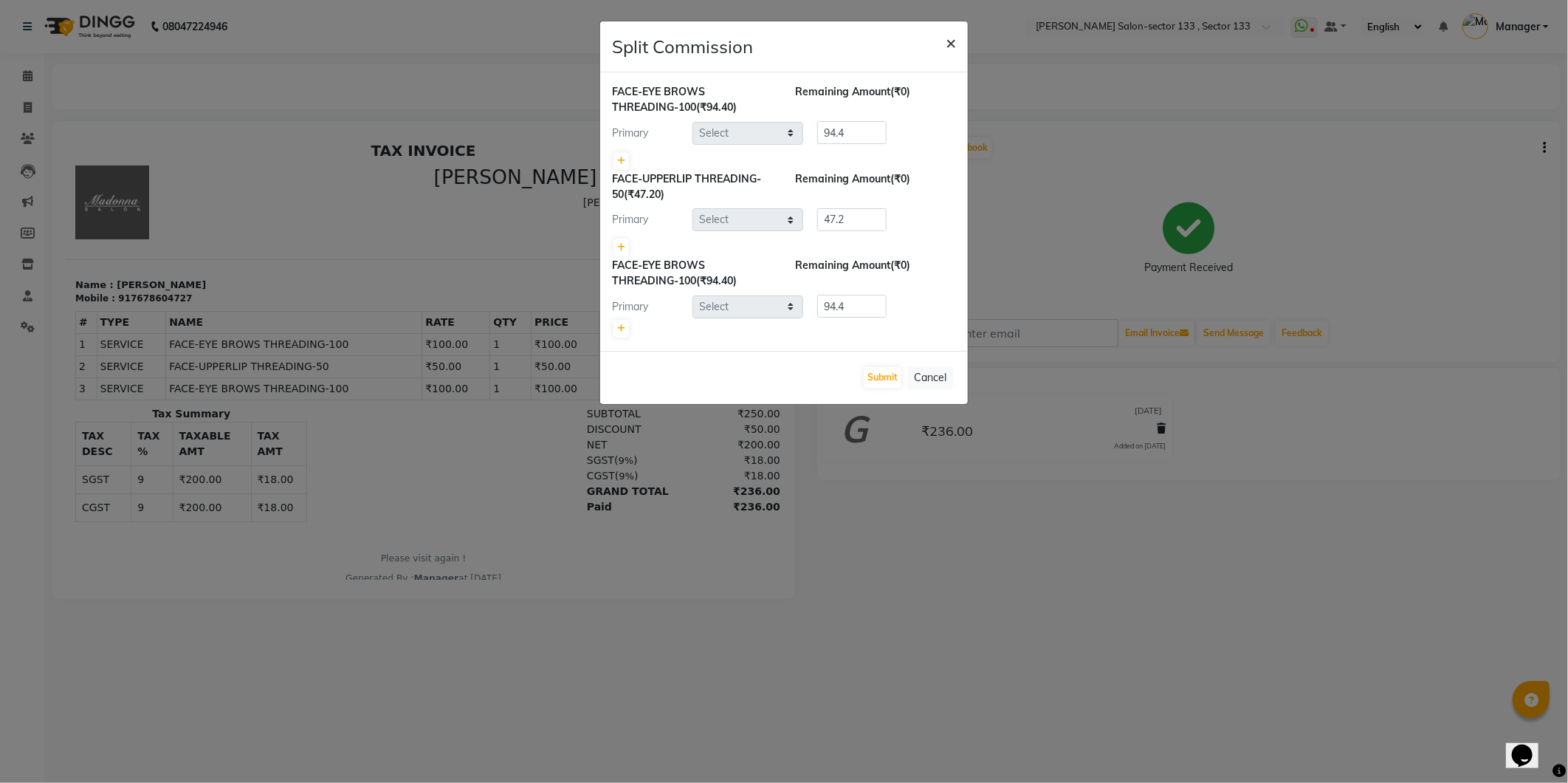
click at [952, 40] on span "×" at bounding box center [950, 42] width 10 height 23
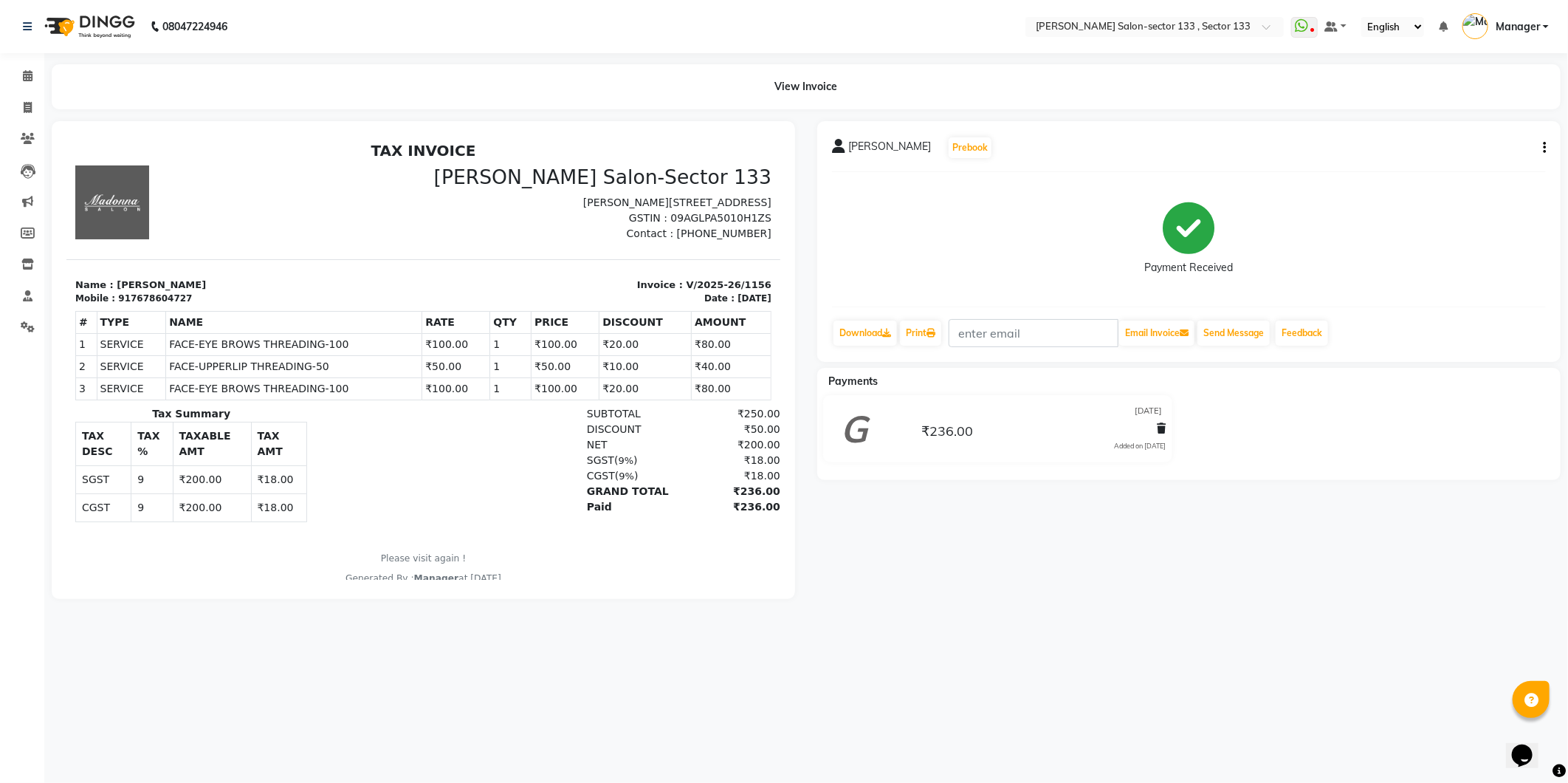
click at [1543, 149] on icon "button" at bounding box center [1544, 148] width 3 height 1
click at [1499, 151] on div "Edit Item Staff" at bounding box center [1471, 149] width 102 height 19
select select
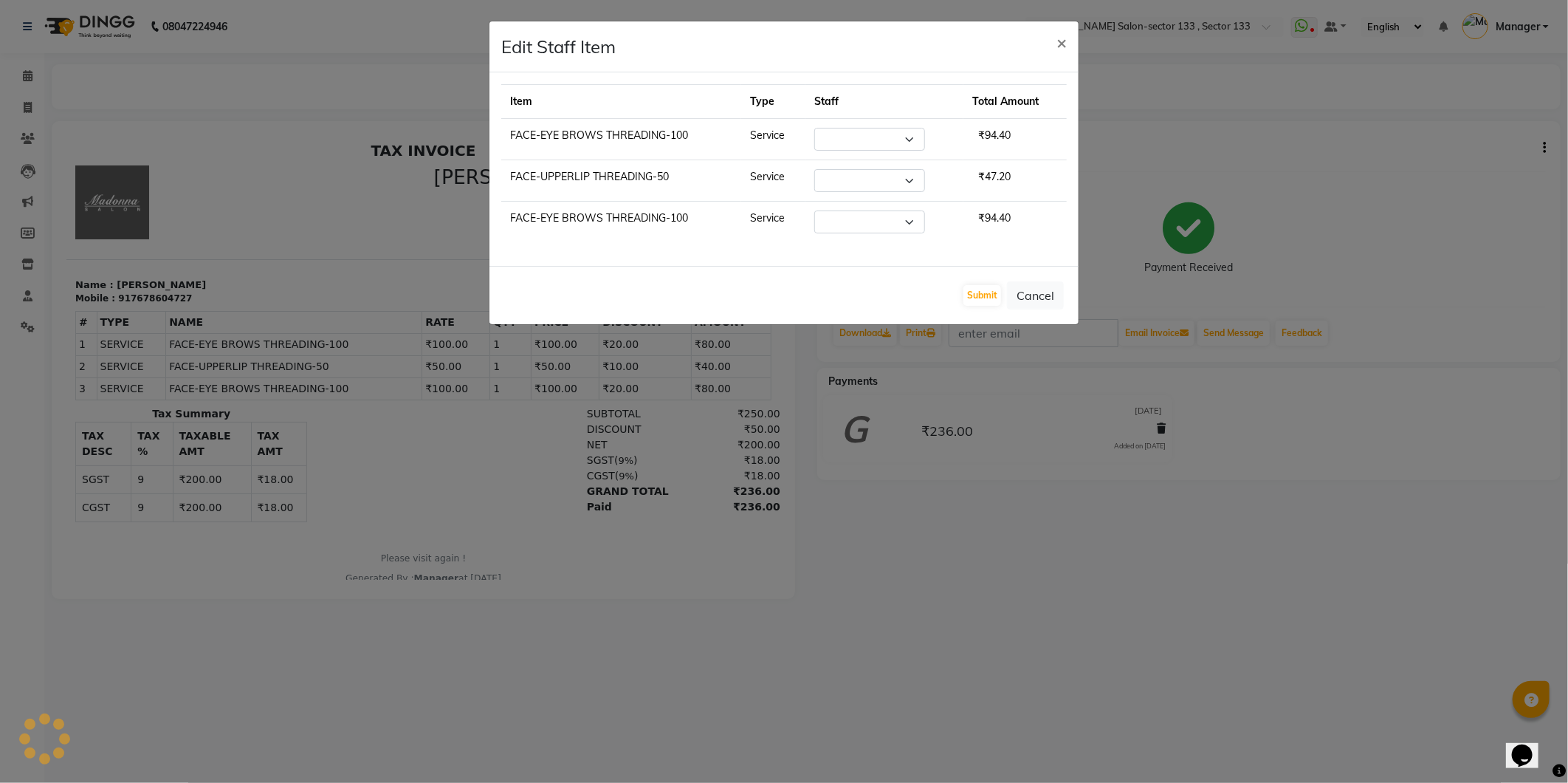
select select "83256"
select select
click at [1054, 50] on button "×" at bounding box center [1061, 42] width 34 height 41
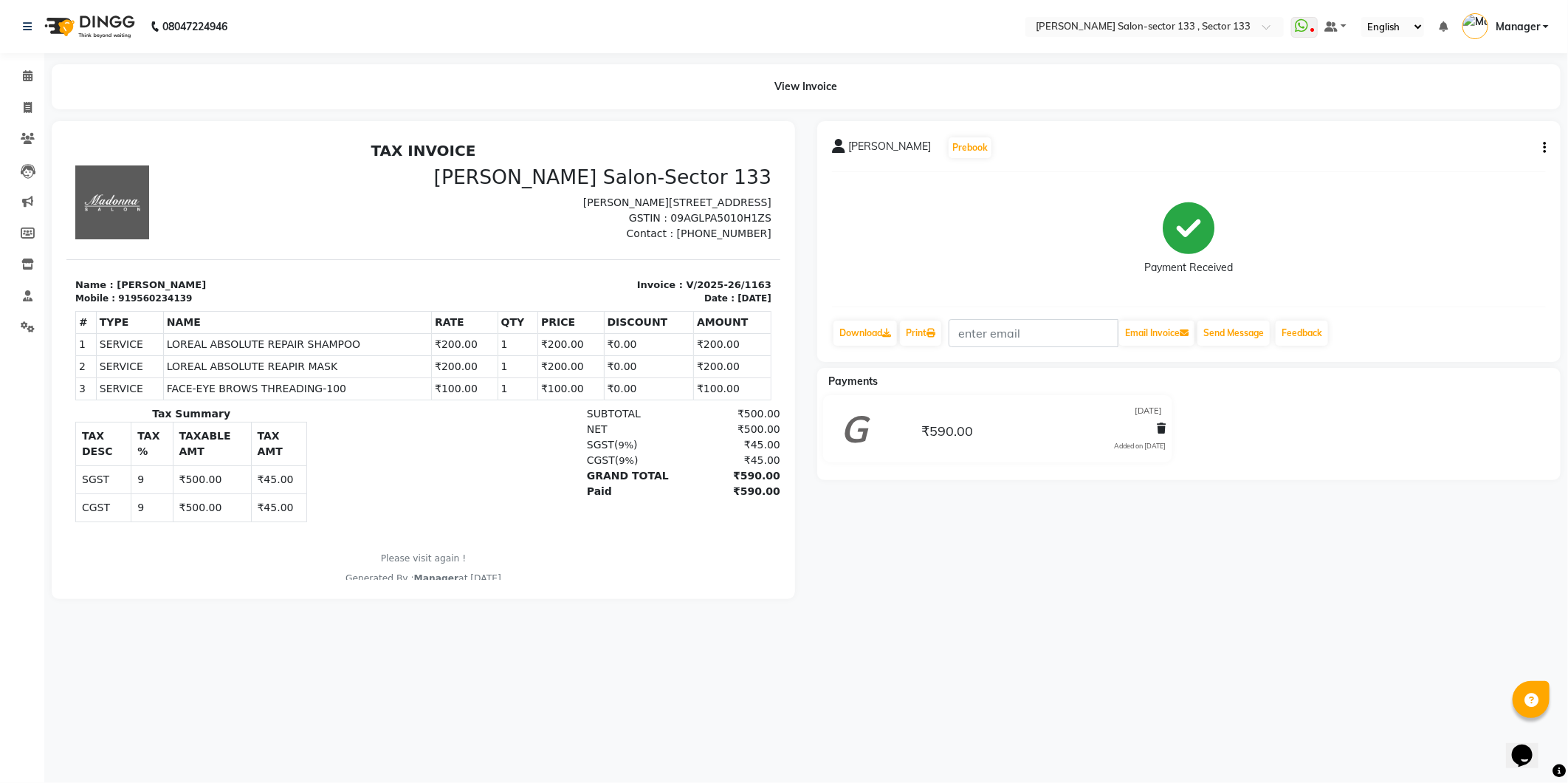
click at [1543, 149] on icon "button" at bounding box center [1544, 148] width 3 height 1
click at [1462, 150] on div "Edit Item Staff" at bounding box center [1471, 149] width 102 height 19
select select
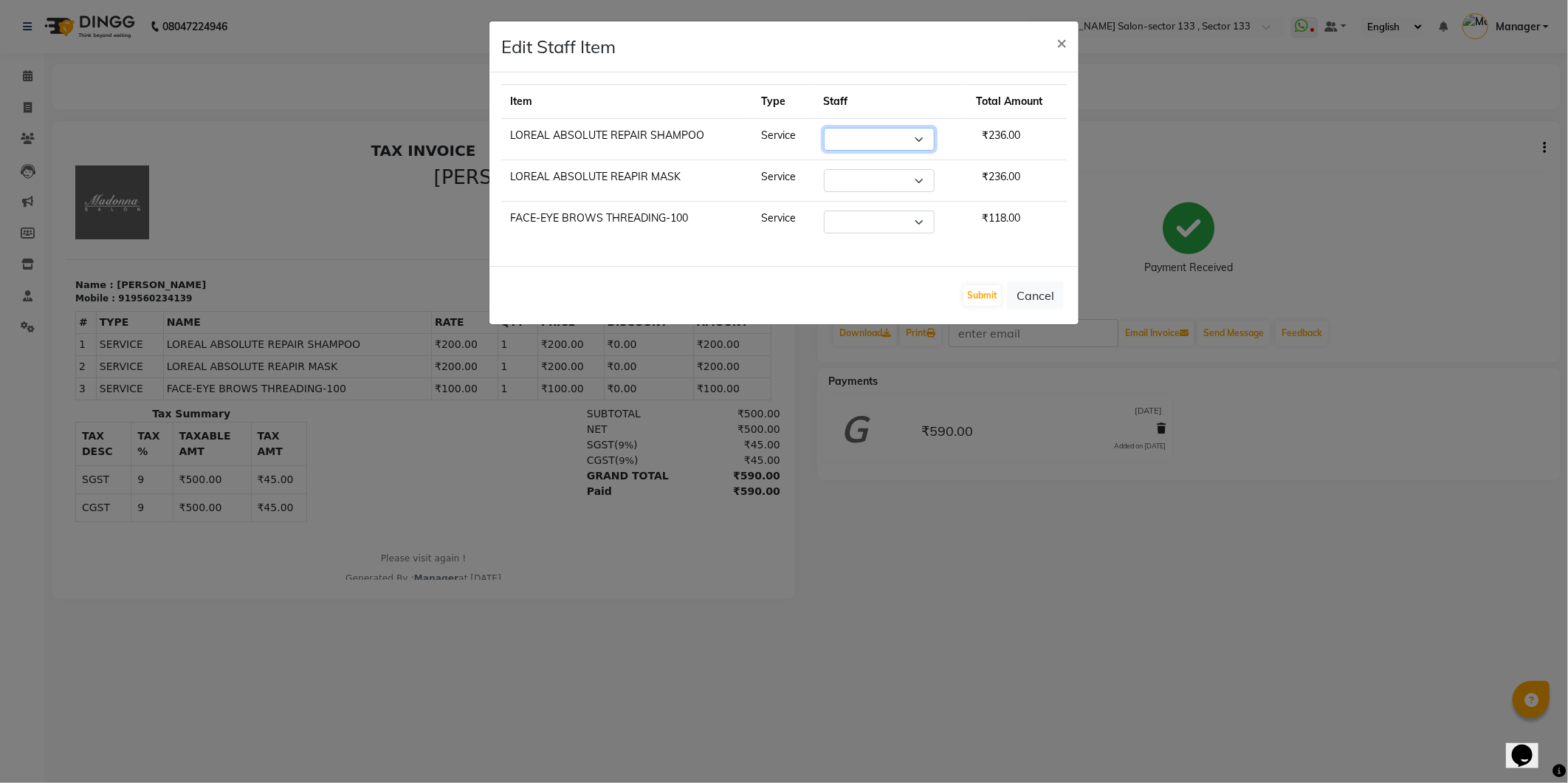
click at [923, 137] on select "Select [PERSON_NAME] [PERSON_NAME] Manager Mehboob Owner id Pradeep [PERSON_NAM…" at bounding box center [879, 139] width 111 height 23
click at [907, 138] on select "Select [PERSON_NAME] [PERSON_NAME] Manager Mehboob Owner id Pradeep [PERSON_NAM…" at bounding box center [879, 139] width 111 height 23
click at [1052, 34] on button "×" at bounding box center [1061, 42] width 34 height 41
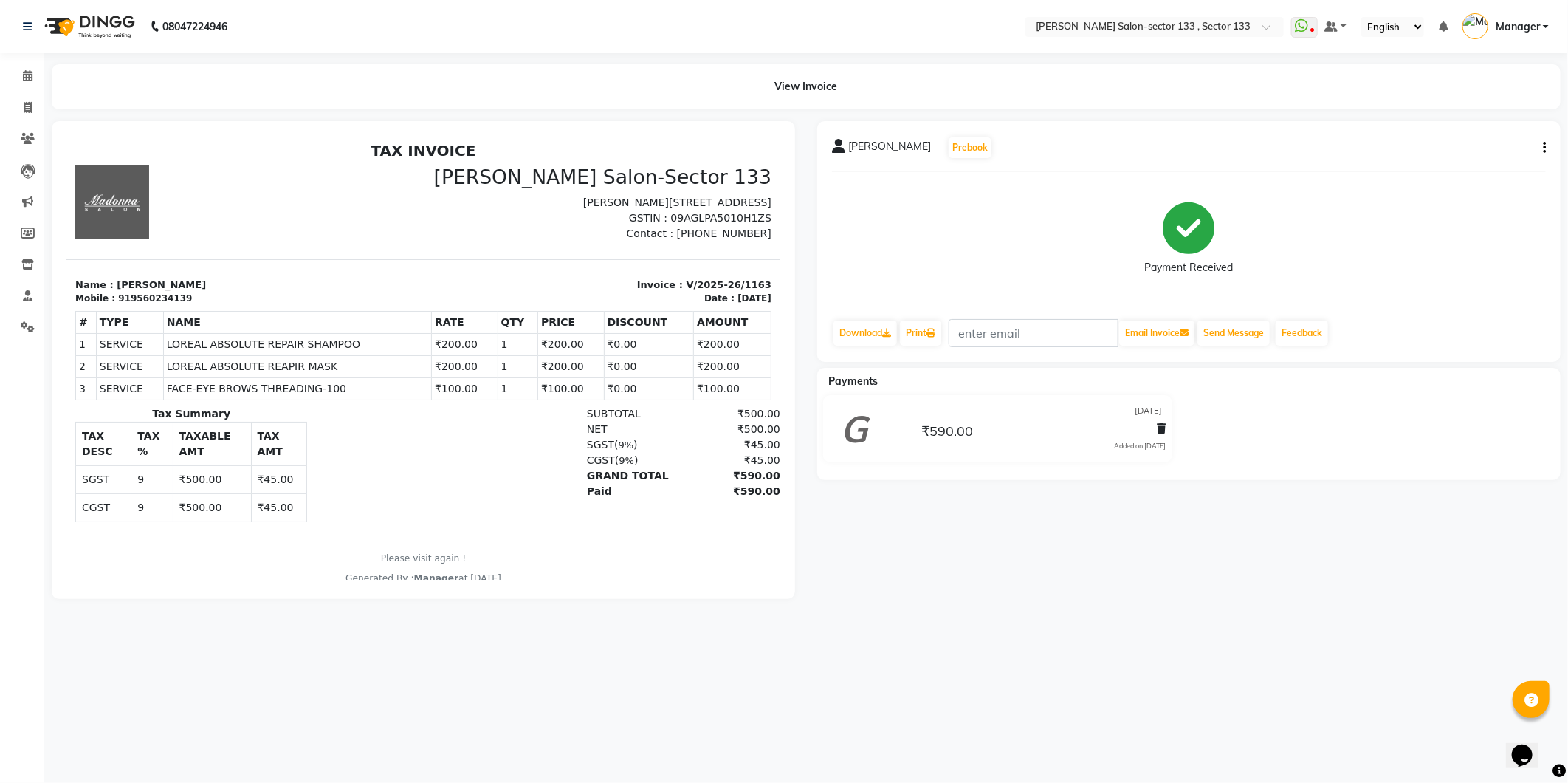
click at [1544, 149] on icon "button" at bounding box center [1544, 148] width 3 height 1
click at [1500, 152] on div "Edit Item Staff" at bounding box center [1471, 149] width 102 height 19
select select
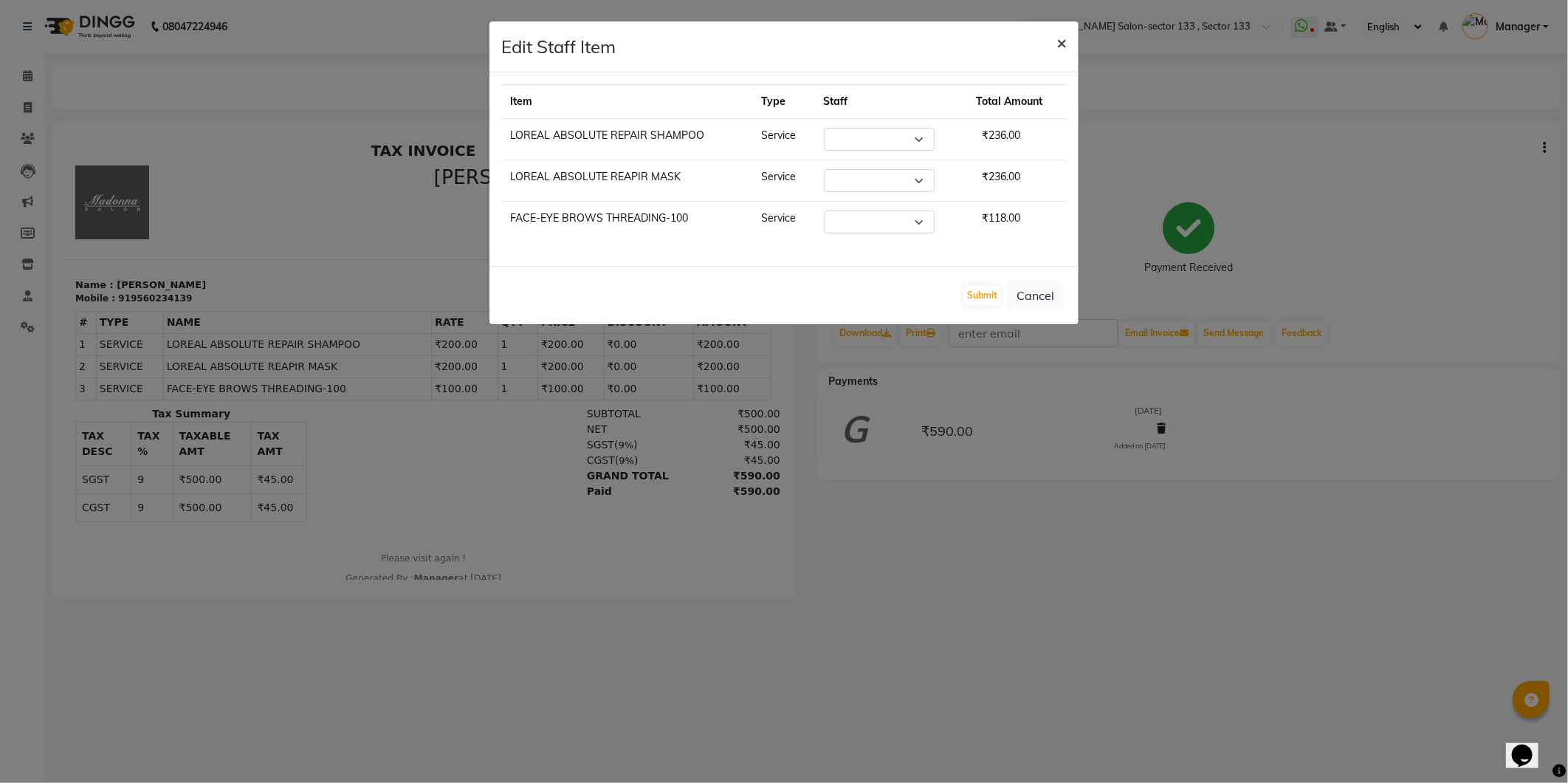
click at [1067, 57] on button "×" at bounding box center [1061, 42] width 34 height 41
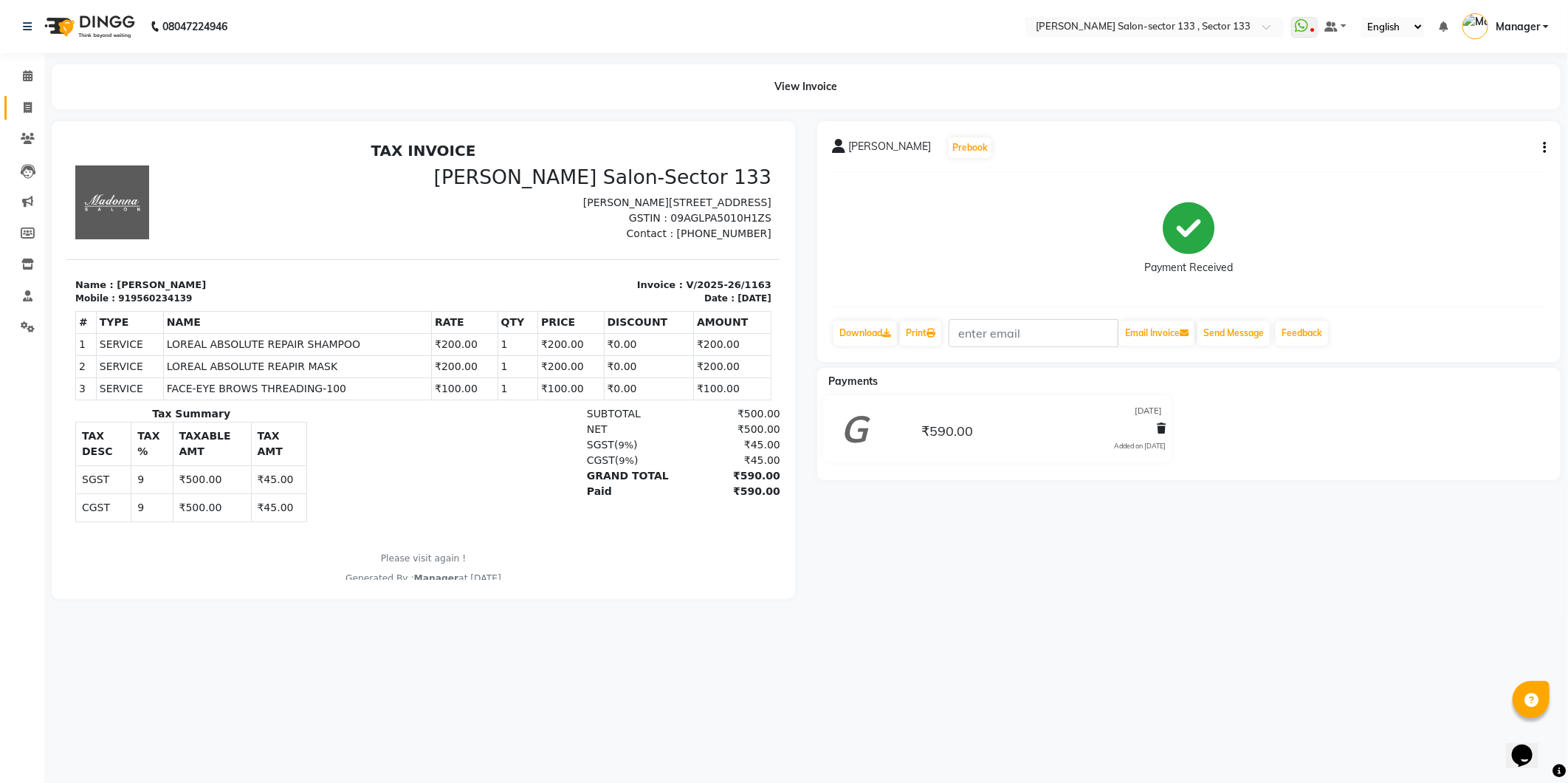
click at [24, 98] on link "Invoice" at bounding box center [23, 108] width 36 height 24
select select "service"
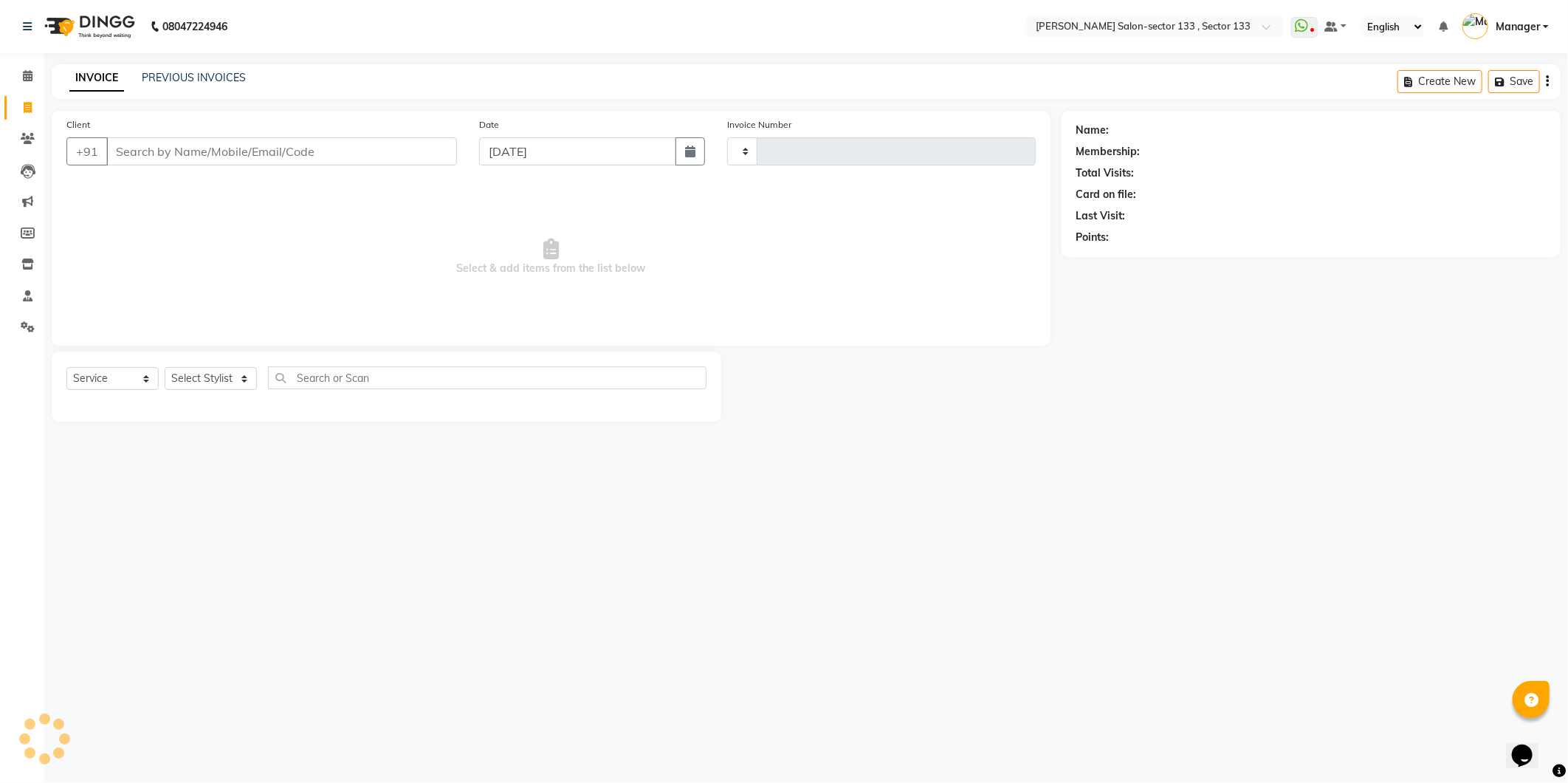
type input "1651"
select select "8302"
click at [247, 50] on nav "08047224946 Select Location × [PERSON_NAME] Salon-sector 133 , Sector 133 Whats…" at bounding box center [784, 26] width 1568 height 54
click at [218, 80] on link "PREVIOUS INVOICES" at bounding box center [194, 77] width 104 height 13
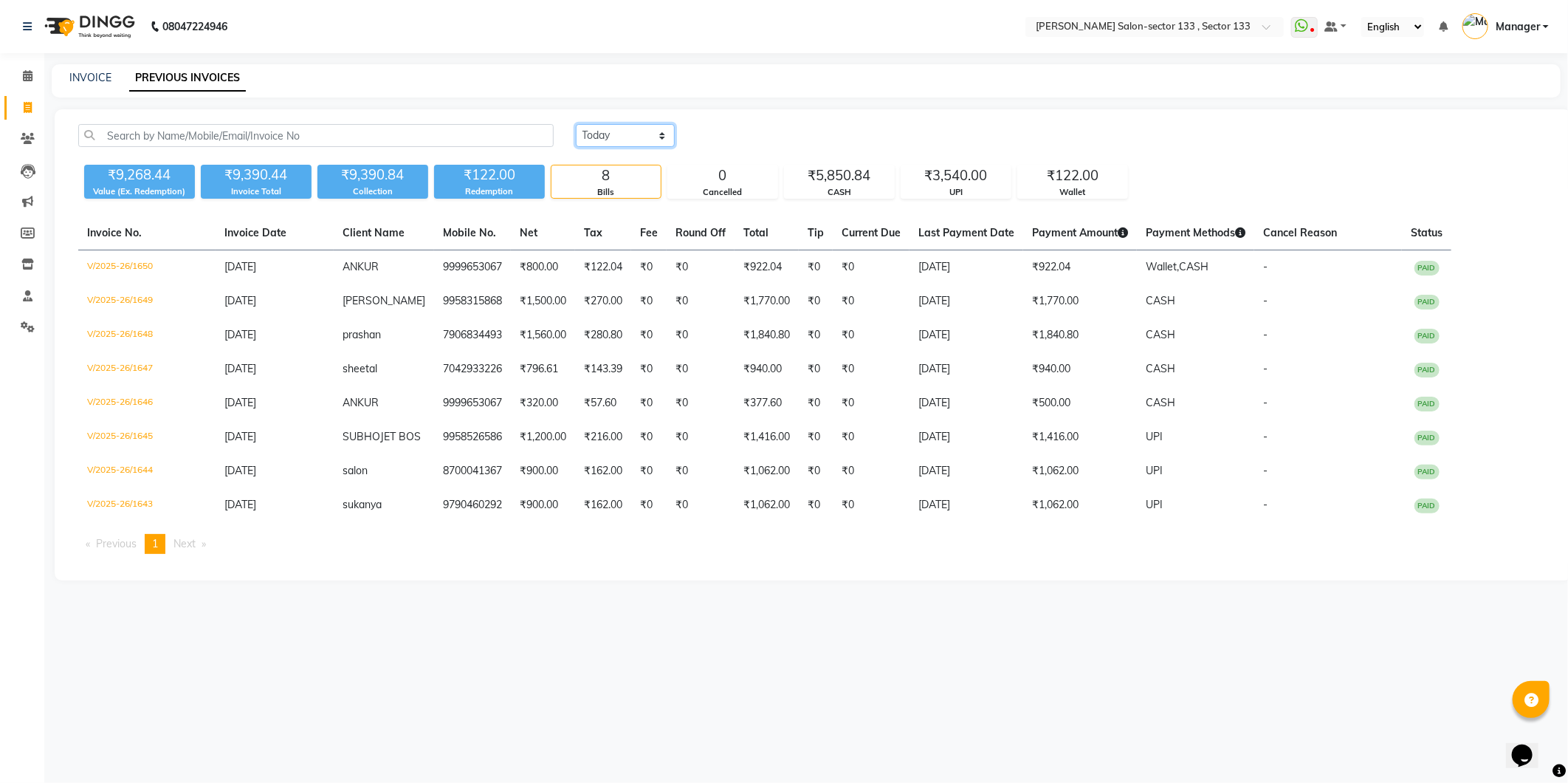
click at [584, 136] on select "[DATE] [DATE] Custom Range" at bounding box center [625, 136] width 99 height 23
select select "range"
click at [576, 124] on select "[DATE] [DATE] Custom Range" at bounding box center [625, 136] width 99 height 23
click at [749, 136] on input "[DATE]" at bounding box center [746, 136] width 103 height 21
select select "9"
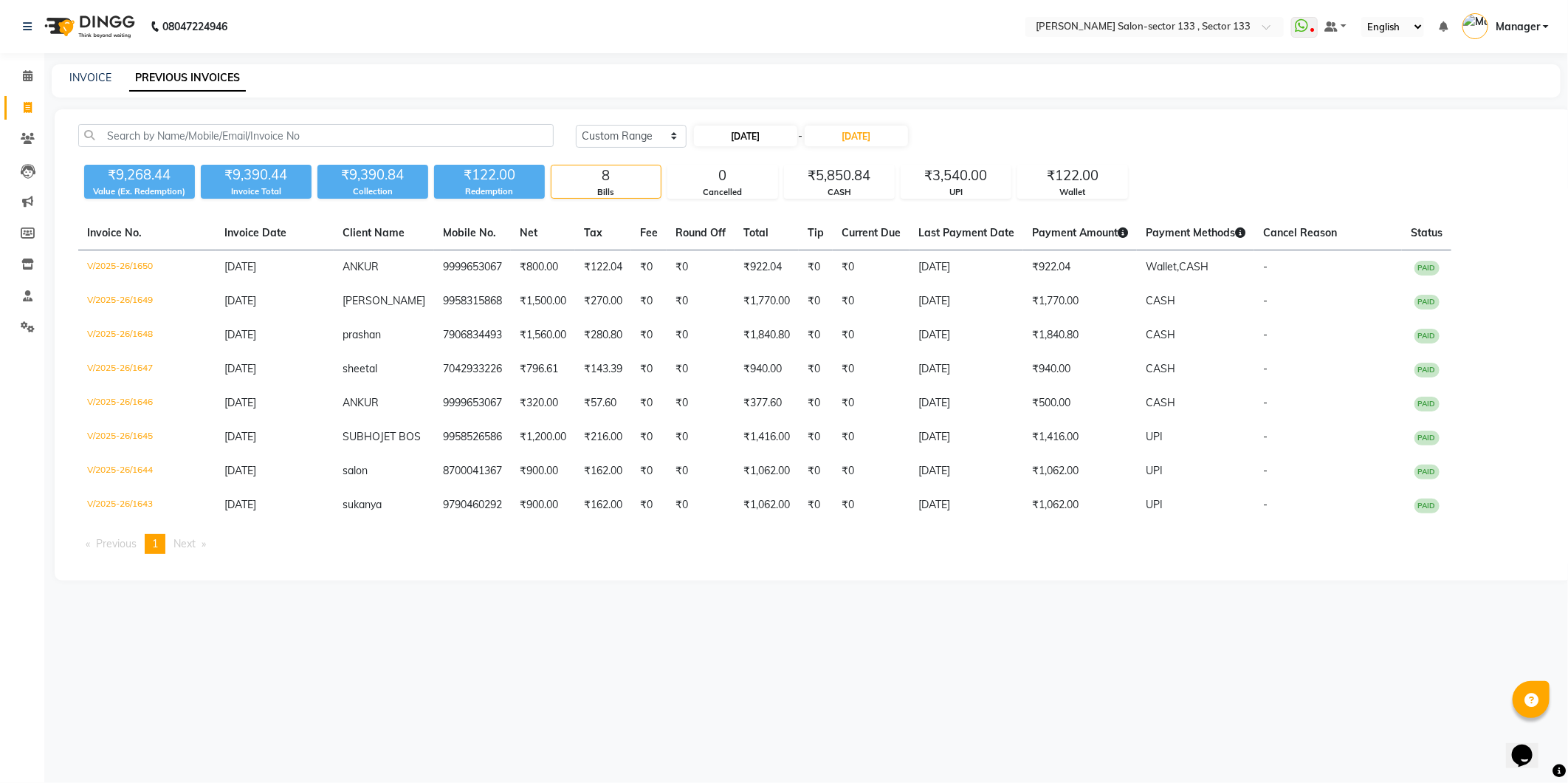
select select "2025"
click at [705, 161] on span "Previous month" at bounding box center [706, 163] width 6 height 6
select select "8"
click at [800, 213] on div "1" at bounding box center [802, 211] width 24 height 24
type input "[DATE]"
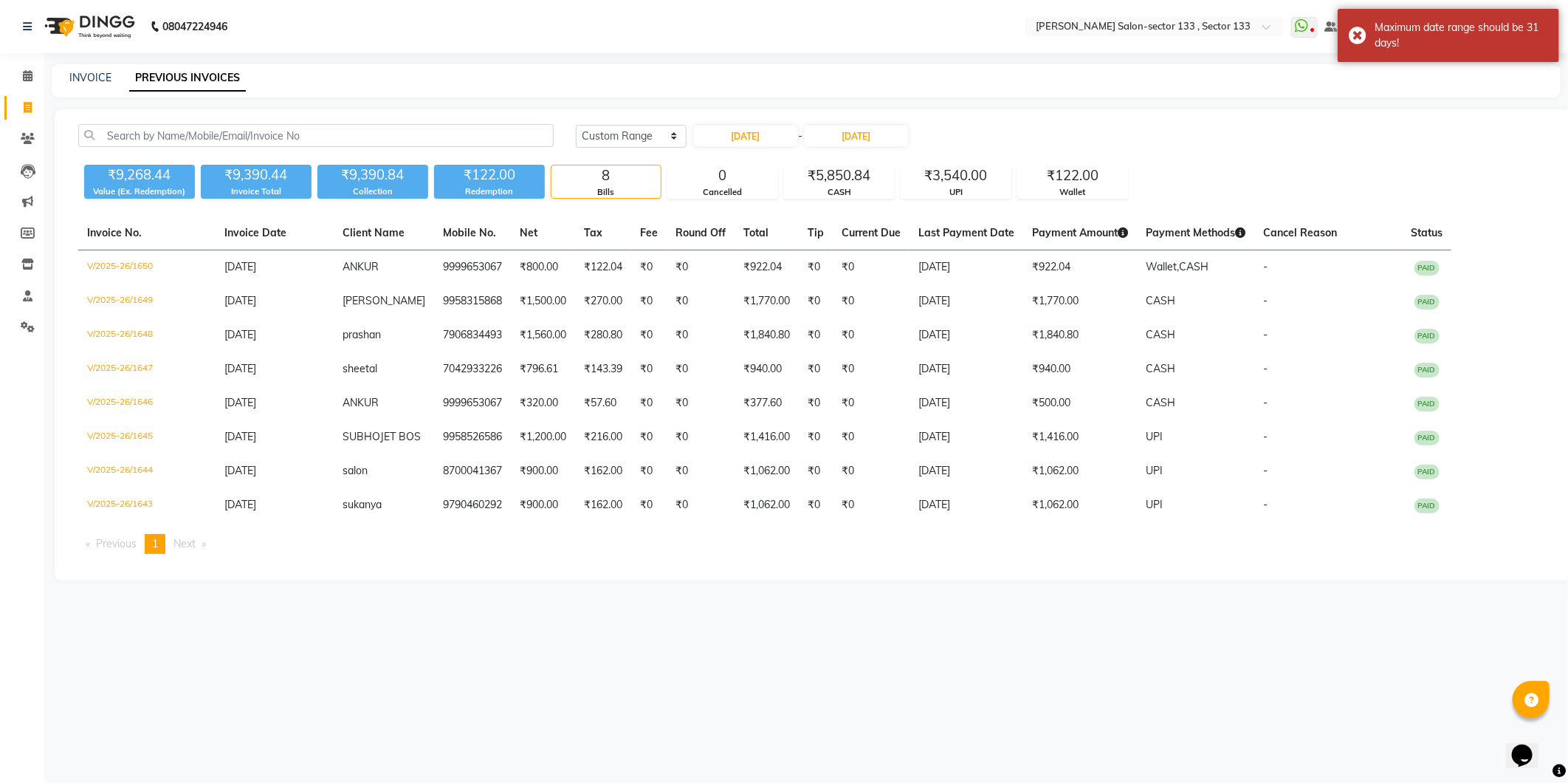
click at [831, 150] on div "[DATE] [DATE] Custom Range [DATE] - [DATE]" at bounding box center [1061, 141] width 994 height 35
click at [839, 141] on input "[DATE]" at bounding box center [856, 136] width 103 height 21
click at [820, 163] on button "Previous month" at bounding box center [822, 163] width 12 height 24
select select "8"
click at [962, 300] on div "31" at bounding box center [967, 305] width 24 height 24
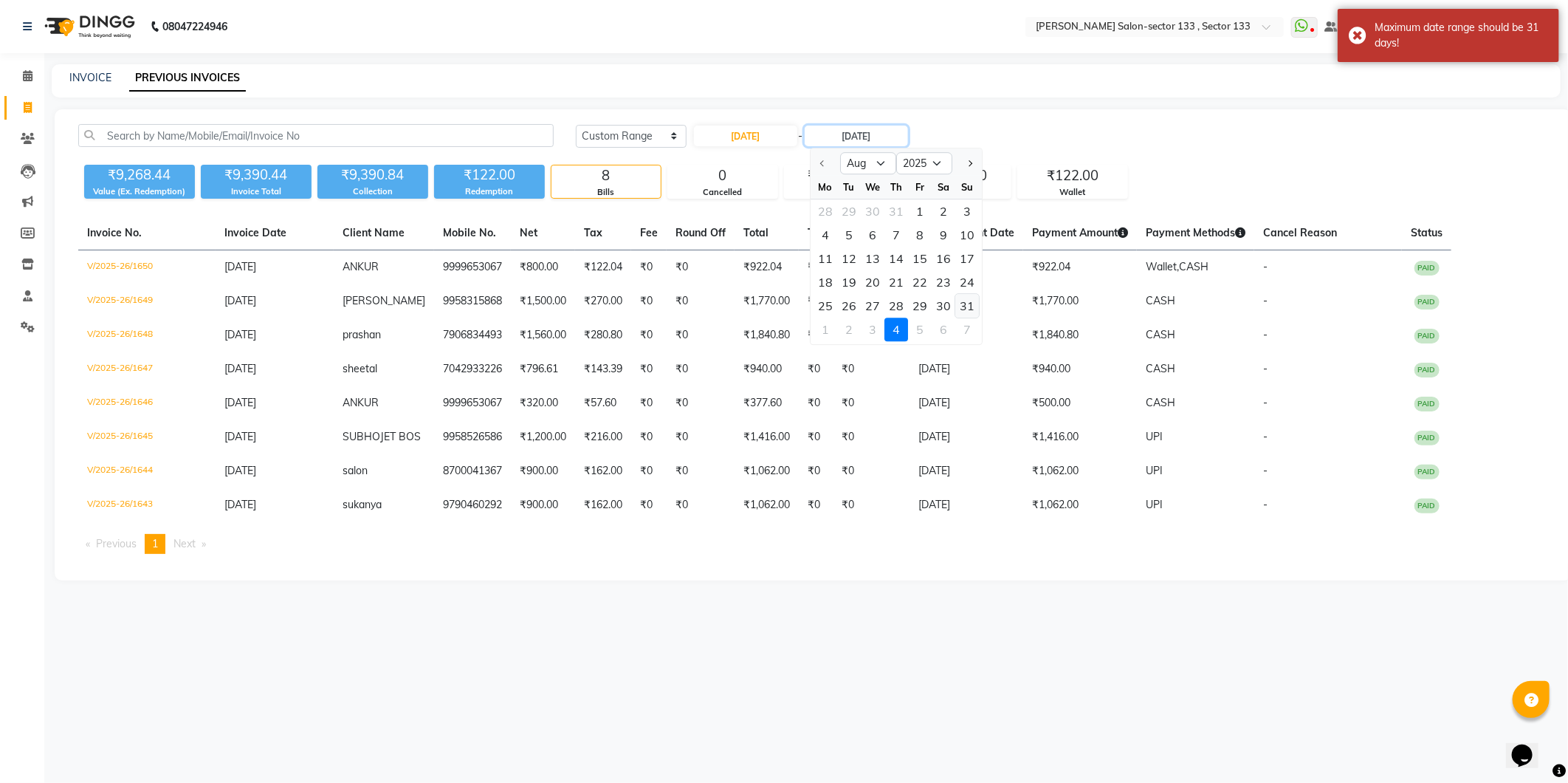
type input "[DATE]"
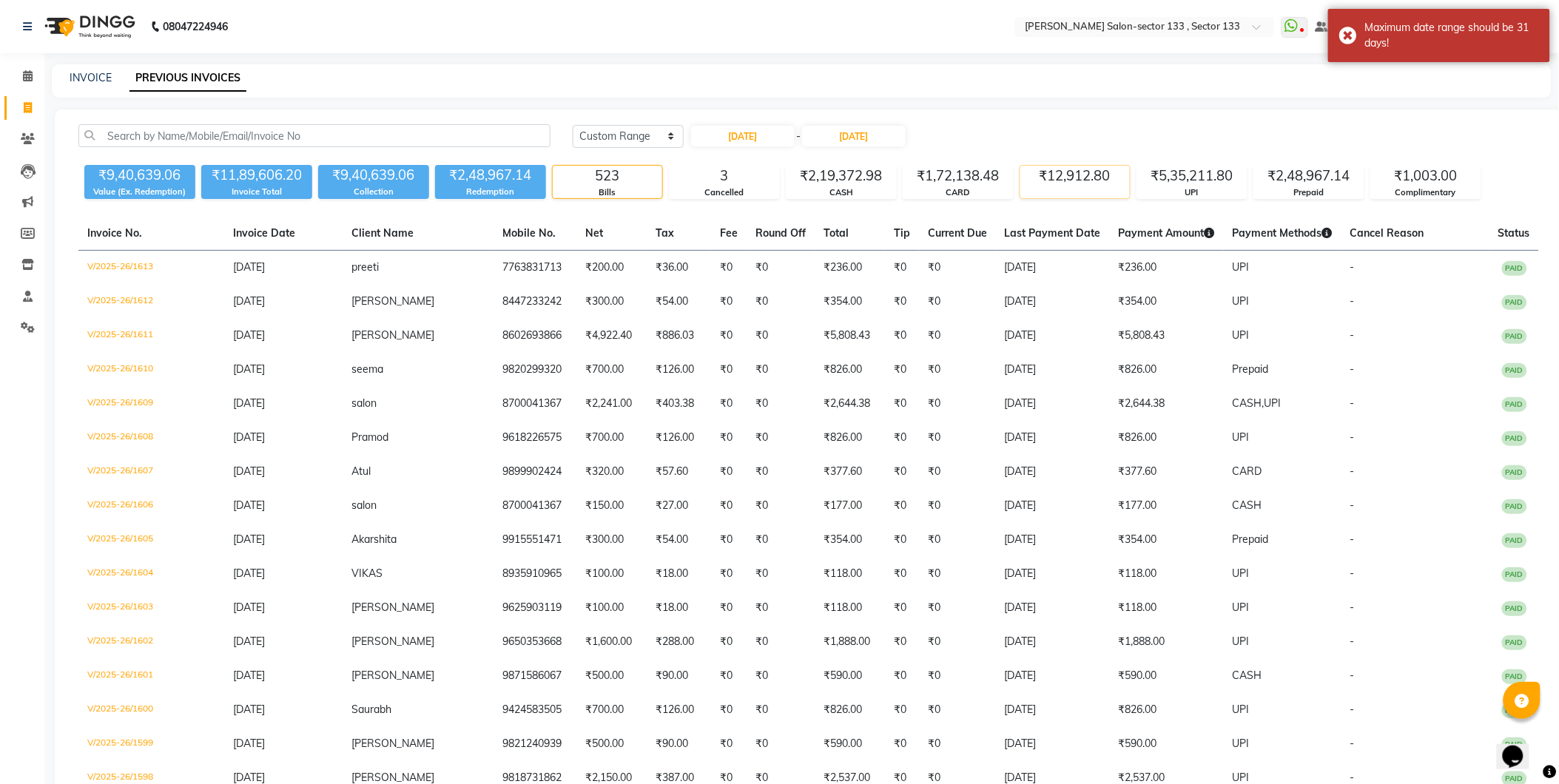
click at [1056, 180] on div "₹12,912.80" at bounding box center [1075, 176] width 109 height 21
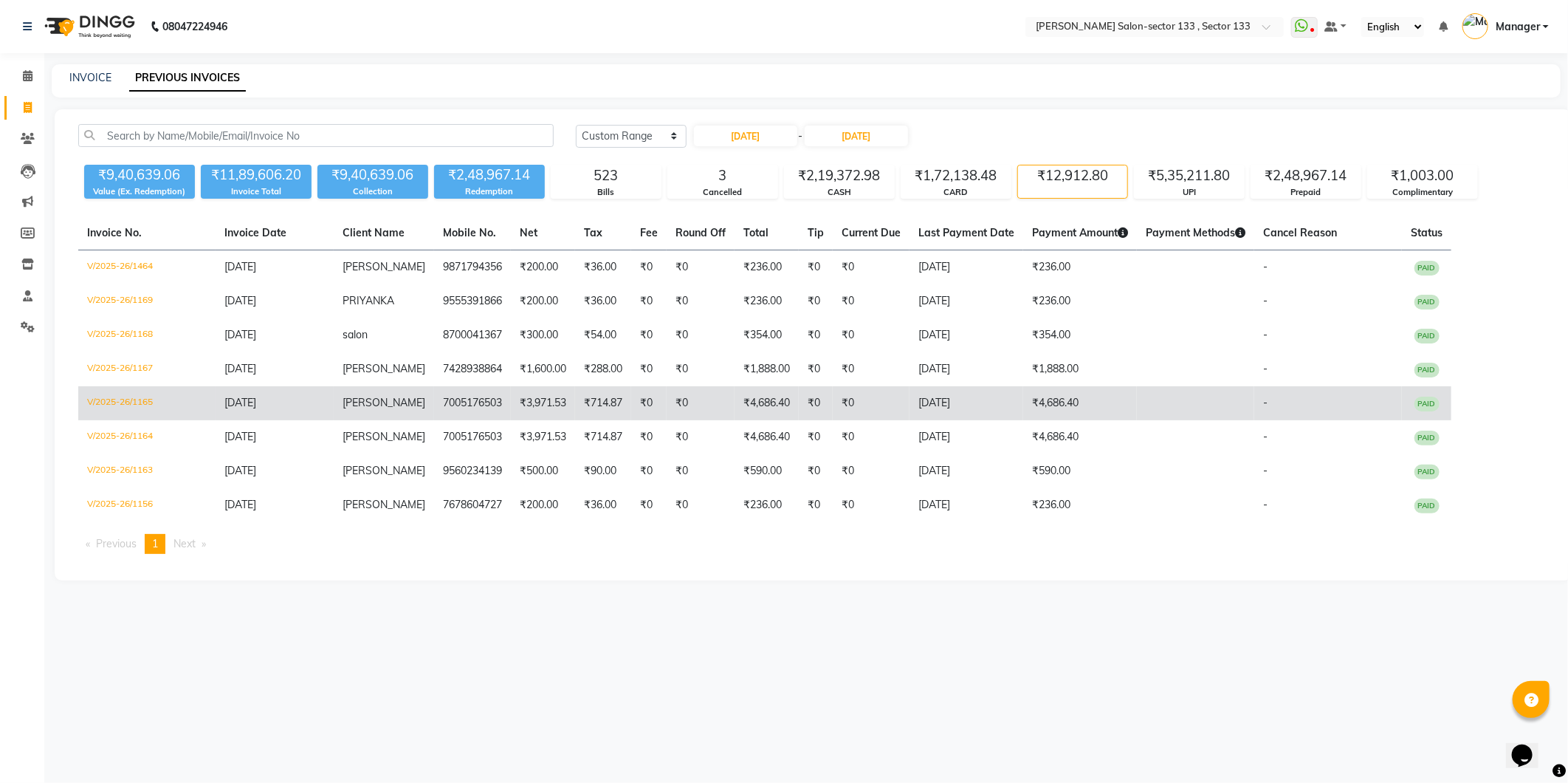
click at [740, 417] on td "₹4,686.40" at bounding box center [767, 403] width 64 height 34
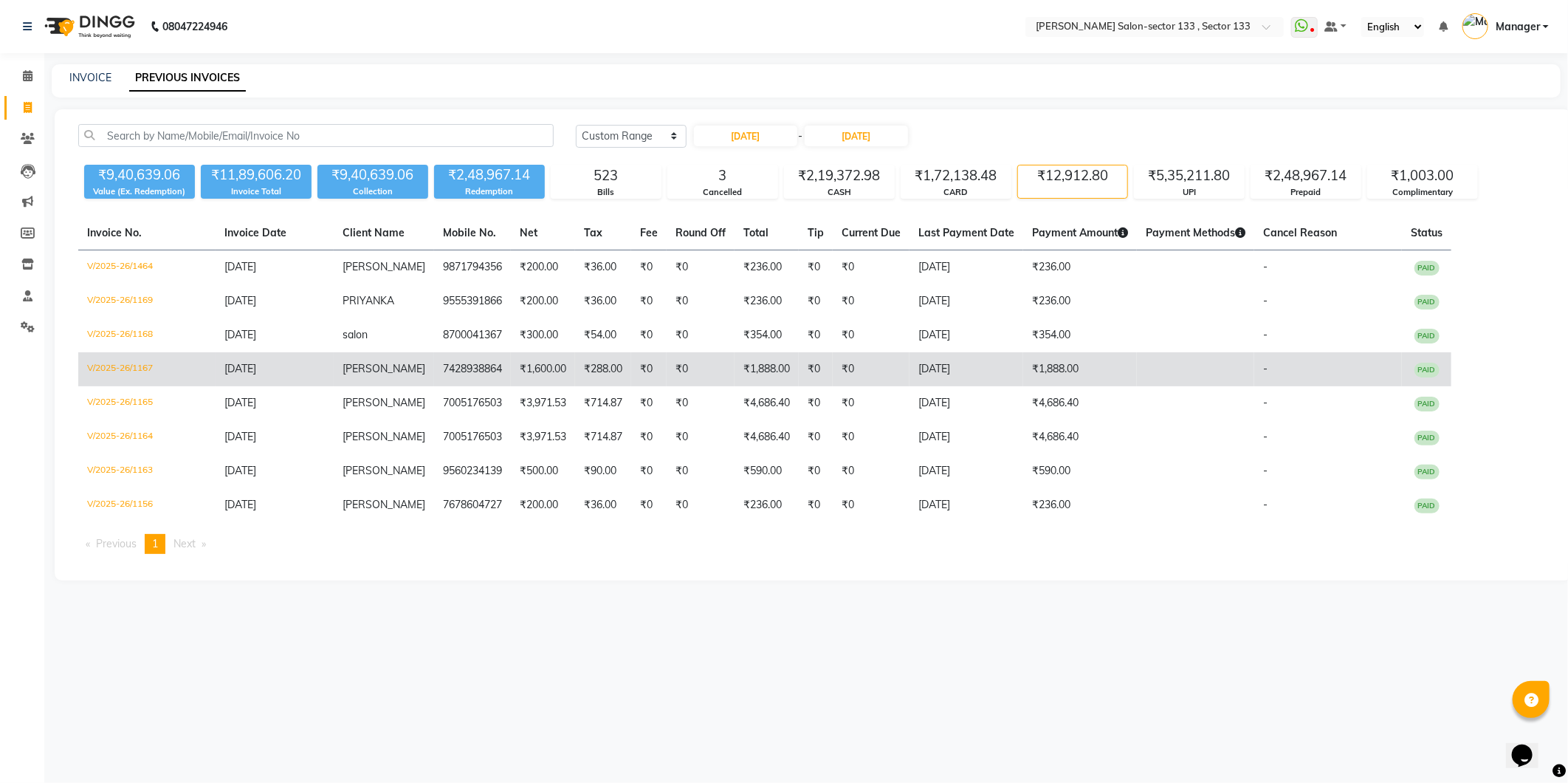
click at [1179, 368] on td at bounding box center [1196, 369] width 118 height 34
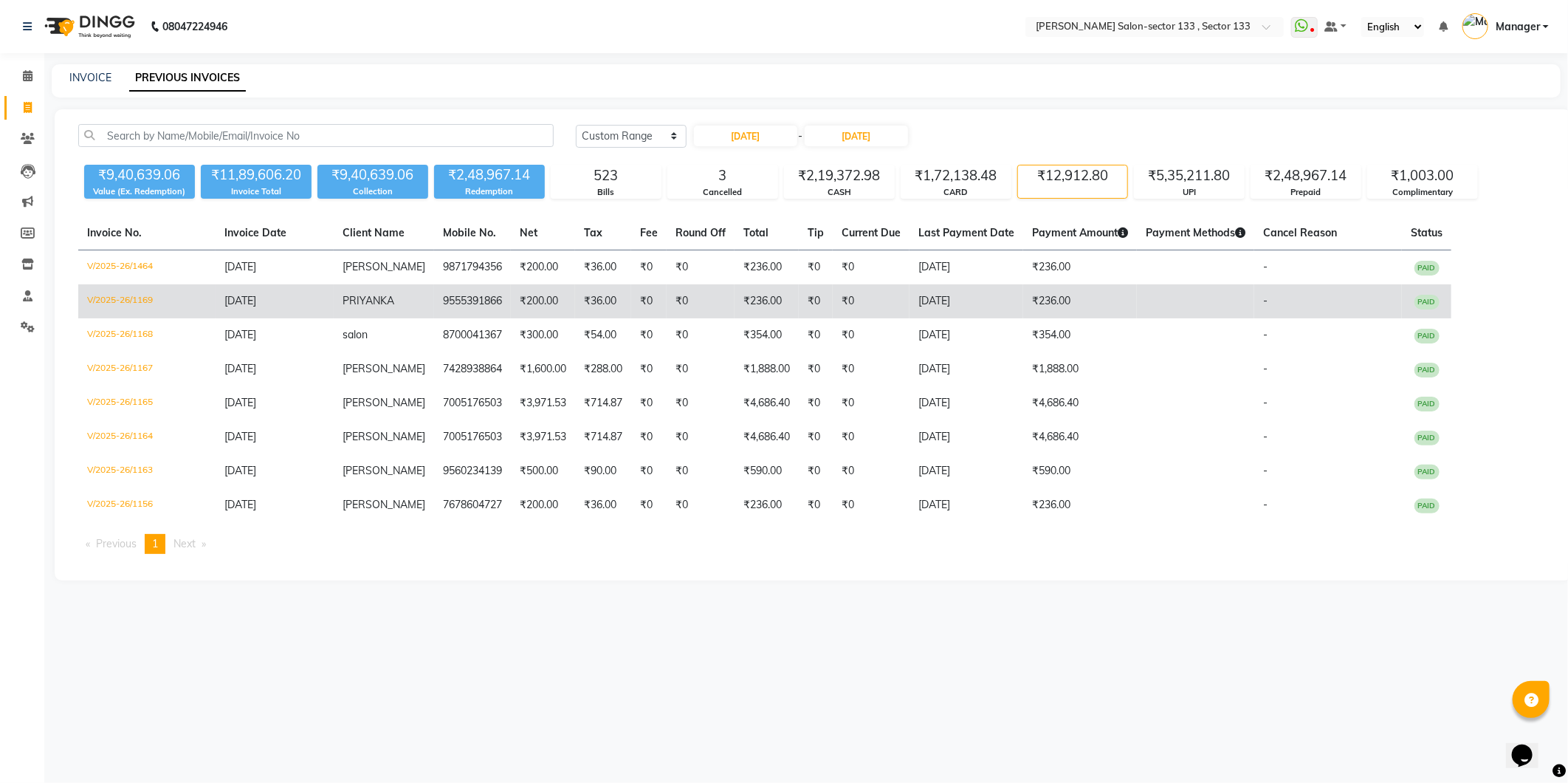
click at [799, 304] on td "₹0" at bounding box center [816, 301] width 34 height 34
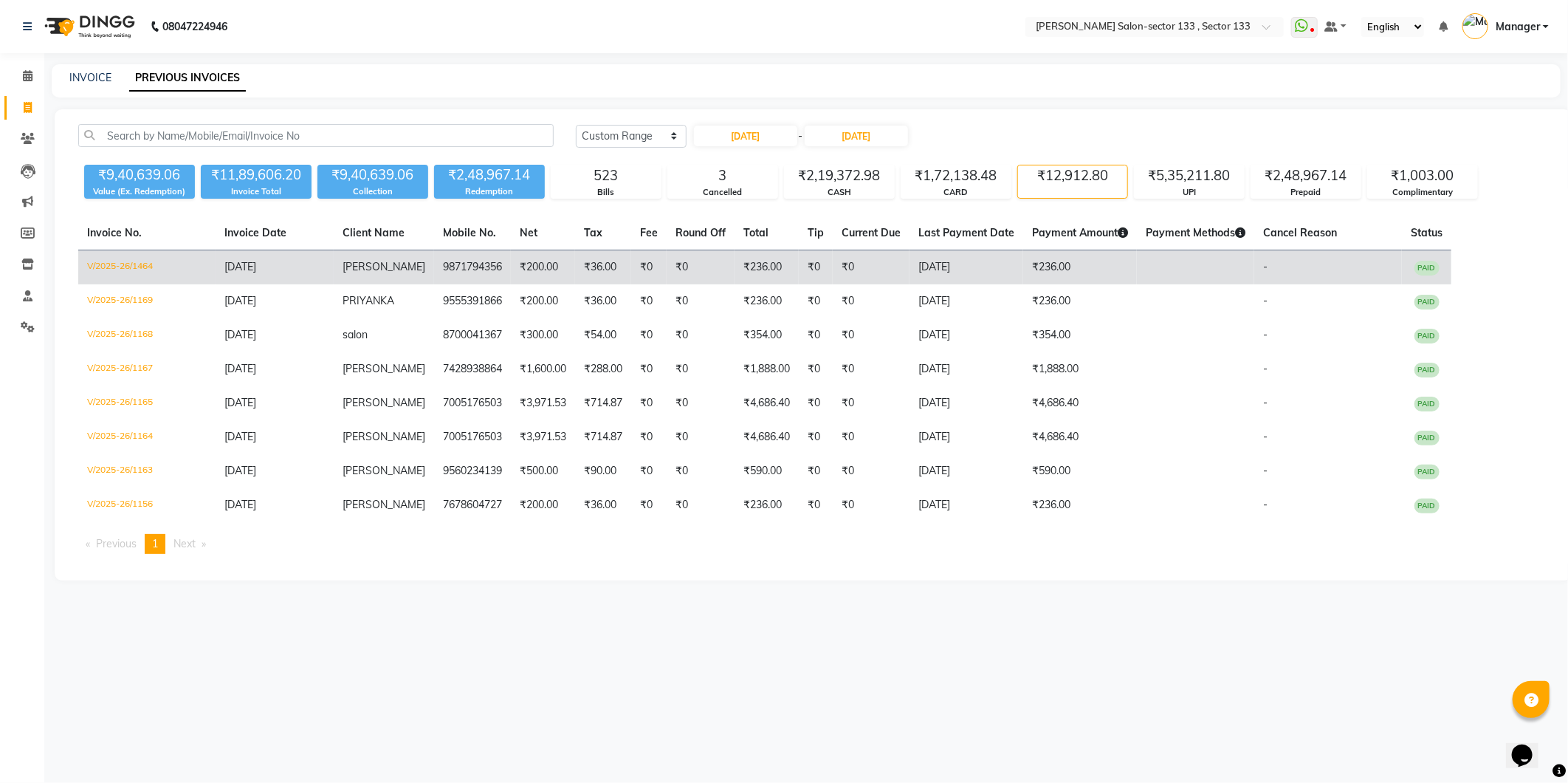
click at [1415, 269] on span "PAID" at bounding box center [1427, 268] width 25 height 15
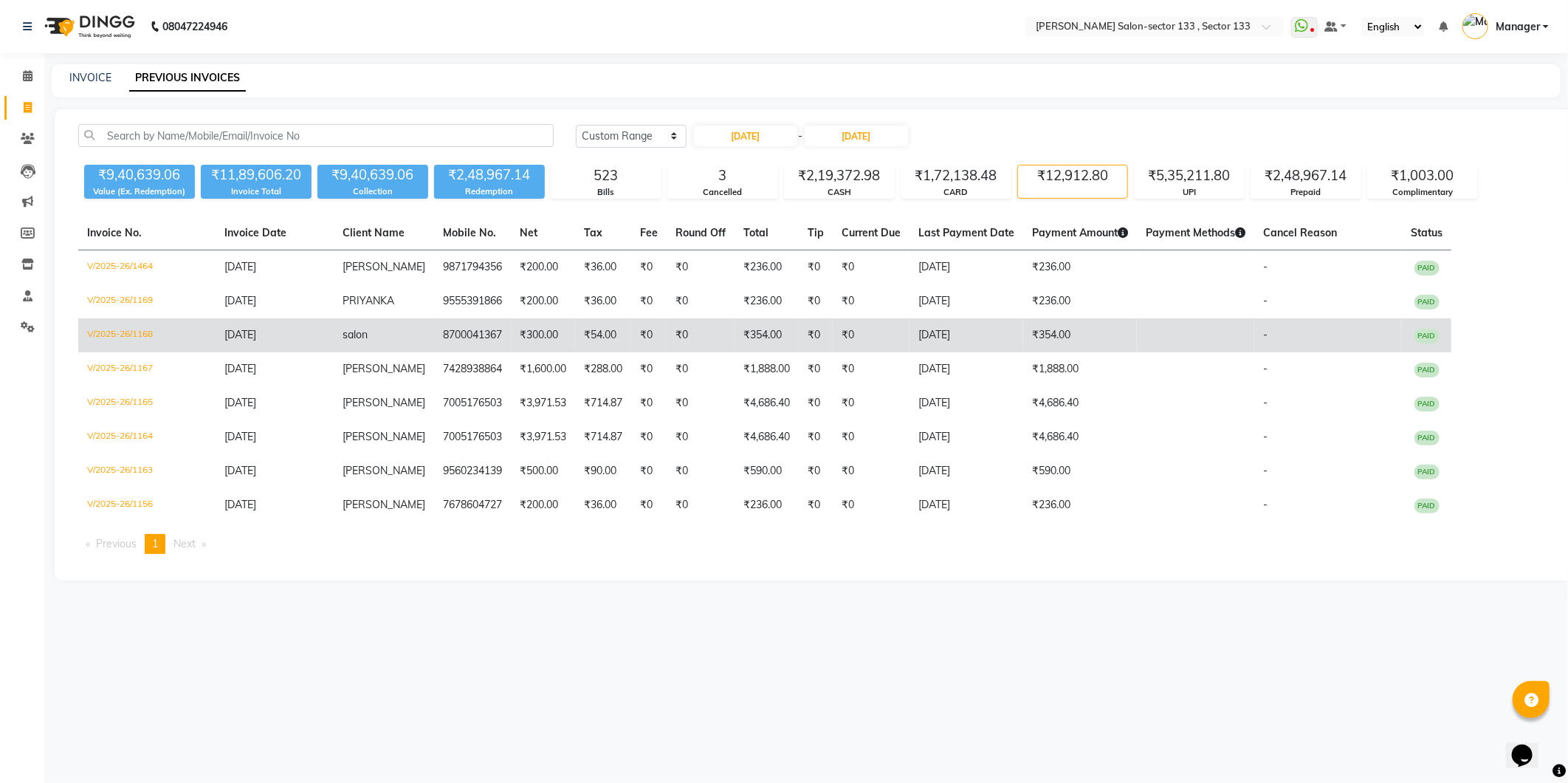
click at [1421, 332] on span "PAID" at bounding box center [1427, 336] width 25 height 15
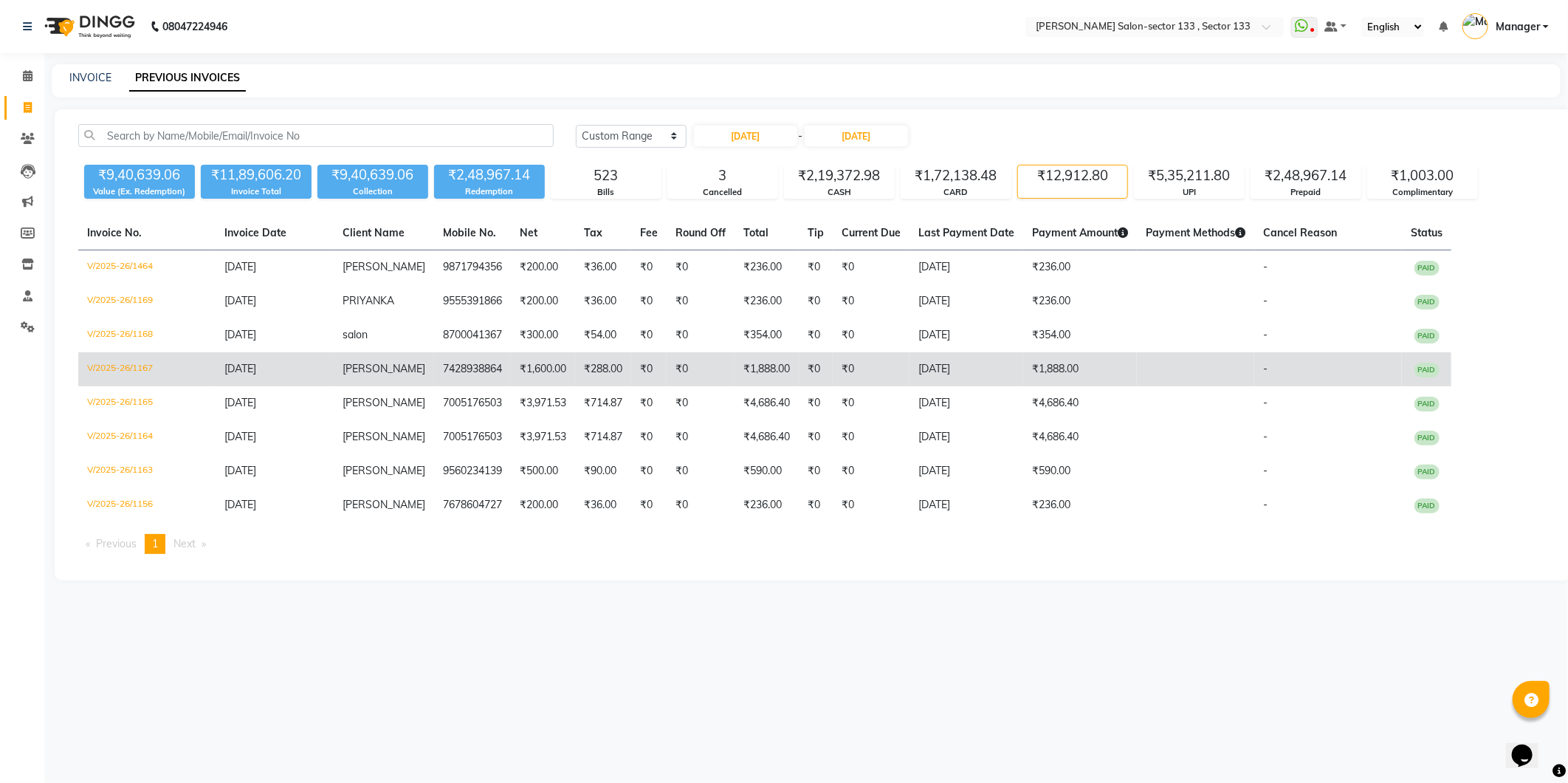
click at [342, 372] on span "[PERSON_NAME]" at bounding box center [384, 369] width 83 height 13
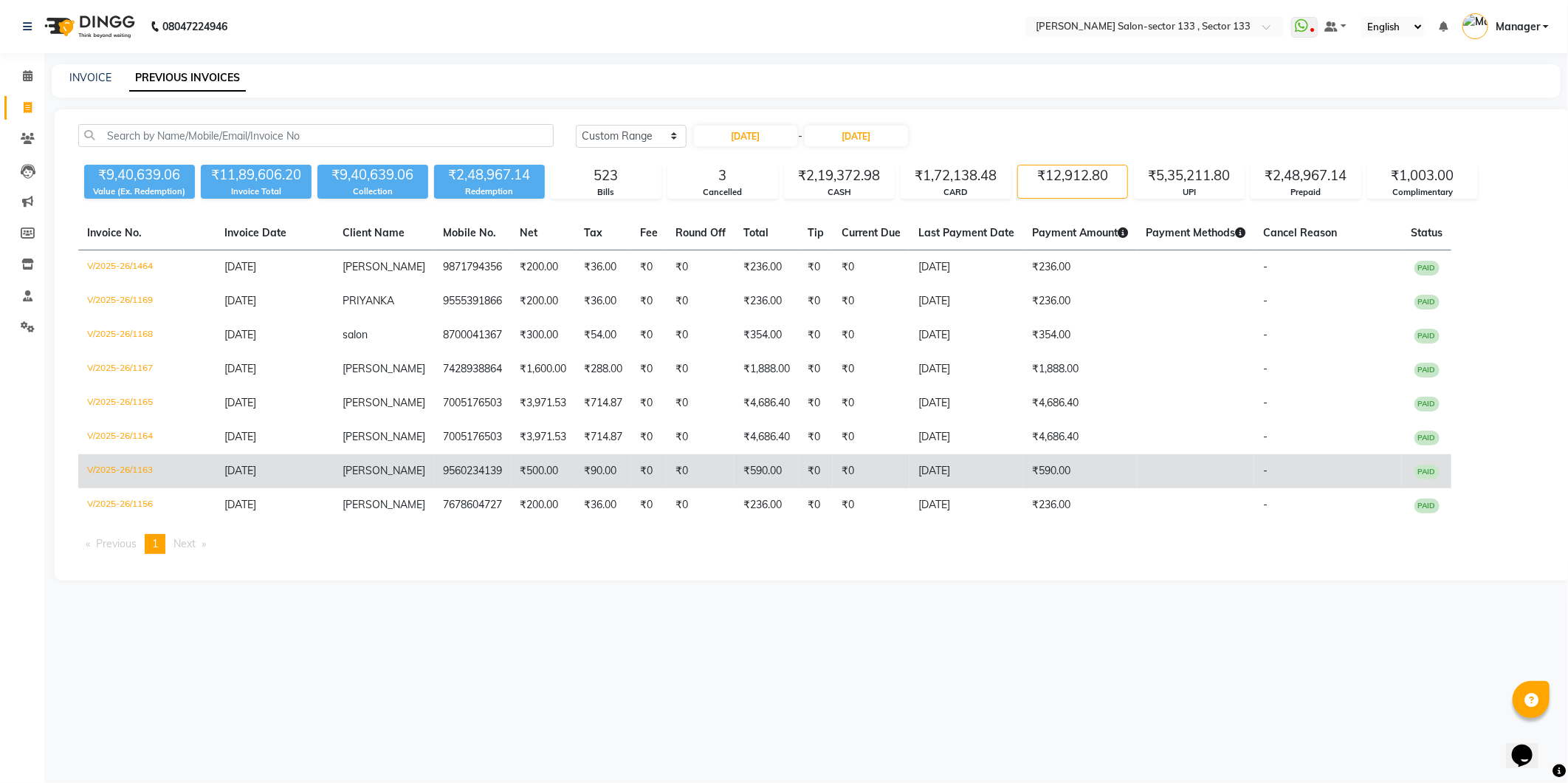
click at [349, 471] on span "[PERSON_NAME]" at bounding box center [384, 471] width 83 height 13
click at [1402, 477] on td "PAID" at bounding box center [1426, 471] width 50 height 34
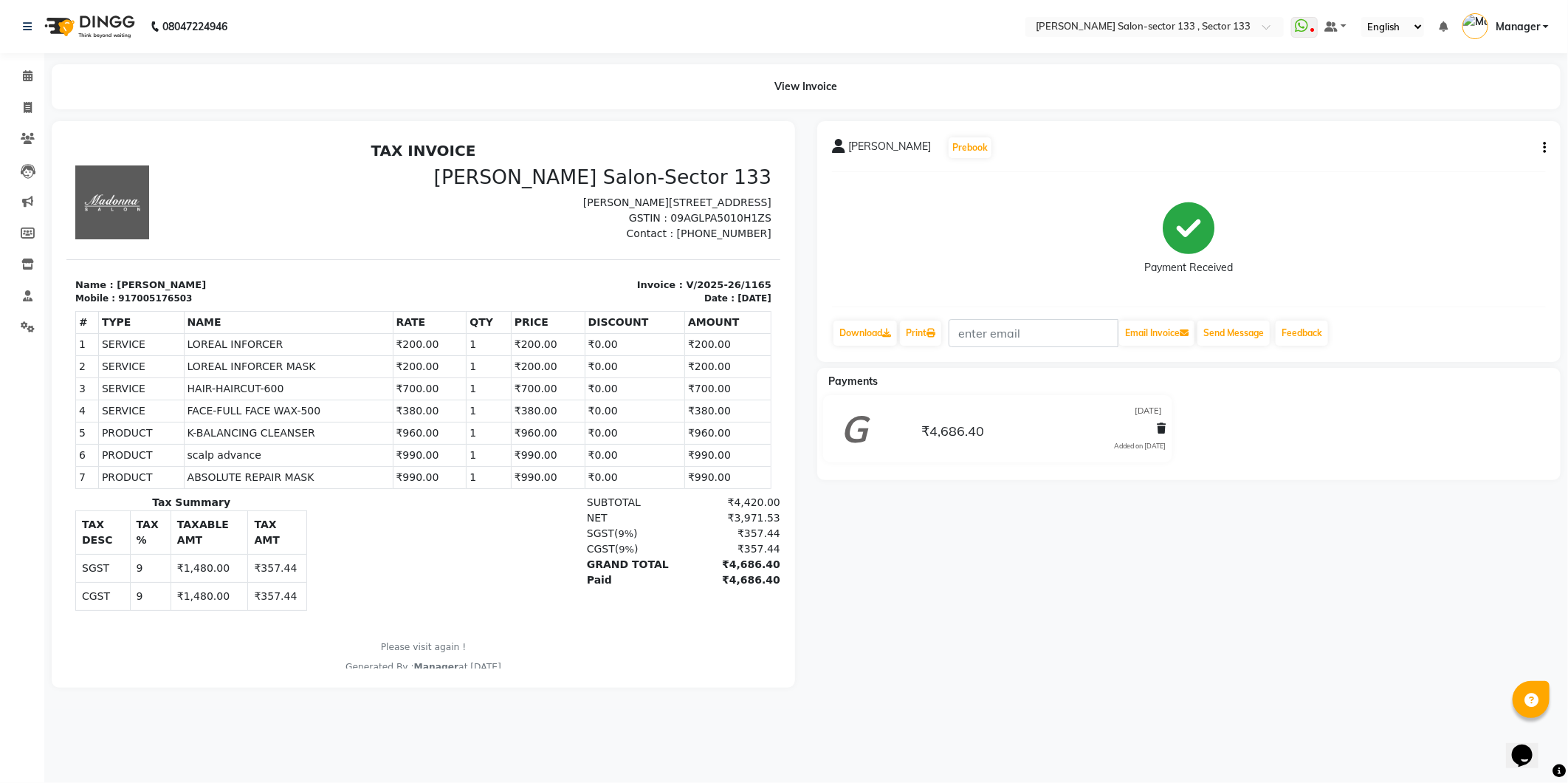
click at [1544, 140] on button "button" at bounding box center [1541, 148] width 8 height 15
click at [1469, 153] on div "Edit Item Staff" at bounding box center [1471, 149] width 102 height 19
select select
select select "80845"
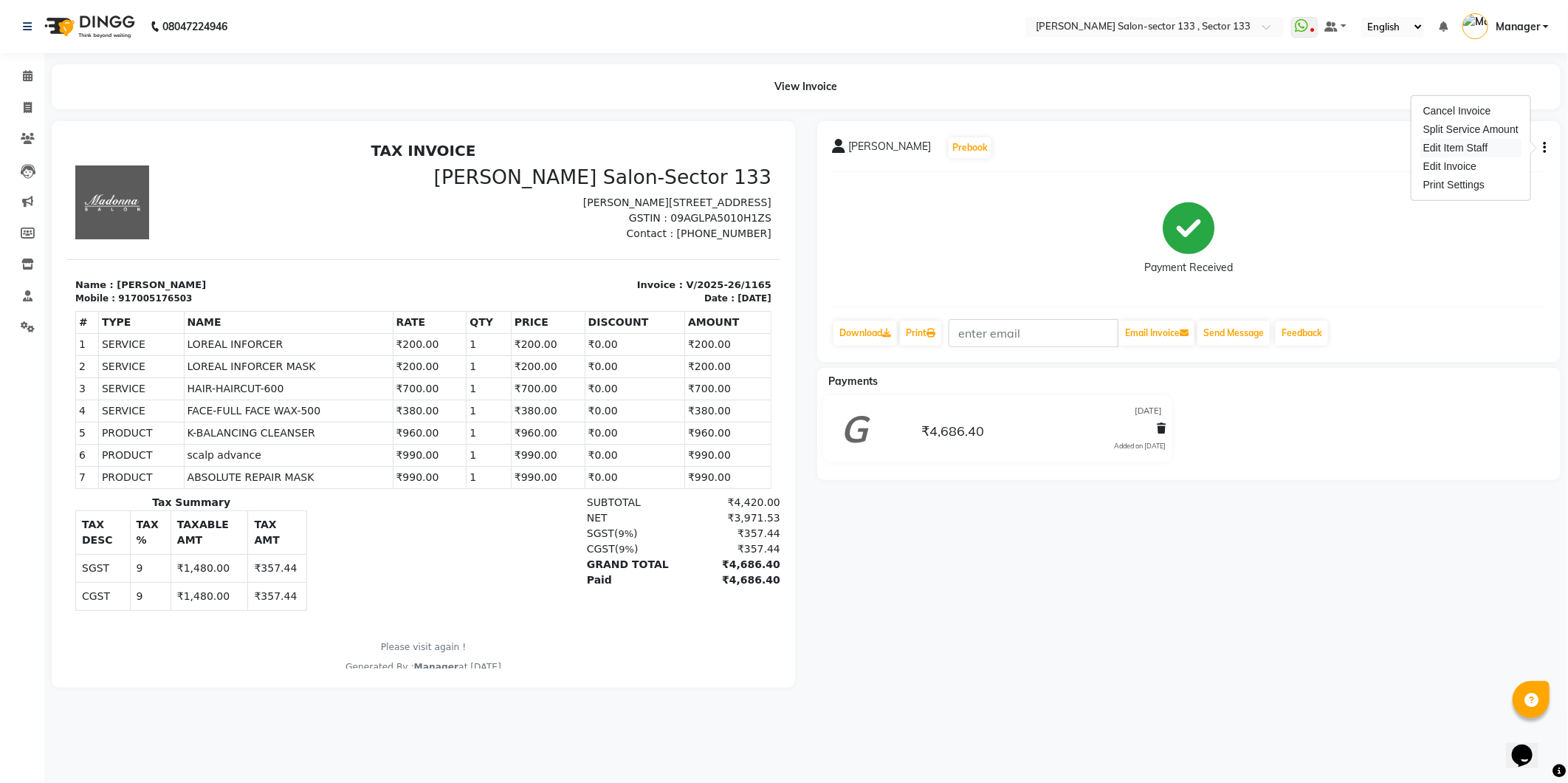
select select "83256"
select select
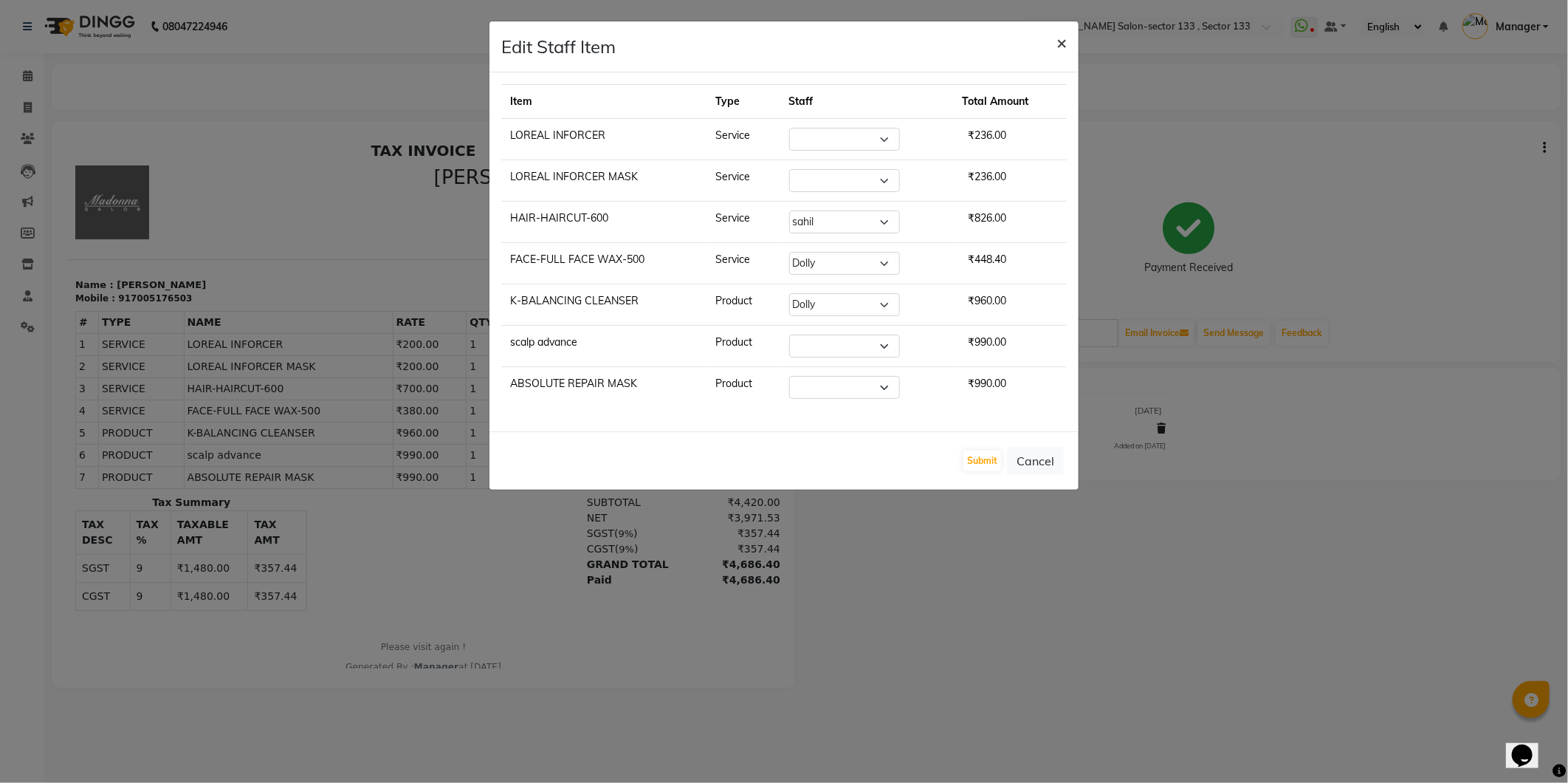
click at [1066, 50] on span "×" at bounding box center [1061, 42] width 10 height 23
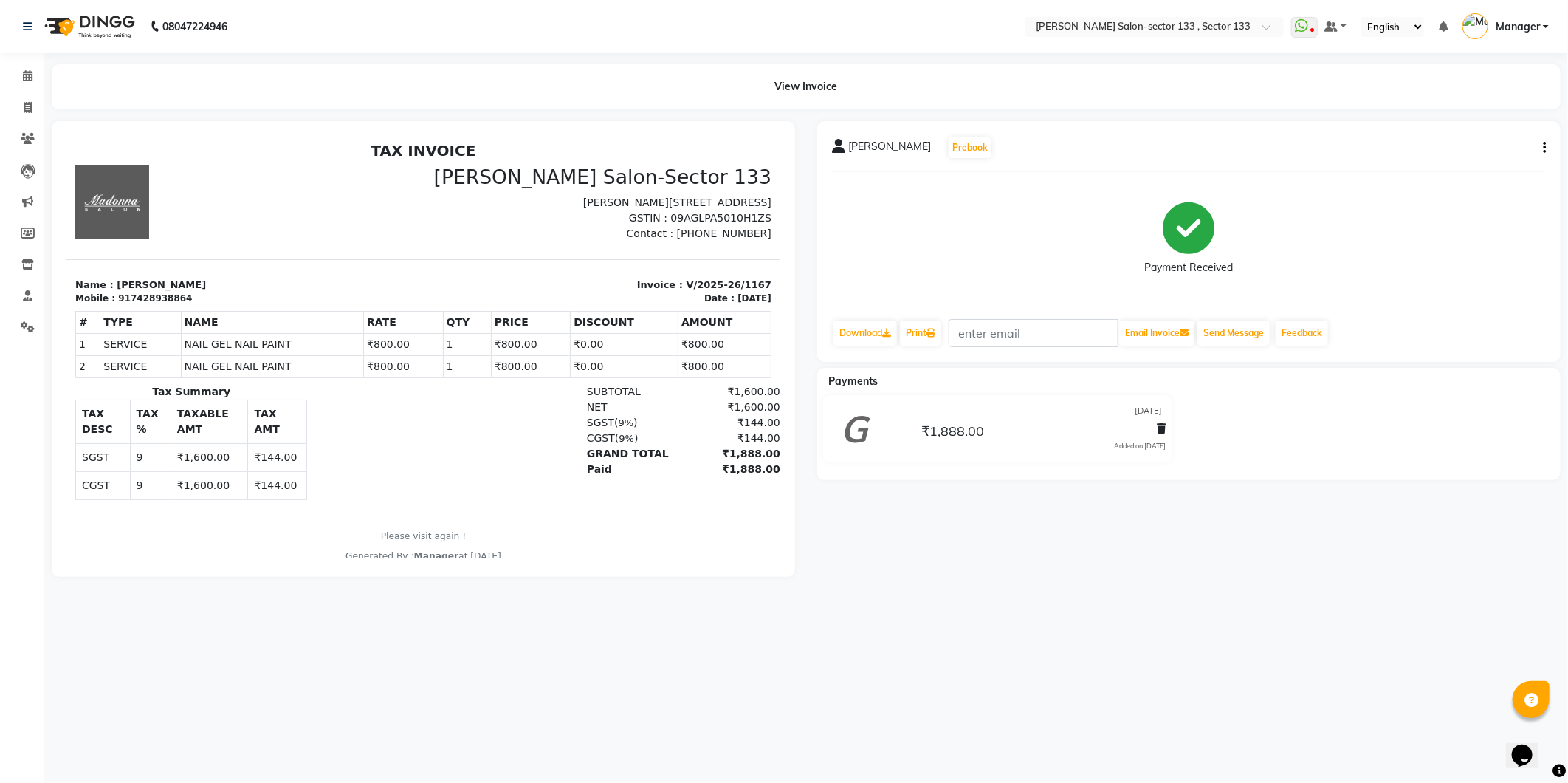
click at [1543, 149] on icon "button" at bounding box center [1544, 148] width 3 height 1
click at [1470, 150] on div "Edit Item Staff" at bounding box center [1471, 149] width 102 height 19
select select
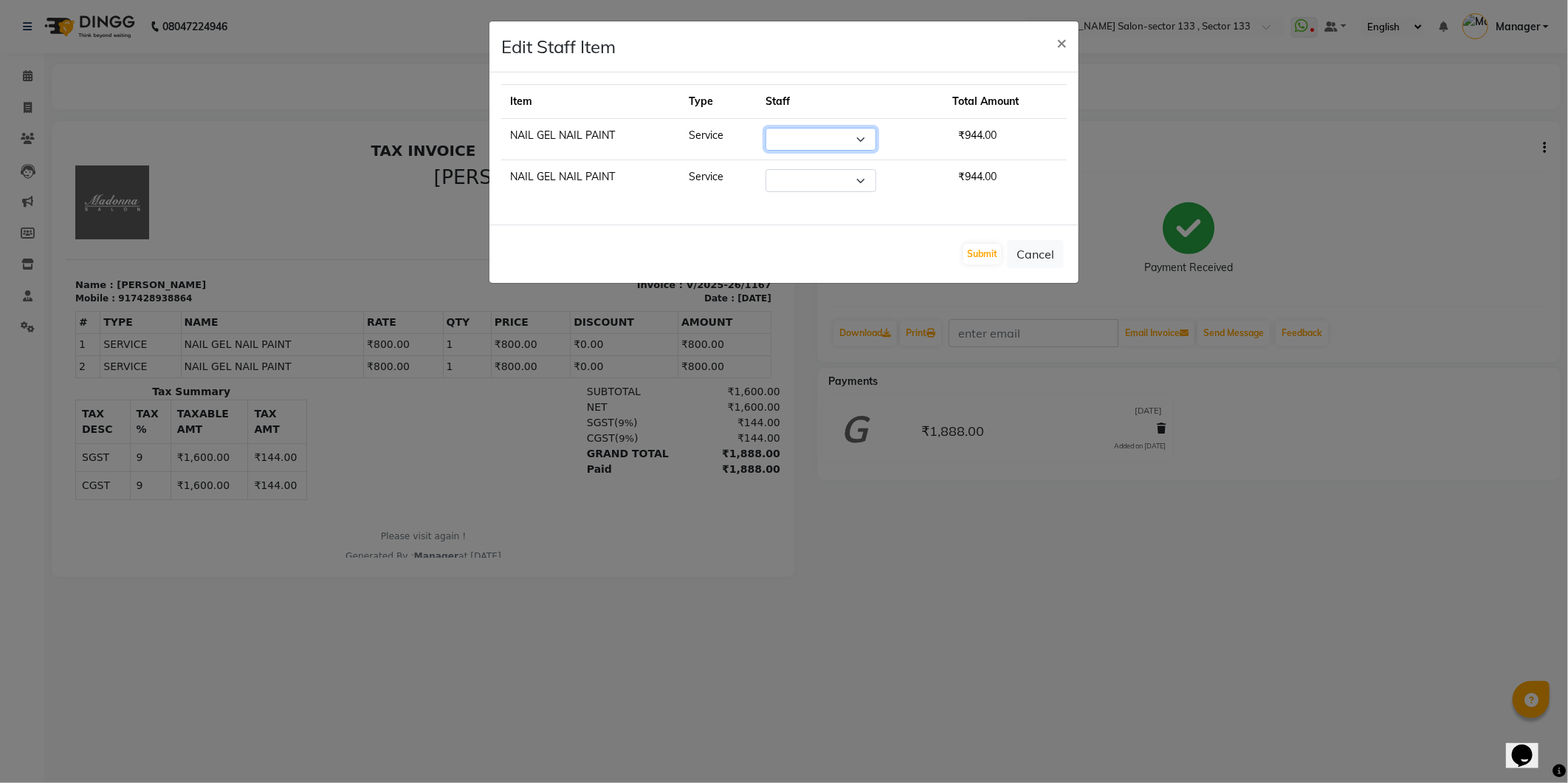
click at [863, 148] on select "Select [PERSON_NAME] [PERSON_NAME] Manager Mehboob Owner id Pradeep [PERSON_NAM…" at bounding box center [821, 139] width 111 height 23
click at [931, 218] on div "Item Type Staff Total Amount NAIL GEL NAIL PAINT Service Select [PERSON_NAME] […" at bounding box center [784, 149] width 589 height 152
click at [1067, 40] on button "×" at bounding box center [1061, 42] width 34 height 41
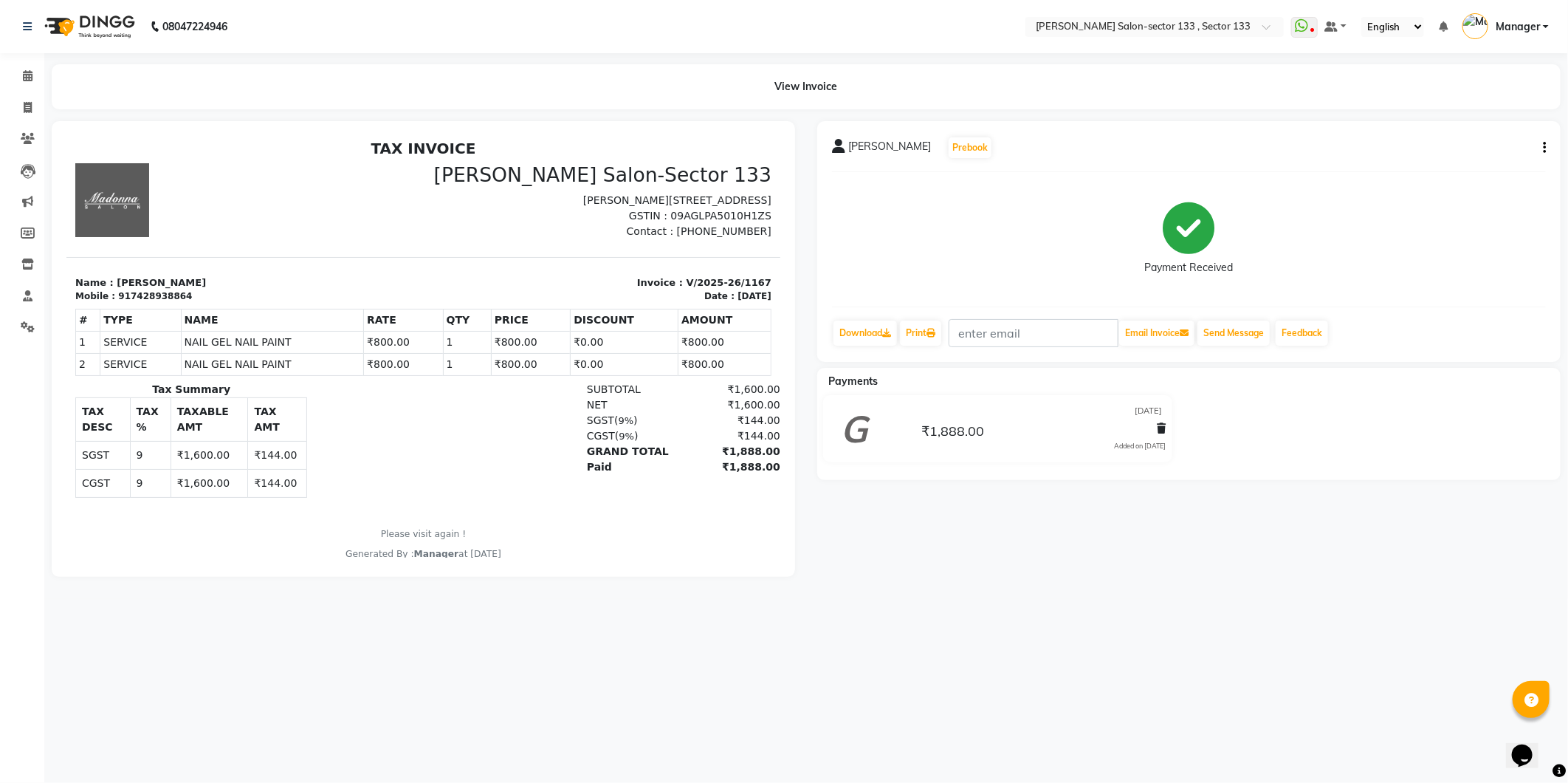
scroll to position [11, 0]
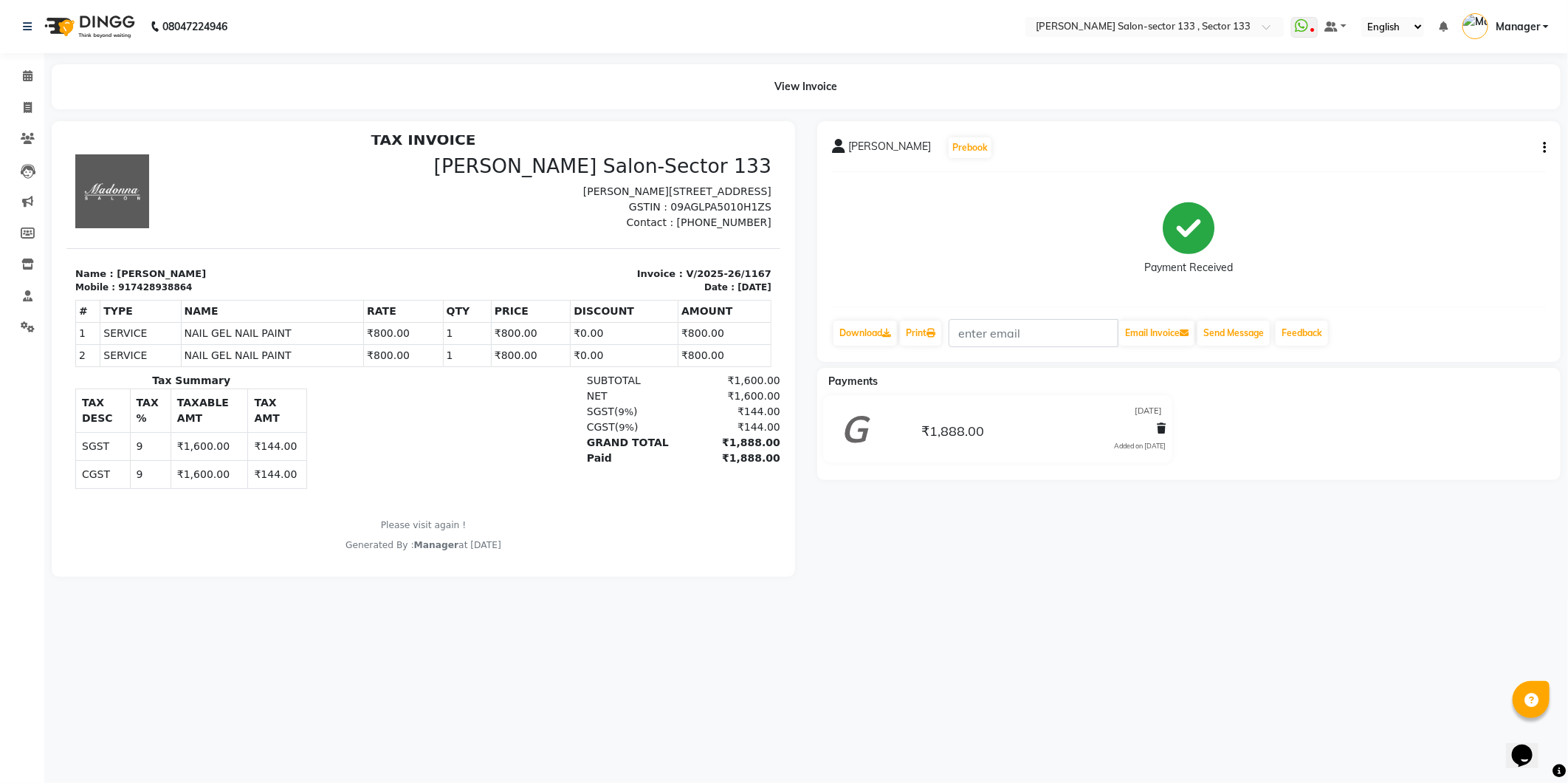
click at [1535, 141] on div "[PERSON_NAME] Prebook" at bounding box center [1188, 147] width 714 height 24
click at [1538, 142] on button "button" at bounding box center [1541, 148] width 8 height 15
click at [1446, 135] on div "Split Service Amount" at bounding box center [1471, 130] width 102 height 19
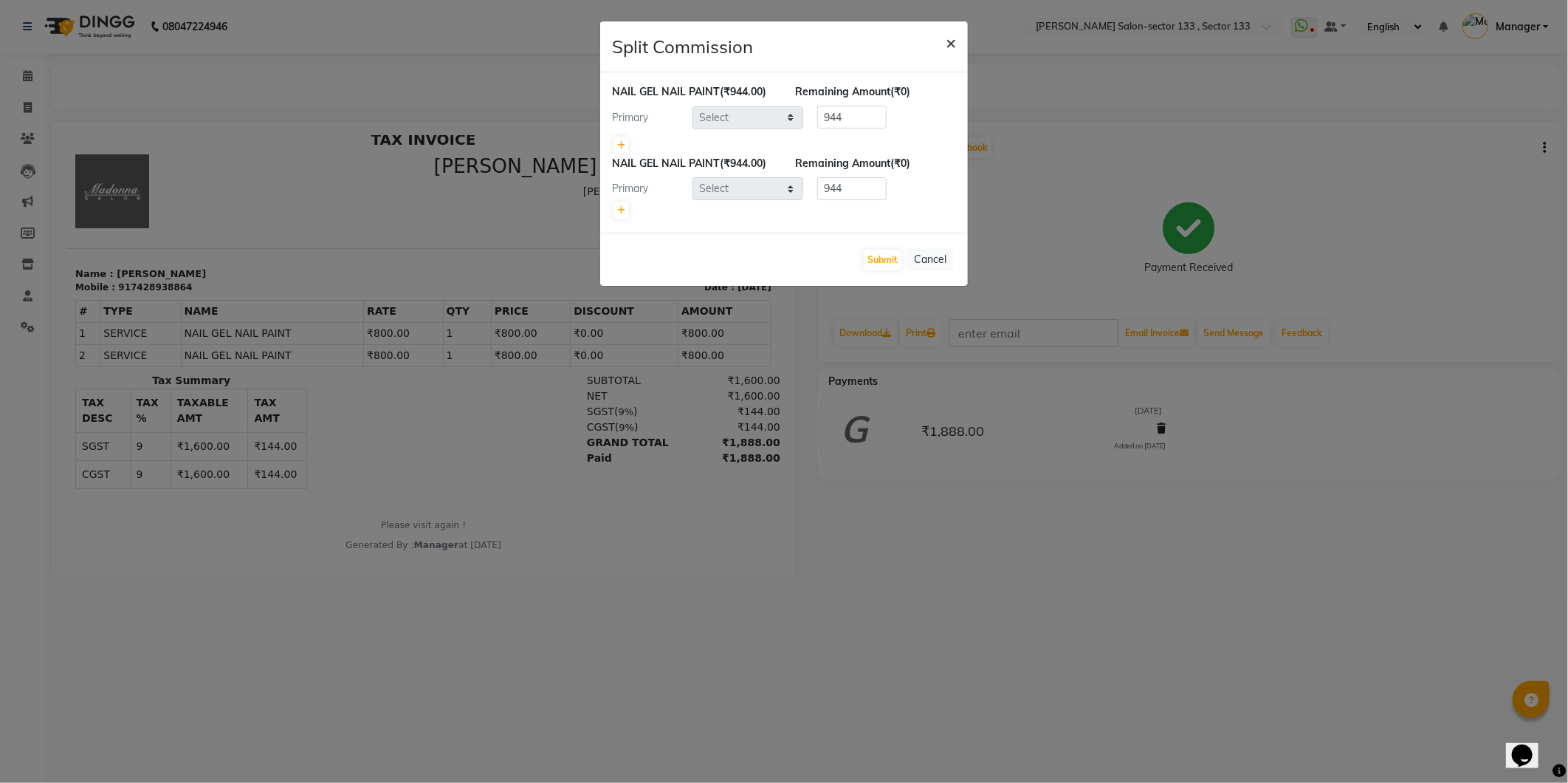
click at [942, 44] on button "×" at bounding box center [951, 42] width 34 height 41
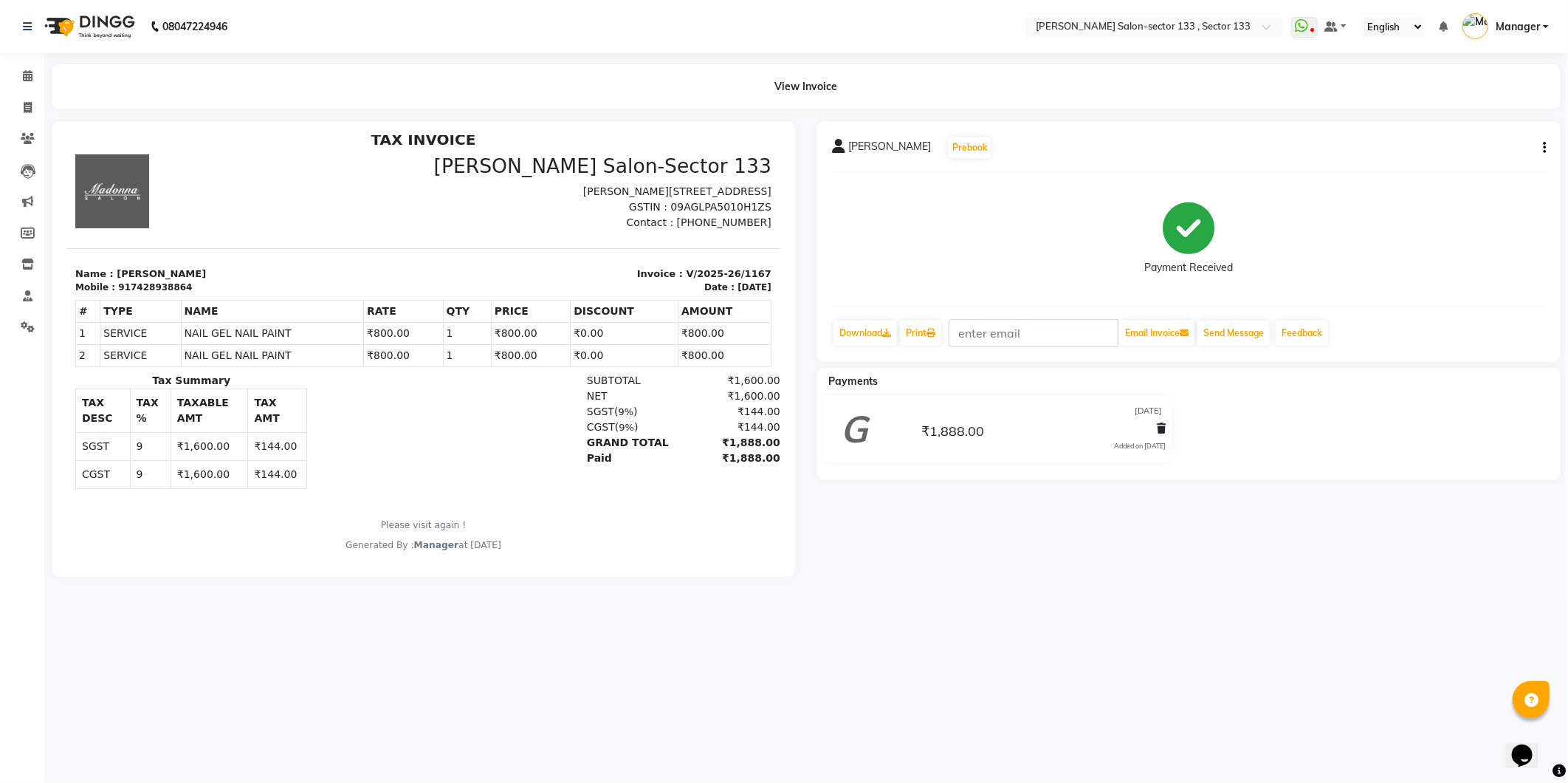
click at [1544, 149] on icon "button" at bounding box center [1544, 148] width 3 height 1
click at [1487, 172] on div "Edit Invoice" at bounding box center [1471, 167] width 102 height 19
select select "service"
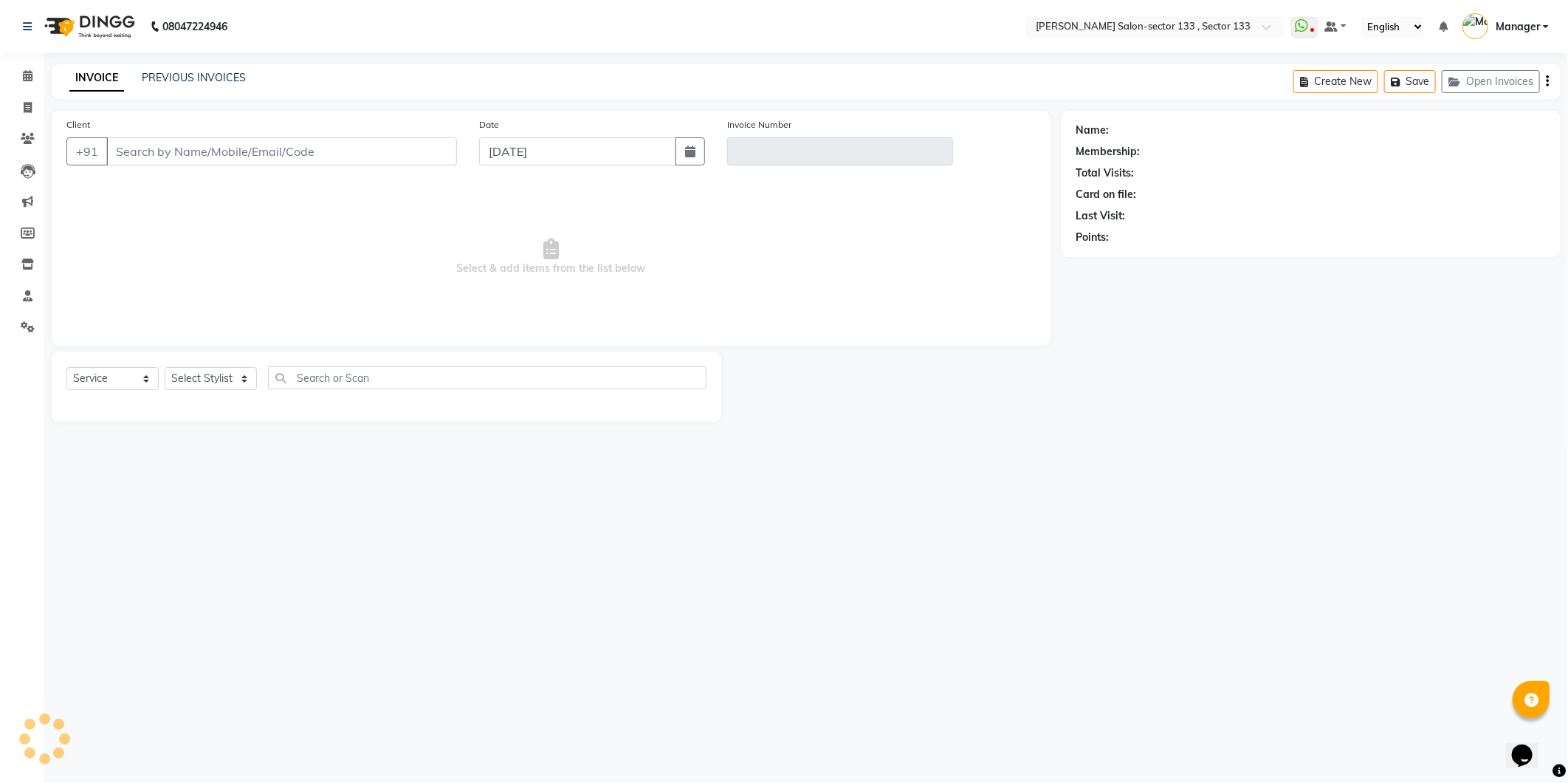
type input "7428938864"
type input "V/2025-26/1167"
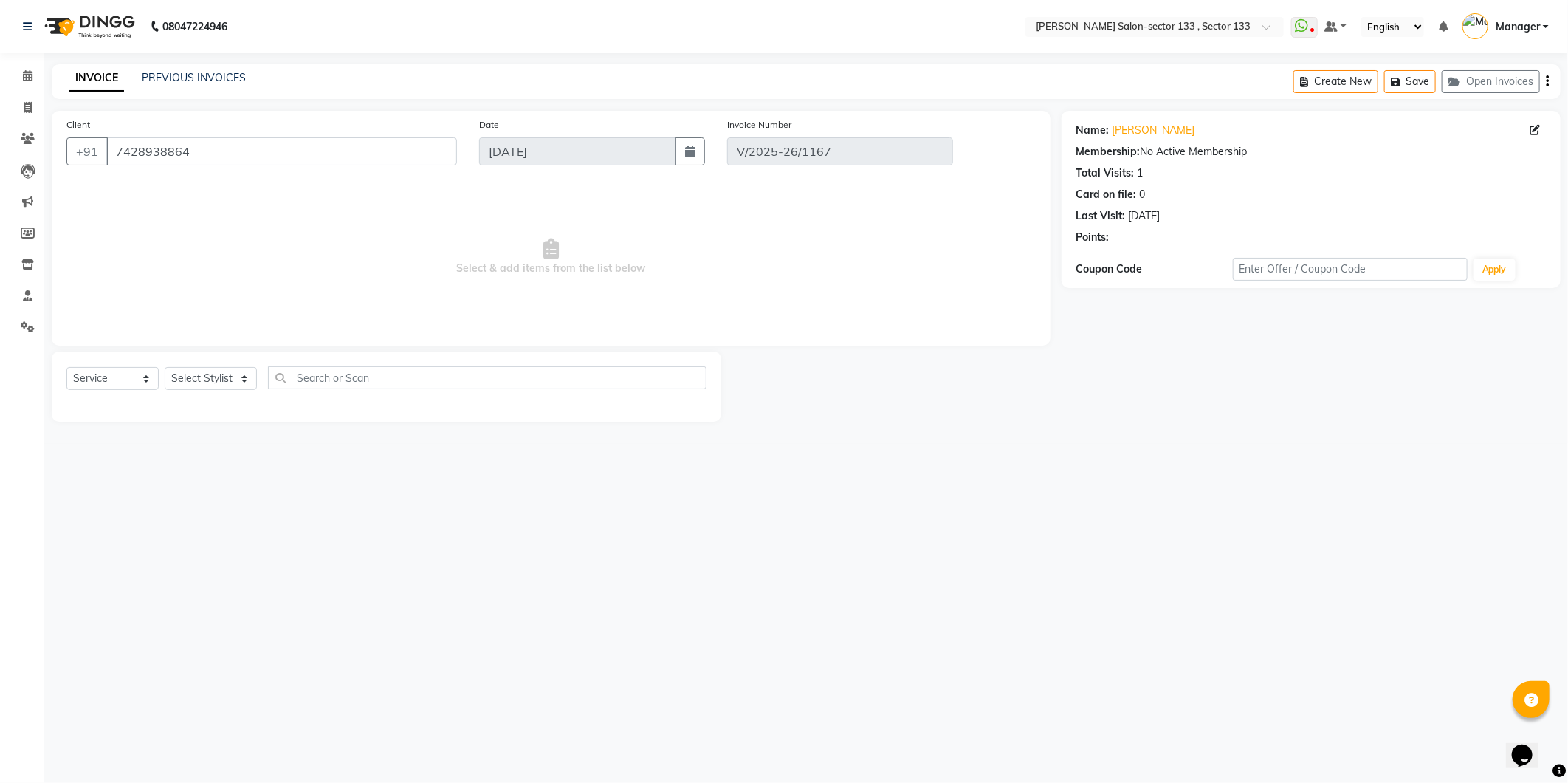
type input "[DATE]"
select select "select"
click at [1132, 132] on link "[PERSON_NAME]" at bounding box center [1154, 130] width 83 height 15
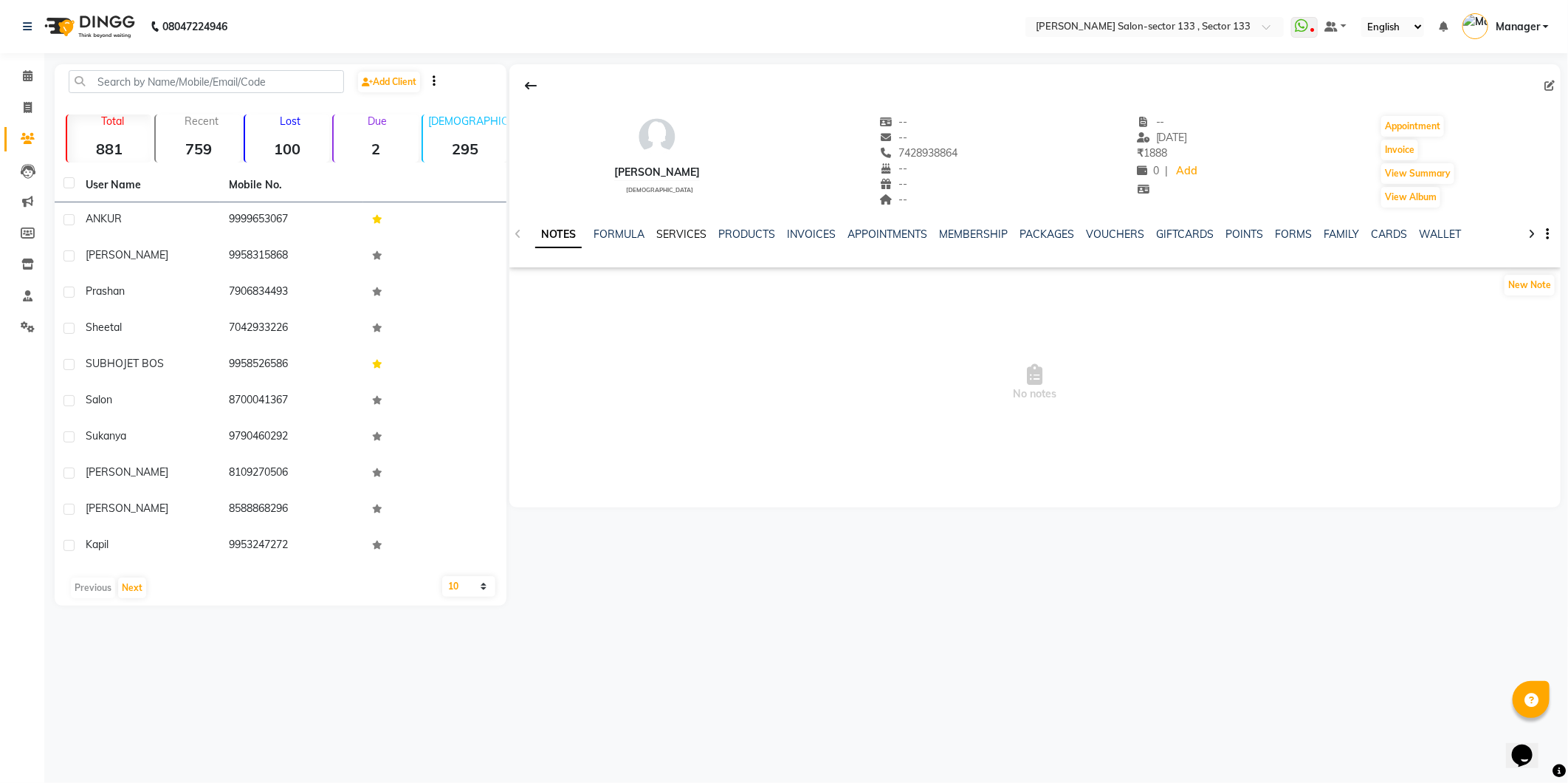
click at [674, 228] on link "SERVICES" at bounding box center [681, 234] width 50 height 13
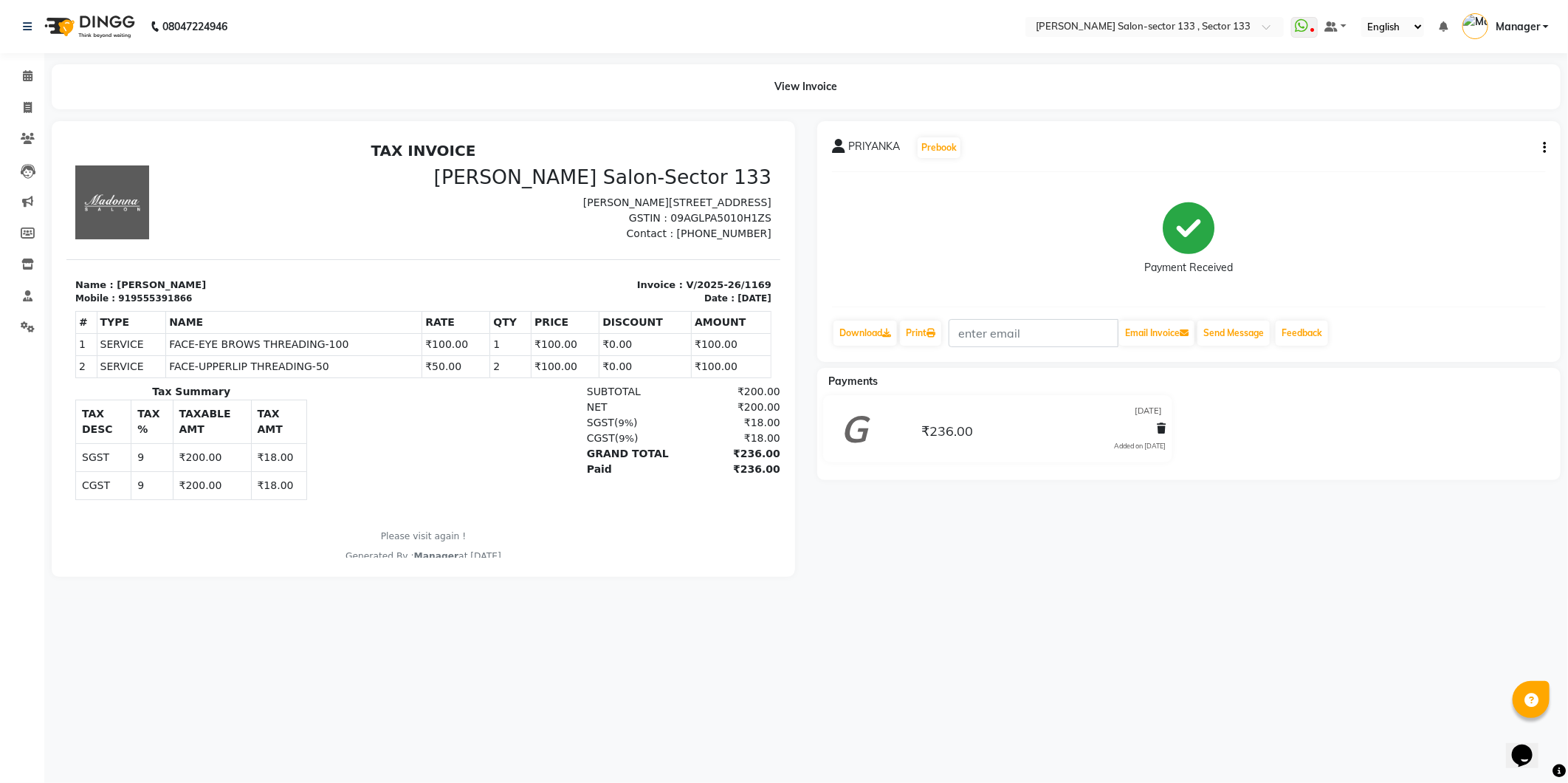
click at [1547, 149] on div "PRIYANKA Prebook Payment Received Download Print Email Invoice Send Message Fee…" at bounding box center [1189, 242] width 743 height 241
click at [1543, 148] on icon "button" at bounding box center [1544, 148] width 3 height 1
click at [1487, 149] on div "Edit Item Staff" at bounding box center [1471, 149] width 102 height 19
select select
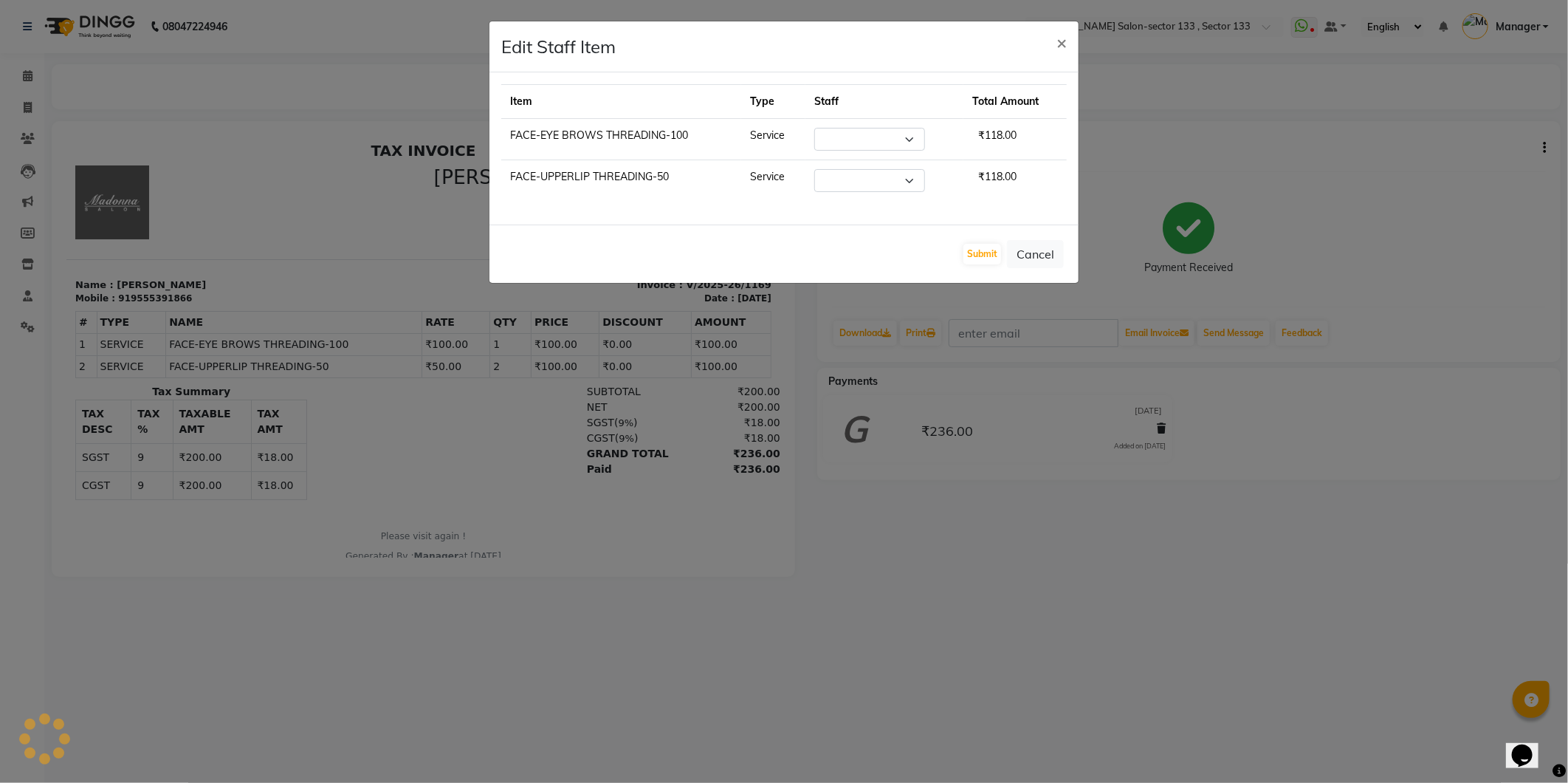
select select
click at [919, 145] on select "Select [PERSON_NAME] [PERSON_NAME] Manager Mehboob Owner id Pradeep [PERSON_NAM…" at bounding box center [870, 139] width 111 height 23
click at [1065, 40] on span "×" at bounding box center [1061, 42] width 10 height 23
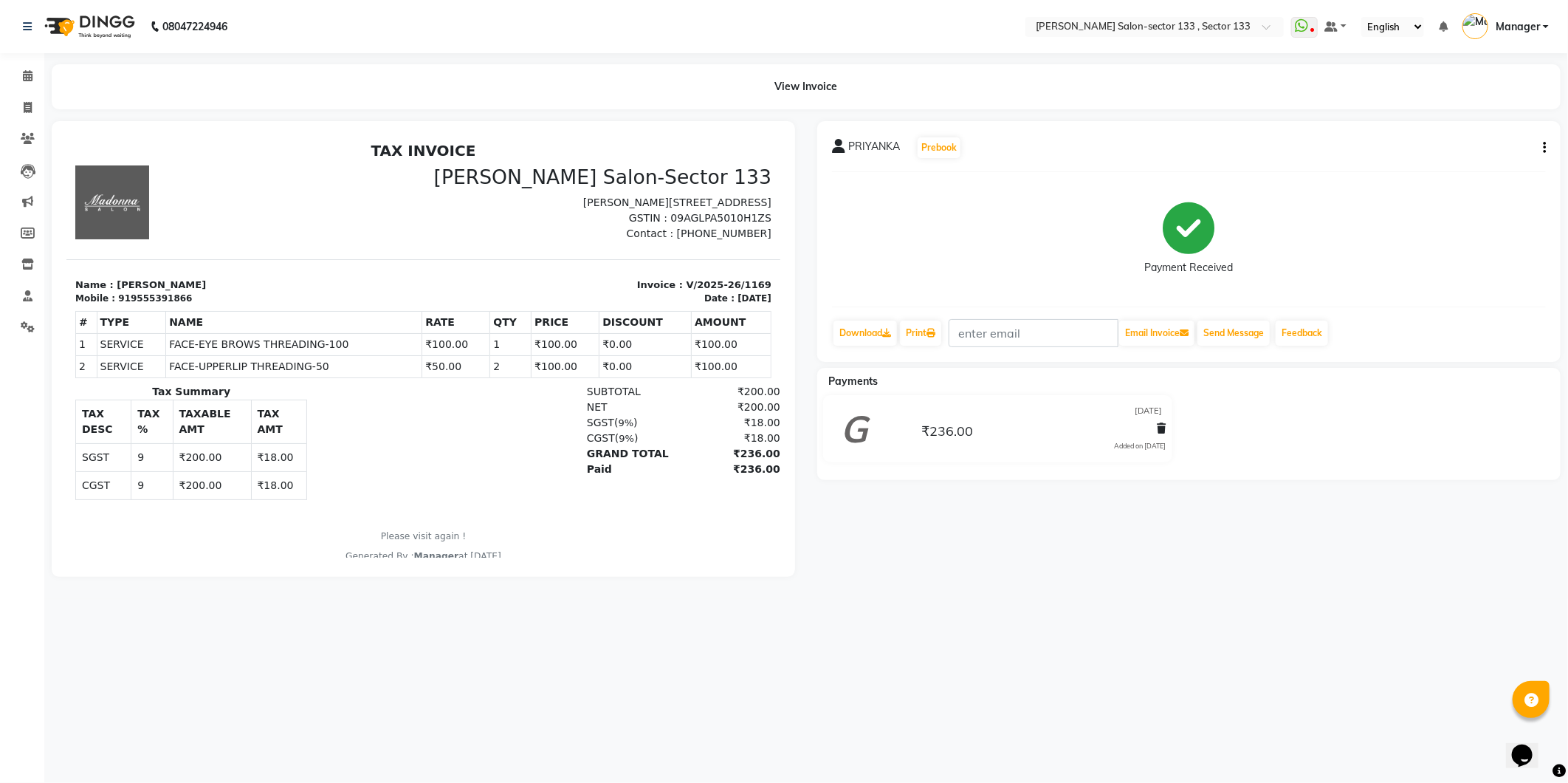
click at [1543, 149] on icon "button" at bounding box center [1544, 148] width 3 height 1
click at [1487, 167] on div "Edit Invoice" at bounding box center [1471, 167] width 102 height 19
select select "service"
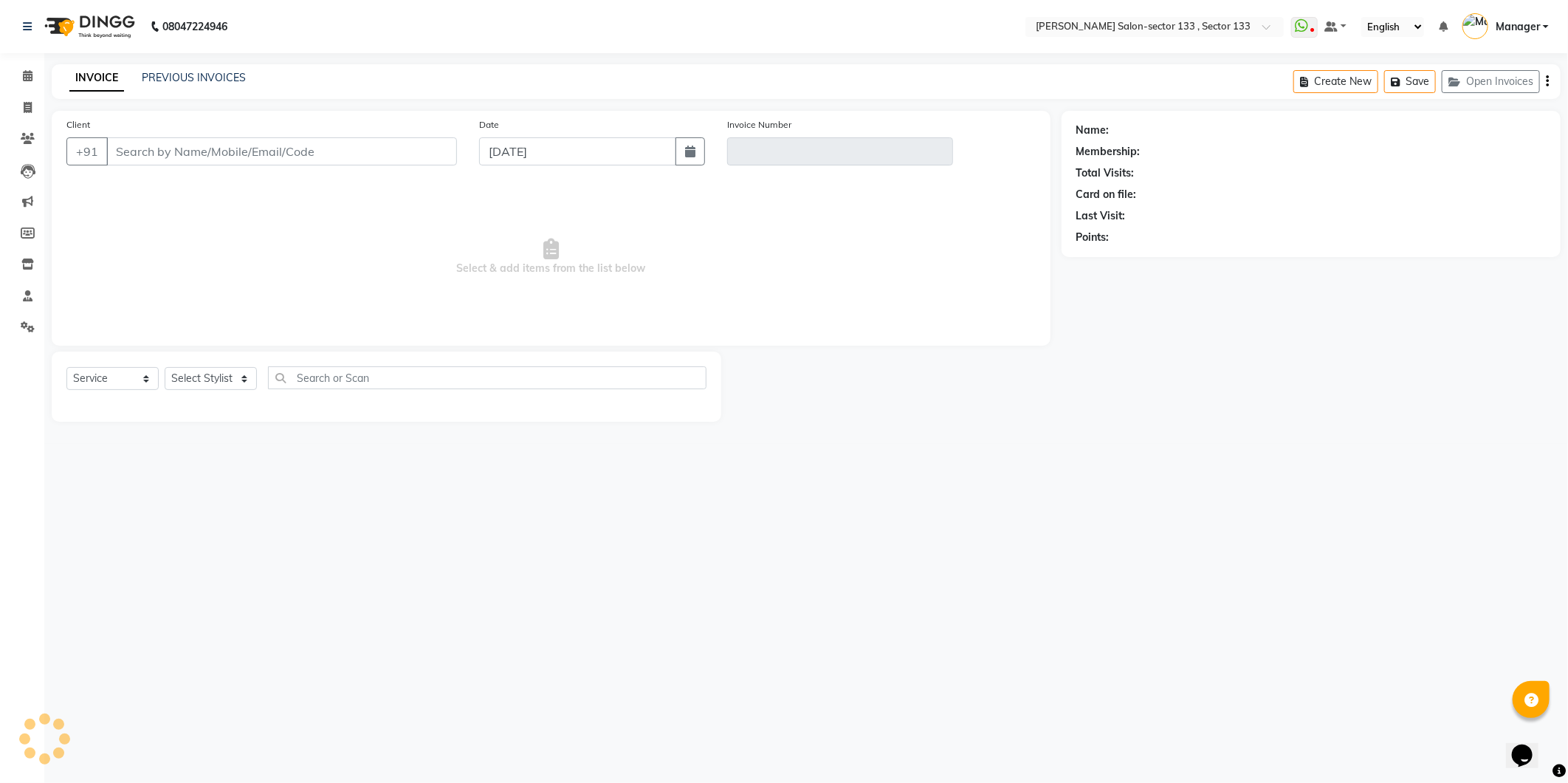
type input "9555391866"
type input "V/2025-26/1169"
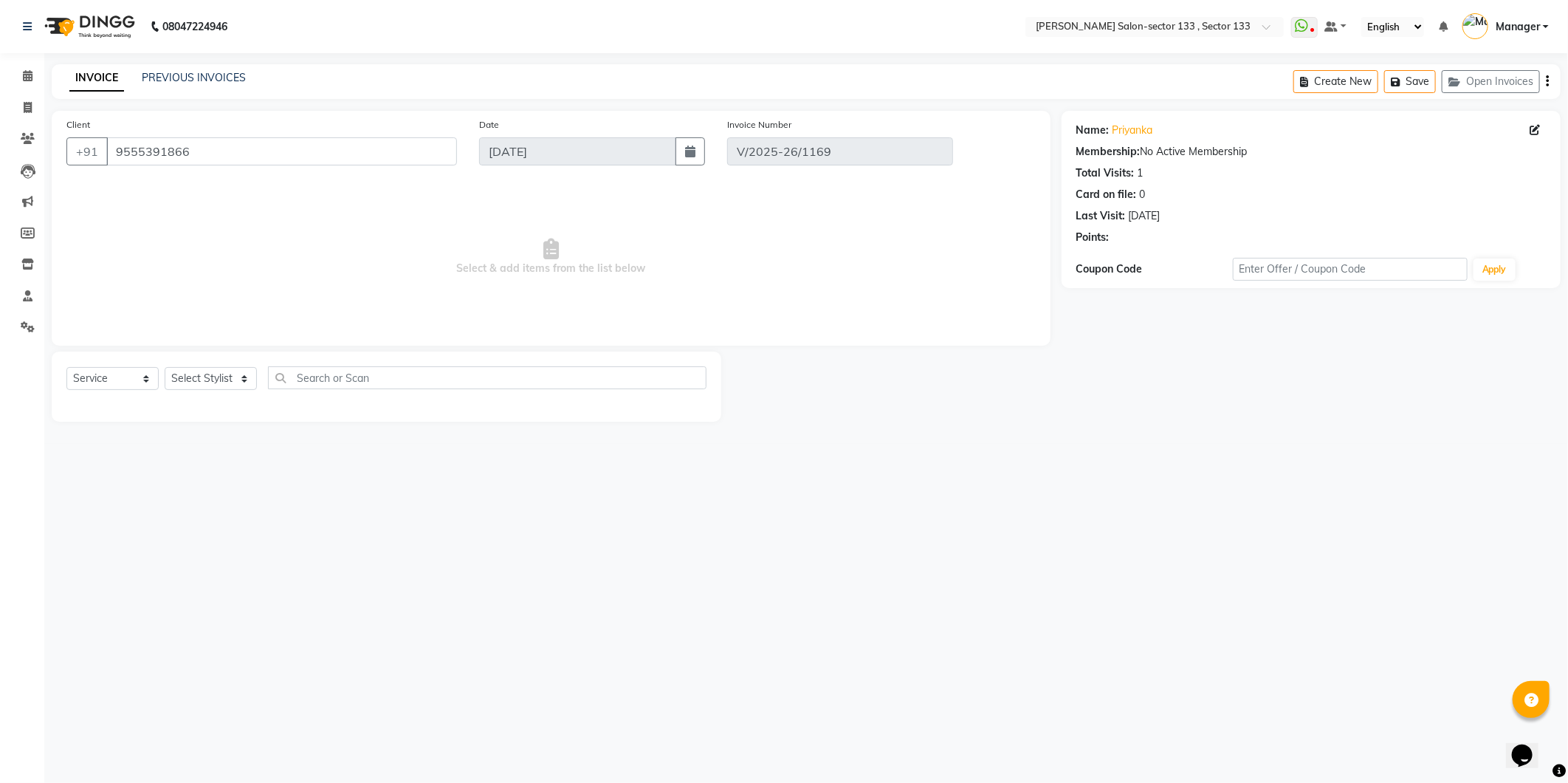
type input "[DATE]"
select select "select"
click at [1142, 129] on link "Priyanka" at bounding box center [1132, 130] width 40 height 15
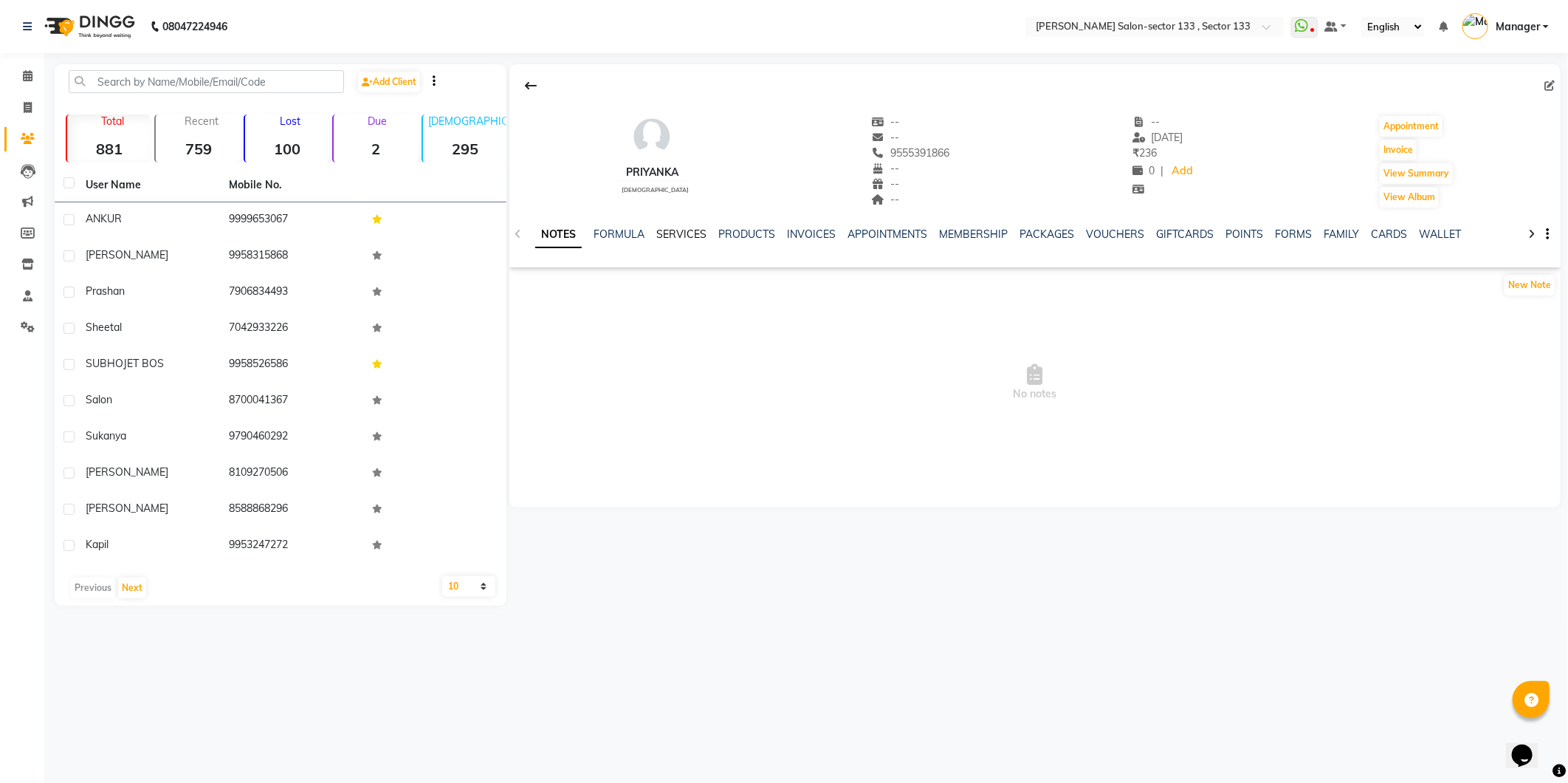
click at [682, 236] on link "SERVICES" at bounding box center [681, 234] width 50 height 13
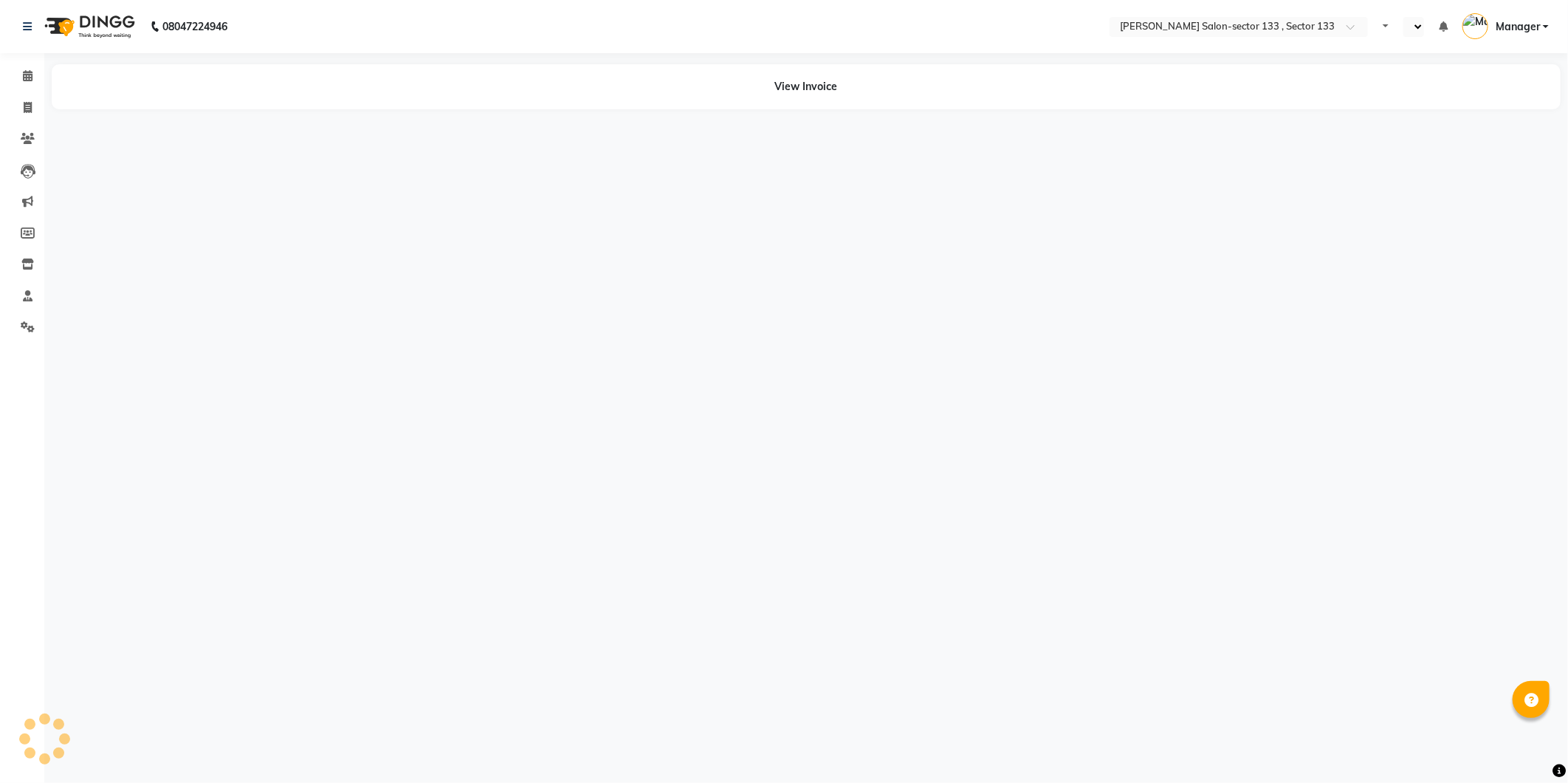
select select "en"
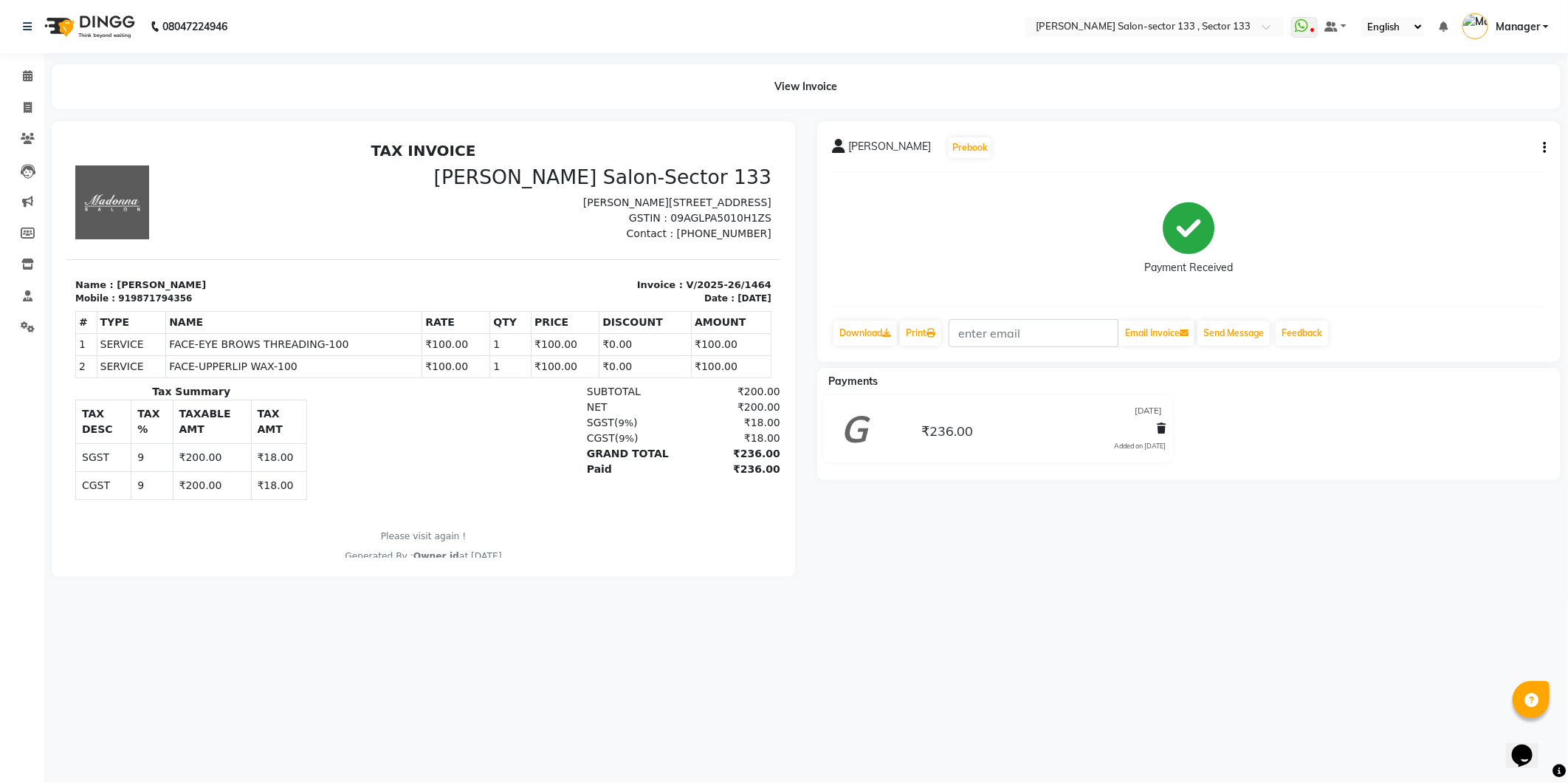
click at [1544, 148] on icon "button" at bounding box center [1544, 148] width 3 height 1
click at [1465, 160] on div "Edit Invoice" at bounding box center [1471, 167] width 102 height 19
select select "service"
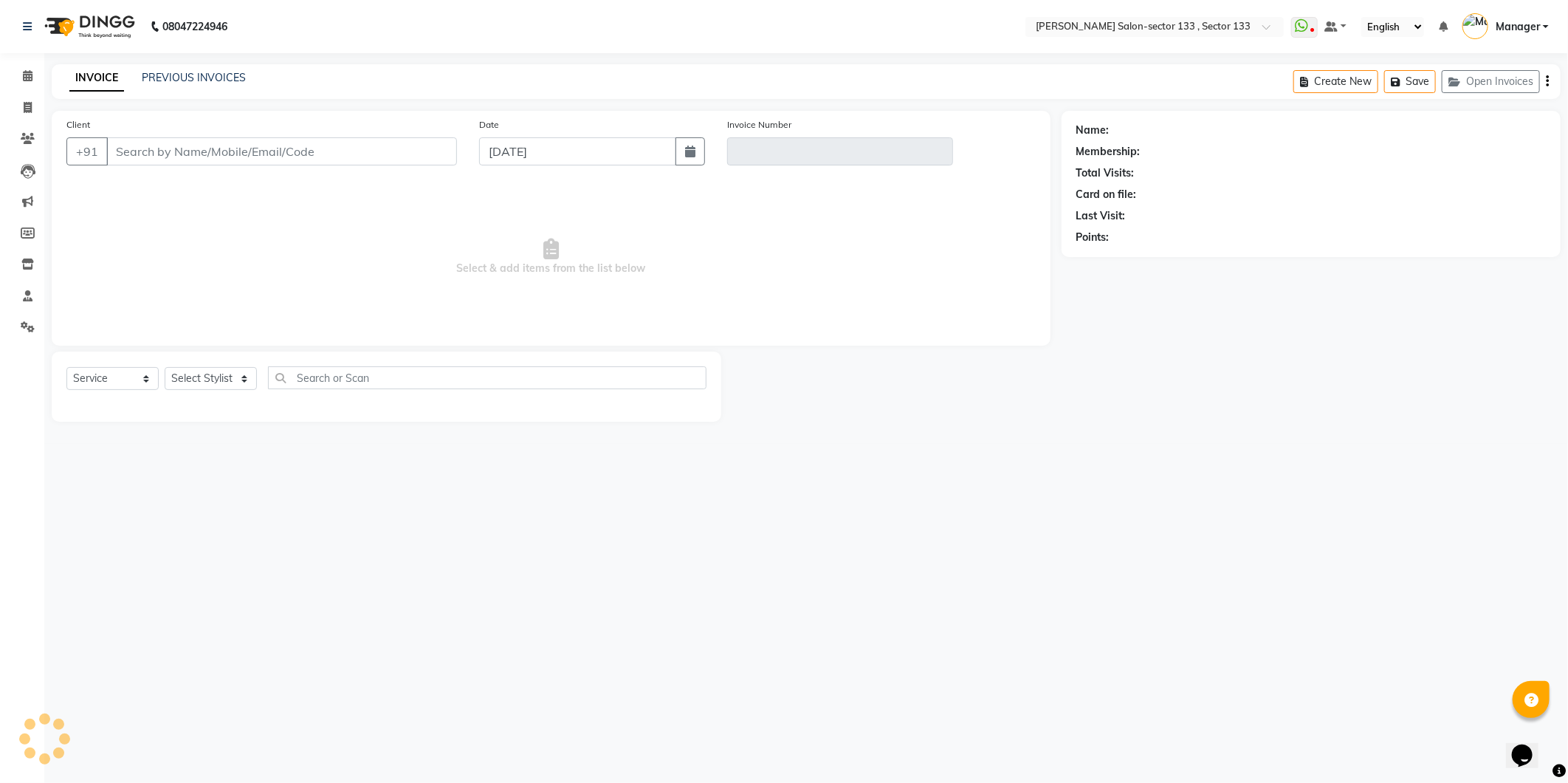
type input "9871794356"
type input "V/2025-26/1464"
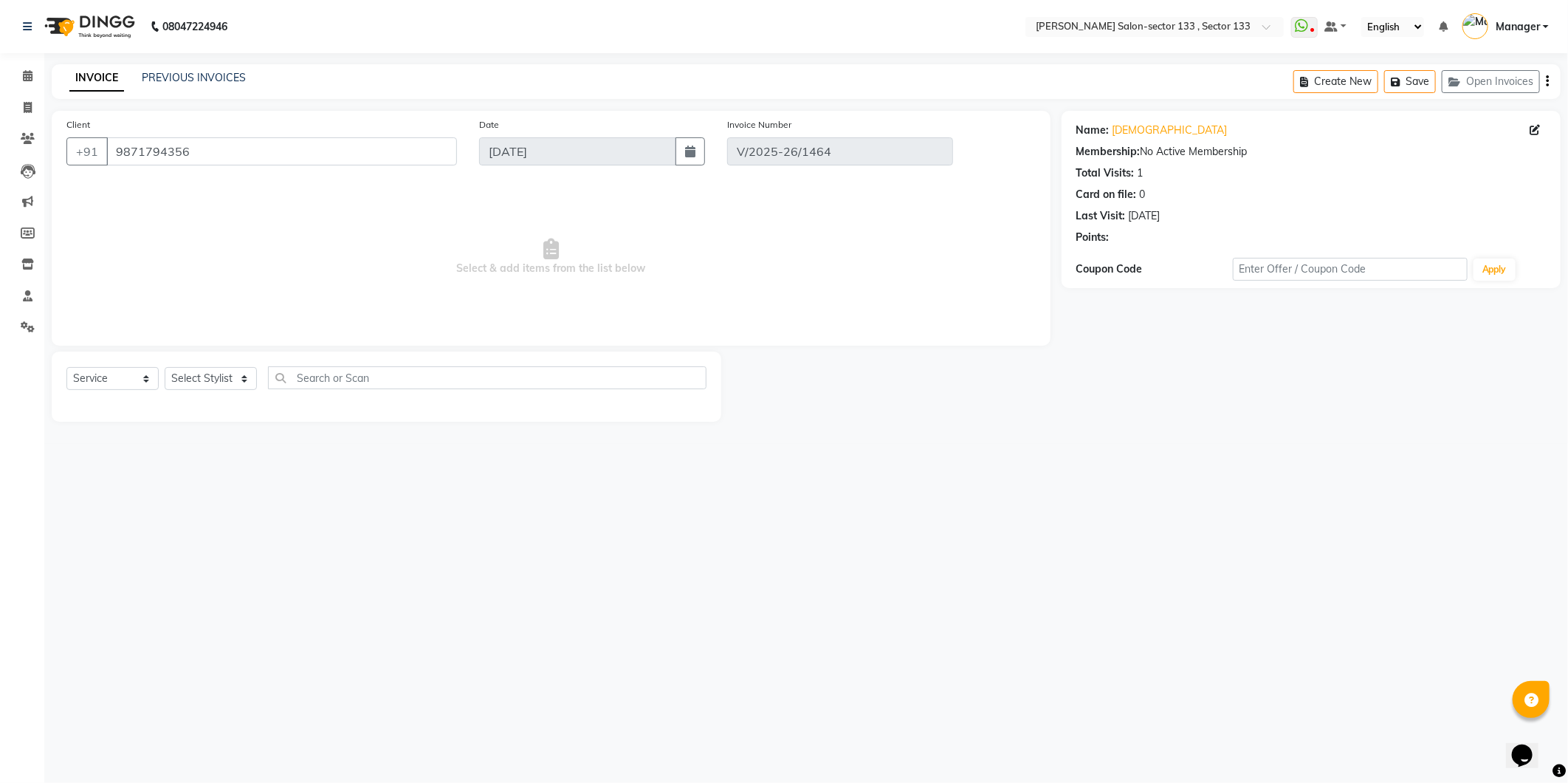
type input "[DATE]"
select select "select"
click at [1127, 132] on link "Vaishali" at bounding box center [1170, 130] width 115 height 15
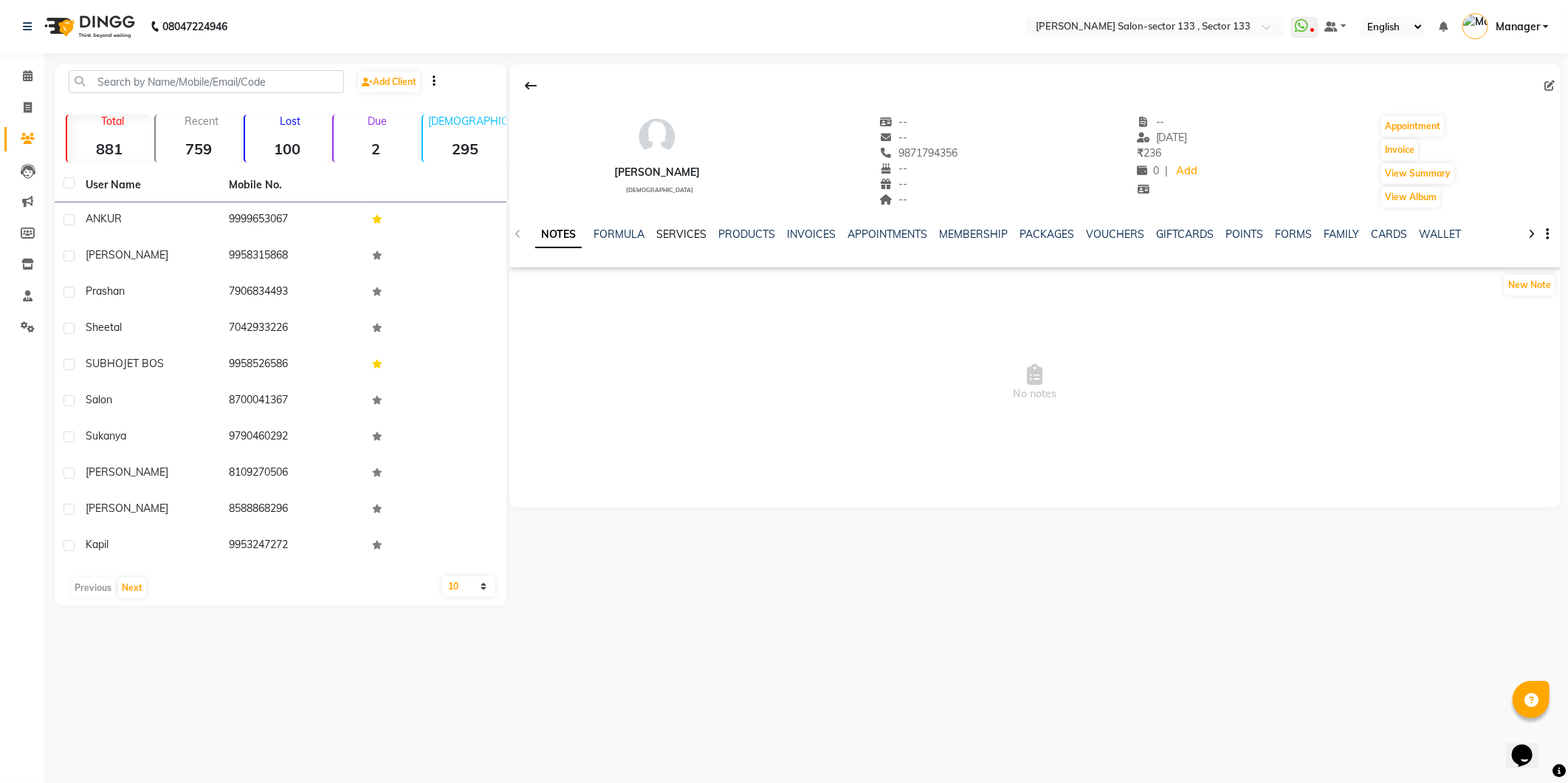
click at [669, 228] on link "SERVICES" at bounding box center [681, 234] width 50 height 13
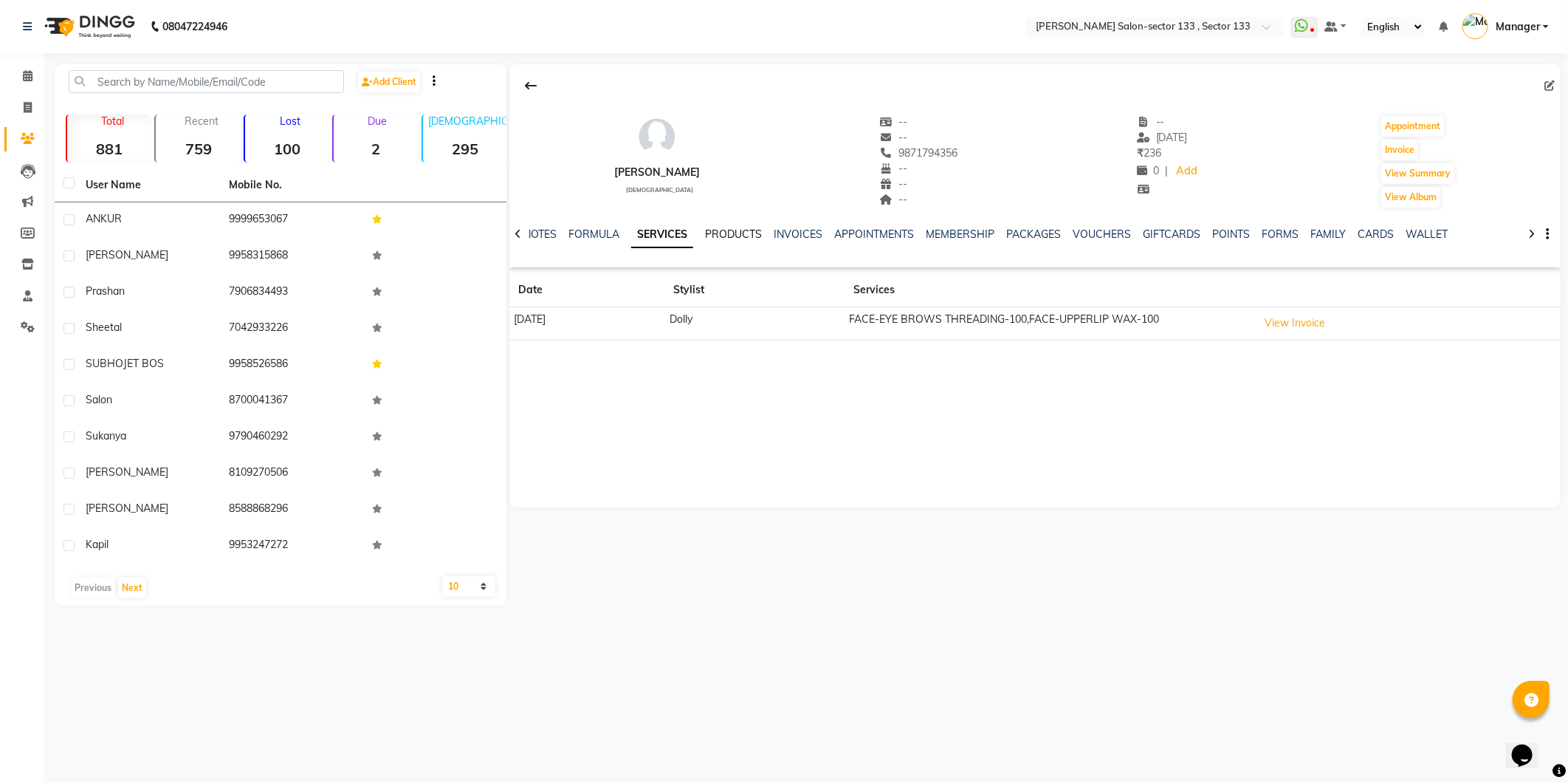
click at [738, 237] on link "PRODUCTS" at bounding box center [733, 234] width 56 height 13
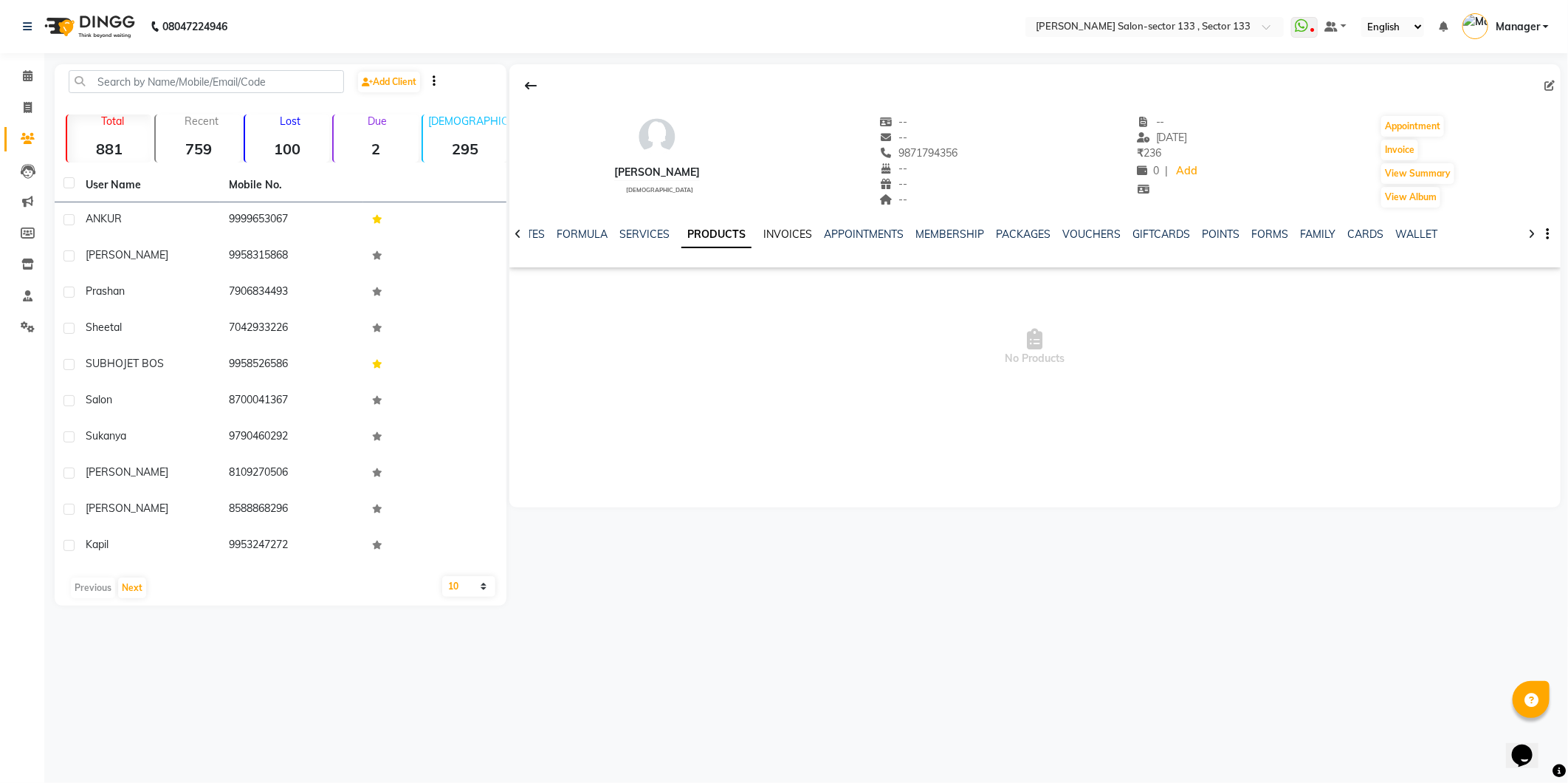
click at [763, 231] on link "INVOICES" at bounding box center [787, 234] width 49 height 13
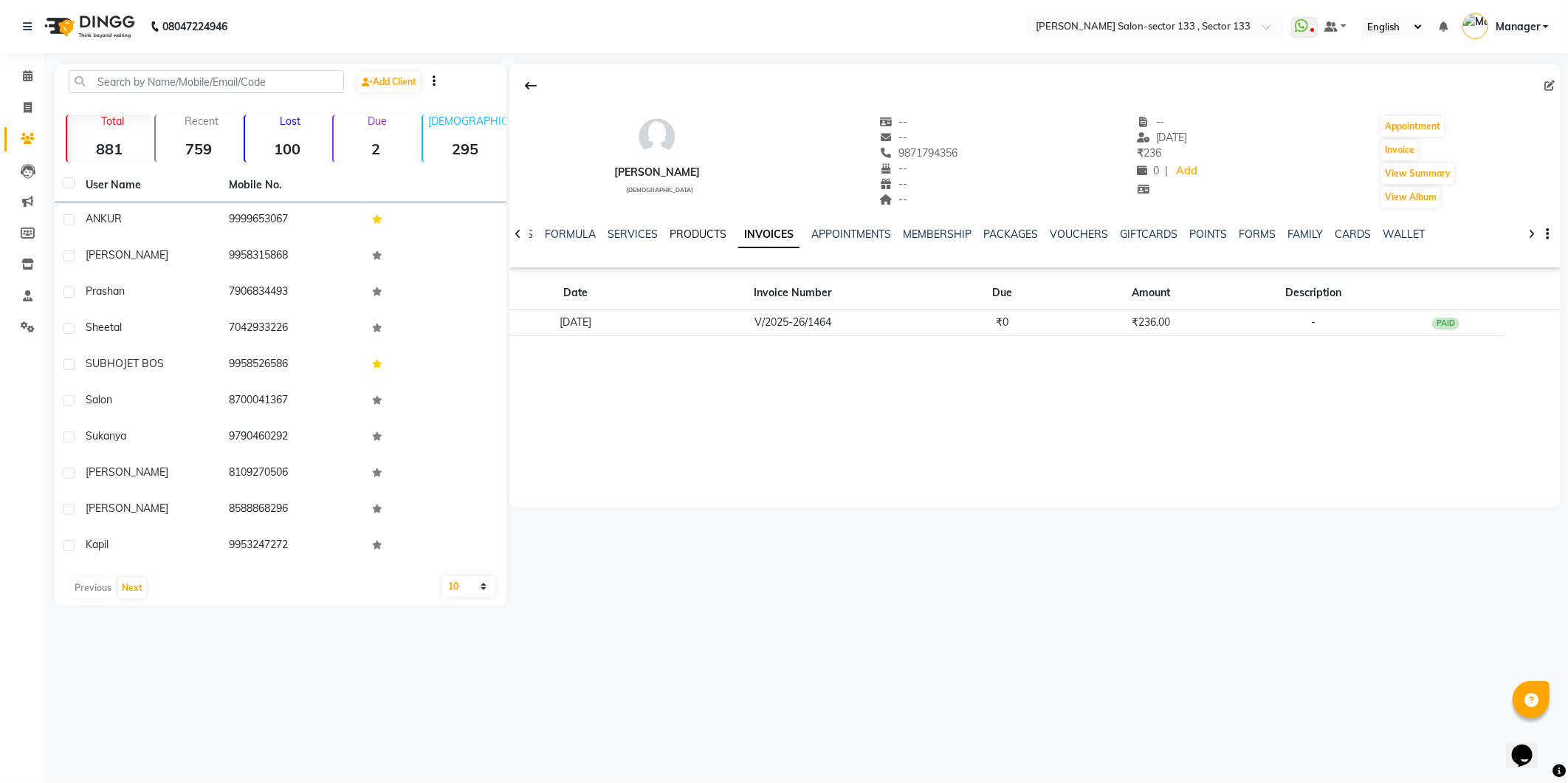
click at [687, 232] on link "PRODUCTS" at bounding box center [698, 234] width 56 height 13
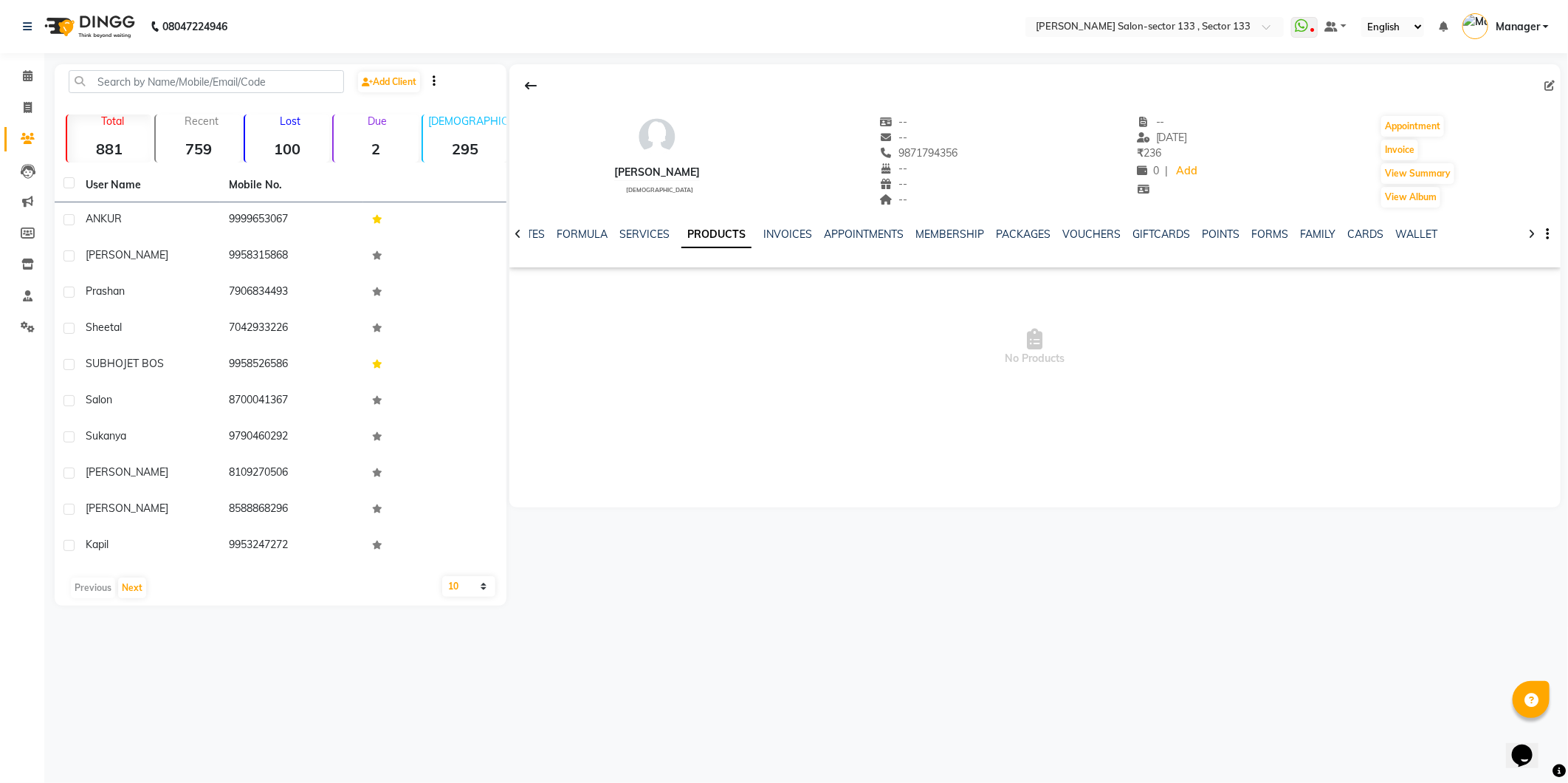
click at [647, 248] on div "NOTES FORMULA SERVICES PRODUCTS INVOICES APPOINTMENTS MEMBERSHIP PACKAGES VOUCH…" at bounding box center [1017, 240] width 964 height 27
click at [651, 234] on link "SERVICES" at bounding box center [643, 234] width 50 height 13
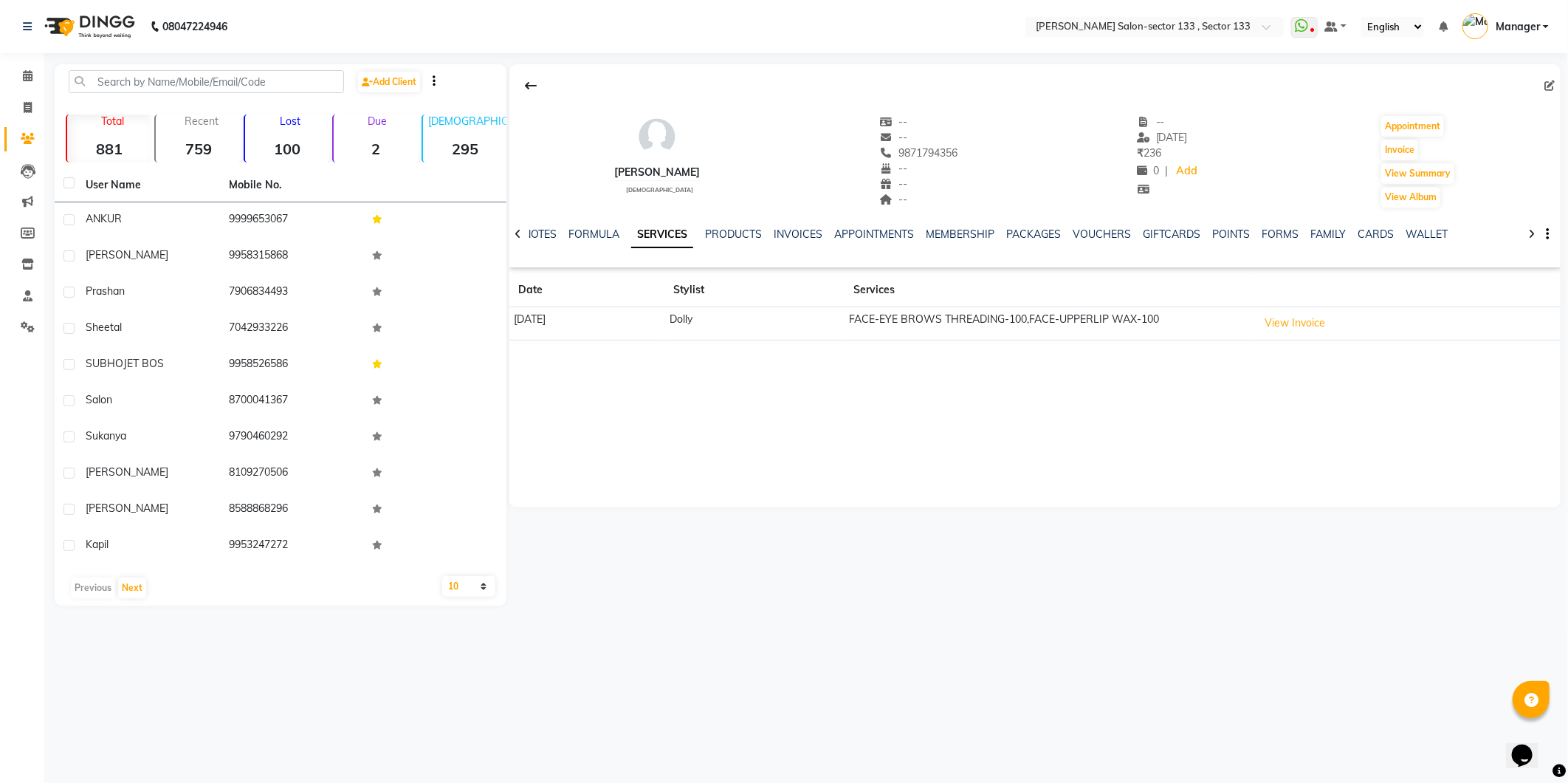
click at [602, 225] on div "NOTES FORMULA SERVICES PRODUCTS INVOICES APPOINTMENTS MEMBERSHIP PACKAGES VOUCH…" at bounding box center [1036, 234] width 1052 height 51
click at [606, 228] on link "FORMULA" at bounding box center [594, 234] width 51 height 13
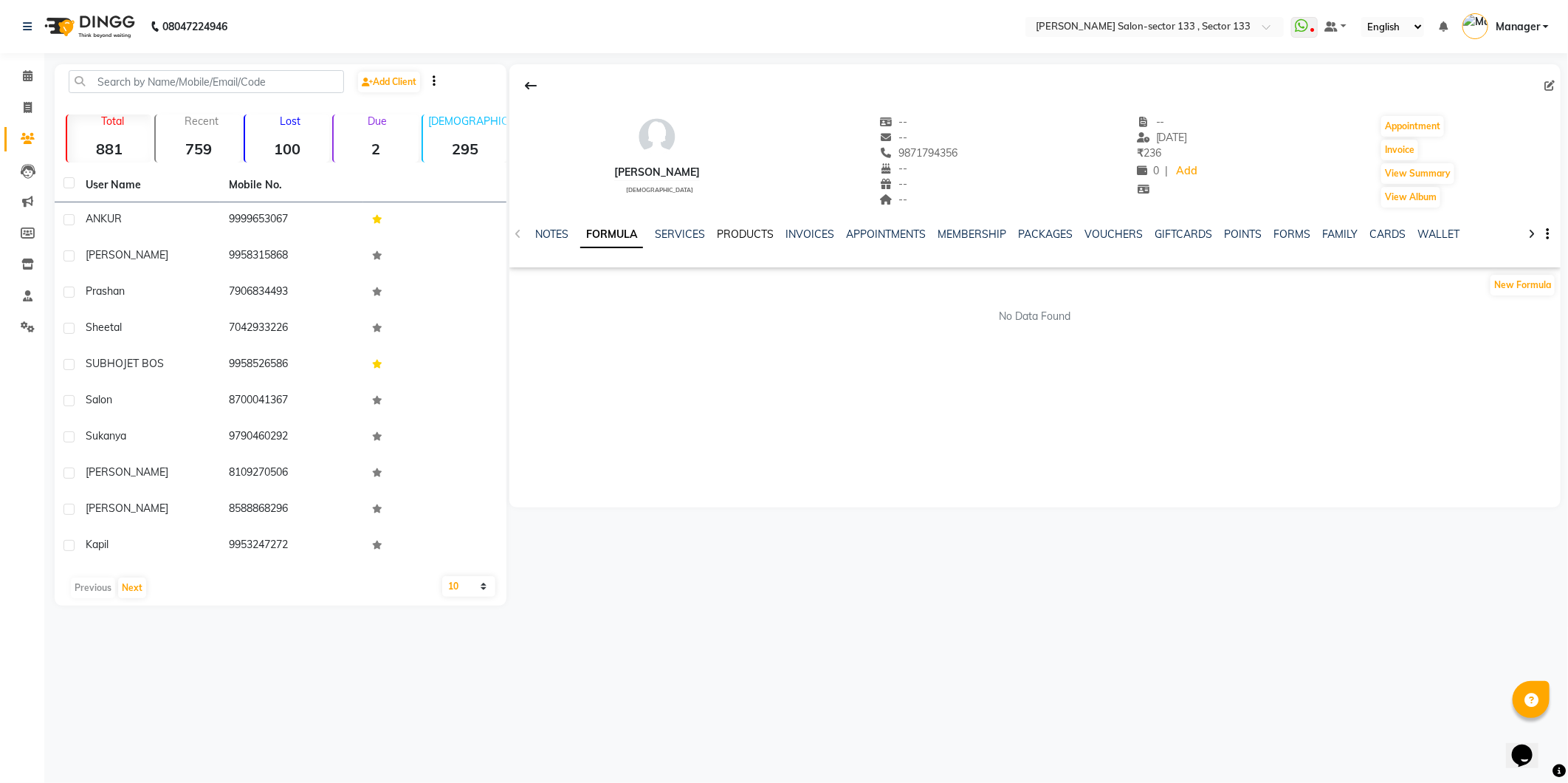
click at [736, 234] on link "PRODUCTS" at bounding box center [745, 234] width 56 height 13
click at [646, 230] on link "SERVICES" at bounding box center [643, 234] width 50 height 13
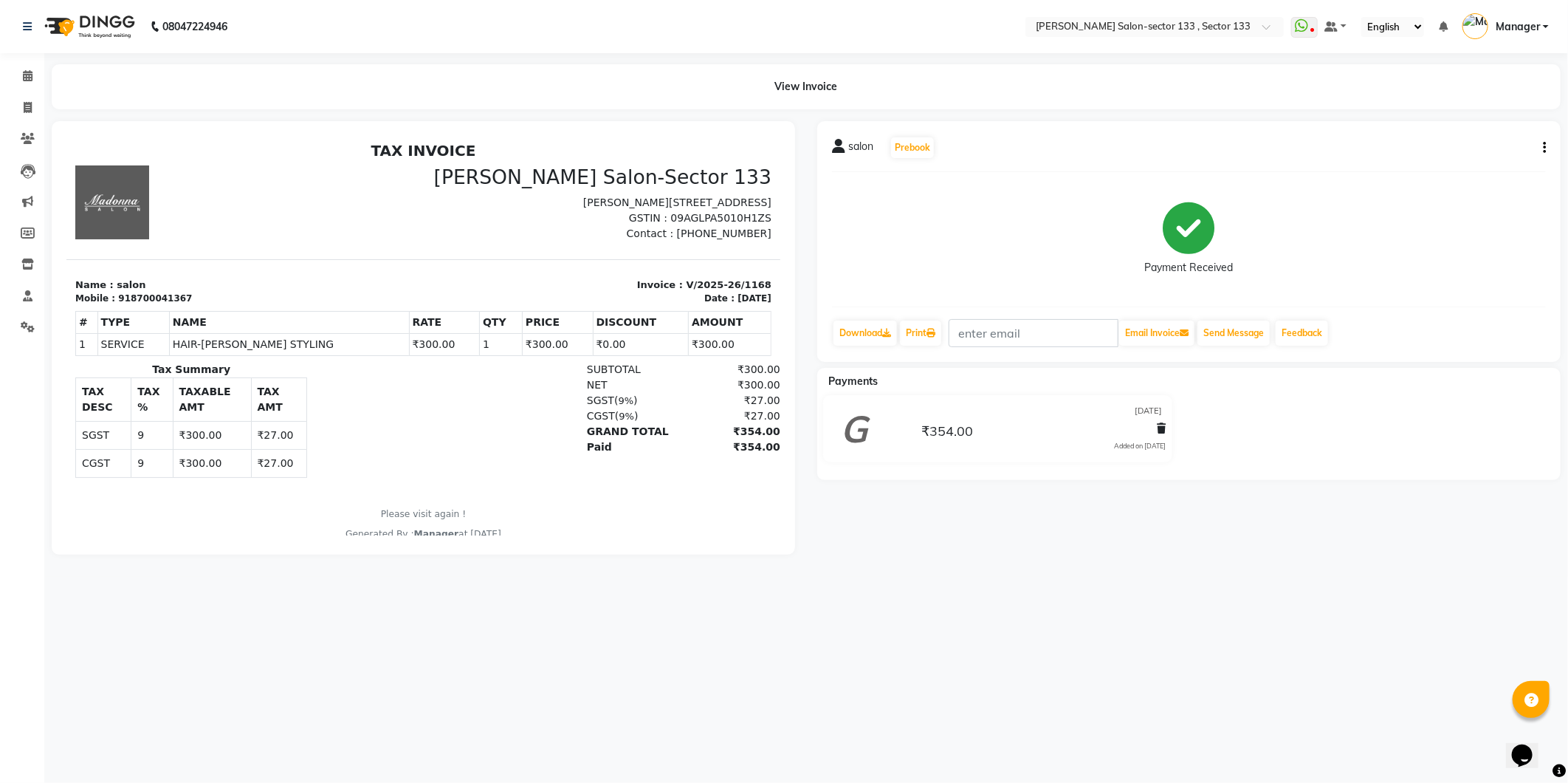
click at [1540, 149] on button "button" at bounding box center [1541, 148] width 8 height 15
click at [1481, 167] on div "Edit Invoice" at bounding box center [1471, 167] width 102 height 19
select select "service"
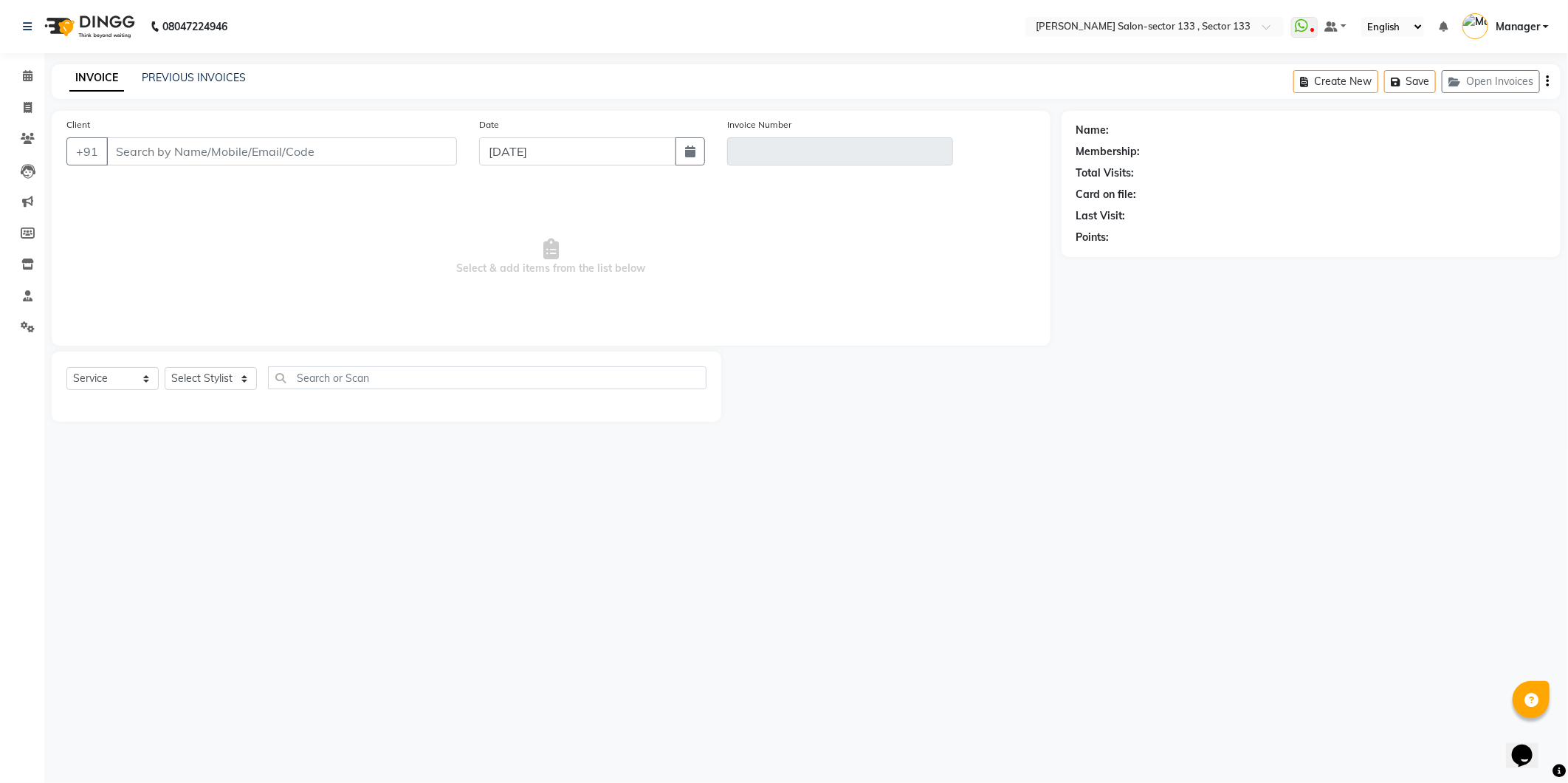
type input "8700041367"
type input "V/2025-26/1168"
type input "[DATE]"
select select "select"
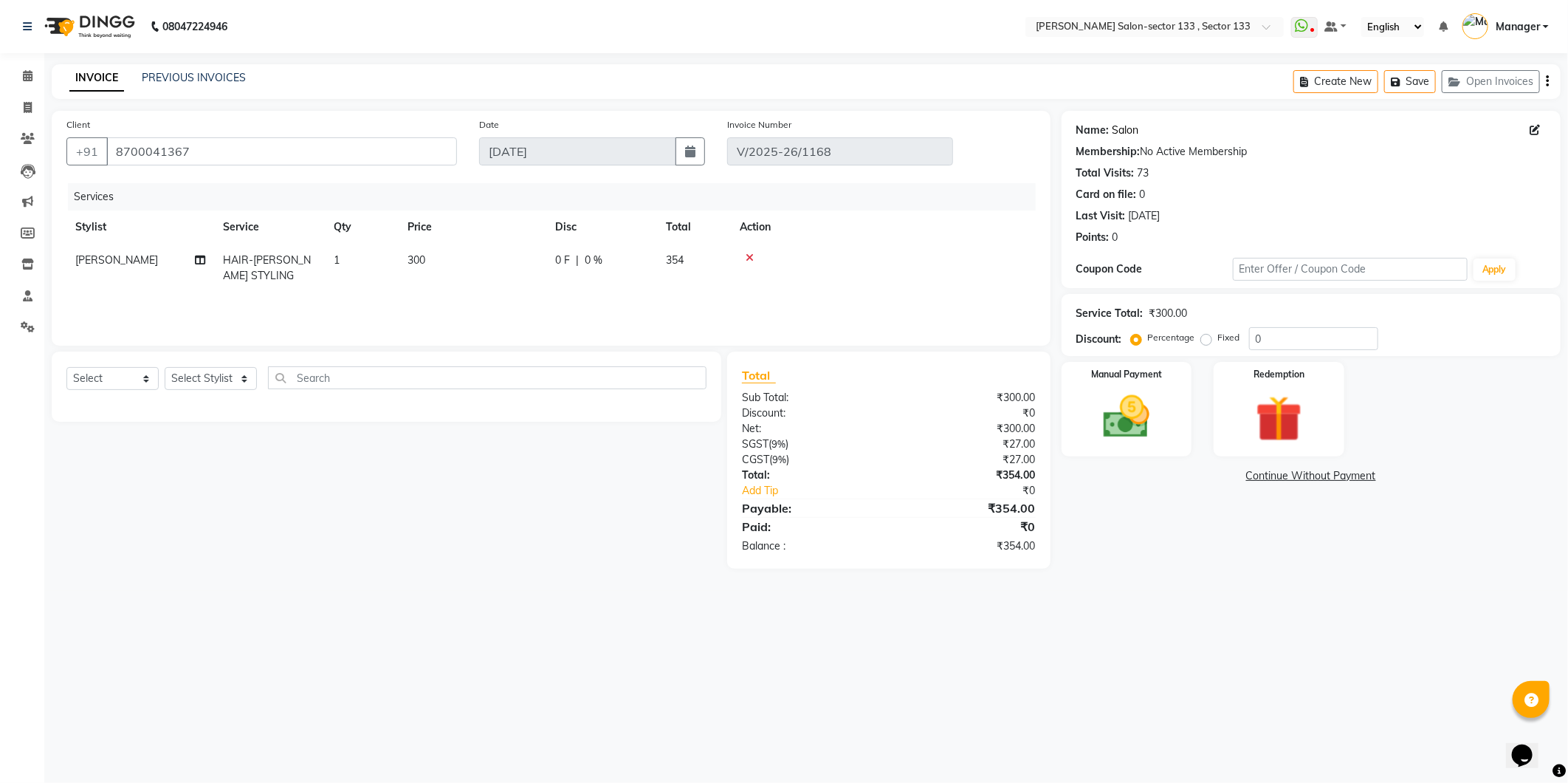
click at [1131, 128] on link "Salon" at bounding box center [1126, 130] width 26 height 15
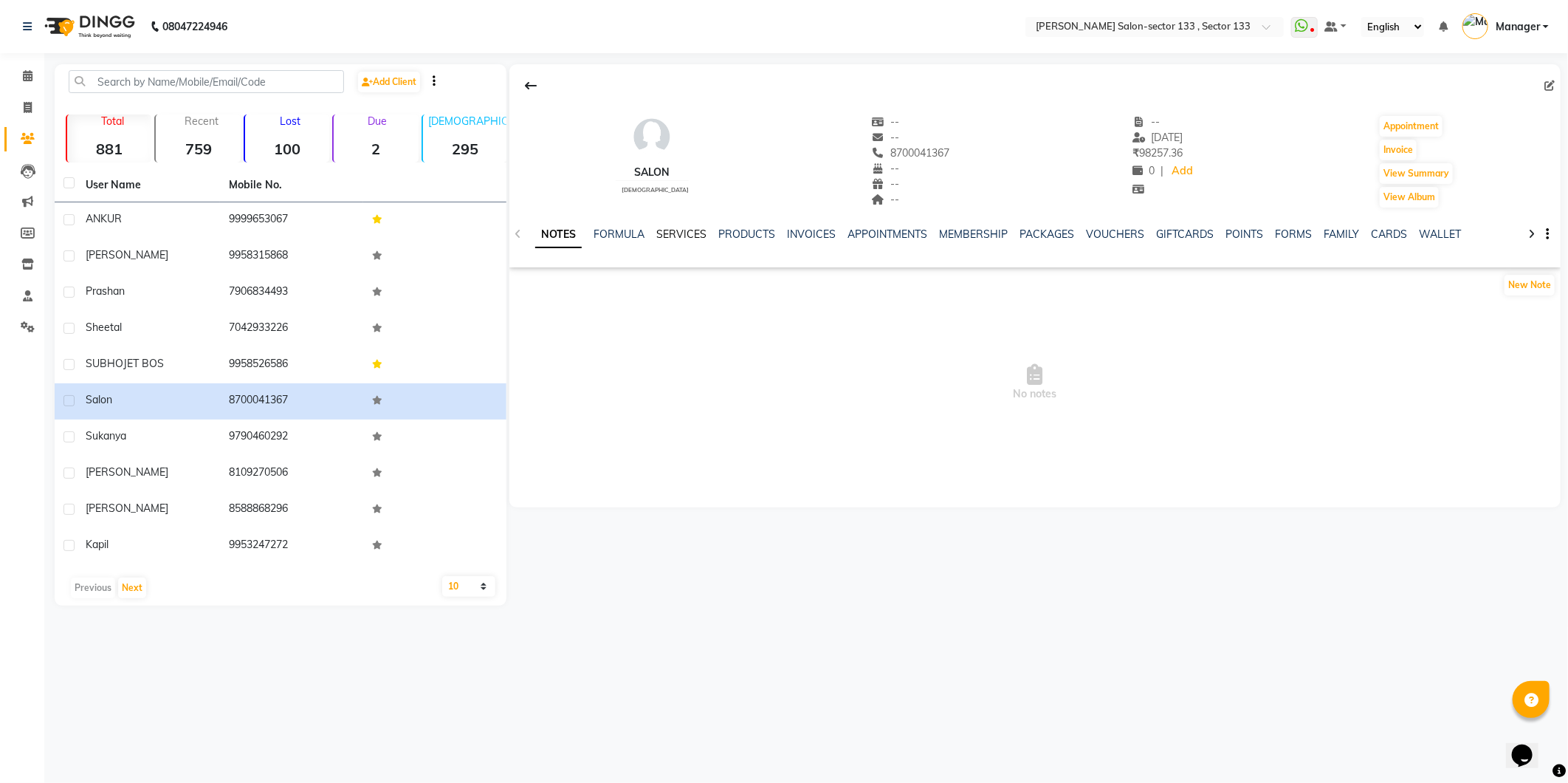
click at [700, 237] on link "SERVICES" at bounding box center [681, 234] width 50 height 13
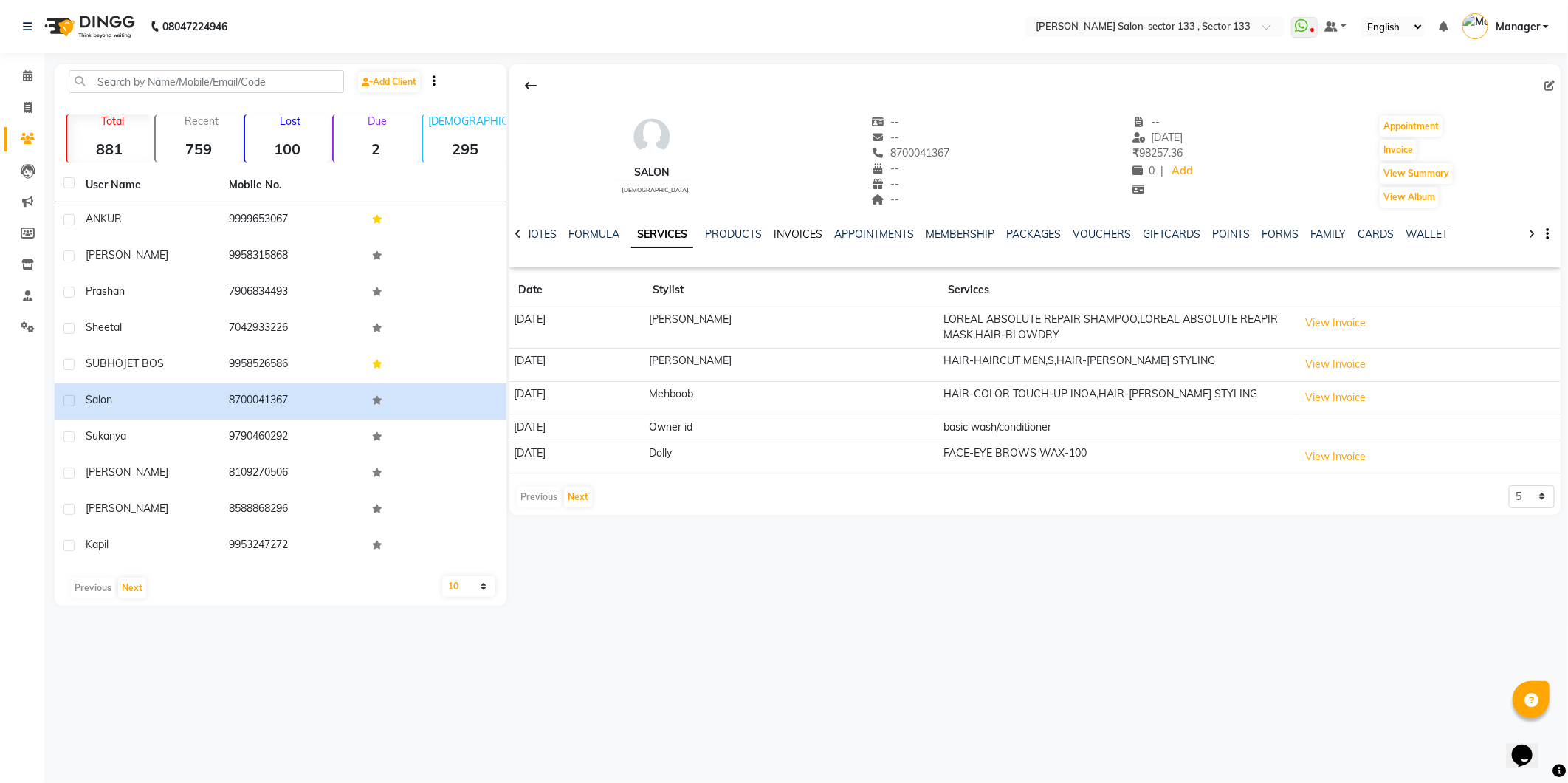
click at [809, 231] on link "INVOICES" at bounding box center [798, 234] width 49 height 13
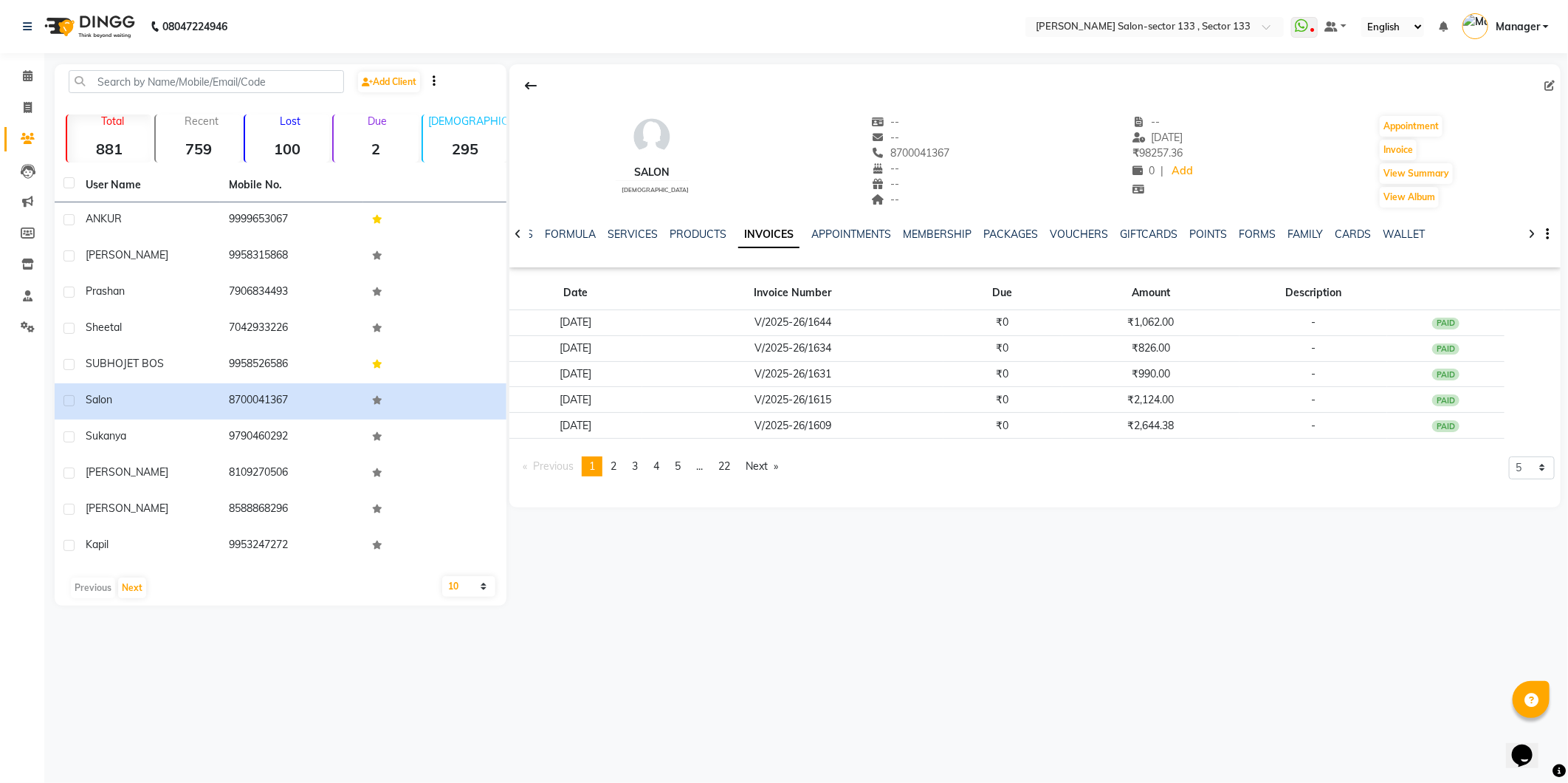
click at [773, 226] on link "INVOICES" at bounding box center [768, 234] width 61 height 26
click at [680, 233] on link "PRODUCTS" at bounding box center [698, 234] width 56 height 13
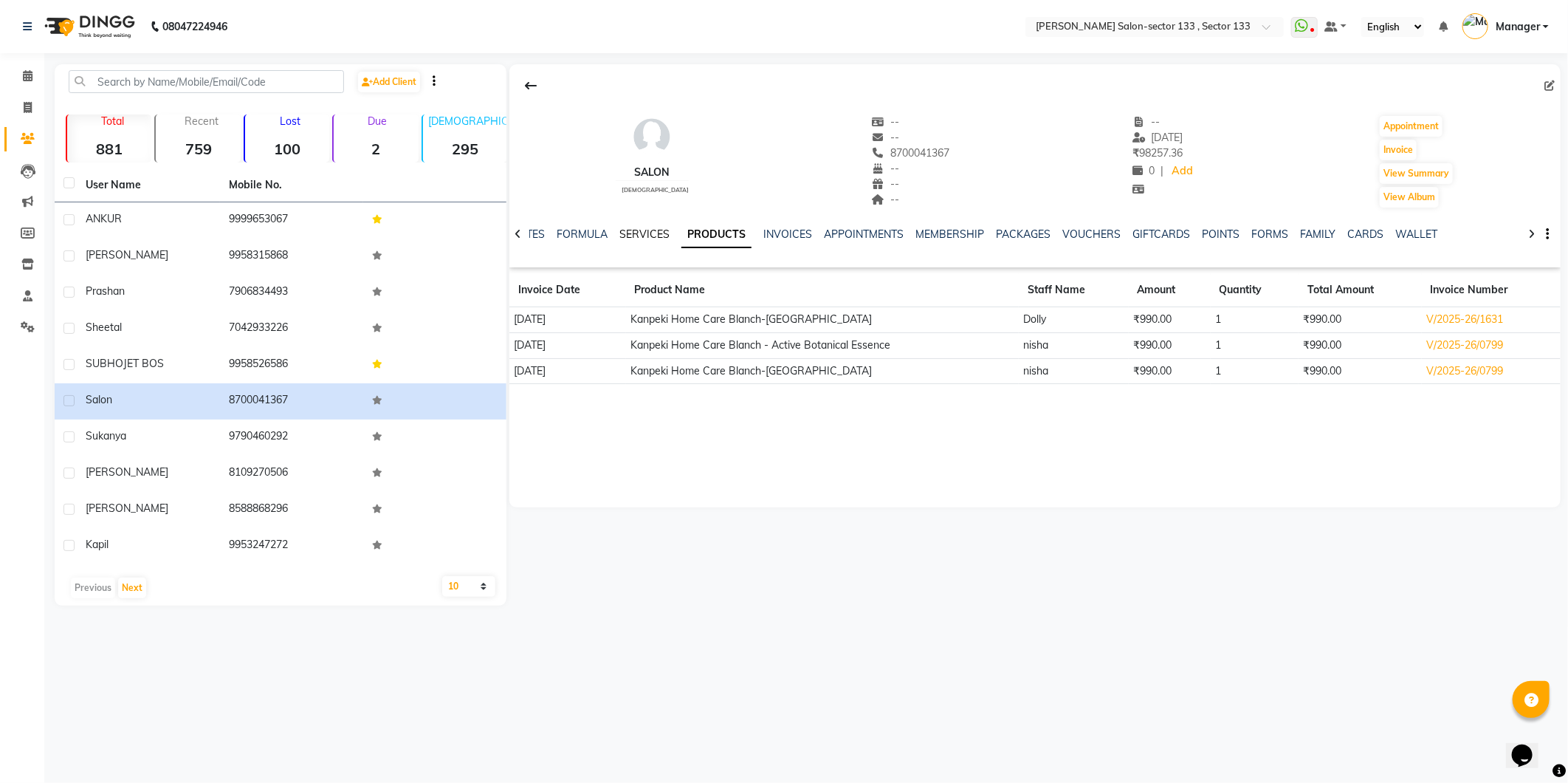
click at [637, 228] on link "SERVICES" at bounding box center [643, 234] width 50 height 13
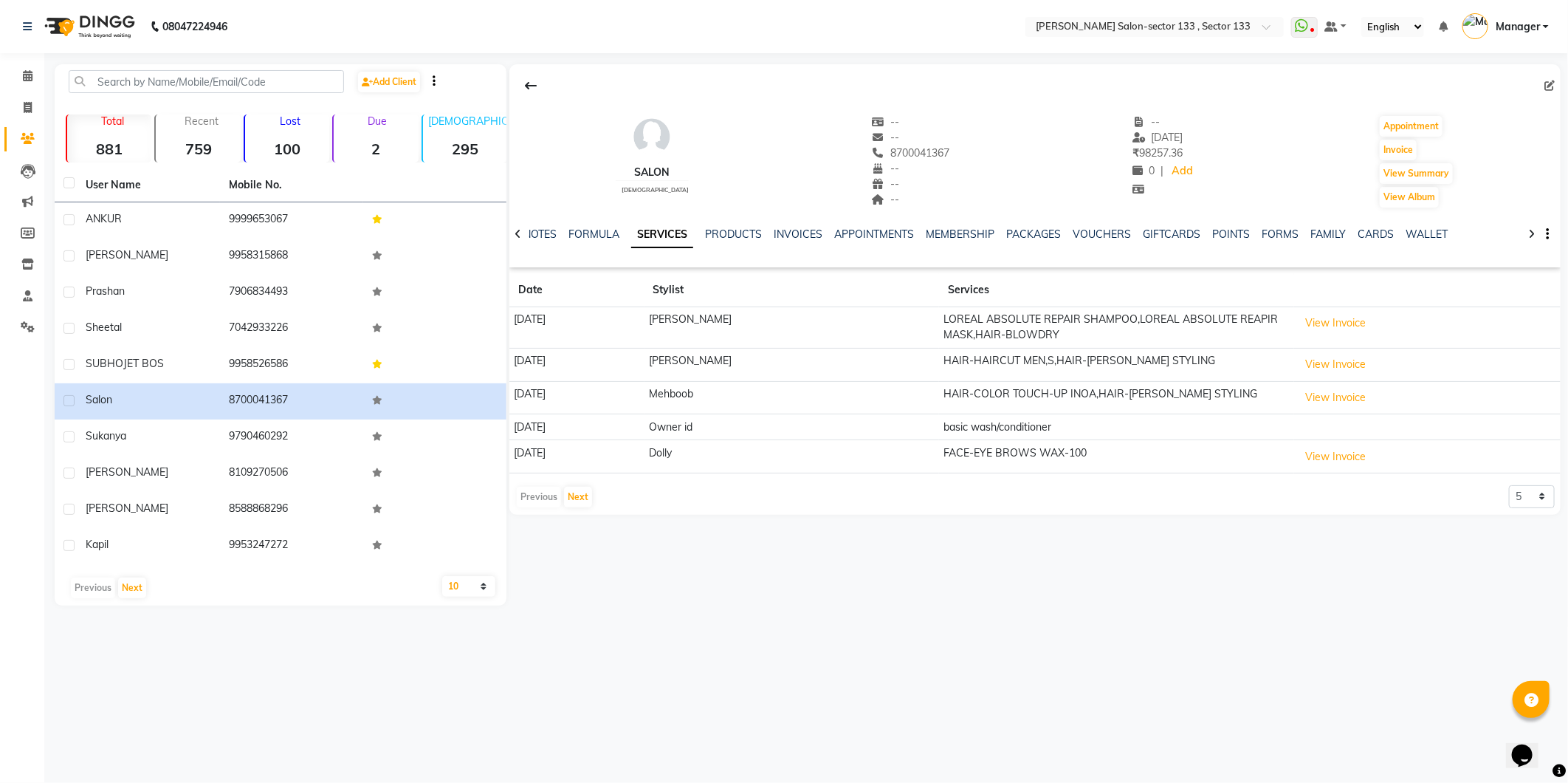
click at [621, 238] on ul "NOTES FORMULA SERVICES PRODUCTS INVOICES APPOINTMENTS MEMBERSHIP PACKAGES VOUCH…" at bounding box center [990, 234] width 936 height 15
click at [598, 228] on link "FORMULA" at bounding box center [594, 234] width 51 height 13
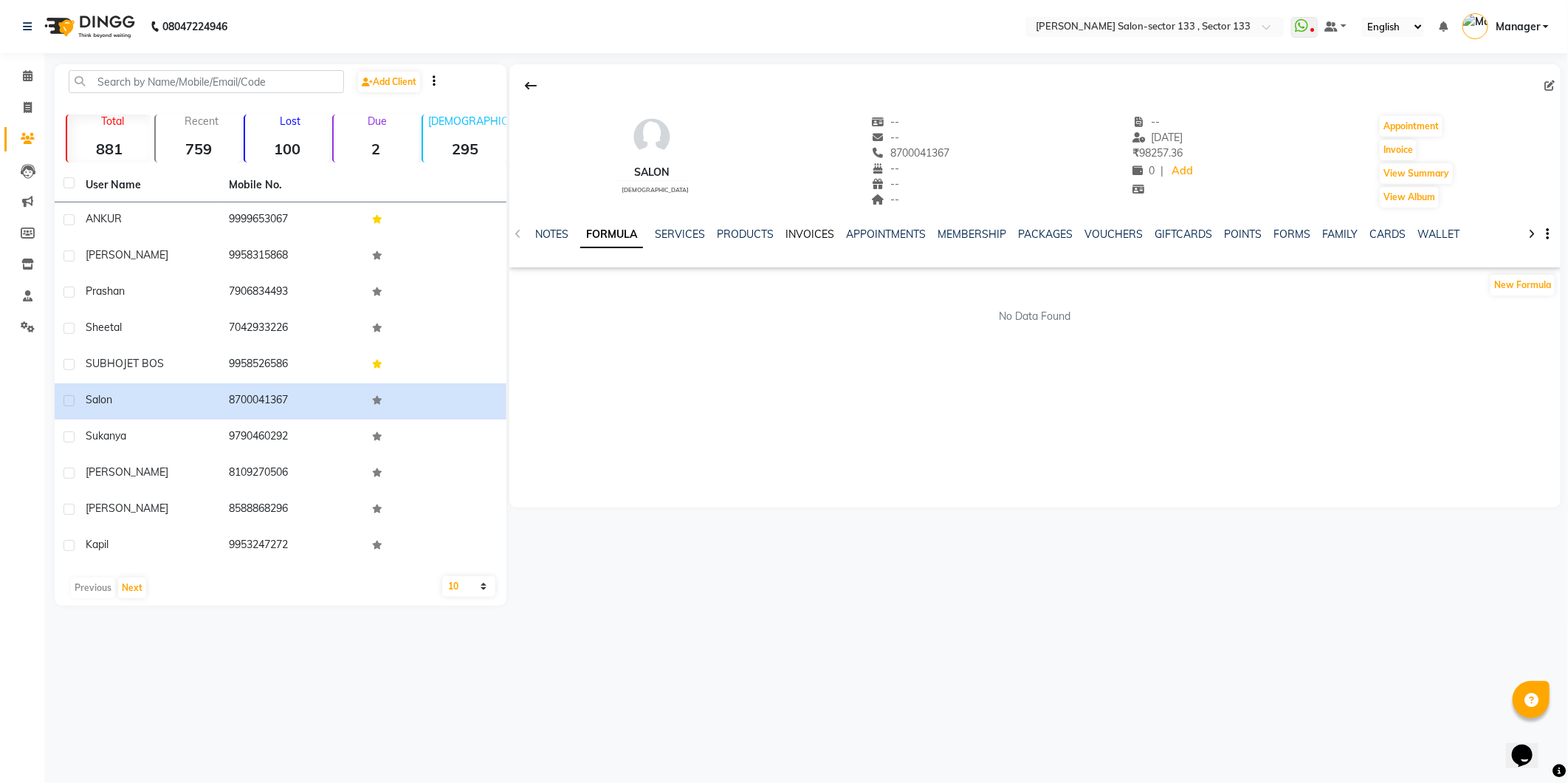
click at [801, 234] on link "INVOICES" at bounding box center [810, 234] width 49 height 13
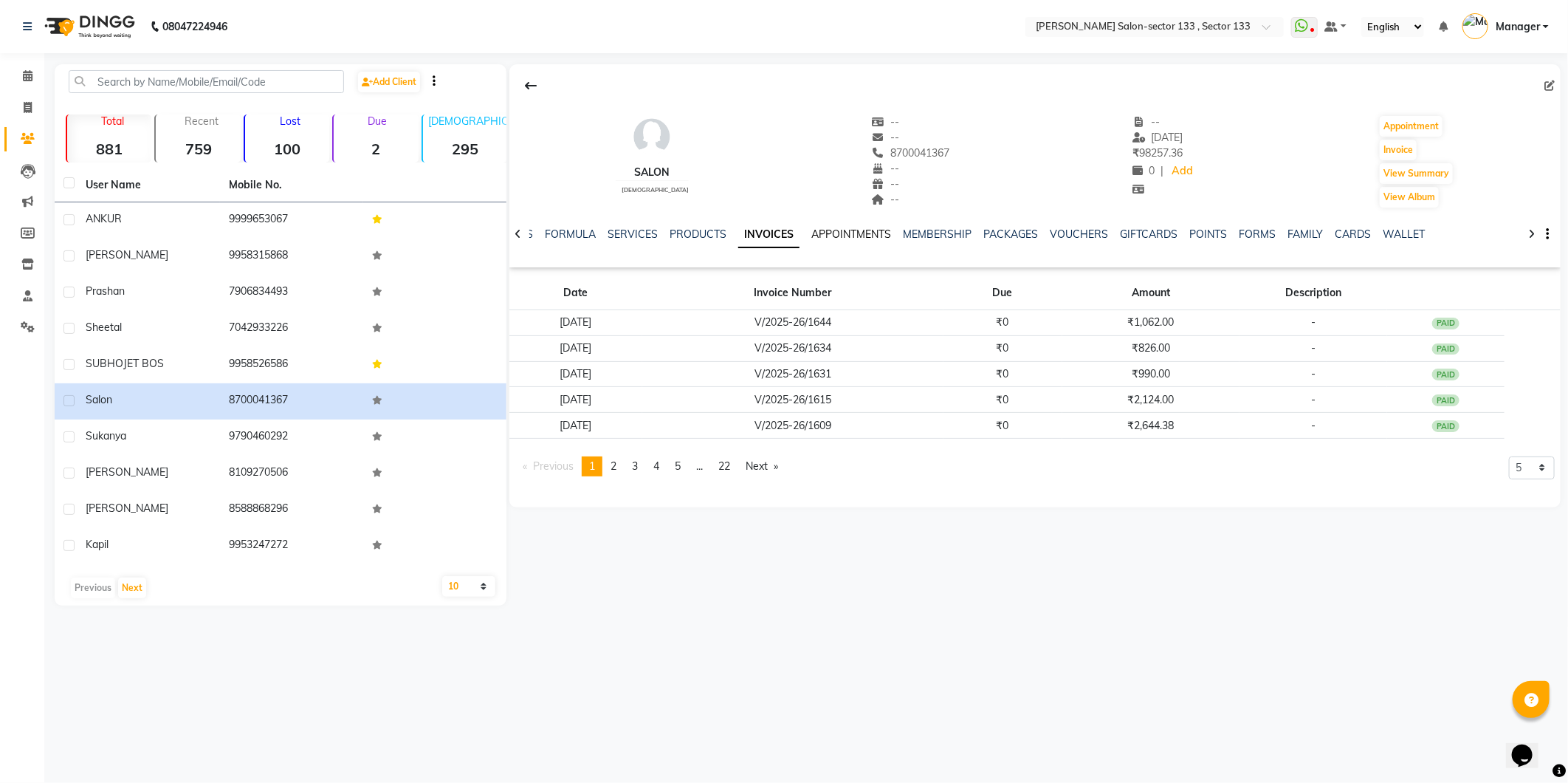
click at [857, 238] on link "APPOINTMENTS" at bounding box center [850, 234] width 80 height 13
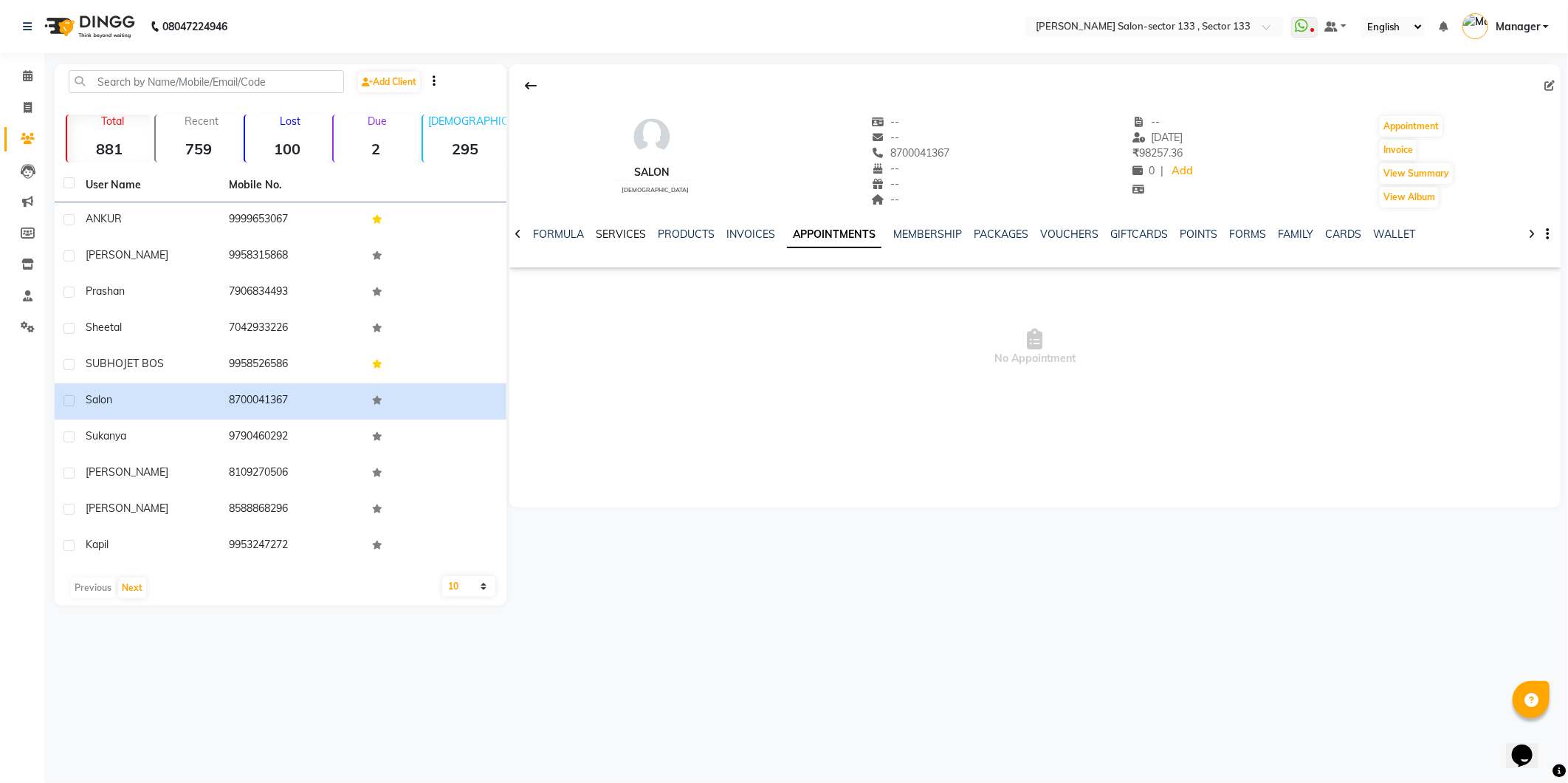
click at [613, 235] on link "SERVICES" at bounding box center [620, 234] width 50 height 13
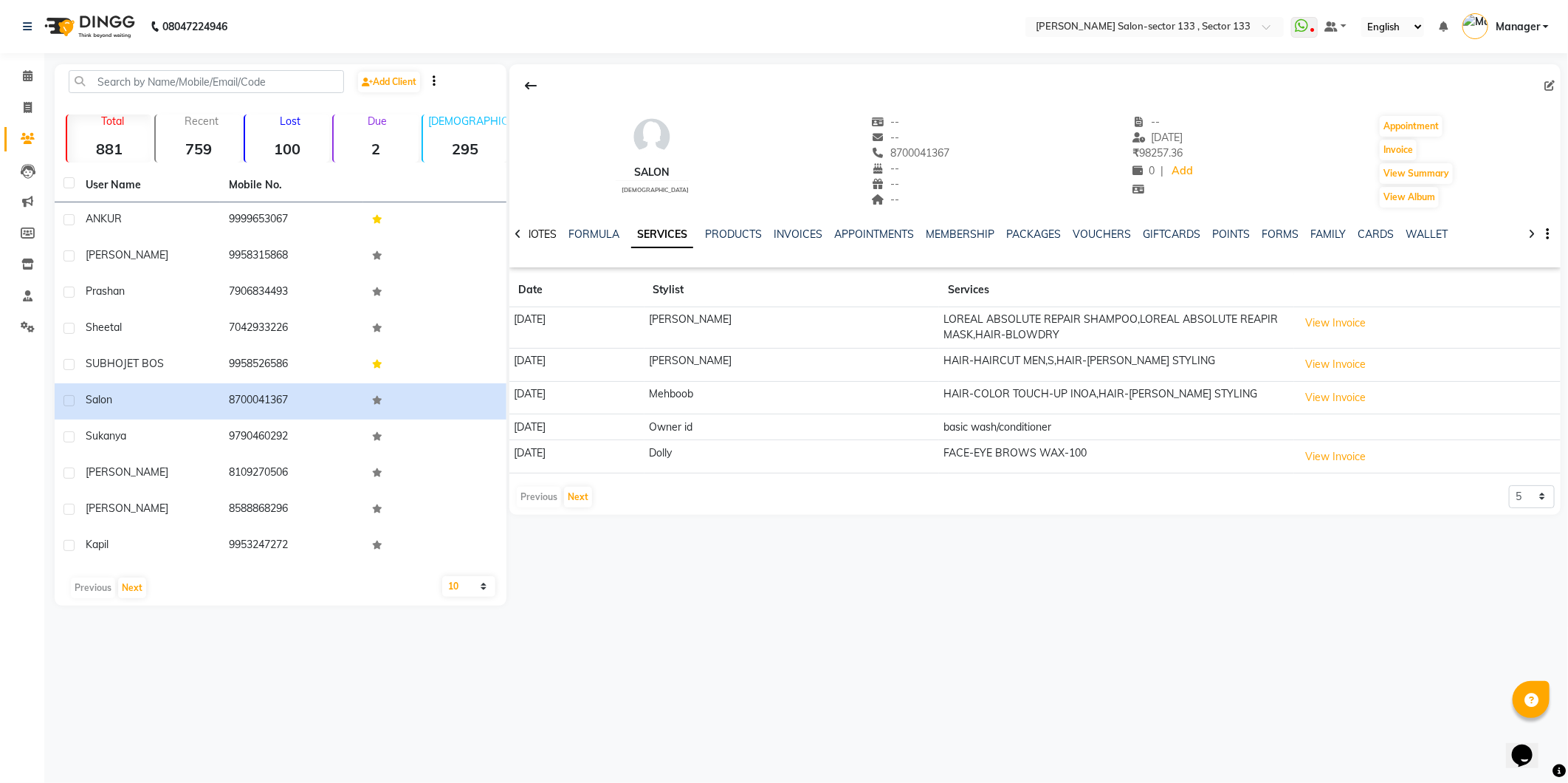
click at [550, 234] on link "NOTES" at bounding box center [539, 234] width 33 height 13
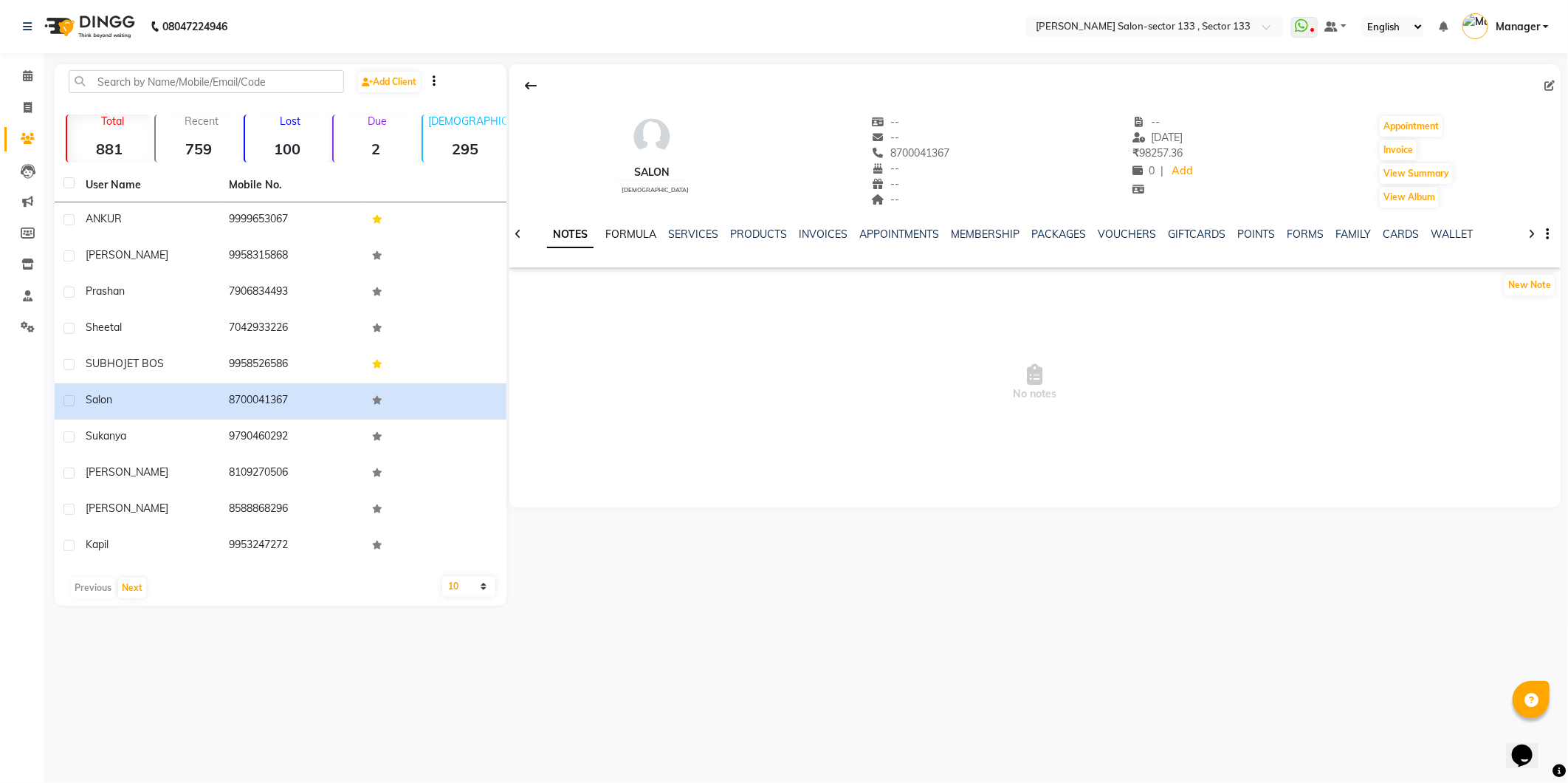
click at [645, 229] on link "FORMULA" at bounding box center [631, 234] width 51 height 13
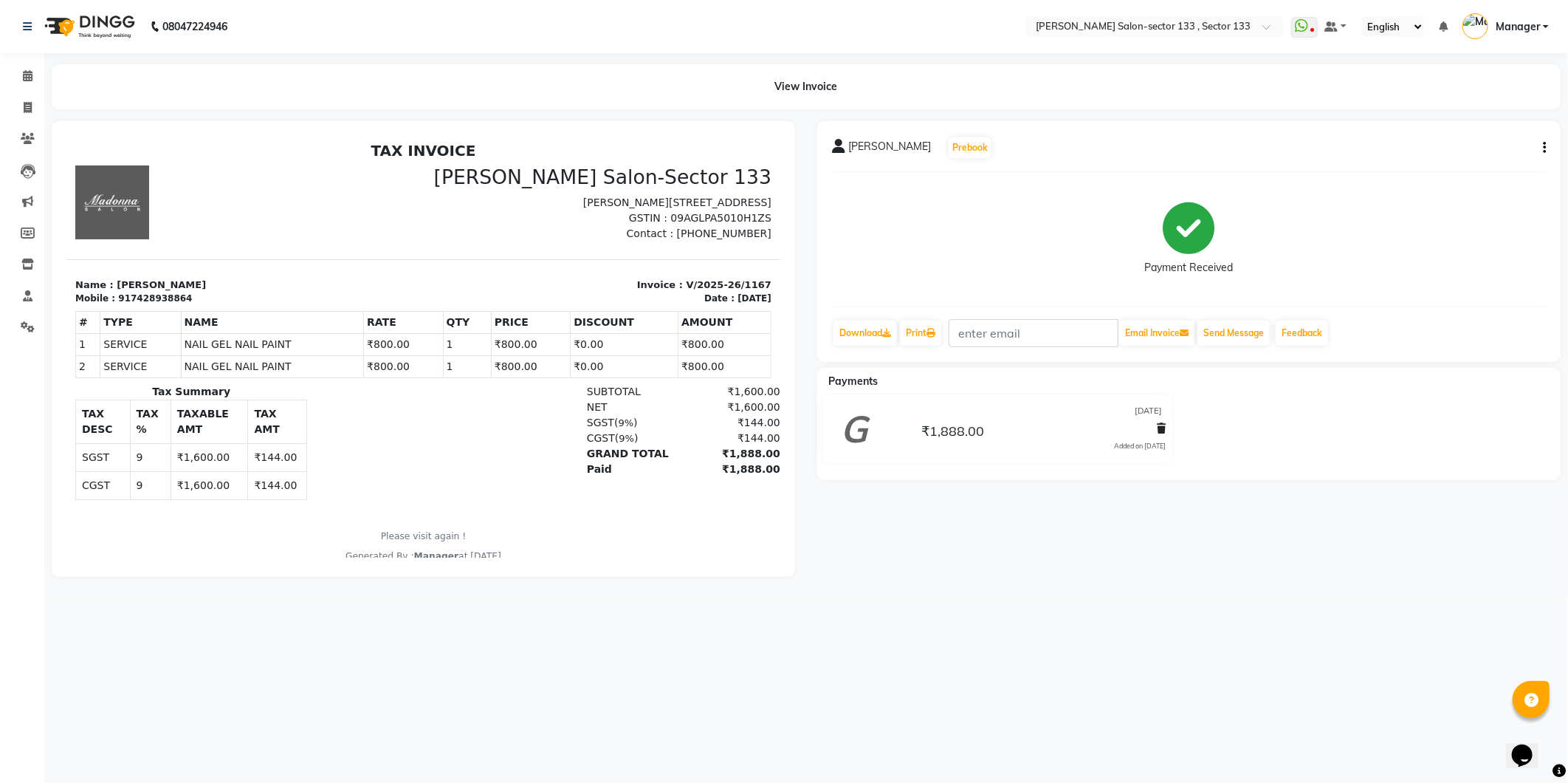
click at [1544, 148] on icon "button" at bounding box center [1544, 148] width 3 height 1
click at [1478, 150] on div "Edit Item Staff" at bounding box center [1471, 149] width 102 height 19
select select
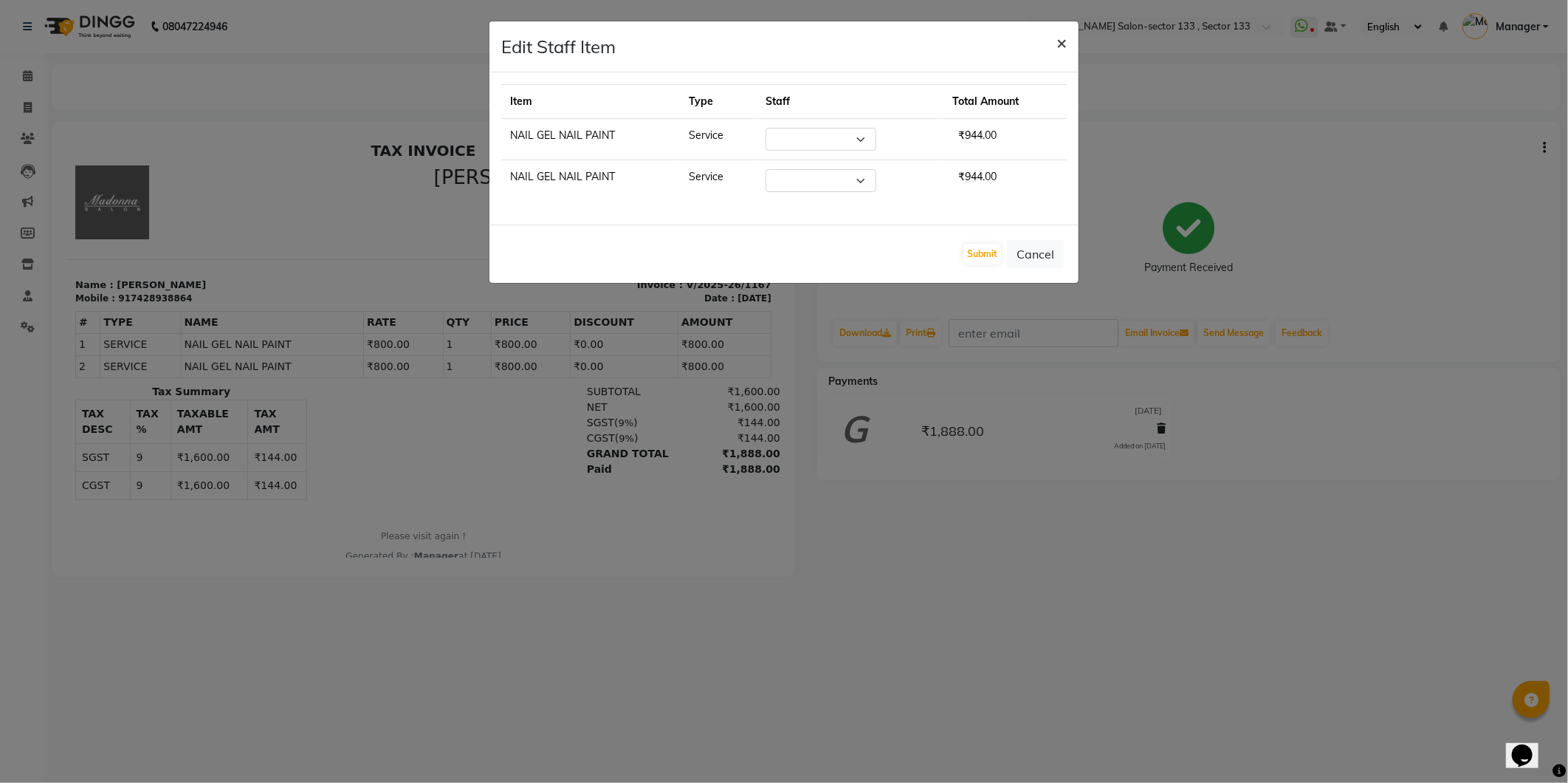
click at [1060, 41] on span "×" at bounding box center [1061, 42] width 10 height 23
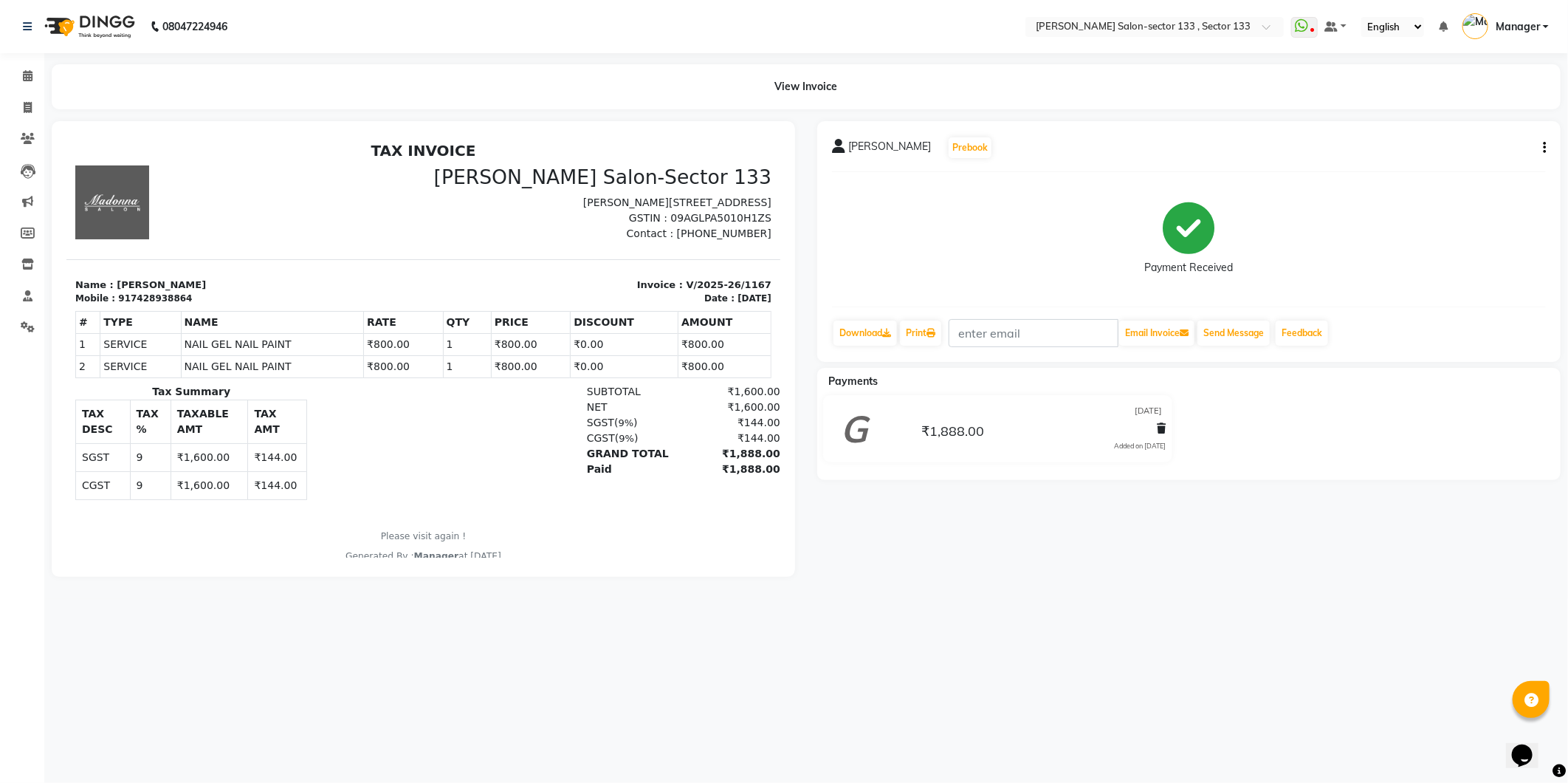
click at [1541, 149] on button "button" at bounding box center [1541, 148] width 8 height 15
click at [1462, 168] on div "Edit Invoice" at bounding box center [1471, 167] width 102 height 19
select select "service"
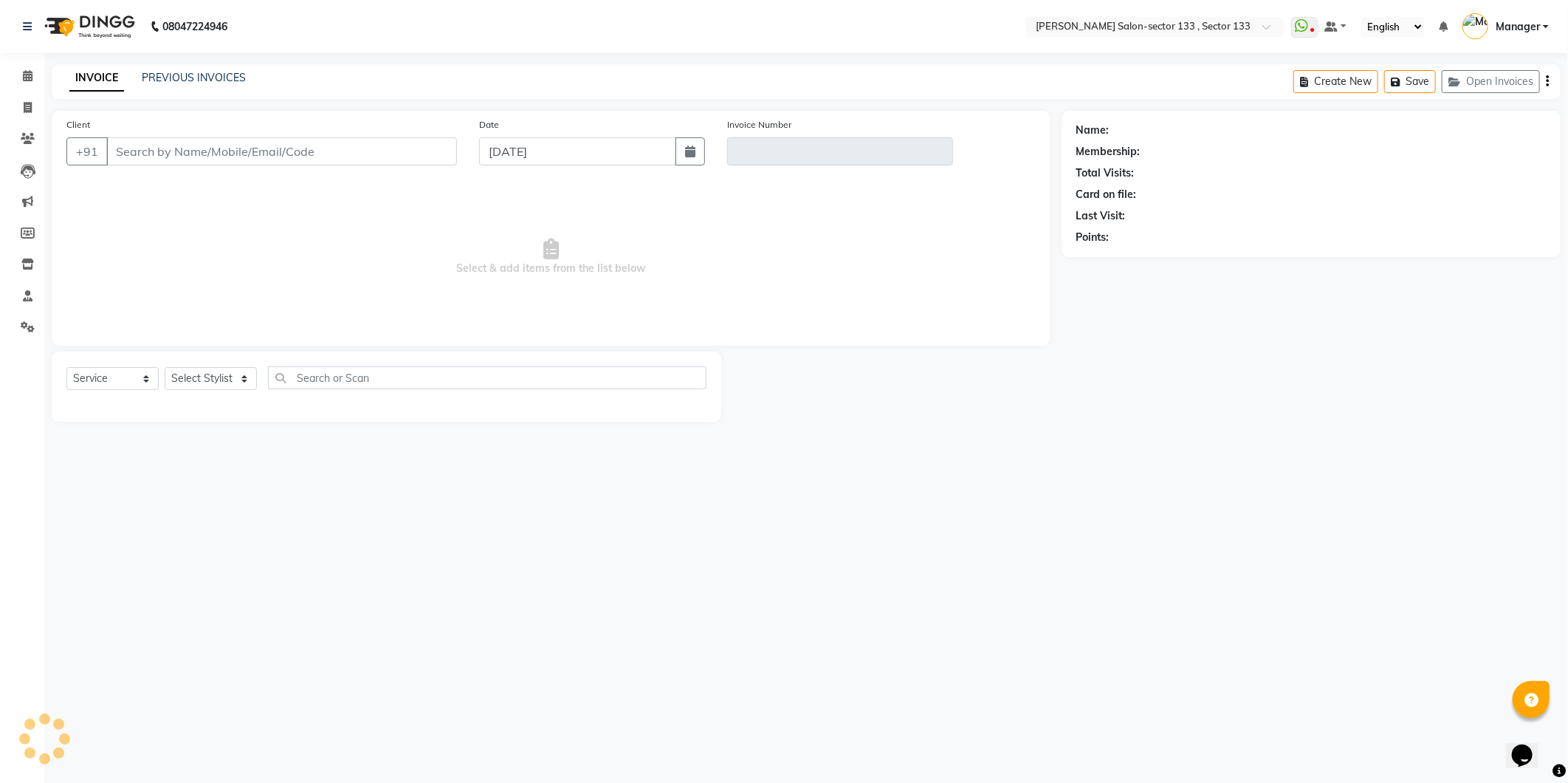
type input "7428938864"
type input "V/2025-26/1167"
type input "[DATE]"
select select "select"
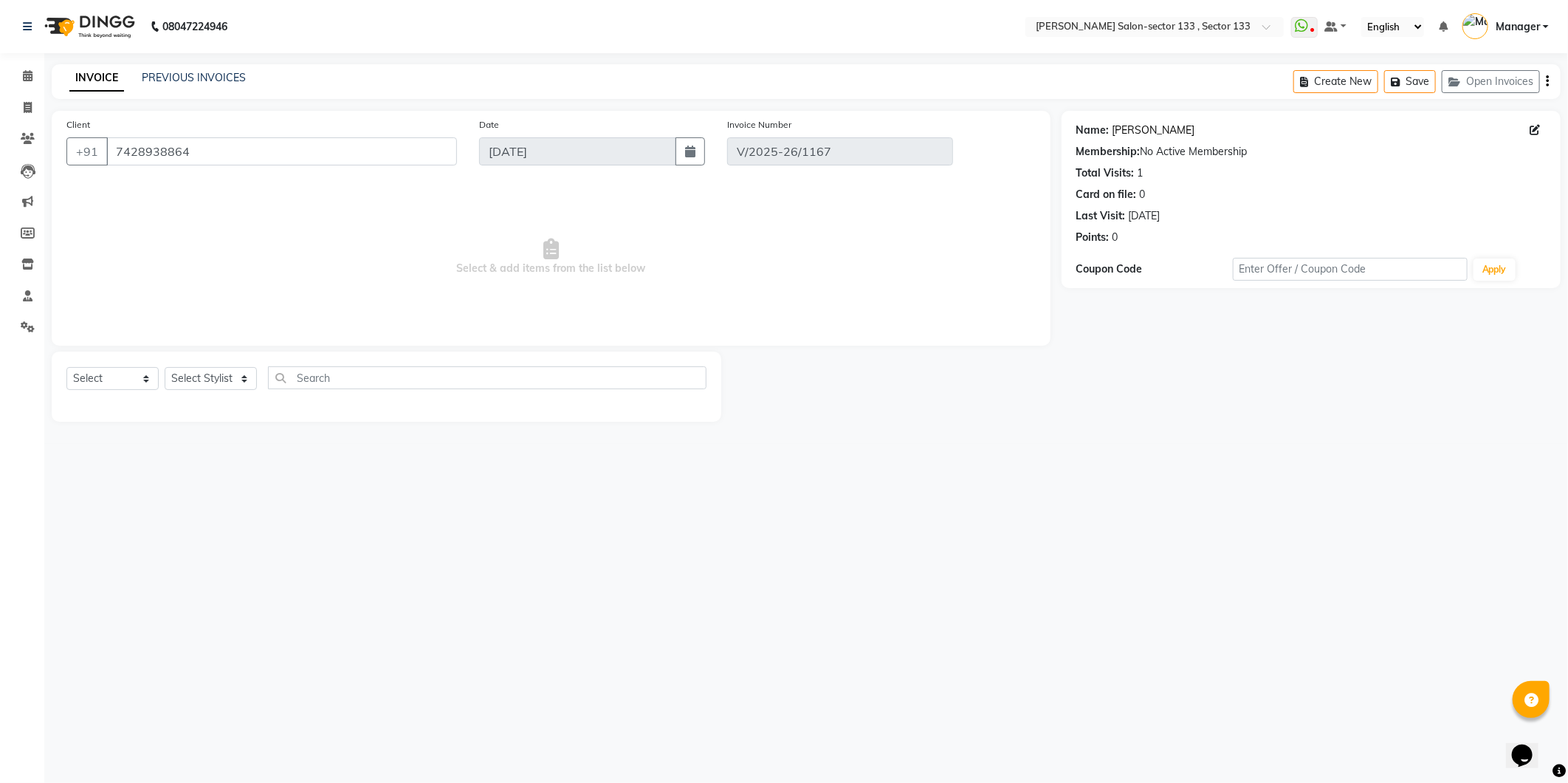
click at [1125, 126] on link "[PERSON_NAME]" at bounding box center [1154, 130] width 83 height 15
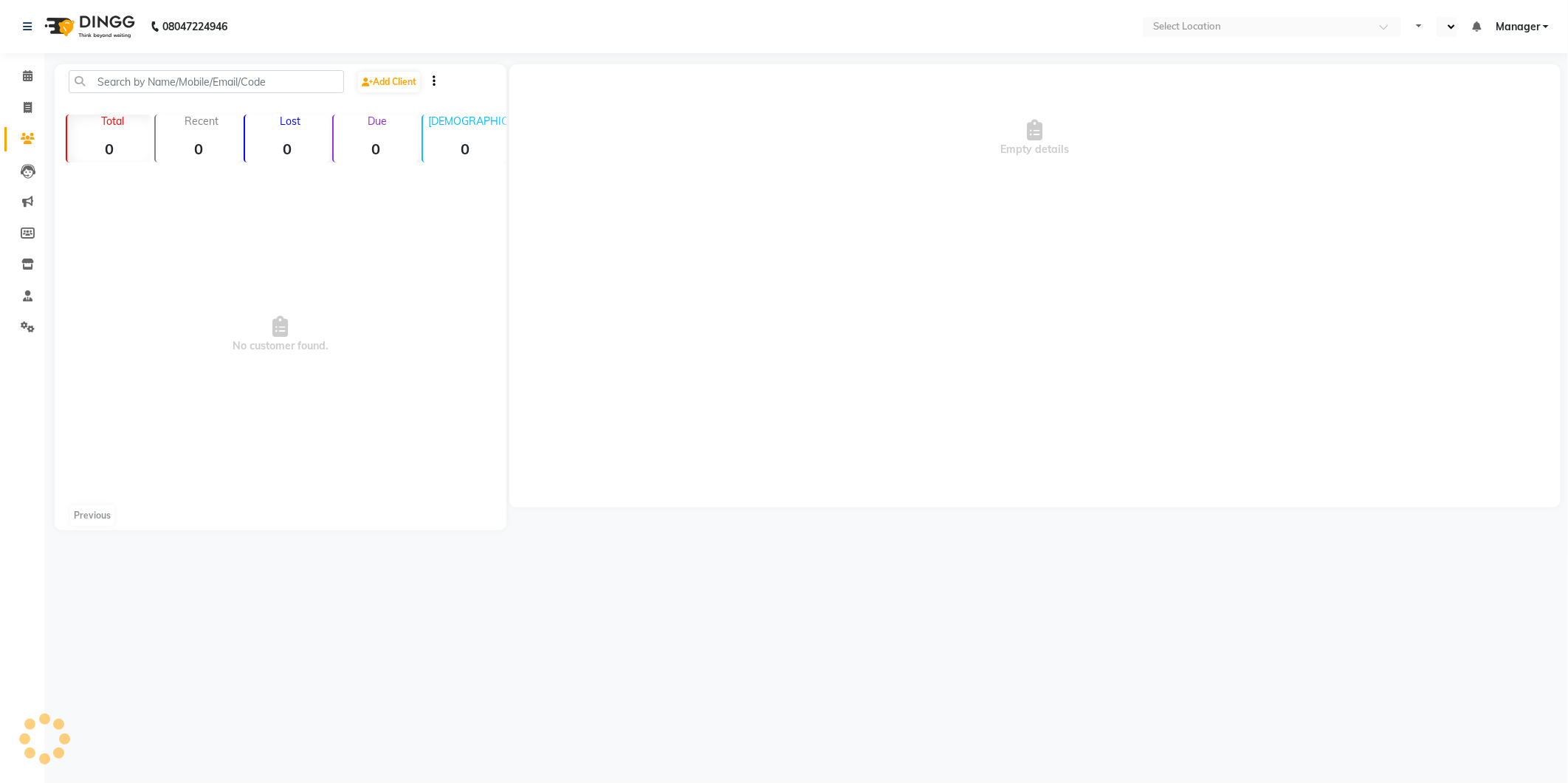
select select "en"
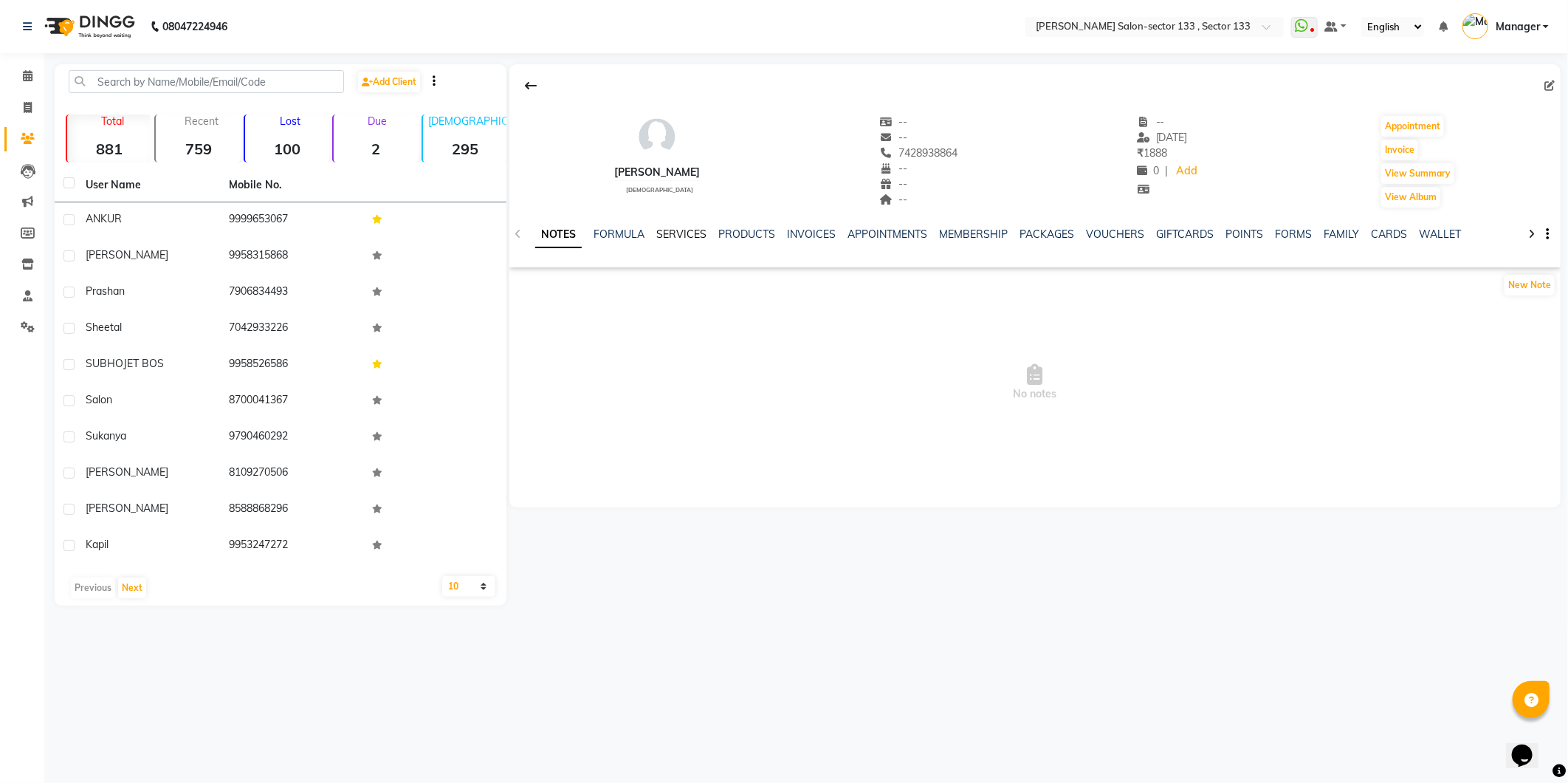
click at [697, 238] on link "SERVICES" at bounding box center [681, 234] width 50 height 13
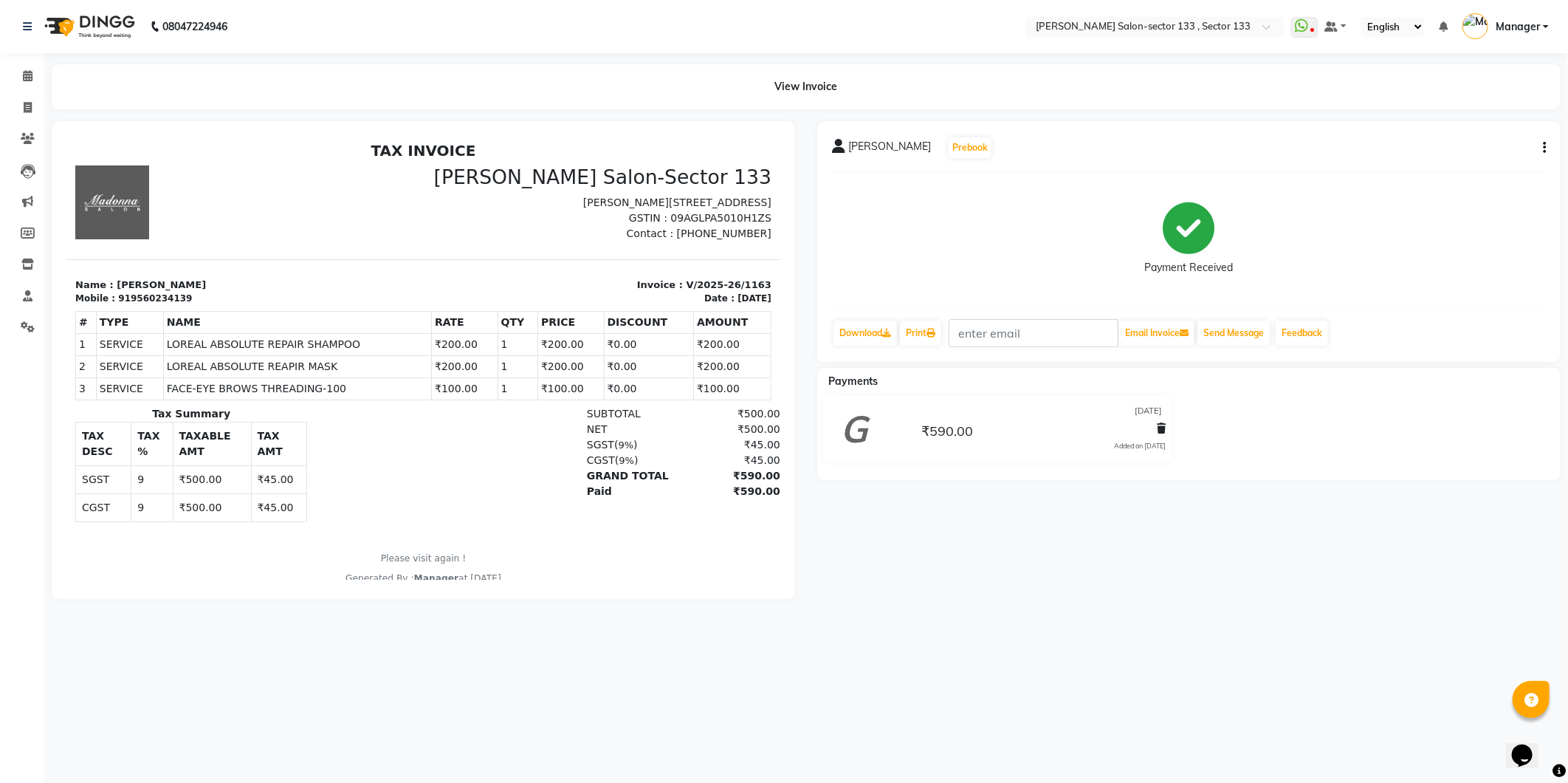
click at [1541, 150] on button "button" at bounding box center [1541, 148] width 8 height 15
click at [1469, 164] on div "Edit Invoice" at bounding box center [1471, 167] width 102 height 19
select select "service"
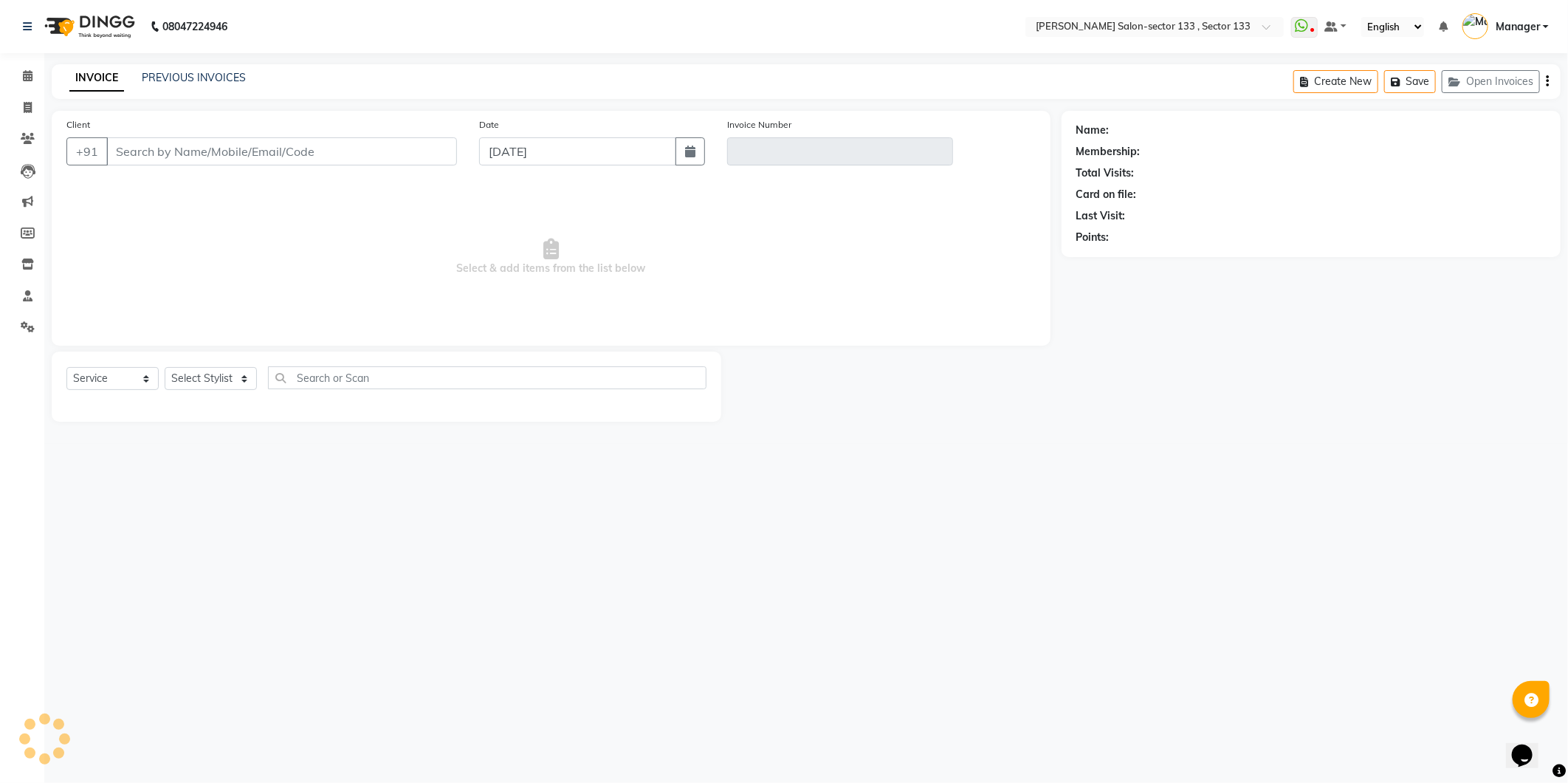
type input "9560234139"
type input "V/2025-26/1163"
type input "[DATE]"
select select "select"
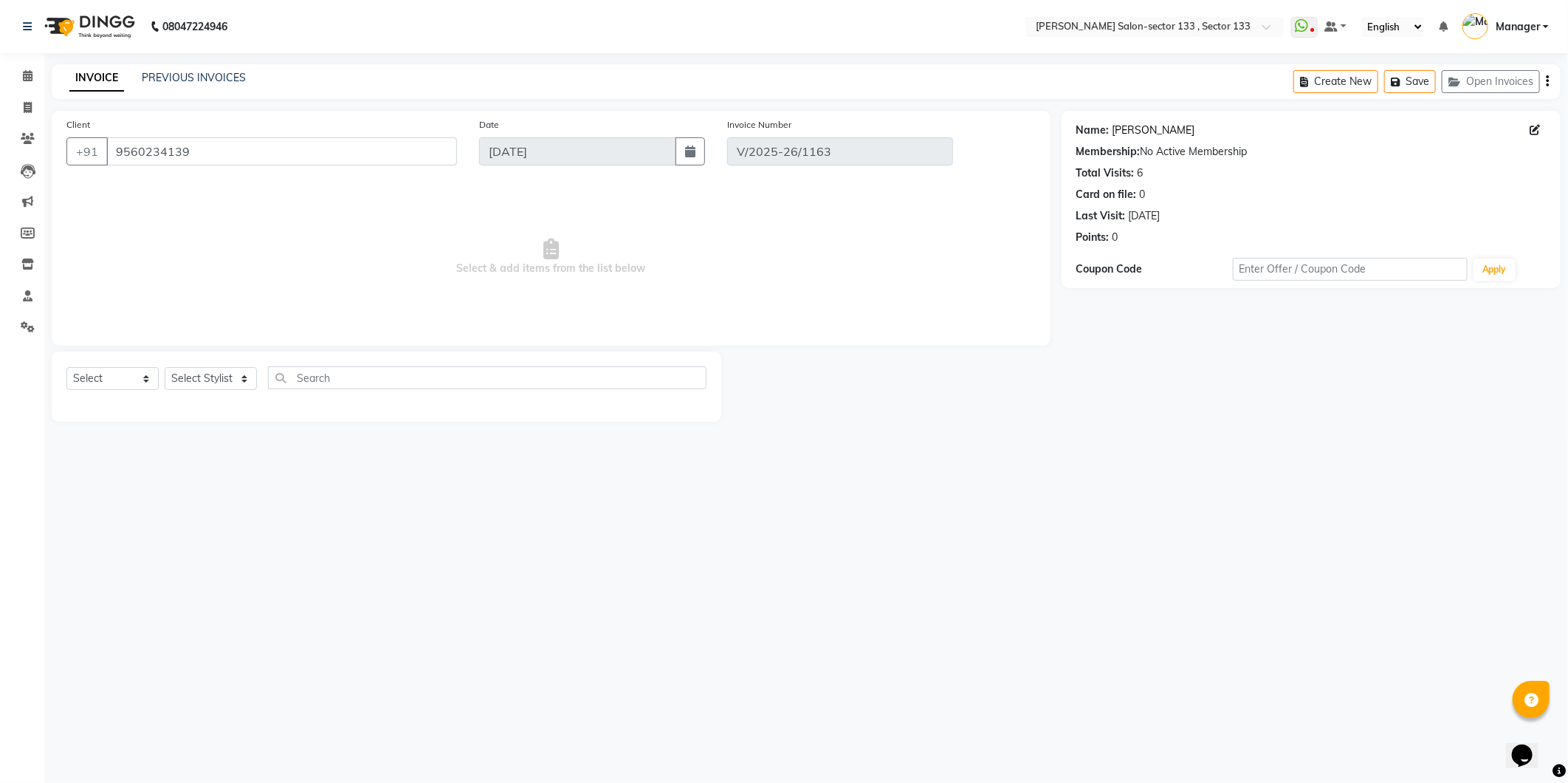
click at [1113, 134] on link "[PERSON_NAME]" at bounding box center [1154, 130] width 83 height 15
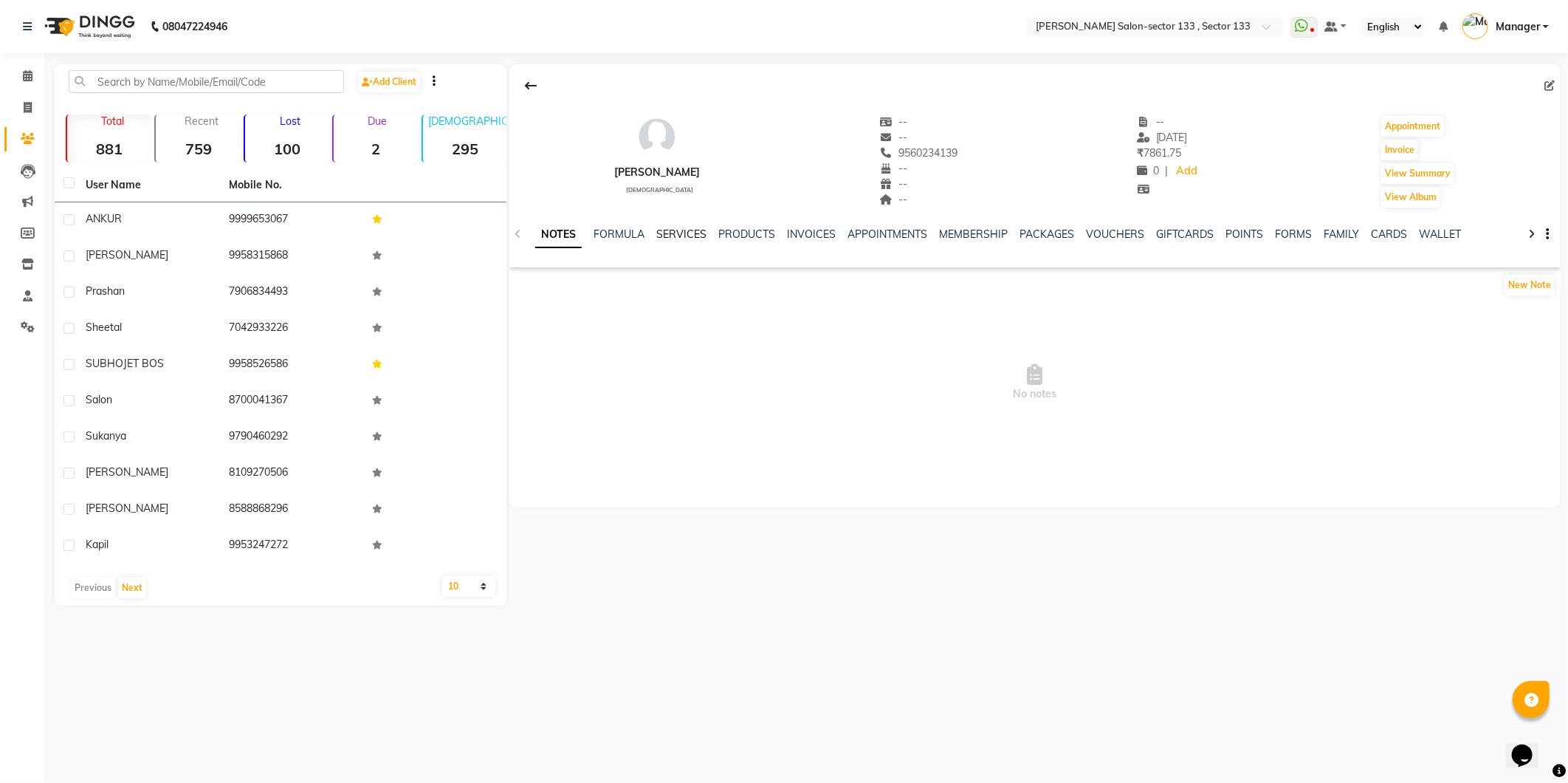
click at [670, 238] on link "SERVICES" at bounding box center [681, 234] width 50 height 13
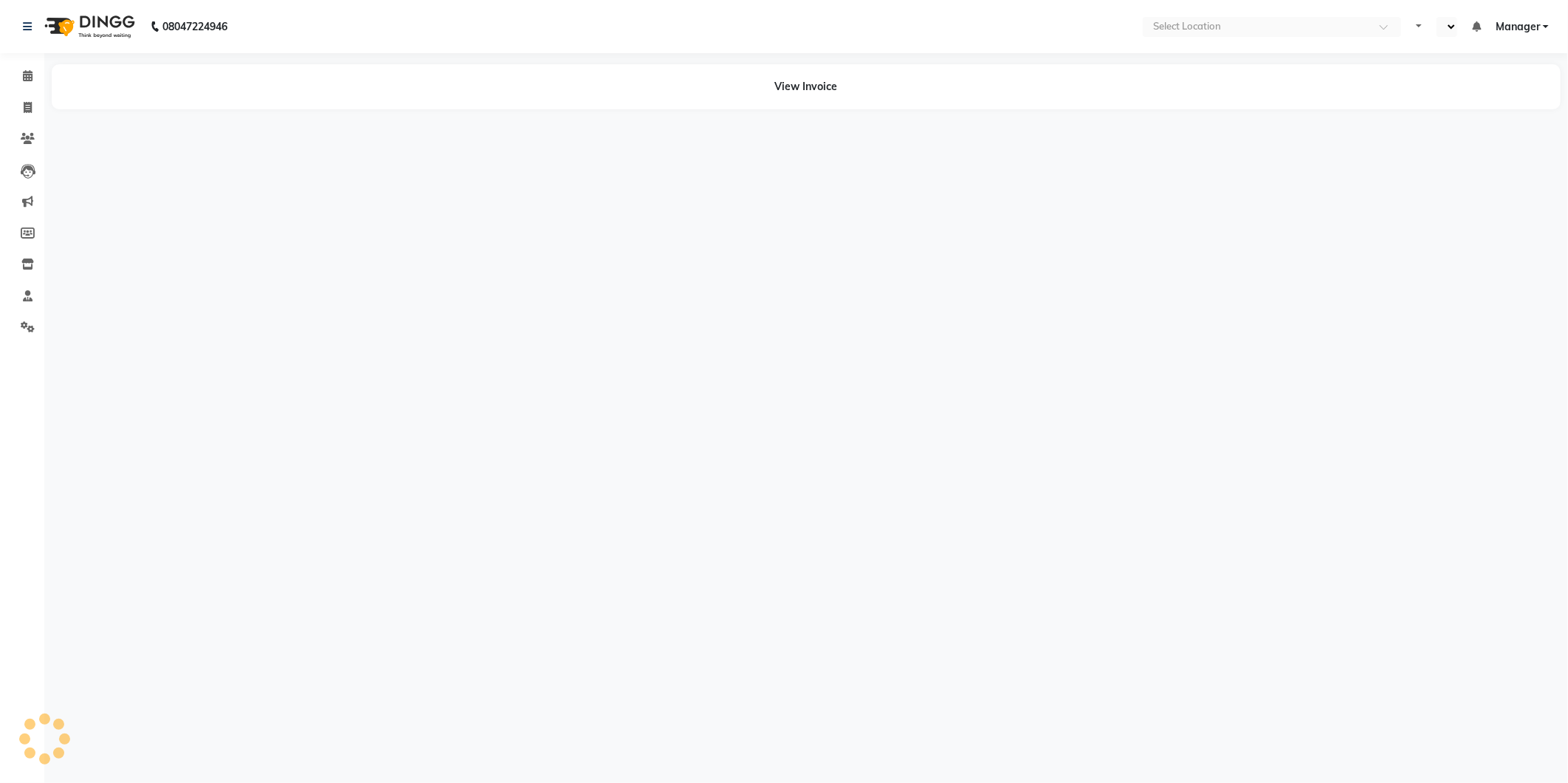
select select "en"
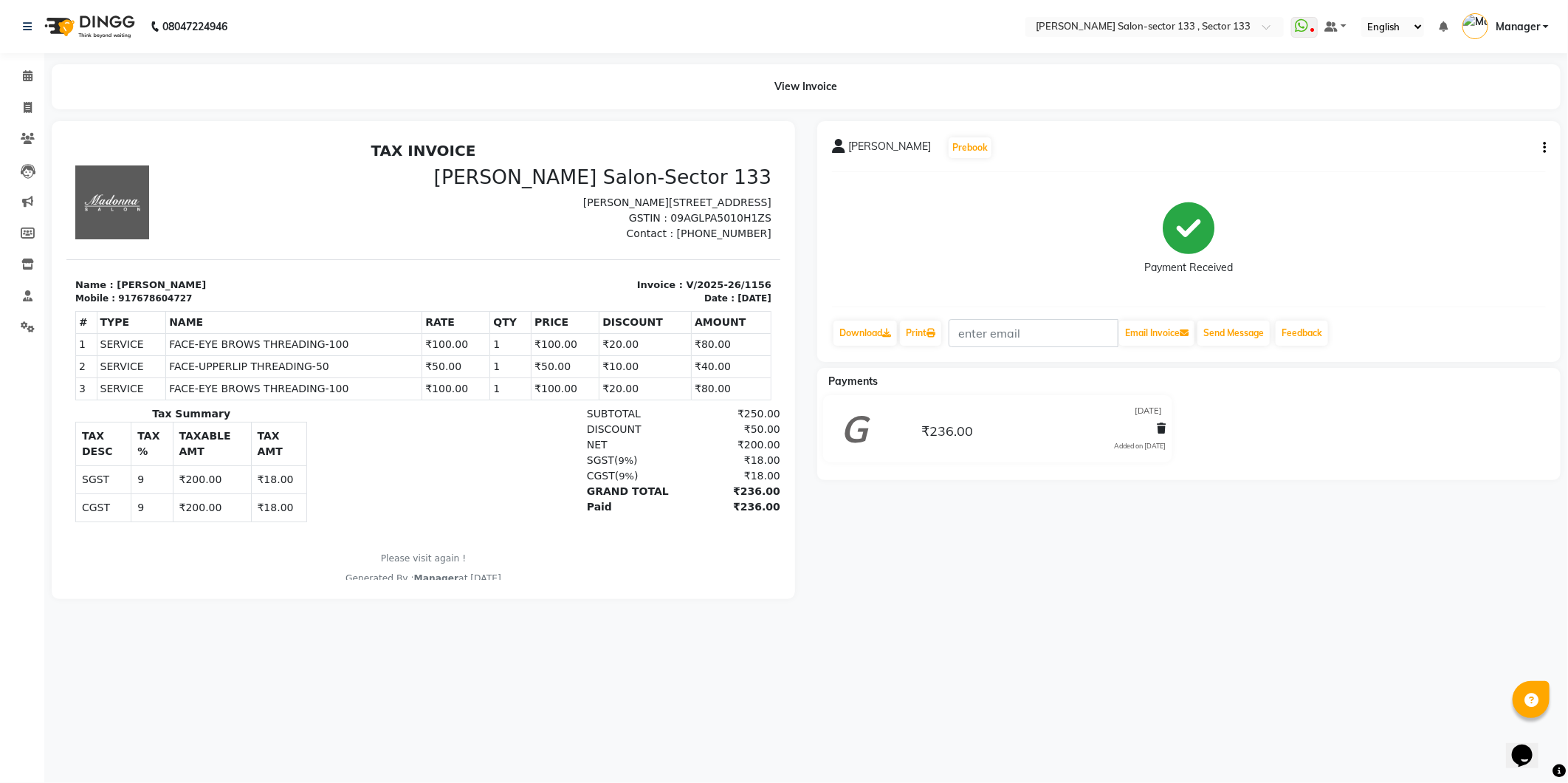
click at [1547, 152] on div "[PERSON_NAME] Prebook Payment Received Download Print Email Invoice Send Messag…" at bounding box center [1189, 242] width 743 height 241
click at [1544, 149] on button "button" at bounding box center [1541, 148] width 8 height 15
click at [1500, 163] on div "Edit Invoice" at bounding box center [1471, 167] width 102 height 19
select select "service"
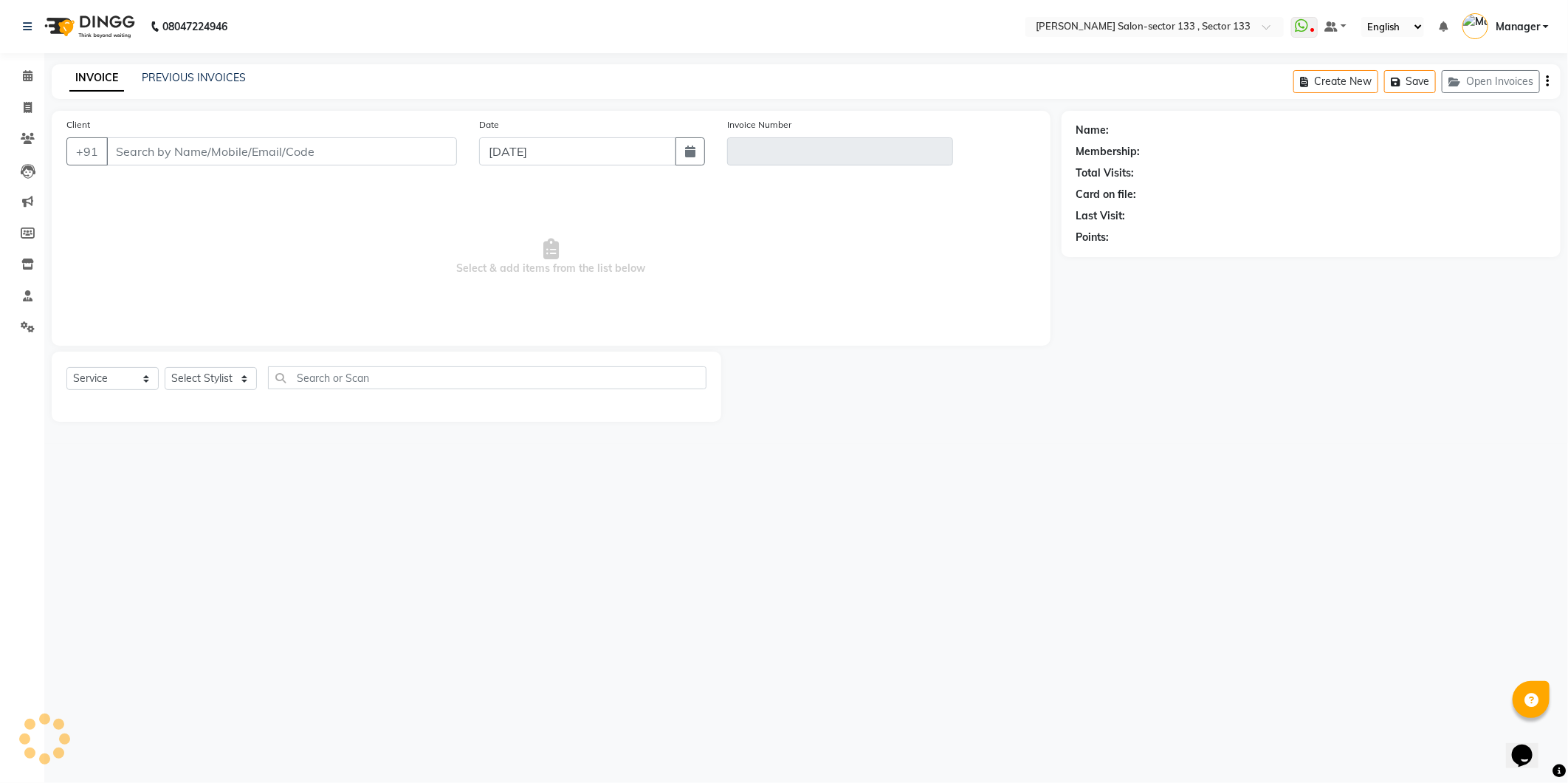
type input "7678604727"
type input "V/2025-26/1156"
type input "[DATE]"
select select "select"
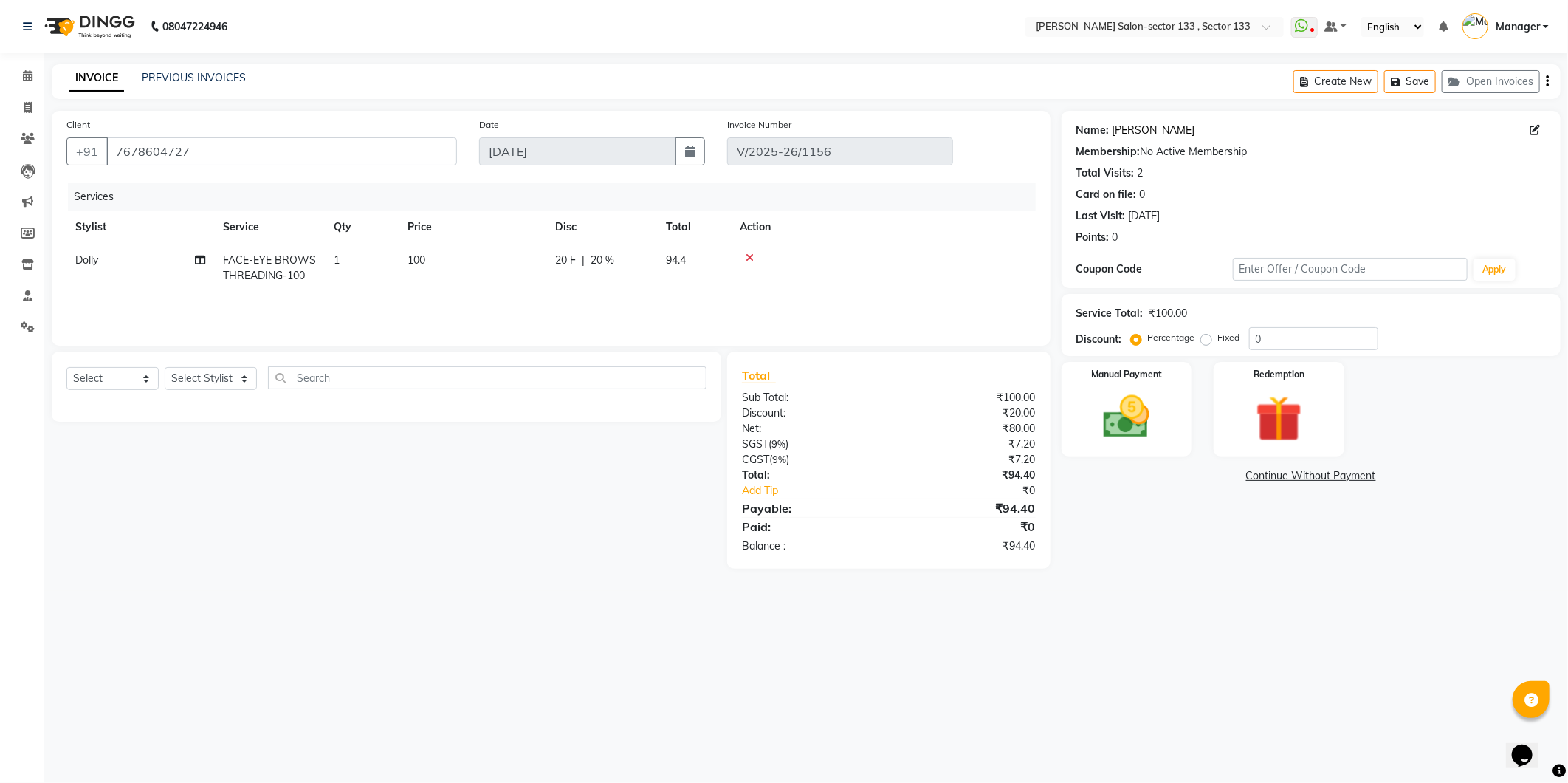
click at [1127, 129] on link "[PERSON_NAME]" at bounding box center [1154, 130] width 83 height 15
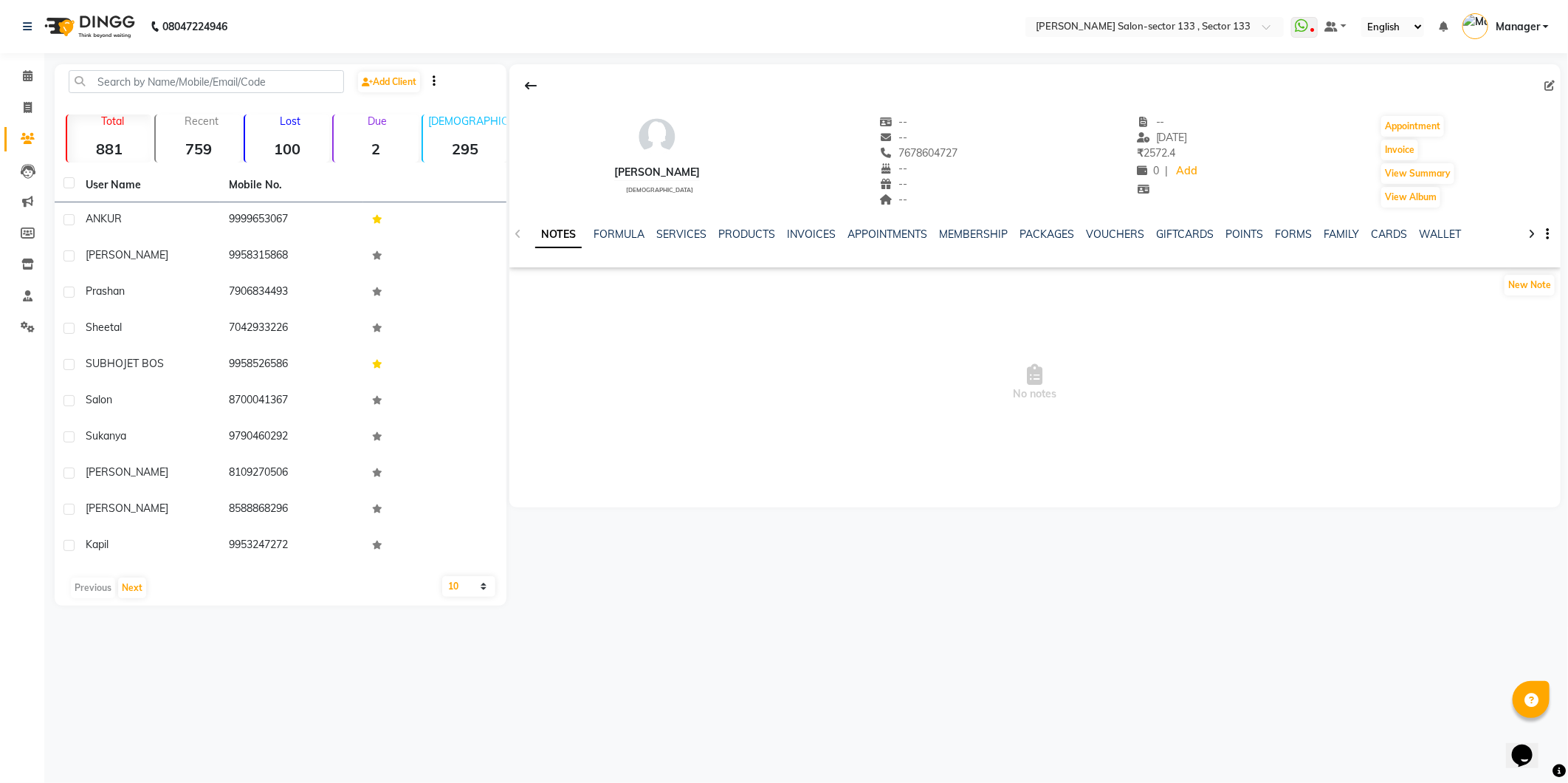
click at [680, 225] on div "NOTES FORMULA SERVICES PRODUCTS INVOICES APPOINTMENTS MEMBERSHIP PACKAGES VOUCH…" at bounding box center [1036, 234] width 1052 height 51
click at [687, 246] on div "NOTES FORMULA SERVICES PRODUCTS INVOICES APPOINTMENTS MEMBERSHIP PACKAGES VOUCH…" at bounding box center [1017, 240] width 964 height 27
click at [685, 236] on link "SERVICES" at bounding box center [681, 234] width 50 height 13
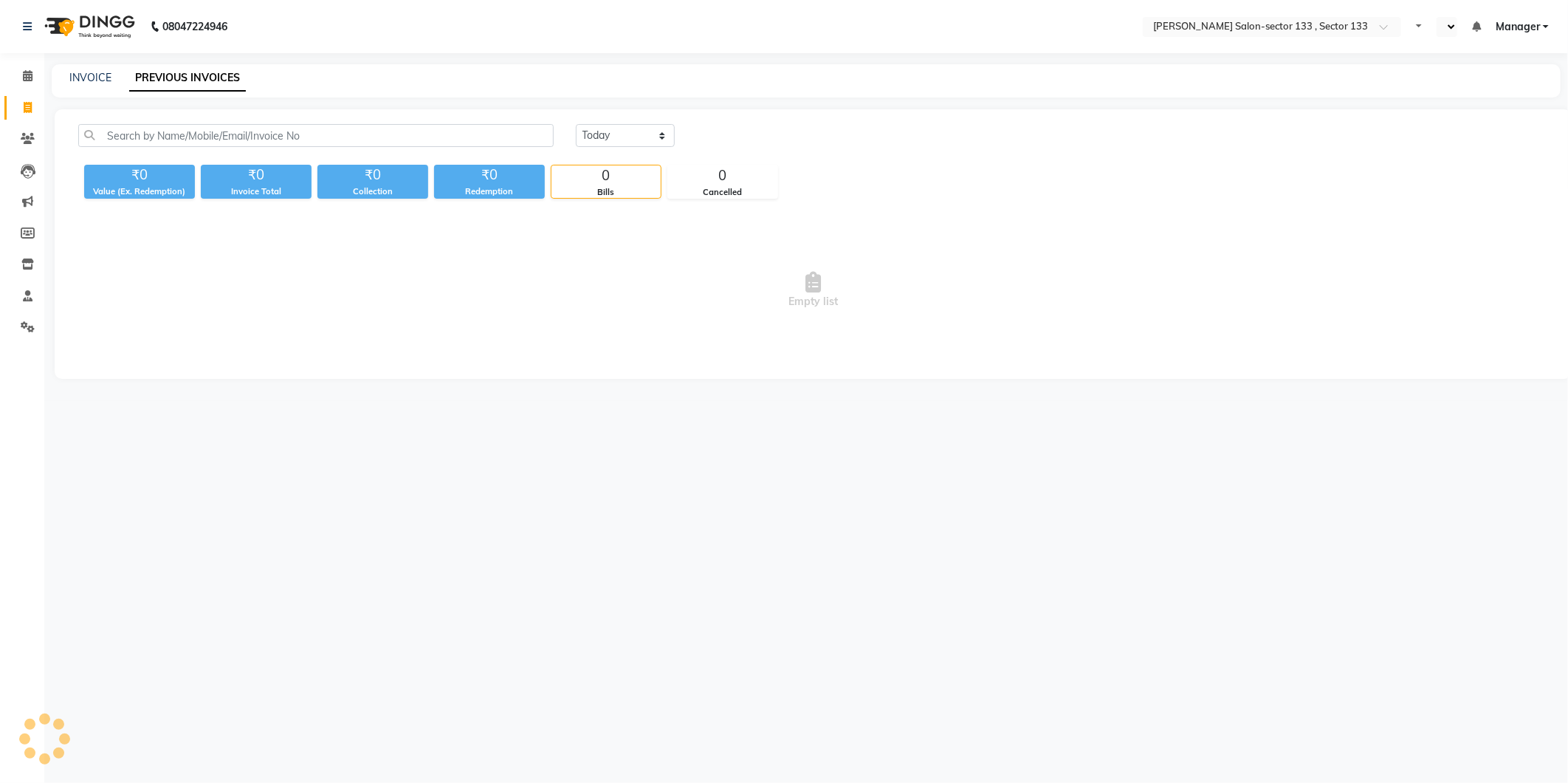
select select "en"
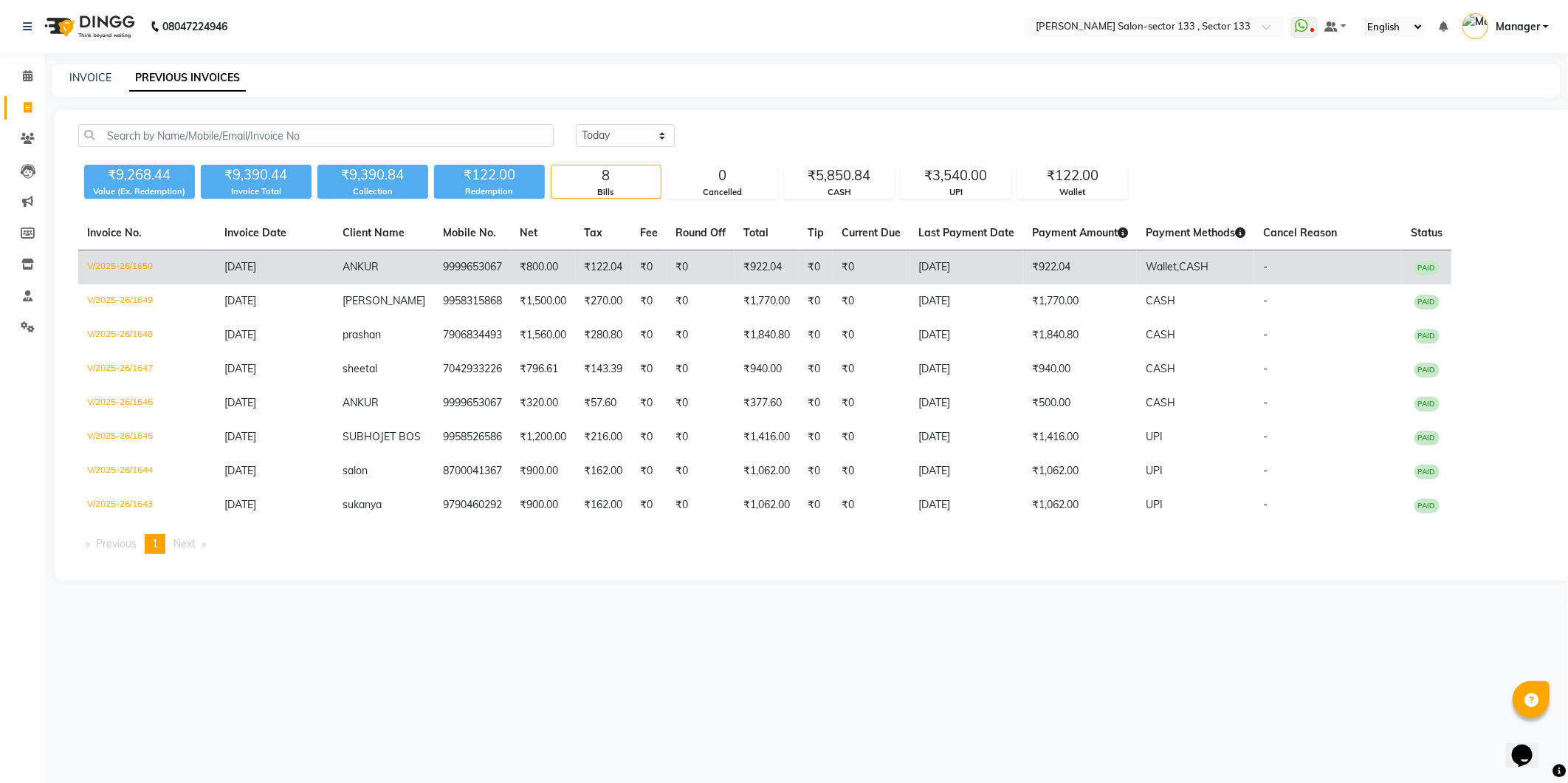
click at [1179, 264] on span "Wallet," at bounding box center [1162, 266] width 33 height 13
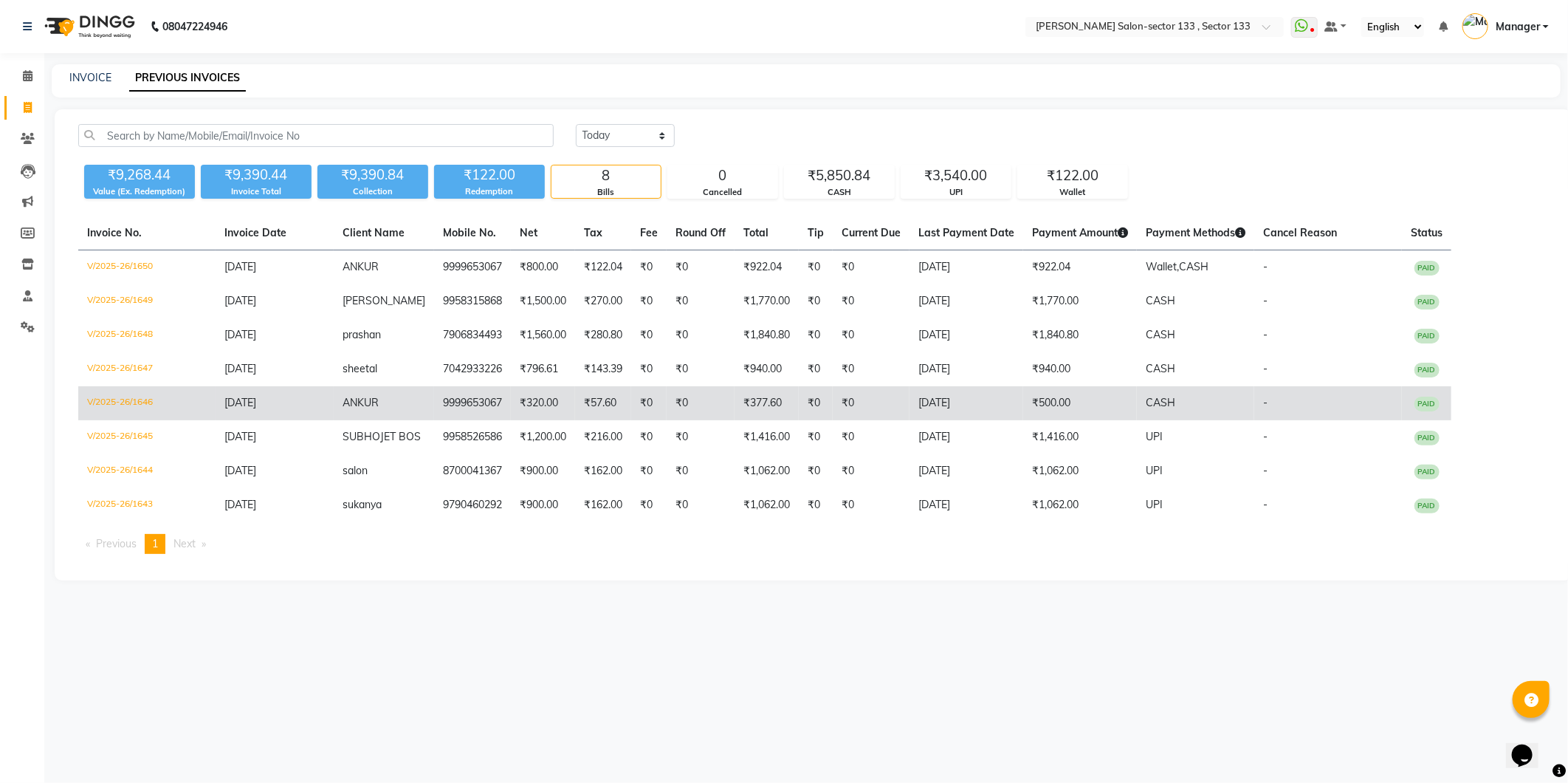
click at [863, 403] on td "₹0" at bounding box center [871, 403] width 77 height 34
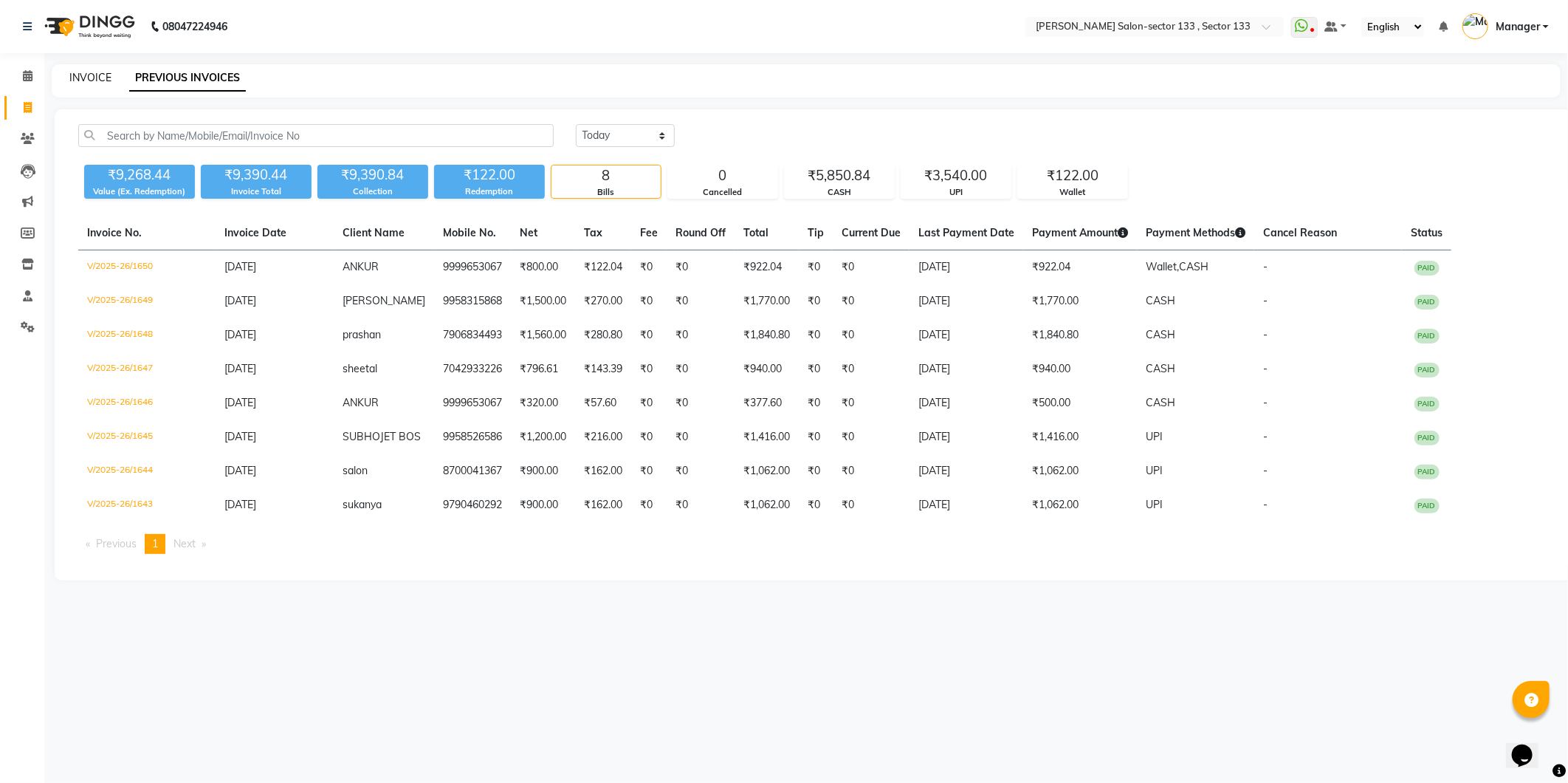
click at [101, 71] on link "INVOICE" at bounding box center [90, 77] width 42 height 13
select select "service"
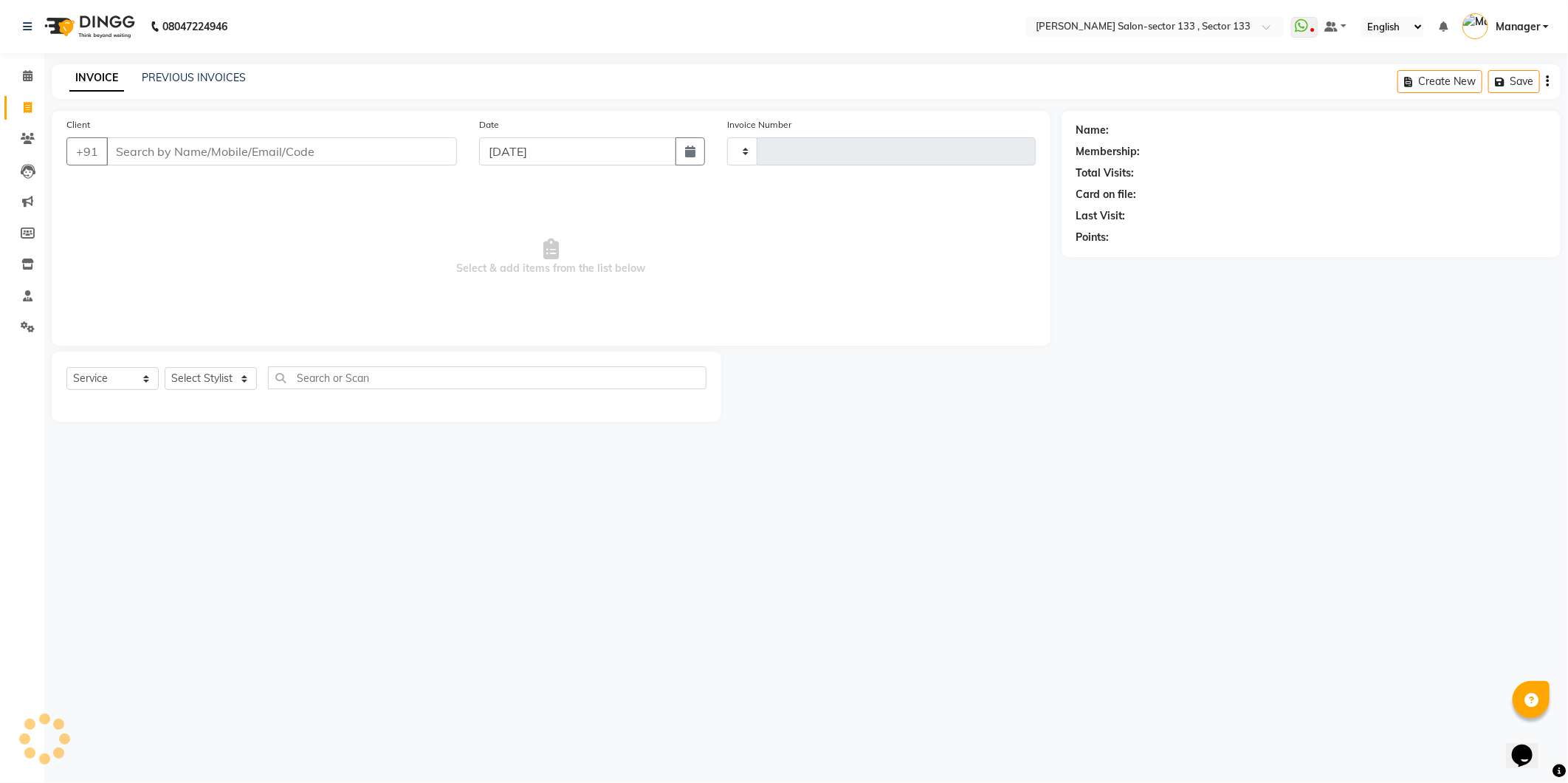
type input "1651"
select select "8302"
click at [27, 72] on icon at bounding box center [27, 76] width 9 height 11
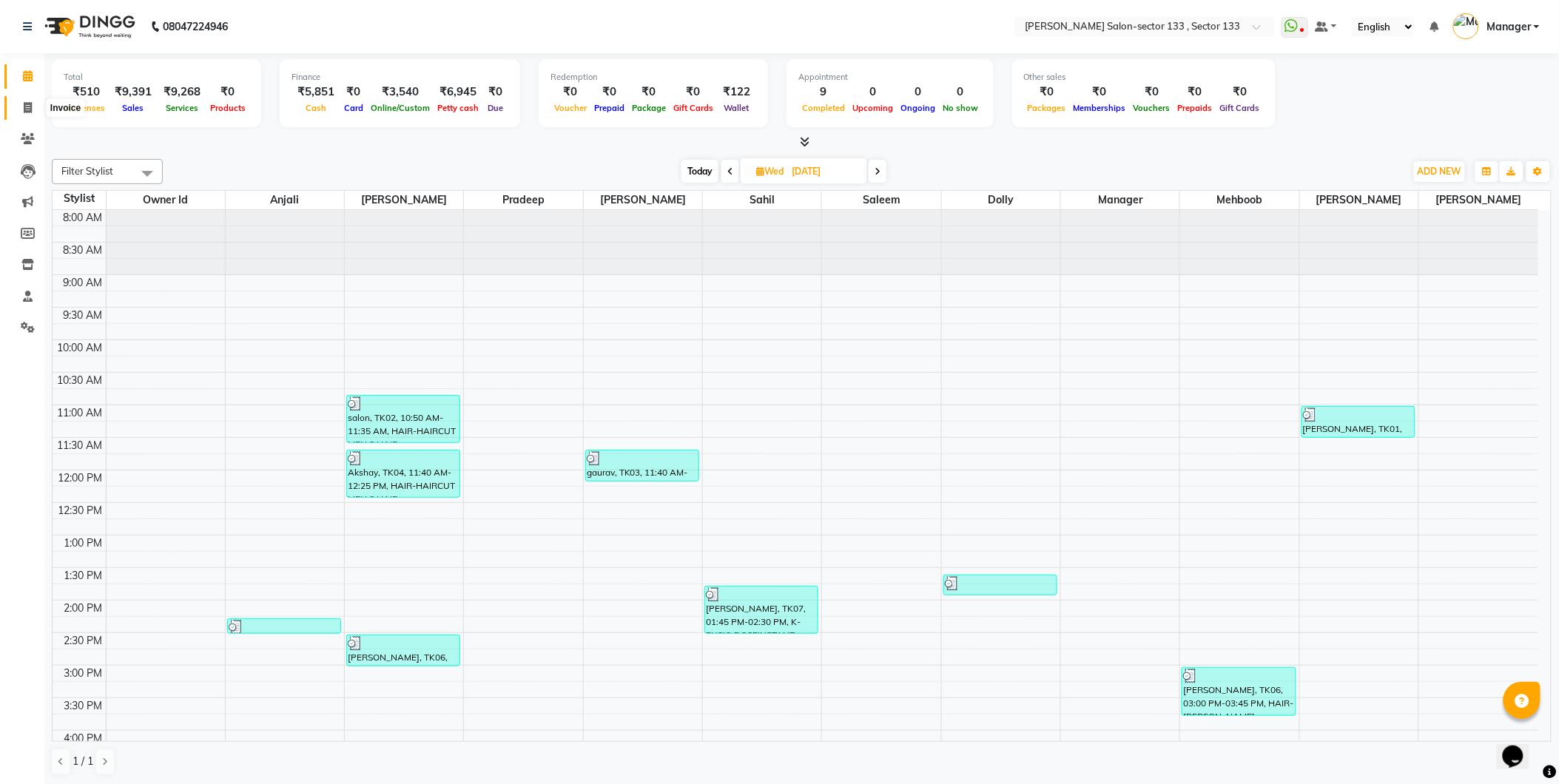
click at [24, 108] on icon at bounding box center [27, 107] width 8 height 11
select select "service"
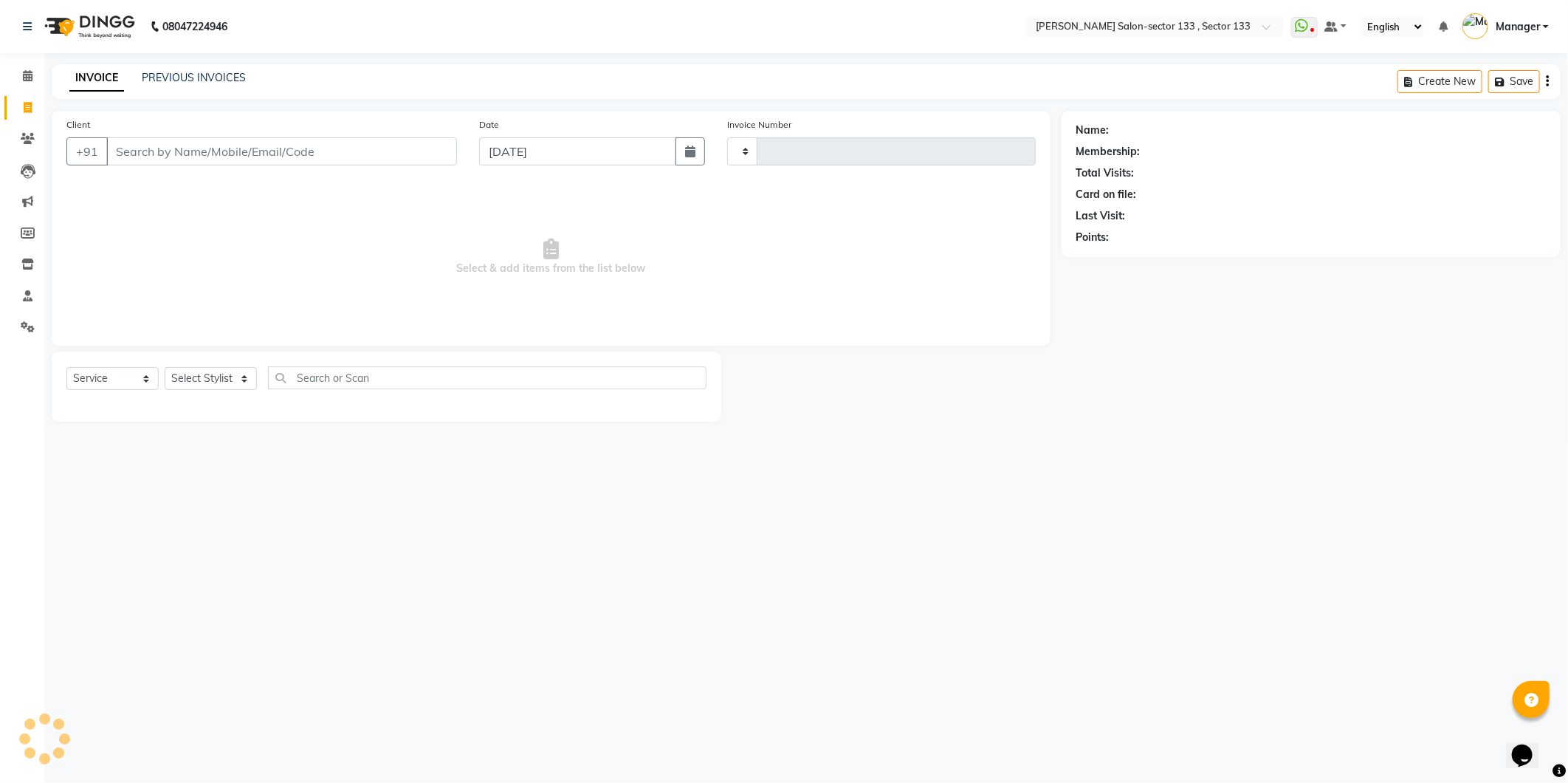
type input "1651"
select select "8302"
click at [232, 77] on link "PREVIOUS INVOICES" at bounding box center [194, 77] width 104 height 13
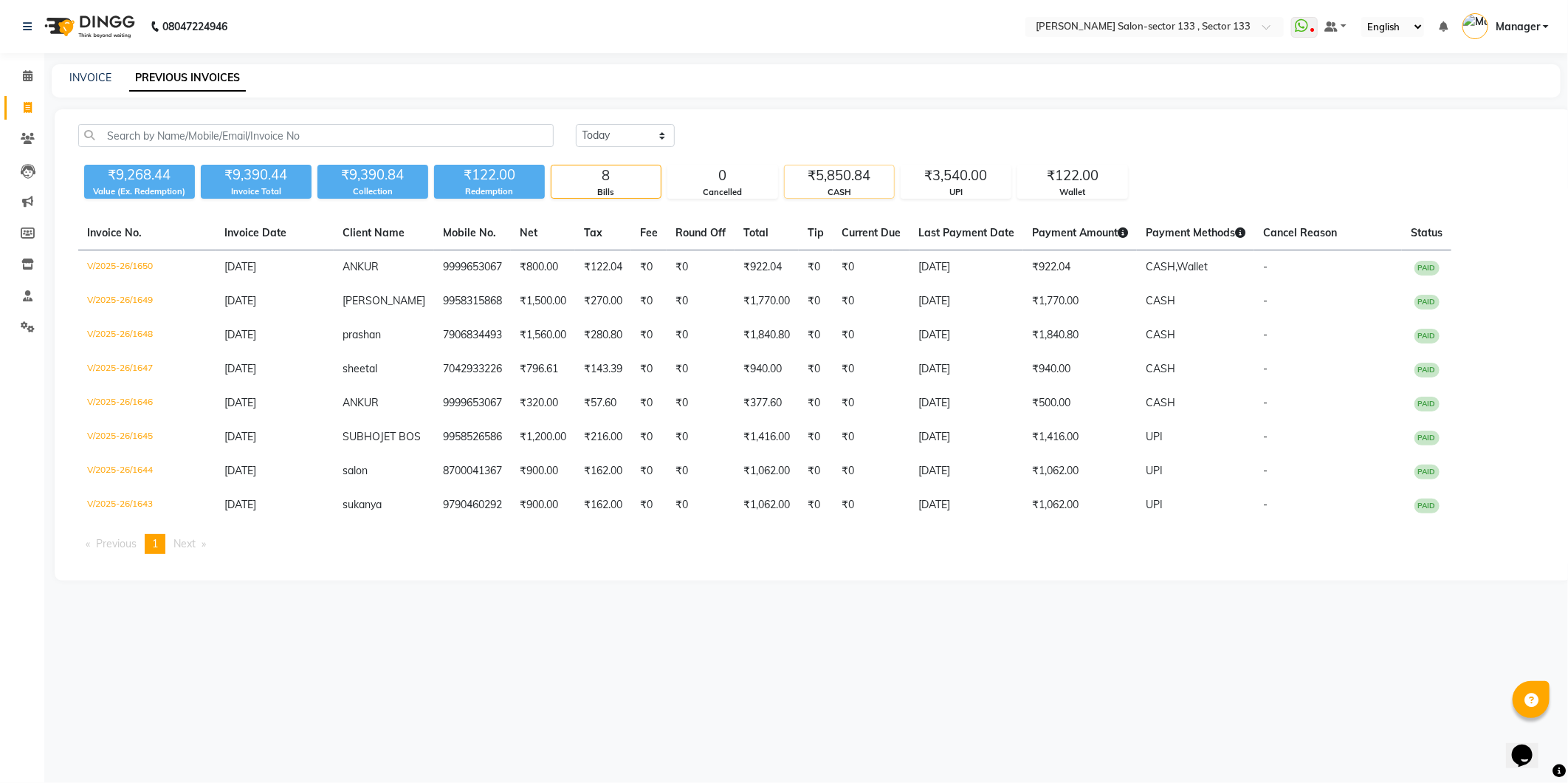
click at [842, 177] on div "₹5,850.84" at bounding box center [839, 176] width 109 height 21
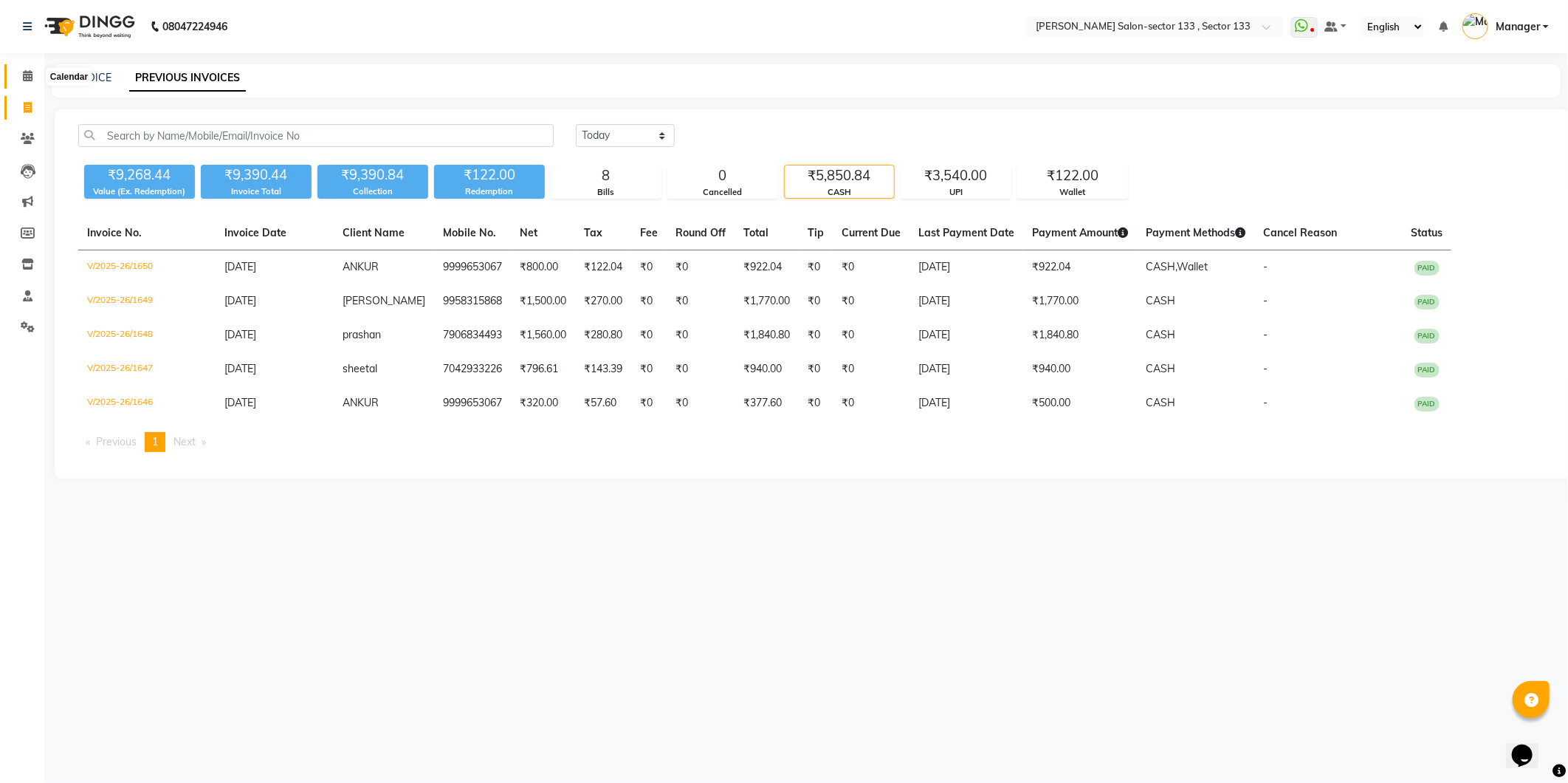
click at [27, 76] on icon at bounding box center [27, 76] width 9 height 11
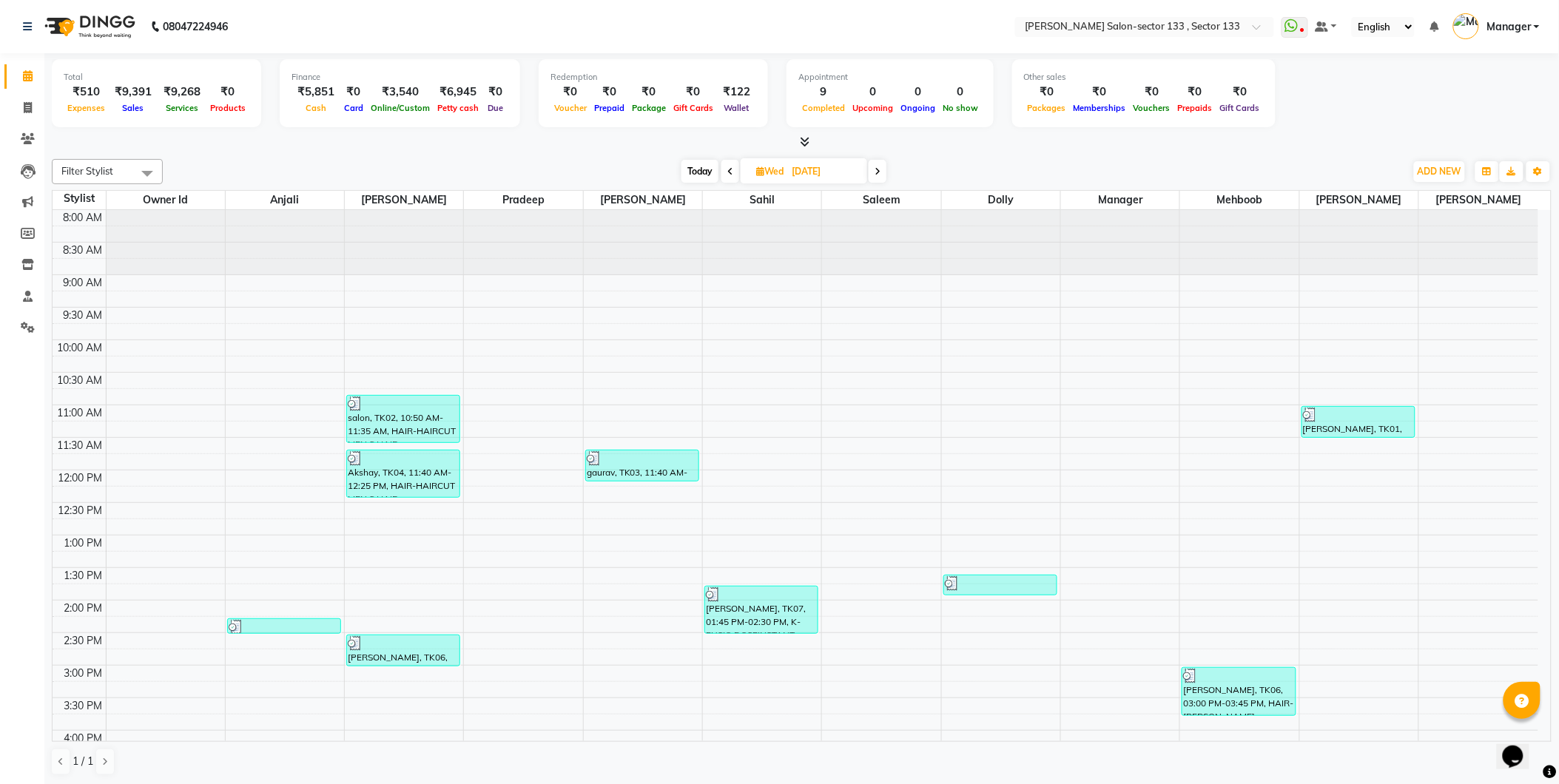
click at [27, 76] on icon at bounding box center [27, 76] width 9 height 11
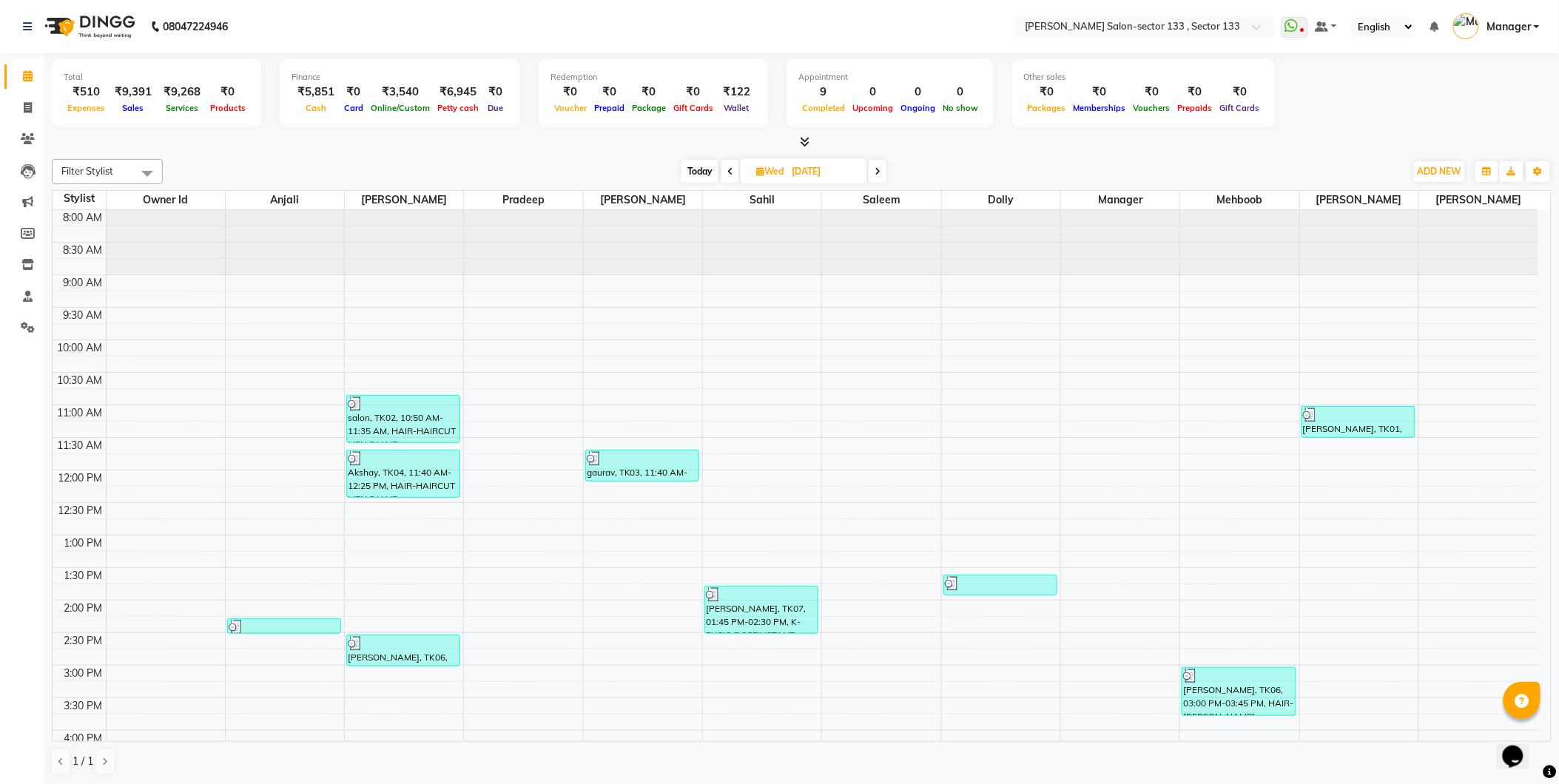
click at [27, 76] on icon at bounding box center [27, 76] width 9 height 11
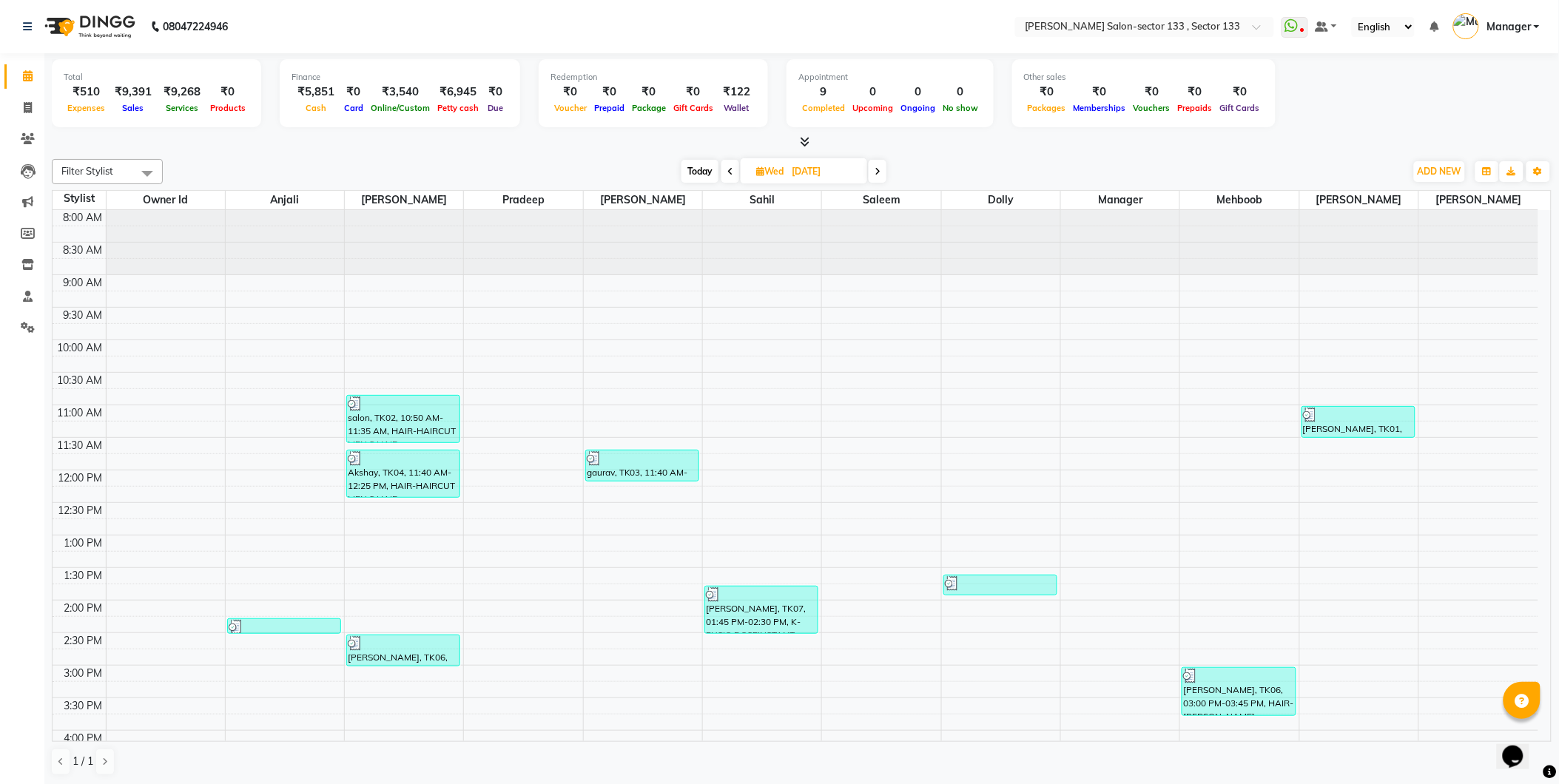
click at [27, 76] on icon at bounding box center [27, 76] width 9 height 11
click at [33, 102] on span at bounding box center [27, 108] width 25 height 17
select select "service"
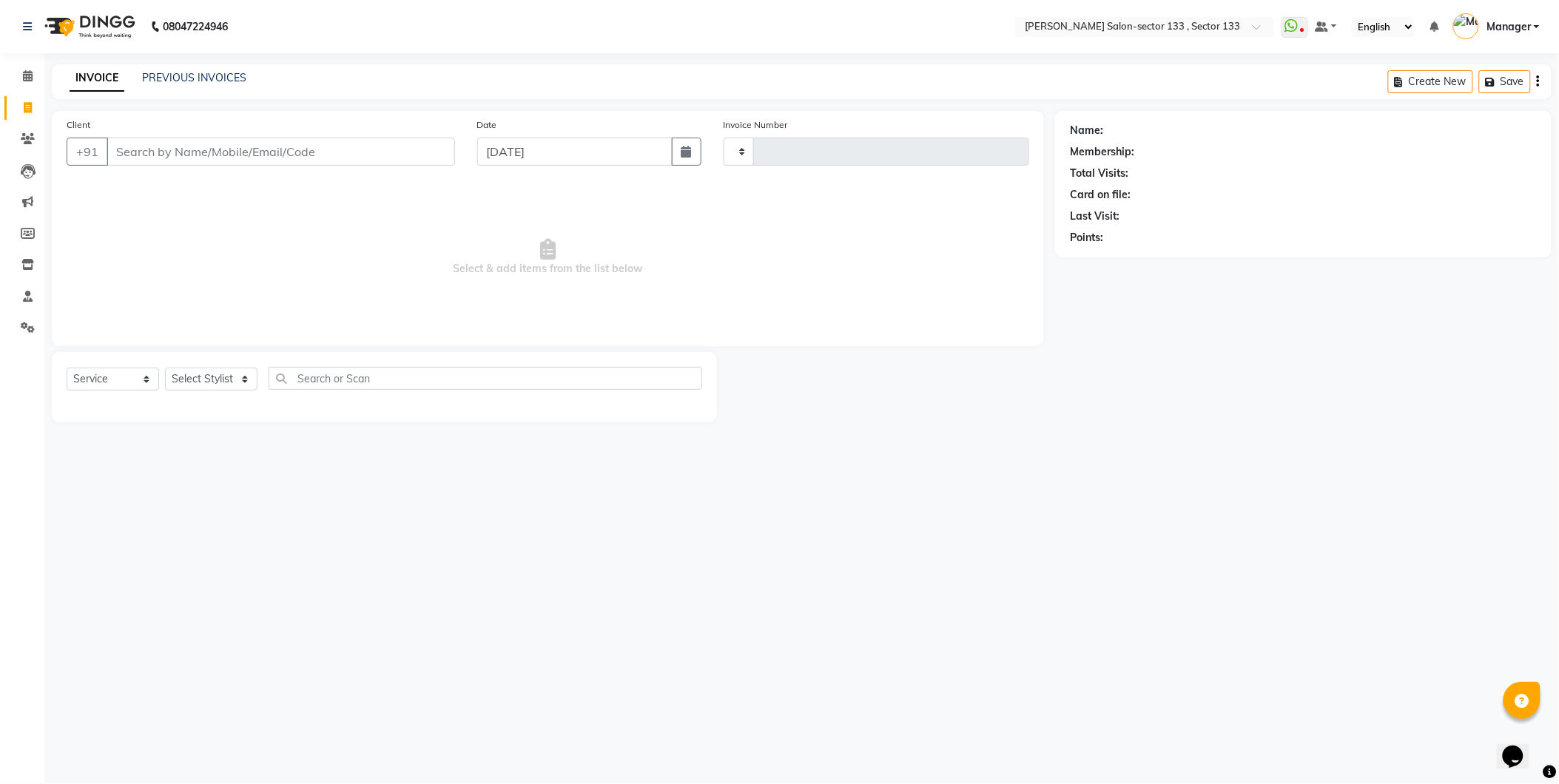
type input "1651"
select select "8302"
click at [150, 139] on input "Client" at bounding box center [282, 152] width 352 height 28
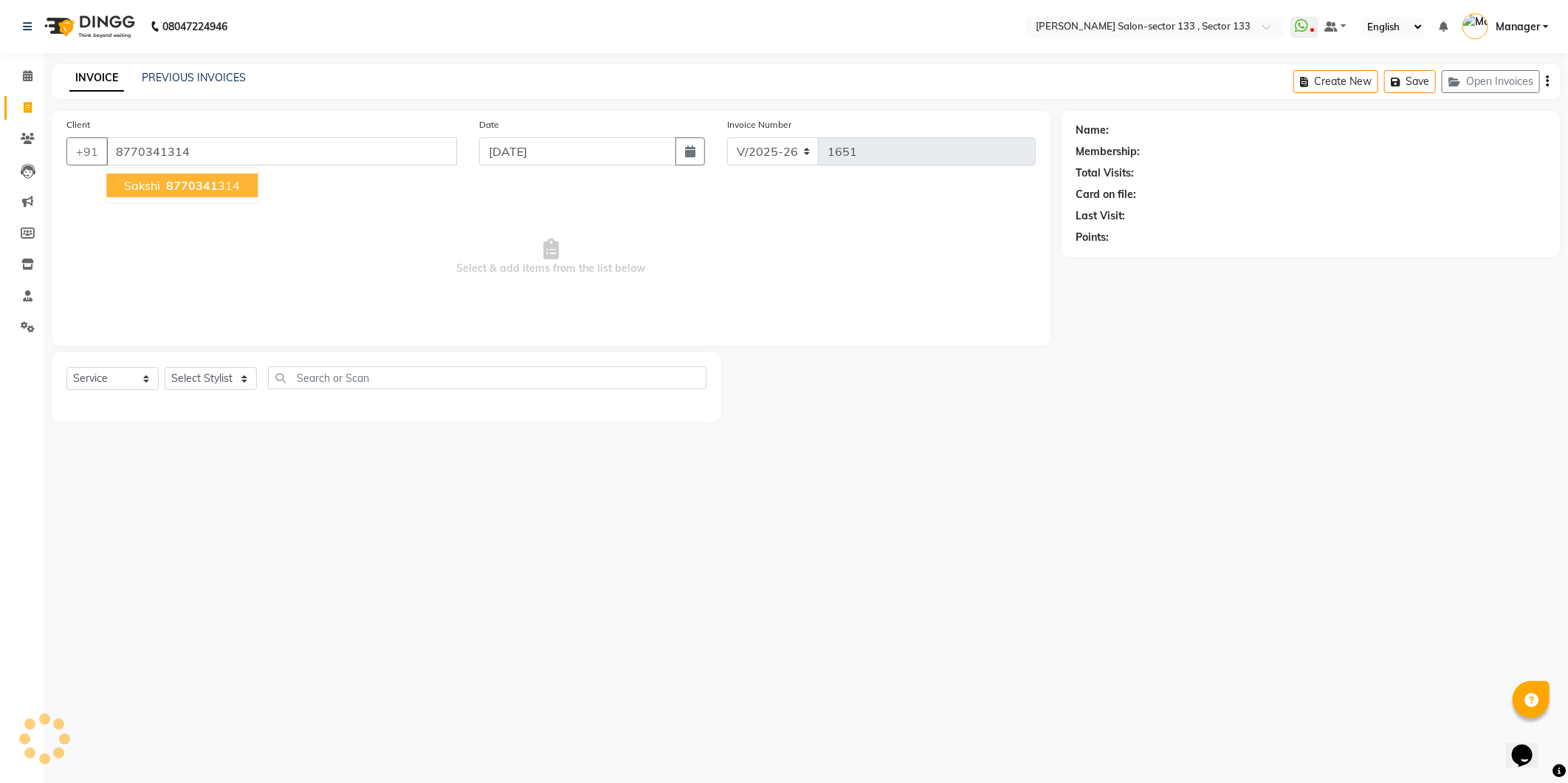
type input "8770341314"
click at [143, 184] on span "sakshi" at bounding box center [142, 185] width 36 height 15
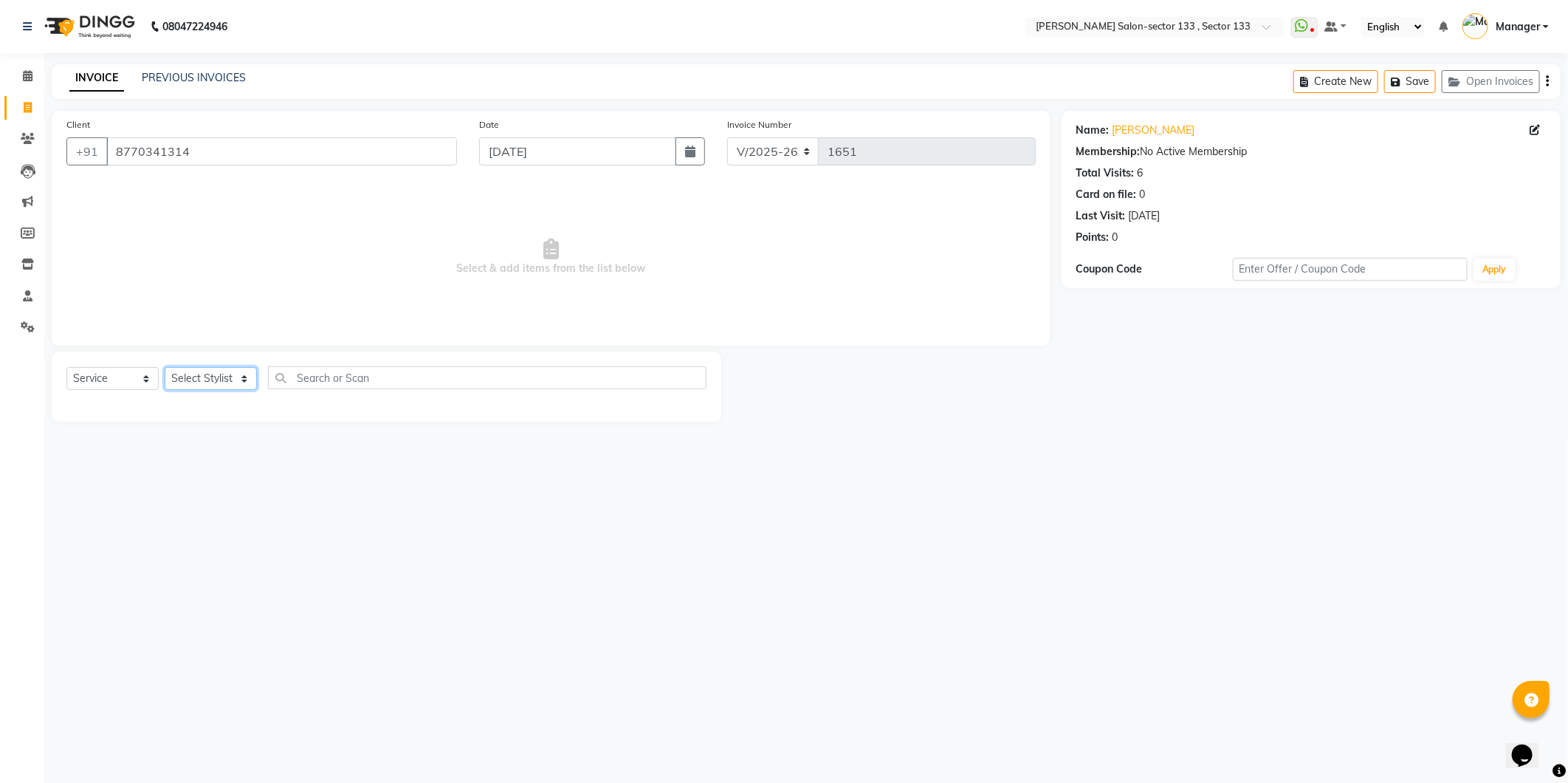
click at [225, 379] on select "Select Stylist Anjali Anwar Dolly jaspal KIRTI Manager Mehboob Owner id Pradeep…" at bounding box center [211, 378] width 92 height 23
select select "90535"
click at [165, 368] on select "Select Stylist Anjali Anwar Dolly jaspal KIRTI Manager Mehboob Owner id Pradeep…" at bounding box center [211, 378] width 92 height 23
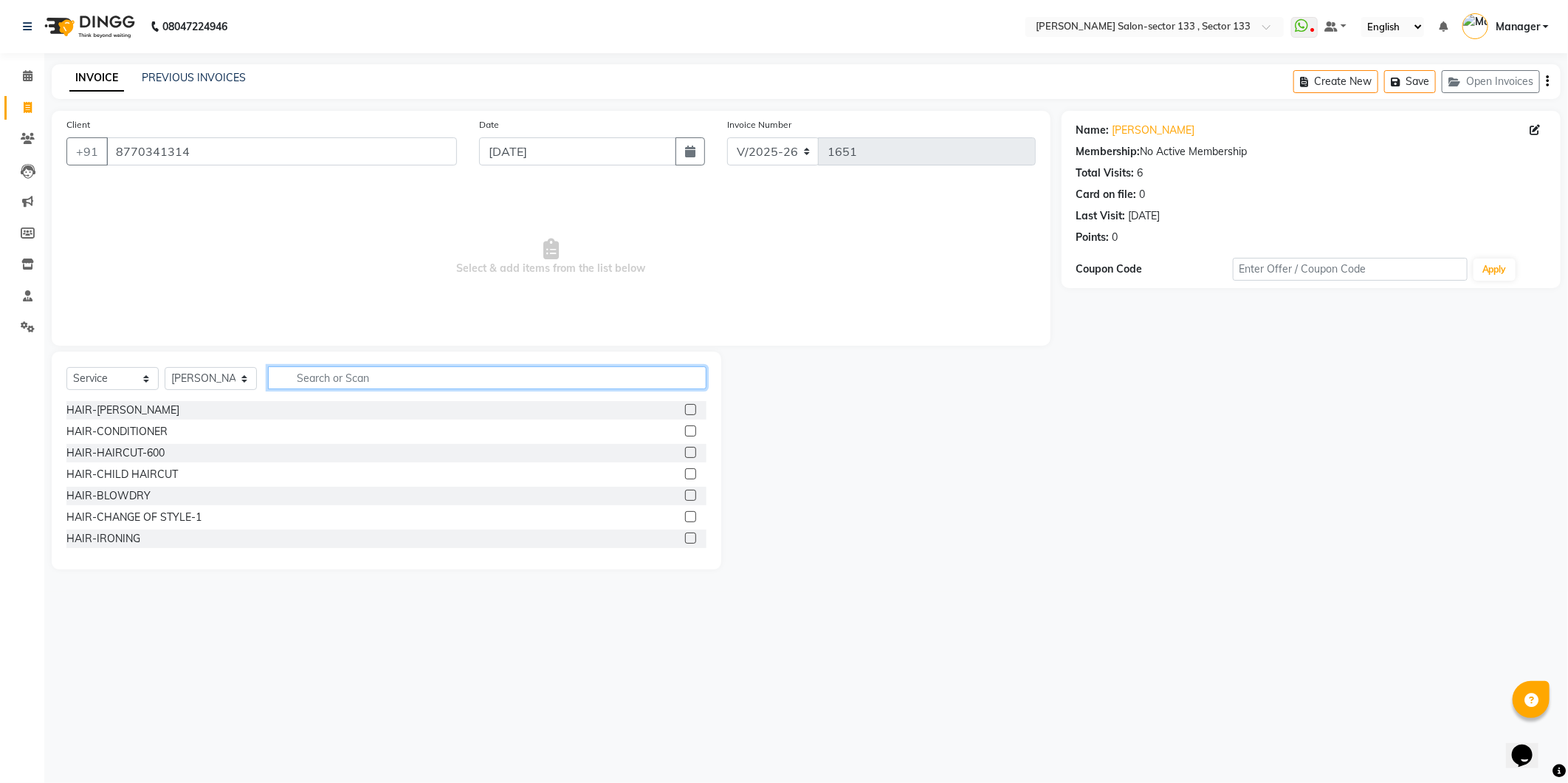
click at [363, 386] on input "text" at bounding box center [487, 377] width 438 height 23
click at [472, 378] on input "text" at bounding box center [487, 377] width 438 height 23
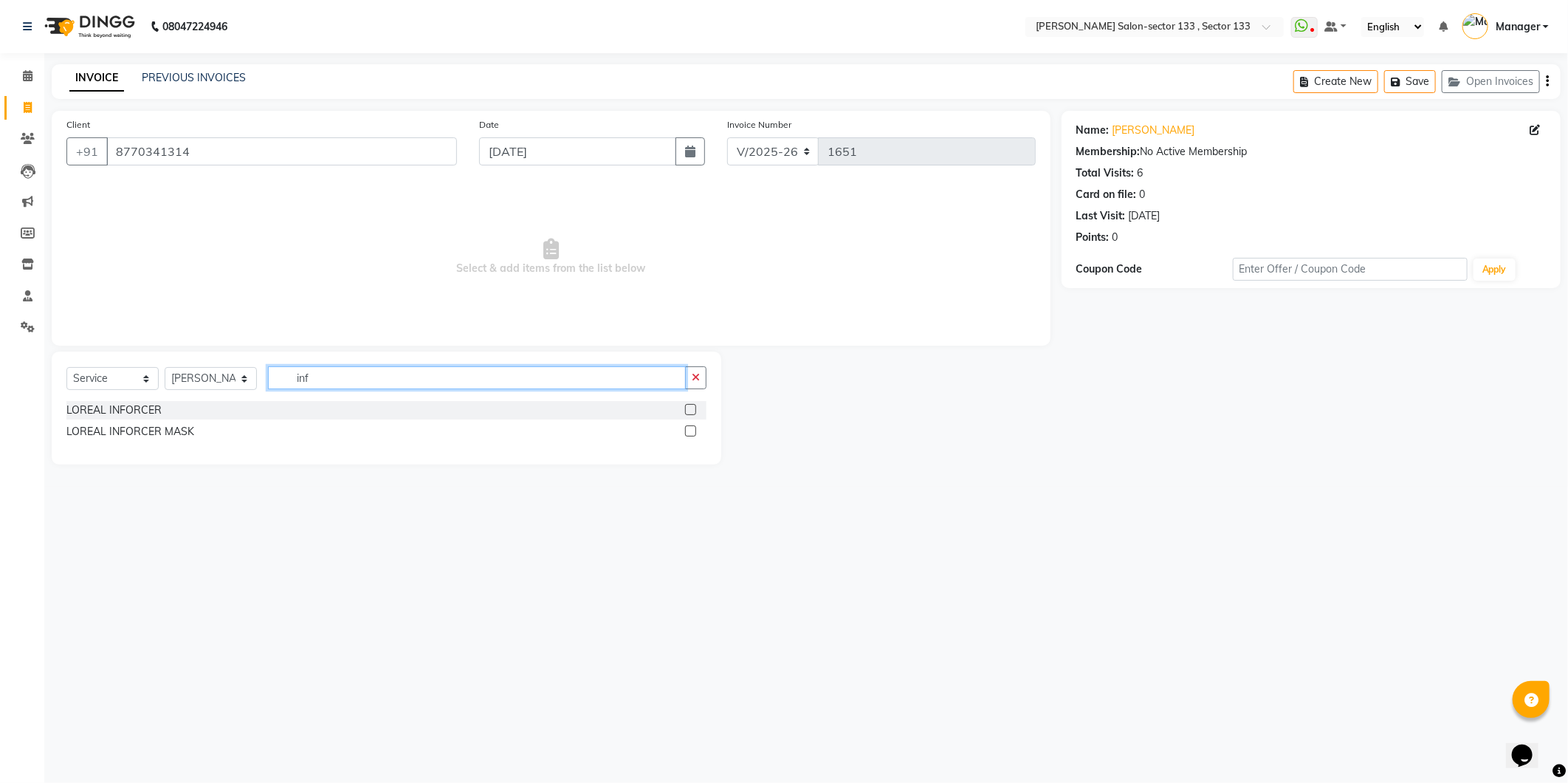
type input "inf"
click at [689, 405] on label at bounding box center [690, 409] width 11 height 11
click at [689, 406] on input "checkbox" at bounding box center [689, 410] width 9 height 9
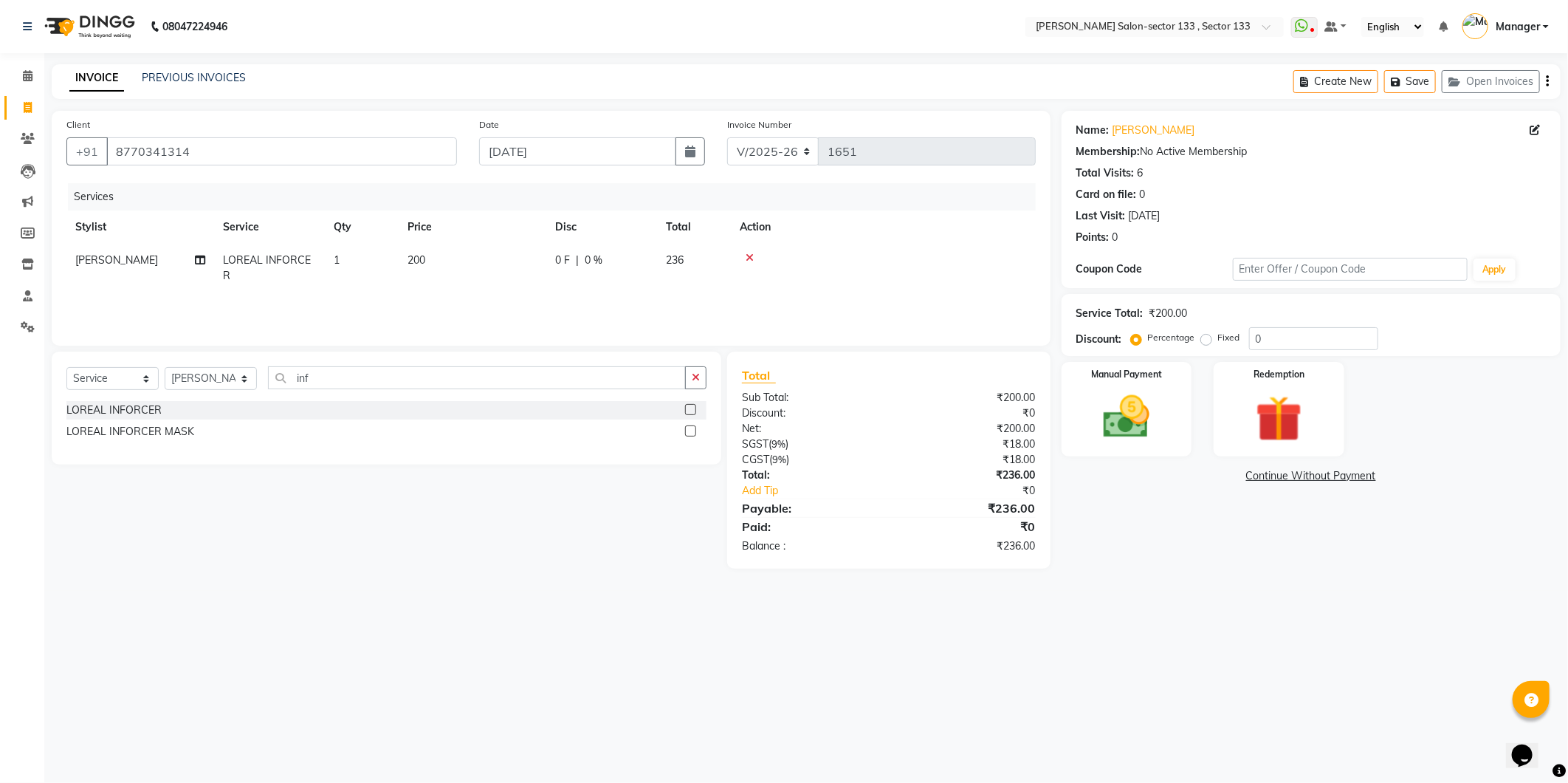
checkbox input "false"
click at [688, 426] on label at bounding box center [690, 431] width 11 height 11
click at [688, 427] on input "checkbox" at bounding box center [689, 432] width 9 height 9
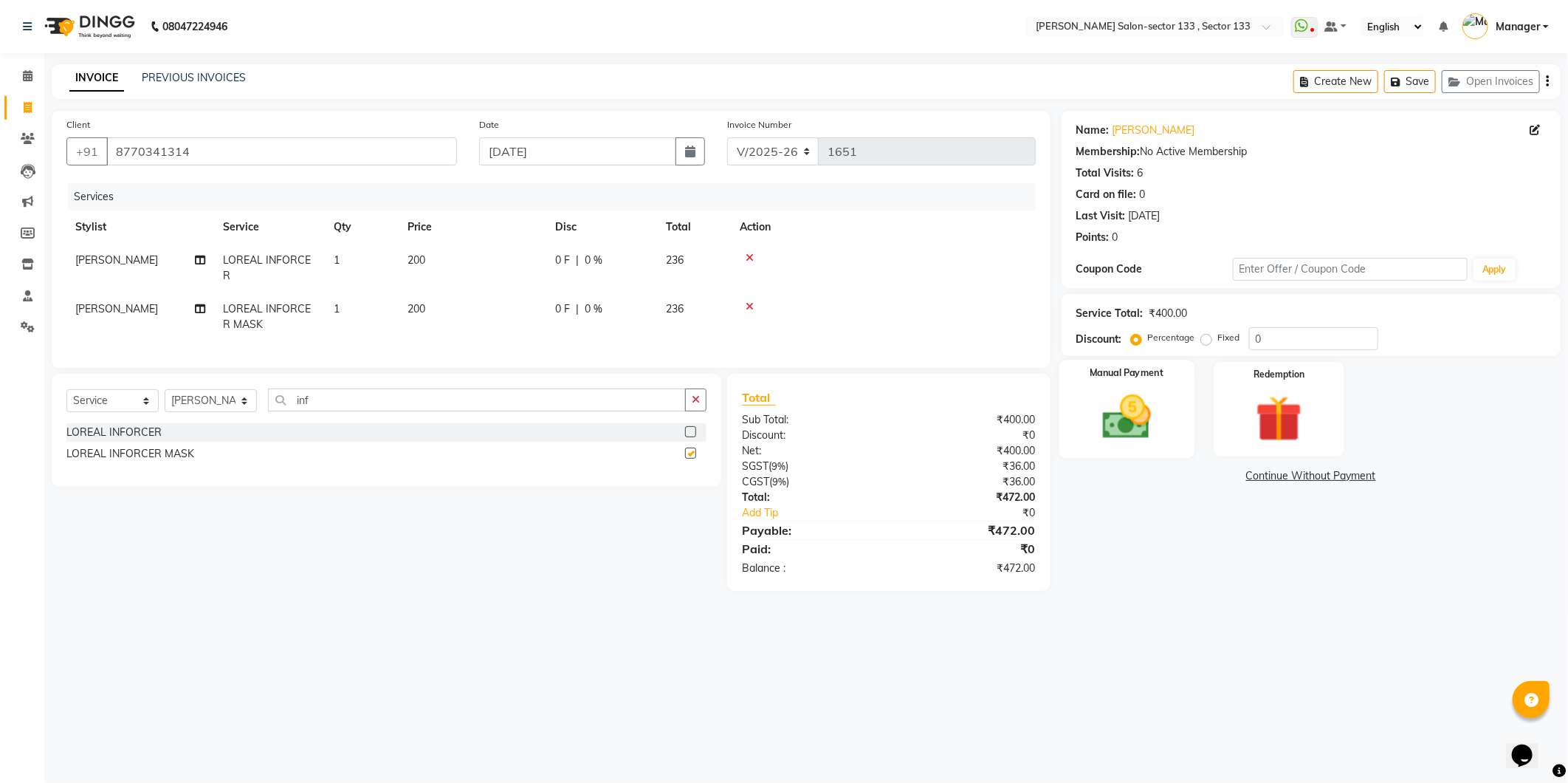
checkbox input "false"
click at [1166, 410] on div "Manual Payment" at bounding box center [1126, 408] width 135 height 98
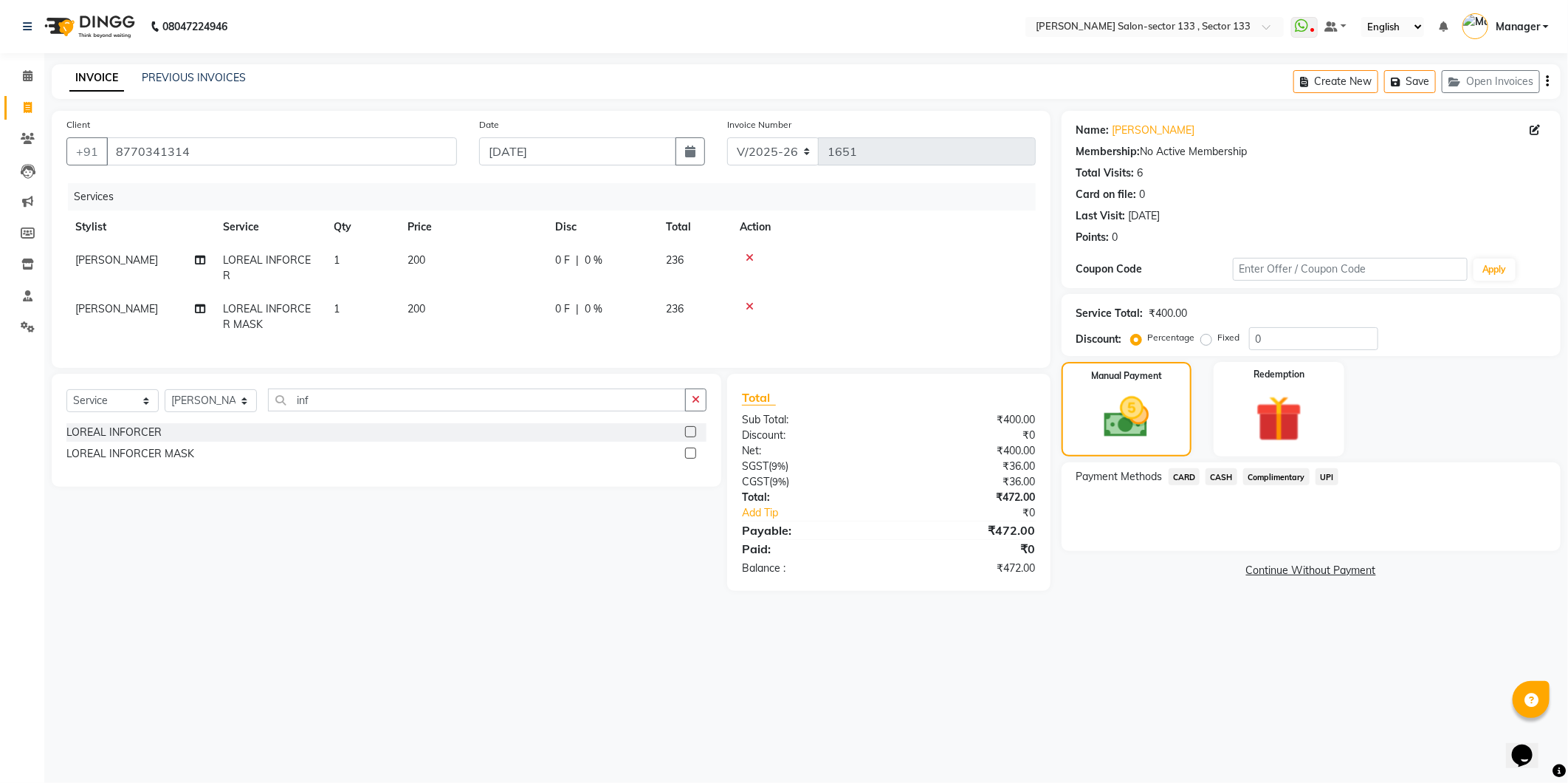
click at [1325, 475] on span "UPI" at bounding box center [1327, 477] width 23 height 17
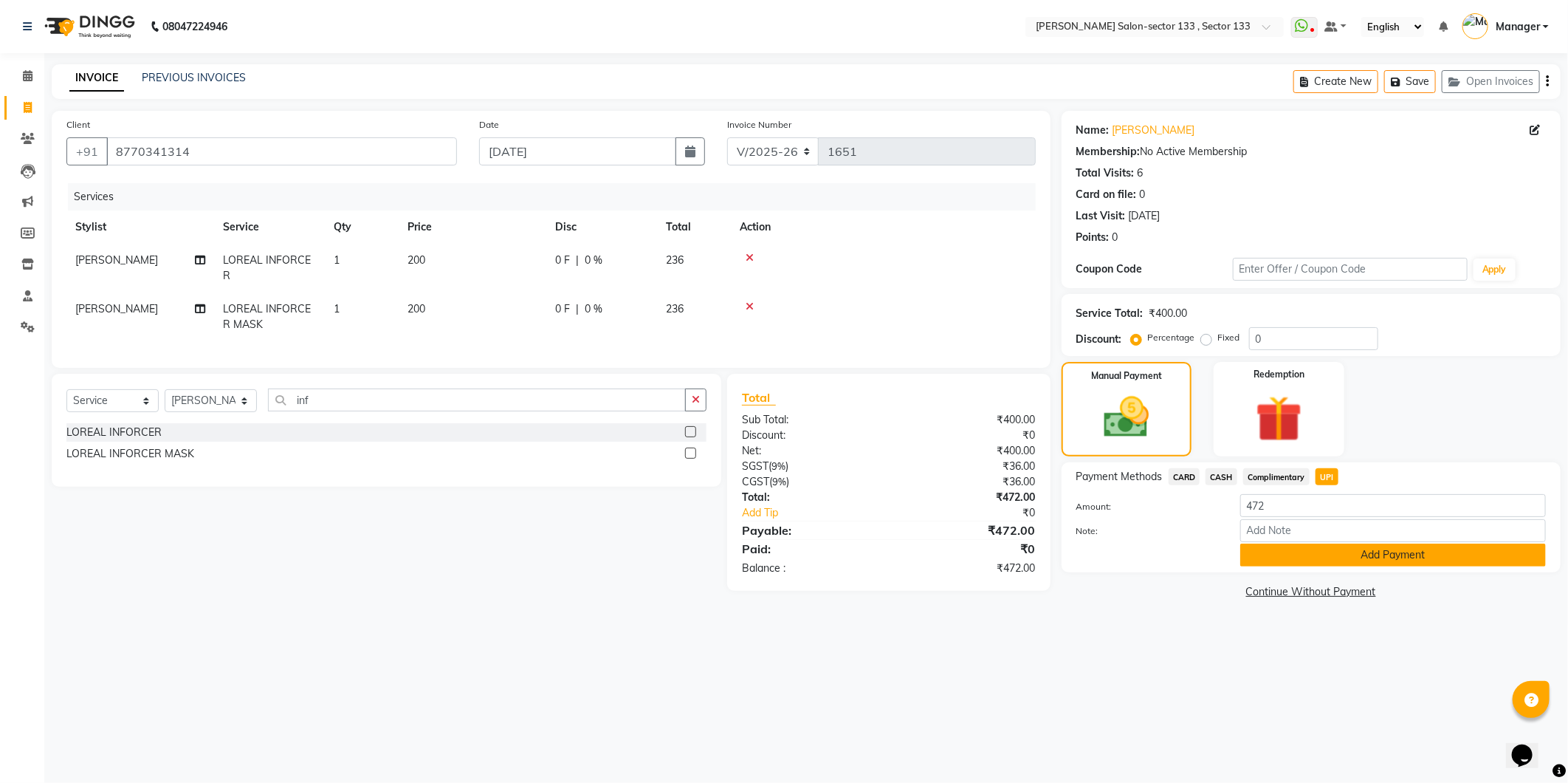
click at [1287, 556] on button "Add Payment" at bounding box center [1392, 555] width 306 height 23
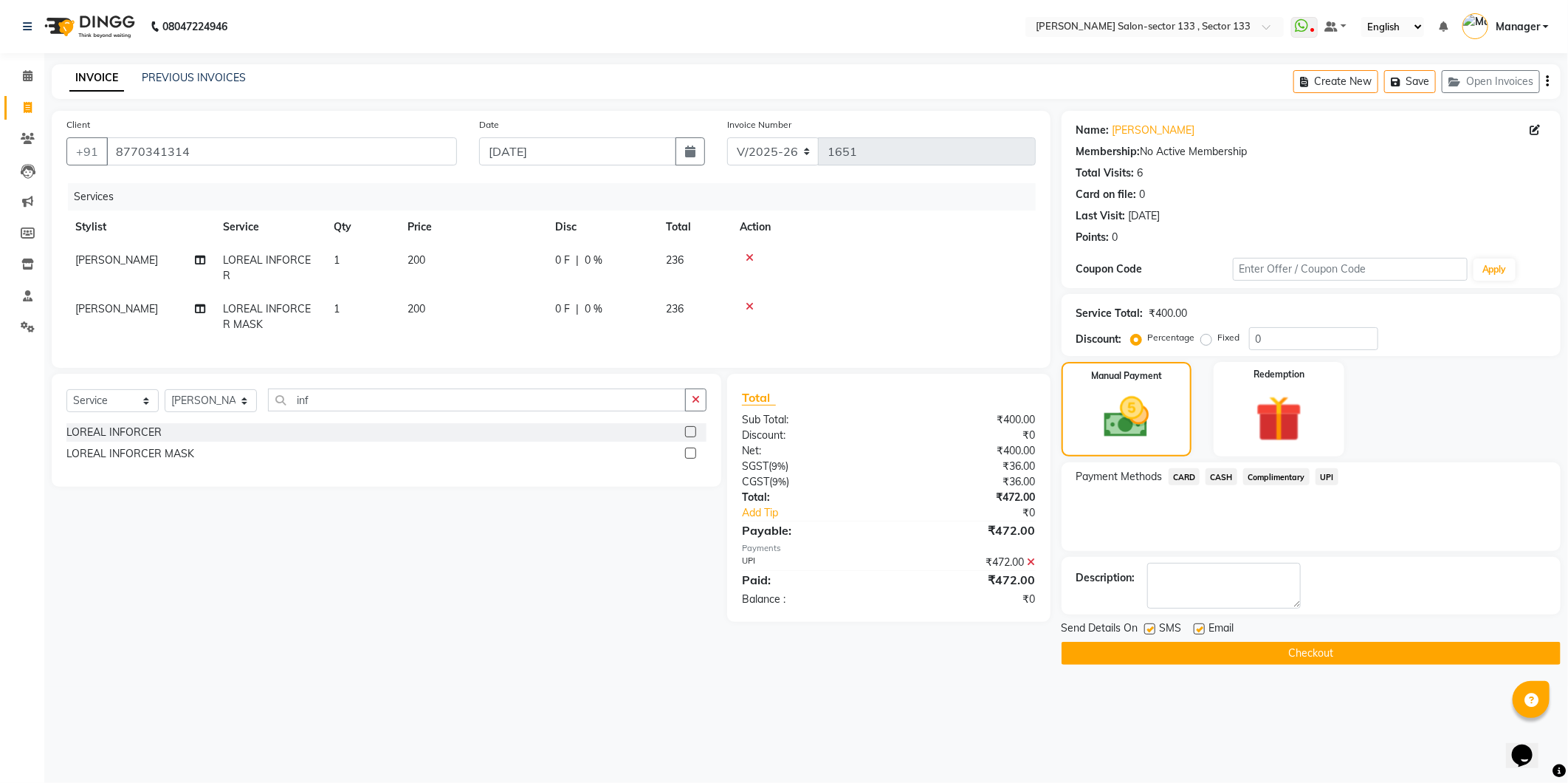
click at [1277, 659] on button "Checkout" at bounding box center [1311, 653] width 499 height 23
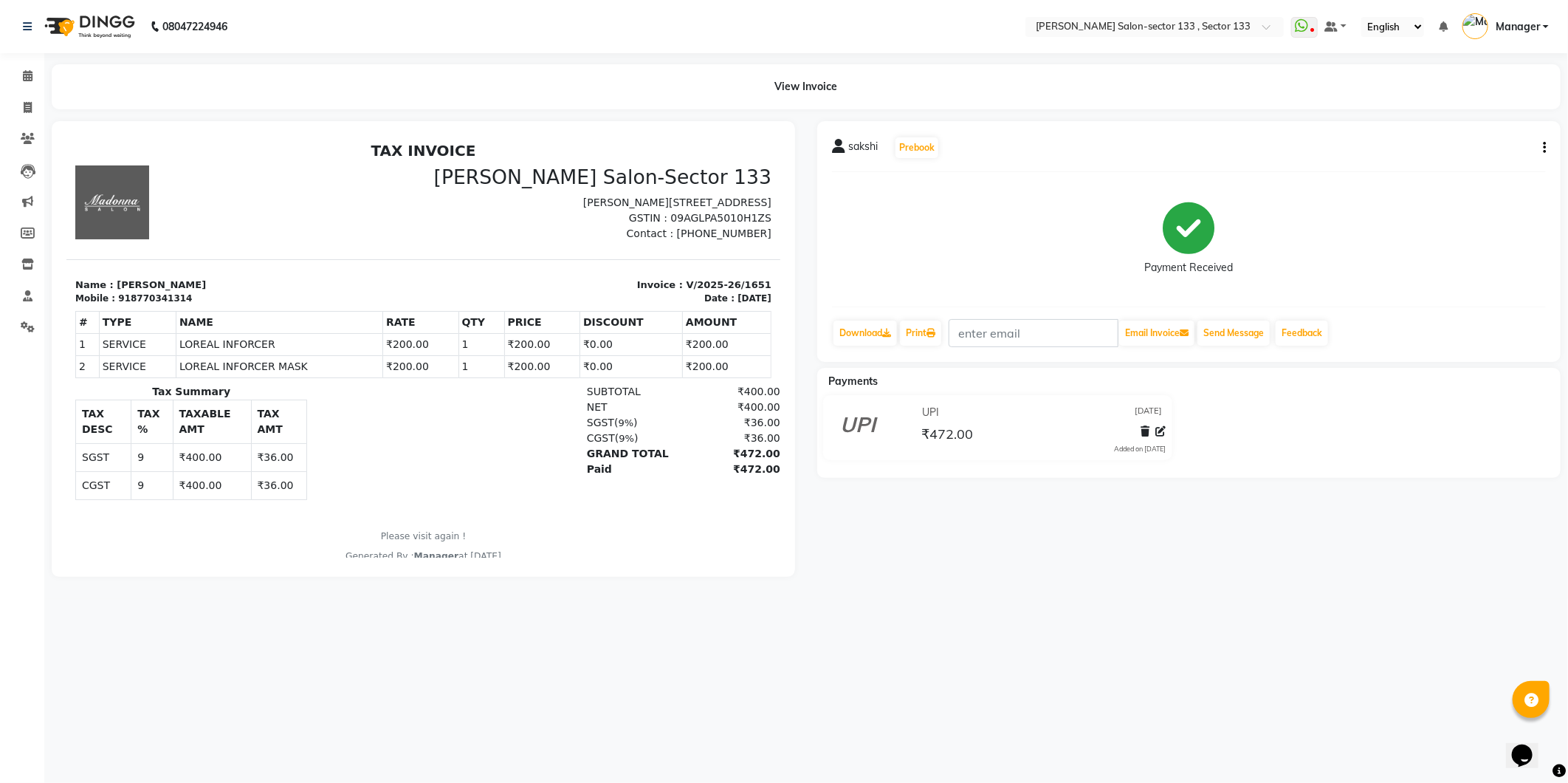
click at [1277, 659] on div "08047224946 Select Location × Madonna Salon-sector 133 , Sector 133 WhatsApp St…" at bounding box center [784, 392] width 1568 height 783
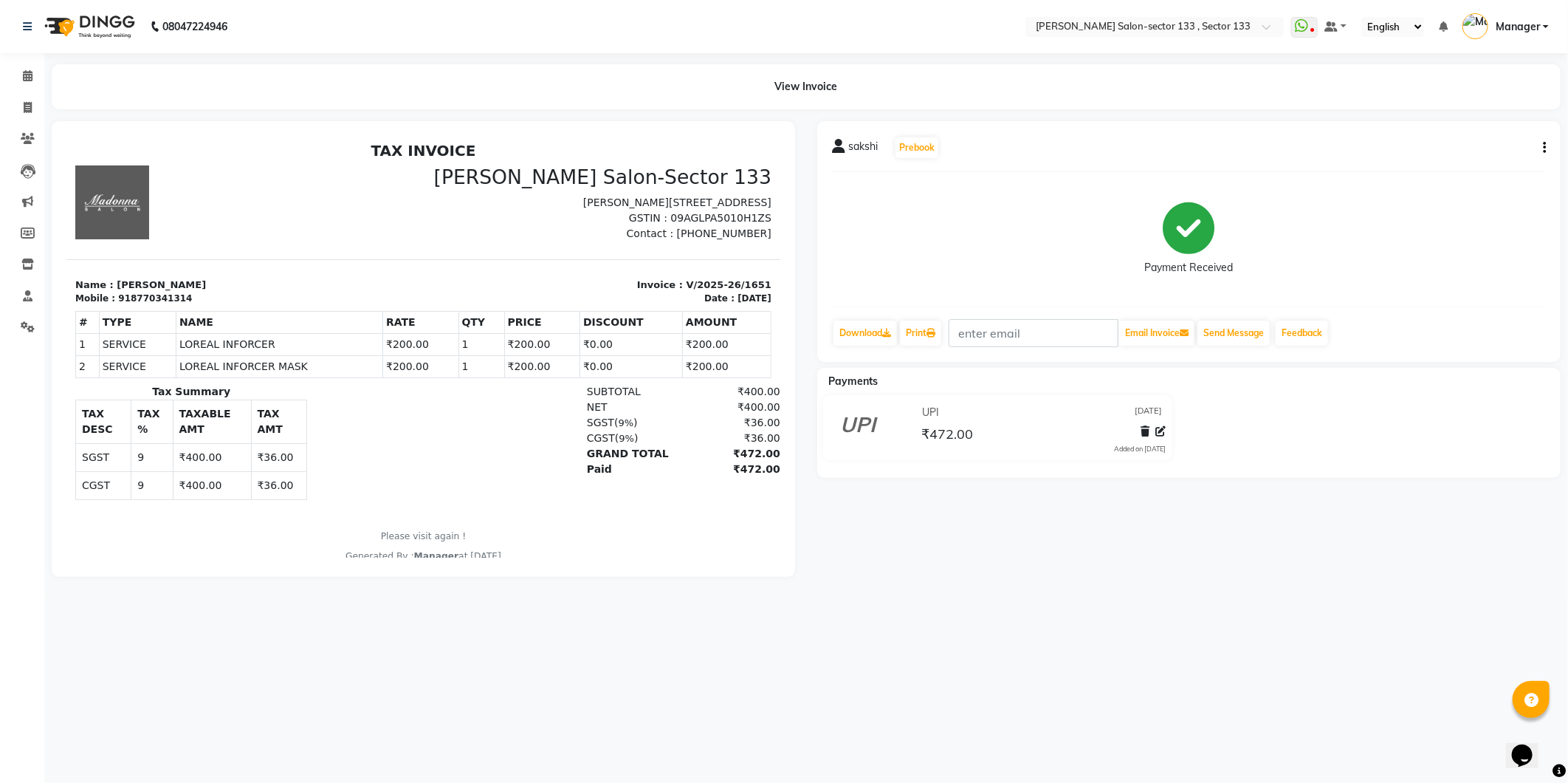
click at [1277, 659] on div "08047224946 Select Location × Madonna Salon-sector 133 , Sector 133 WhatsApp St…" at bounding box center [784, 392] width 1568 height 783
click at [16, 73] on span at bounding box center [27, 76] width 25 height 17
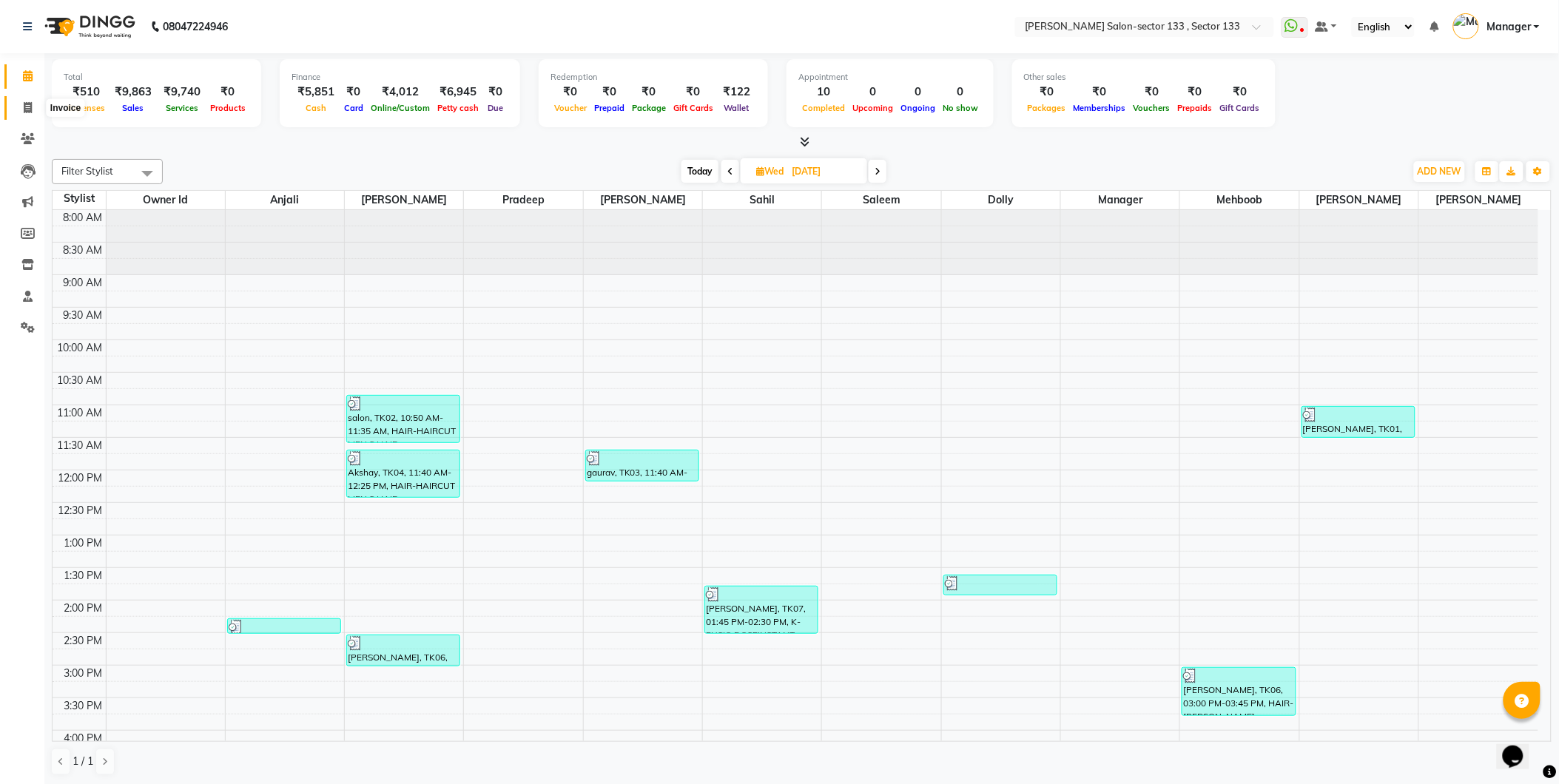
click at [25, 108] on icon at bounding box center [27, 107] width 8 height 11
select select "service"
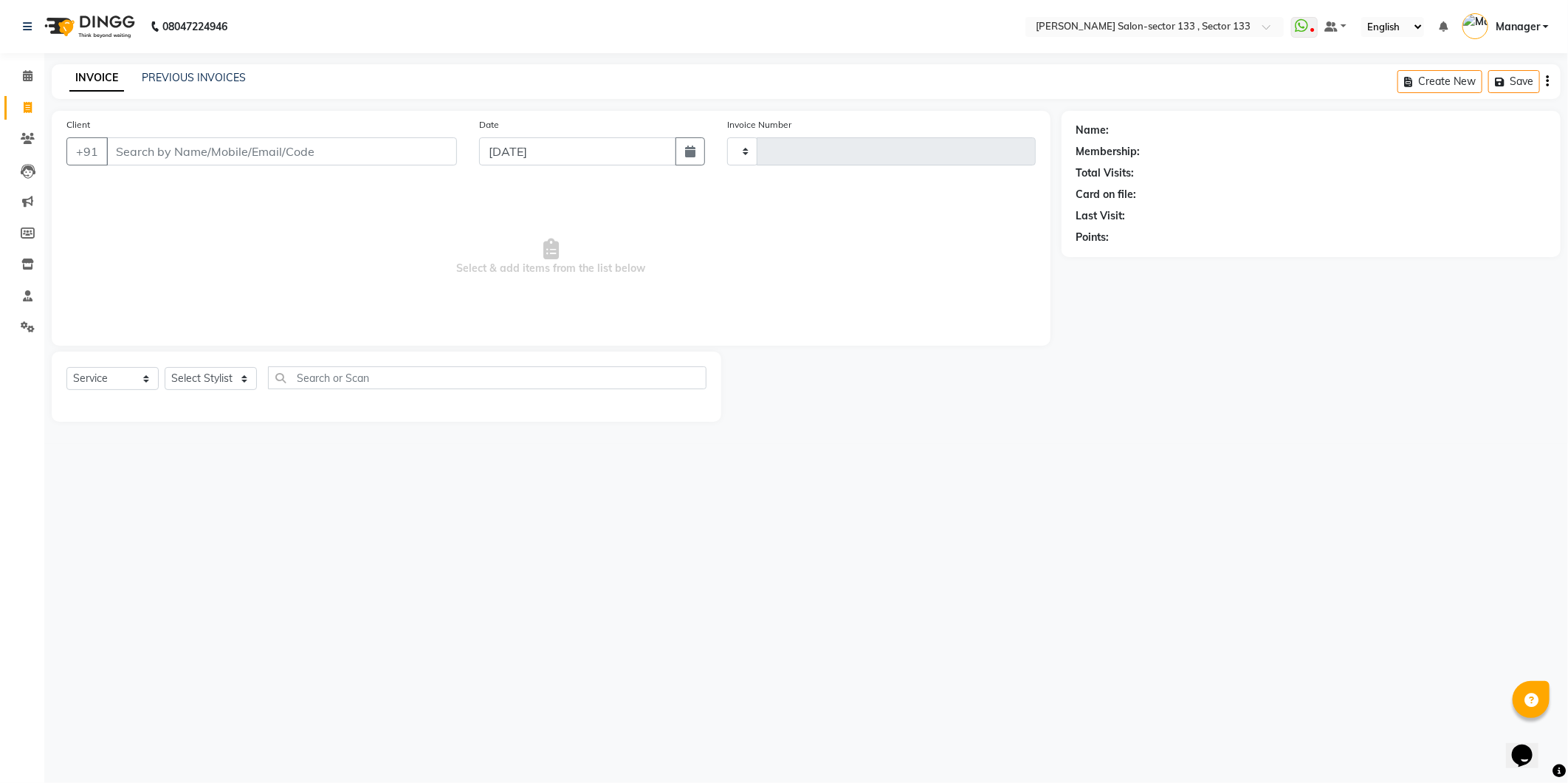
type input "1652"
select select "8302"
click at [229, 77] on link "PREVIOUS INVOICES" at bounding box center [194, 77] width 104 height 13
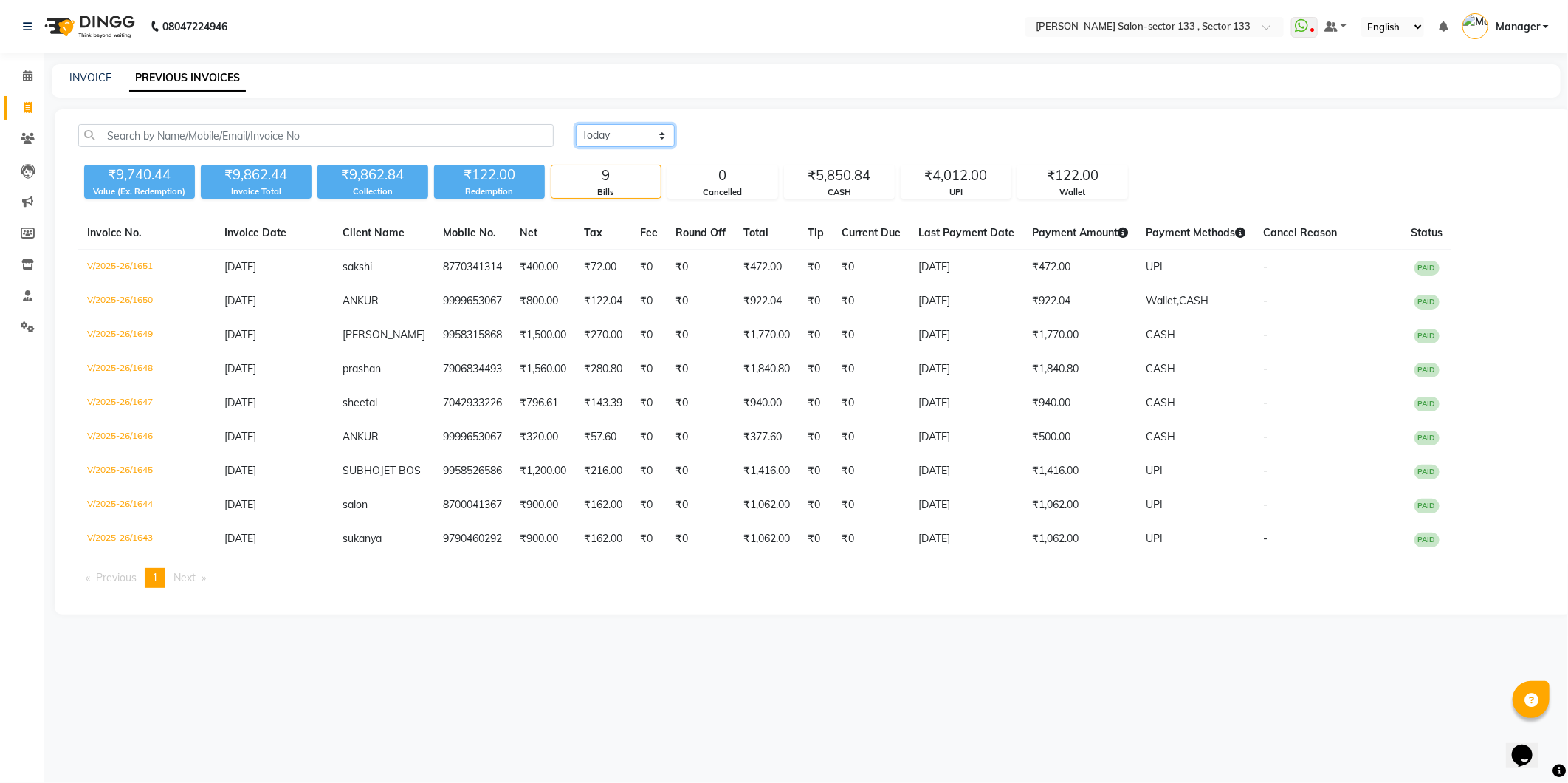
click at [632, 138] on select "Today Yesterday Custom Range" at bounding box center [625, 136] width 99 height 23
select select "range"
click at [576, 124] on select "Today Yesterday Custom Range" at bounding box center [625, 136] width 99 height 23
click at [725, 141] on input "[DATE]" at bounding box center [746, 136] width 103 height 21
select select "9"
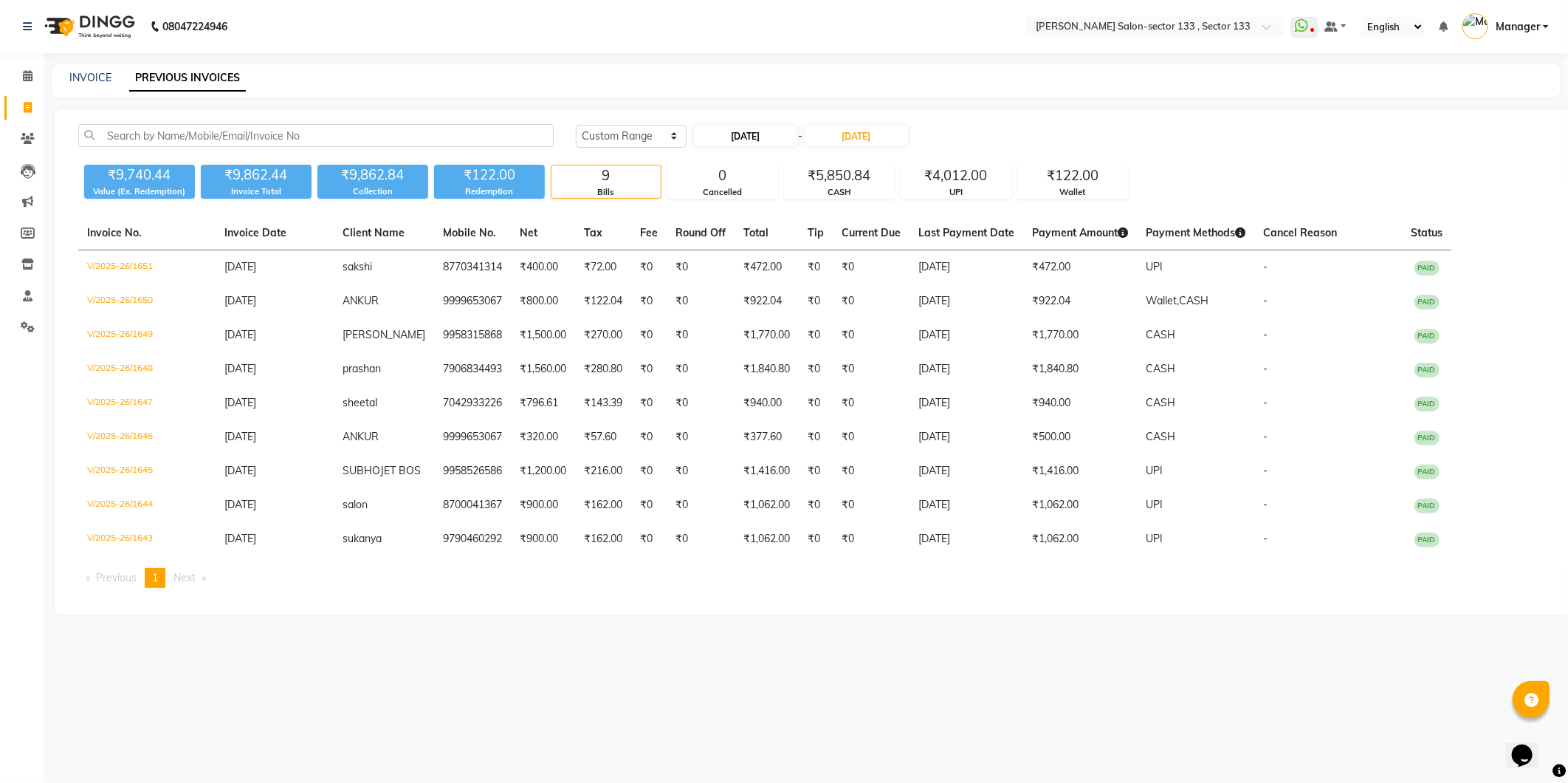
select select "2025"
click at [694, 165] on div at bounding box center [708, 163] width 29 height 24
click at [704, 161] on span "Previous month" at bounding box center [706, 163] width 6 height 6
select select "8"
click at [715, 233] on div "4" at bounding box center [708, 234] width 24 height 24
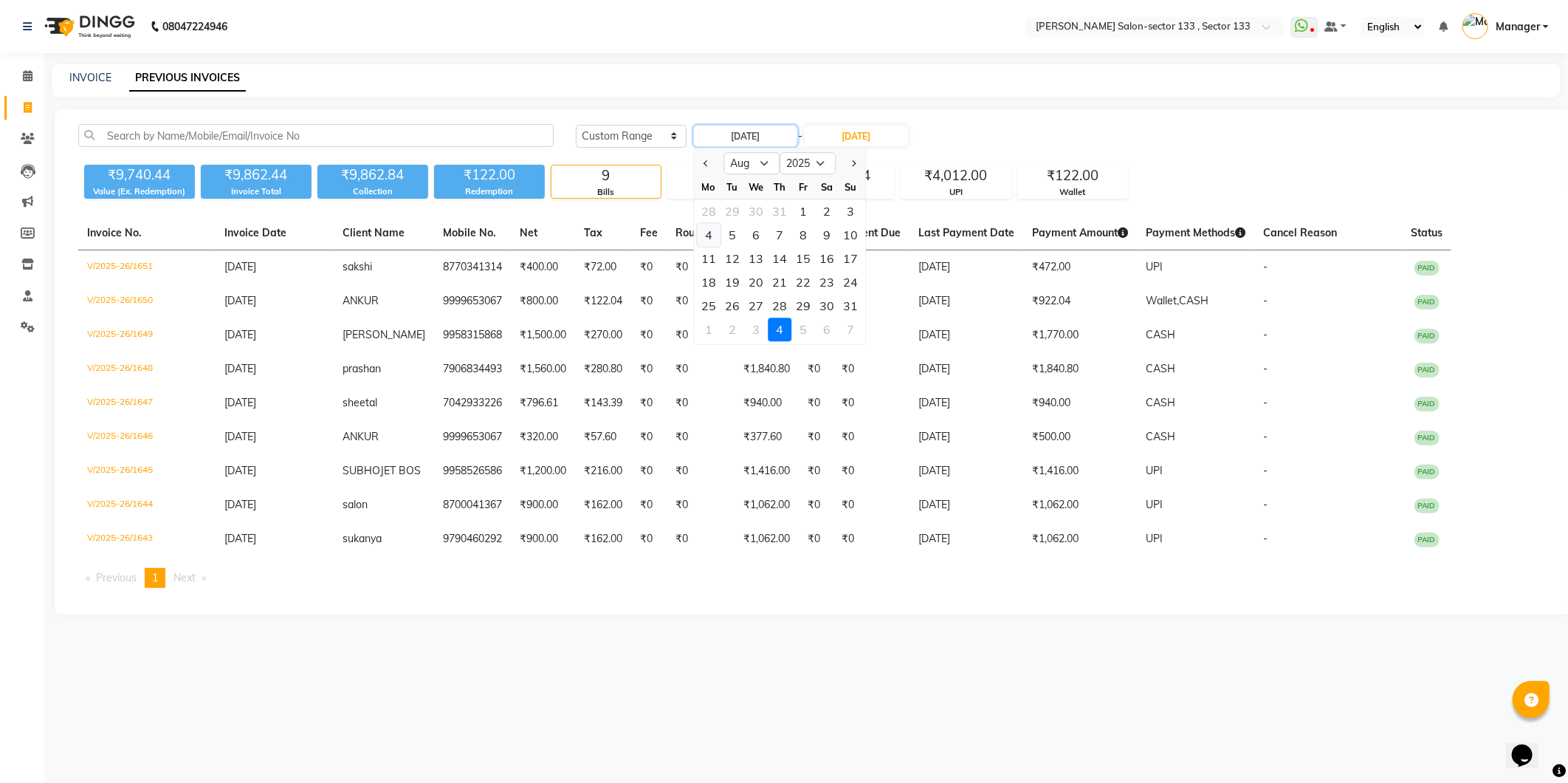
type input "04-08-2025"
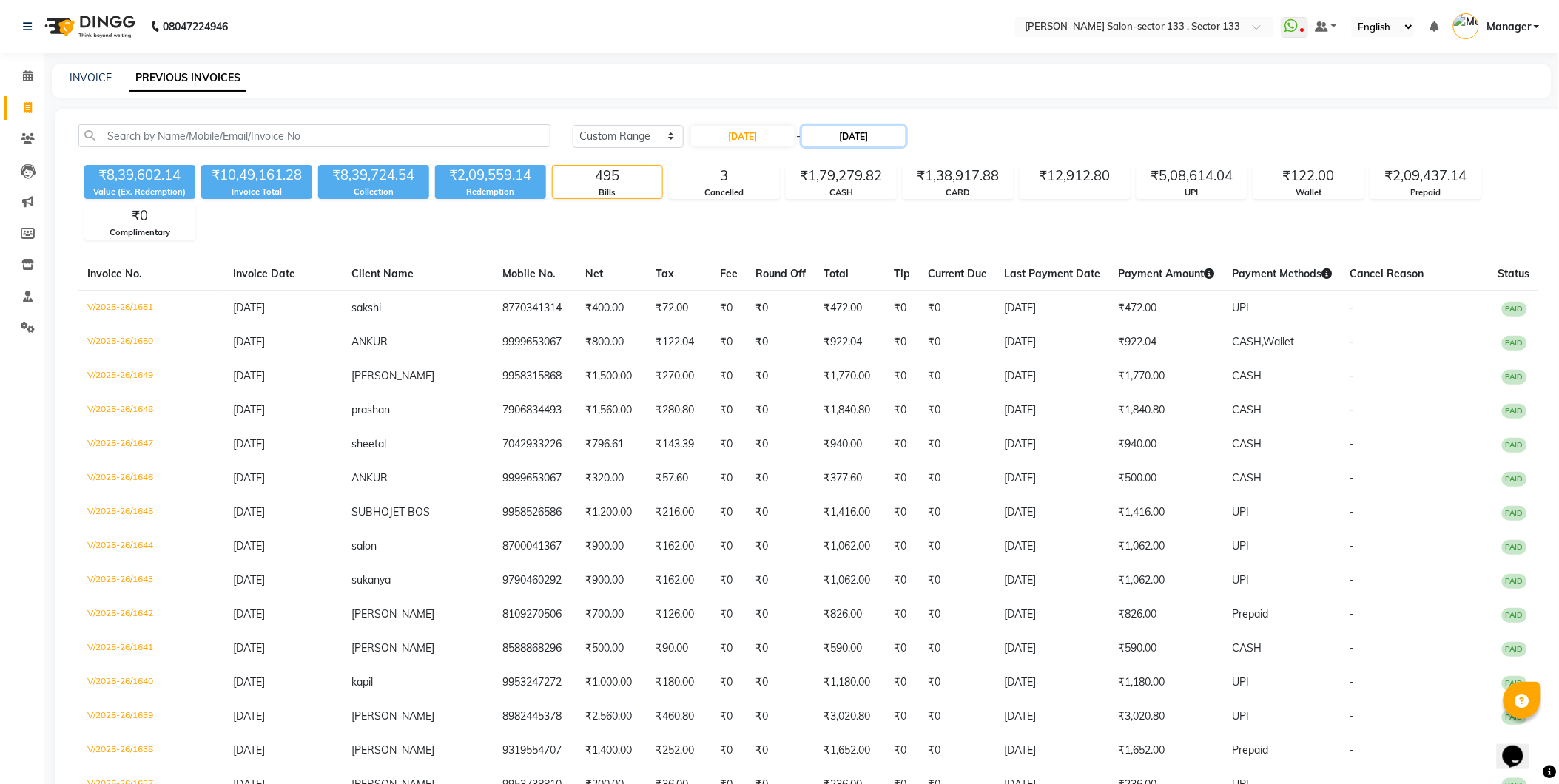
click at [826, 138] on input "[DATE]" at bounding box center [854, 136] width 104 height 21
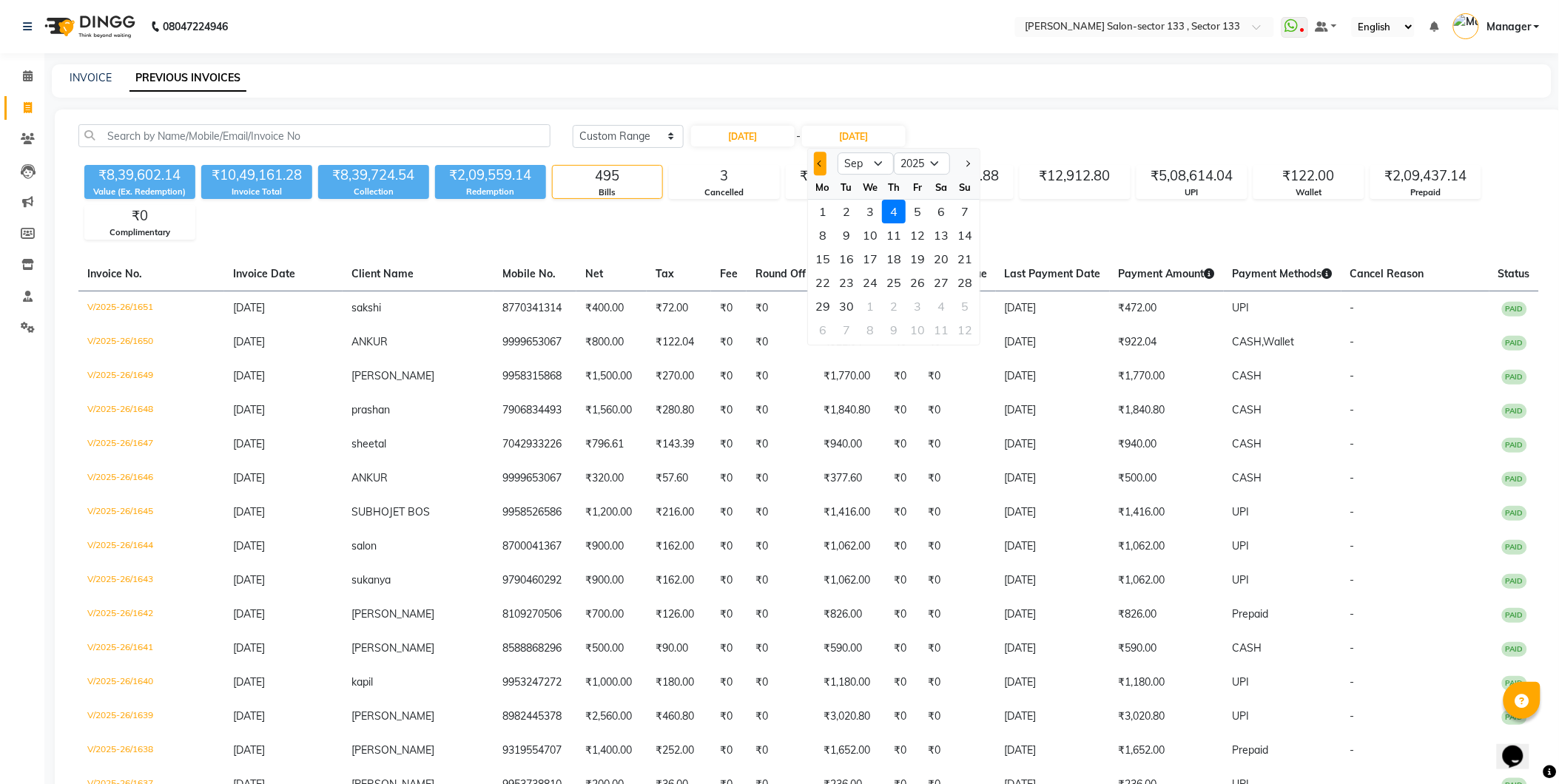
click at [819, 167] on button "Previous month" at bounding box center [819, 163] width 12 height 24
select select "8"
click at [827, 232] on div "4" at bounding box center [822, 235] width 24 height 24
type input "04-08-2025"
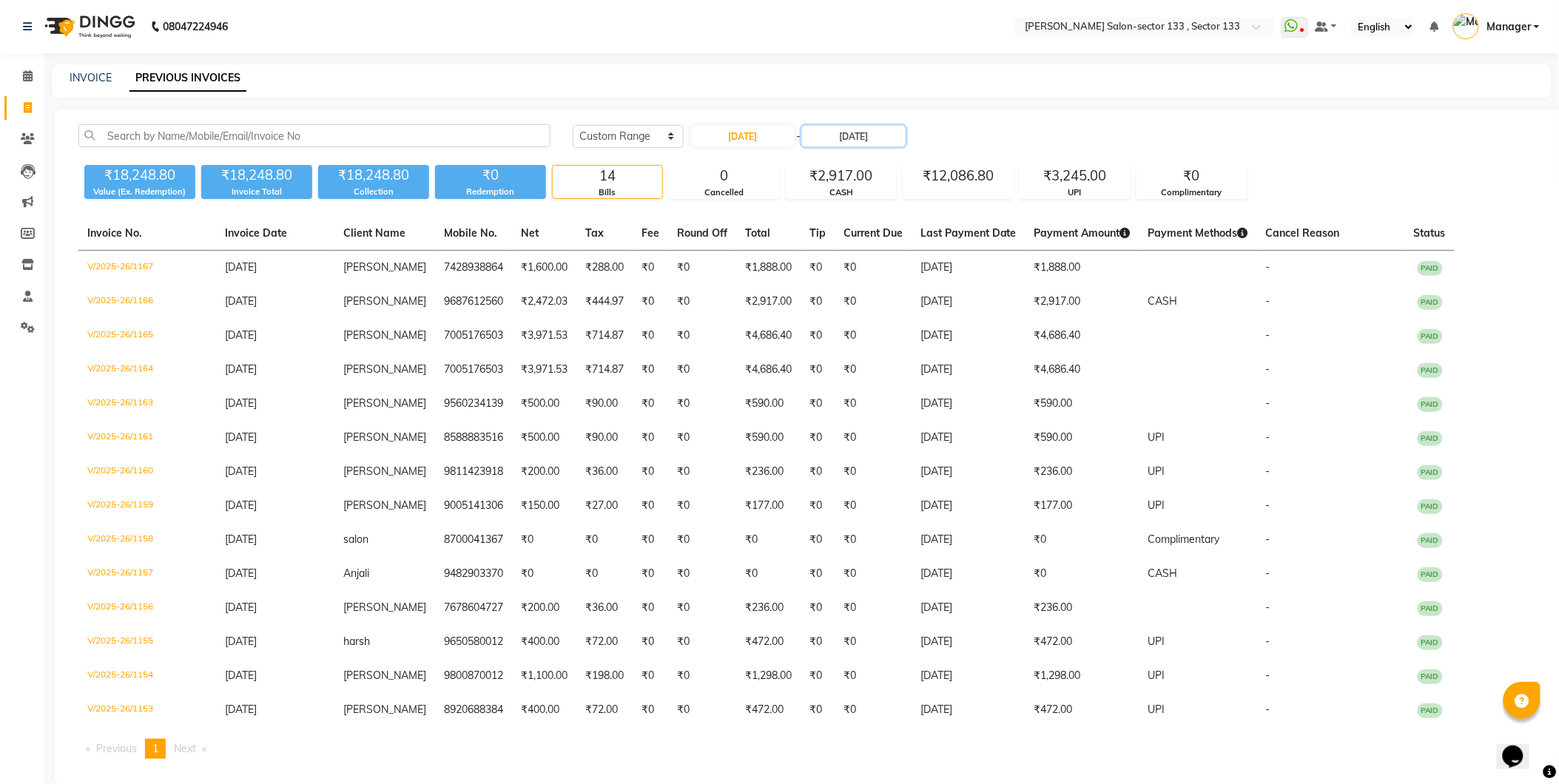
scroll to position [20, 0]
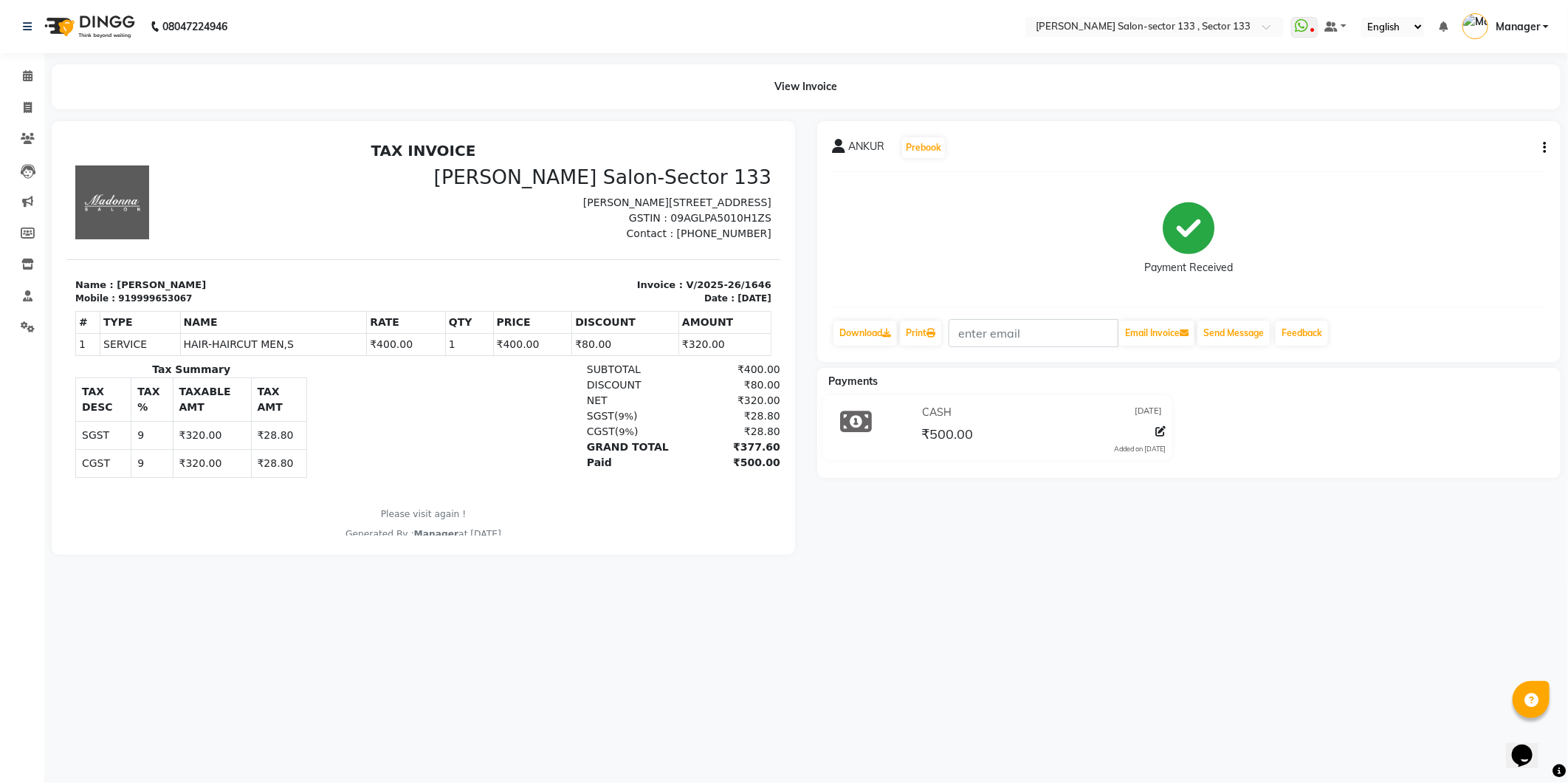
drag, startPoint x: 762, startPoint y: 492, endPoint x: 848, endPoint y: 523, distance: 91.4
click at [29, 109] on icon at bounding box center [27, 107] width 8 height 11
select select "8302"
select select "service"
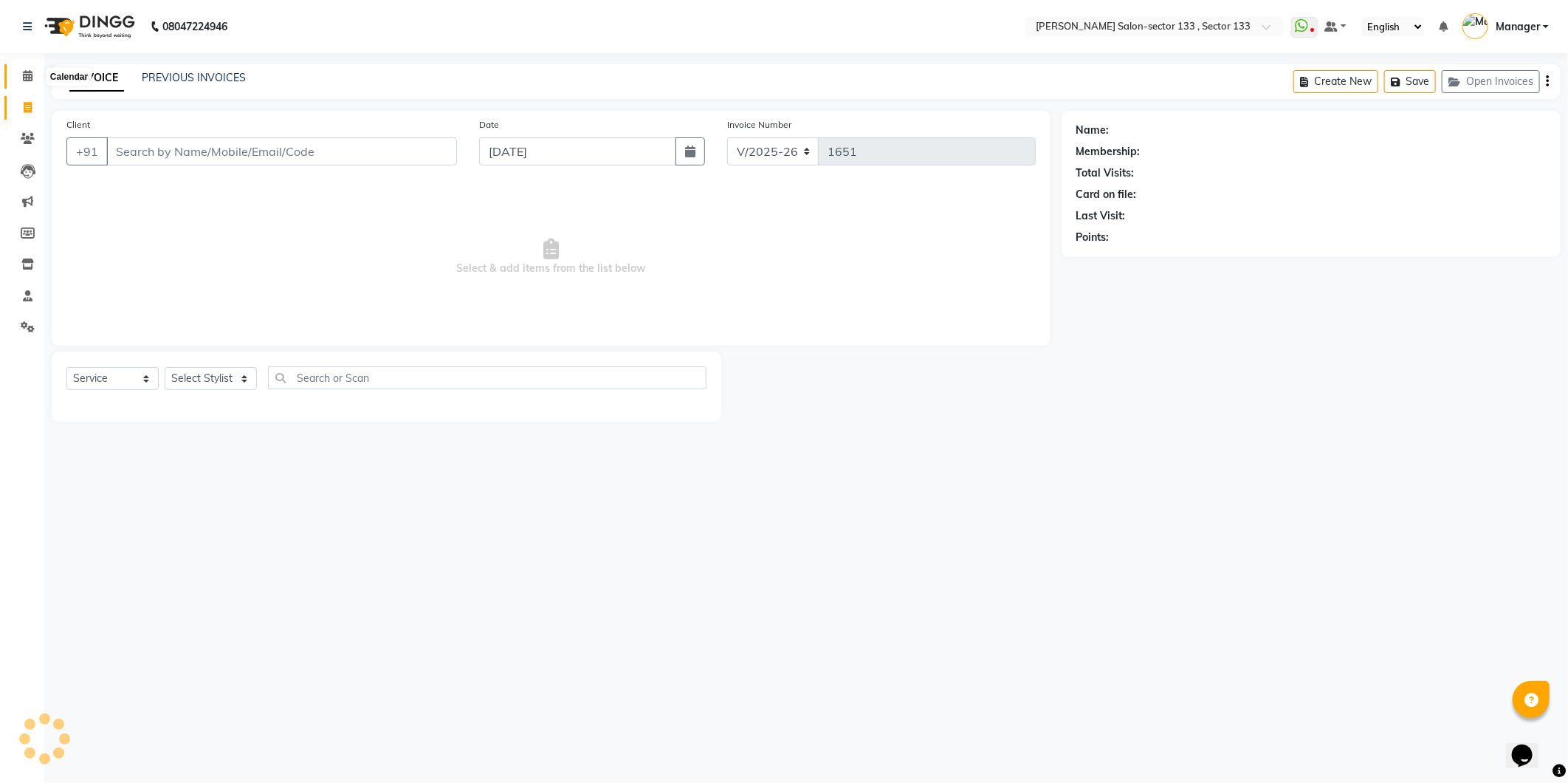
click at [32, 80] on span at bounding box center [27, 76] width 25 height 17
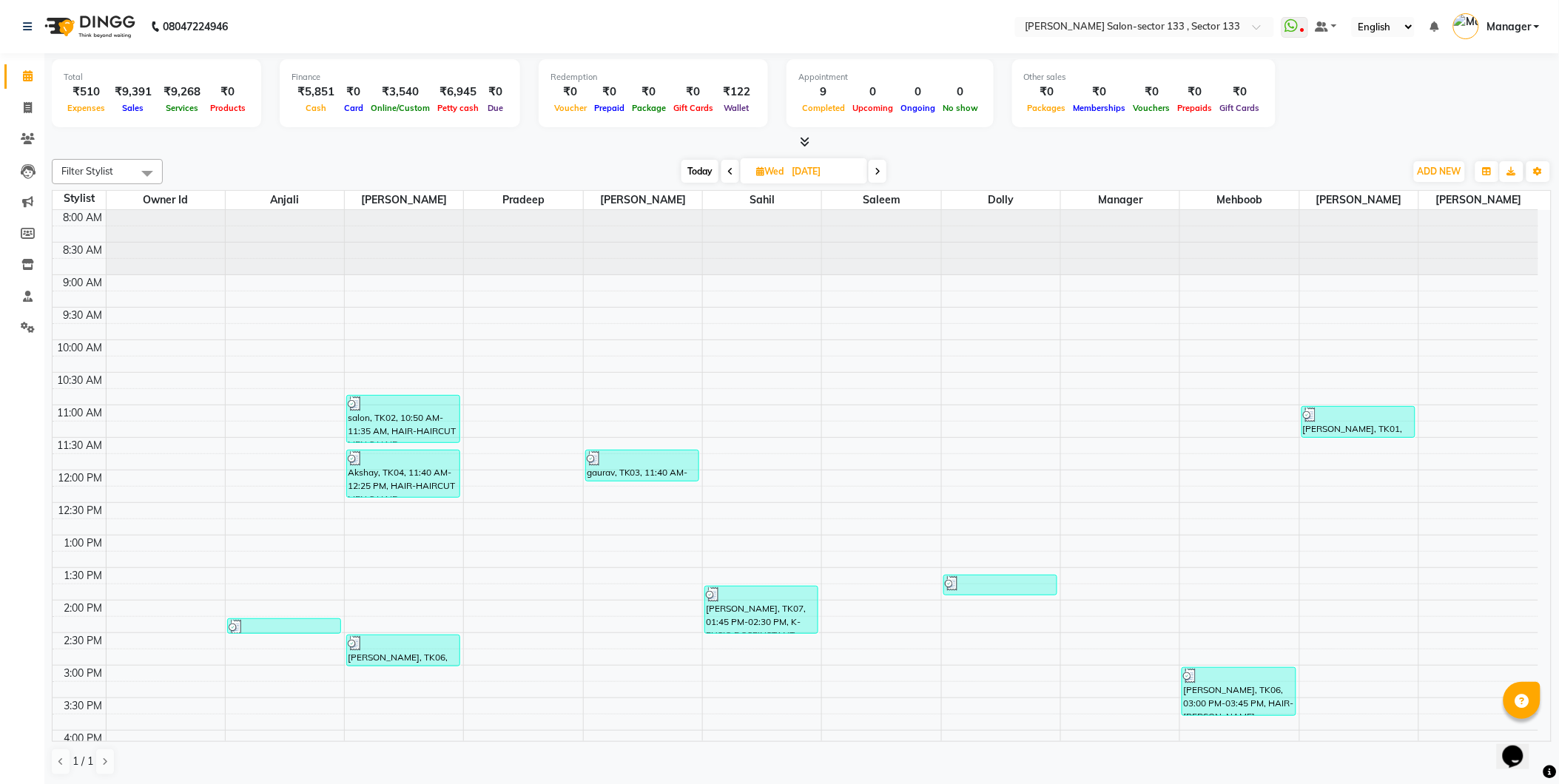
click at [538, 70] on div "Redemption ₹0 Voucher ₹0 Prepaid ₹0 Package ₹0 Gift Cards ₹122 Wallet" at bounding box center [652, 93] width 229 height 68
click at [538, 64] on div "Redemption ₹0 Voucher ₹0 Prepaid ₹0 Package ₹0 Gift Cards ₹122 Wallet" at bounding box center [652, 93] width 229 height 68
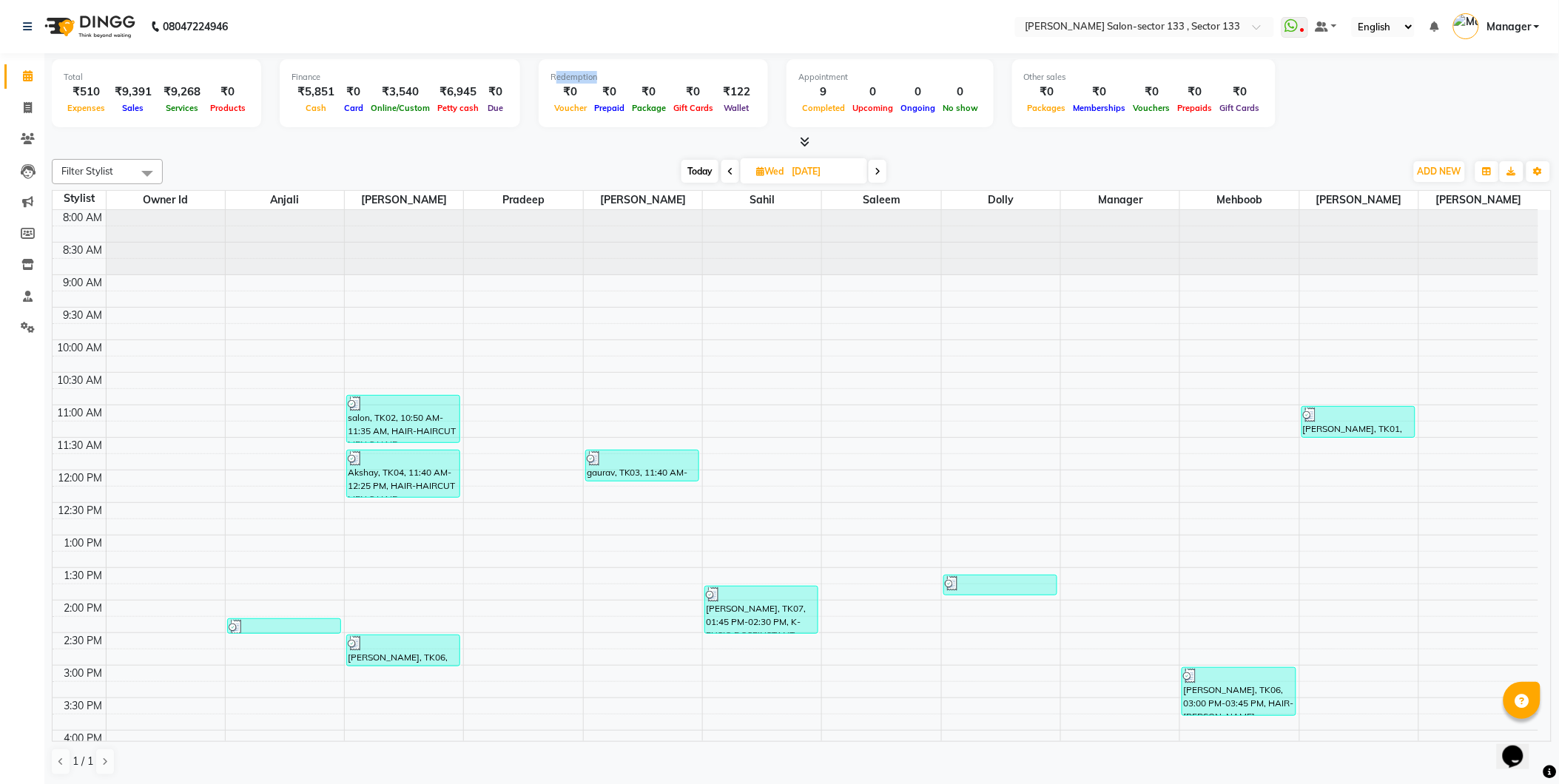
click at [538, 64] on div "Redemption ₹0 Voucher ₹0 Prepaid ₹0 Package ₹0 Gift Cards ₹122 Wallet" at bounding box center [652, 93] width 229 height 68
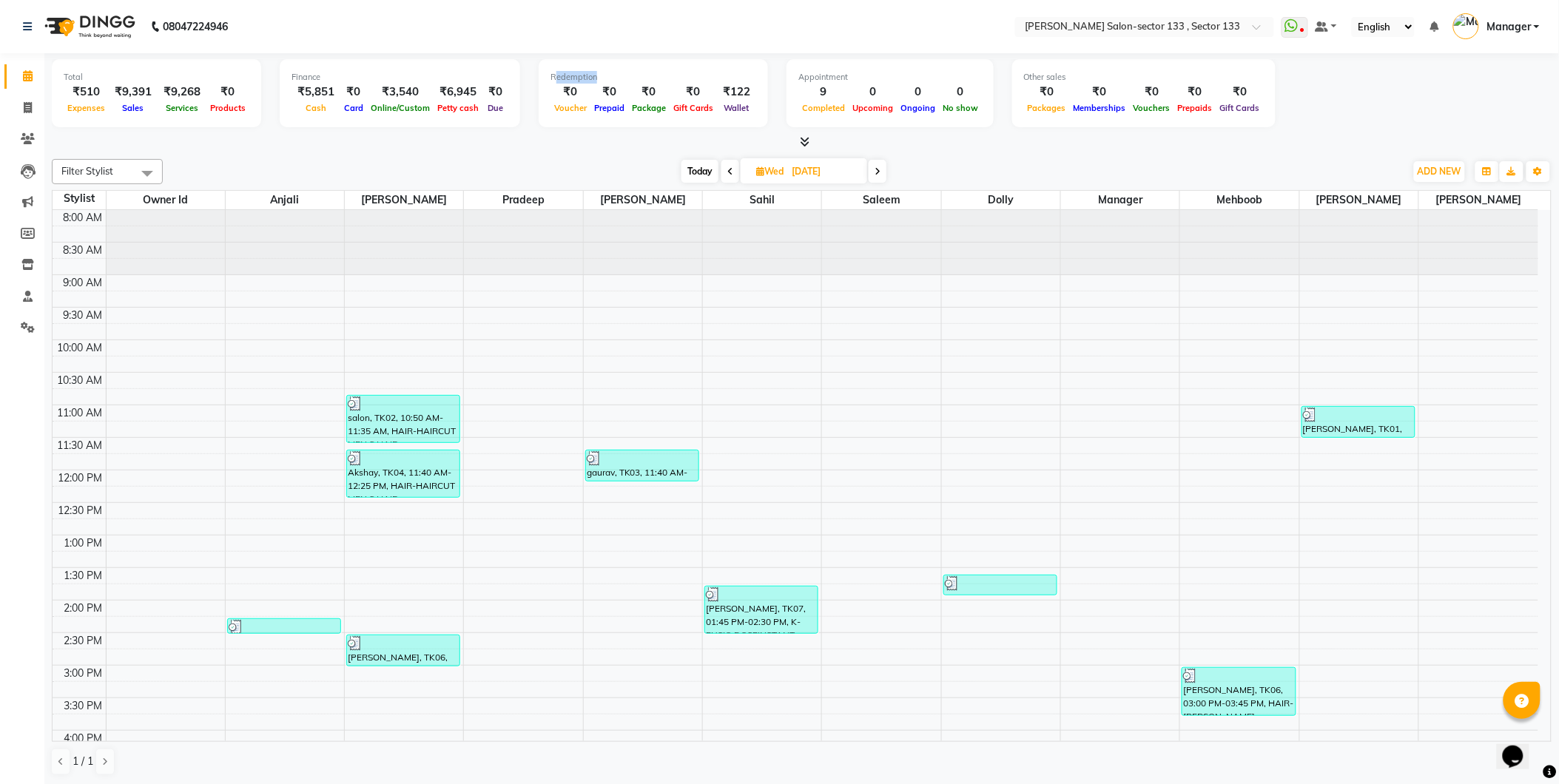
click at [538, 64] on div "Redemption ₹0 Voucher ₹0 Prepaid ₹0 Package ₹0 Gift Cards ₹122 Wallet" at bounding box center [652, 93] width 229 height 68
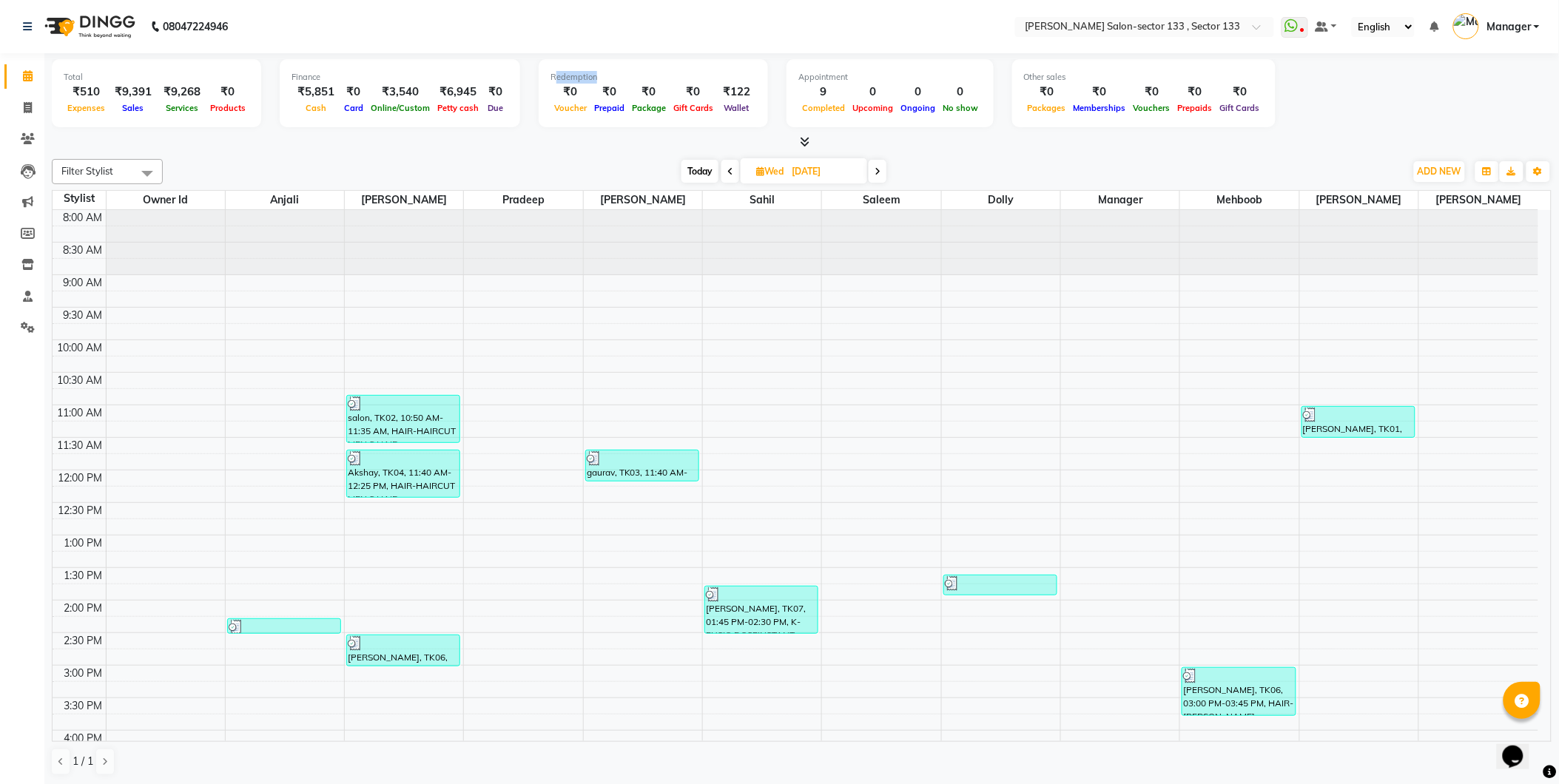
click at [538, 64] on div "Redemption ₹0 Voucher ₹0 Prepaid ₹0 Package ₹0 Gift Cards ₹122 Wallet" at bounding box center [652, 93] width 229 height 68
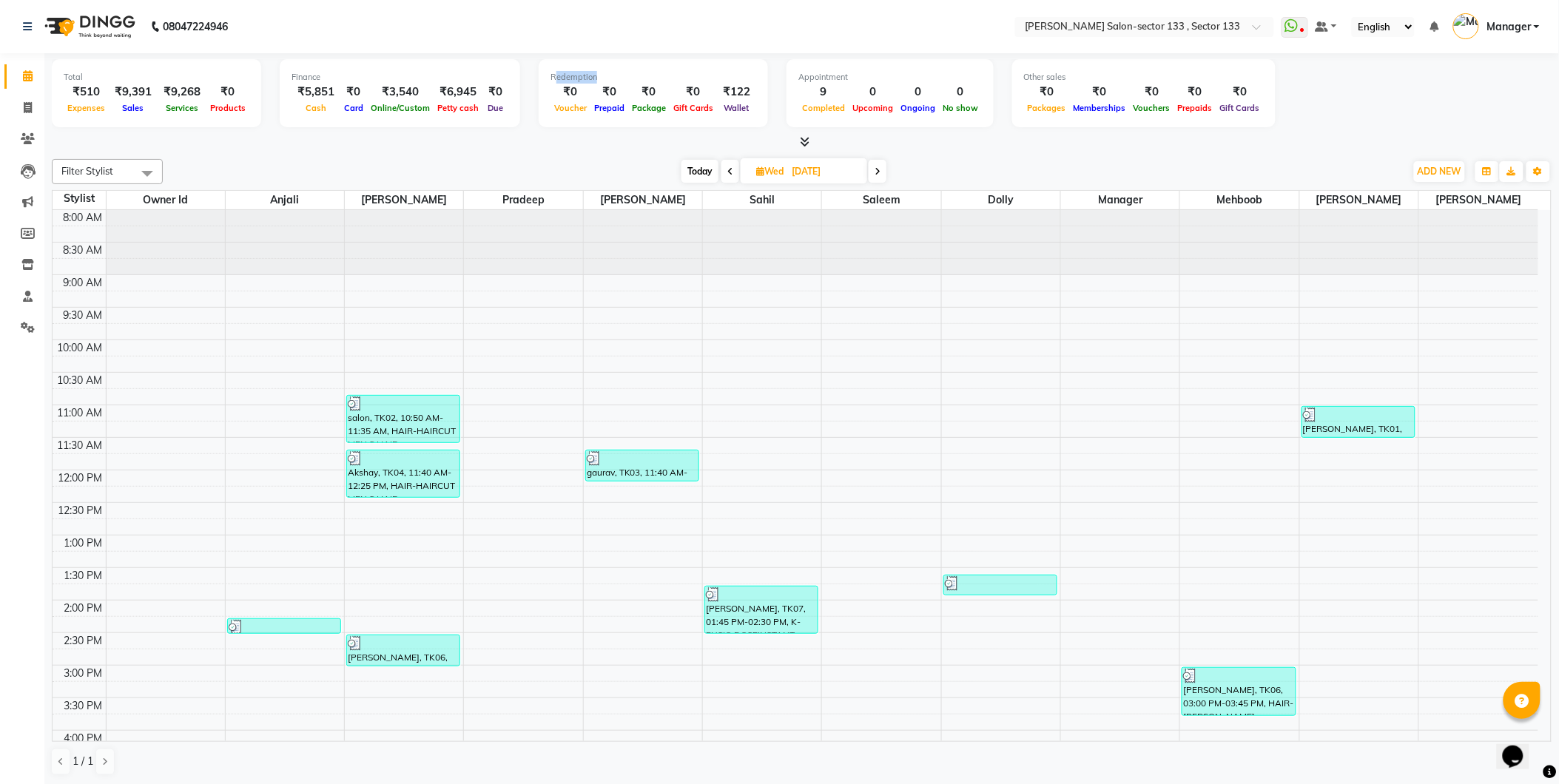
click at [538, 64] on div "Redemption ₹0 Voucher ₹0 Prepaid ₹0 Package ₹0 Gift Cards ₹122 Wallet" at bounding box center [652, 93] width 229 height 68
click at [455, 107] on span "Petty cash" at bounding box center [458, 107] width 49 height 10
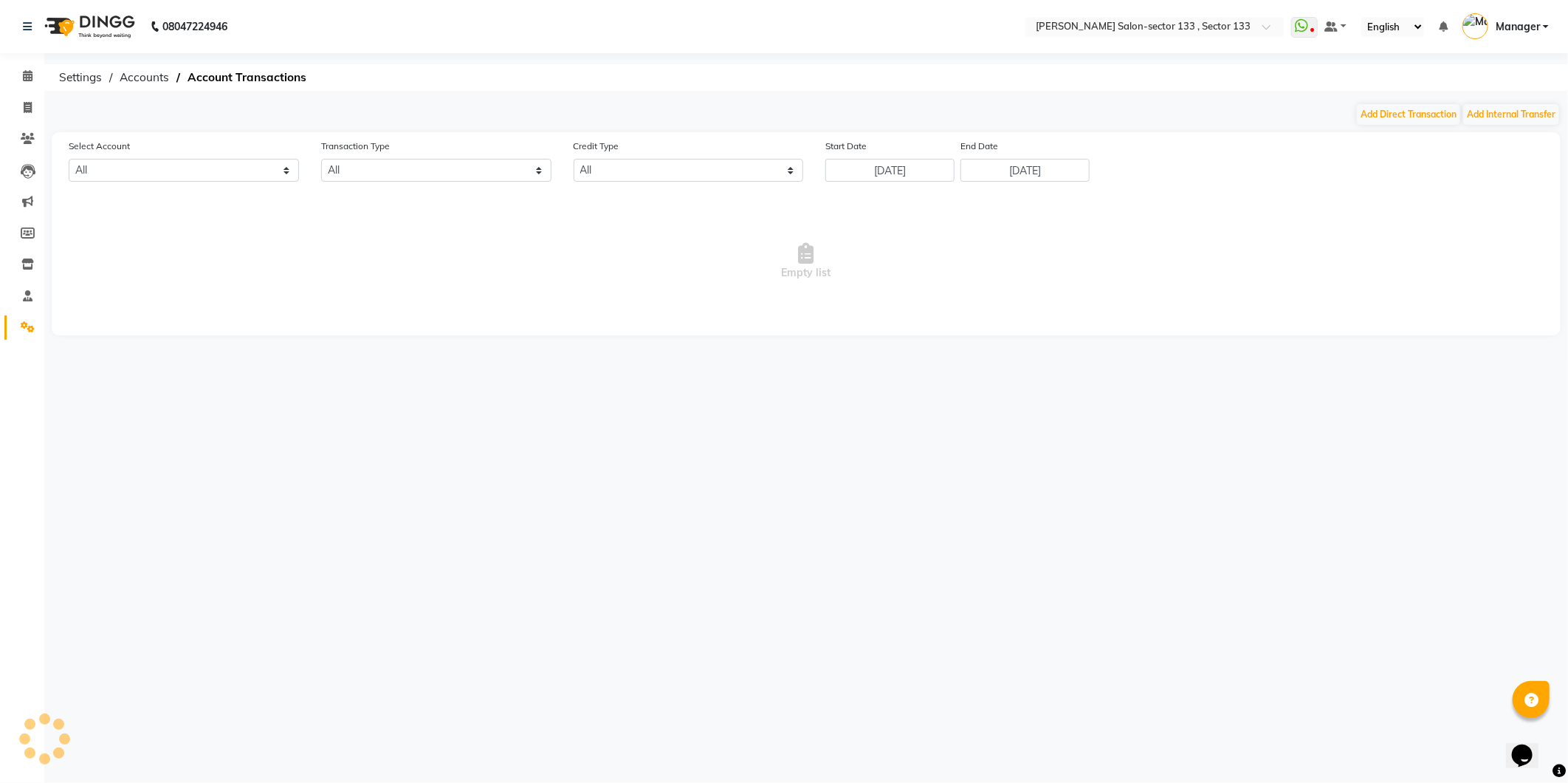
select select "7429"
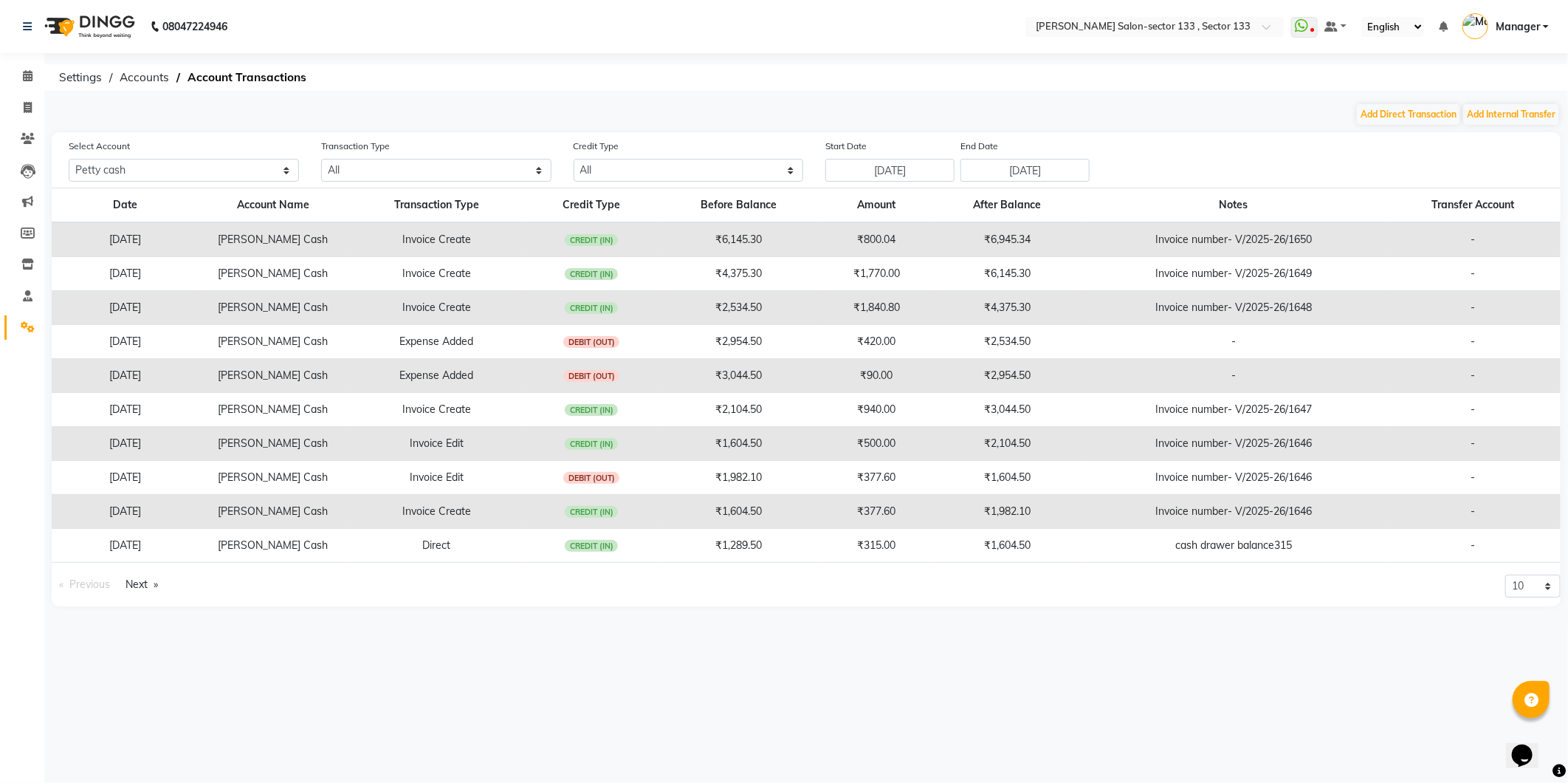
click at [40, 107] on li "Invoice" at bounding box center [22, 108] width 44 height 32
click at [27, 120] on li "Invoice" at bounding box center [22, 108] width 44 height 32
click at [24, 81] on icon at bounding box center [27, 76] width 9 height 11
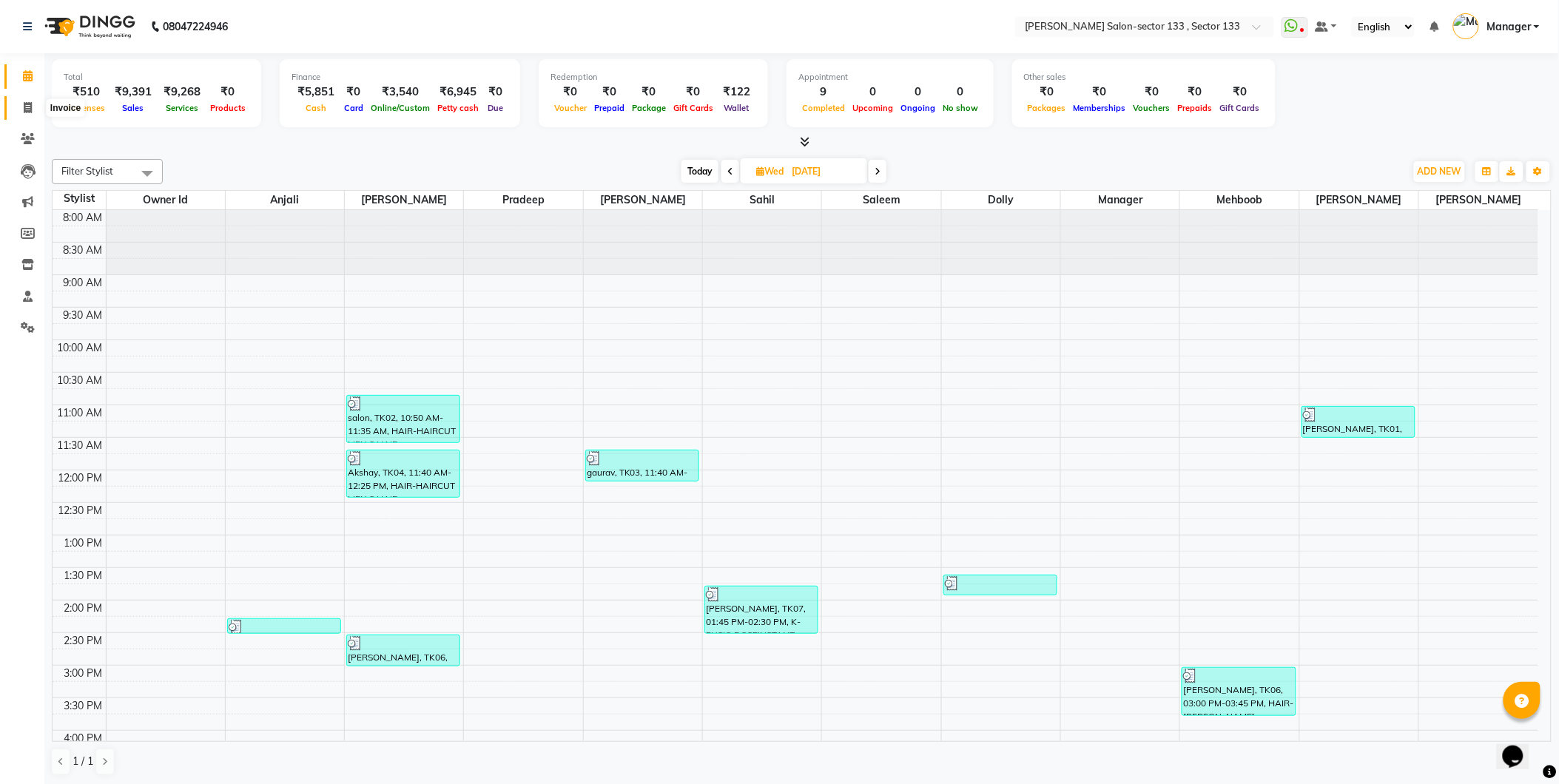
click at [25, 108] on icon at bounding box center [27, 107] width 8 height 11
select select "8302"
select select "service"
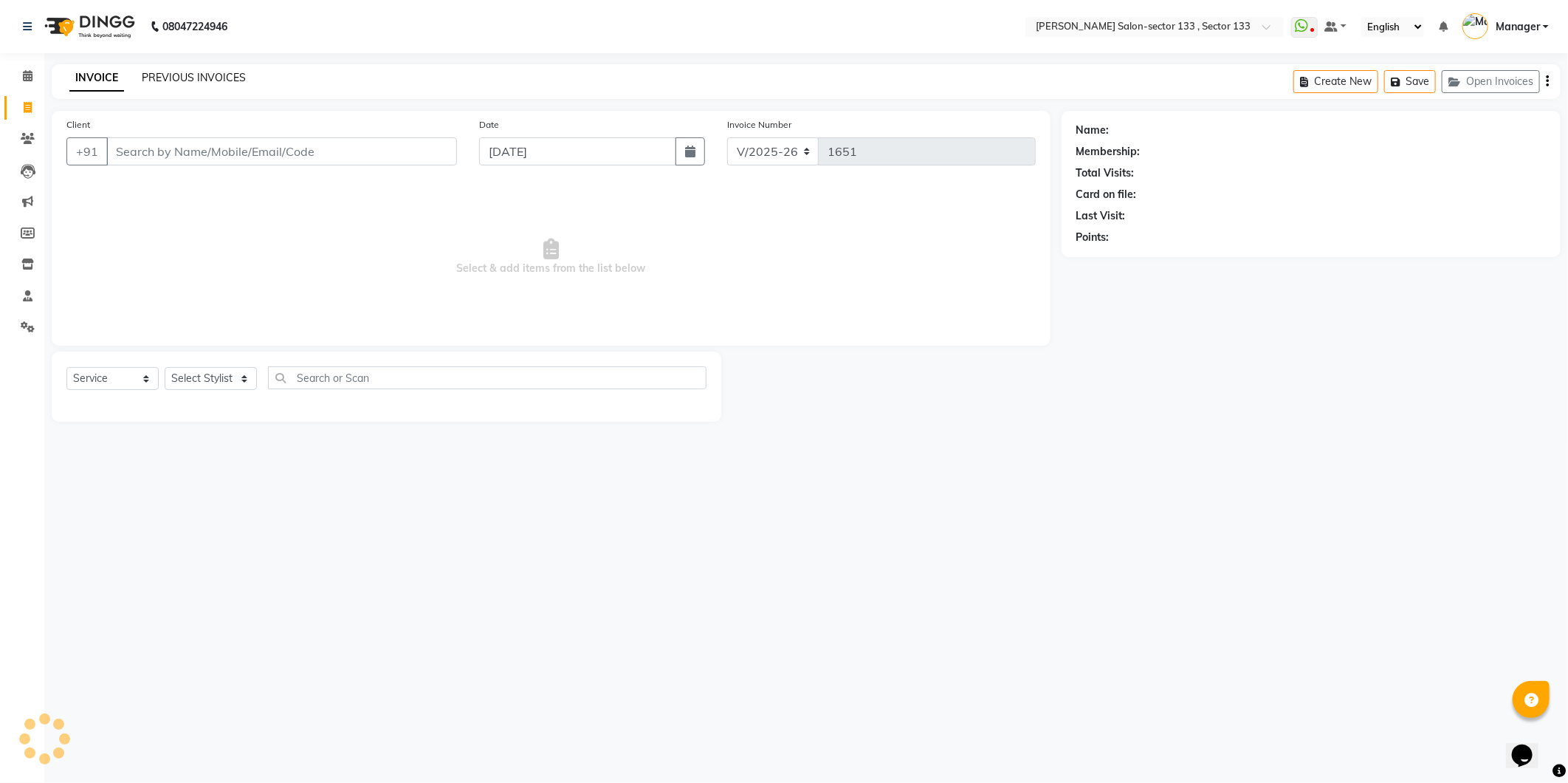
click at [199, 76] on link "PREVIOUS INVOICES" at bounding box center [194, 77] width 104 height 13
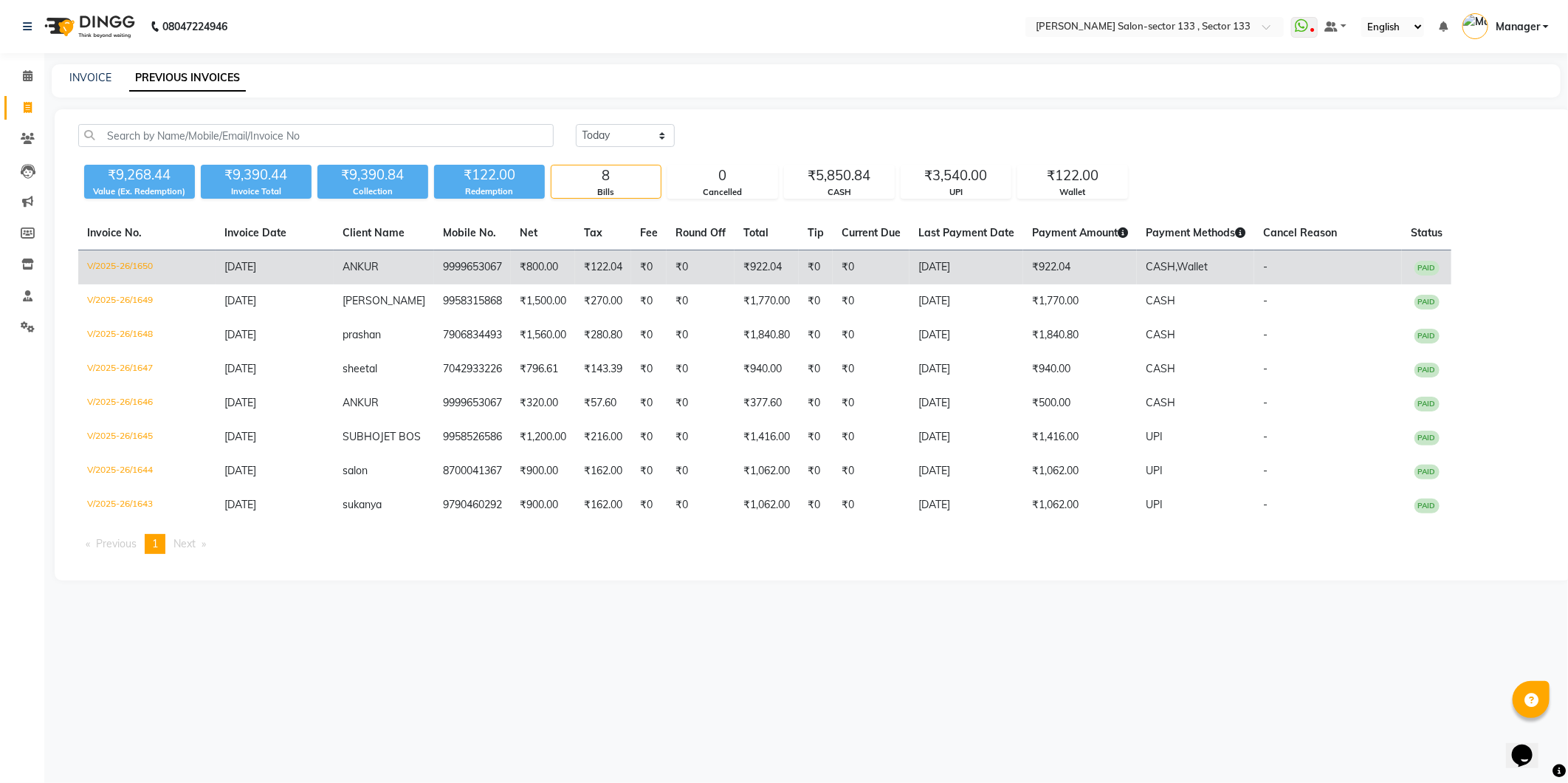
click at [804, 268] on td "₹0" at bounding box center [816, 267] width 34 height 35
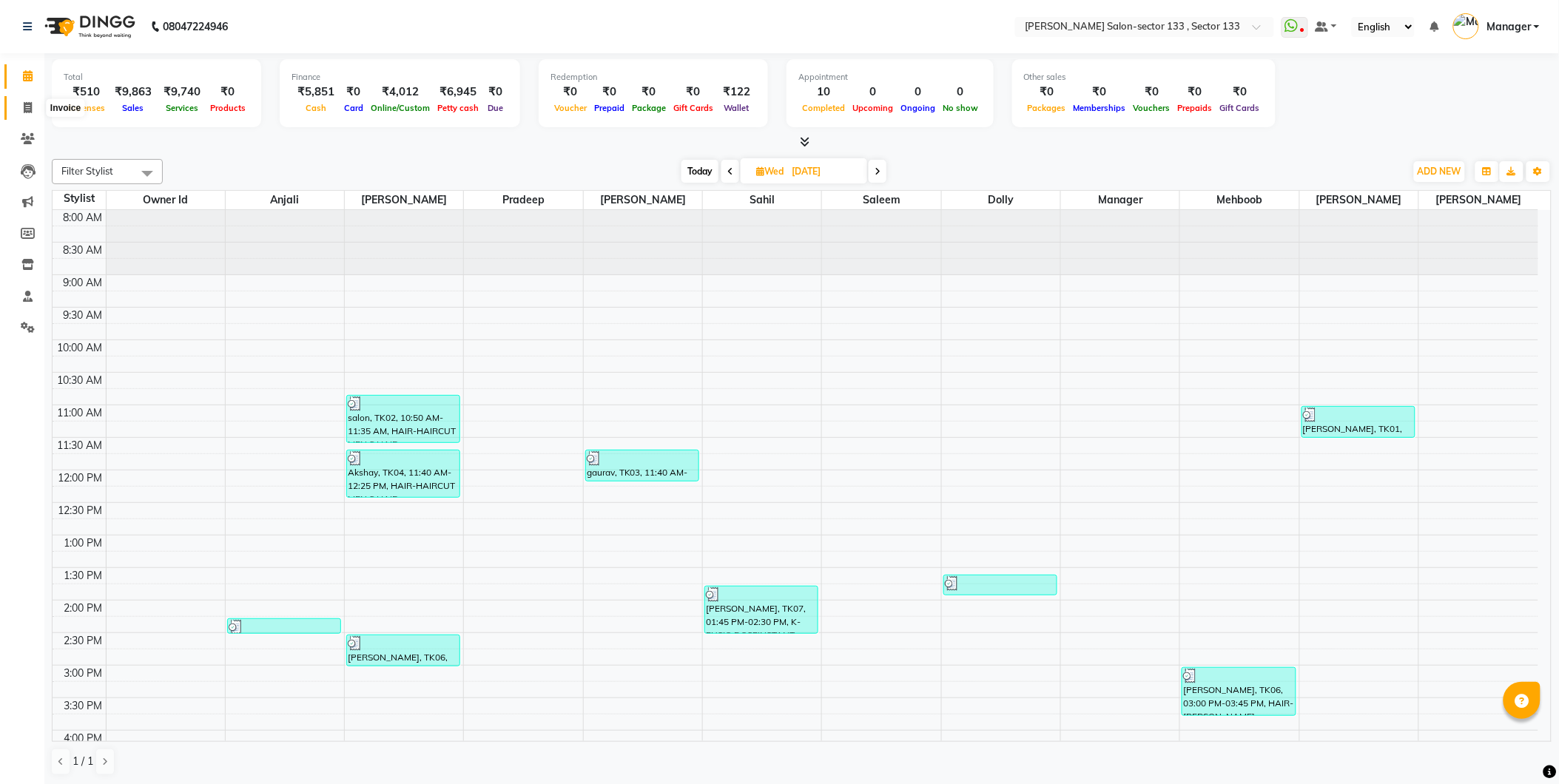
click at [35, 105] on span at bounding box center [27, 108] width 25 height 17
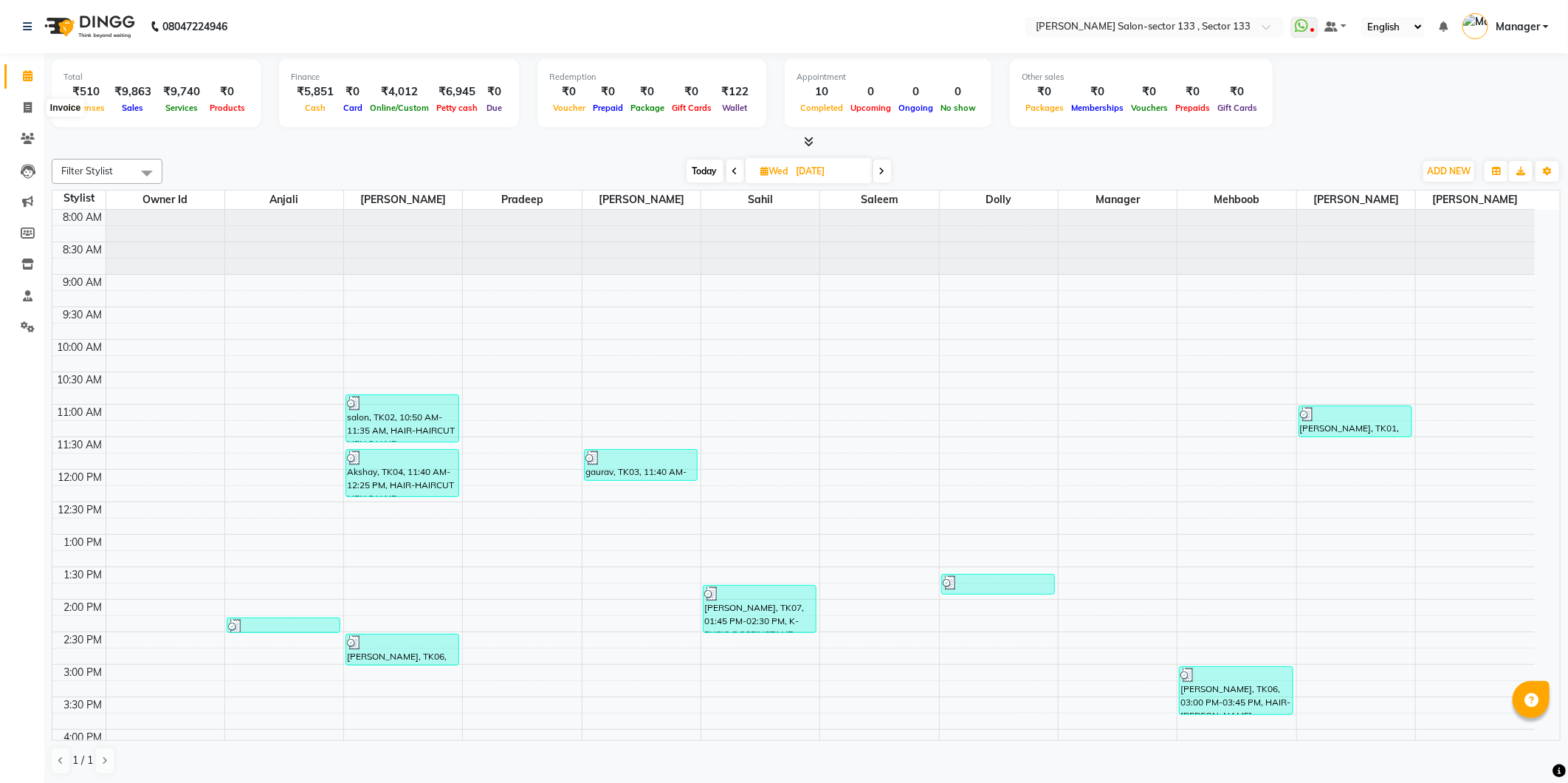
select select "8302"
select select "service"
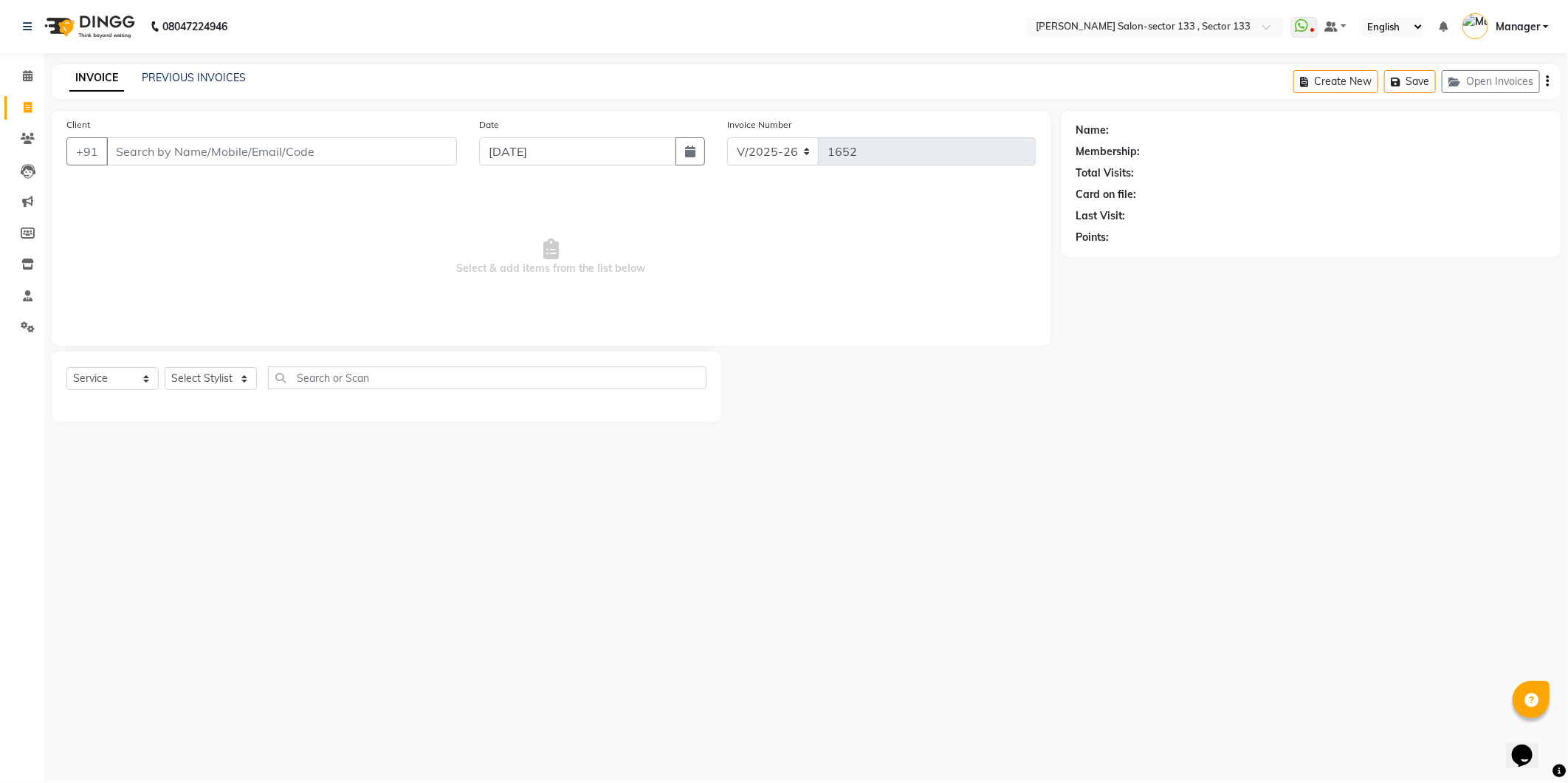
click at [157, 148] on input "Client" at bounding box center [281, 152] width 351 height 28
click at [209, 190] on span "[PERSON_NAME]" at bounding box center [171, 185] width 95 height 15
type input "9891648888"
click at [212, 370] on select "Select Stylist Anjali Anwar Dolly jaspal KIRTI Manager Mehboob Owner id Pradeep…" at bounding box center [211, 378] width 92 height 23
select select "80845"
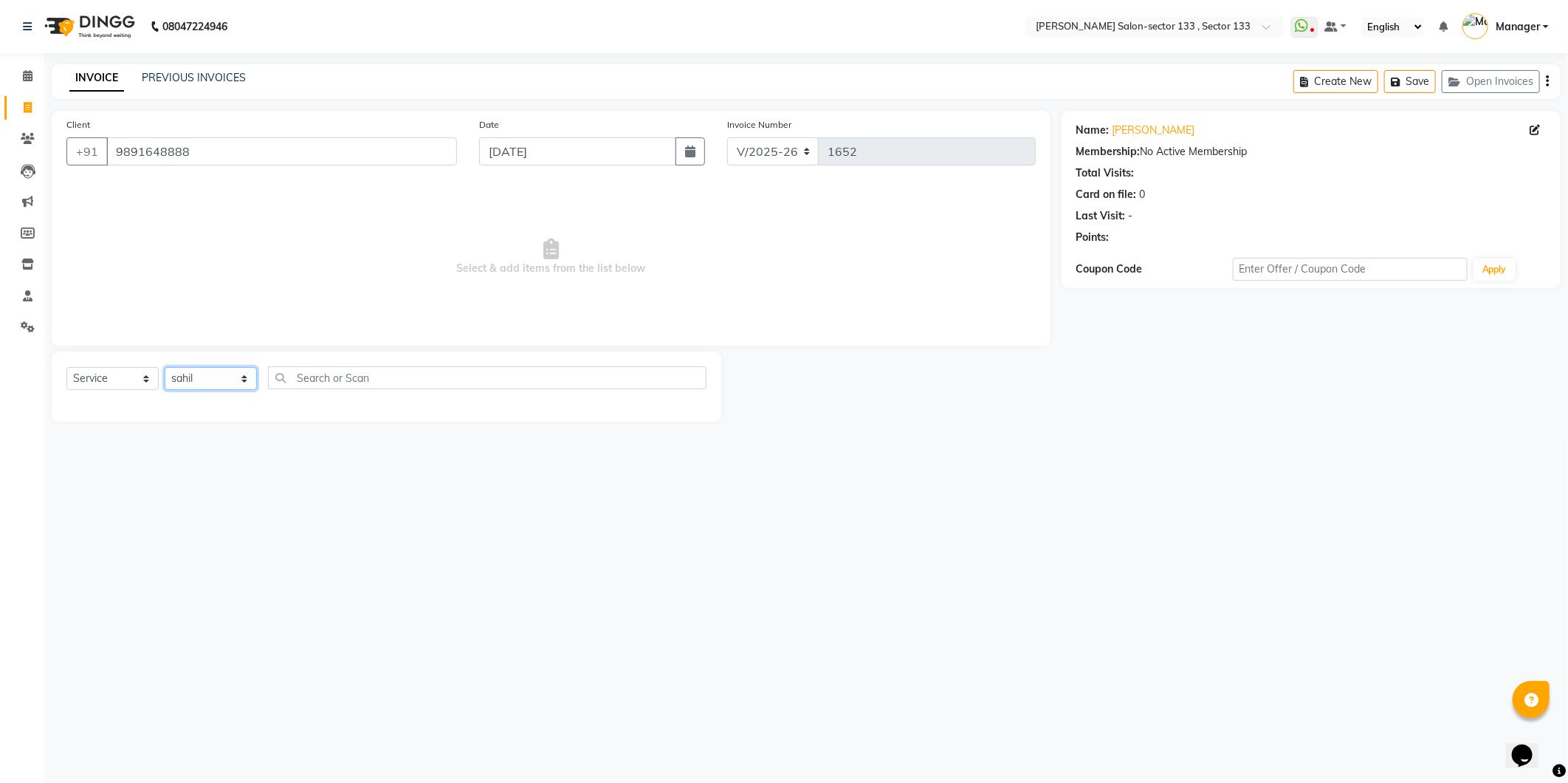
click at [165, 368] on select "Select Stylist Anjali Anwar Dolly jaspal KIRTI Manager Mehboob Owner id Pradeep…" at bounding box center [211, 378] width 92 height 23
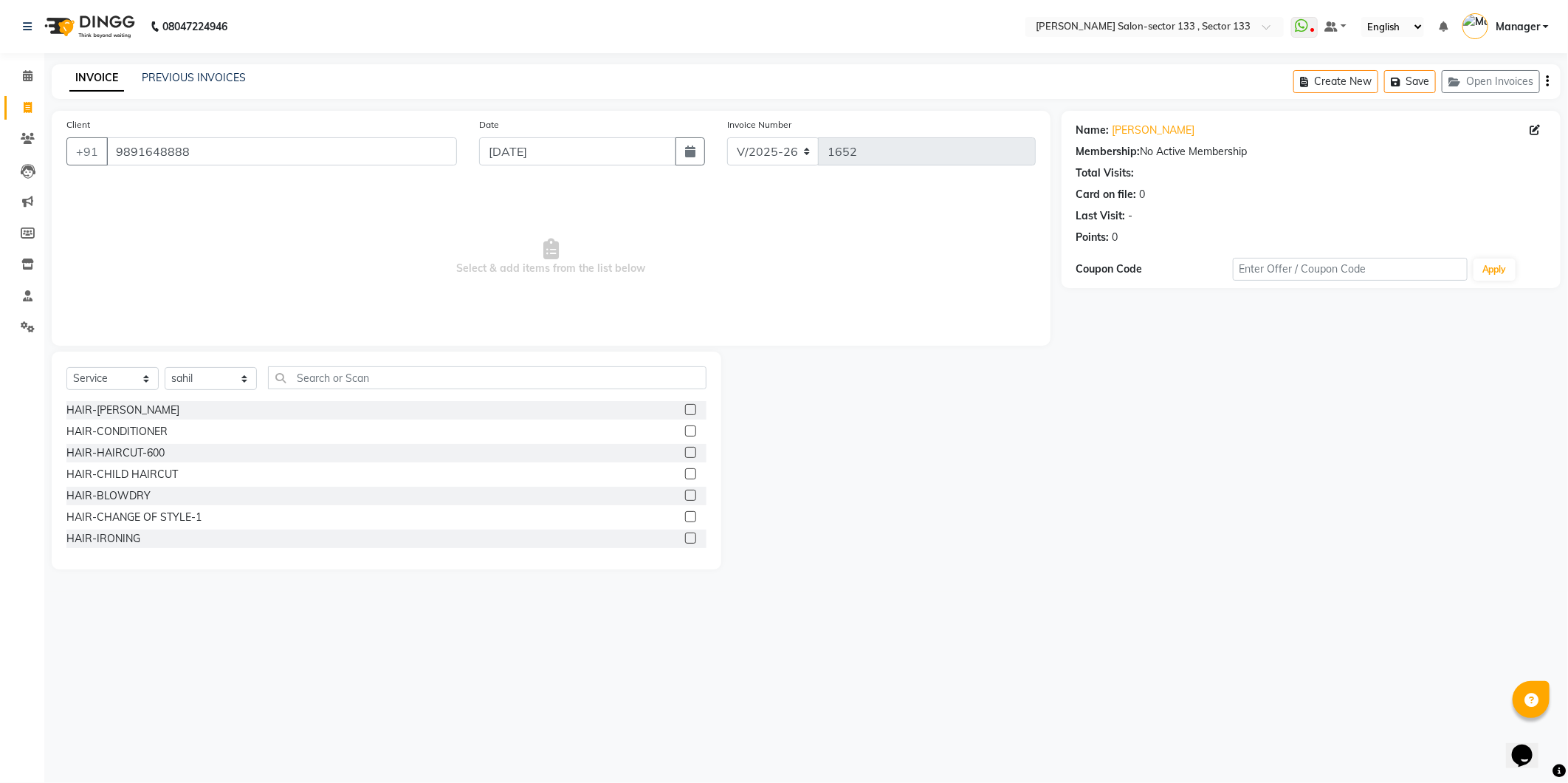
click at [331, 392] on div "Select Service Product Membership Package Voucher Prepaid Gift Card Select Styl…" at bounding box center [387, 383] width 640 height 35
click at [330, 380] on input "text" at bounding box center [487, 377] width 438 height 23
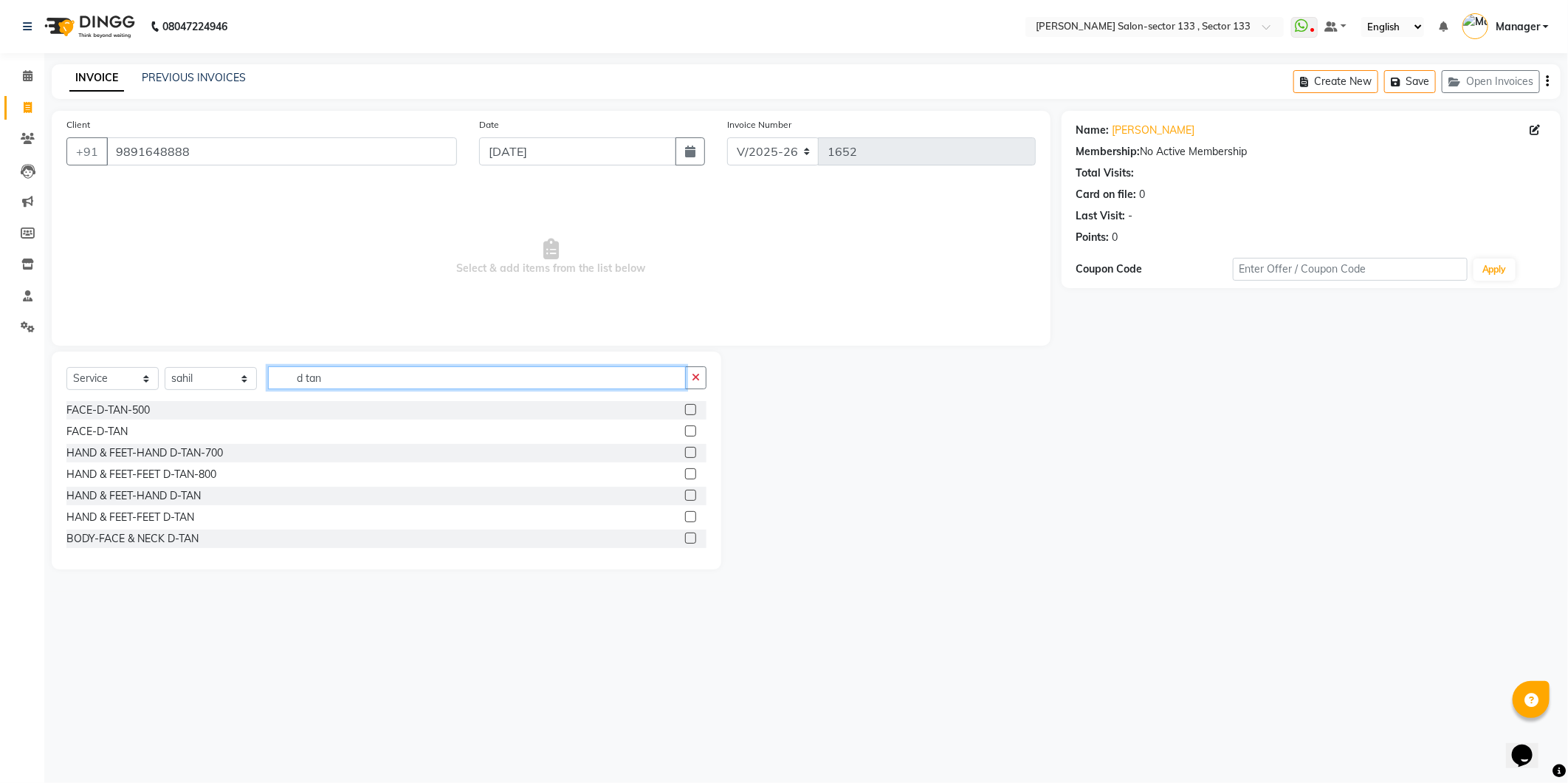
type input "d tan"
click at [685, 430] on label at bounding box center [690, 431] width 11 height 11
click at [685, 430] on input "checkbox" at bounding box center [689, 432] width 9 height 9
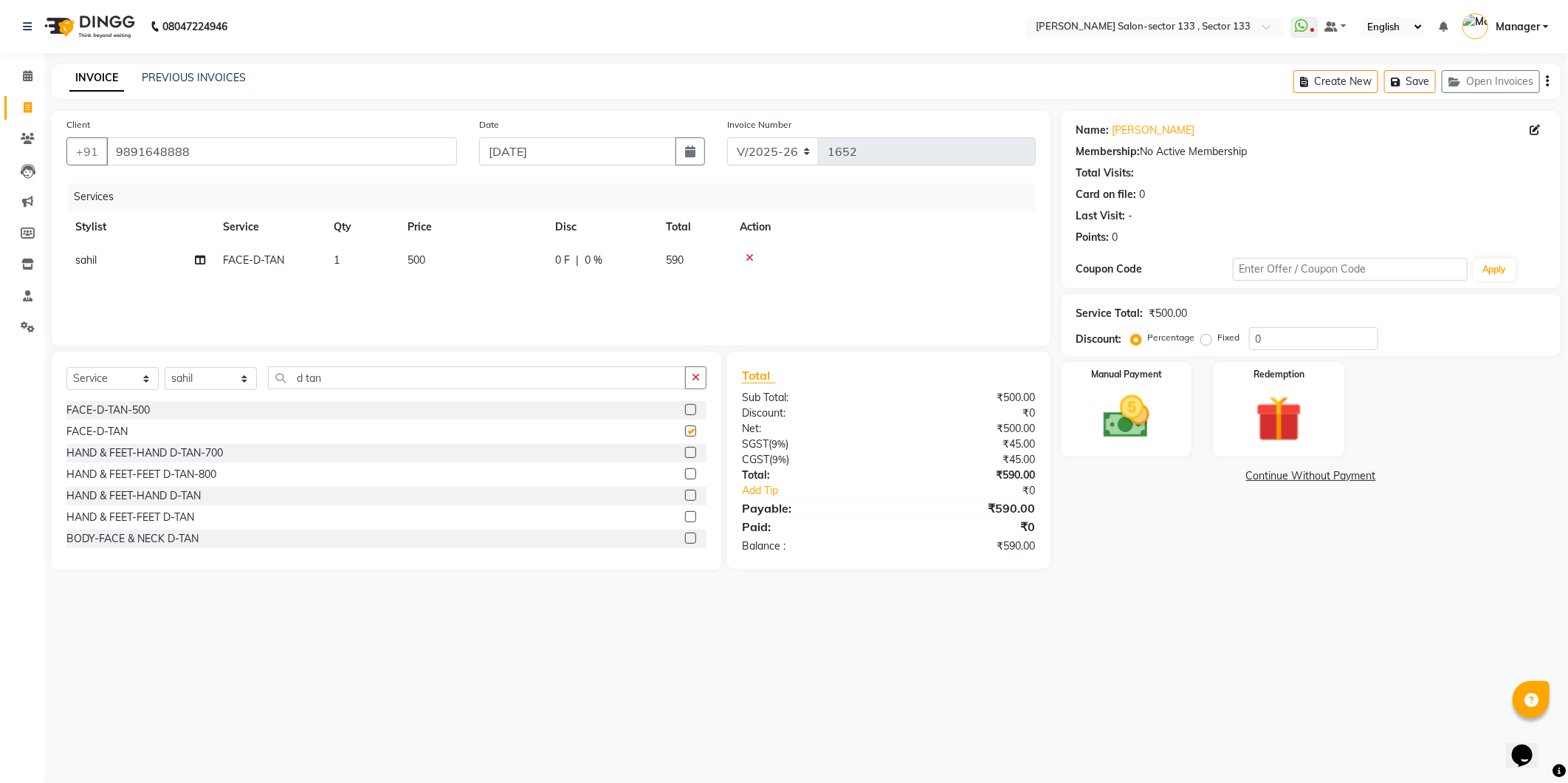
checkbox input "false"
click at [419, 379] on input "d tan" at bounding box center [477, 377] width 418 height 23
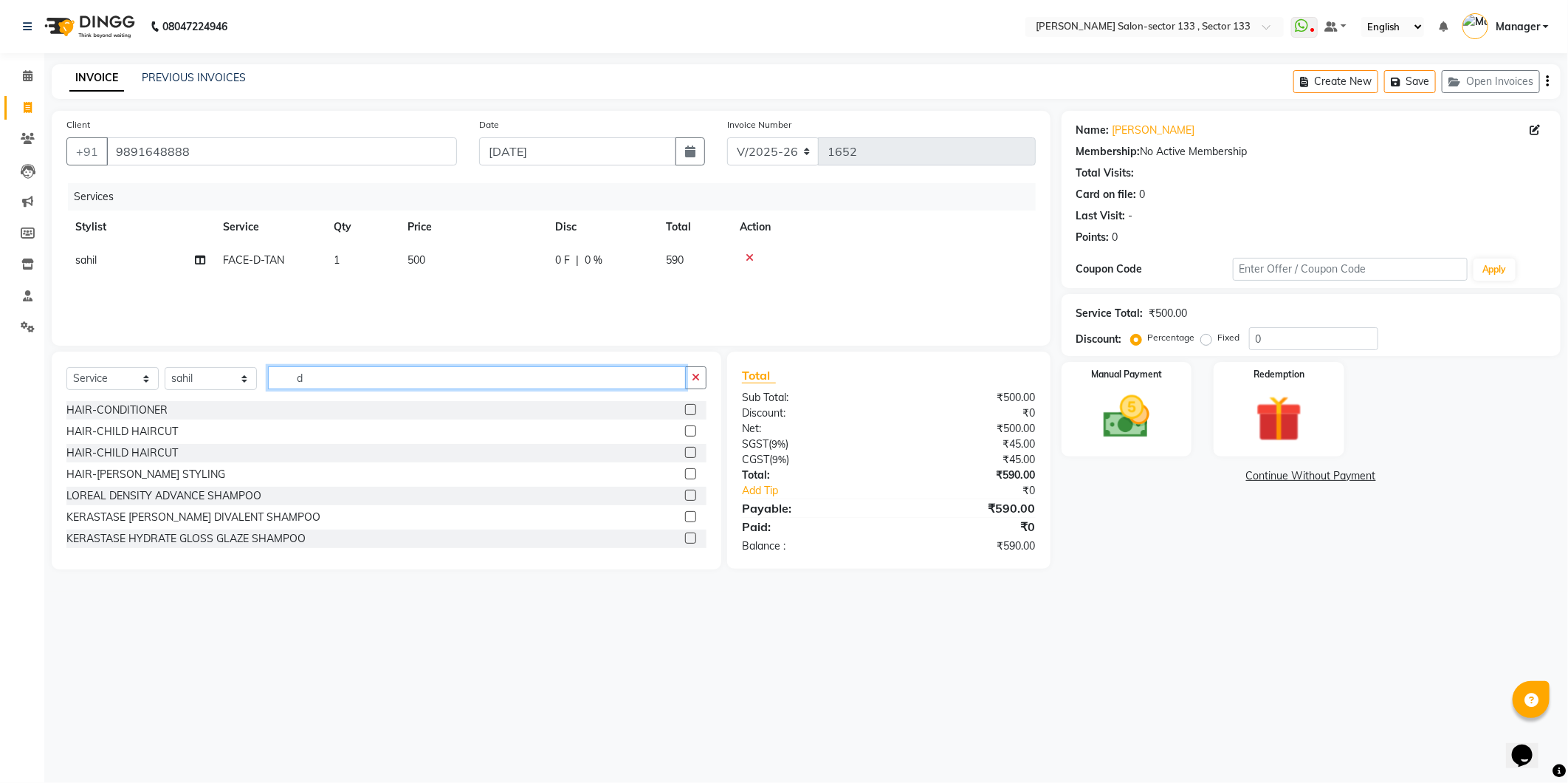
type input "d"
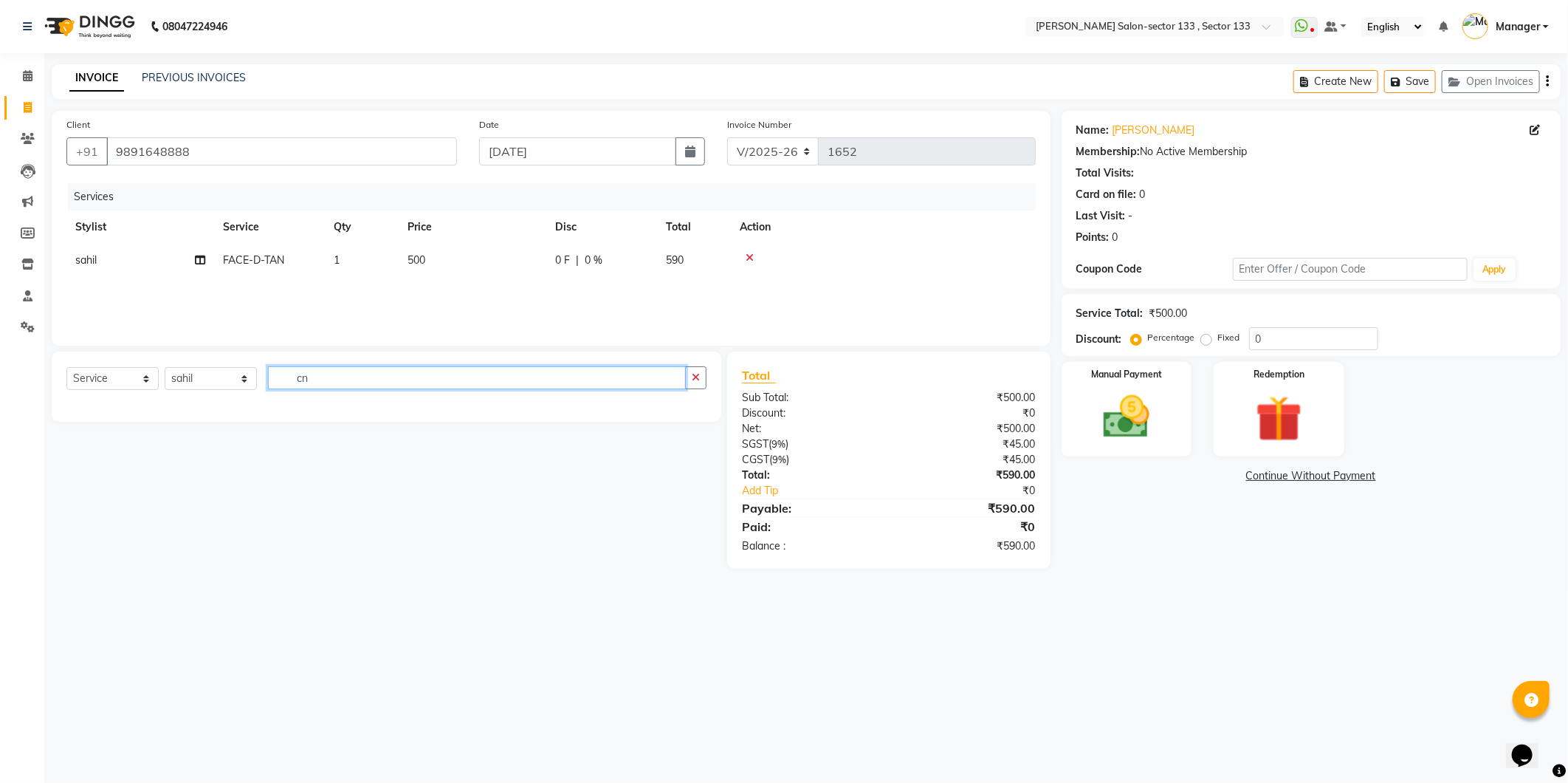
type input "c"
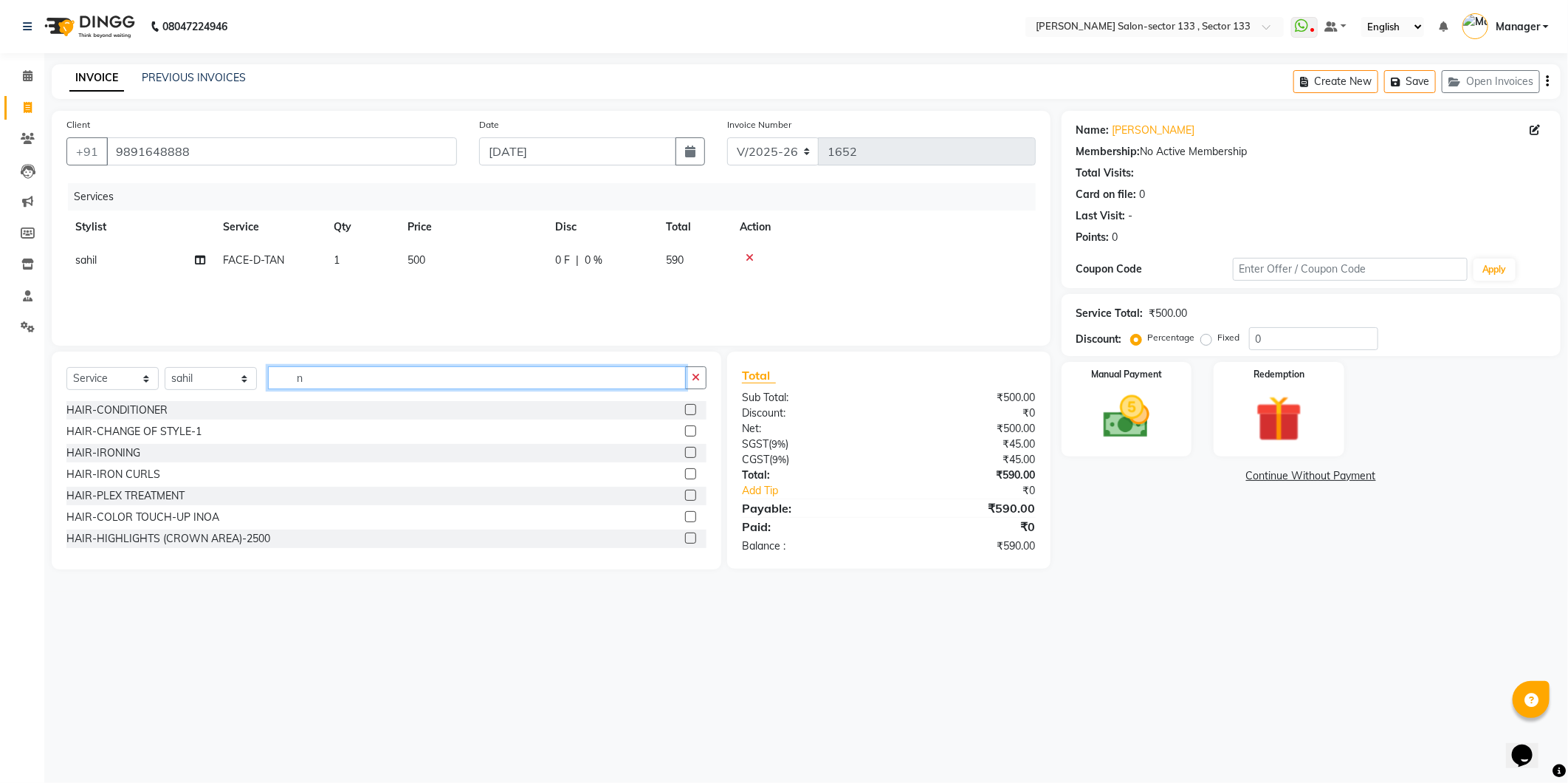
type input "n"
click at [402, 267] on td "500" at bounding box center [472, 260] width 148 height 33
select select "80845"
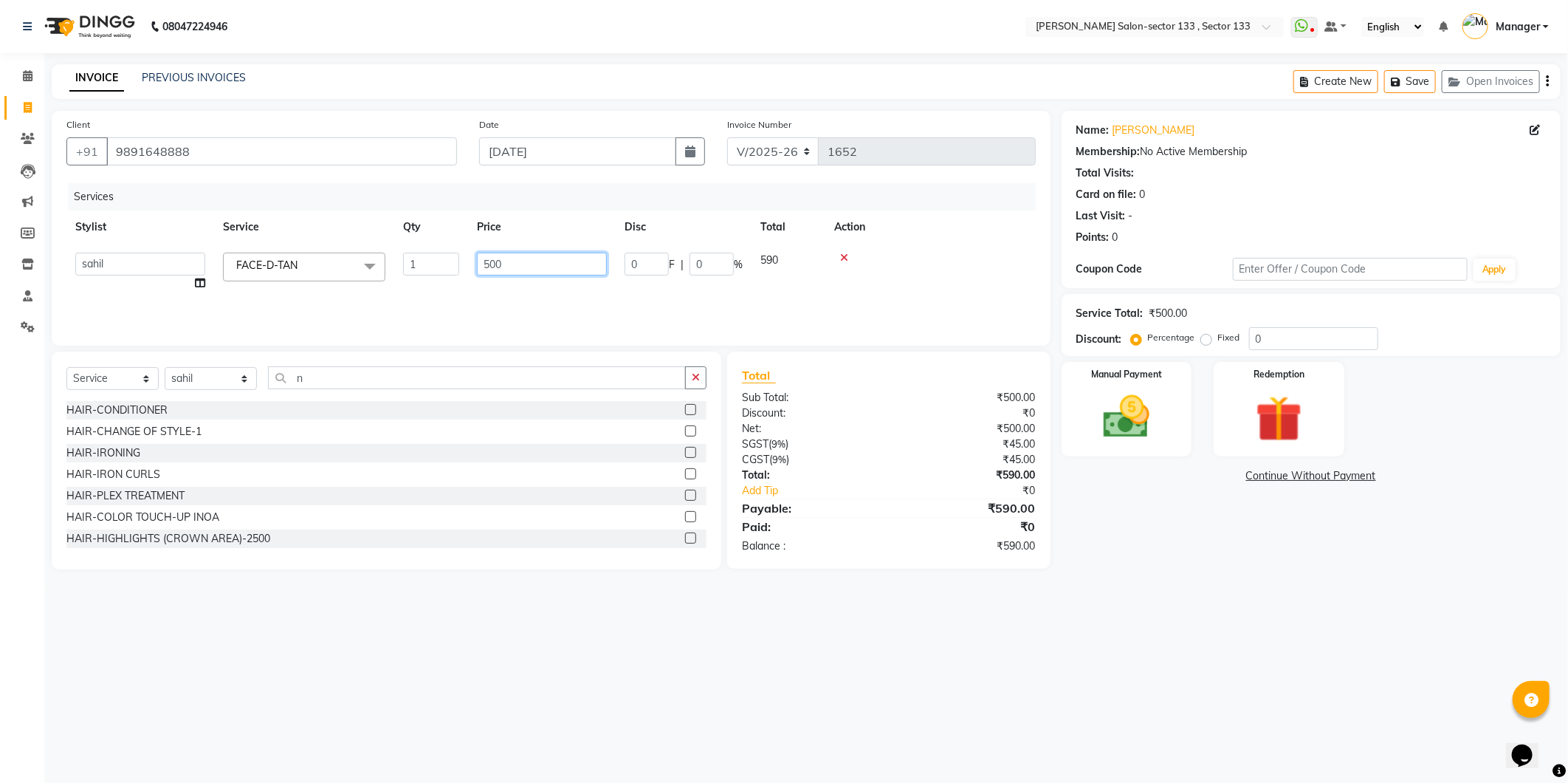
click at [492, 260] on input "500" at bounding box center [542, 264] width 130 height 23
type input "600"
click at [454, 368] on input "n" at bounding box center [477, 377] width 418 height 23
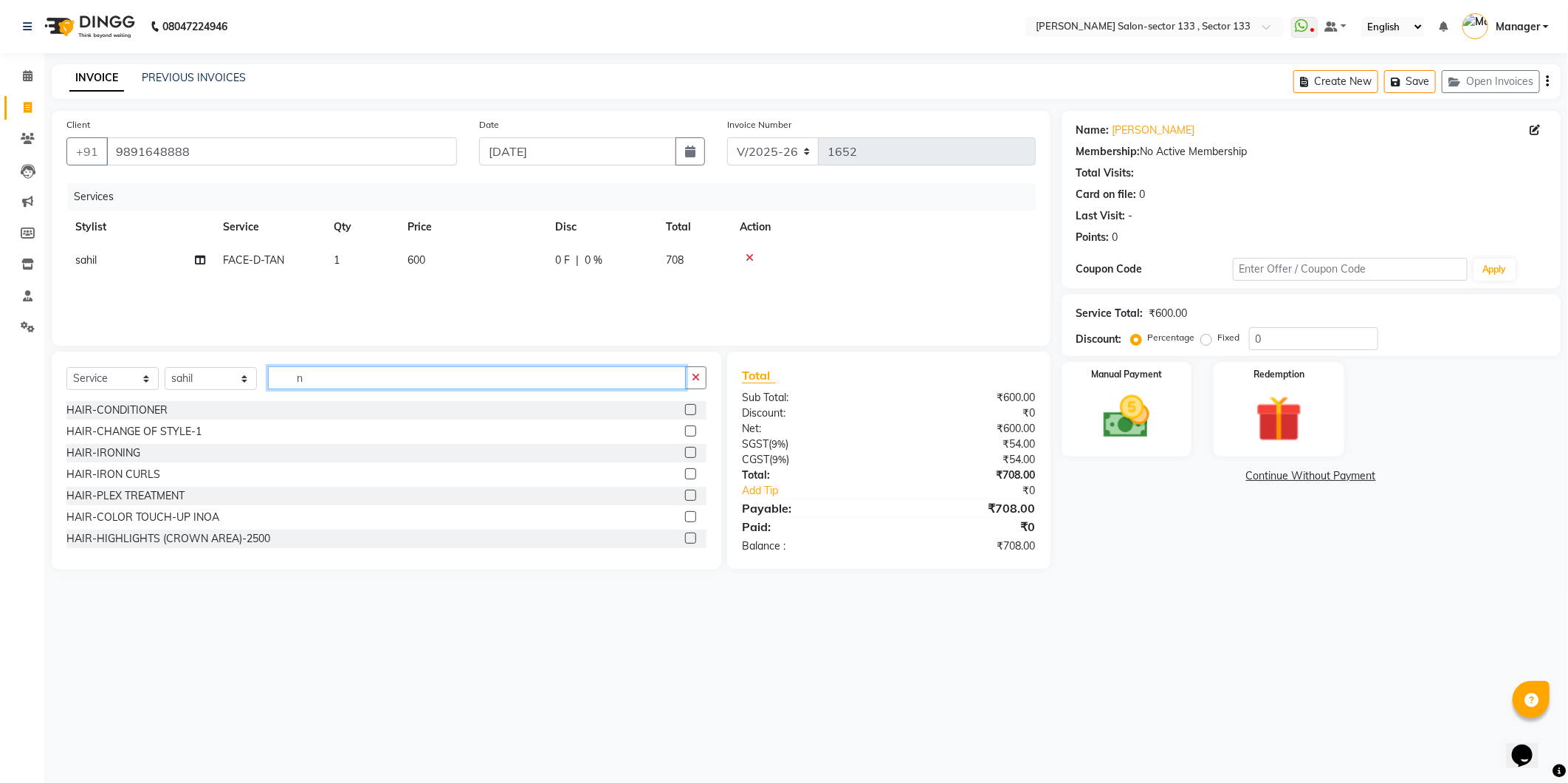
click at [356, 373] on input "n" at bounding box center [477, 377] width 418 height 23
click at [218, 385] on select "Select Stylist Anjali Anwar Dolly jaspal KIRTI Manager Mehboob Owner id Pradeep…" at bounding box center [211, 378] width 92 height 23
select select "90535"
click at [165, 368] on select "Select Stylist Anjali Anwar Dolly jaspal KIRTI Manager Mehboob Owner id Pradeep…" at bounding box center [211, 378] width 92 height 23
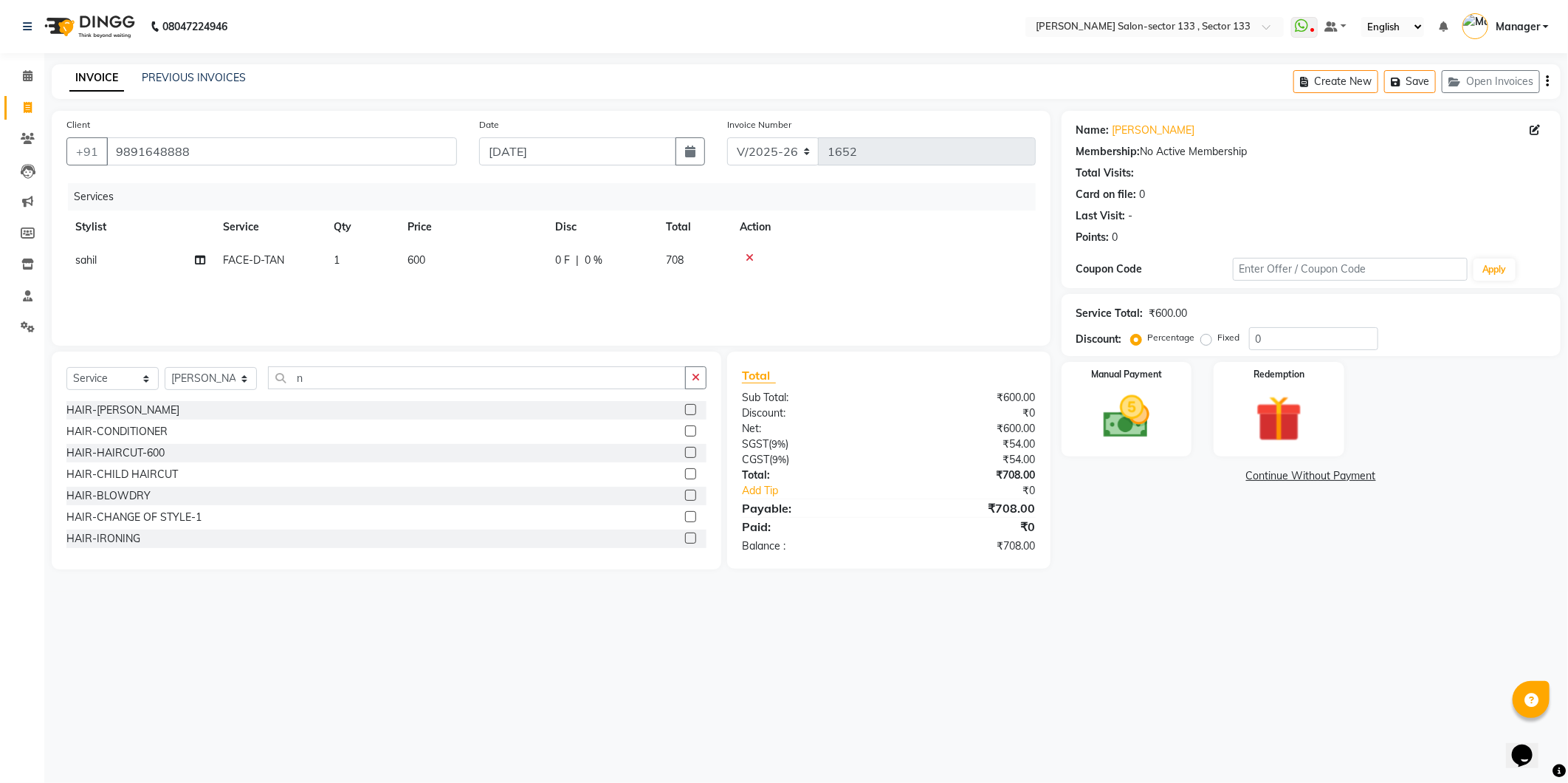
click at [327, 358] on div "Select Service Product Membership Package Voucher Prepaid Gift Card Select Styl…" at bounding box center [387, 461] width 670 height 218
click at [319, 380] on input "n" at bounding box center [477, 377] width 418 height 23
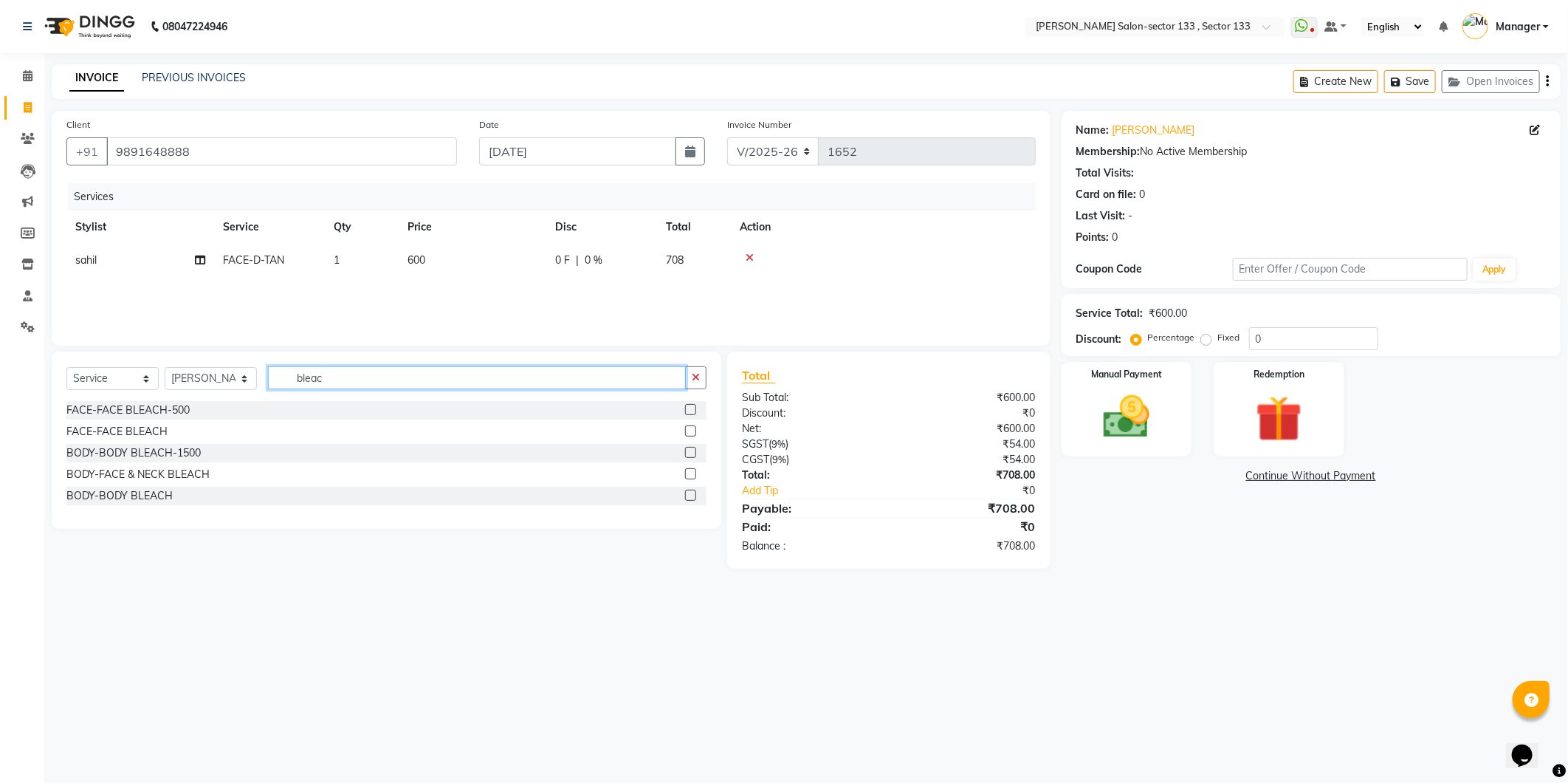
type input "bleac"
click at [688, 428] on label at bounding box center [690, 431] width 11 height 11
click at [688, 428] on input "checkbox" at bounding box center [689, 432] width 9 height 9
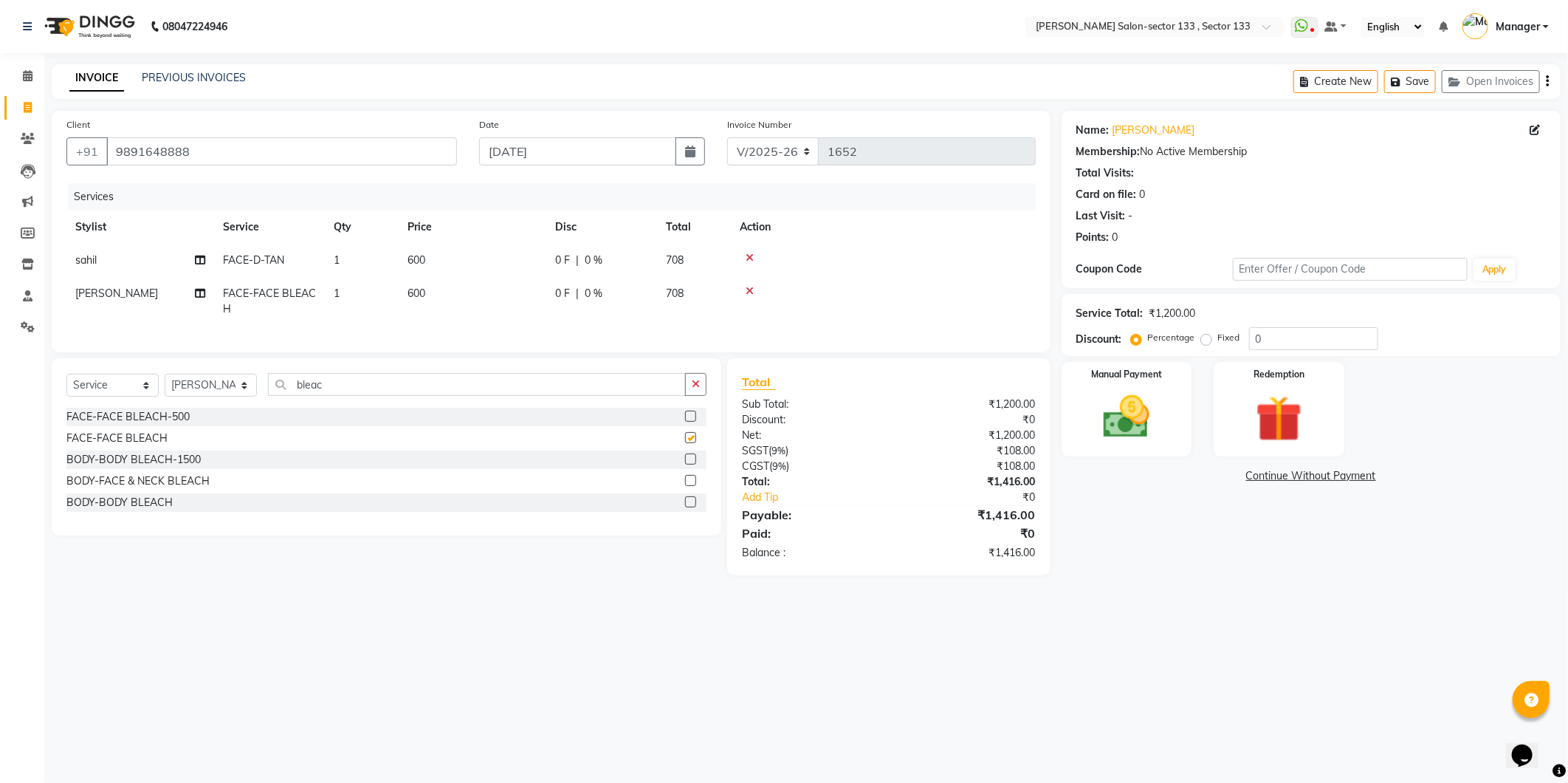
checkbox input "false"
click at [461, 396] on input "bleac" at bounding box center [477, 384] width 418 height 23
type input "b"
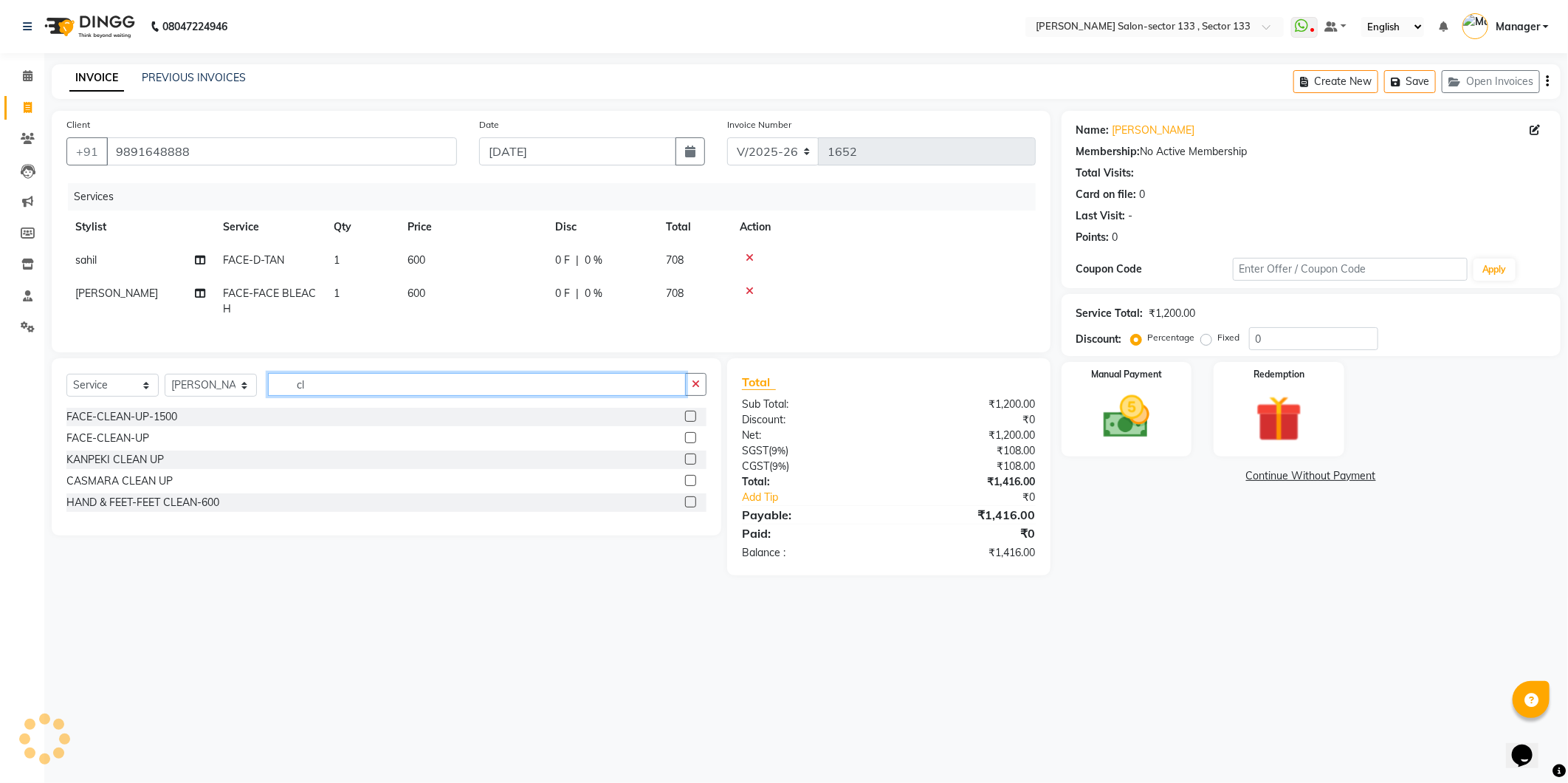
type input "c"
type input "neq"
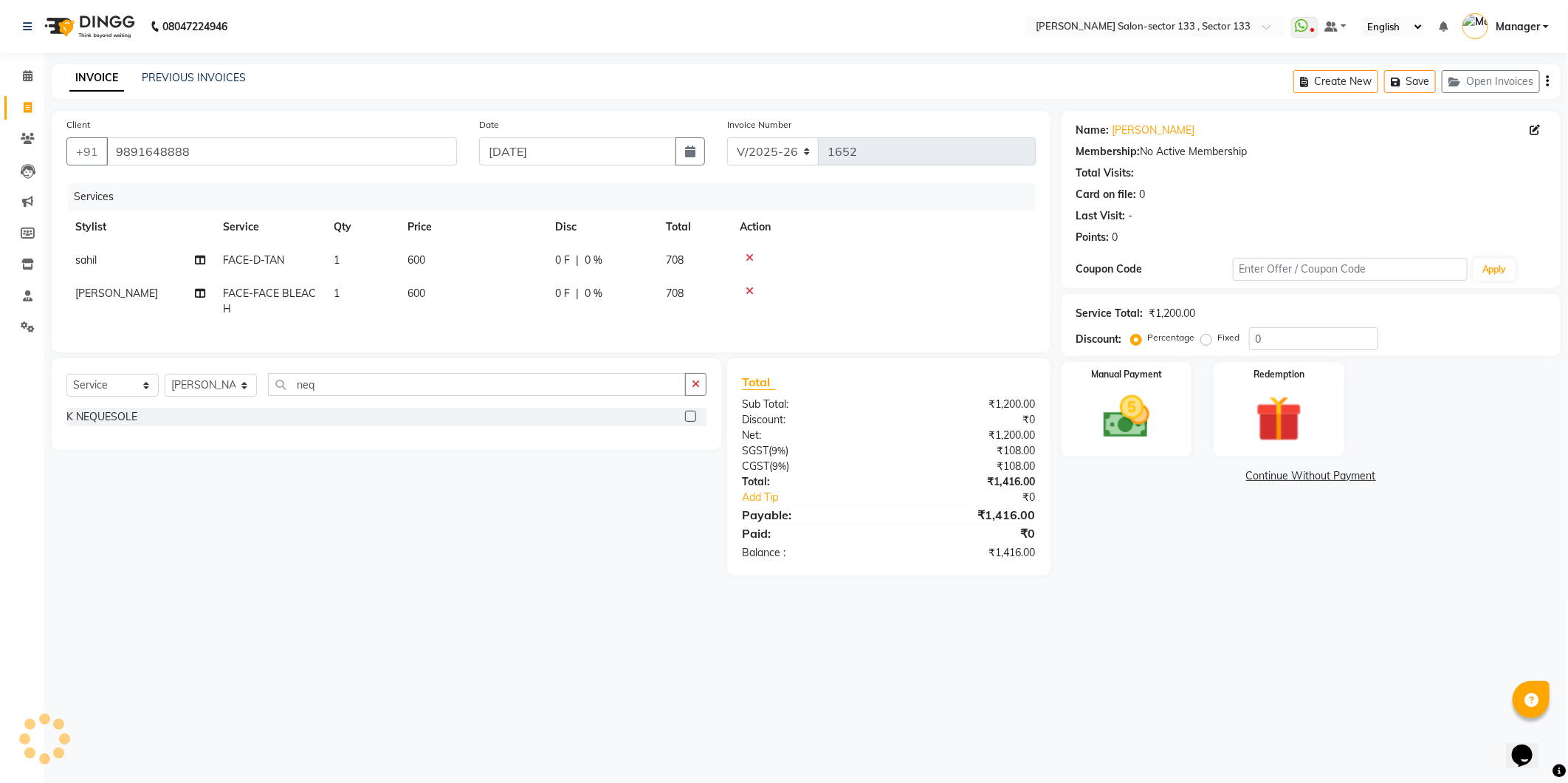
click at [688, 422] on label at bounding box center [690, 416] width 11 height 11
click at [688, 422] on input "checkbox" at bounding box center [689, 417] width 9 height 9
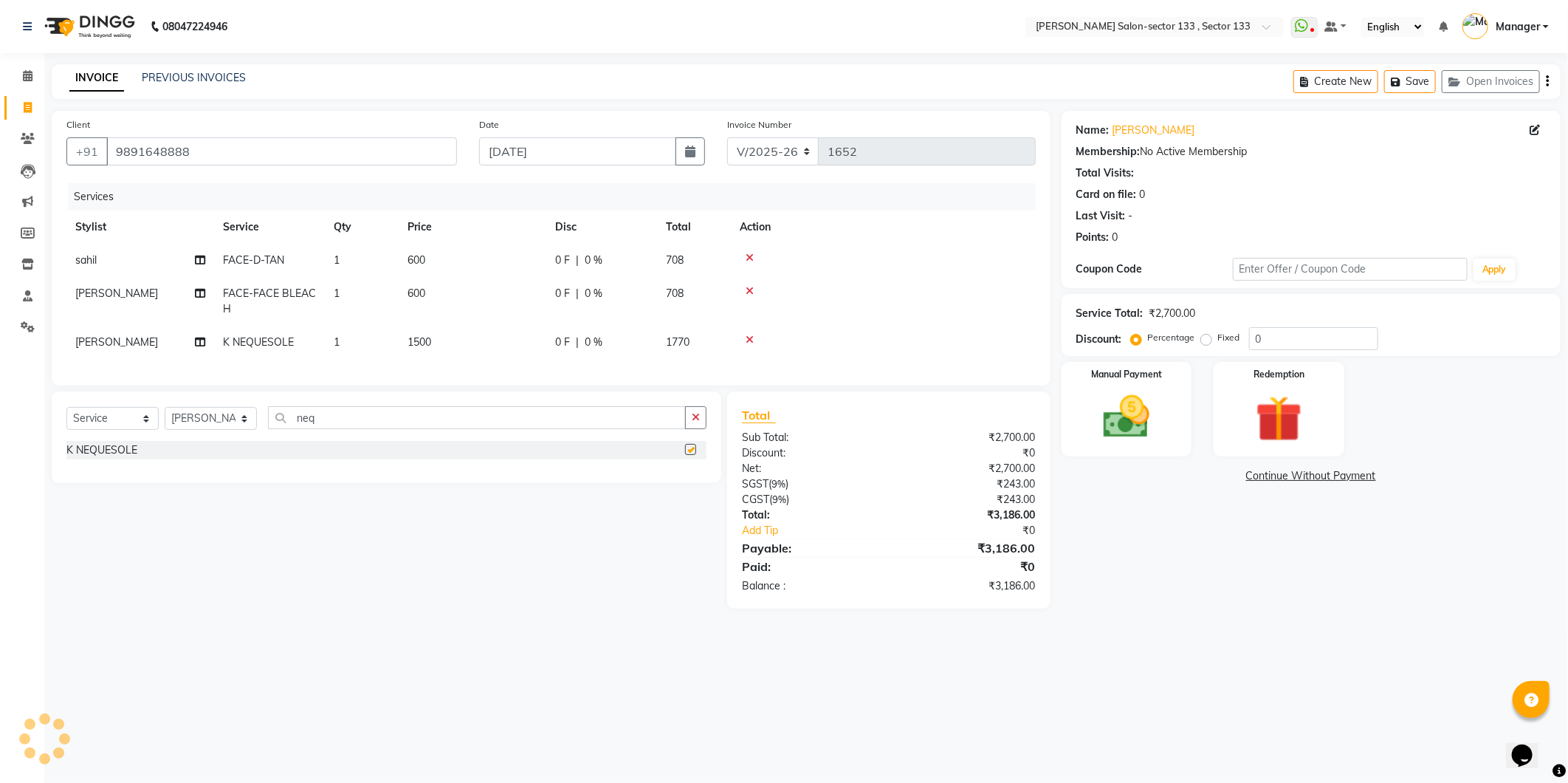
checkbox input "false"
click at [396, 429] on input "neq" at bounding box center [477, 418] width 418 height 23
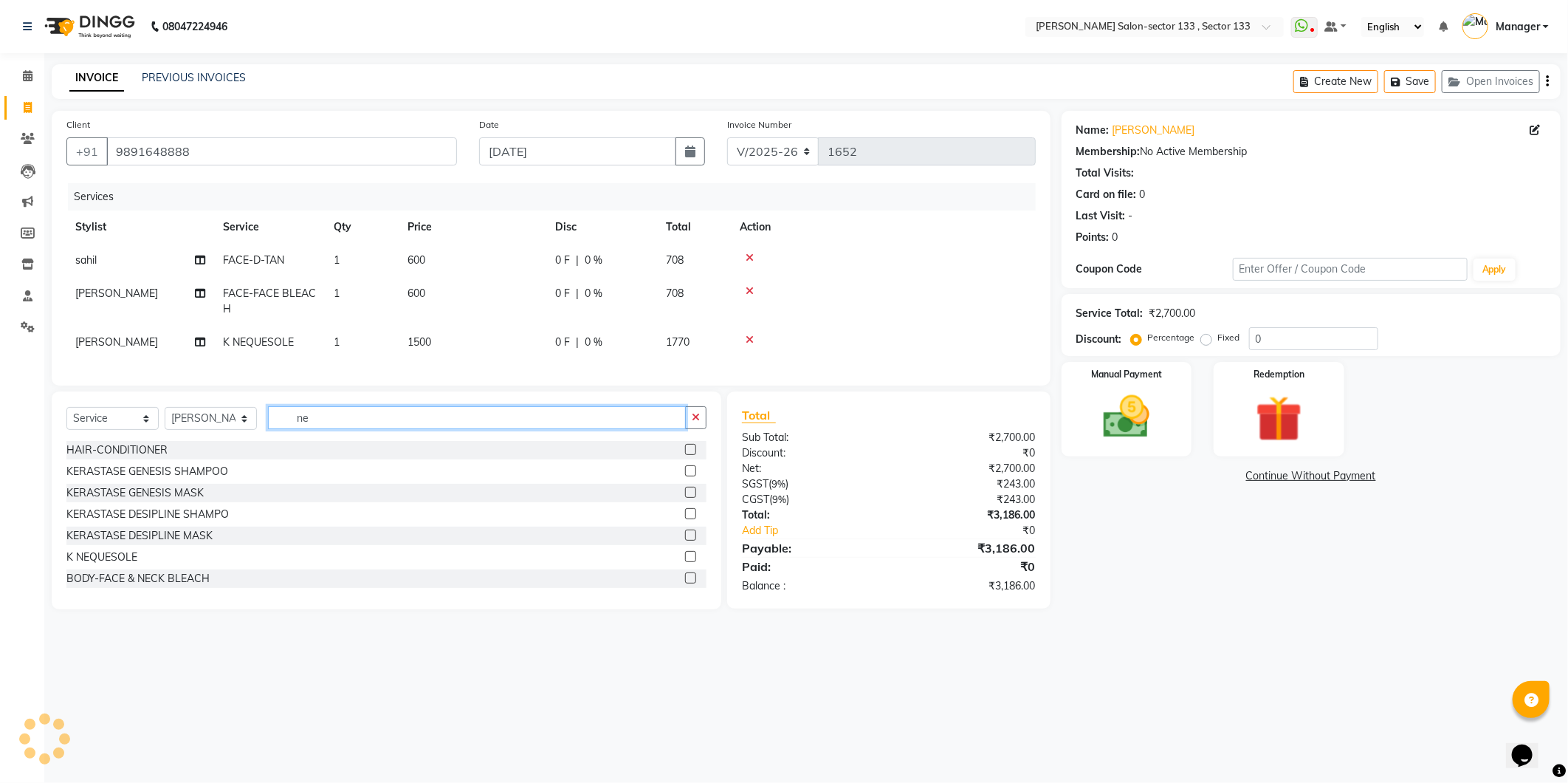
type input "n"
type input "pedi"
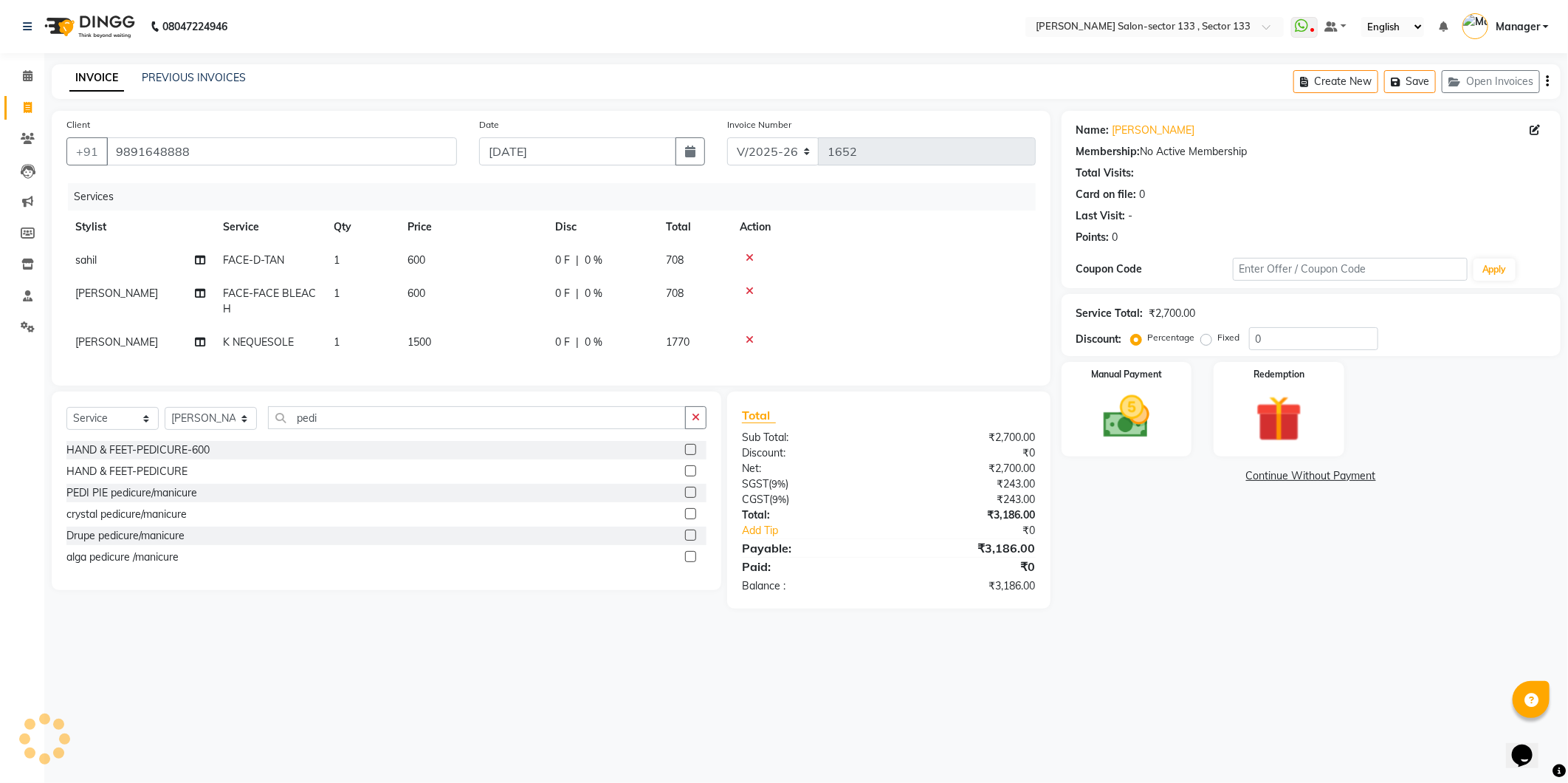
click at [691, 498] on label at bounding box center [690, 492] width 11 height 11
click at [691, 498] on input "checkbox" at bounding box center [689, 493] width 9 height 9
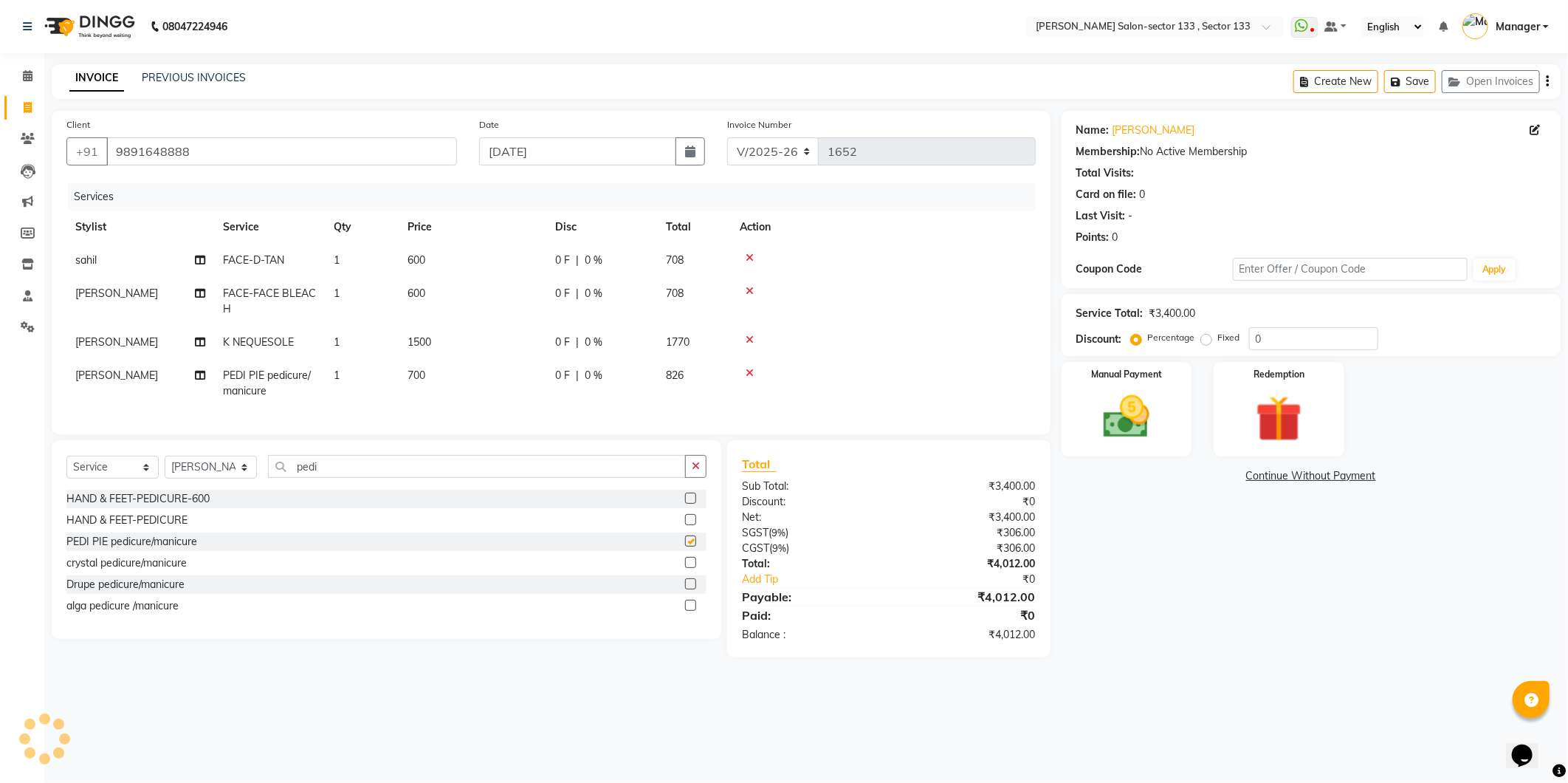
checkbox input "false"
click at [277, 393] on td "PEDI PIE pedicure/manicure" at bounding box center [270, 383] width 111 height 49
select select "90535"
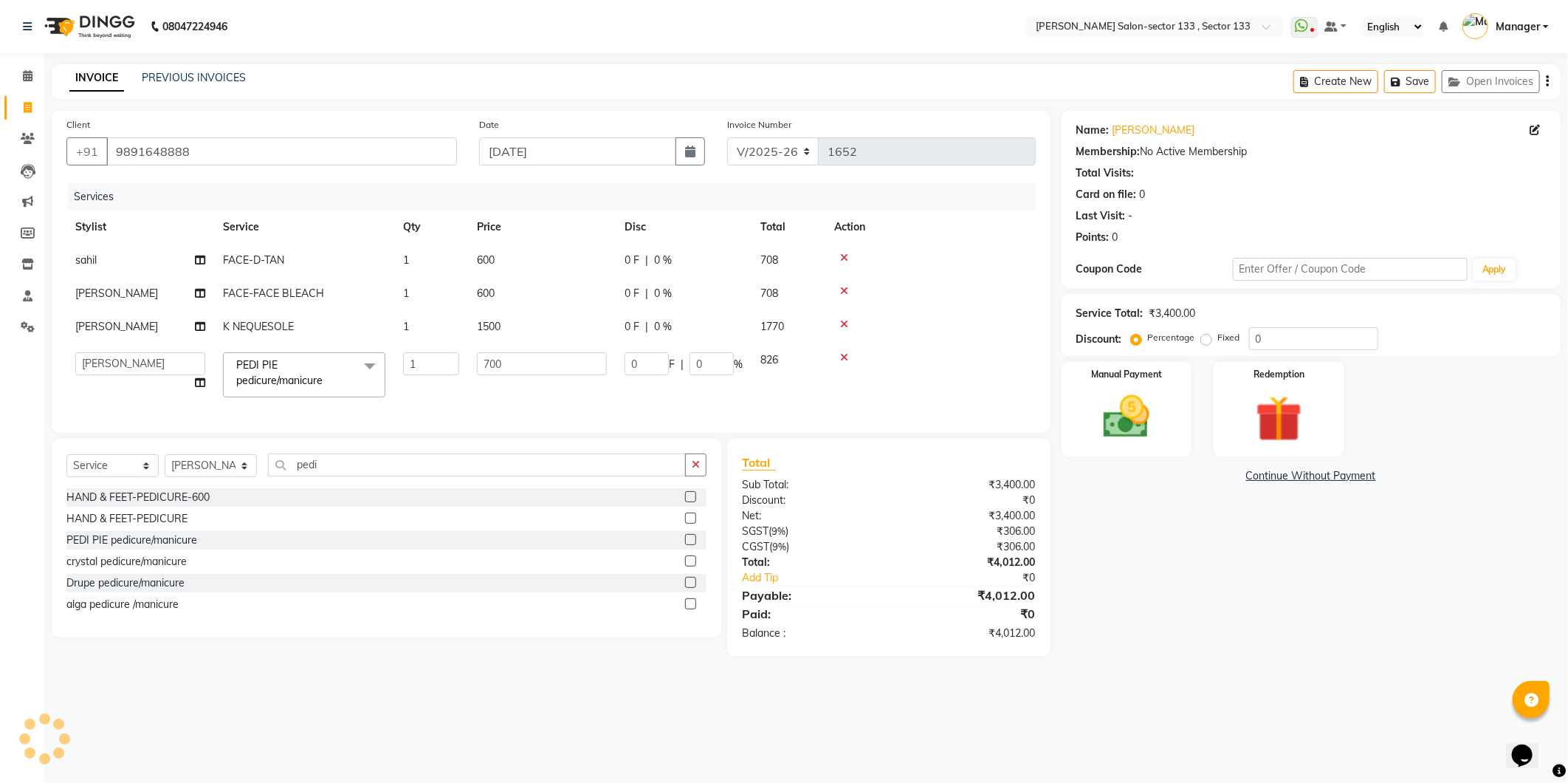
click at [464, 292] on td "1" at bounding box center [431, 293] width 73 height 33
select select "90535"
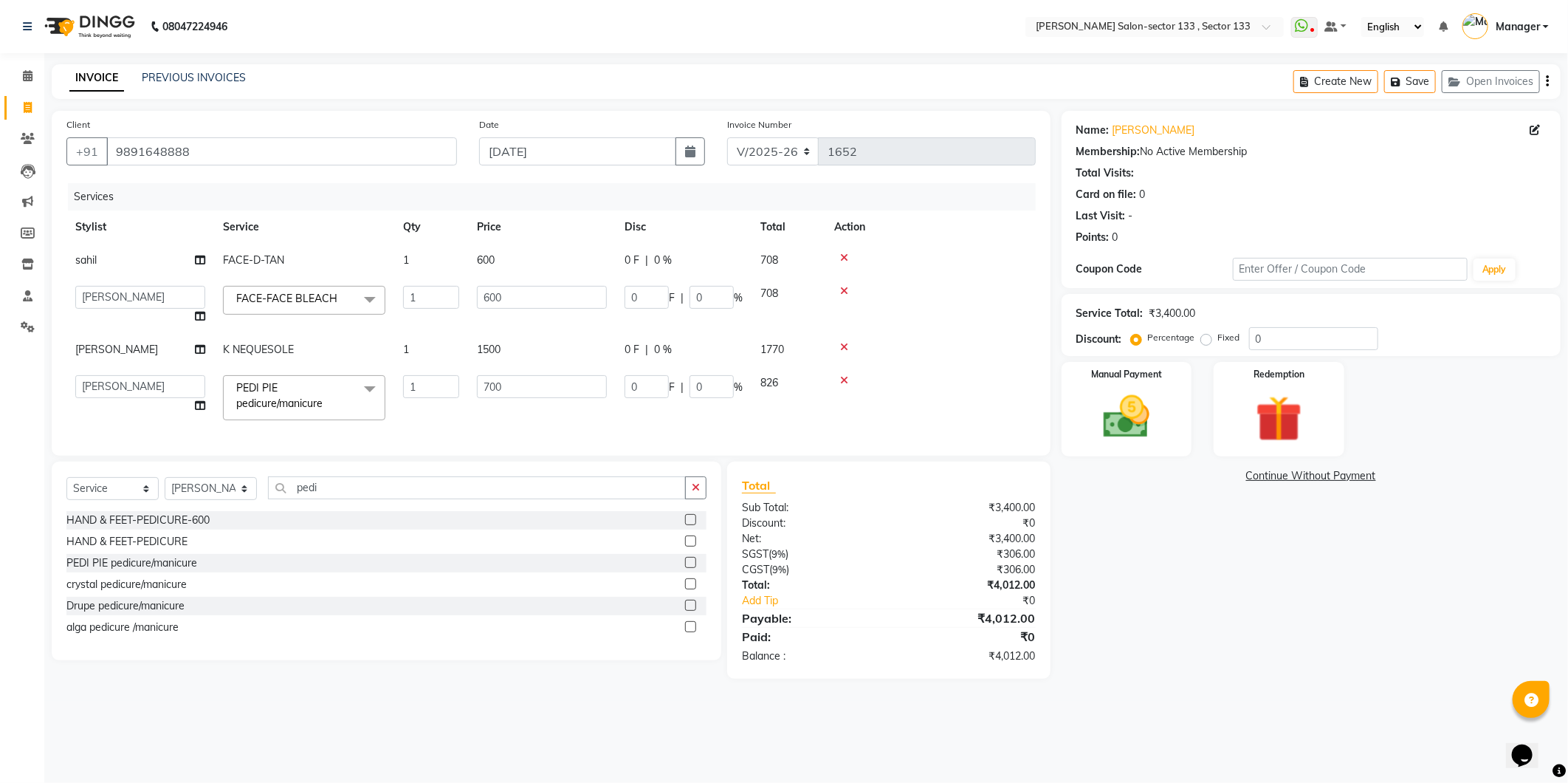
click at [539, 434] on div "Services Stylist Service Qty Price Disc Total Action sahil FACE-D-TAN 1 600 0 F…" at bounding box center [551, 312] width 969 height 258
click at [423, 500] on input "pedi" at bounding box center [477, 487] width 418 height 23
type input "p"
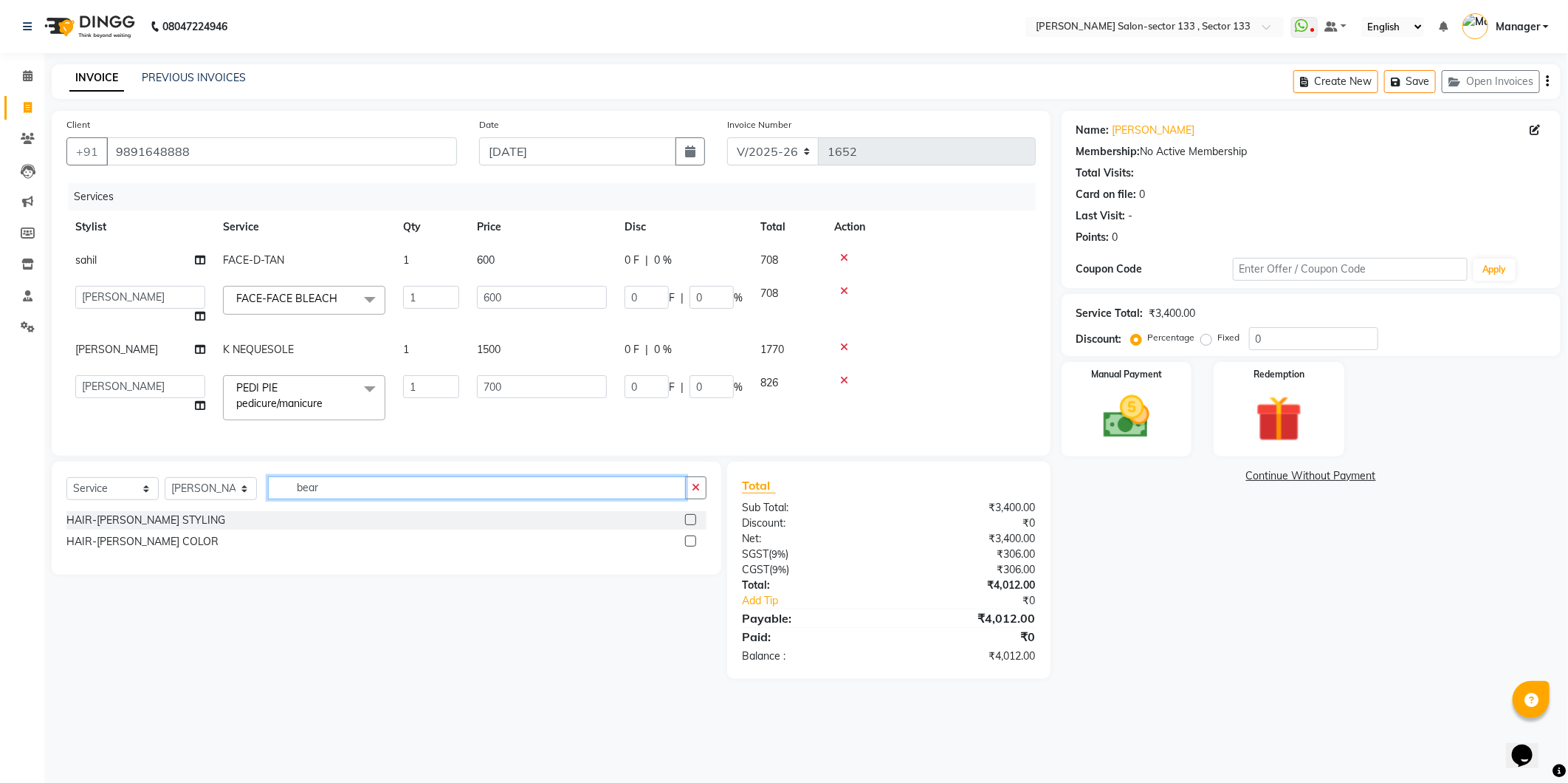
type input "bear"
click at [691, 547] on label at bounding box center [690, 541] width 11 height 11
click at [691, 547] on input "checkbox" at bounding box center [689, 542] width 9 height 9
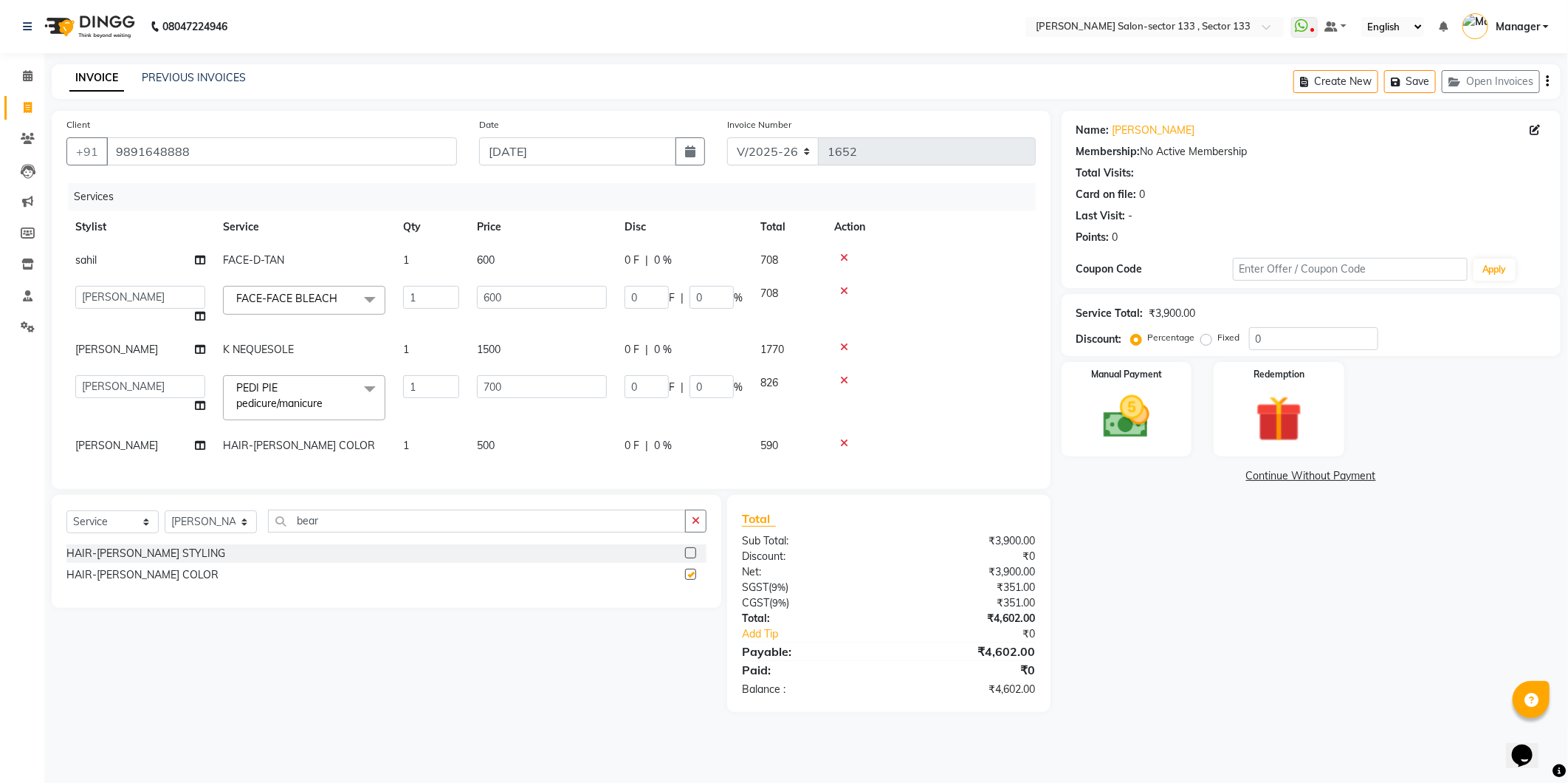
checkbox input "false"
click at [479, 444] on span "500" at bounding box center [485, 445] width 18 height 13
select select "90535"
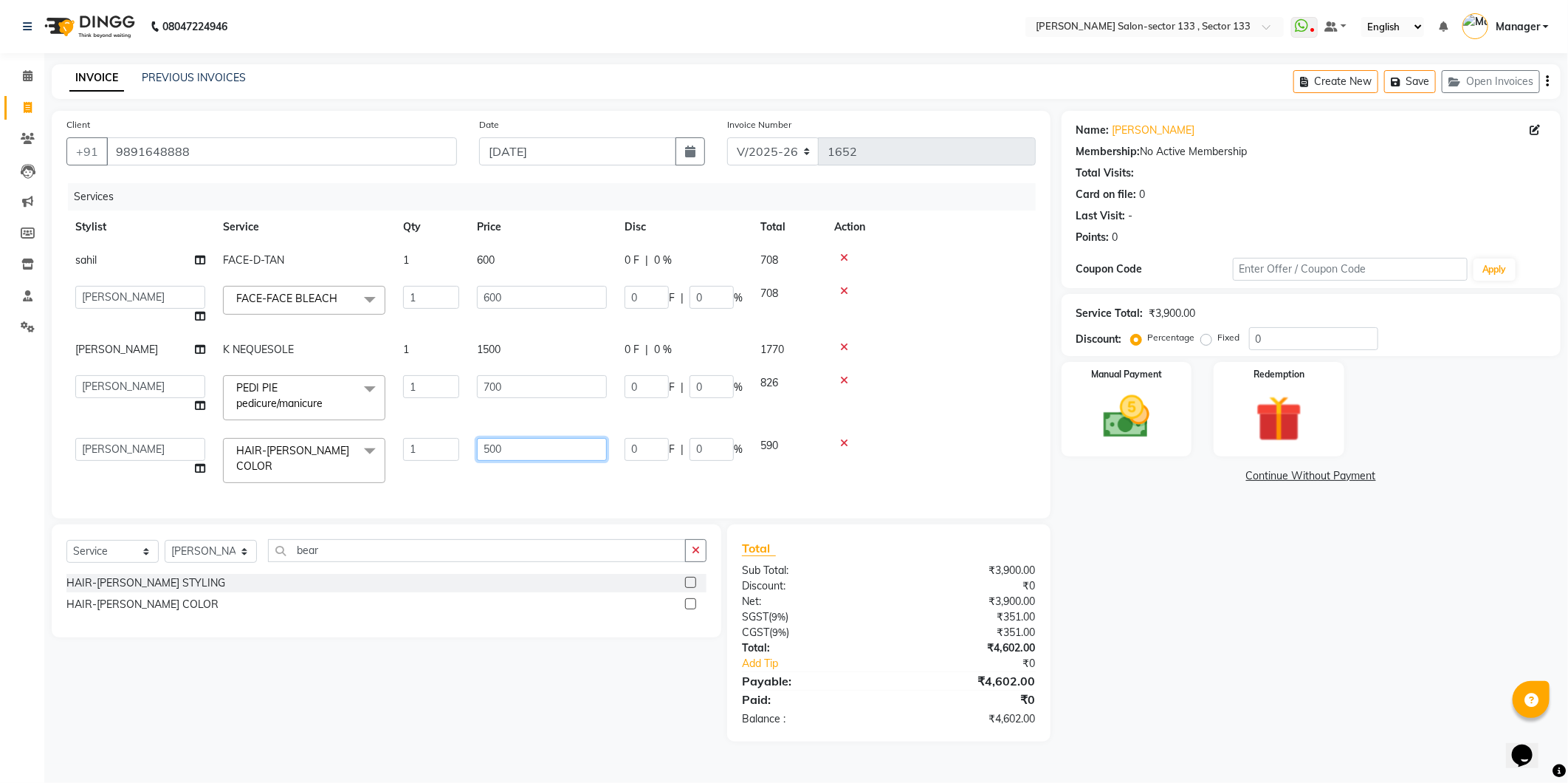
click at [490, 453] on input "500" at bounding box center [542, 449] width 130 height 23
type input "400"
click at [496, 468] on div "Services Stylist Service Qty Price Disc Total Action sahil FACE-D-TAN 1 600 0 F…" at bounding box center [551, 344] width 969 height 321
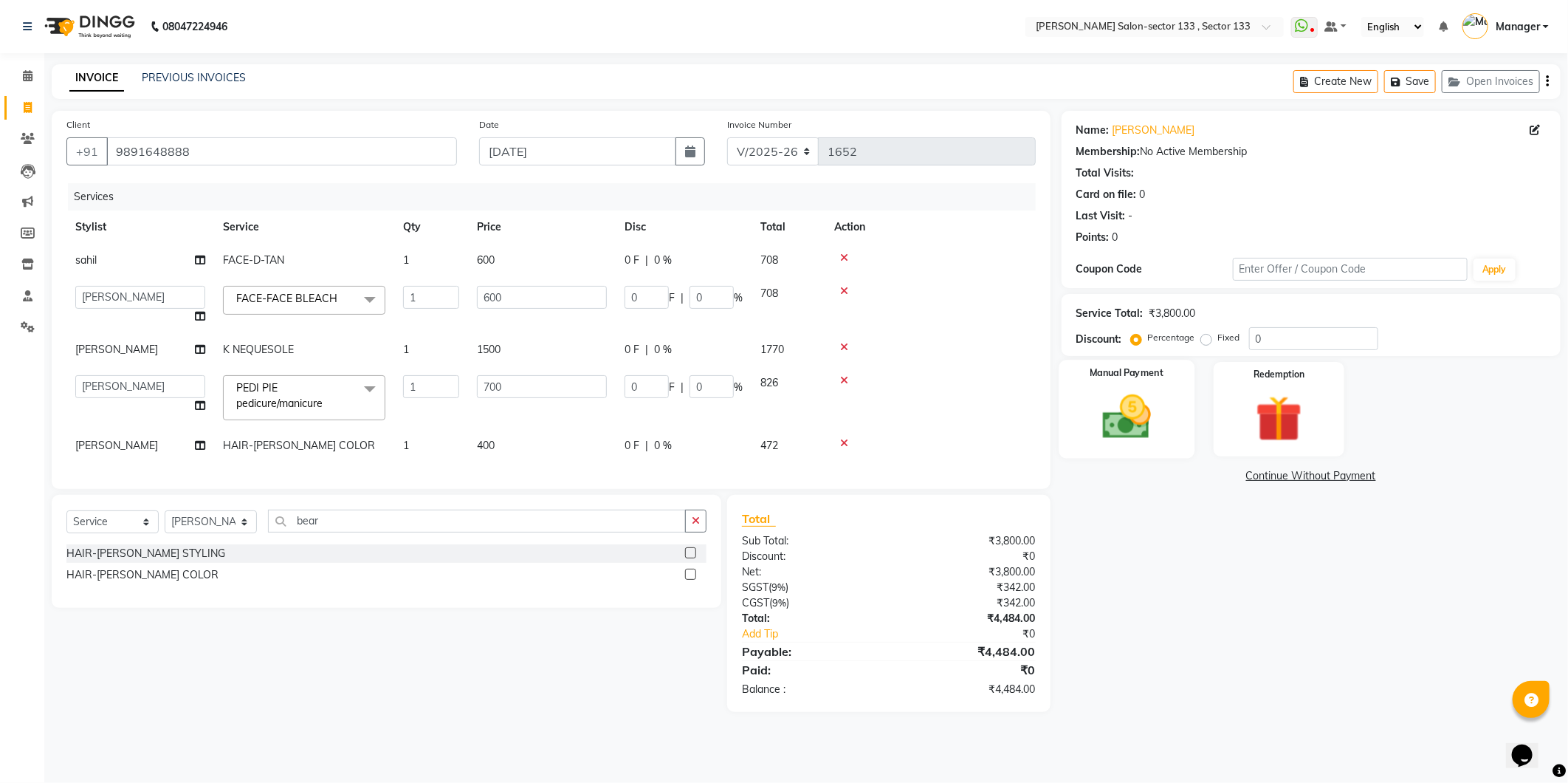
click at [1123, 401] on img at bounding box center [1127, 418] width 79 height 56
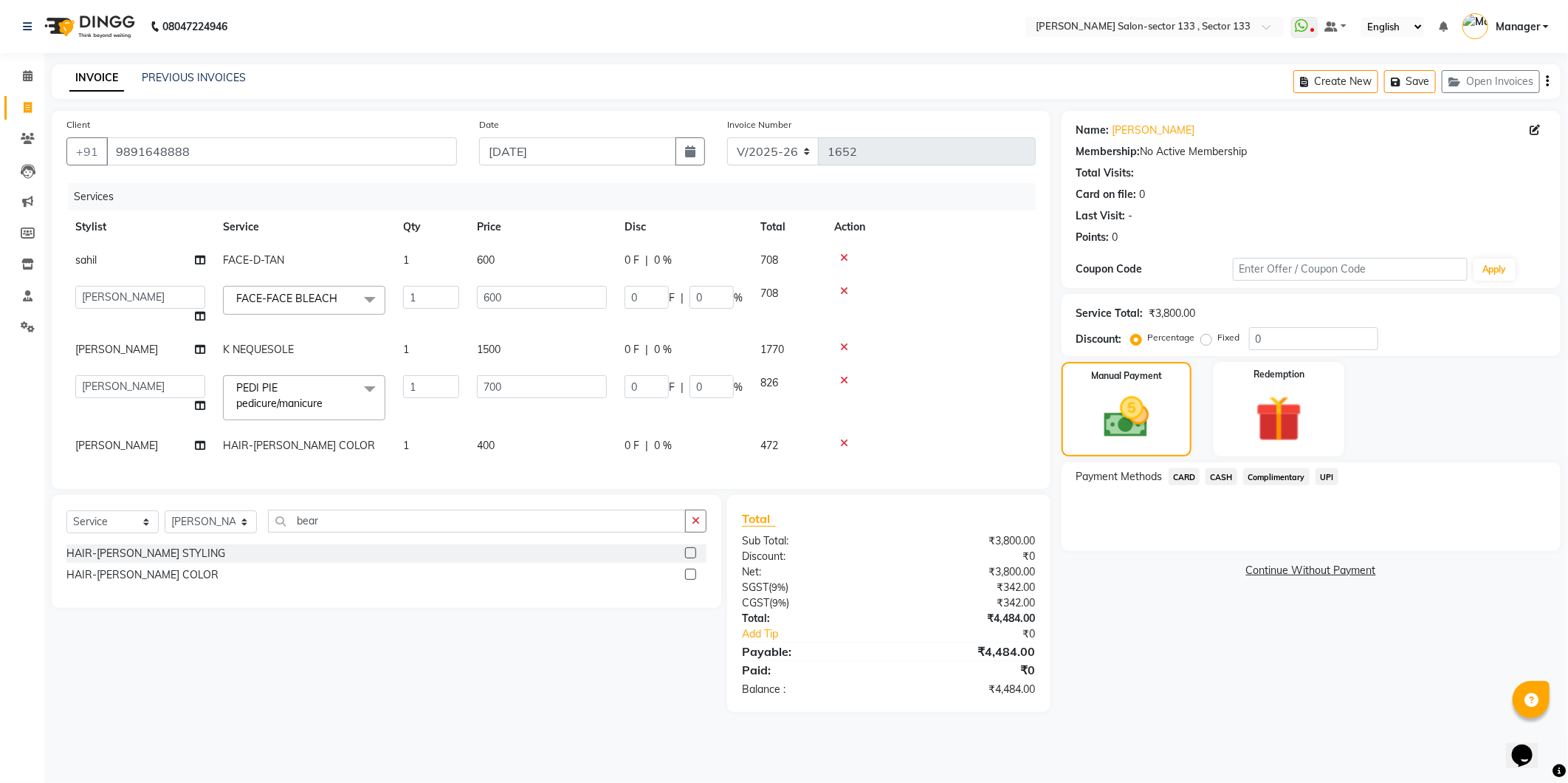
click at [1316, 471] on span "UPI" at bounding box center [1327, 477] width 23 height 17
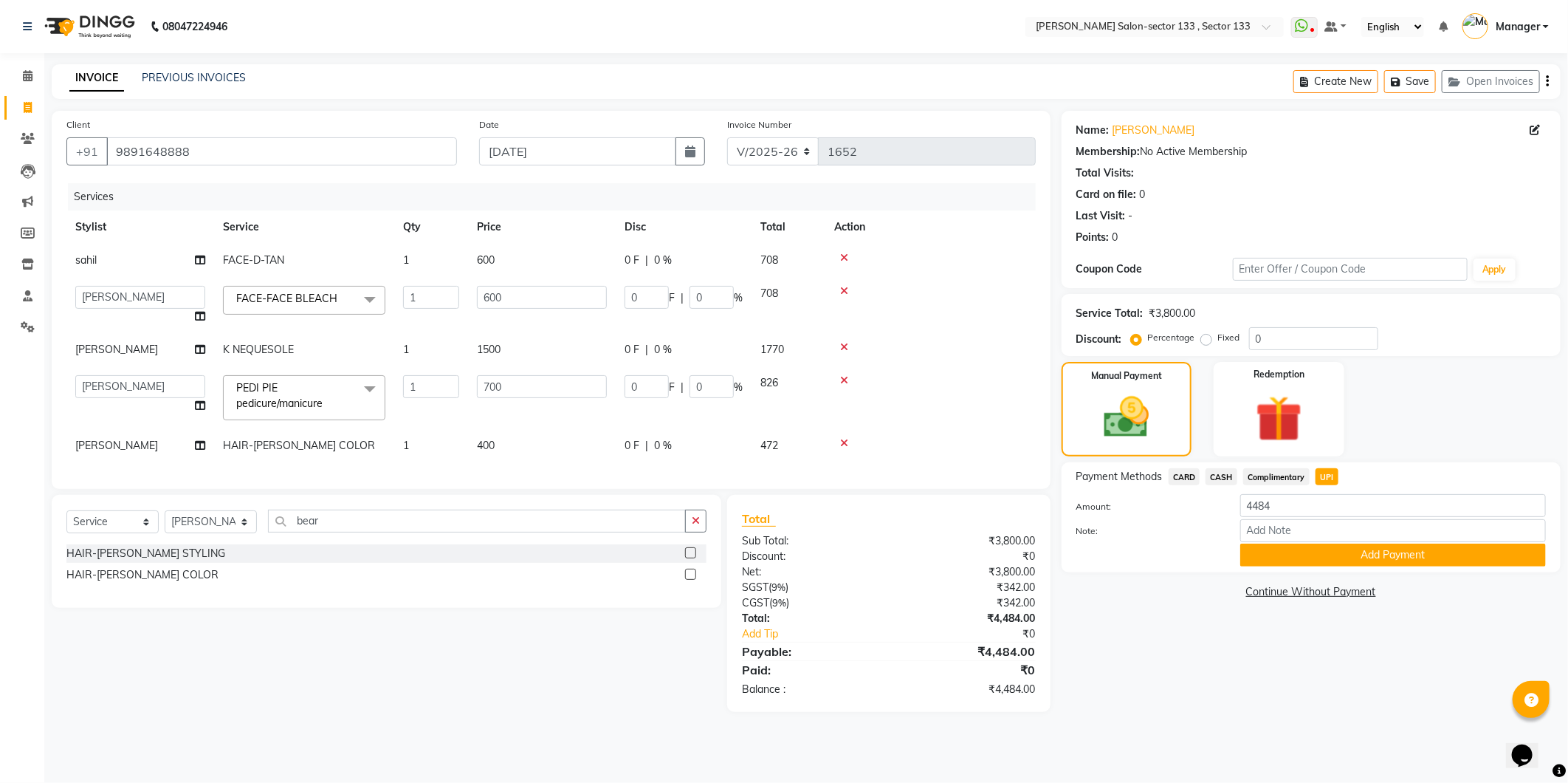
click at [112, 363] on td "SONU" at bounding box center [140, 349] width 148 height 33
select select "90535"
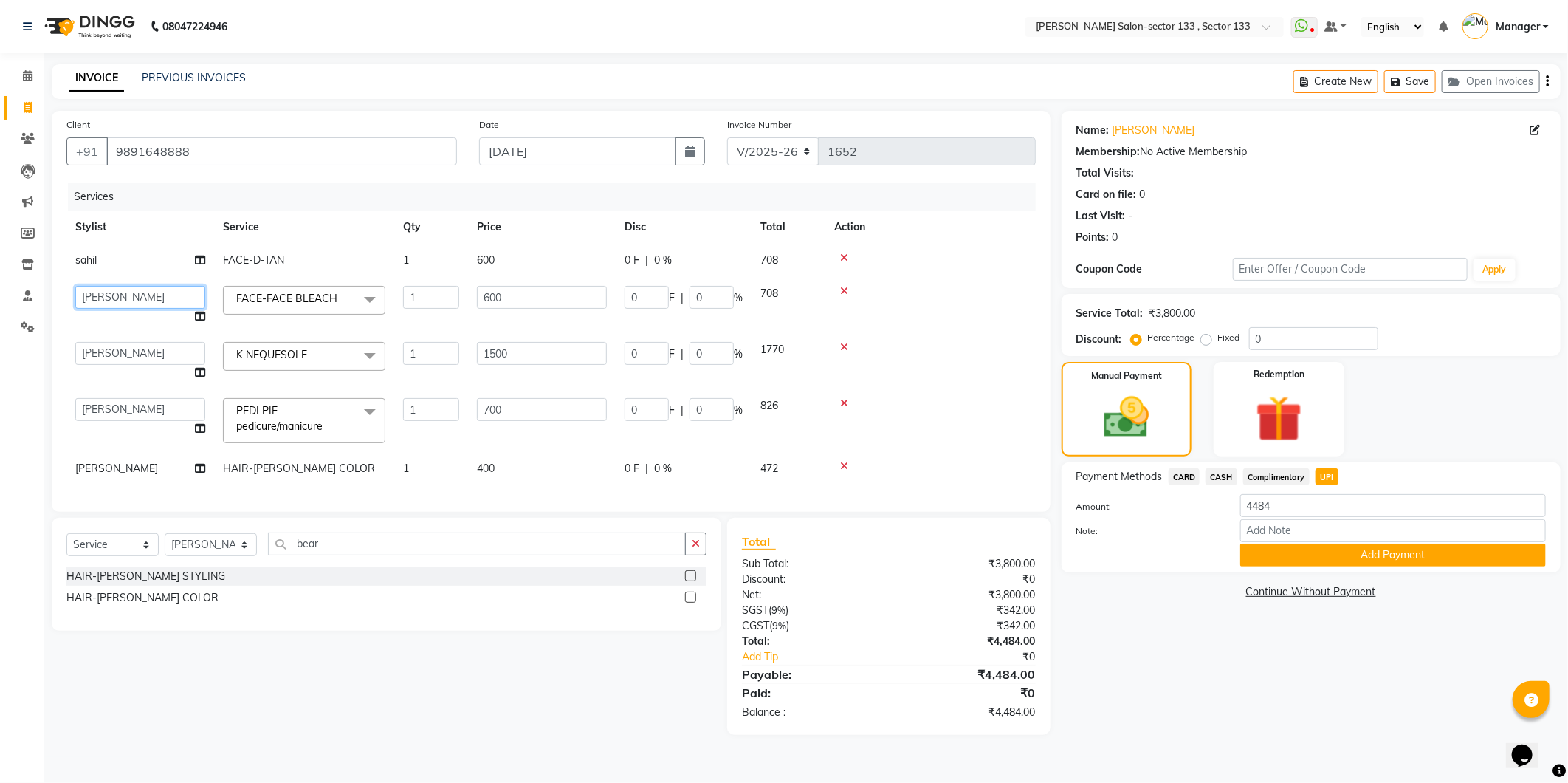
click at [129, 290] on select "Anjali Anwar Dolly jaspal KIRTI Manager Mehboob Owner id Pradeep sahil saleem S…" at bounding box center [140, 297] width 130 height 23
select select "80845"
click at [135, 355] on select "Anjali Anwar Dolly jaspal KIRTI Manager Mehboob Owner id Pradeep sahil saleem S…" at bounding box center [140, 353] width 130 height 23
select select "80845"
click at [112, 458] on td "SONU" at bounding box center [140, 468] width 148 height 33
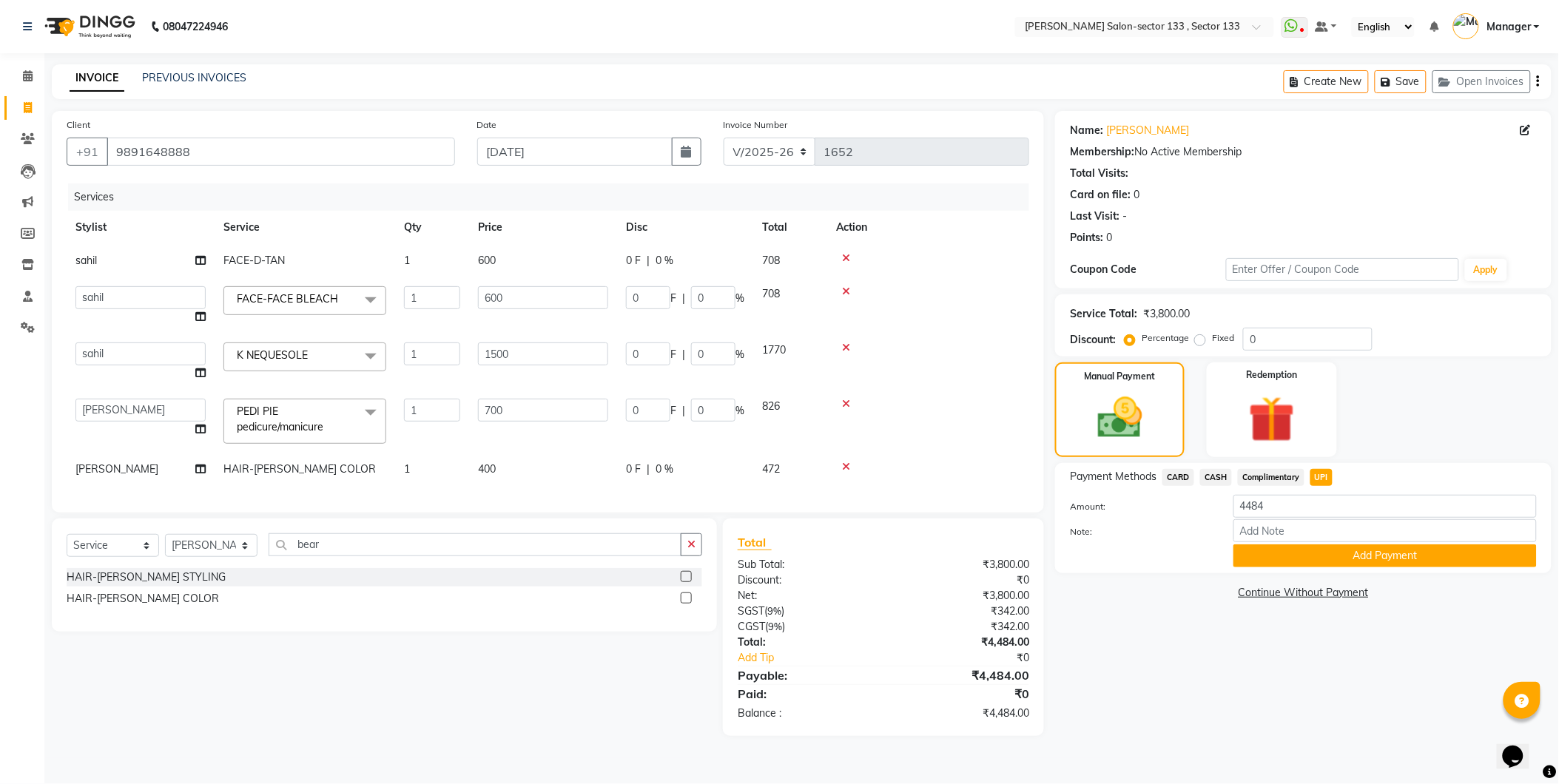
select select "90535"
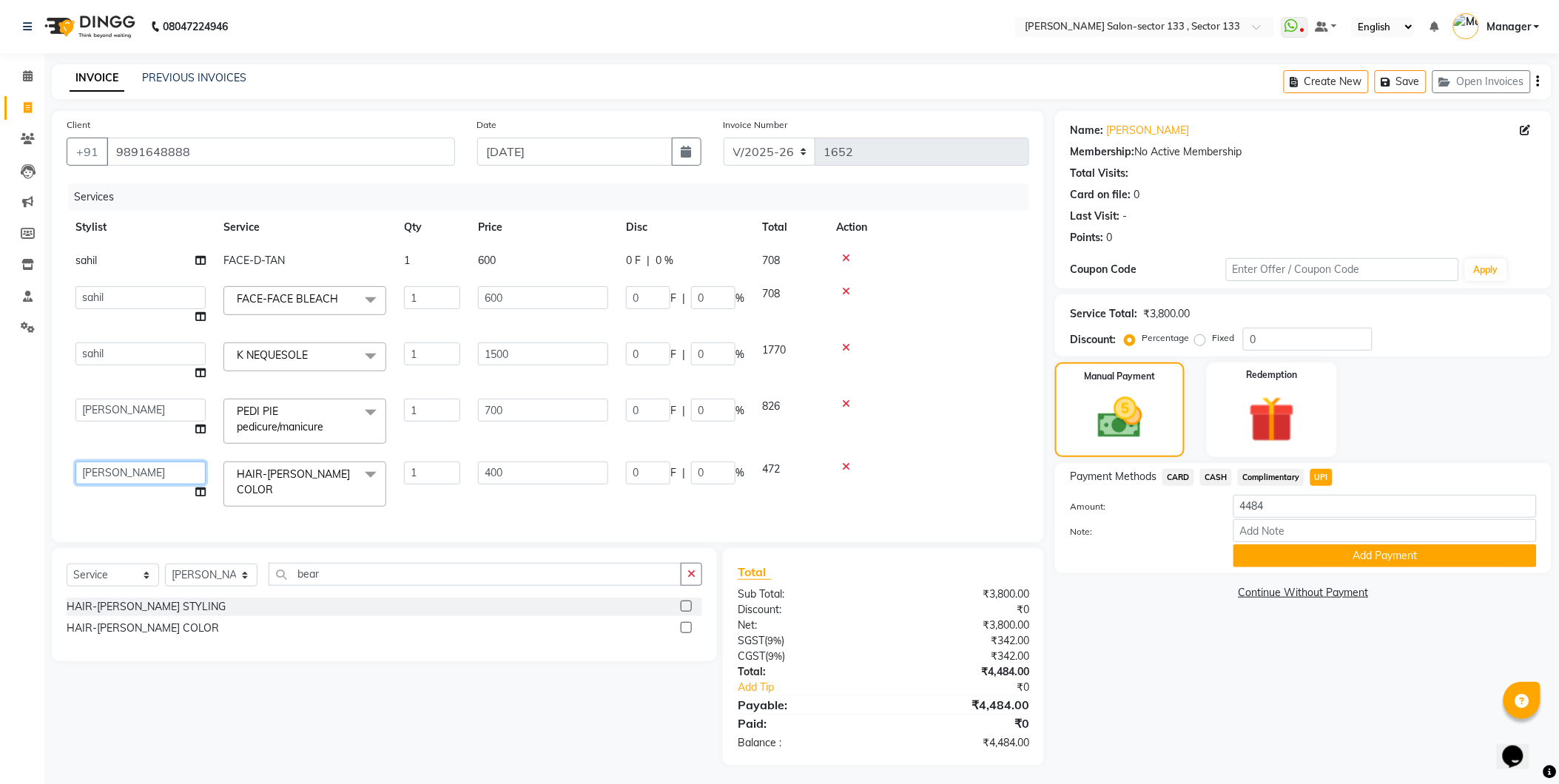
click at [109, 467] on select "Anjali Anwar Dolly jaspal KIRTI Manager Mehboob Owner id Pradeep sahil saleem S…" at bounding box center [140, 473] width 130 height 23
select select "80845"
click at [140, 407] on select "Anjali Anwar Dolly jaspal KIRTI Manager Mehboob Owner id Pradeep sahil saleem S…" at bounding box center [140, 410] width 130 height 23
select select "80172"
click at [1307, 559] on button "Add Payment" at bounding box center [1385, 556] width 304 height 23
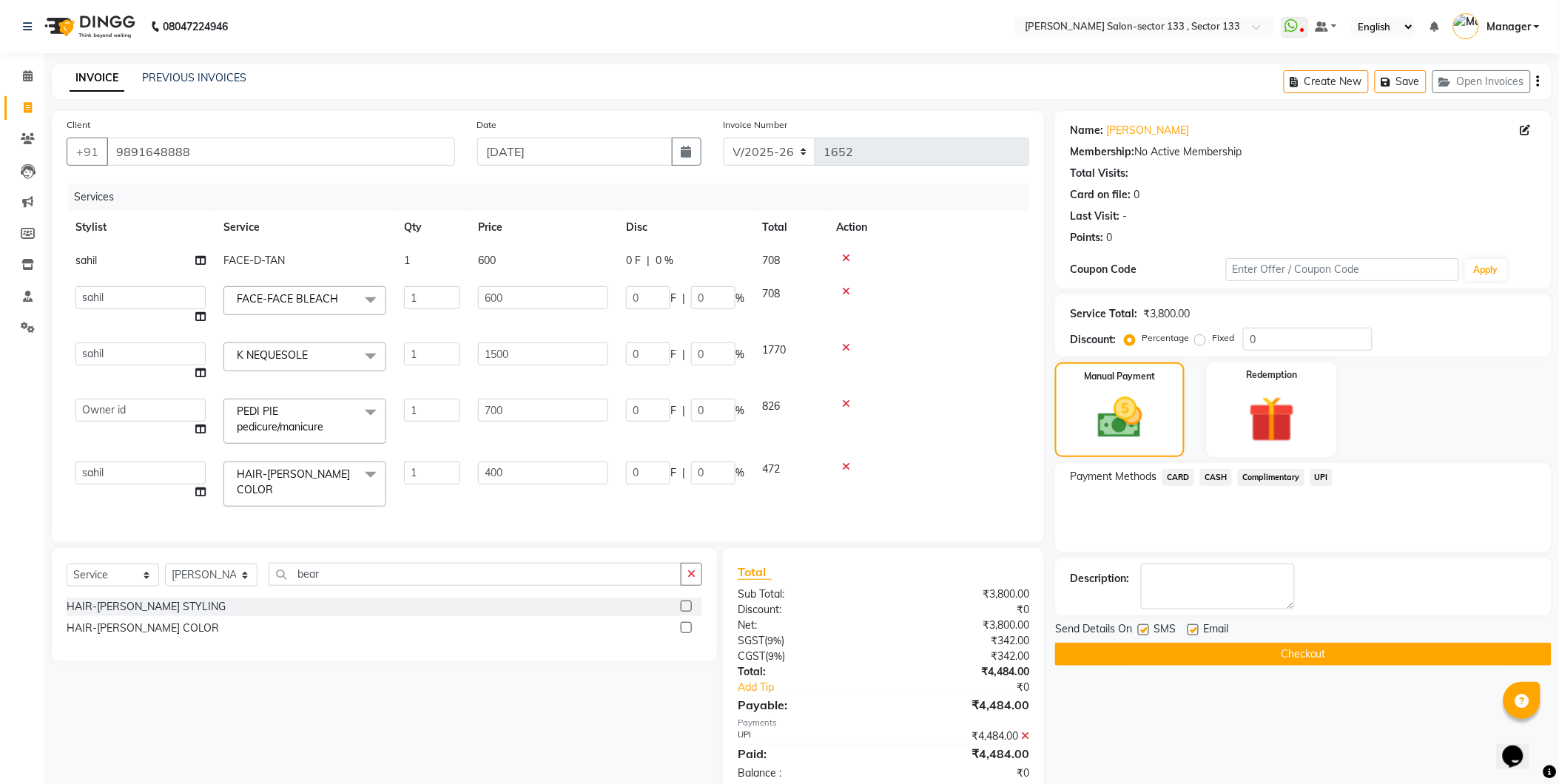
click at [1247, 661] on button "Checkout" at bounding box center [1303, 654] width 497 height 23
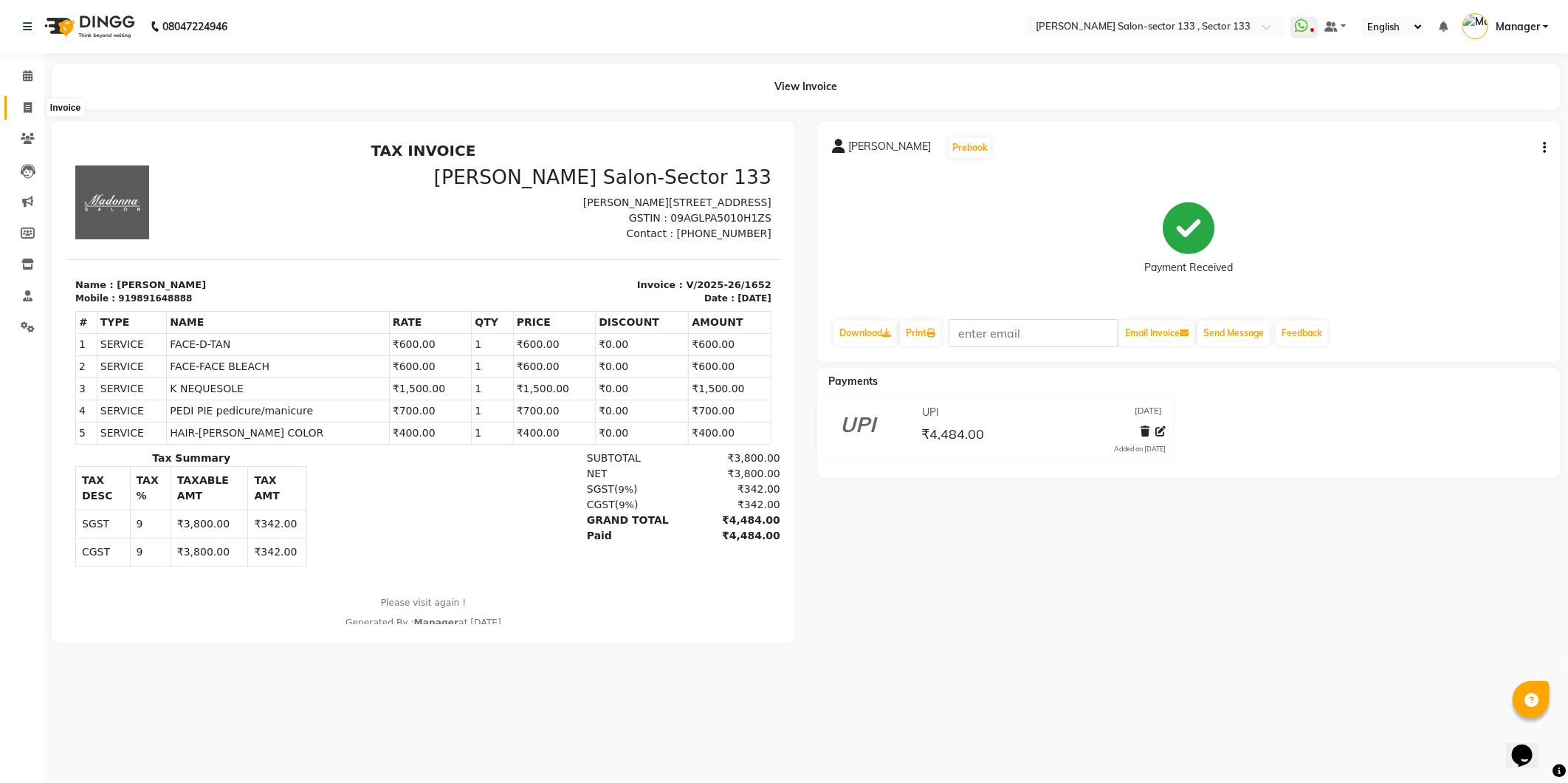
click at [34, 106] on span at bounding box center [27, 108] width 25 height 17
select select "8302"
select select "service"
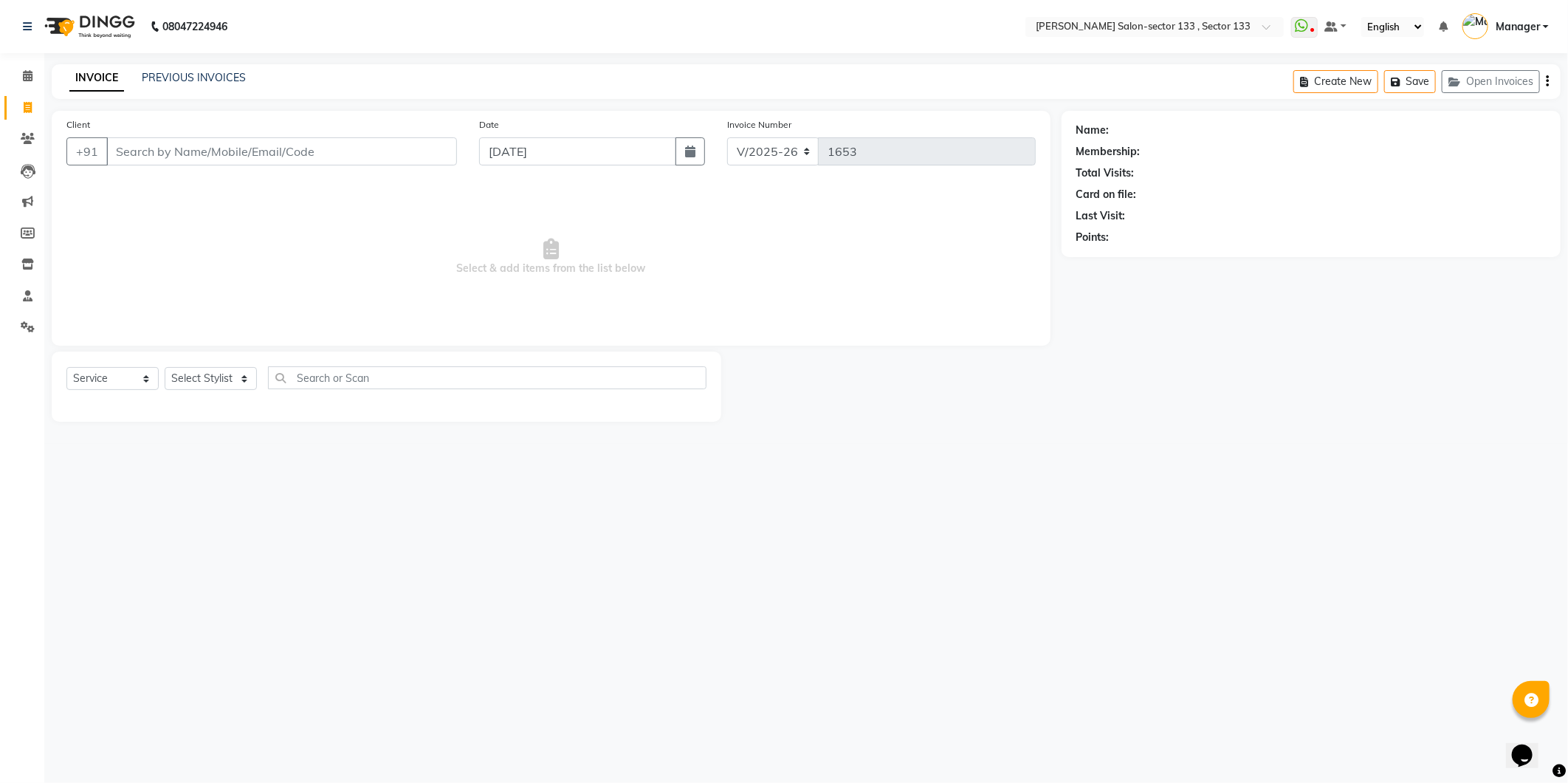
click at [99, 77] on link "INVOICE" at bounding box center [97, 78] width 55 height 26
click at [200, 78] on link "PREVIOUS INVOICES" at bounding box center [194, 77] width 104 height 13
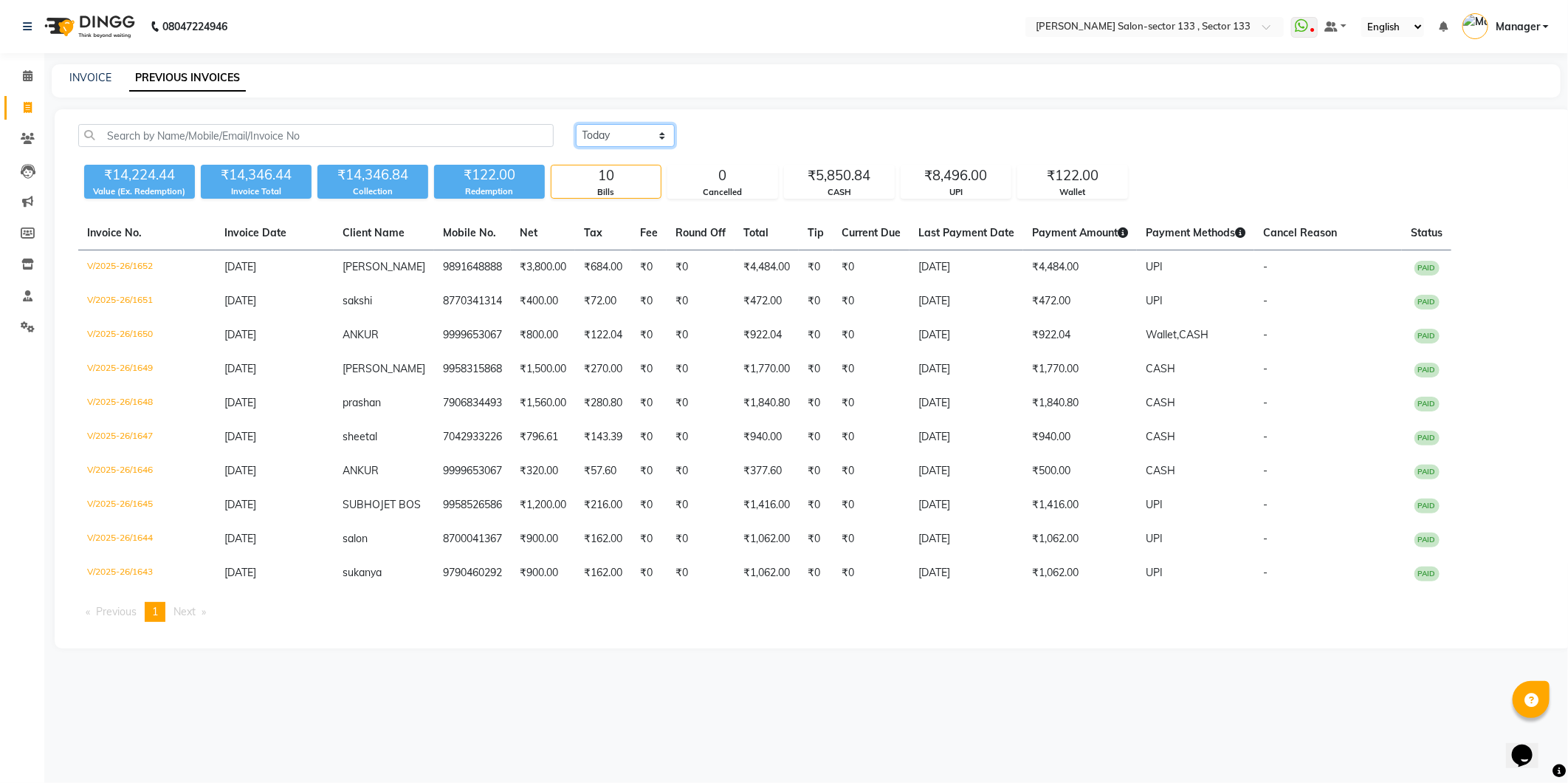
drag, startPoint x: 625, startPoint y: 129, endPoint x: 617, endPoint y: 144, distance: 17.0
click at [625, 129] on select "Today Yesterday Custom Range" at bounding box center [625, 136] width 99 height 23
click at [576, 124] on select "Today Yesterday Custom Range" at bounding box center [625, 136] width 99 height 23
click at [603, 134] on select "Today Yesterday Custom Range" at bounding box center [625, 136] width 99 height 23
select select "today"
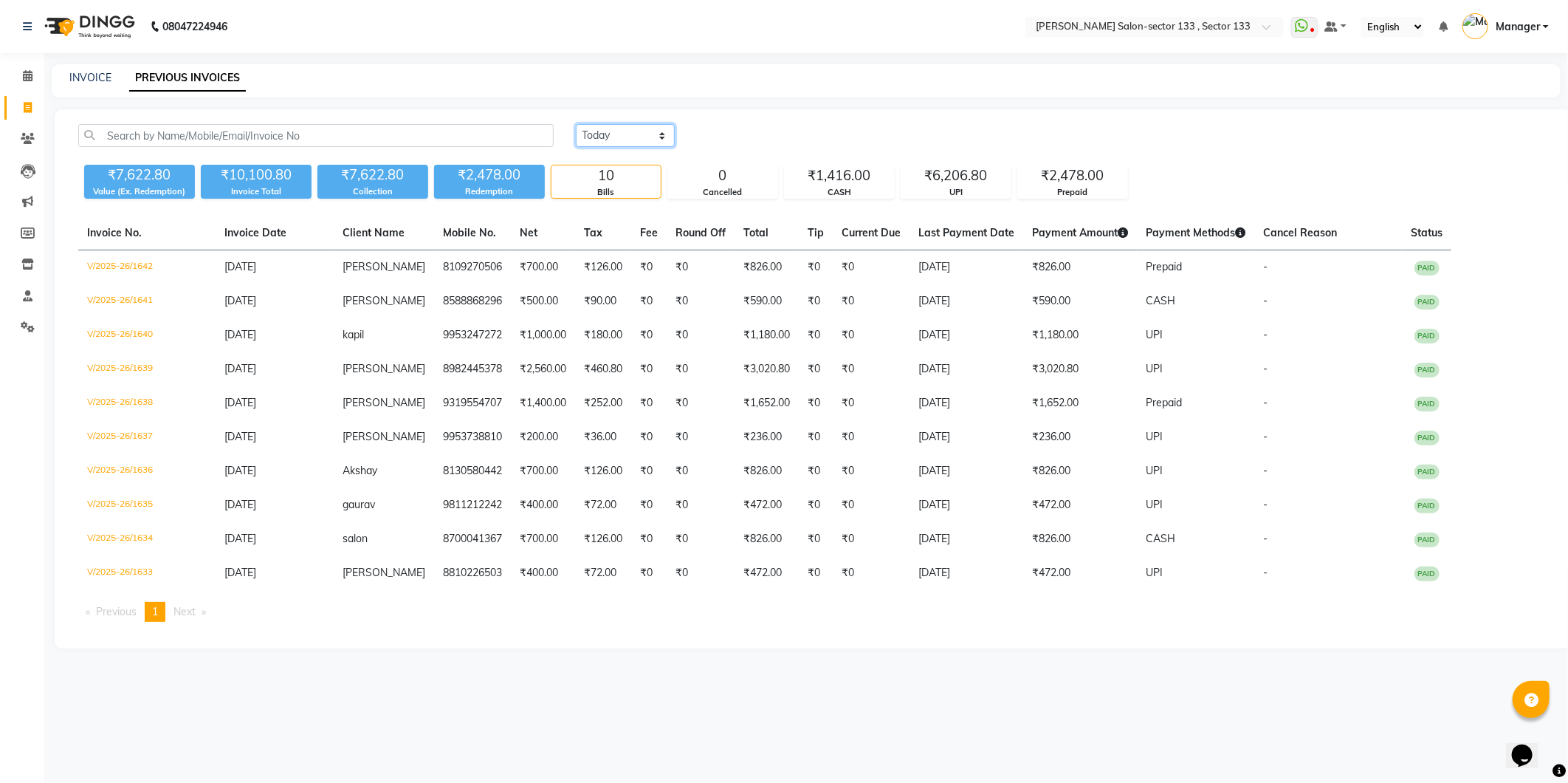
click at [576, 124] on select "Today Yesterday Custom Range" at bounding box center [625, 136] width 99 height 23
click at [12, 71] on link "Calendar" at bounding box center [23, 76] width 36 height 24
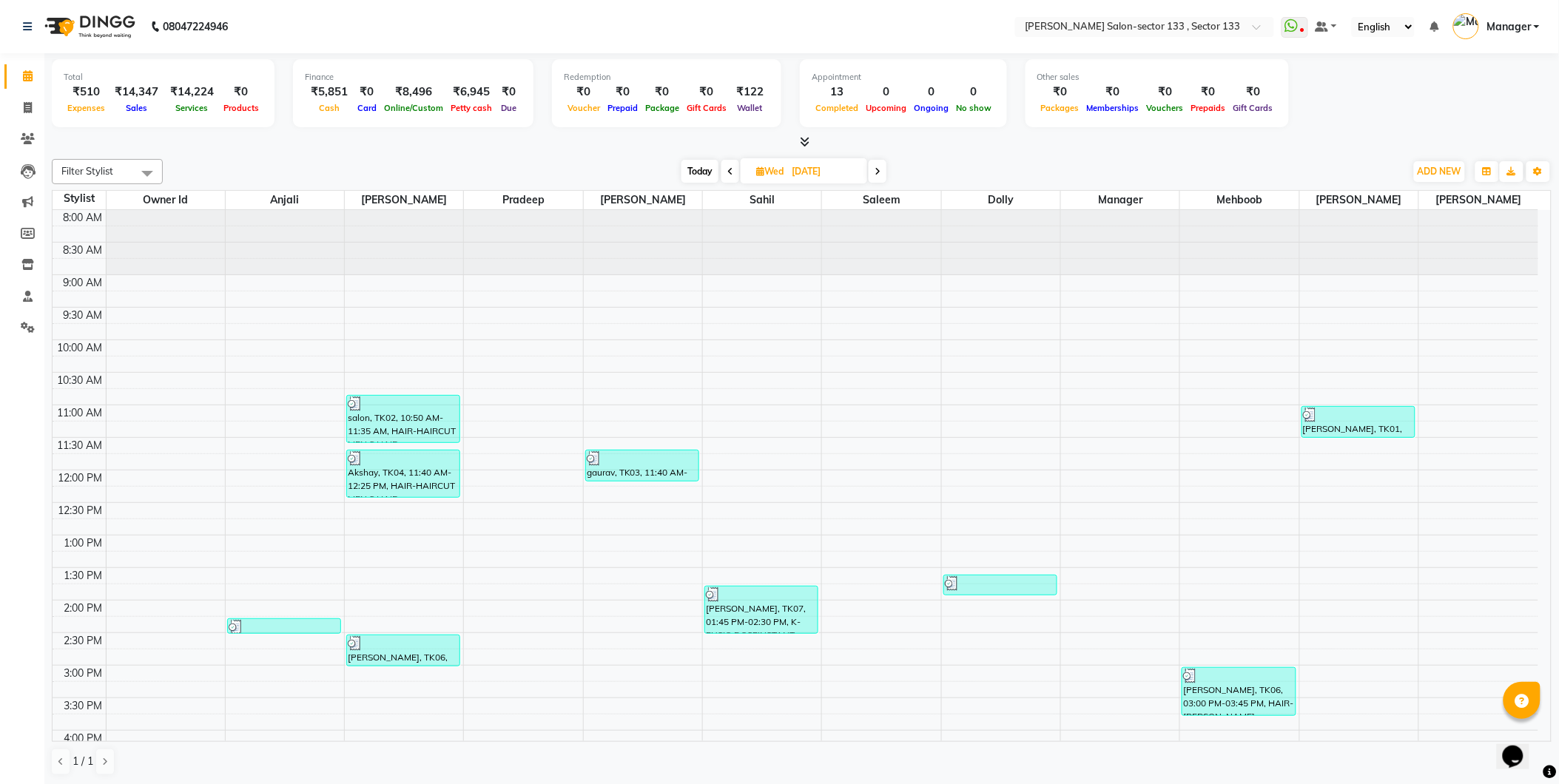
scroll to position [1, 0]
click at [24, 116] on link "Invoice" at bounding box center [23, 107] width 36 height 24
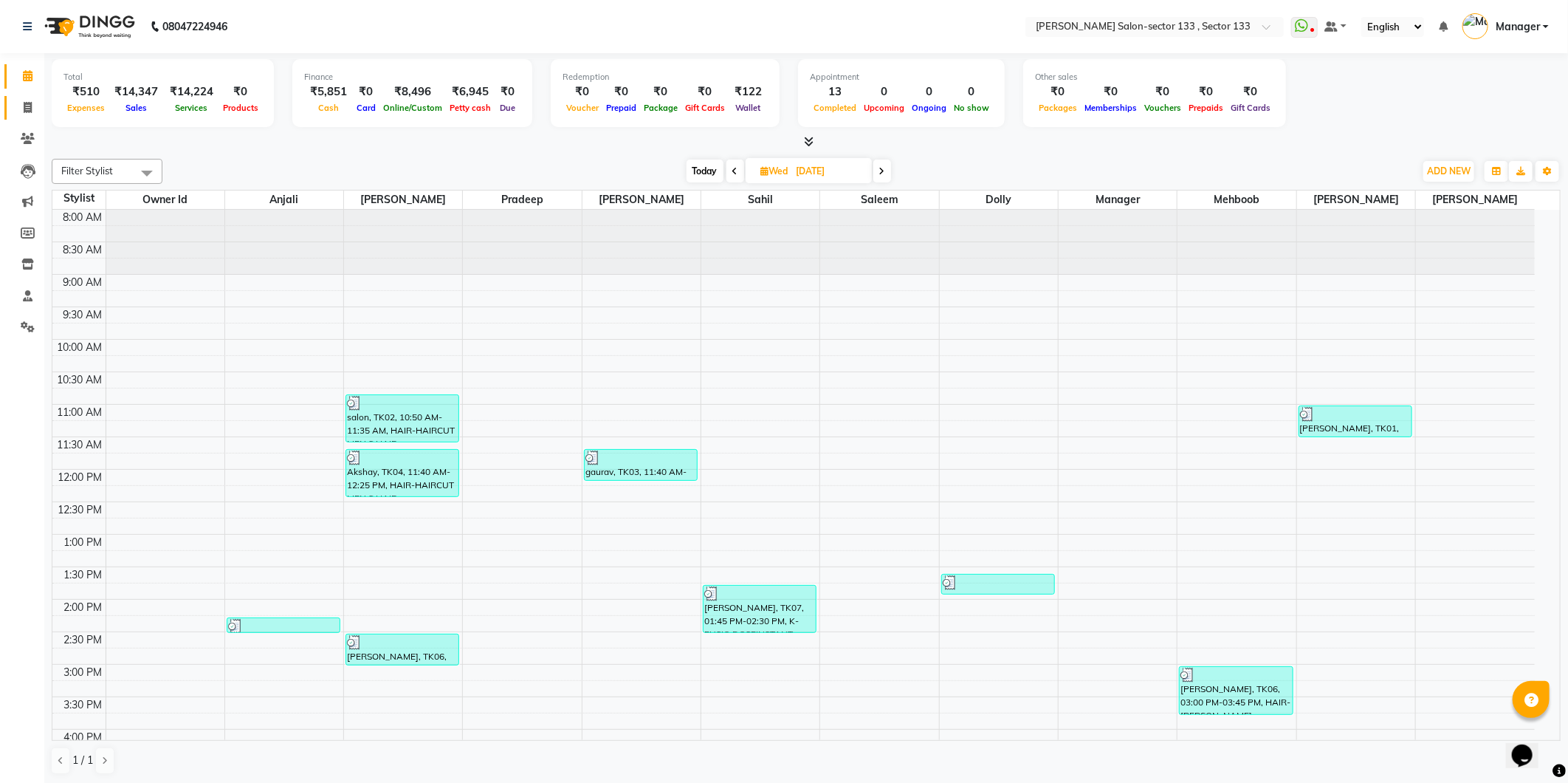
select select "service"
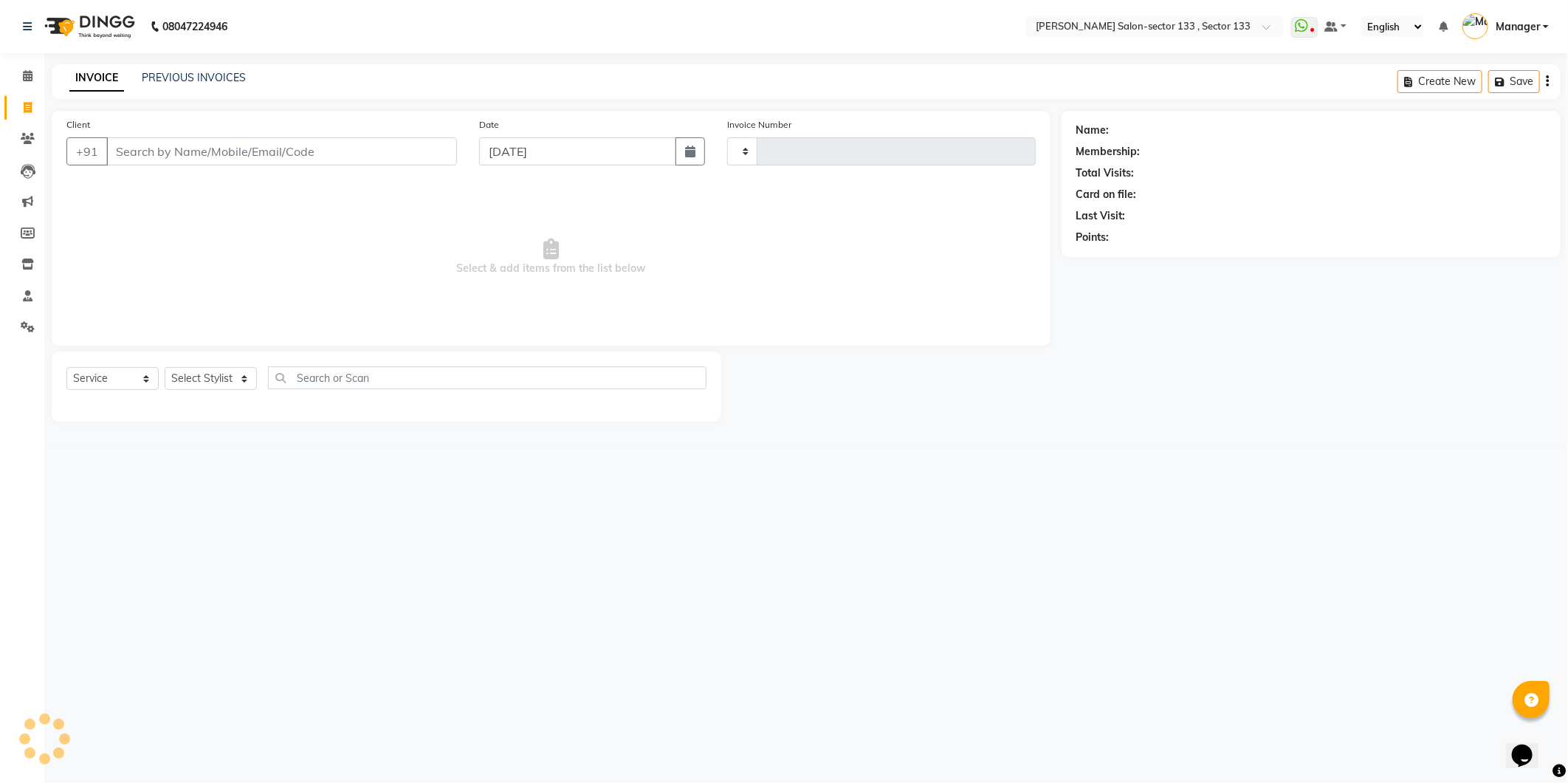
type input "1653"
select select "8302"
click at [226, 83] on link "PREVIOUS INVOICES" at bounding box center [194, 77] width 104 height 13
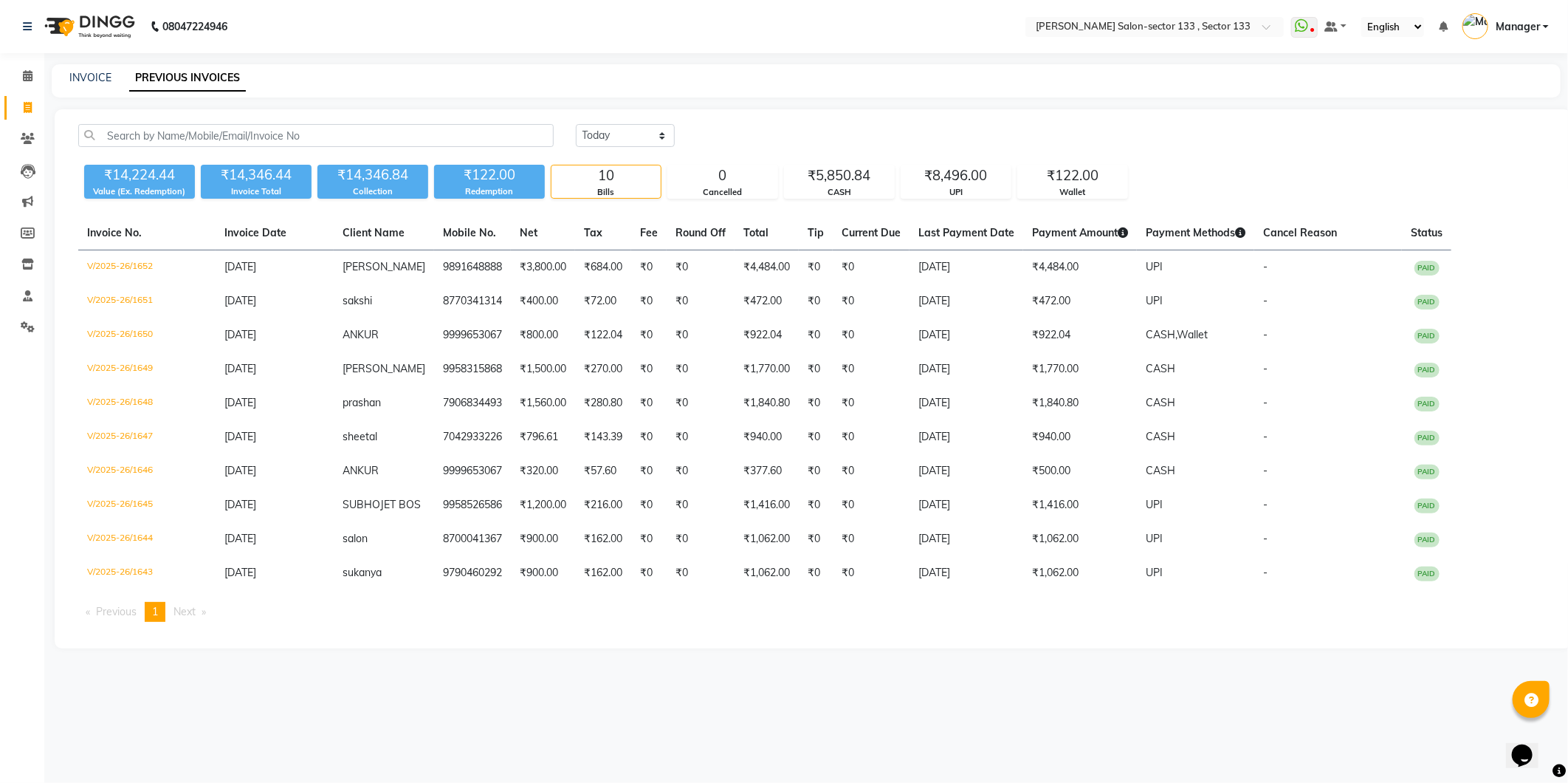
click at [79, 91] on div "INVOICE PREVIOUS INVOICES" at bounding box center [806, 80] width 1509 height 33
click at [78, 75] on link "INVOICE" at bounding box center [90, 77] width 42 height 13
select select "service"
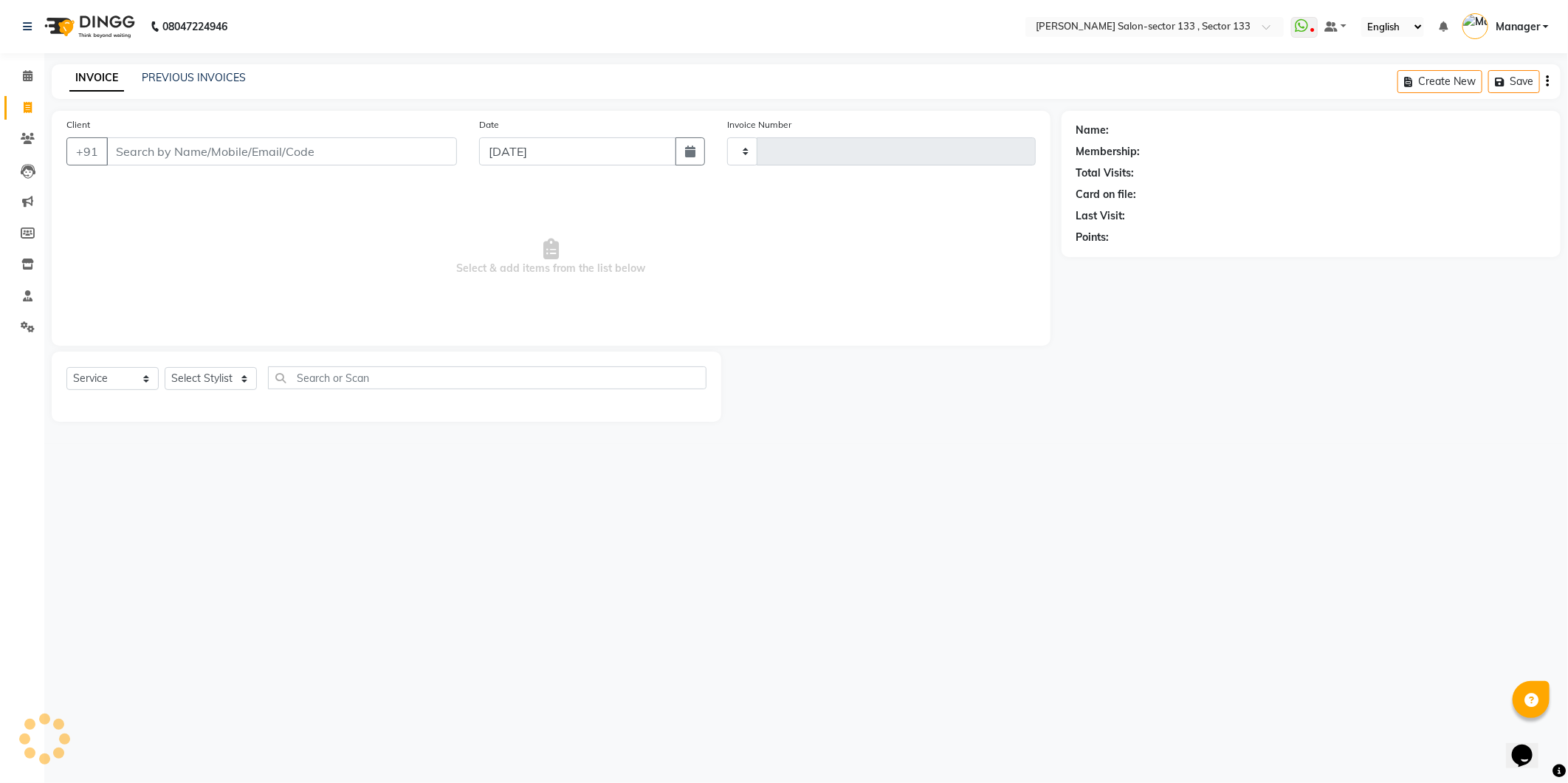
type input "1653"
select select "8302"
click at [37, 111] on span at bounding box center [27, 108] width 25 height 17
select select "8302"
select select "service"
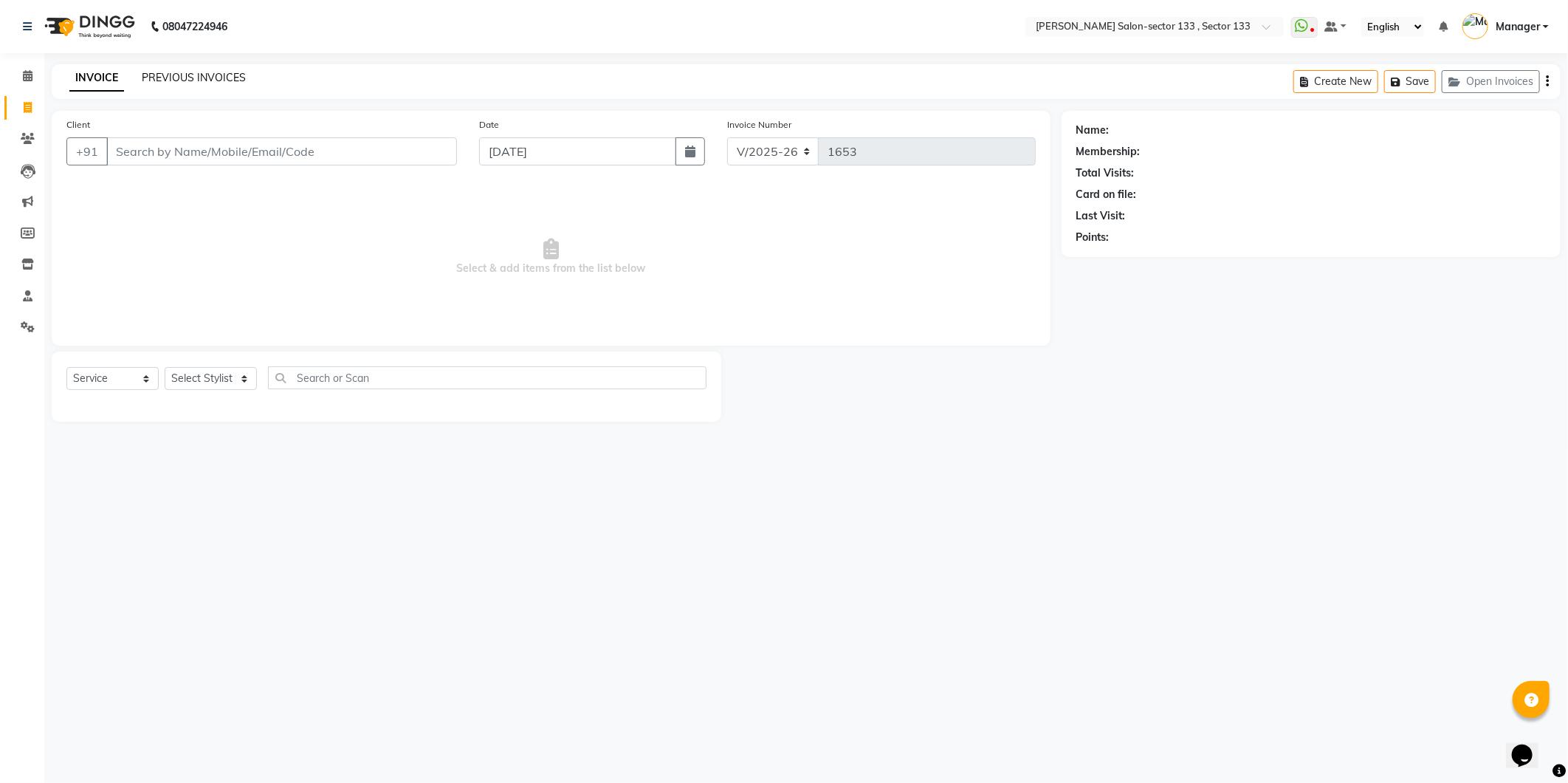
click at [182, 79] on link "PREVIOUS INVOICES" at bounding box center [194, 77] width 104 height 13
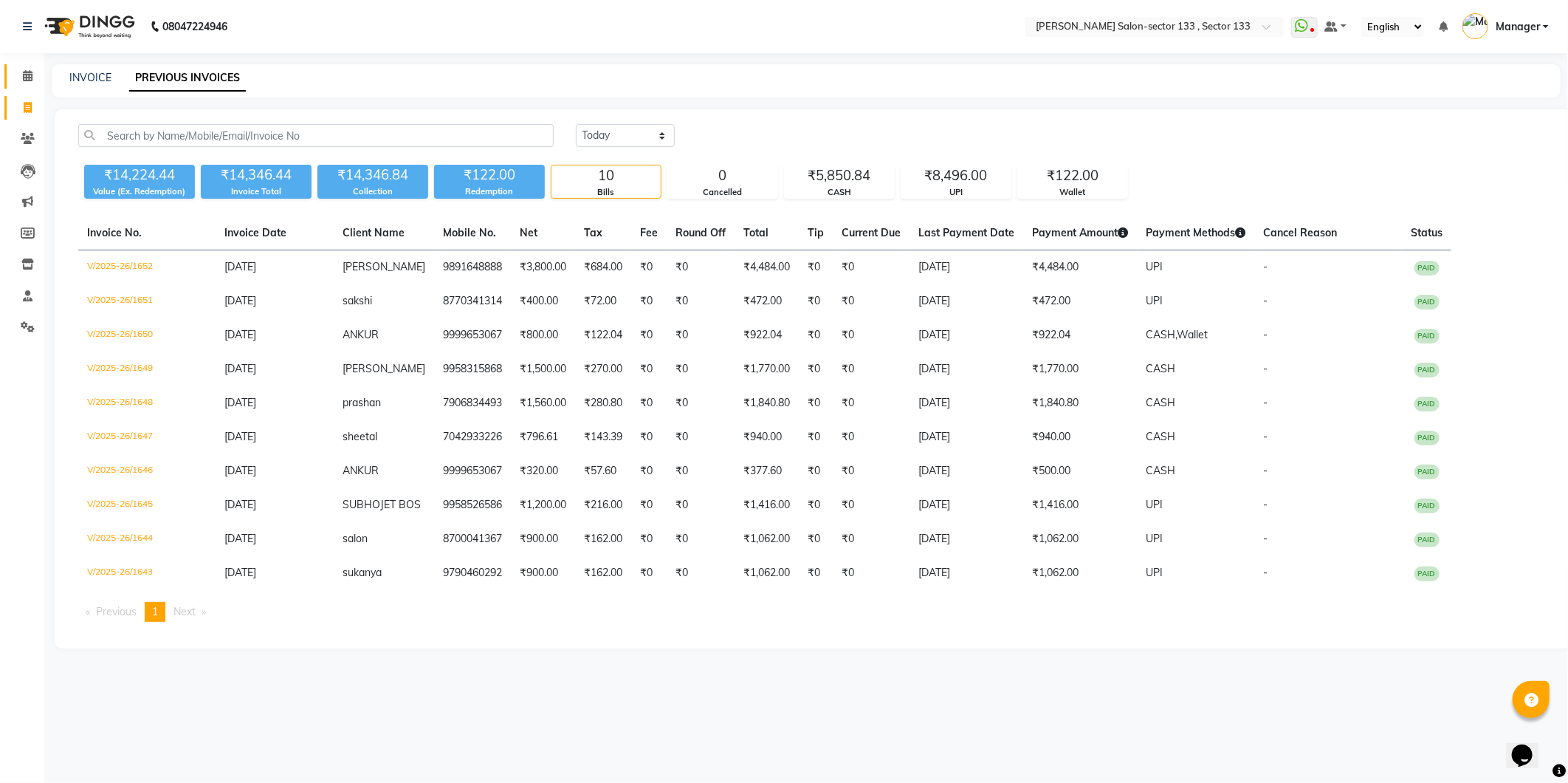
click at [21, 88] on link "Calendar" at bounding box center [23, 76] width 36 height 24
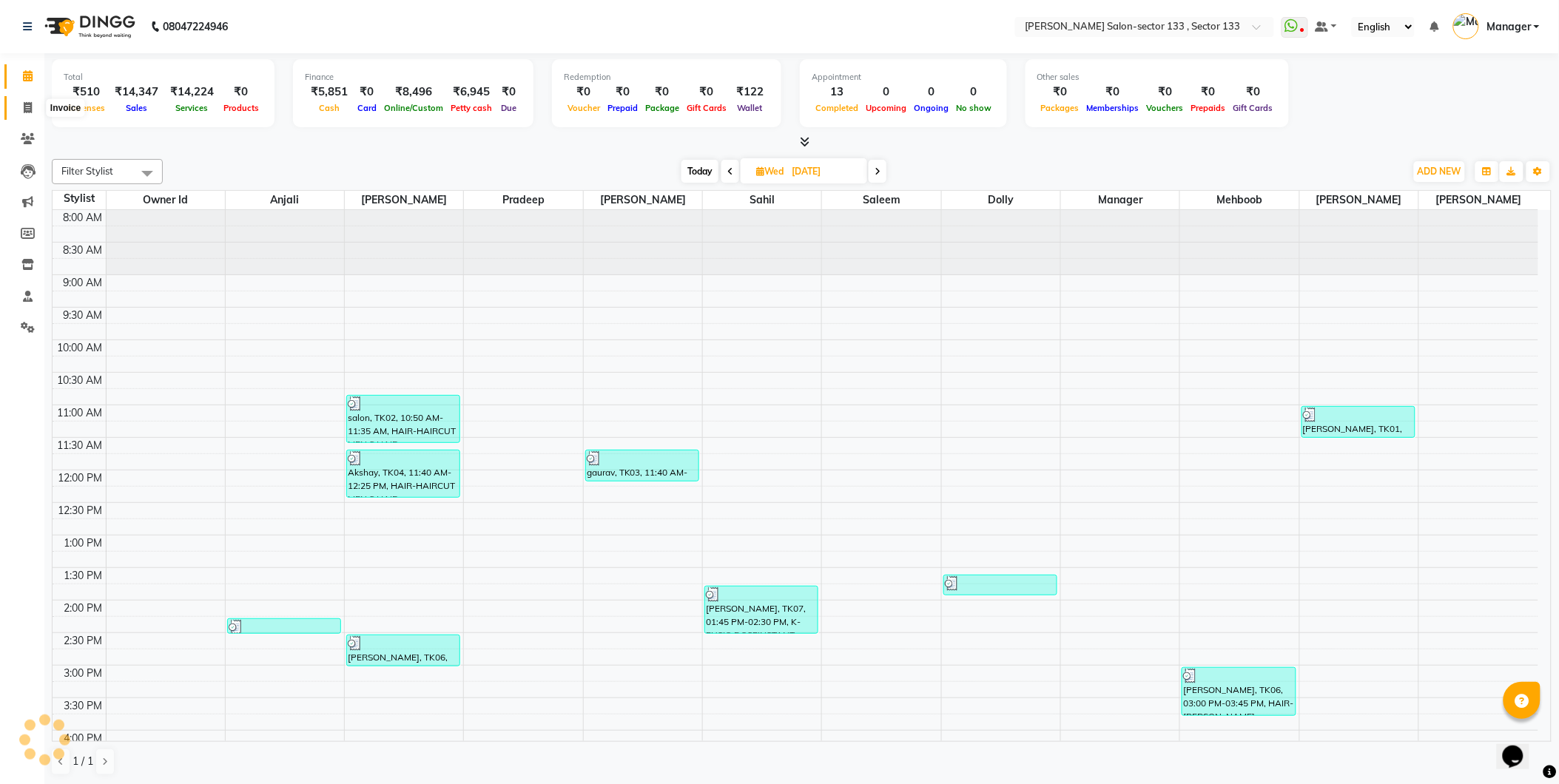
click at [23, 108] on span at bounding box center [27, 108] width 25 height 17
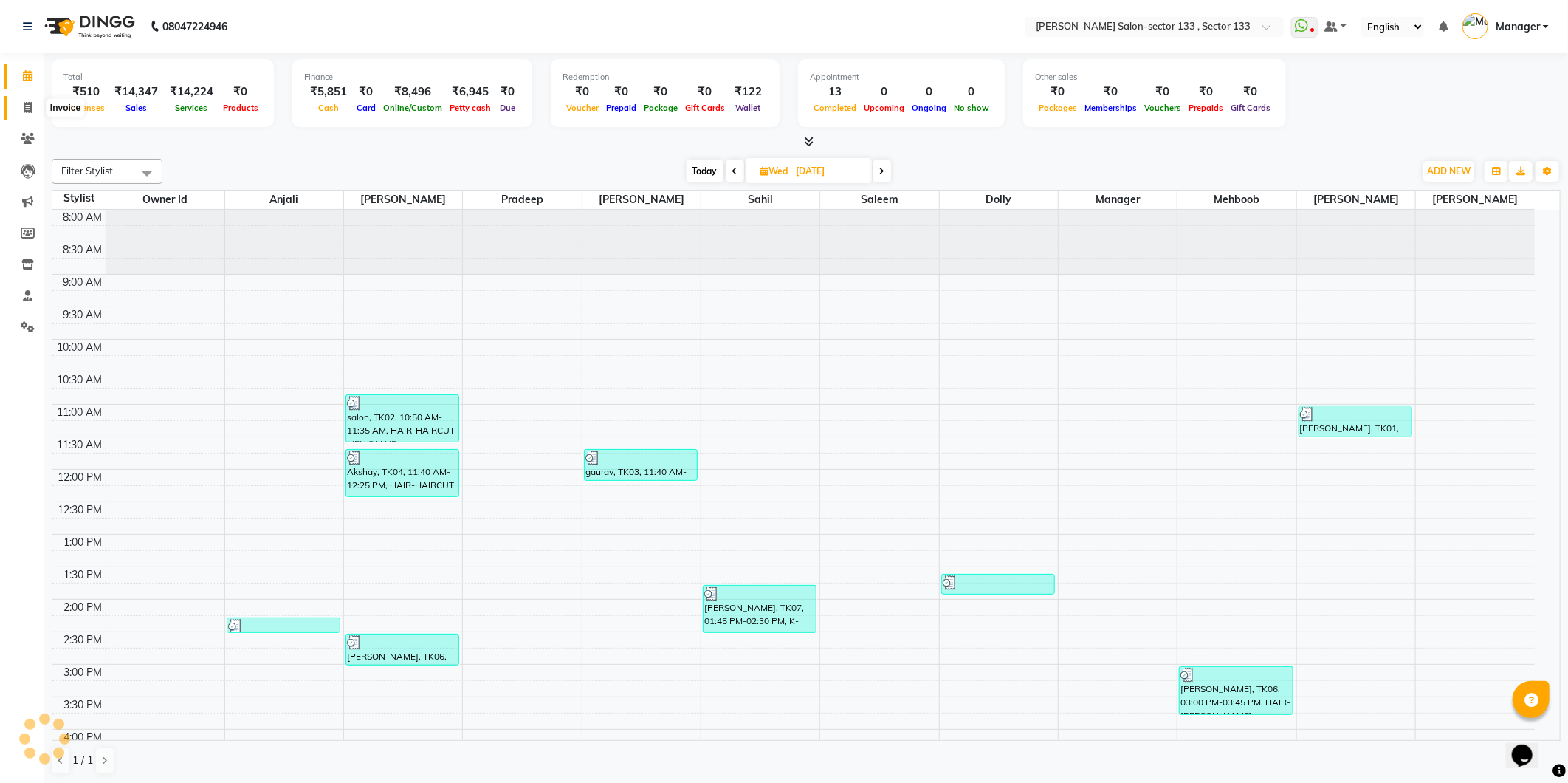
select select "8302"
select select "service"
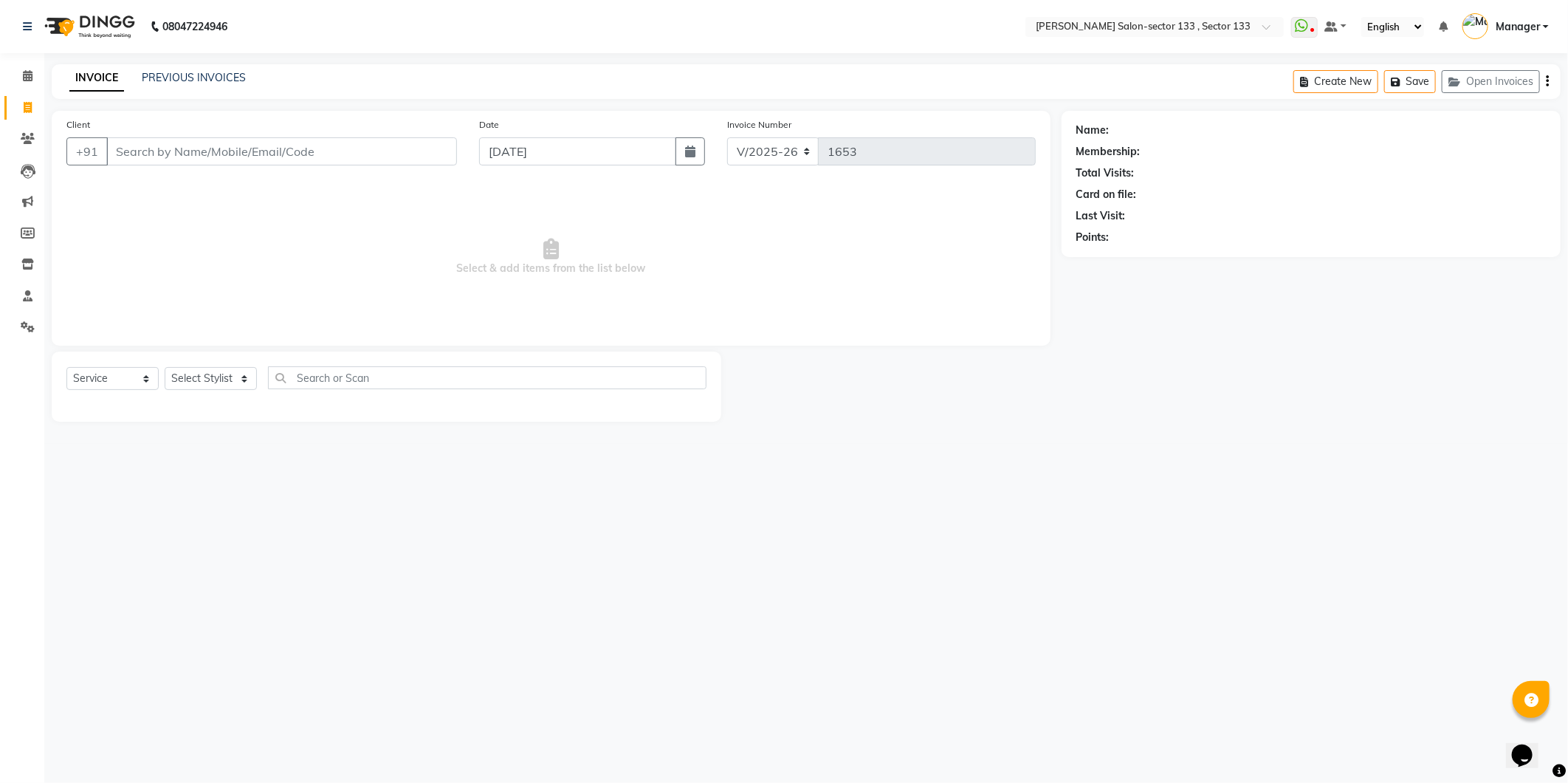
click at [222, 67] on div "INVOICE PREVIOUS INVOICES Create New Save Open Invoices" at bounding box center [806, 81] width 1509 height 35
click at [230, 84] on div "PREVIOUS INVOICES" at bounding box center [194, 78] width 104 height 15
click at [25, 137] on icon at bounding box center [27, 138] width 14 height 11
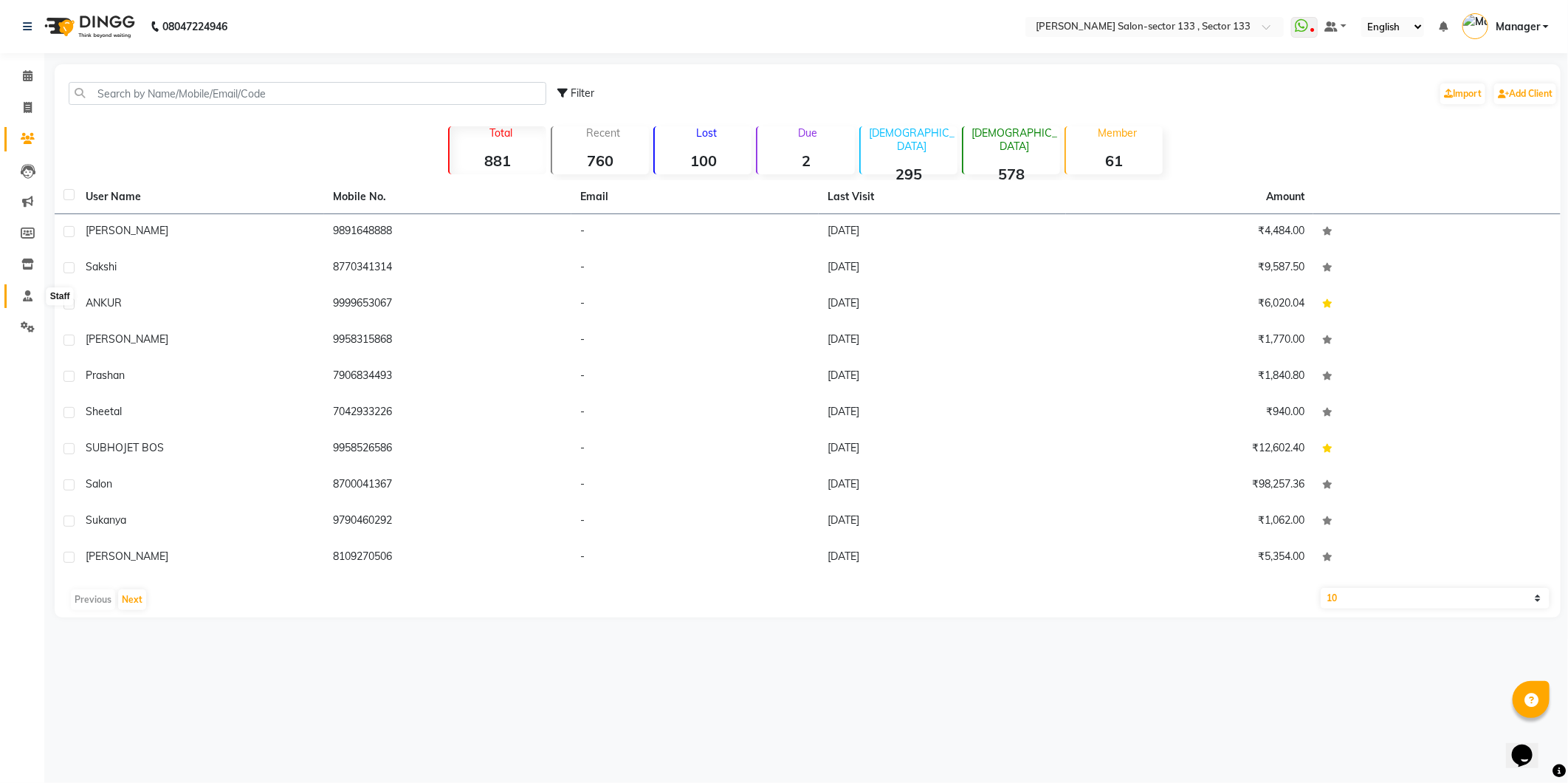
click at [29, 303] on span at bounding box center [27, 296] width 25 height 17
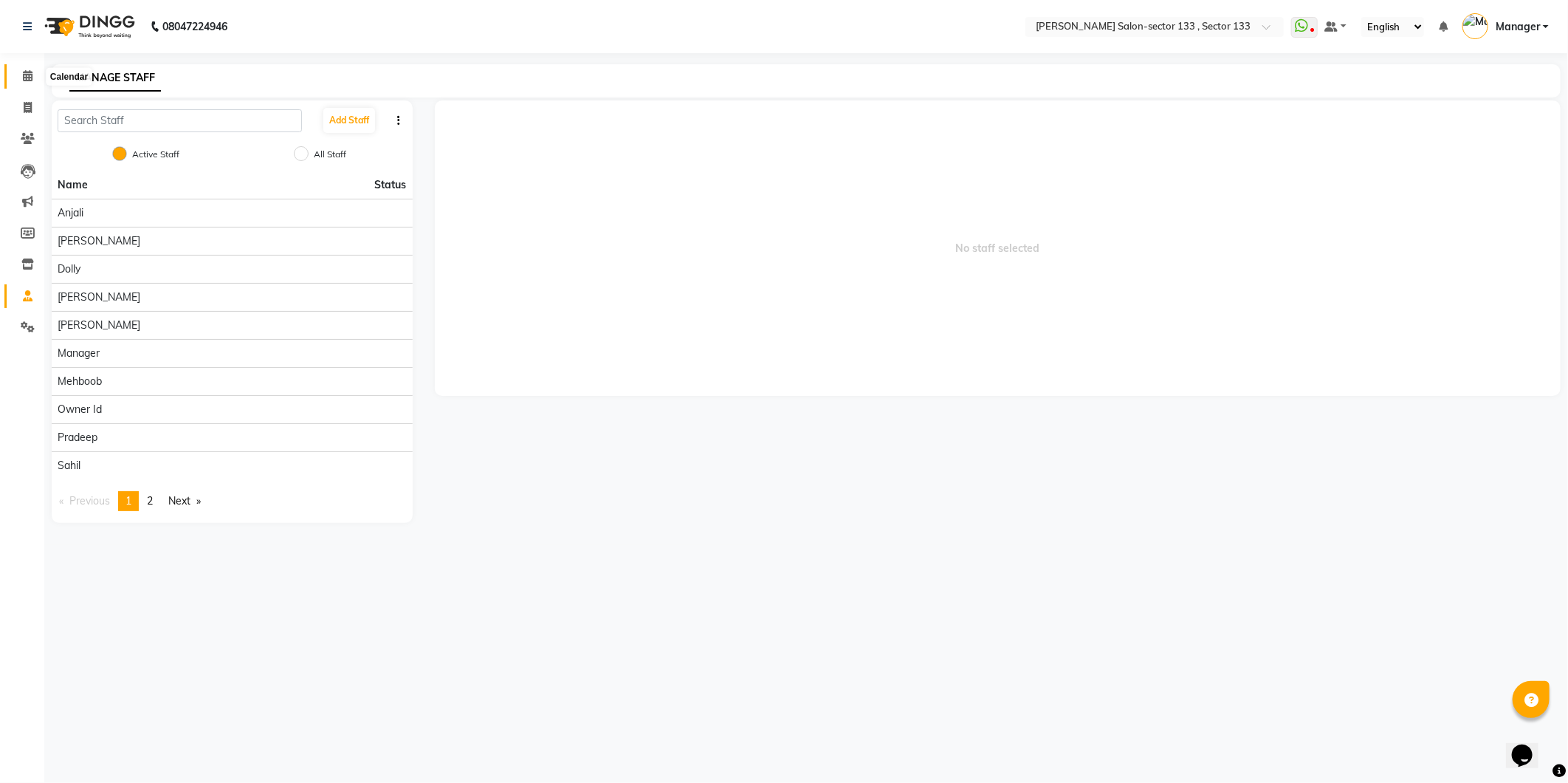
click at [23, 83] on span at bounding box center [27, 76] width 25 height 17
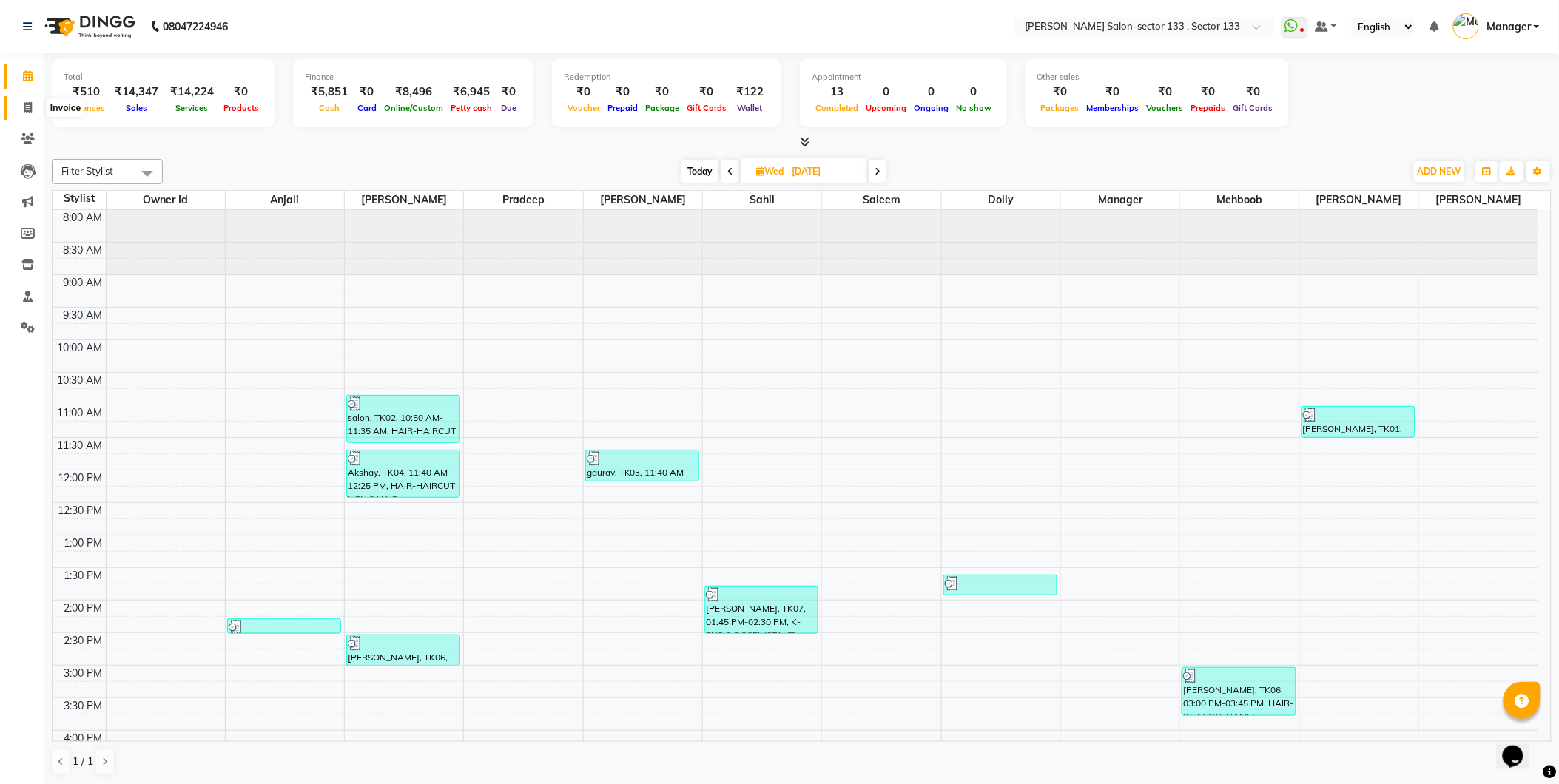
click at [24, 109] on icon at bounding box center [27, 107] width 8 height 11
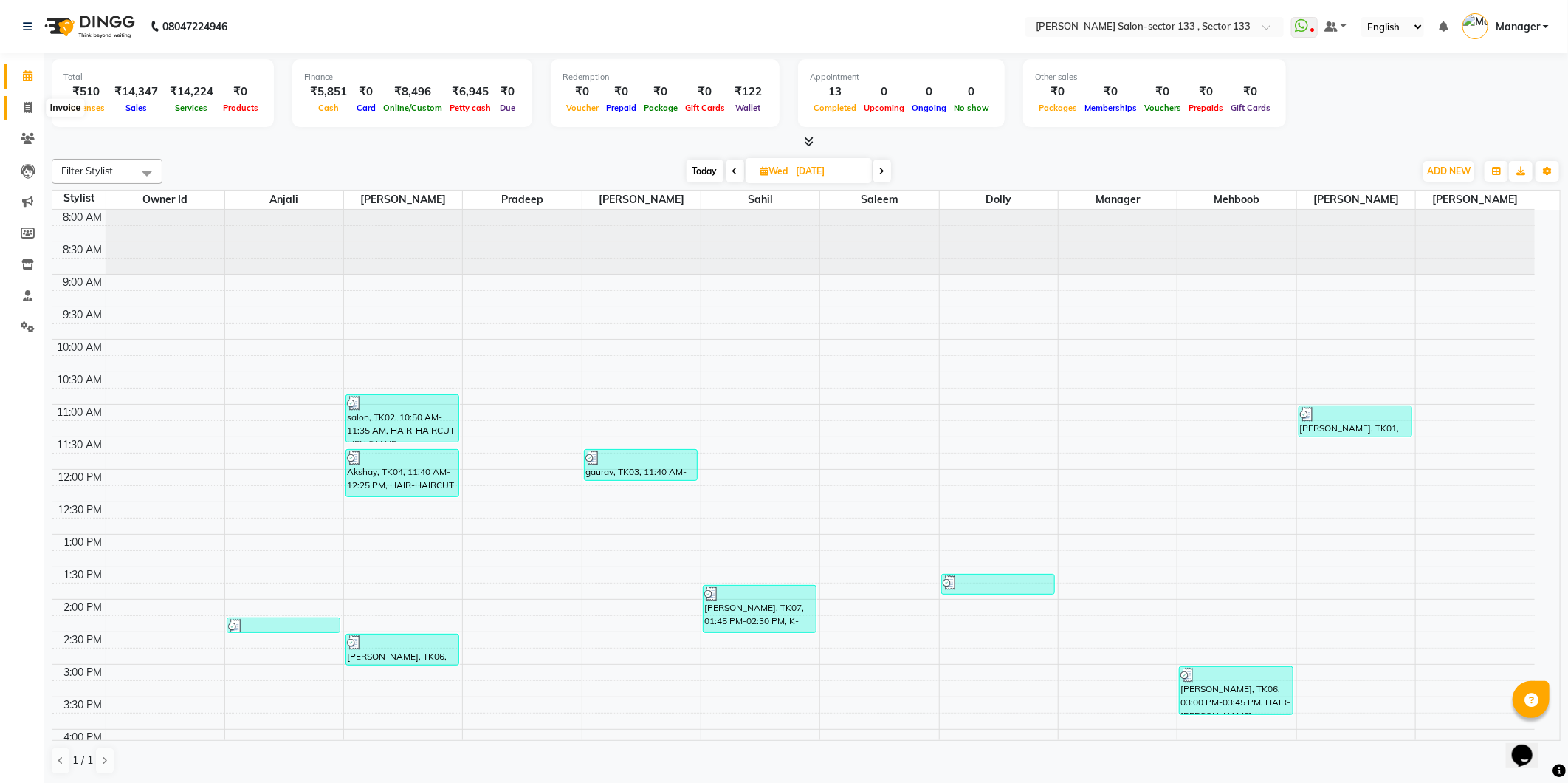
select select "8302"
select select "service"
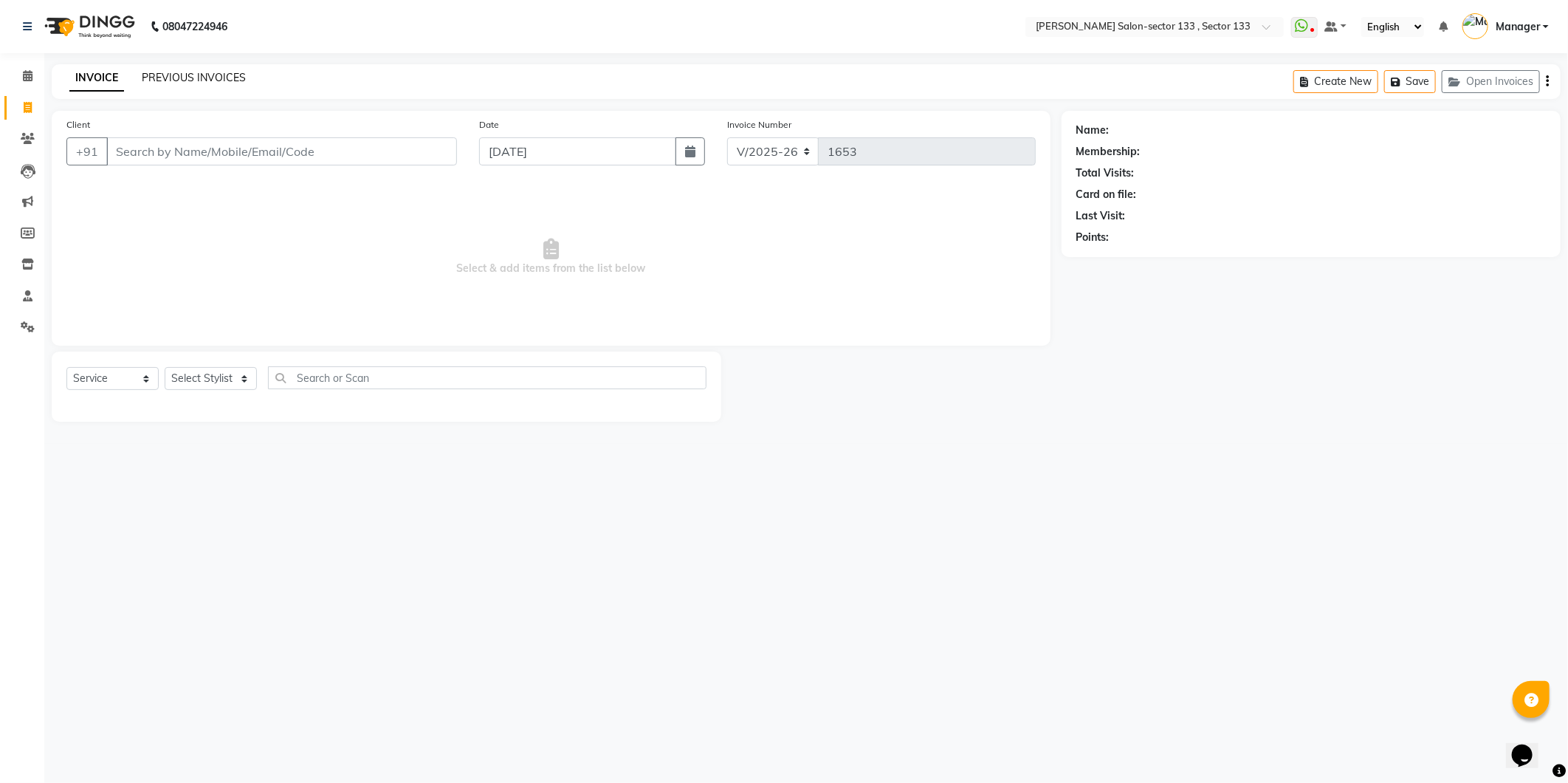
click at [201, 78] on link "PREVIOUS INVOICES" at bounding box center [194, 77] width 104 height 13
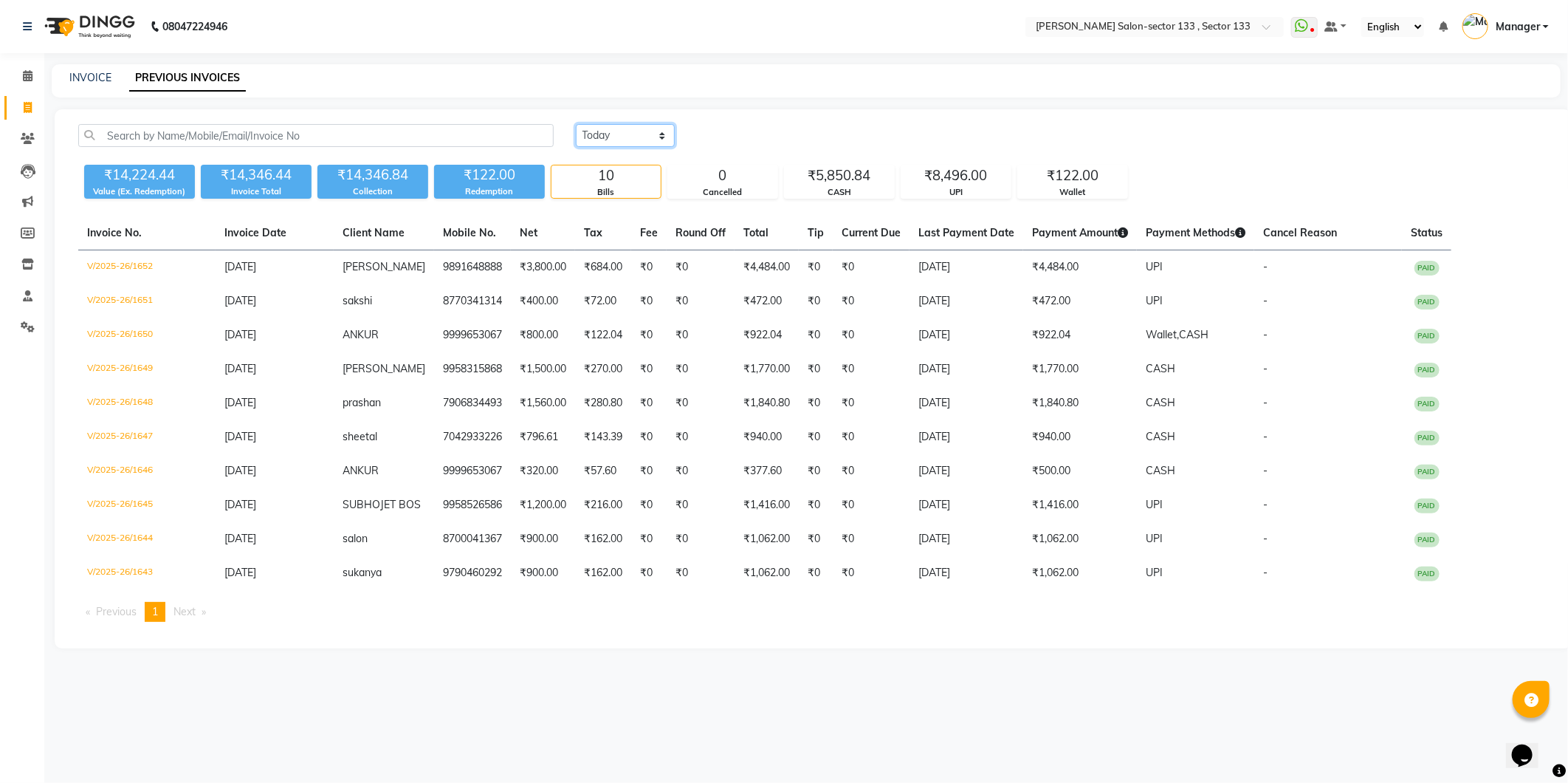
click at [588, 132] on select "Today Yesterday Custom Range" at bounding box center [625, 136] width 99 height 23
click at [451, 101] on main "INVOICE PREVIOUS INVOICES Today Yesterday Custom Range ₹14,224.44 Value (Ex. Re…" at bounding box center [806, 367] width 1524 height 606
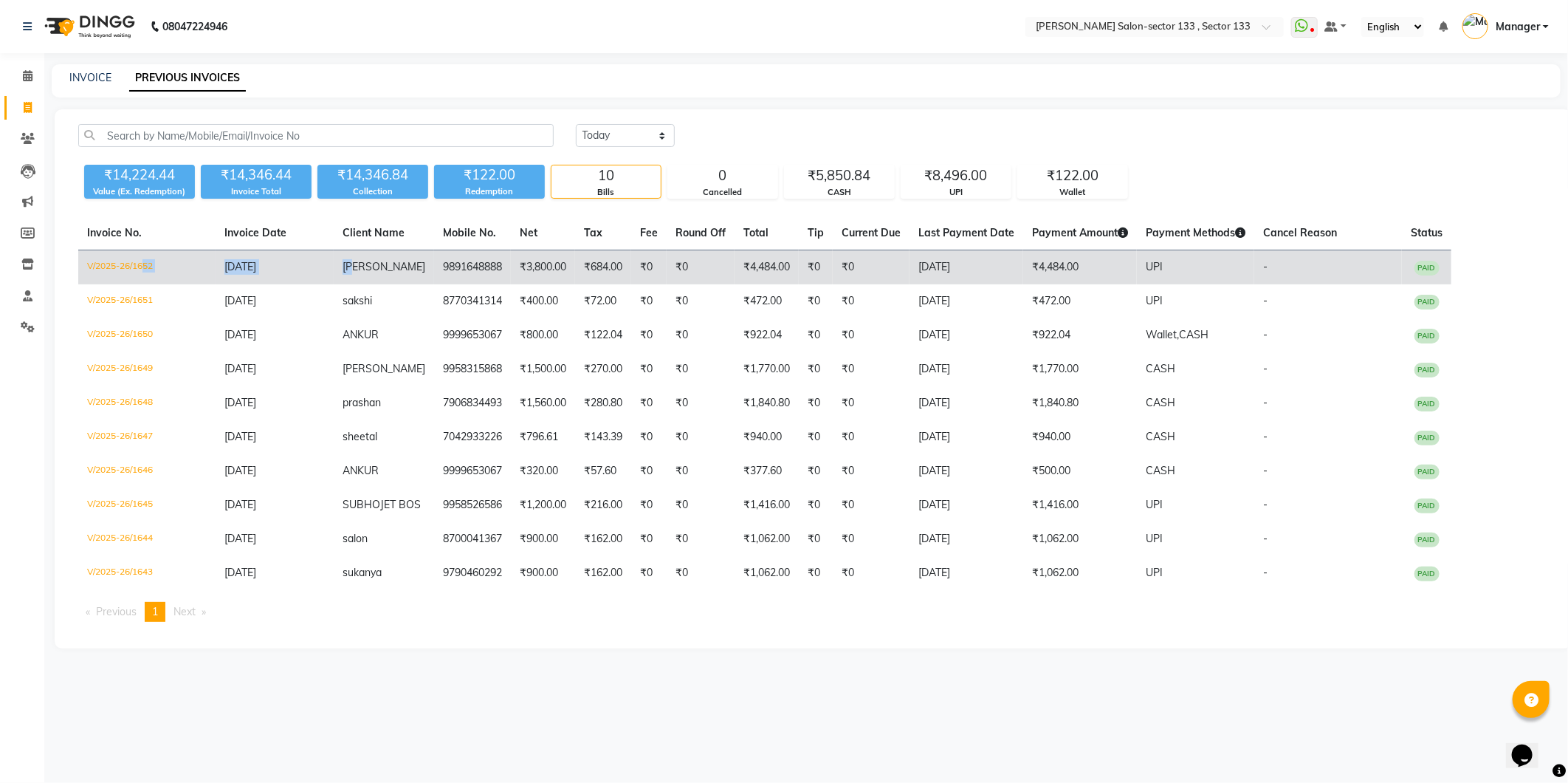
drag, startPoint x: 359, startPoint y: 263, endPoint x: 140, endPoint y: 280, distance: 219.7
click at [140, 280] on tr "V/2025-26/1652 04-09-2025 ASHVANI ANAND 9891648888 ₹3,800.00 ₹684.00 ₹0 ₹0 ₹4,4…" at bounding box center [765, 267] width 1373 height 35
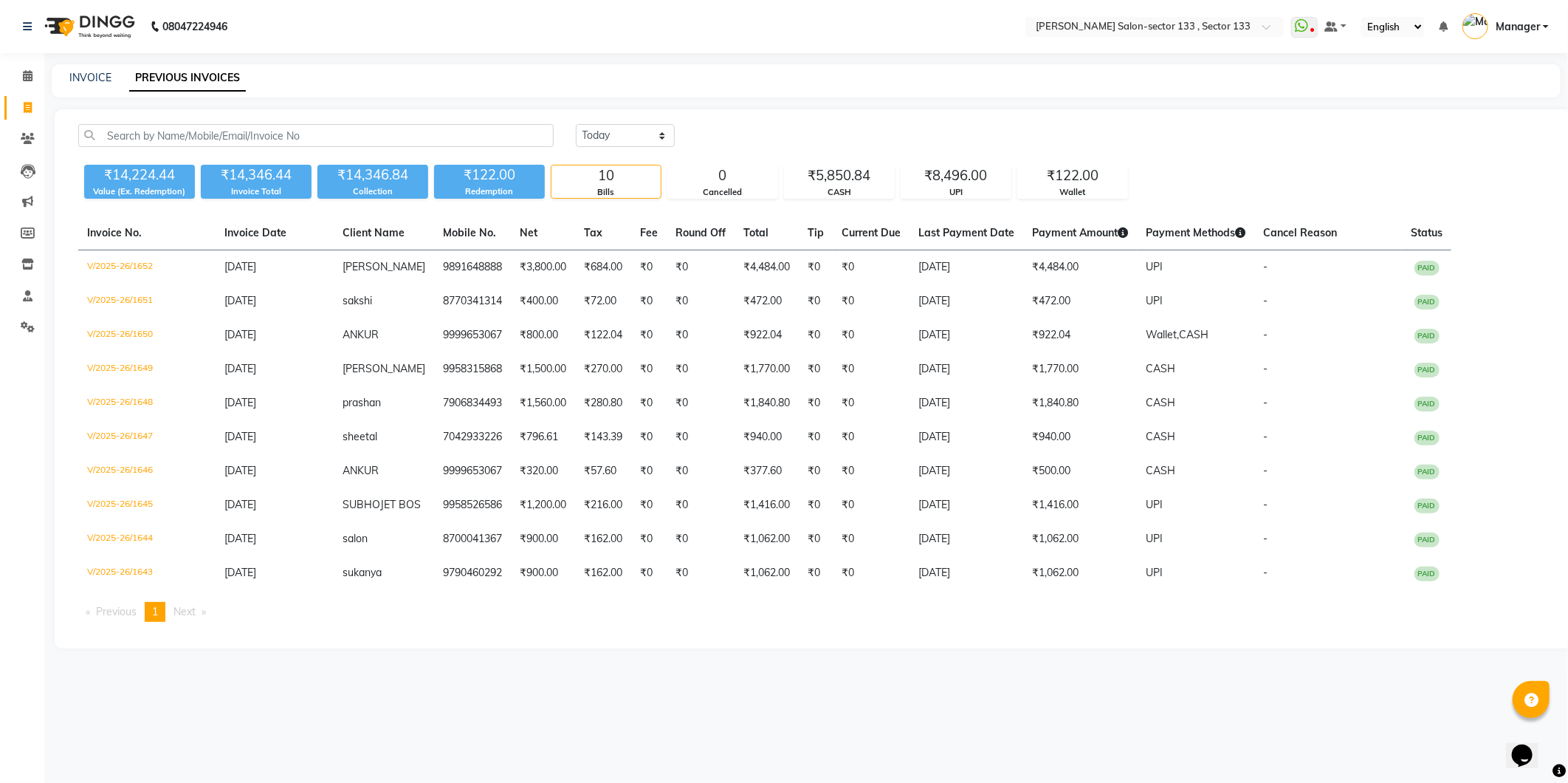
click at [62, 234] on div "Today Yesterday Custom Range ₹14,224.44 Value (Ex. Redemption) ₹14,346.44 Invoi…" at bounding box center [813, 378] width 1517 height 539
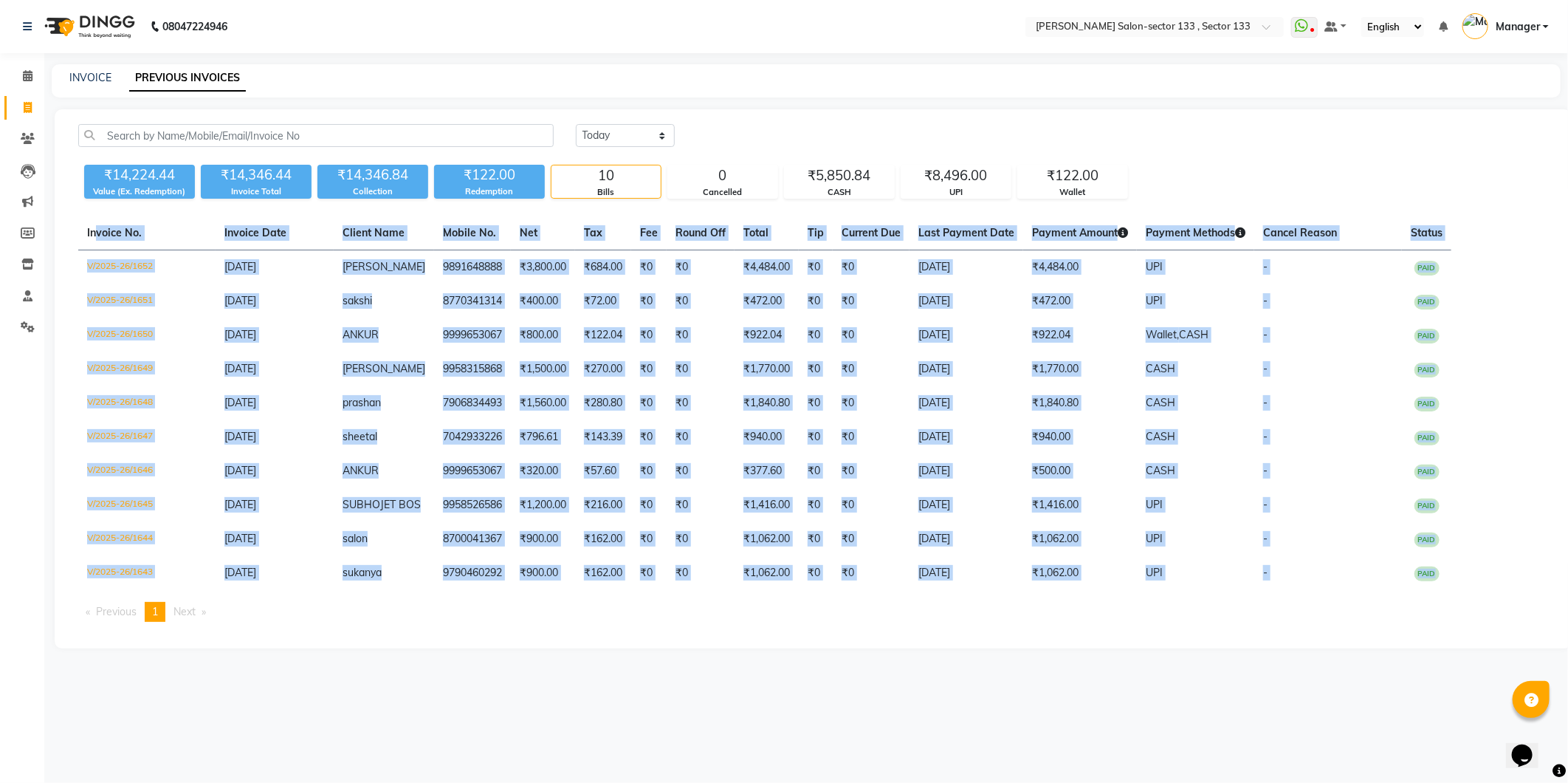
drag, startPoint x: 94, startPoint y: 238, endPoint x: 1273, endPoint y: 591, distance: 1230.7
click at [1273, 591] on div "Invoice No. Invoice Date Client Name Mobile No. Net Tax Fee Round Off Total Tip…" at bounding box center [813, 424] width 1487 height 417
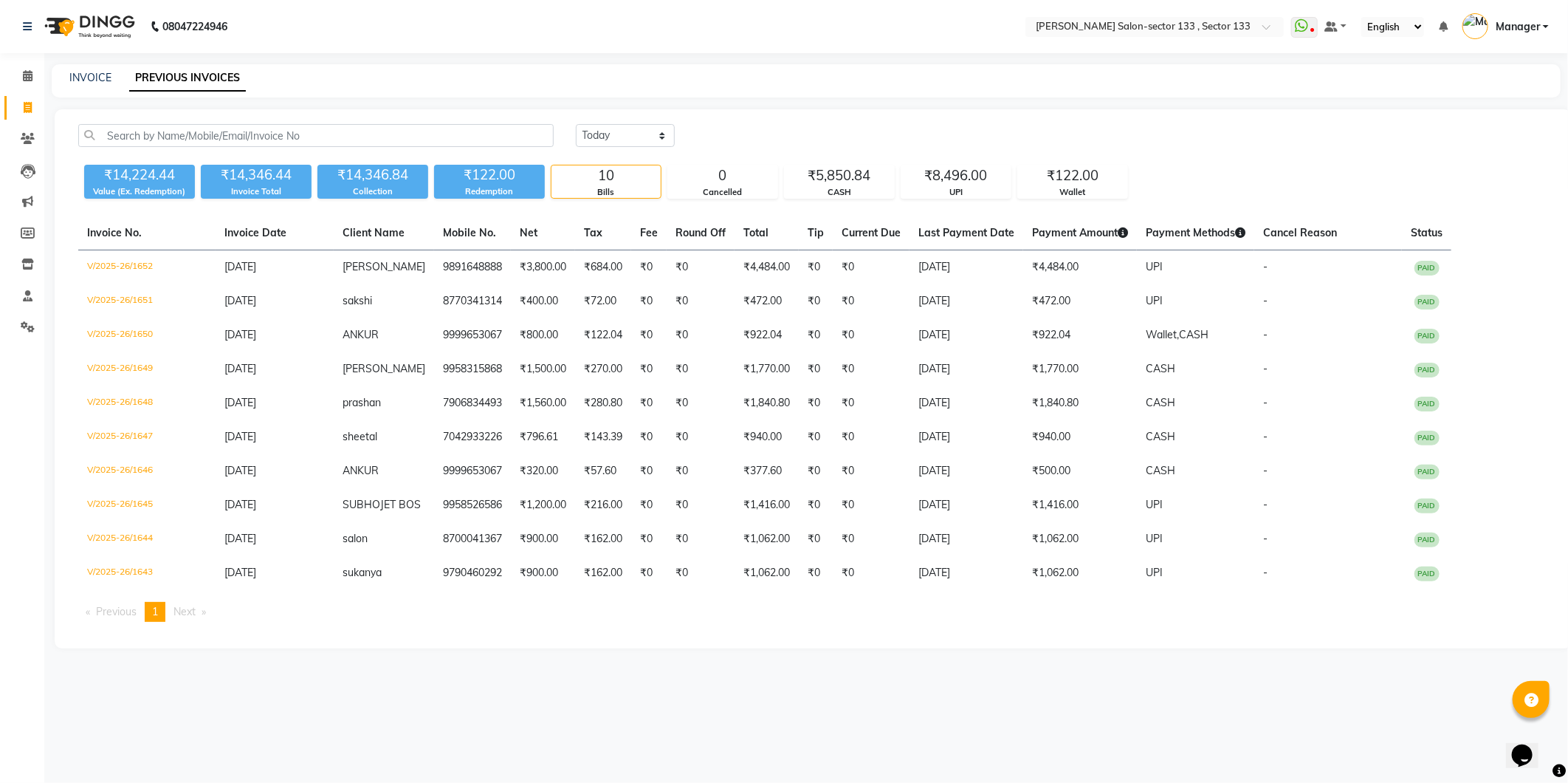
click at [1177, 164] on div "₹14,224.44 Value (Ex. Redemption) ₹14,346.44 Invoice Total ₹14,346.84 Collectio…" at bounding box center [813, 179] width 1470 height 40
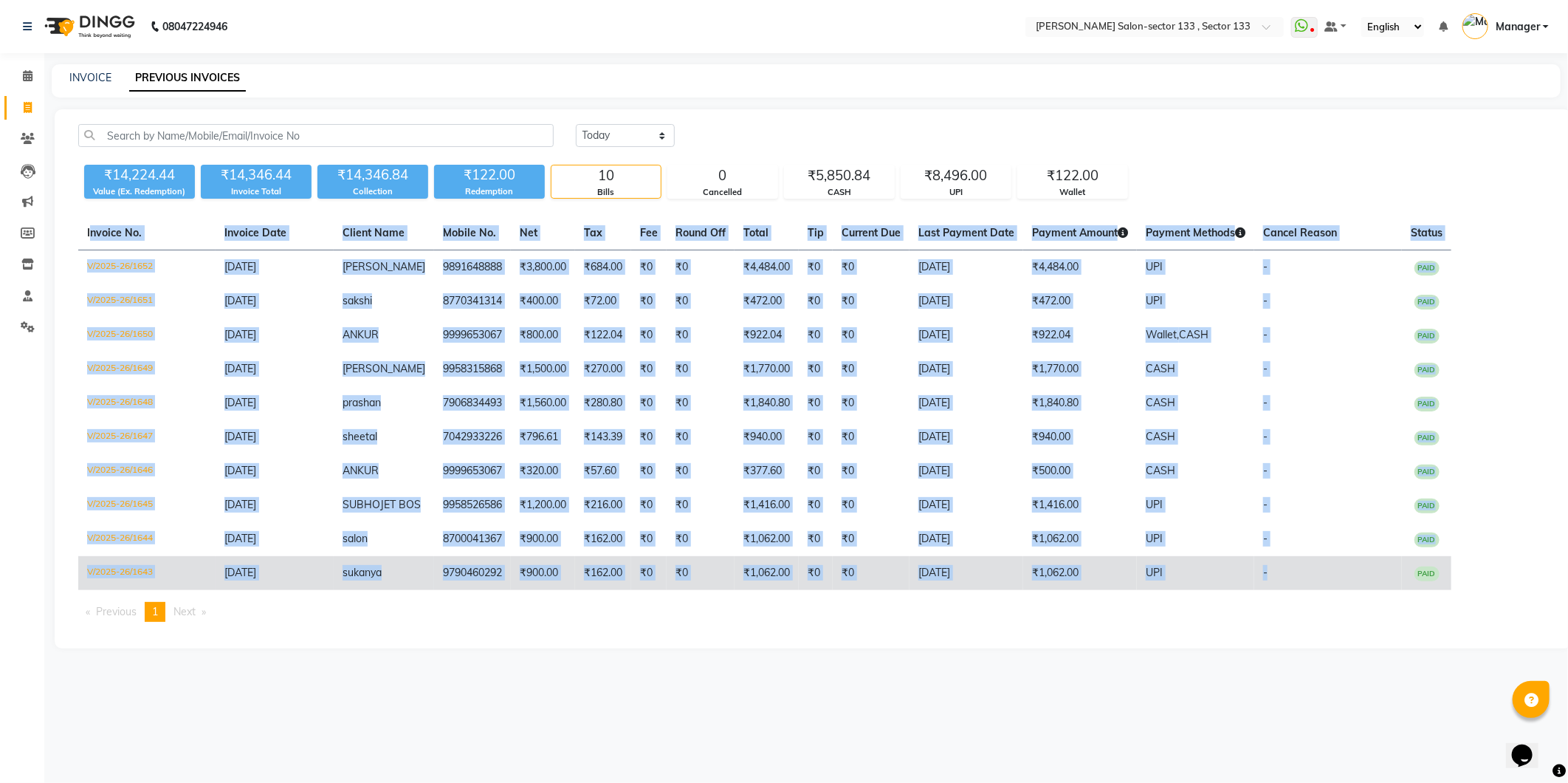
drag, startPoint x: 85, startPoint y: 222, endPoint x: 1295, endPoint y: 583, distance: 1262.7
click at [1295, 583] on table "Invoice No. Invoice Date Client Name Mobile No. Net Tax Fee Round Off Total Tip…" at bounding box center [813, 403] width 1470 height 374
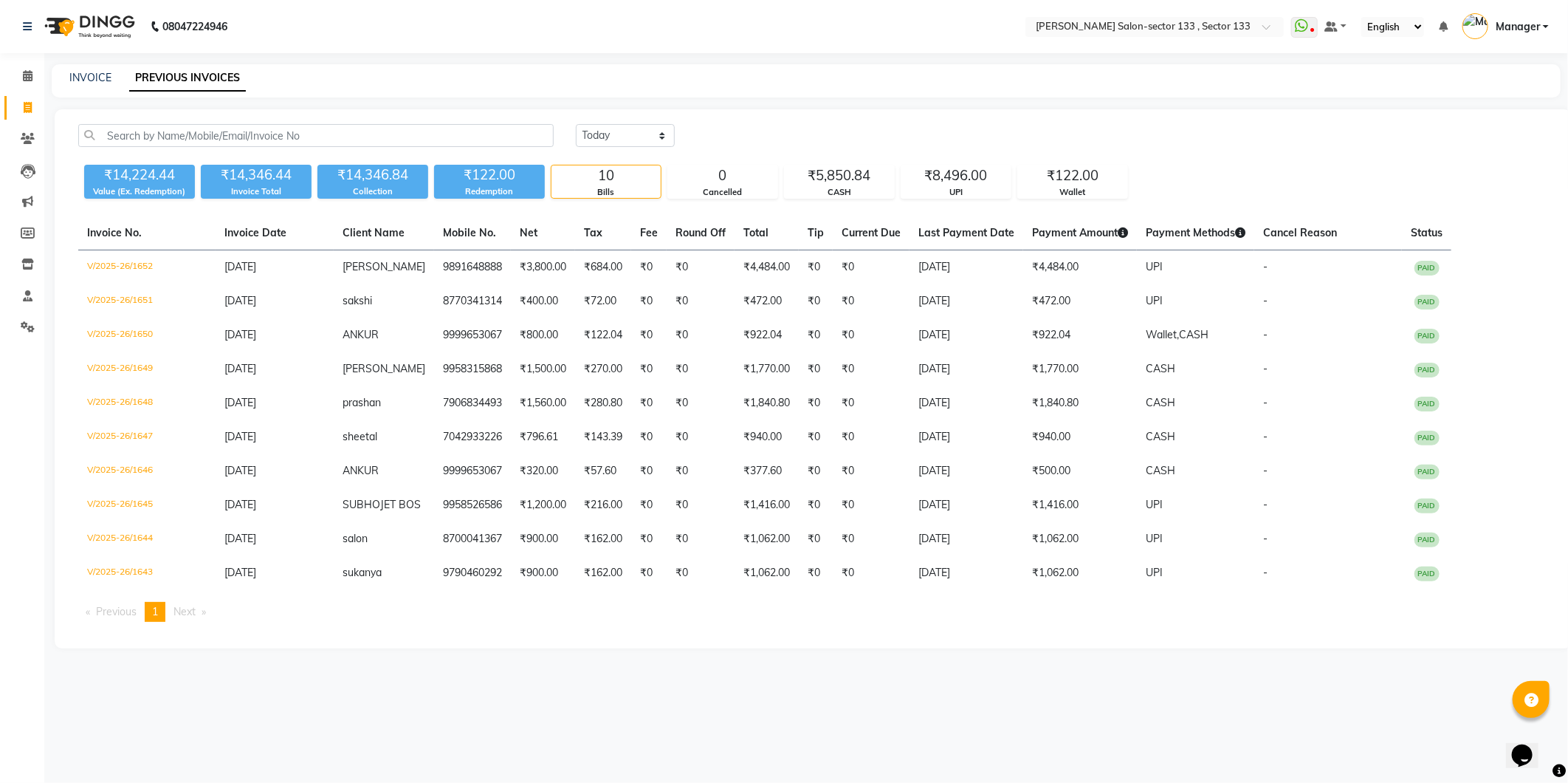
click at [806, 117] on div "Today Yesterday Custom Range ₹14,224.44 Value (Ex. Redemption) ₹14,346.44 Invoi…" at bounding box center [813, 378] width 1517 height 539
drag, startPoint x: 338, startPoint y: 230, endPoint x: 328, endPoint y: 217, distance: 16.4
click at [328, 217] on tr "Invoice No. Invoice Date Client Name Mobile No. Net Tax Fee Round Off Total Tip…" at bounding box center [765, 233] width 1373 height 34
drag, startPoint x: 350, startPoint y: 238, endPoint x: 189, endPoint y: 234, distance: 161.0
click at [189, 234] on tr "Invoice No. Invoice Date Client Name Mobile No. Net Tax Fee Round Off Total Tip…" at bounding box center [765, 233] width 1373 height 34
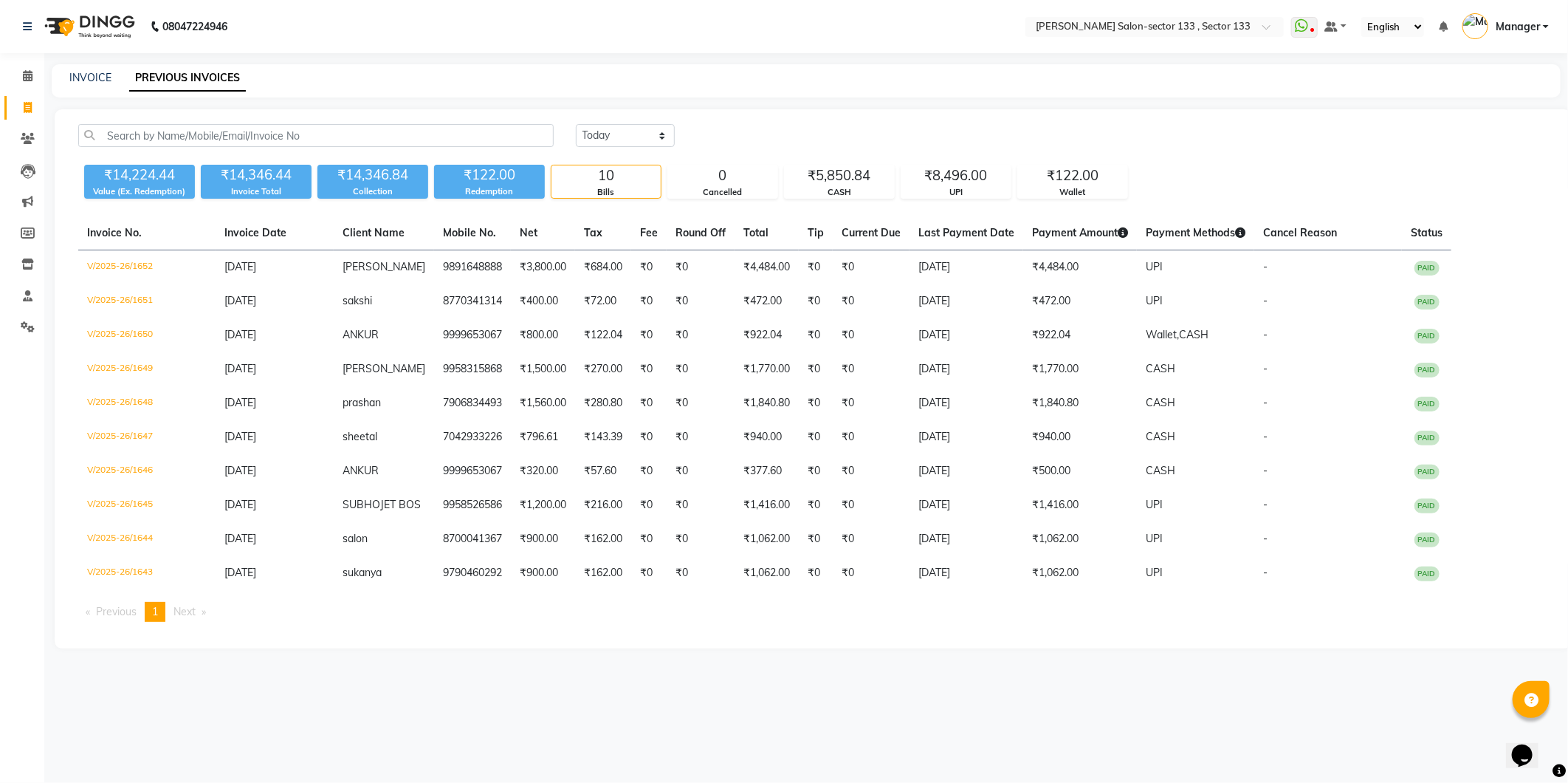
click at [189, 234] on th "Invoice No." at bounding box center [147, 233] width 137 height 34
click at [743, 184] on div "0" at bounding box center [722, 176] width 109 height 21
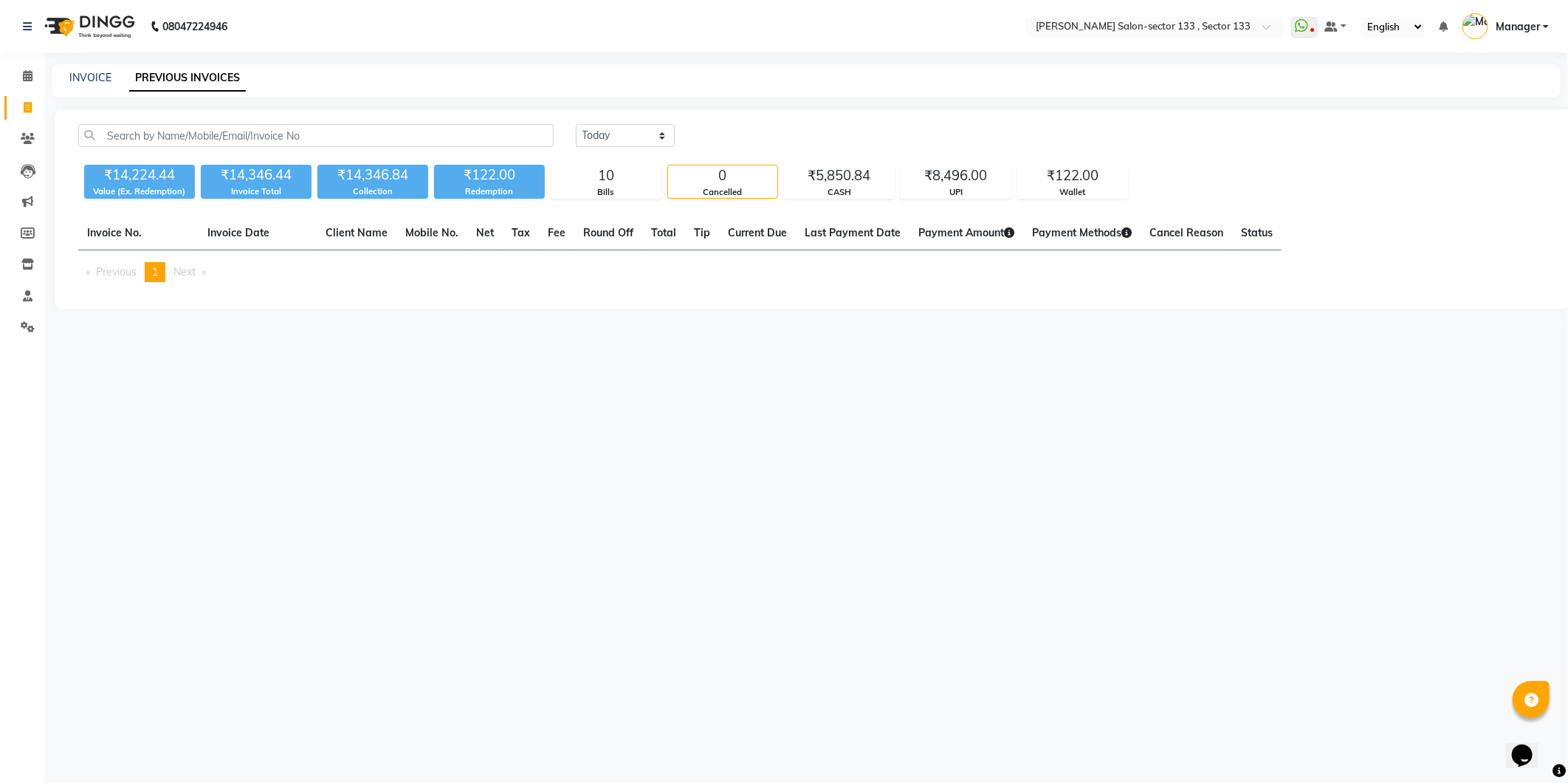
click at [100, 64] on div "INVOICE PREVIOUS INVOICES" at bounding box center [806, 80] width 1509 height 33
click at [98, 63] on div "08047224946 Select Location × Madonna Salon-sector 133 , Sector 133 WhatsApp St…" at bounding box center [784, 392] width 1568 height 783
click at [94, 77] on link "INVOICE" at bounding box center [90, 77] width 42 height 13
select select "service"
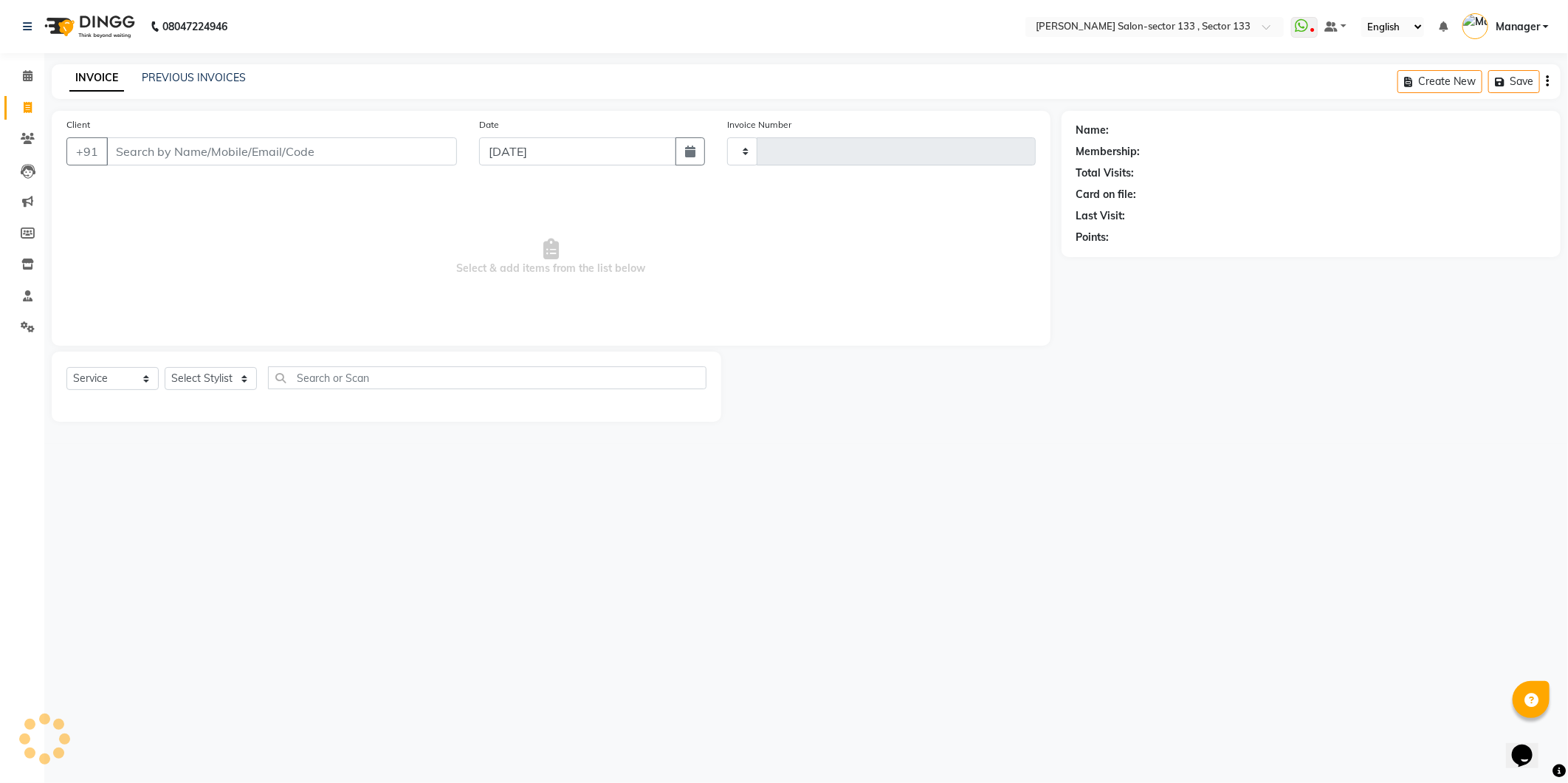
type input "1653"
select select "8302"
